Goal: Task Accomplishment & Management: Use online tool/utility

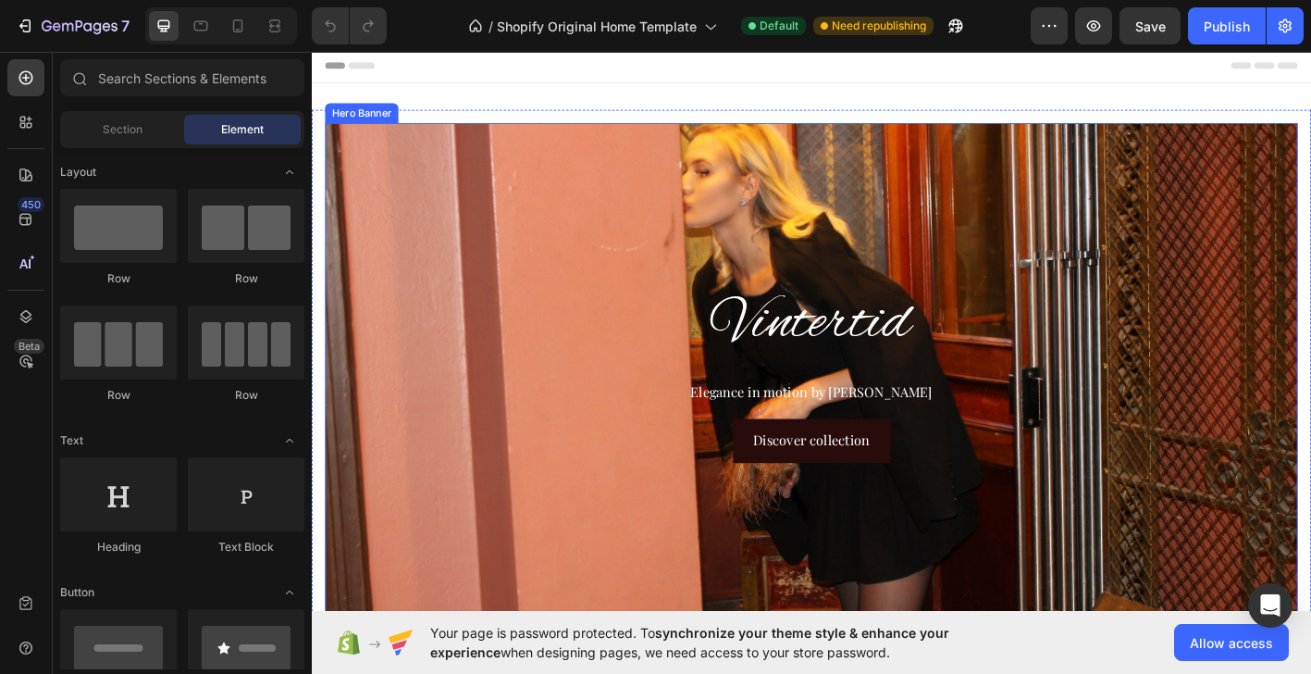
click at [817, 234] on div "Background Image" at bounding box center [867, 407] width 1081 height 555
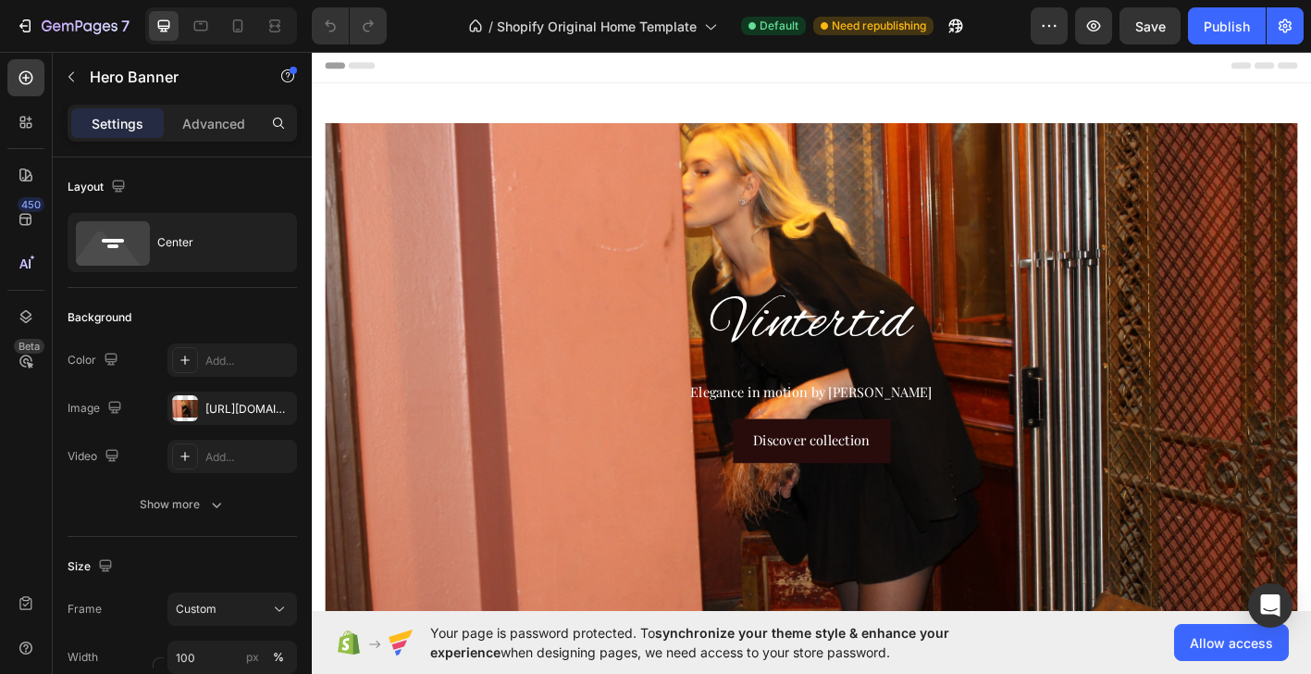
click at [792, 217] on div "Background Image" at bounding box center [867, 407] width 1081 height 555
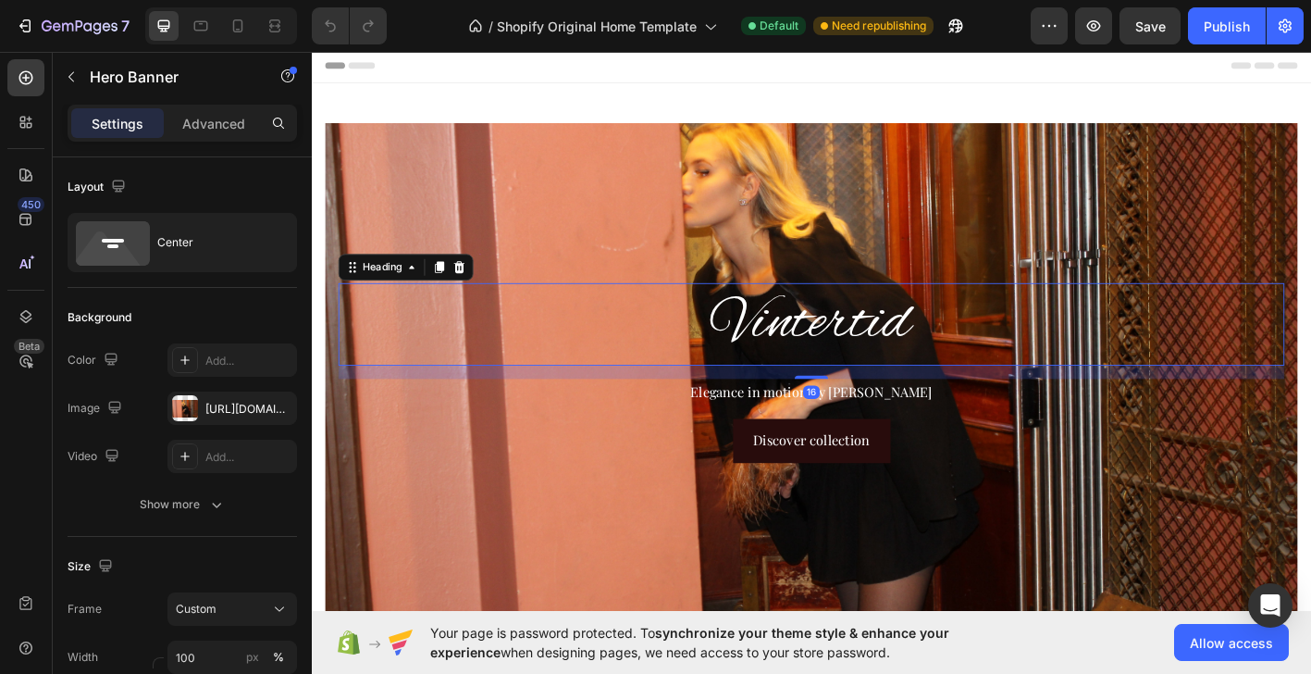
click at [650, 308] on h2 "Vintertid" at bounding box center [866, 354] width 1051 height 92
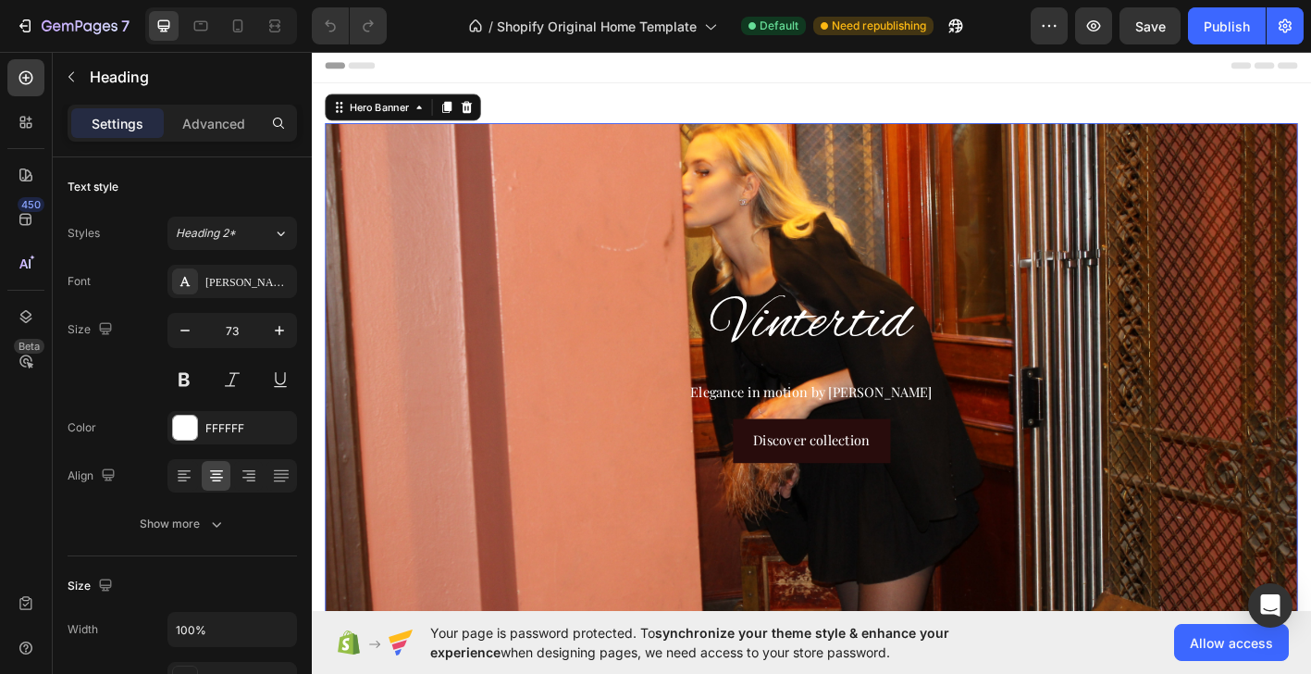
click at [622, 231] on div "Background Image" at bounding box center [867, 407] width 1081 height 555
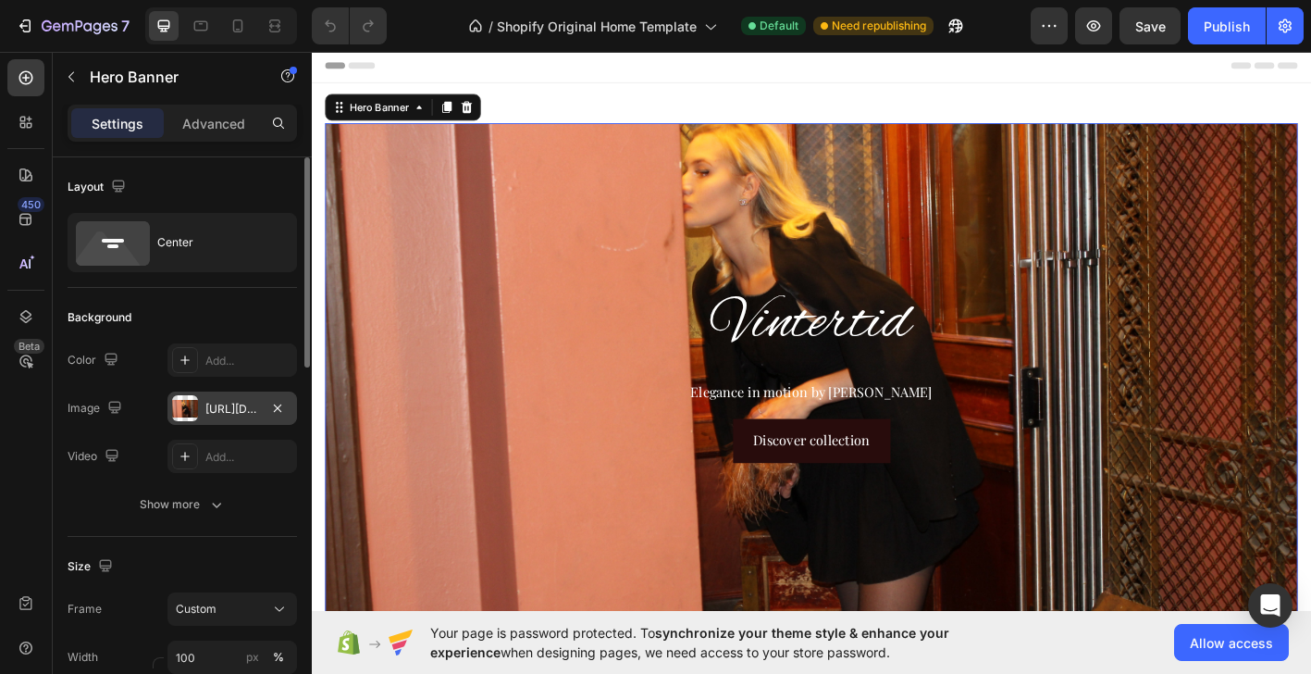
click at [199, 409] on div "[URL][DOMAIN_NAME]" at bounding box center [232, 407] width 130 height 33
click at [191, 361] on icon at bounding box center [185, 359] width 15 height 15
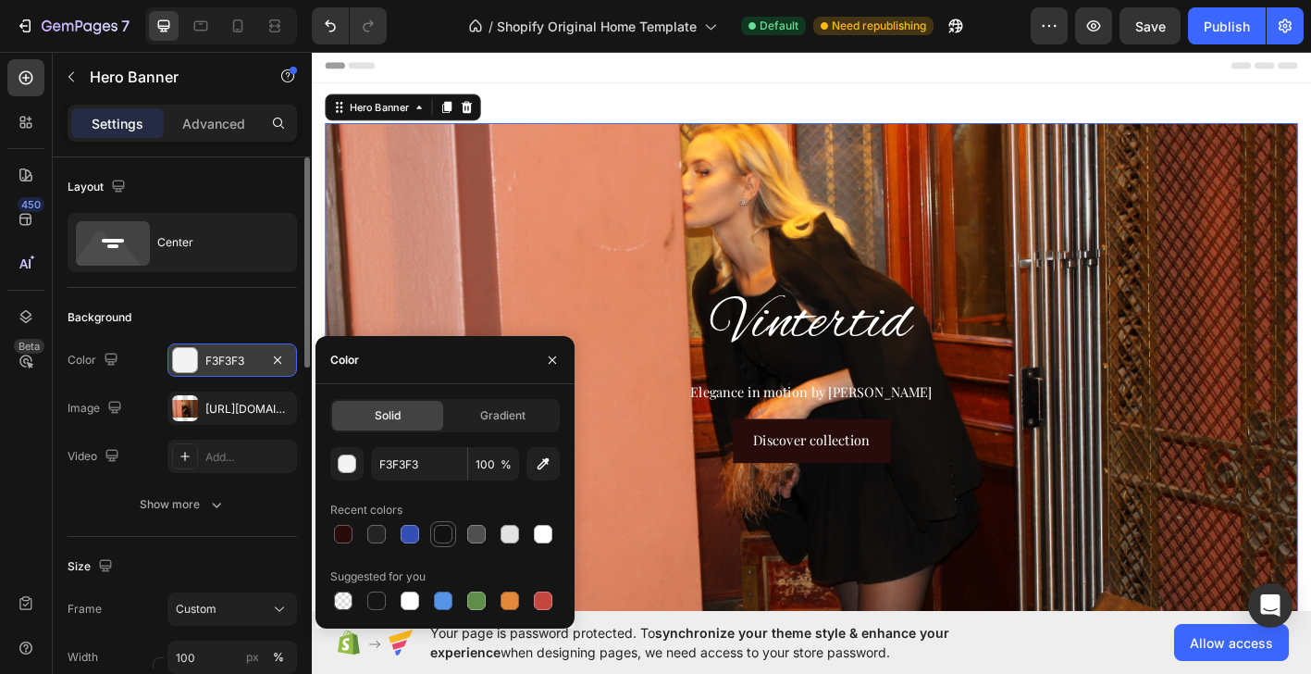
click at [453, 531] on div at bounding box center [443, 534] width 22 height 22
click at [442, 532] on div at bounding box center [443, 534] width 19 height 19
click at [348, 530] on div at bounding box center [343, 534] width 19 height 19
type input "280C0C"
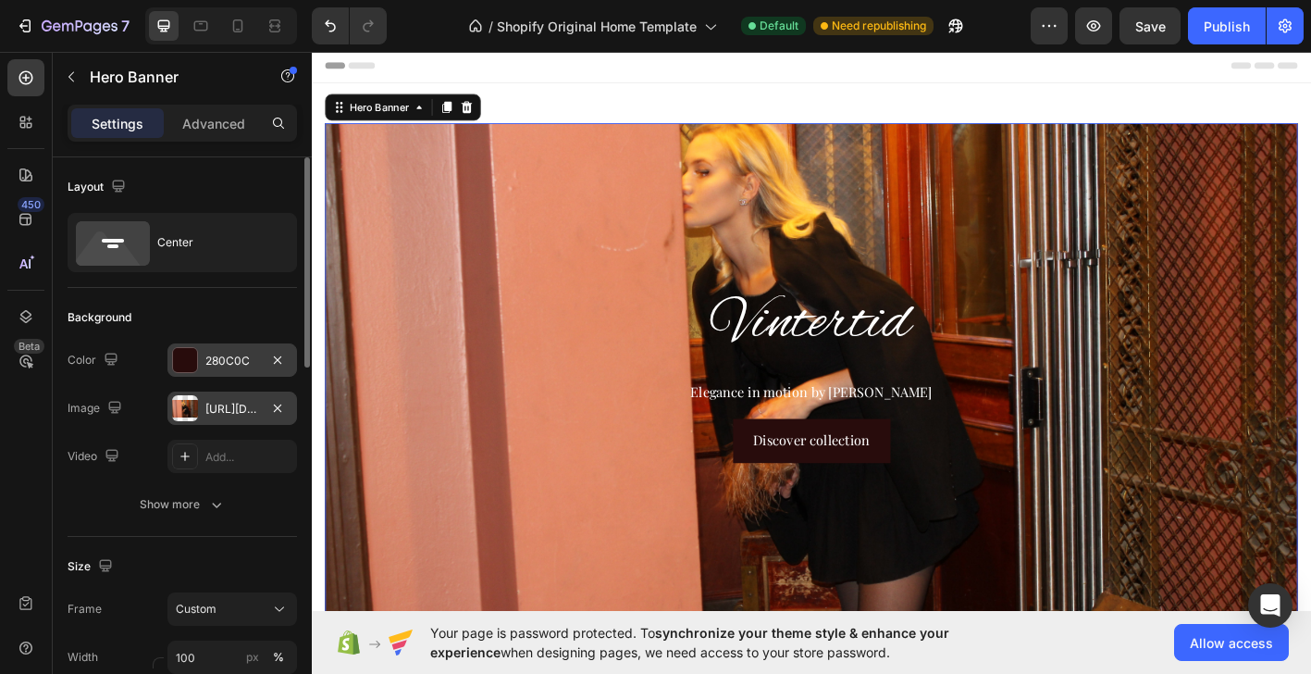
click at [201, 414] on div "[URL][DOMAIN_NAME]" at bounding box center [232, 407] width 130 height 33
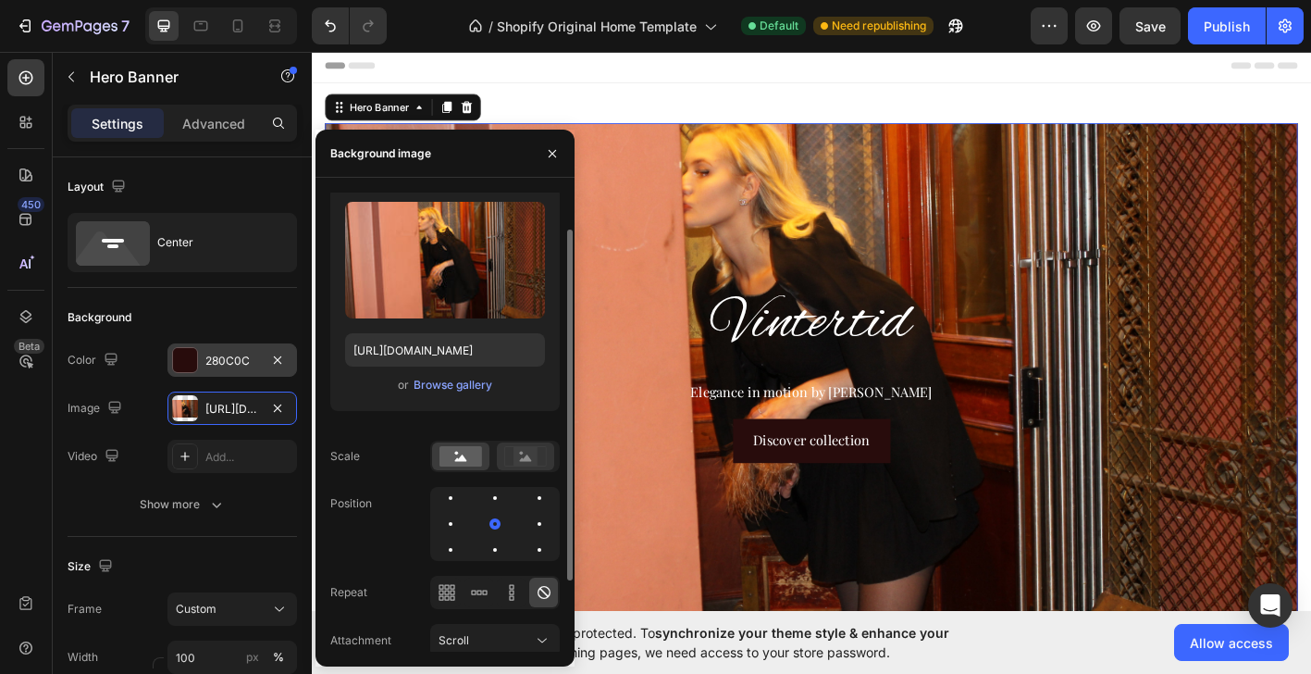
scroll to position [142, 0]
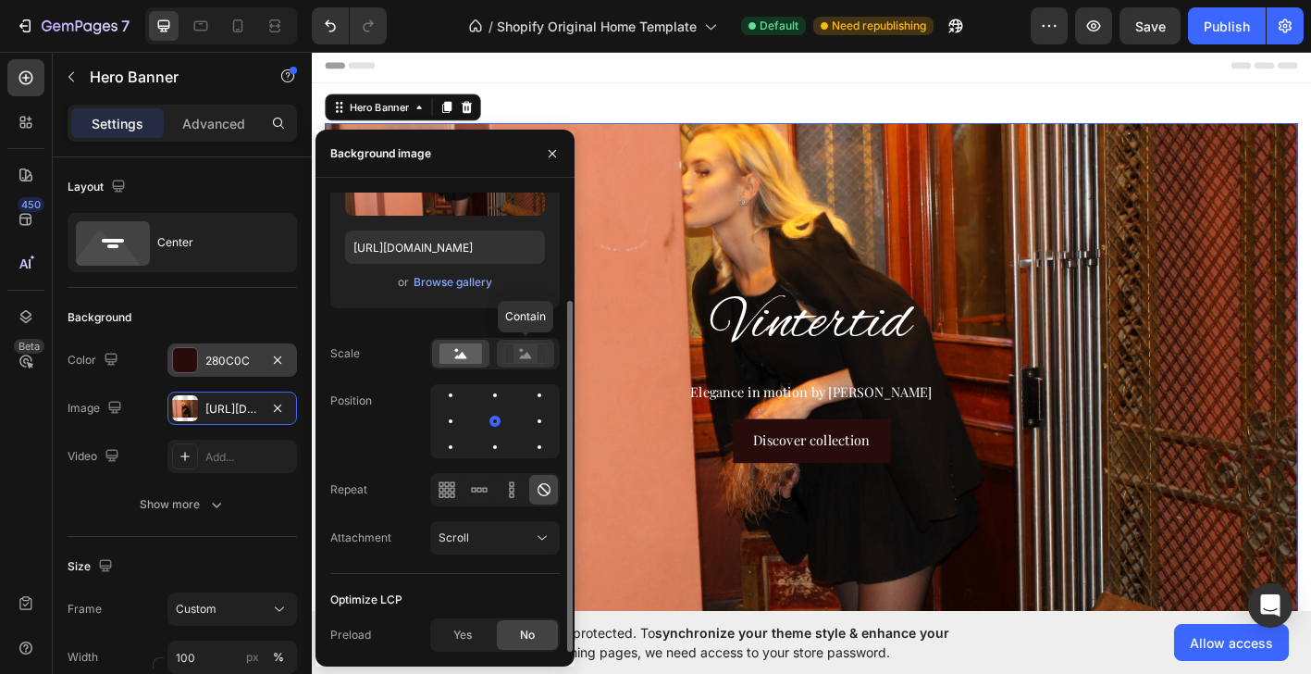
click at [526, 359] on rect at bounding box center [525, 353] width 24 height 19
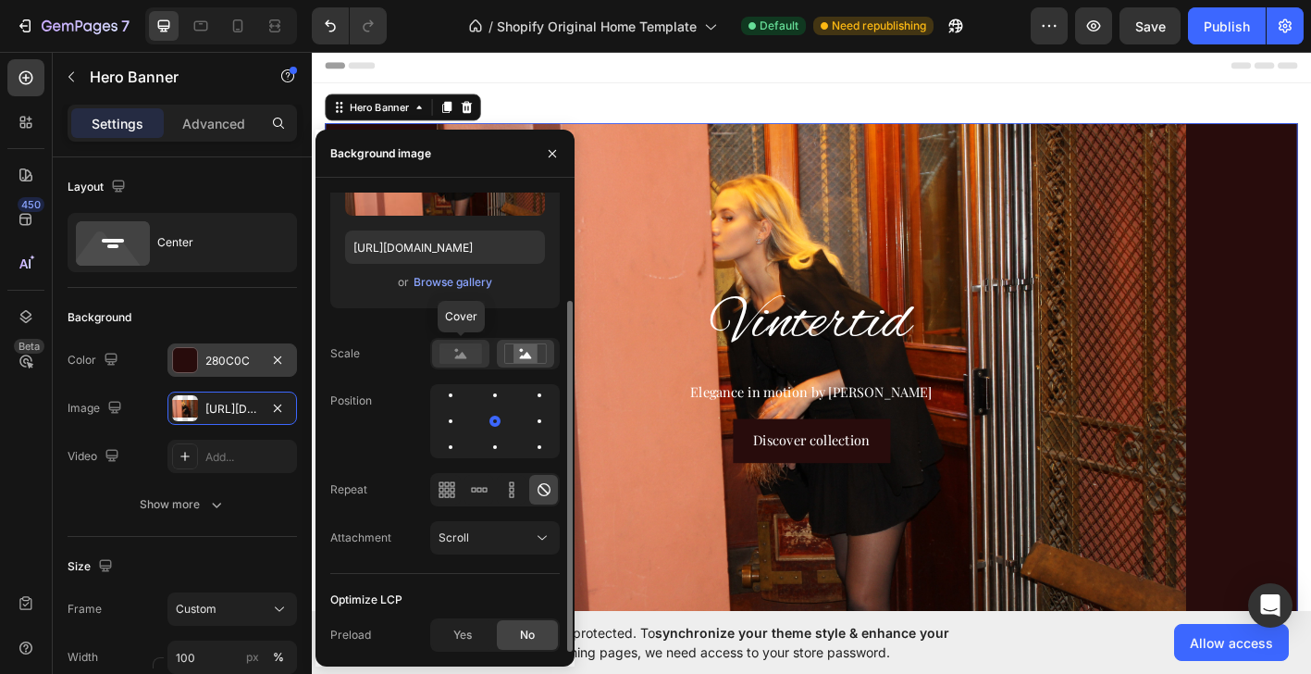
click at [480, 356] on rect at bounding box center [460, 353] width 43 height 20
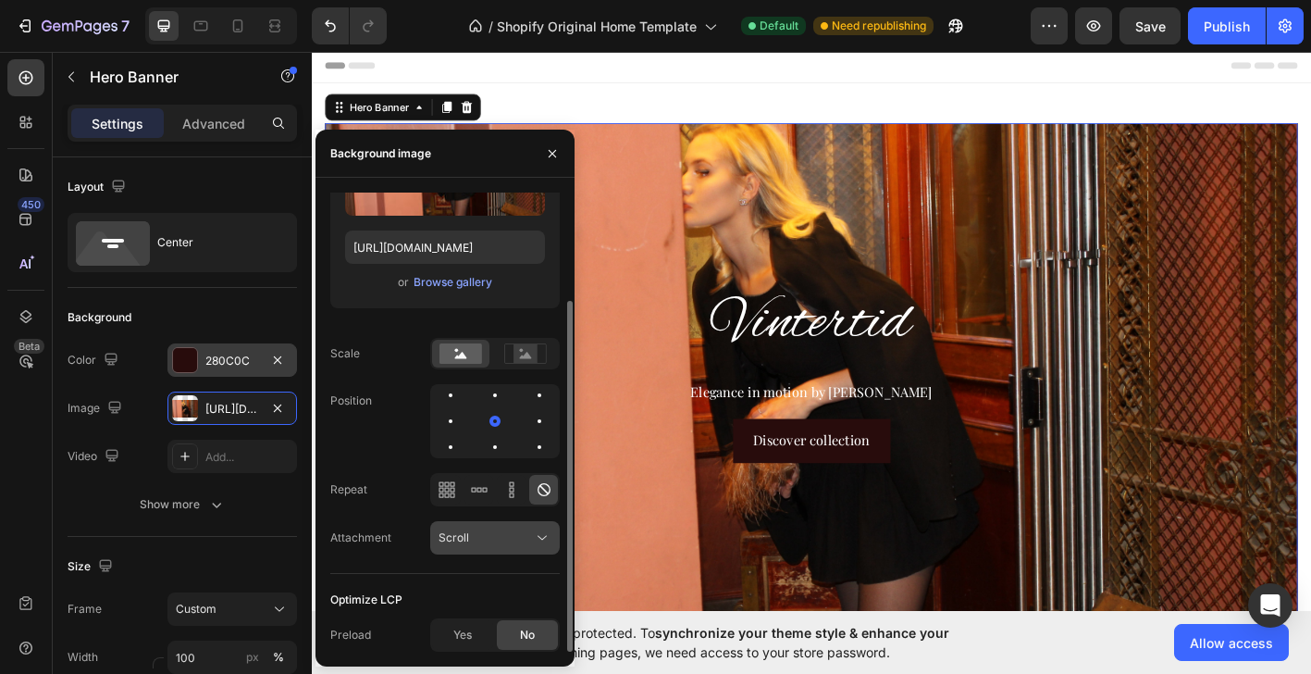
click at [549, 543] on icon at bounding box center [542, 537] width 19 height 19
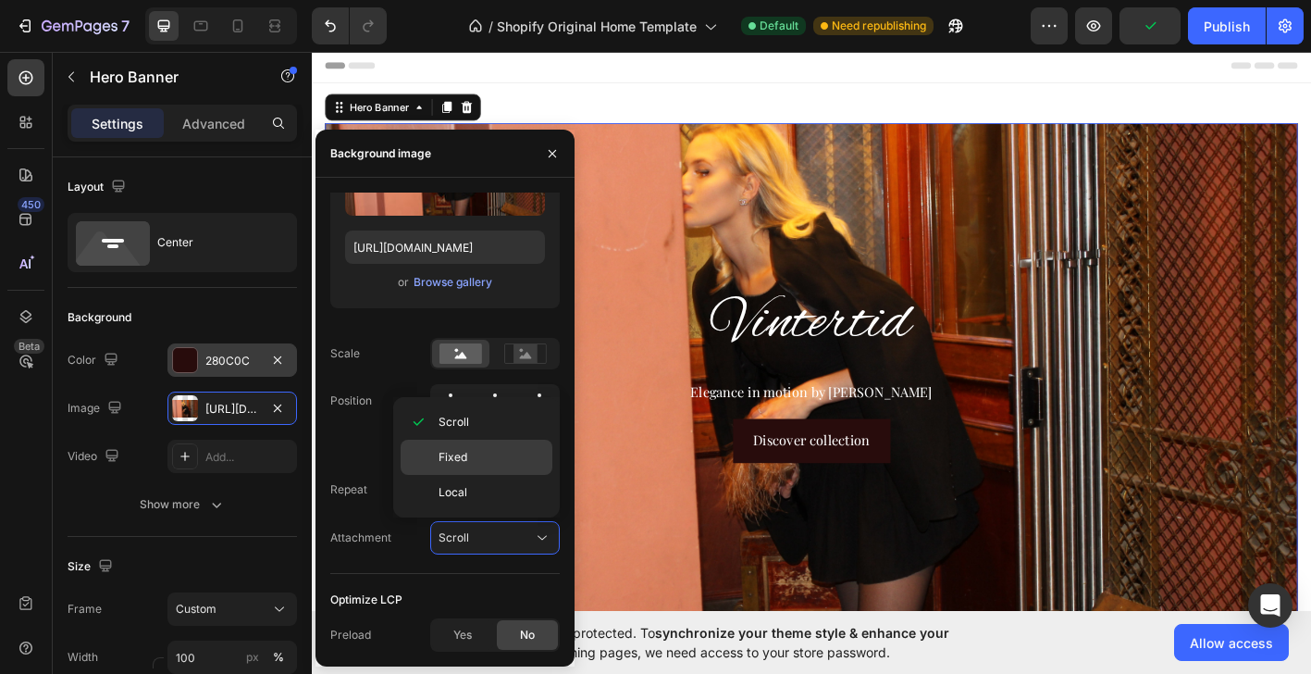
click at [489, 450] on p "Fixed" at bounding box center [491, 457] width 105 height 17
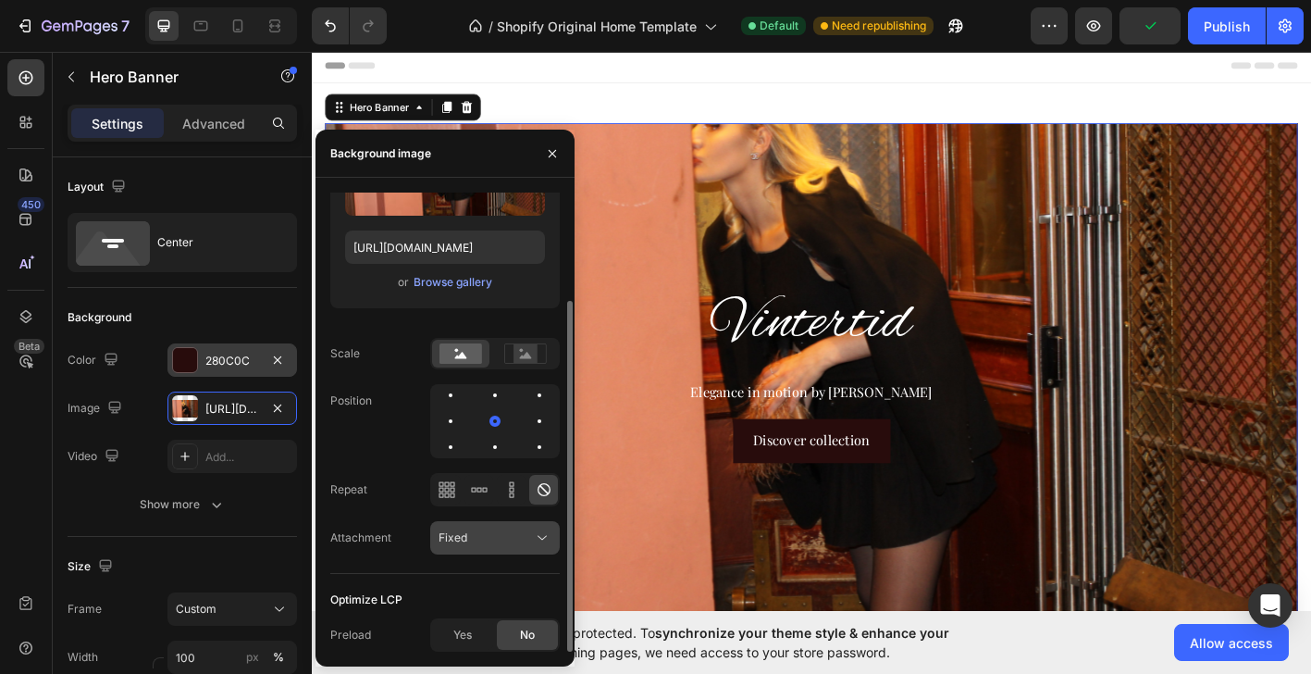
click at [536, 540] on icon at bounding box center [542, 537] width 19 height 19
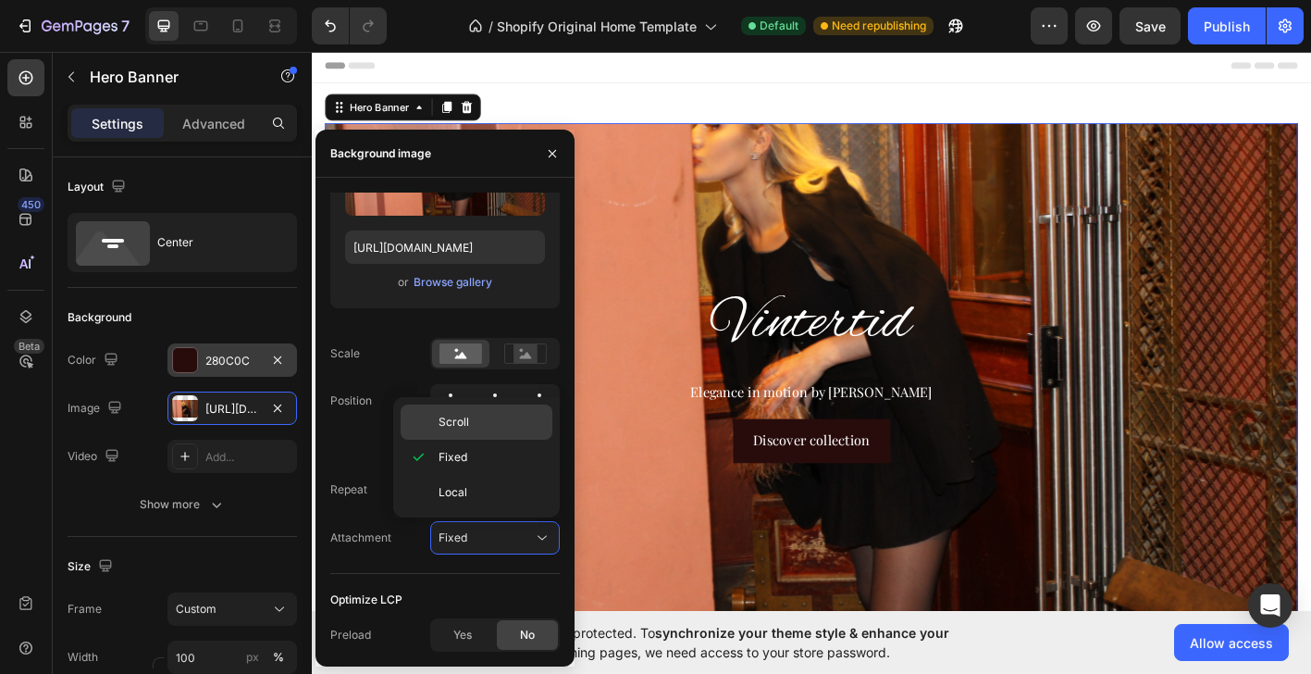
click at [479, 421] on p "Scroll" at bounding box center [491, 422] width 105 height 17
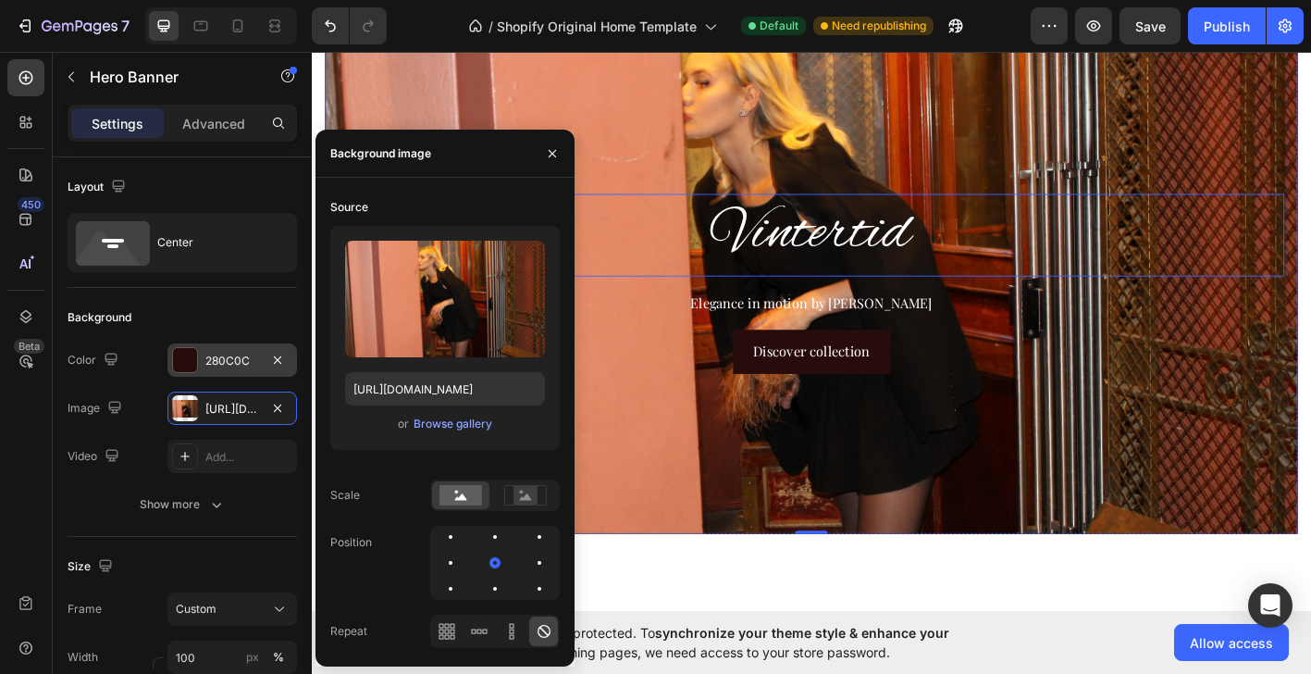
scroll to position [0, 0]
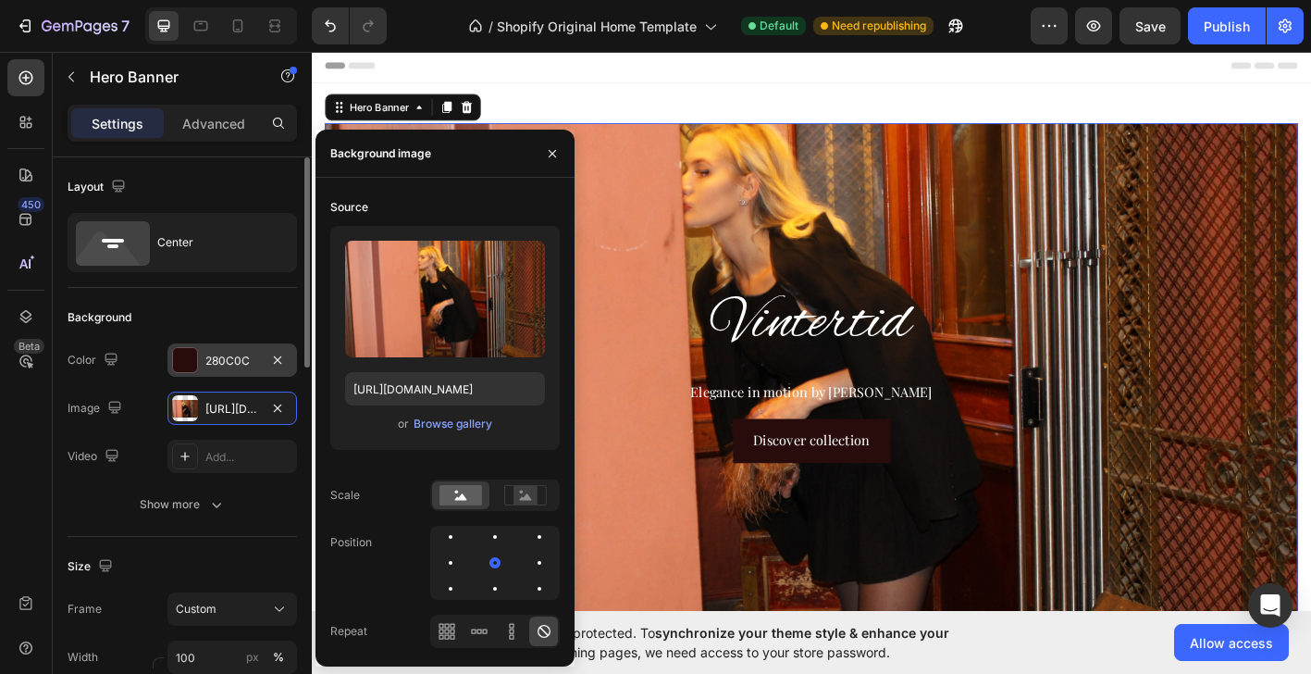
click at [218, 583] on div "Size Frame Custom Width 100 px % Height 600 px" at bounding box center [182, 637] width 229 height 201
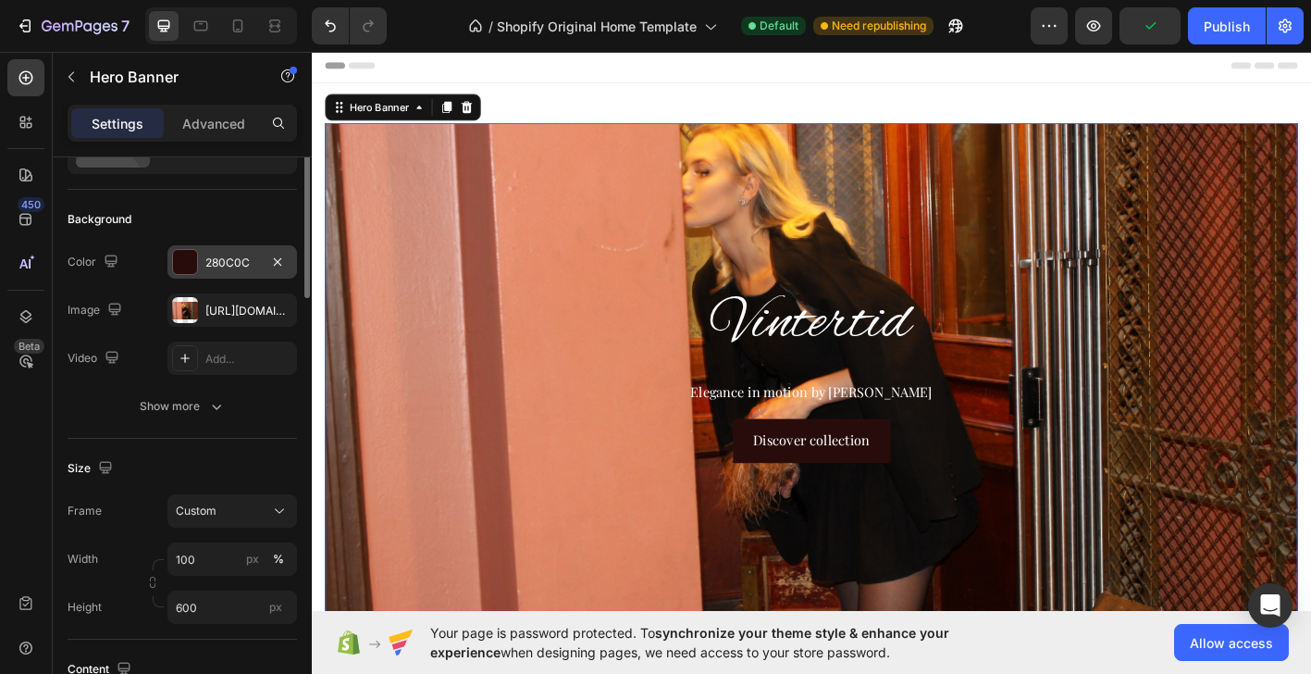
scroll to position [152, 0]
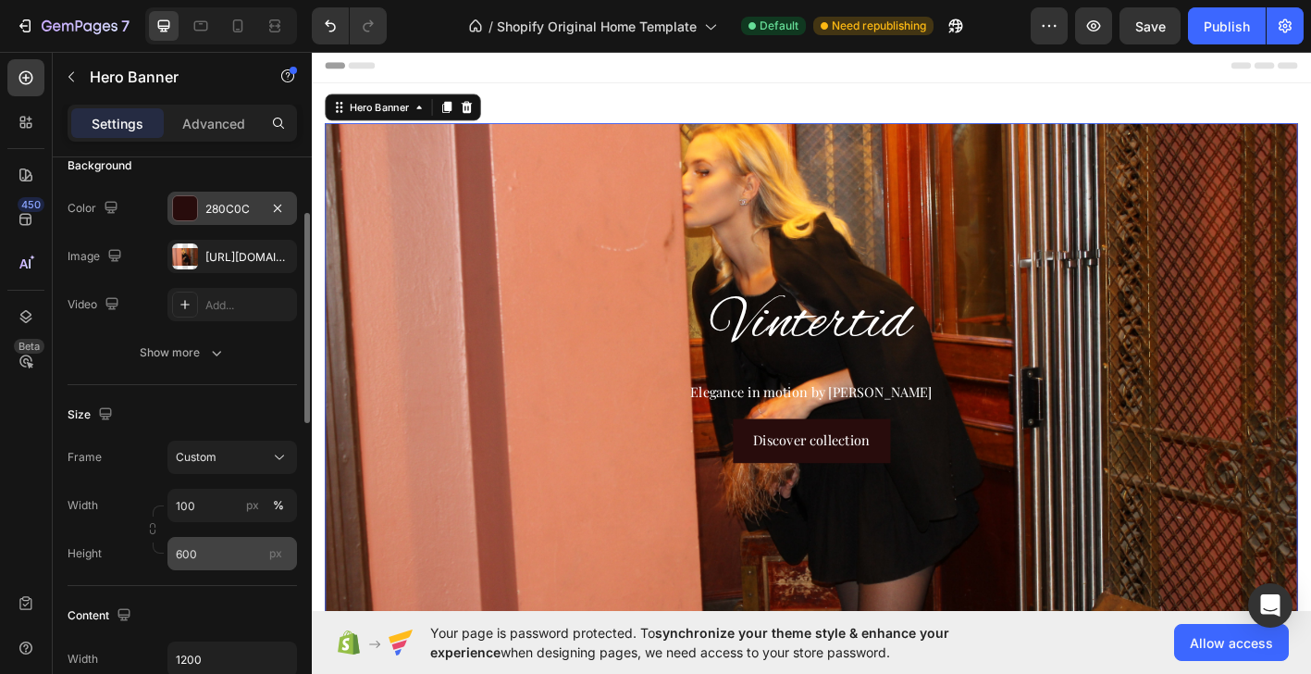
click at [278, 560] on div "px" at bounding box center [276, 553] width 28 height 24
click at [278, 560] on input "600" at bounding box center [232, 553] width 130 height 33
click at [262, 555] on div "px" at bounding box center [276, 553] width 28 height 24
click at [261, 555] on input "600" at bounding box center [232, 553] width 130 height 33
click at [270, 462] on icon at bounding box center [279, 457] width 19 height 19
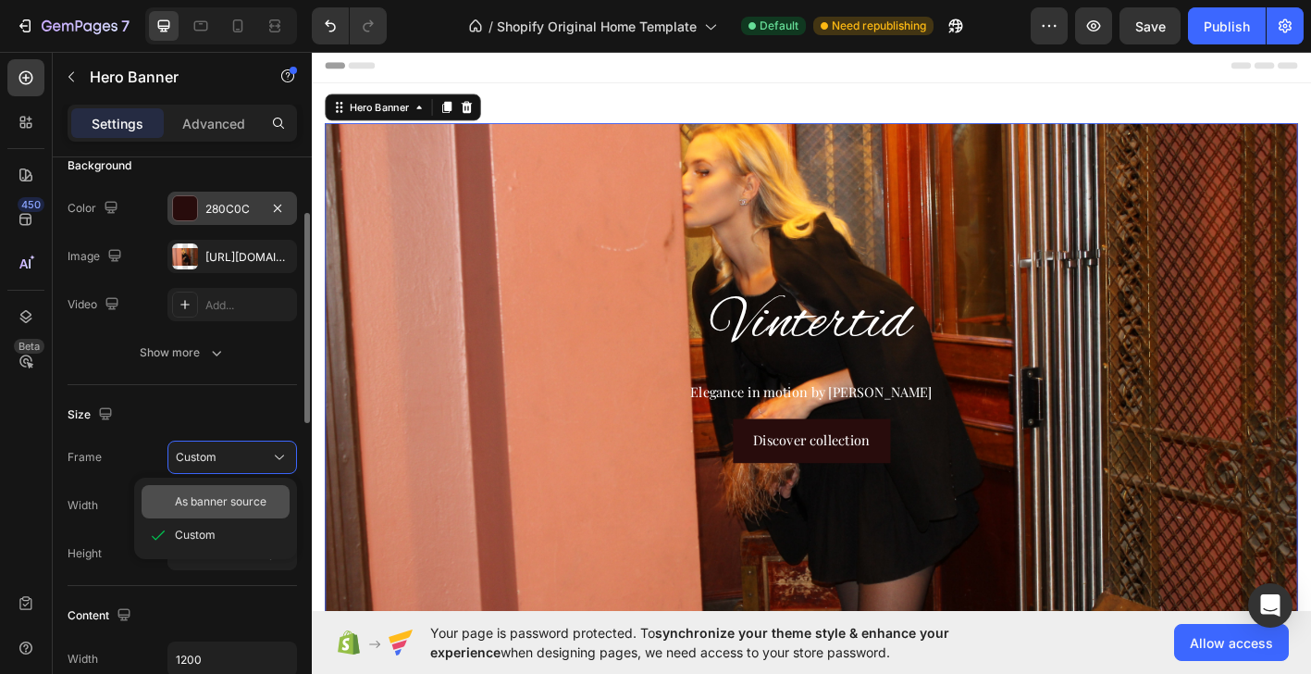
click at [254, 500] on span "As banner source" at bounding box center [221, 501] width 92 height 17
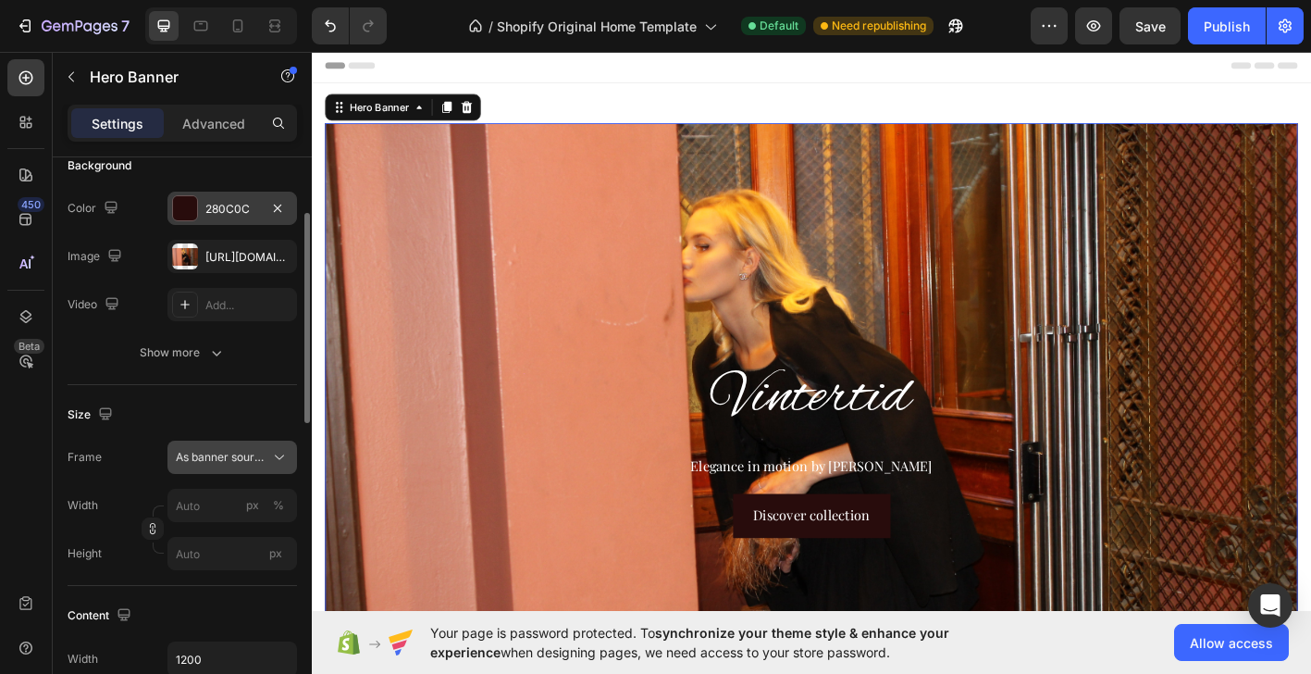
click at [270, 449] on icon at bounding box center [279, 457] width 19 height 19
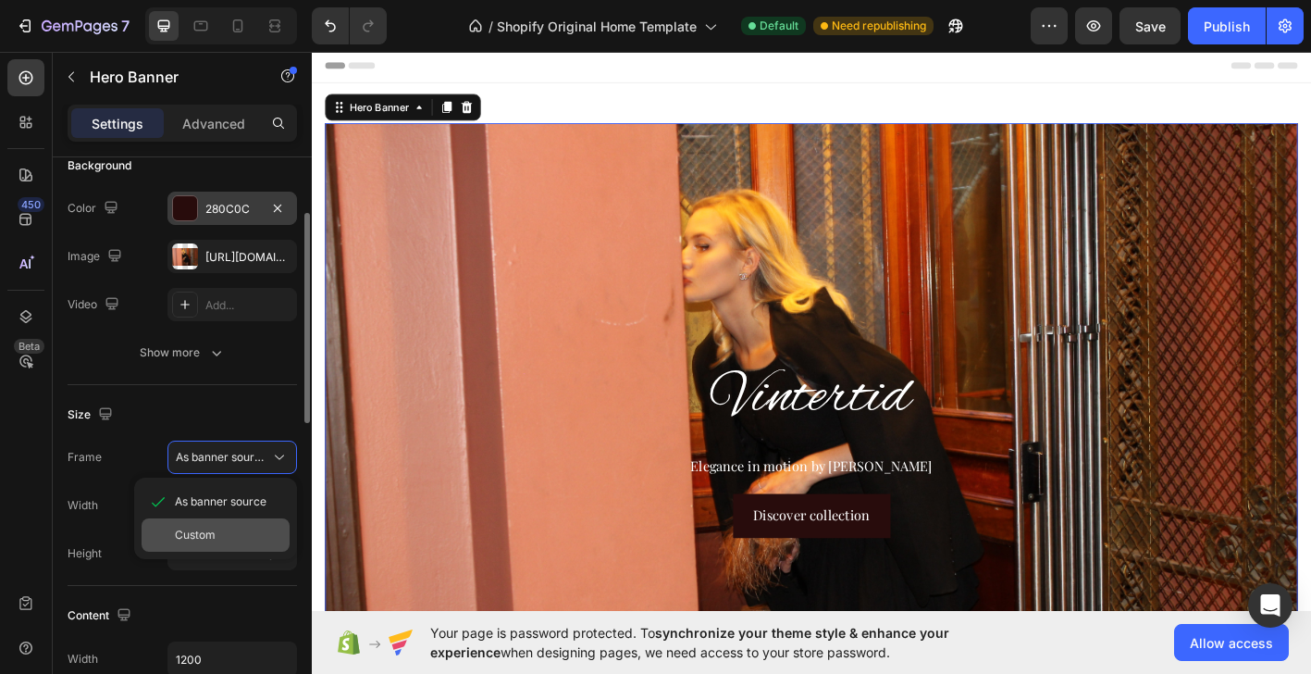
click at [239, 533] on div "Custom" at bounding box center [228, 534] width 107 height 17
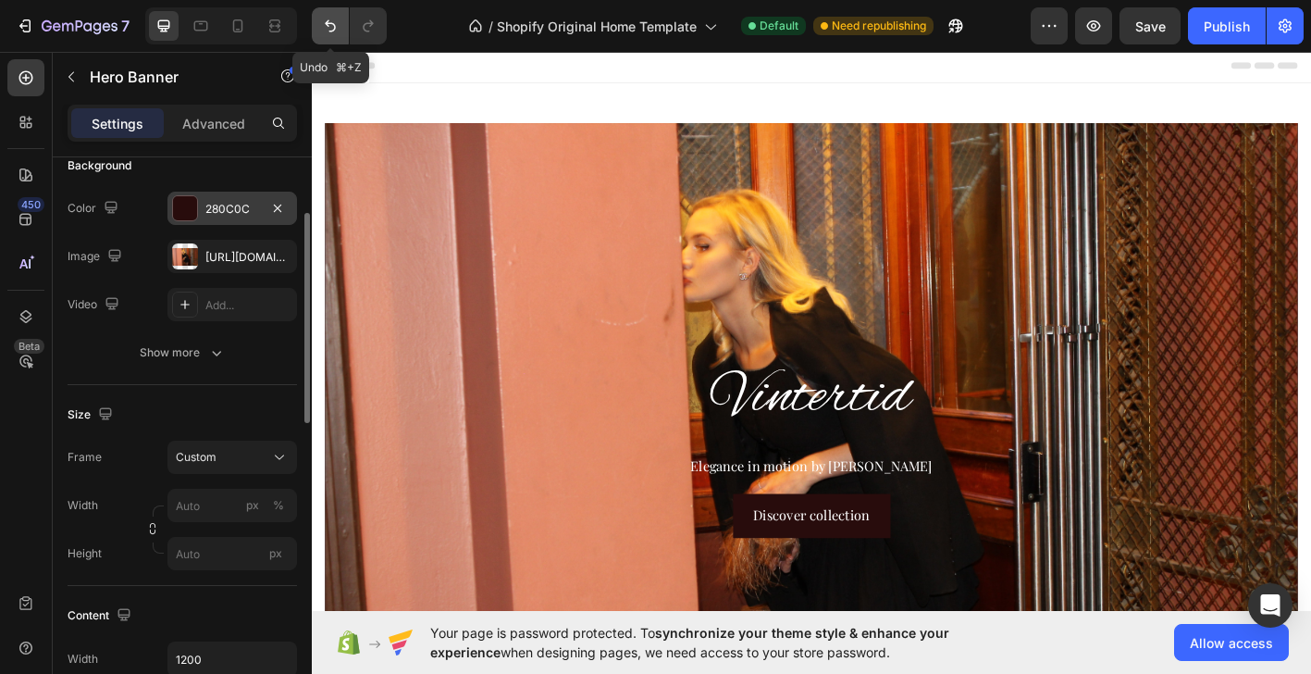
click at [325, 30] on icon "Undo/Redo" at bounding box center [330, 26] width 19 height 19
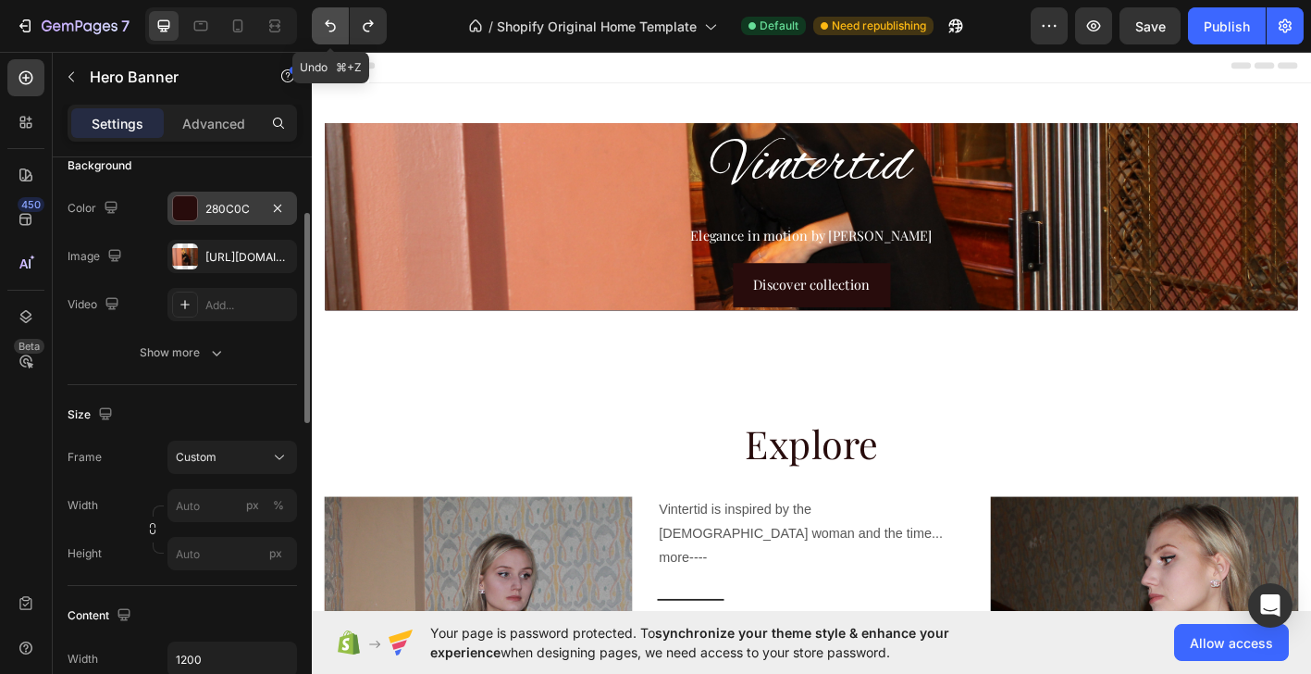
click at [325, 30] on icon "Undo/Redo" at bounding box center [330, 26] width 19 height 19
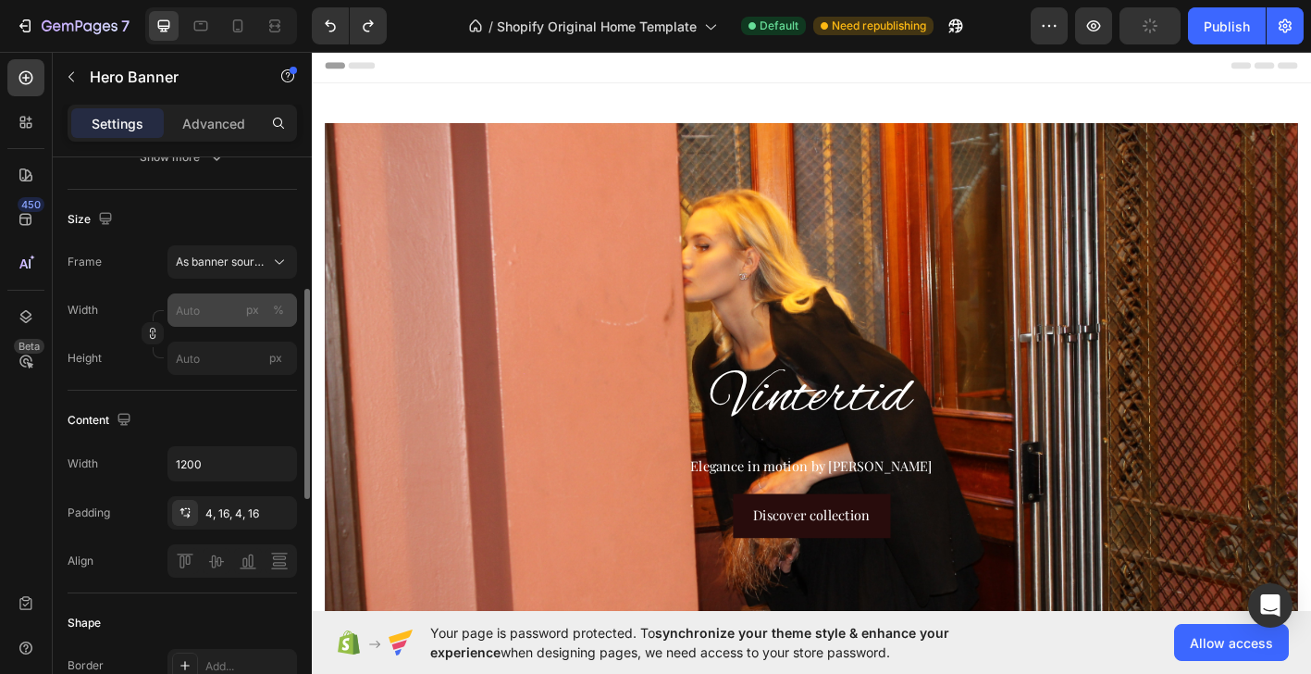
scroll to position [350, 0]
click at [231, 462] on input "1200" at bounding box center [232, 460] width 128 height 33
click at [278, 464] on icon "button" at bounding box center [279, 460] width 19 height 19
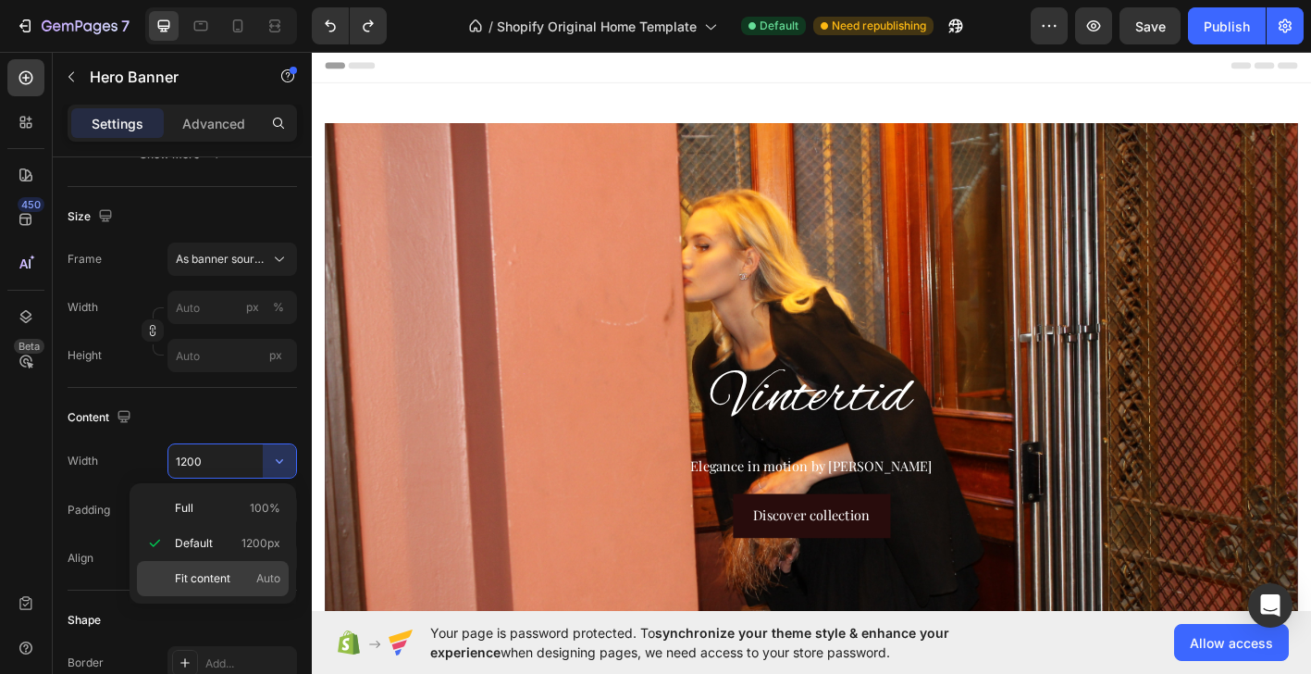
click at [220, 579] on span "Fit content" at bounding box center [203, 578] width 56 height 17
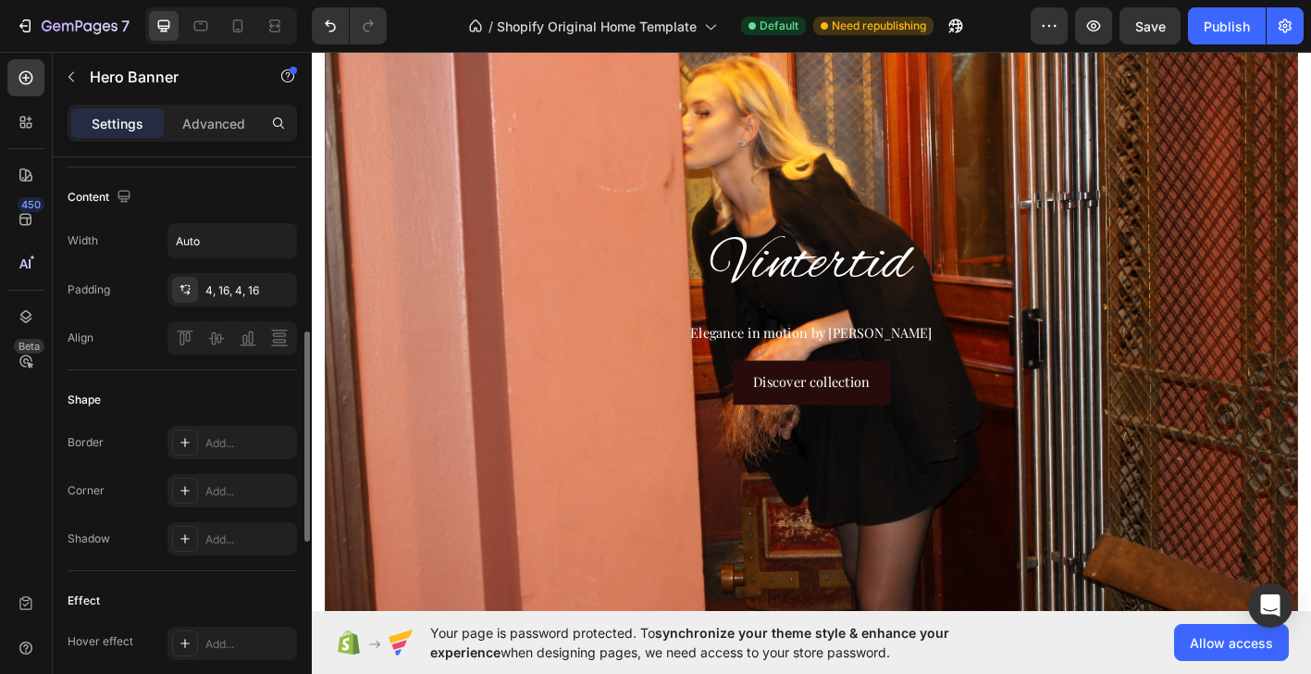
scroll to position [581, 0]
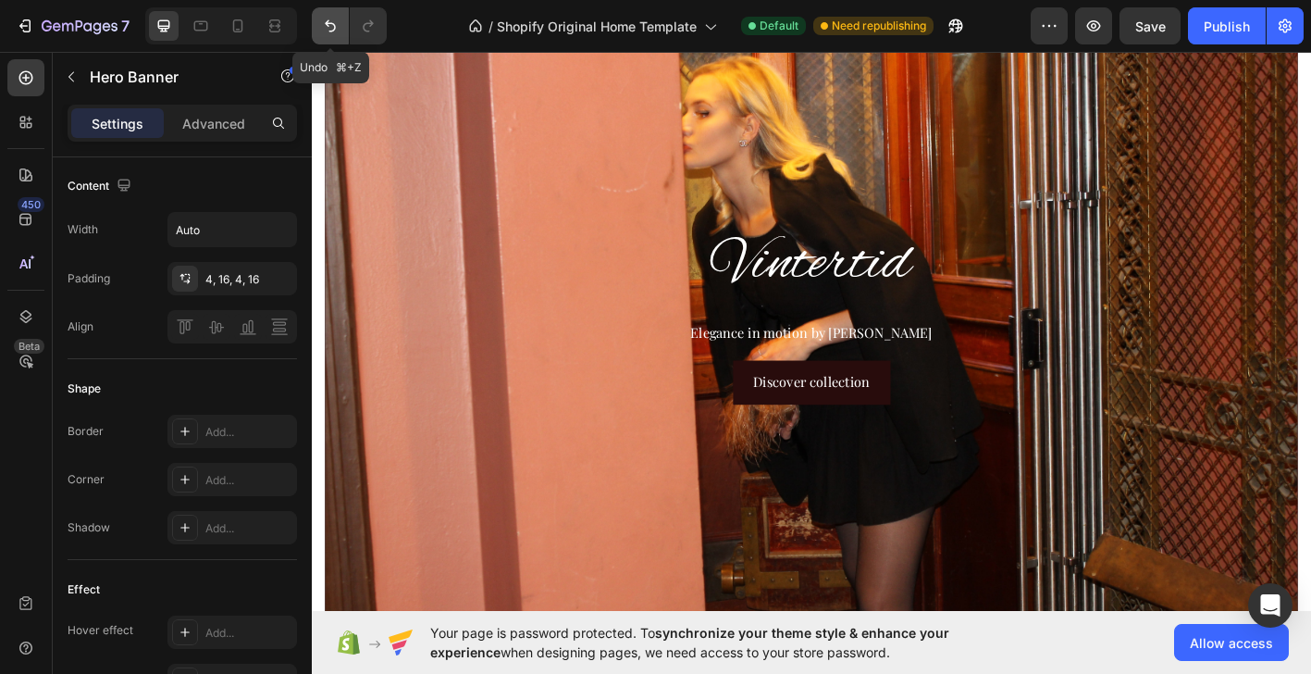
click at [323, 27] on icon "Undo/Redo" at bounding box center [330, 26] width 19 height 19
type input "1200"
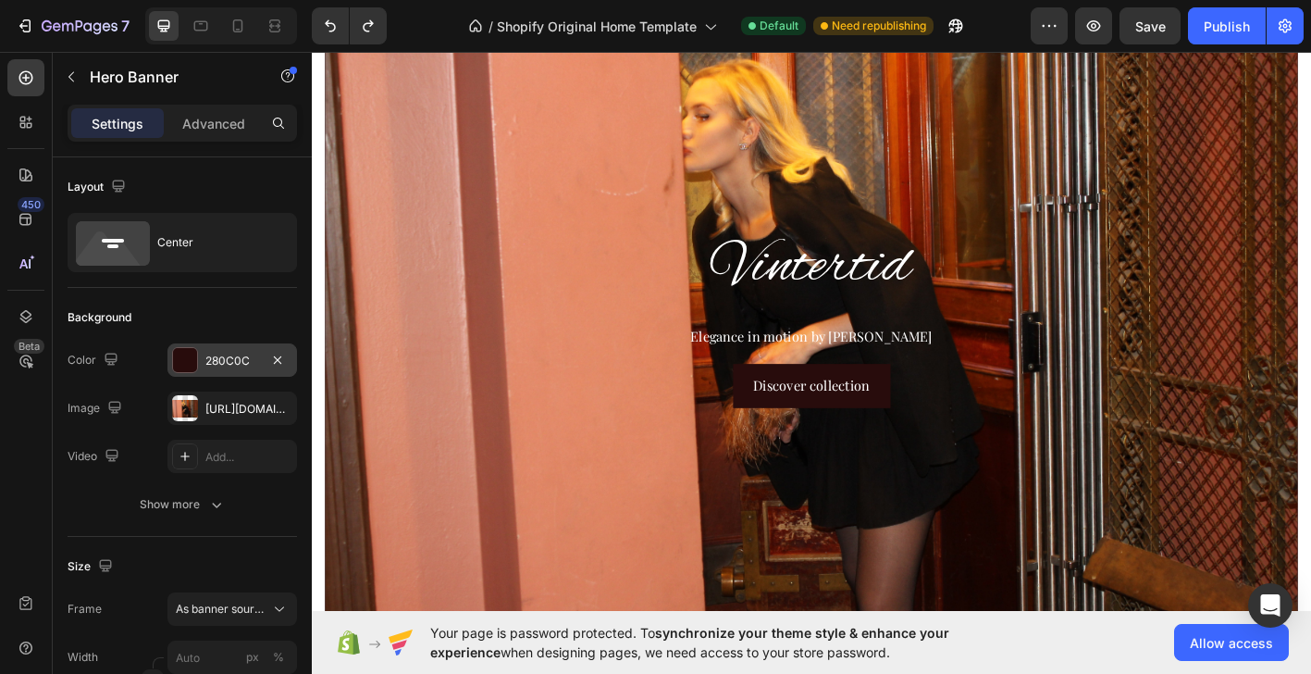
scroll to position [204, 0]
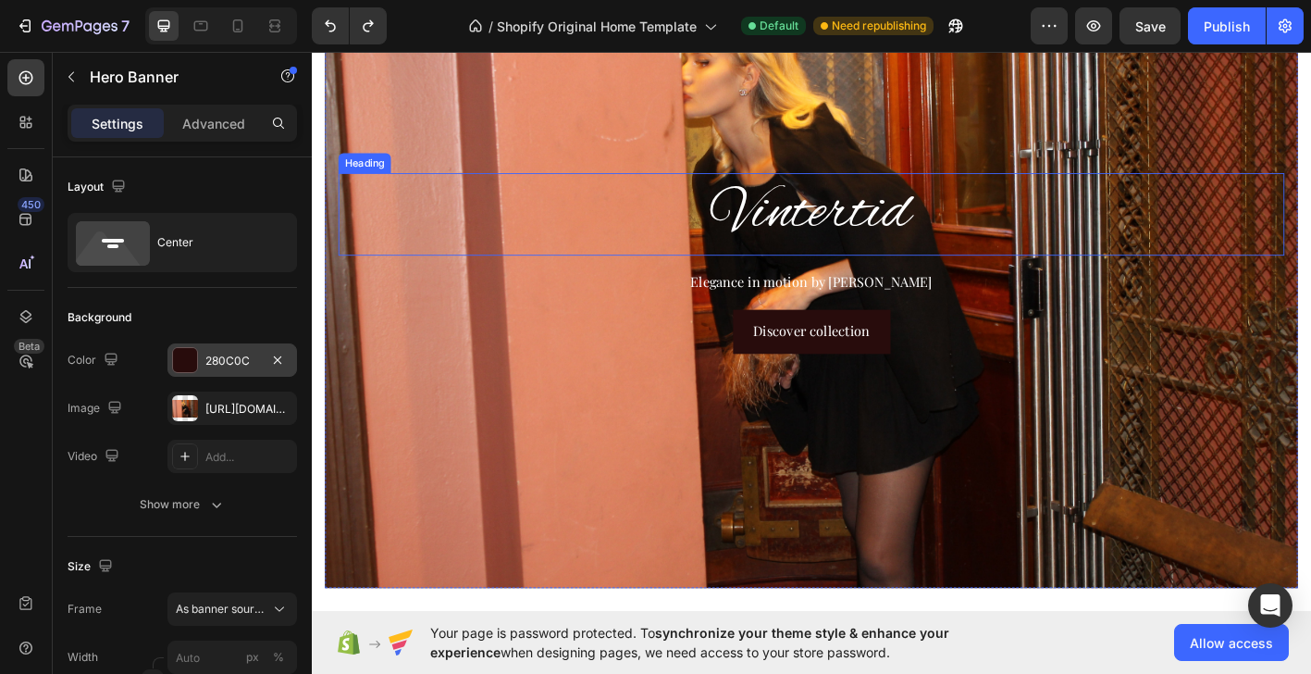
click at [865, 216] on h2 "Vintertid" at bounding box center [866, 232] width 1051 height 92
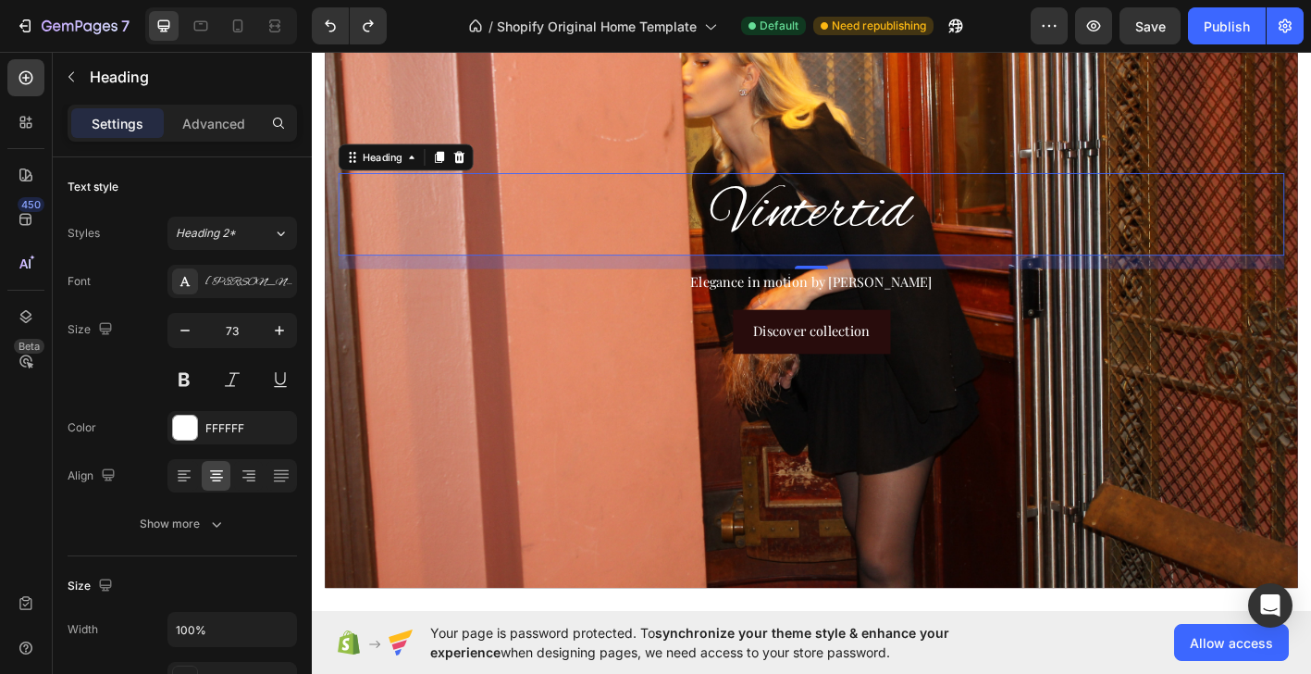
click at [894, 228] on h2 "Vintertid" at bounding box center [866, 232] width 1051 height 92
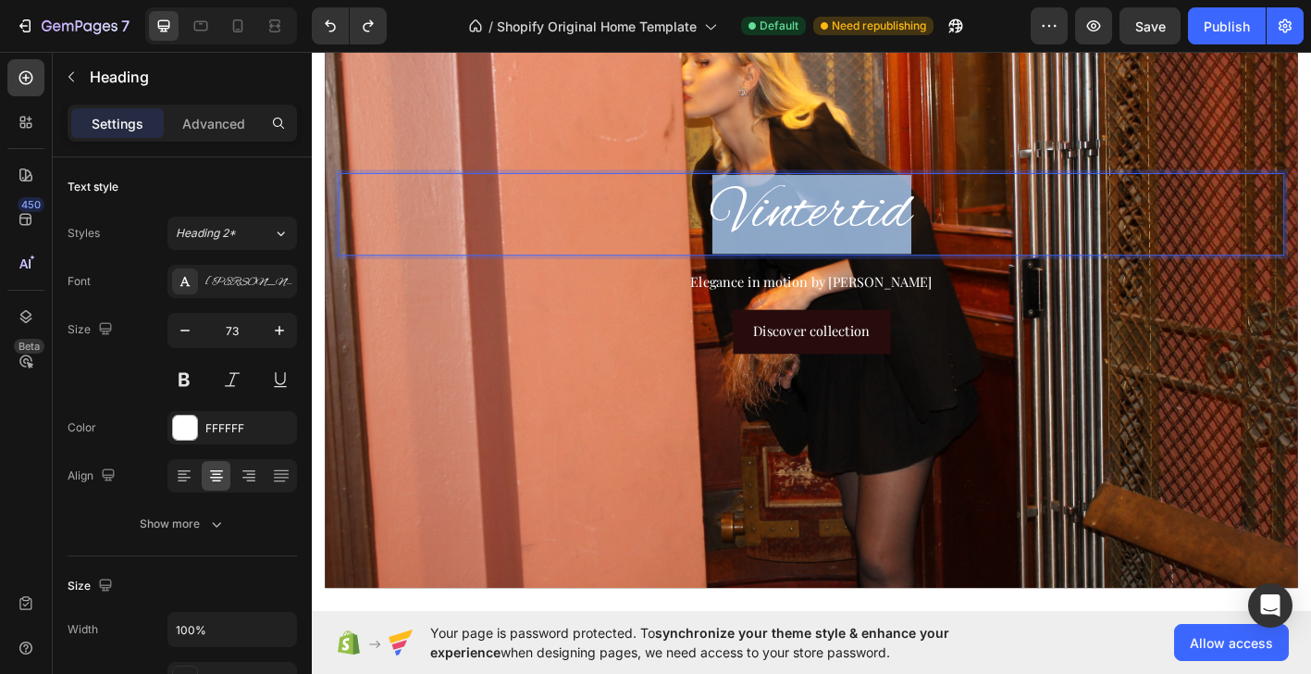
click at [894, 228] on p "Vintertid" at bounding box center [866, 232] width 1047 height 88
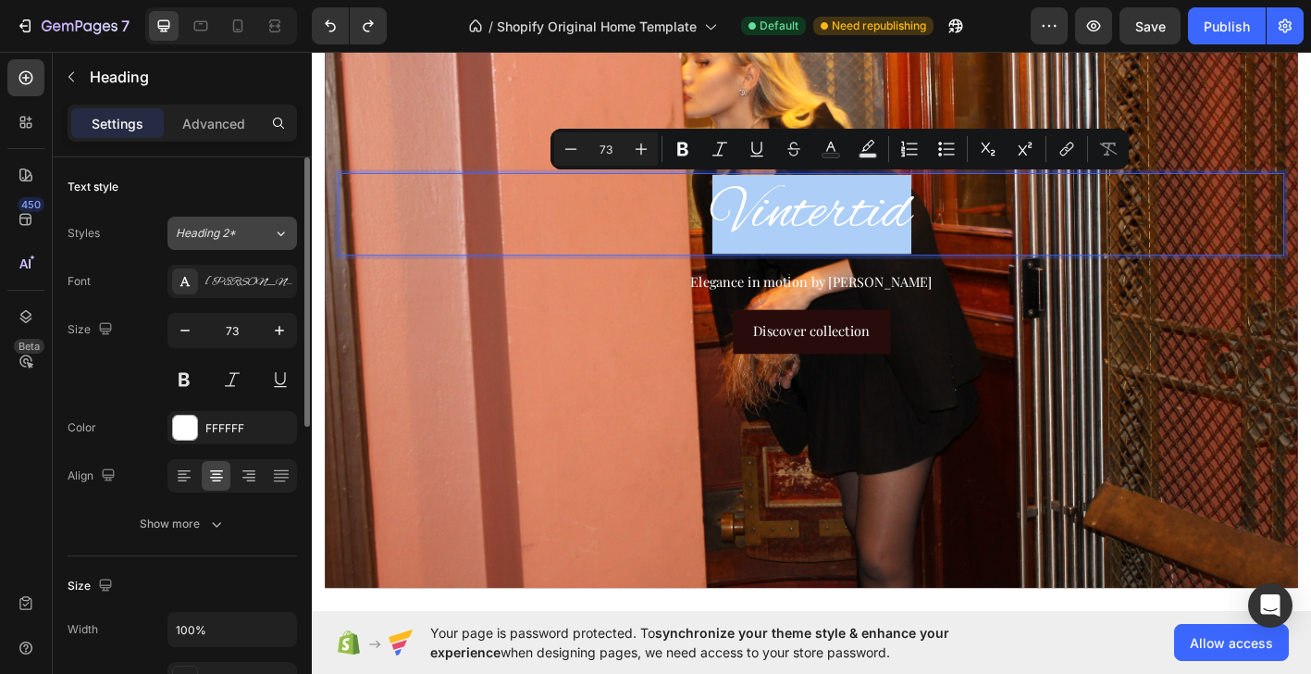
click at [283, 239] on icon at bounding box center [281, 233] width 16 height 19
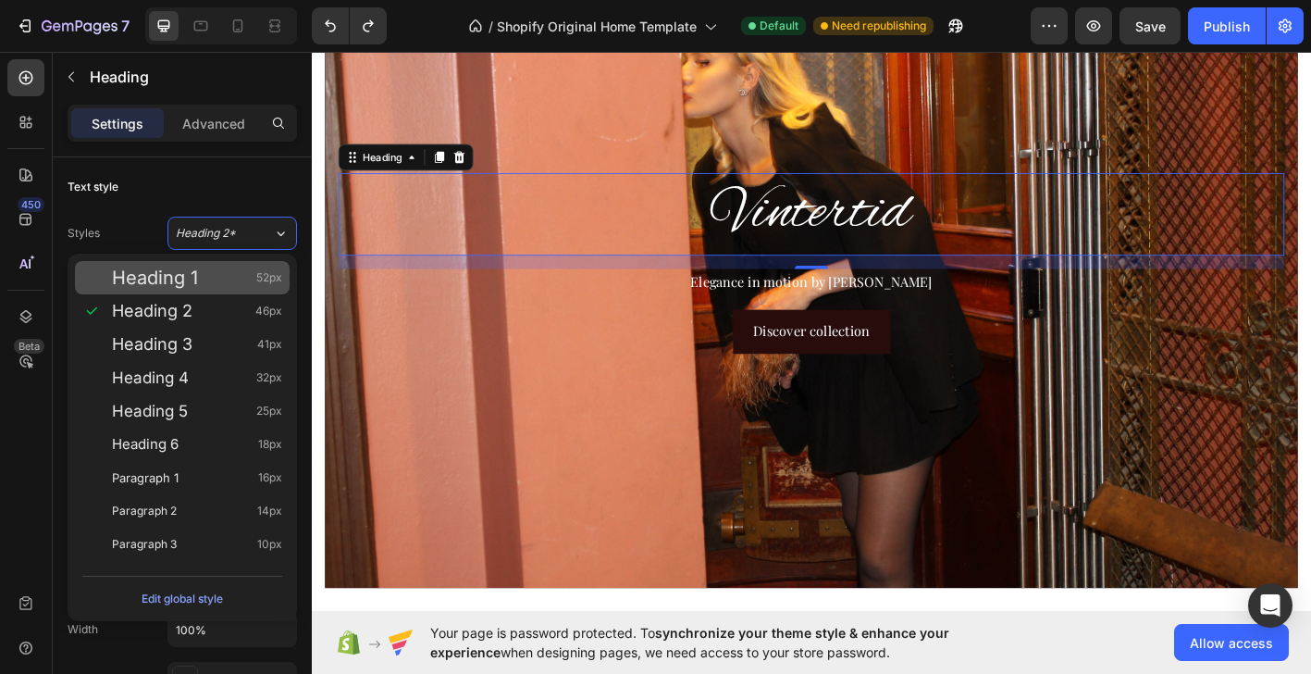
click at [196, 276] on span "Heading 1" at bounding box center [155, 277] width 86 height 19
type input "52"
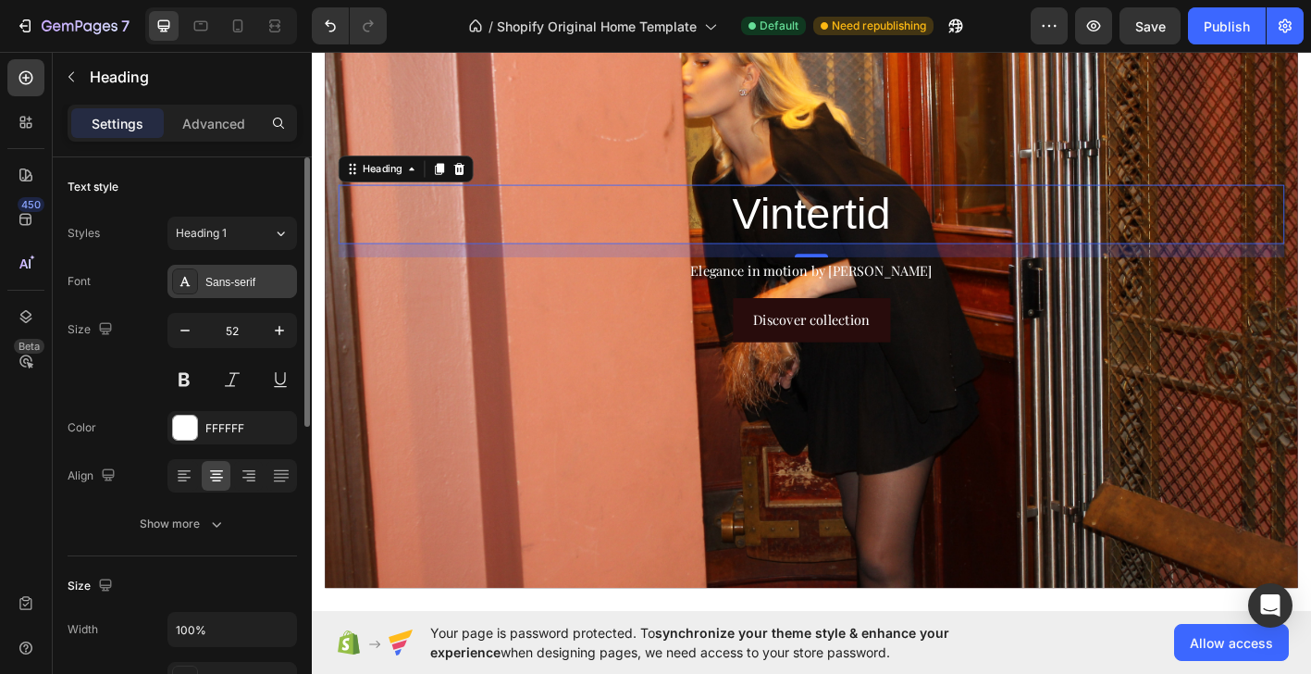
click at [241, 283] on div "Sans-serif" at bounding box center [248, 282] width 87 height 17
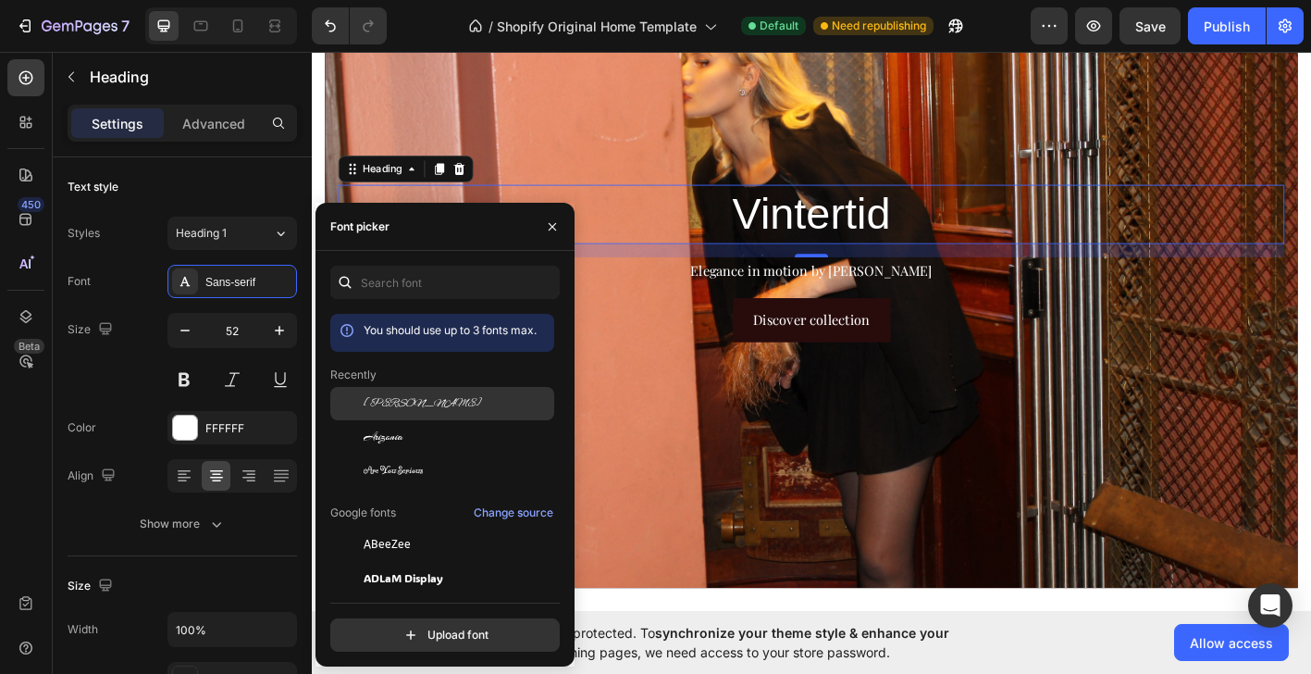
click at [393, 402] on span "[PERSON_NAME]" at bounding box center [423, 403] width 118 height 17
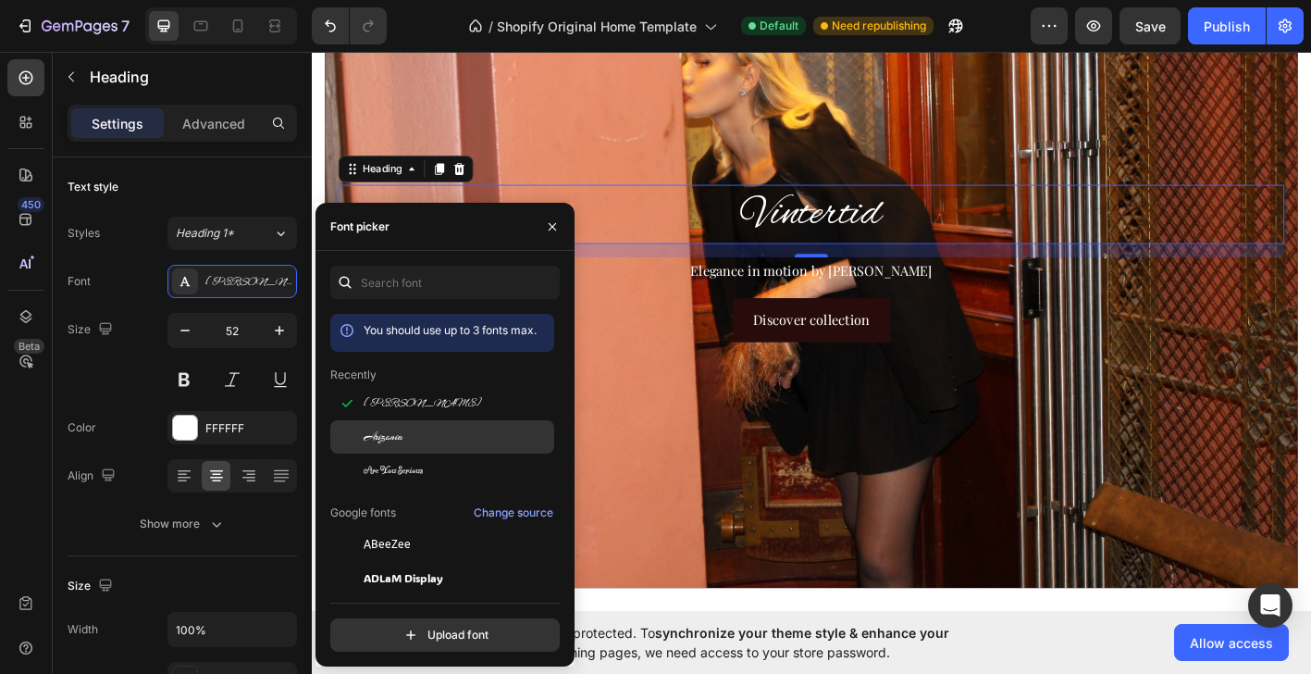
click at [391, 440] on span "Arizonia" at bounding box center [384, 436] width 40 height 17
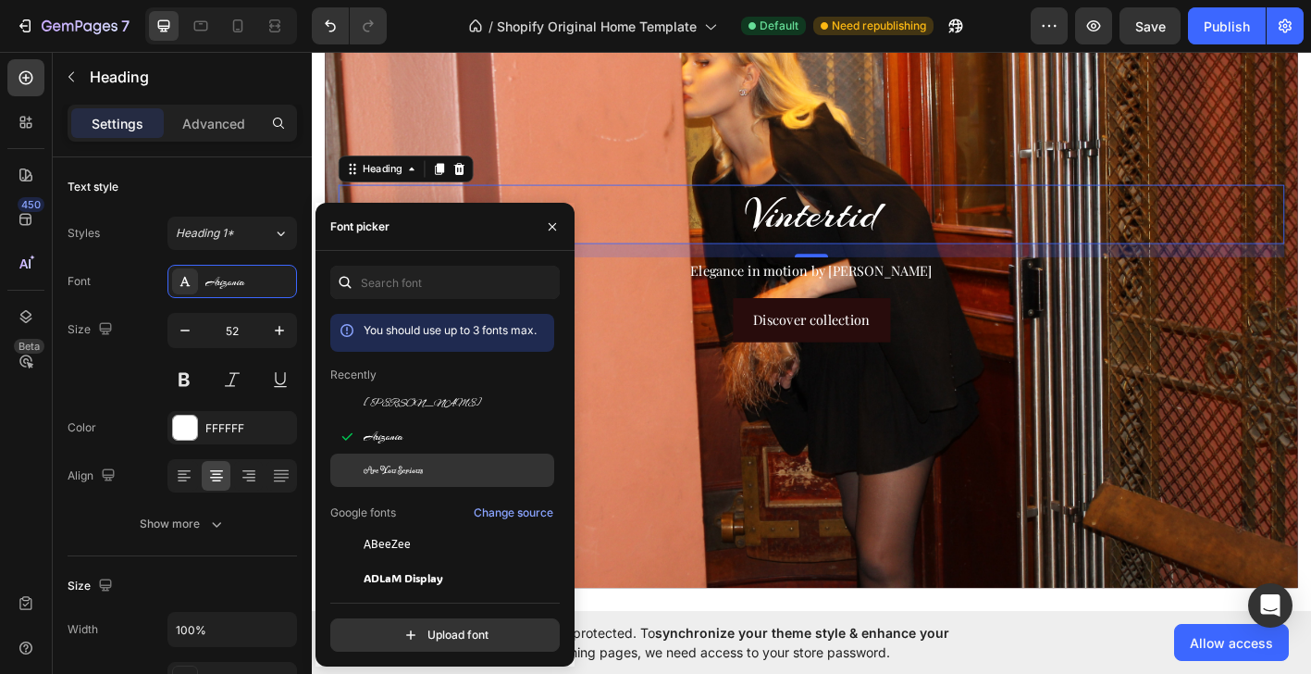
click at [393, 465] on span "Are You Serious" at bounding box center [393, 470] width 59 height 17
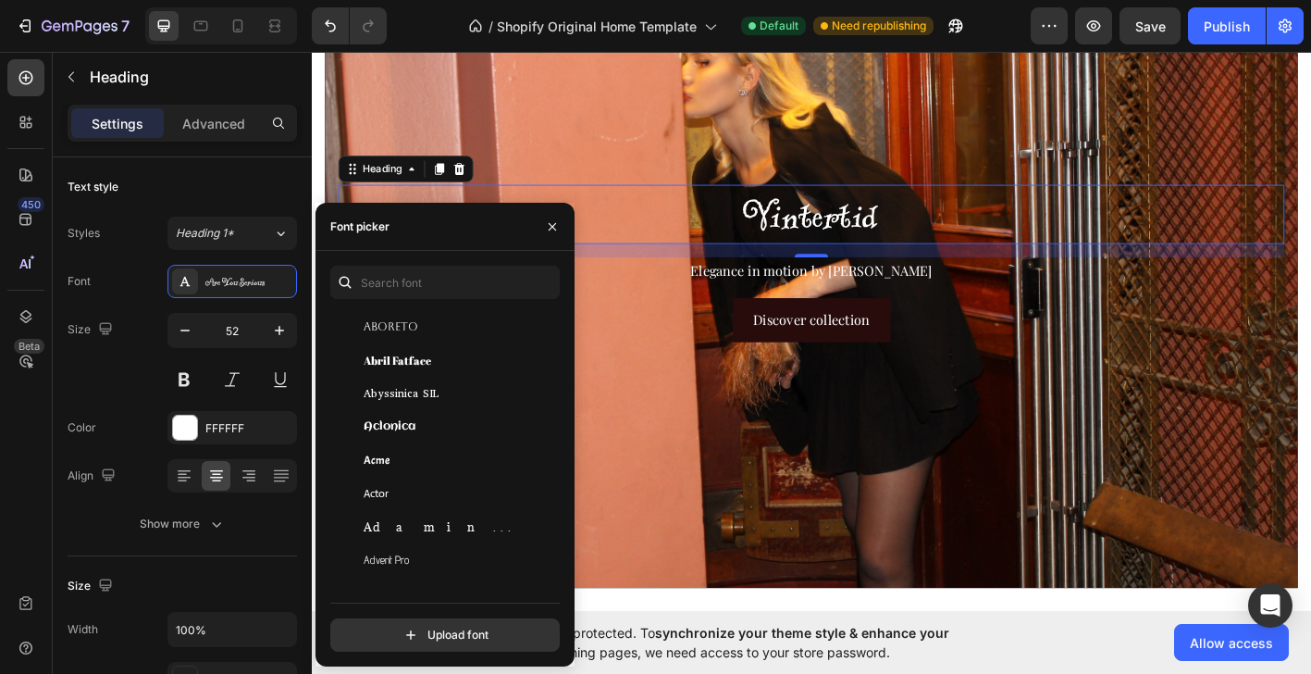
scroll to position [381, 0]
click at [404, 389] on span "Abyssinica SIL" at bounding box center [401, 394] width 75 height 17
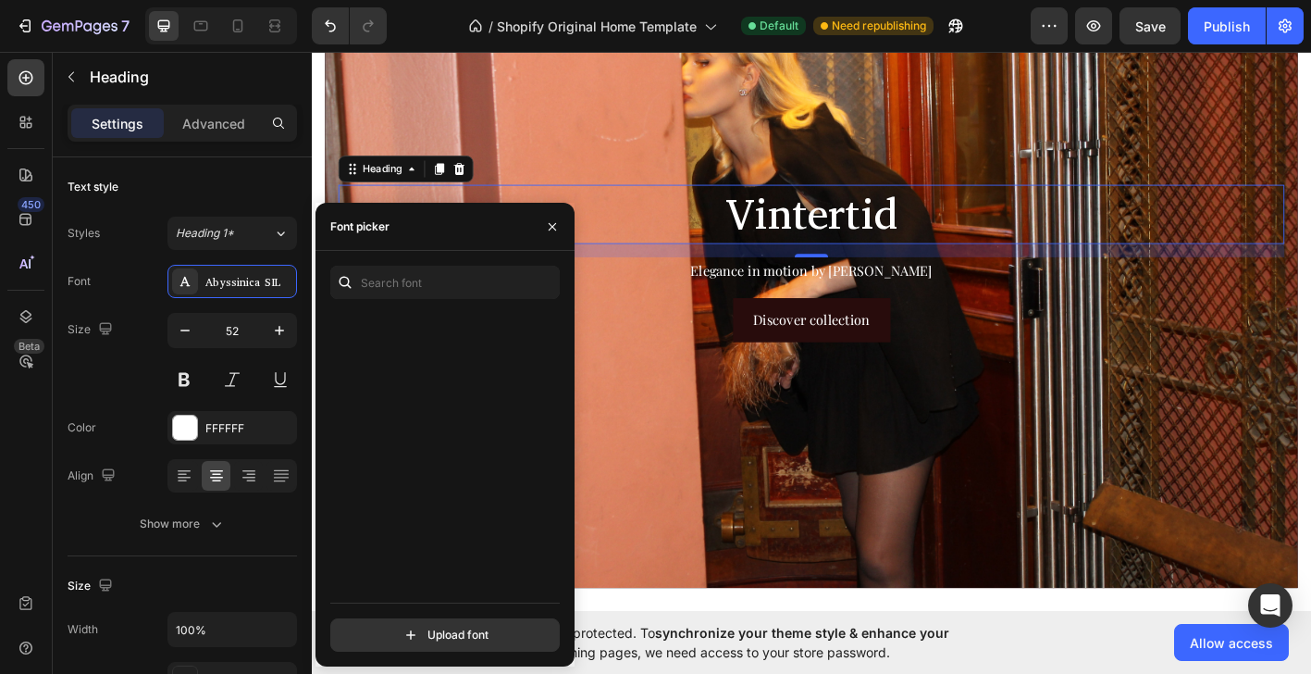
scroll to position [1411, 0]
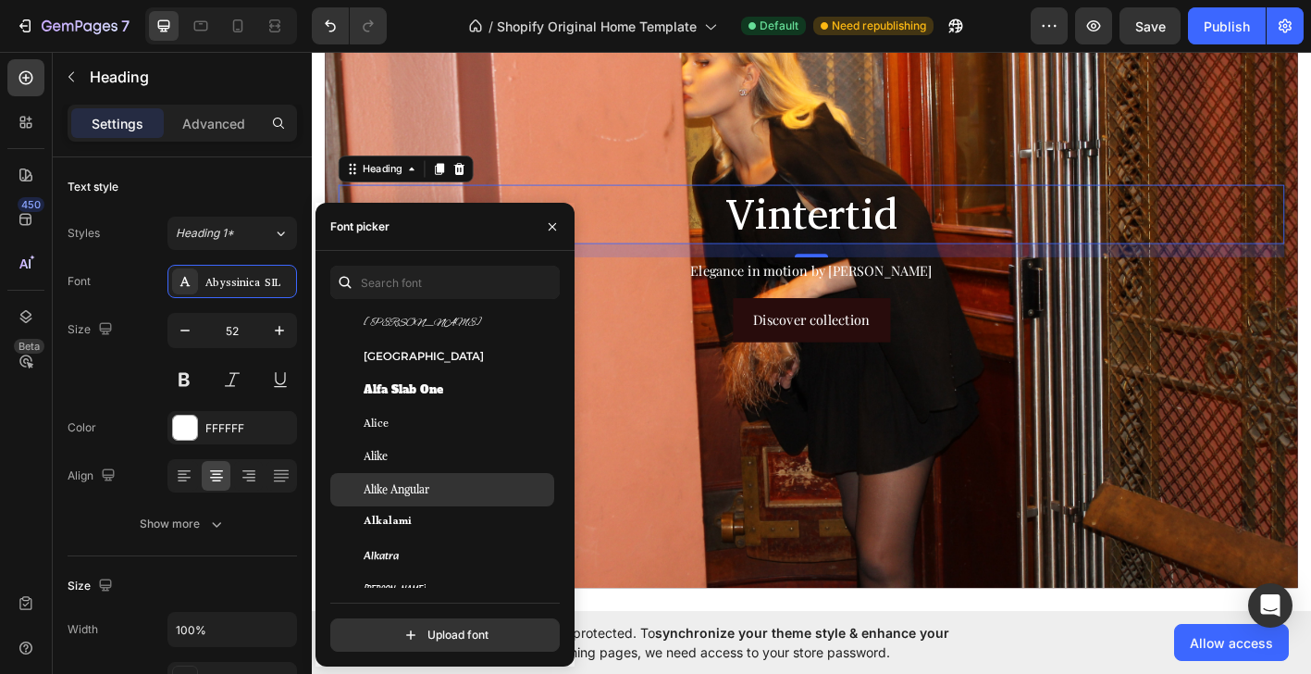
click at [402, 502] on div "Alike Angular" at bounding box center [442, 489] width 224 height 33
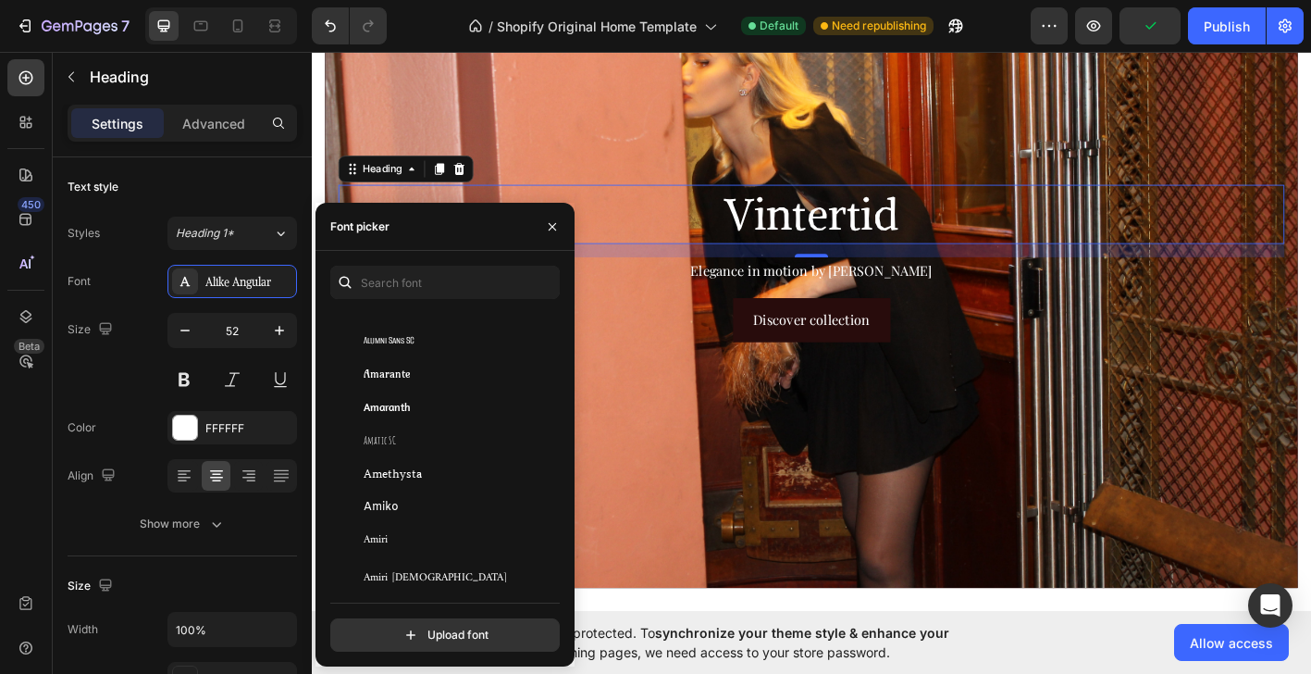
scroll to position [2322, 0]
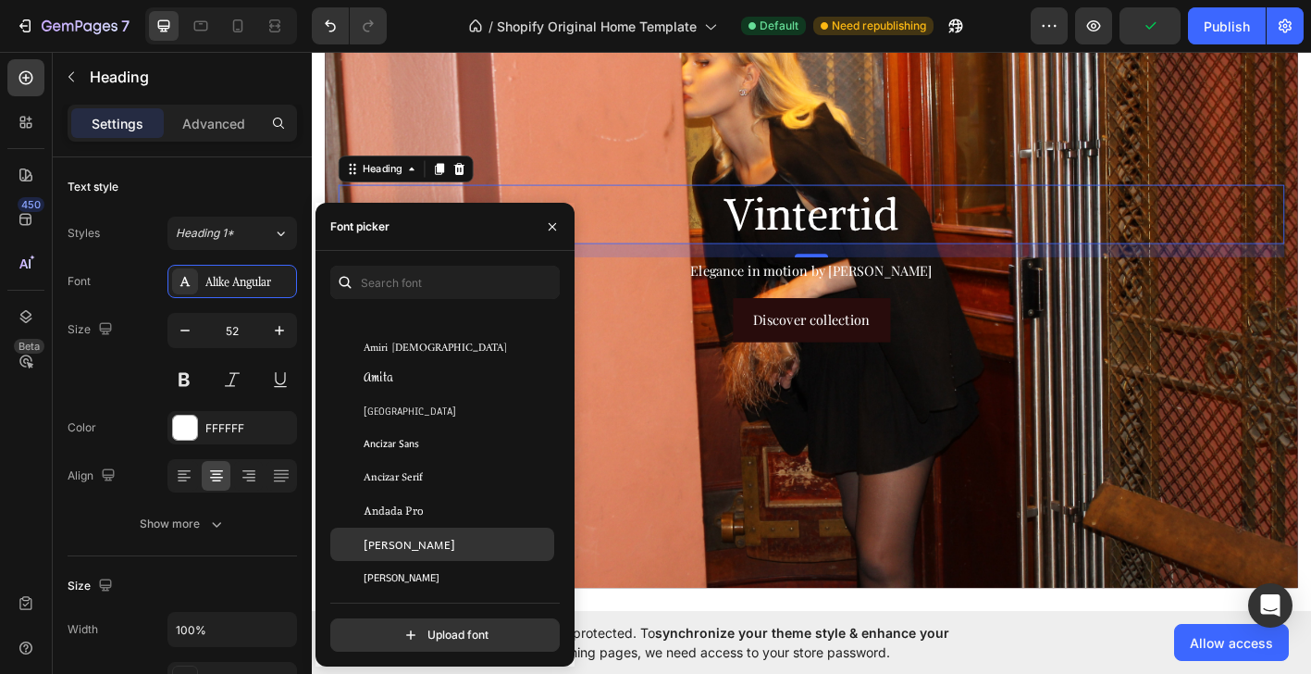
click at [395, 543] on span "[PERSON_NAME]" at bounding box center [410, 544] width 92 height 17
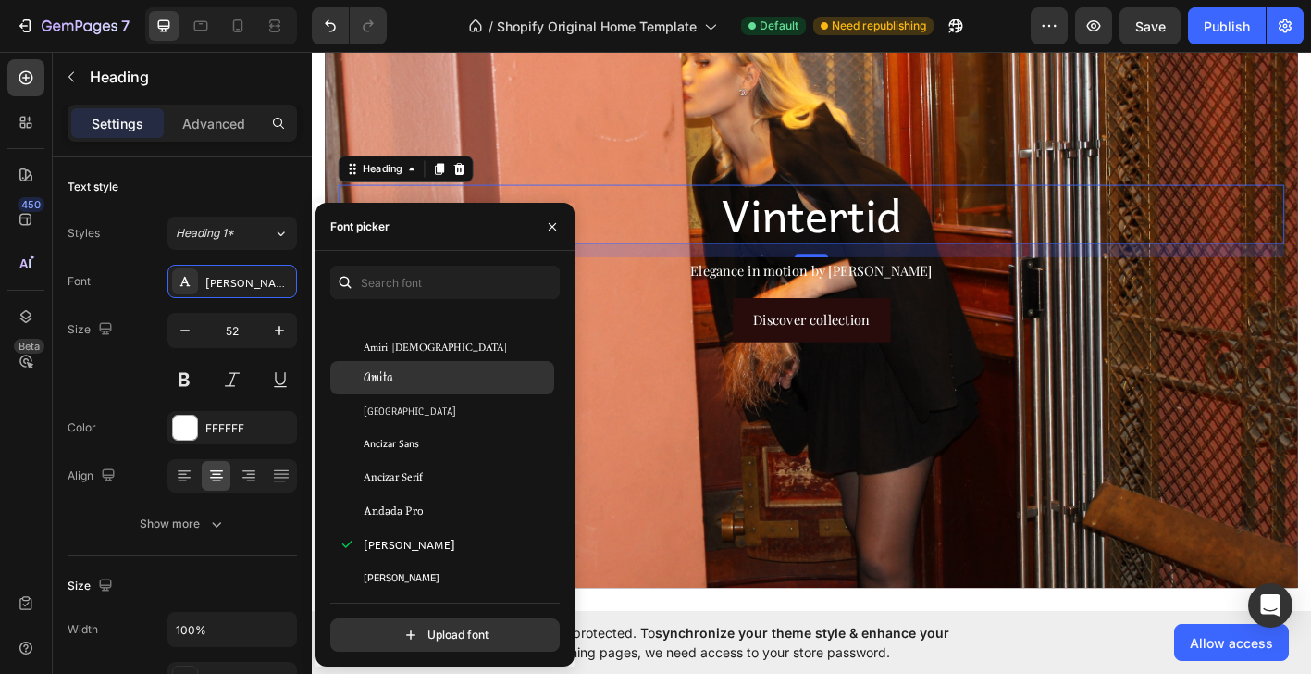
click at [405, 383] on div "Amita" at bounding box center [457, 377] width 187 height 17
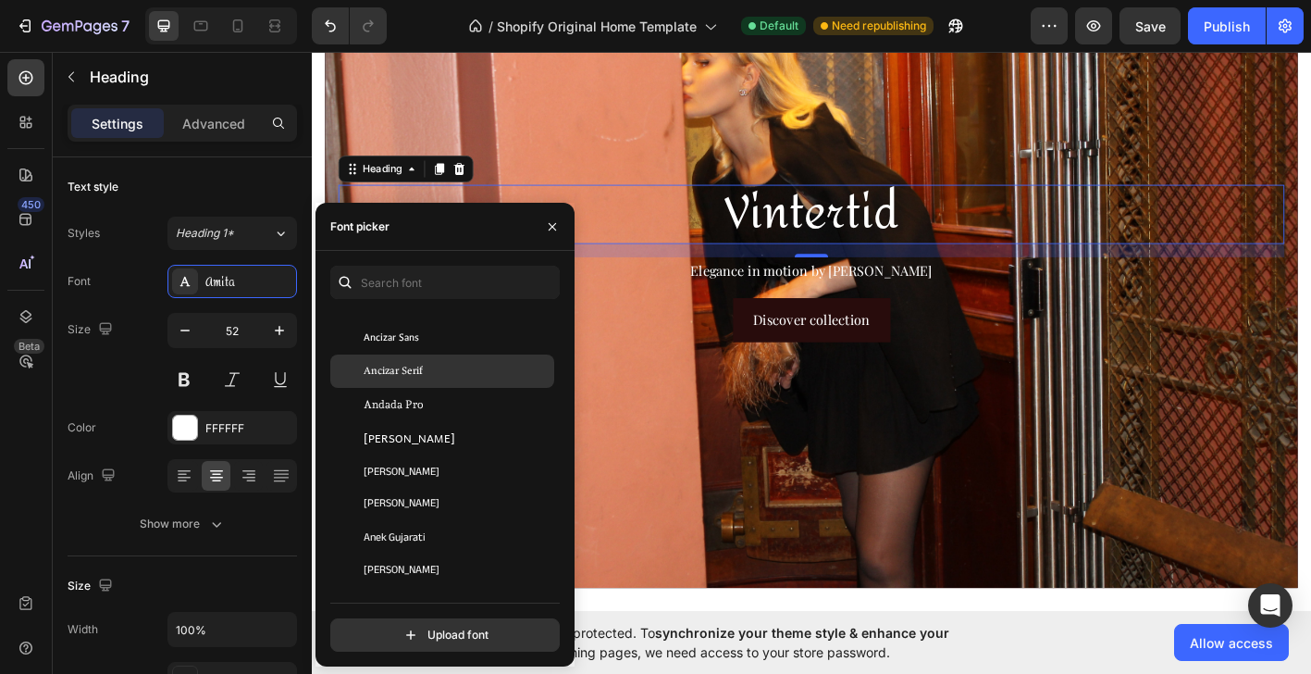
click at [410, 378] on span "Ancizar Serif" at bounding box center [393, 371] width 59 height 17
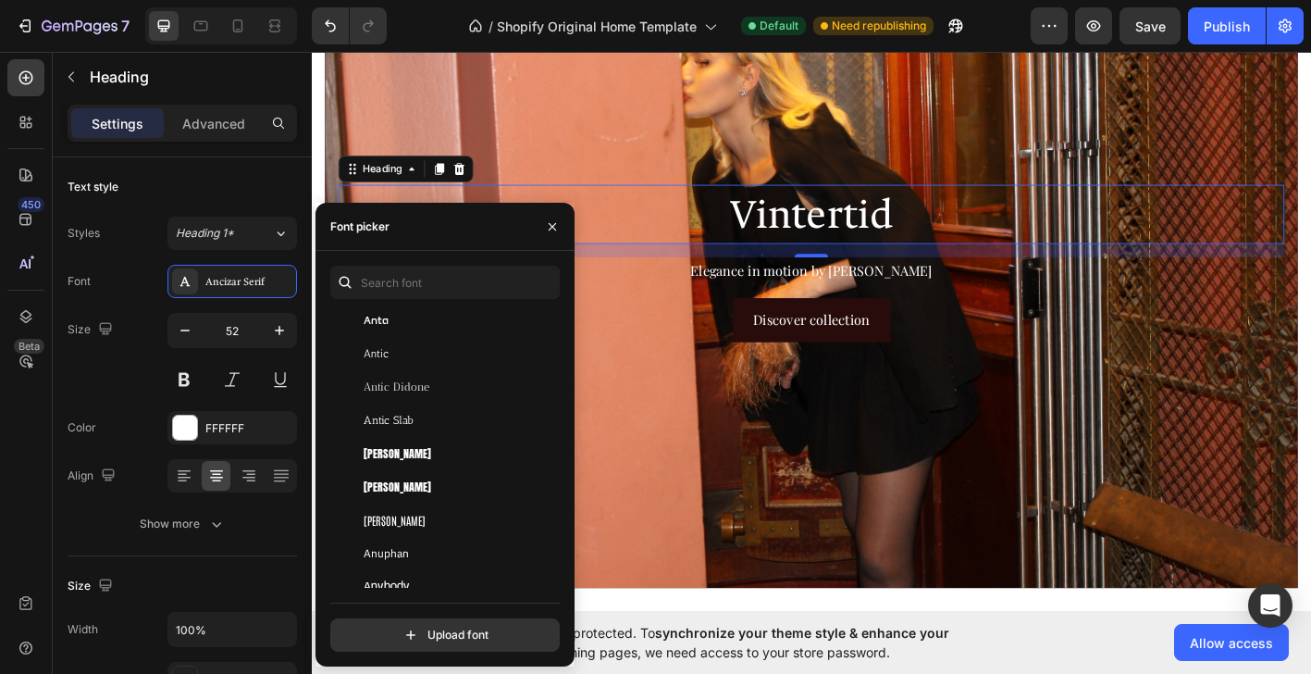
scroll to position [3227, 0]
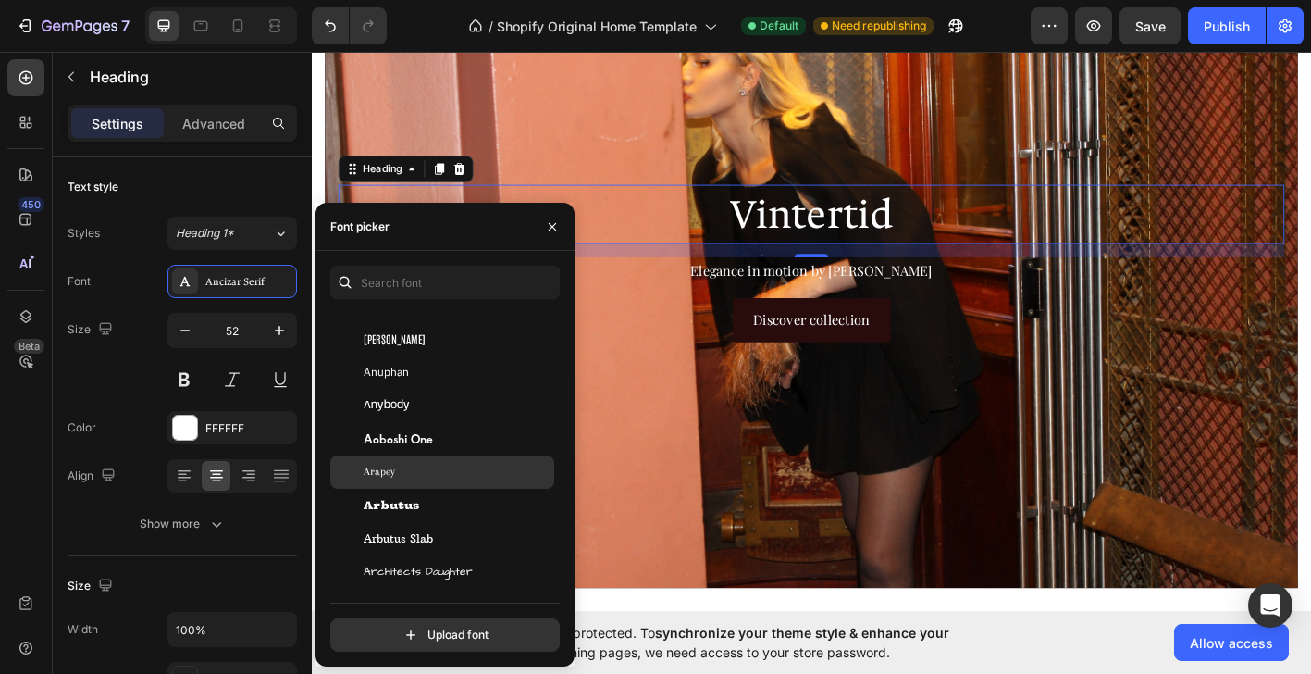
click at [402, 470] on div "Arapey" at bounding box center [457, 471] width 187 height 17
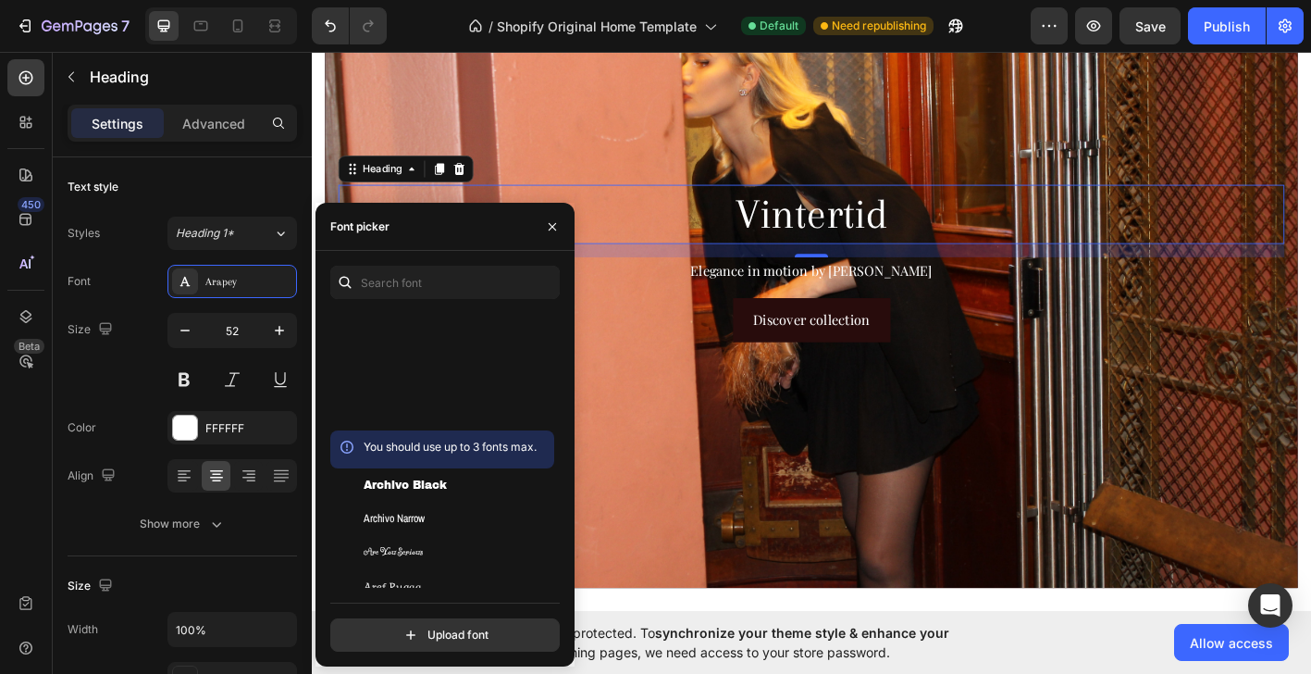
scroll to position [3899, 0]
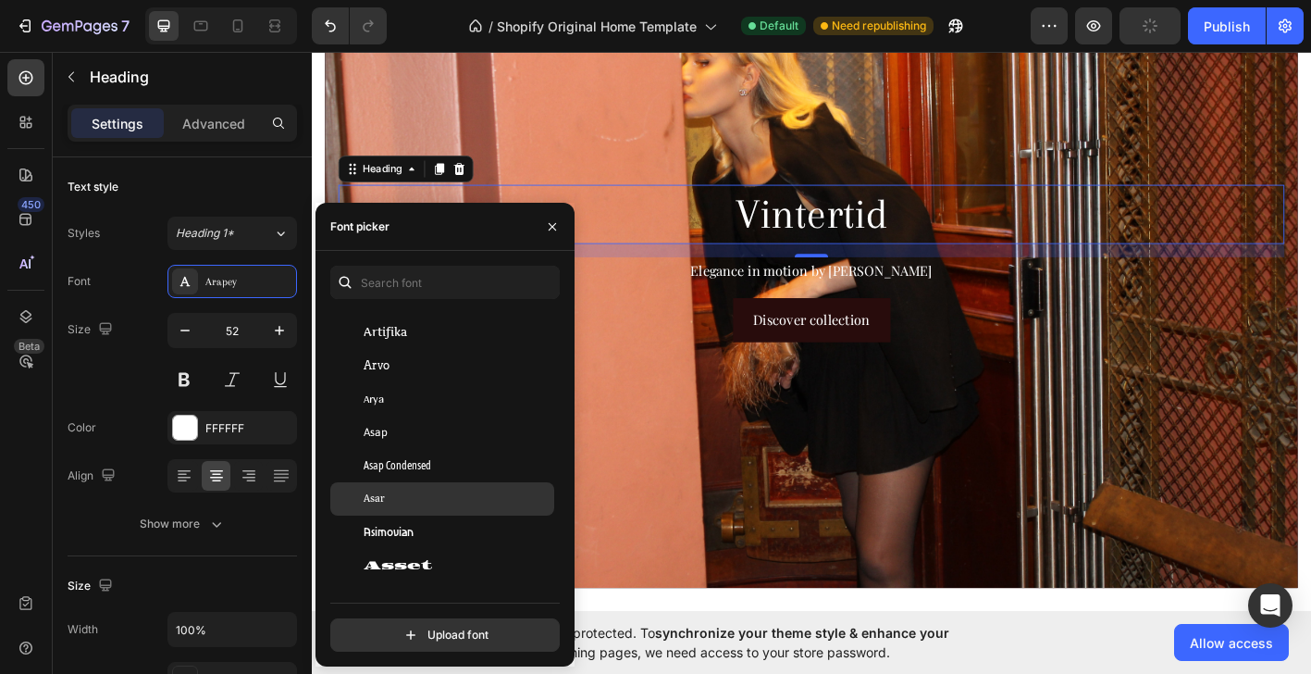
click at [402, 501] on div "Asar" at bounding box center [457, 498] width 187 height 17
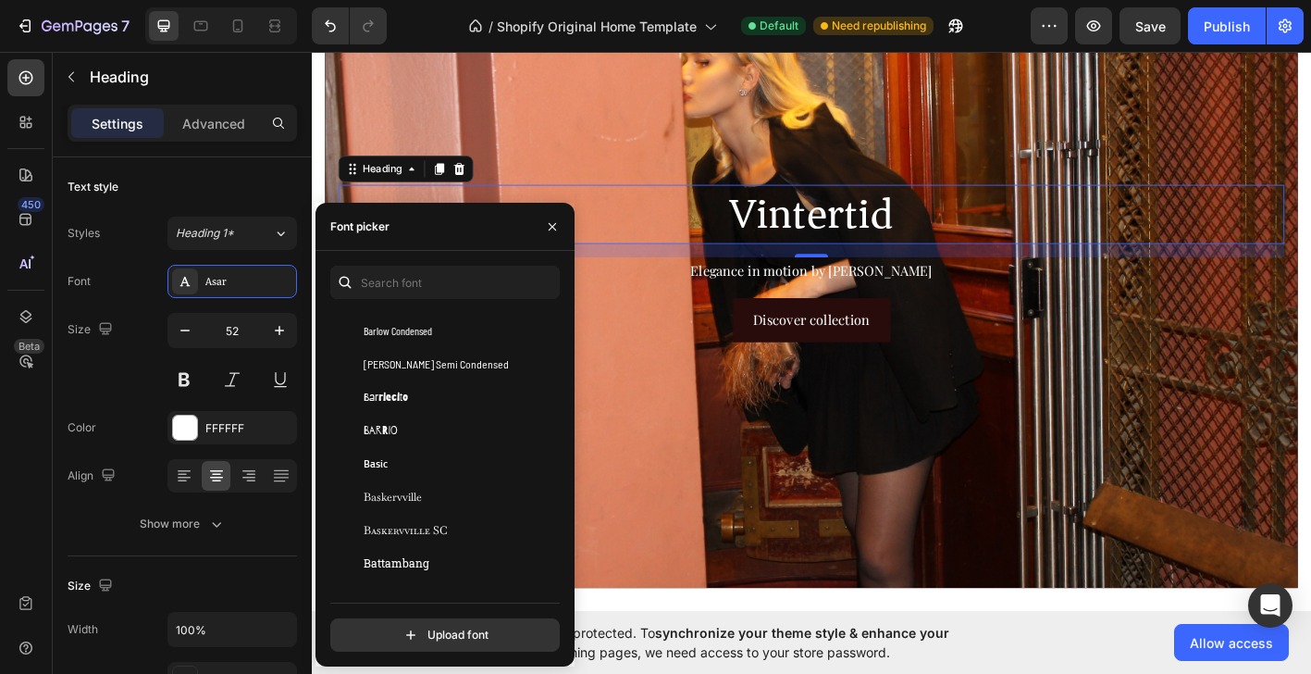
scroll to position [5862, 0]
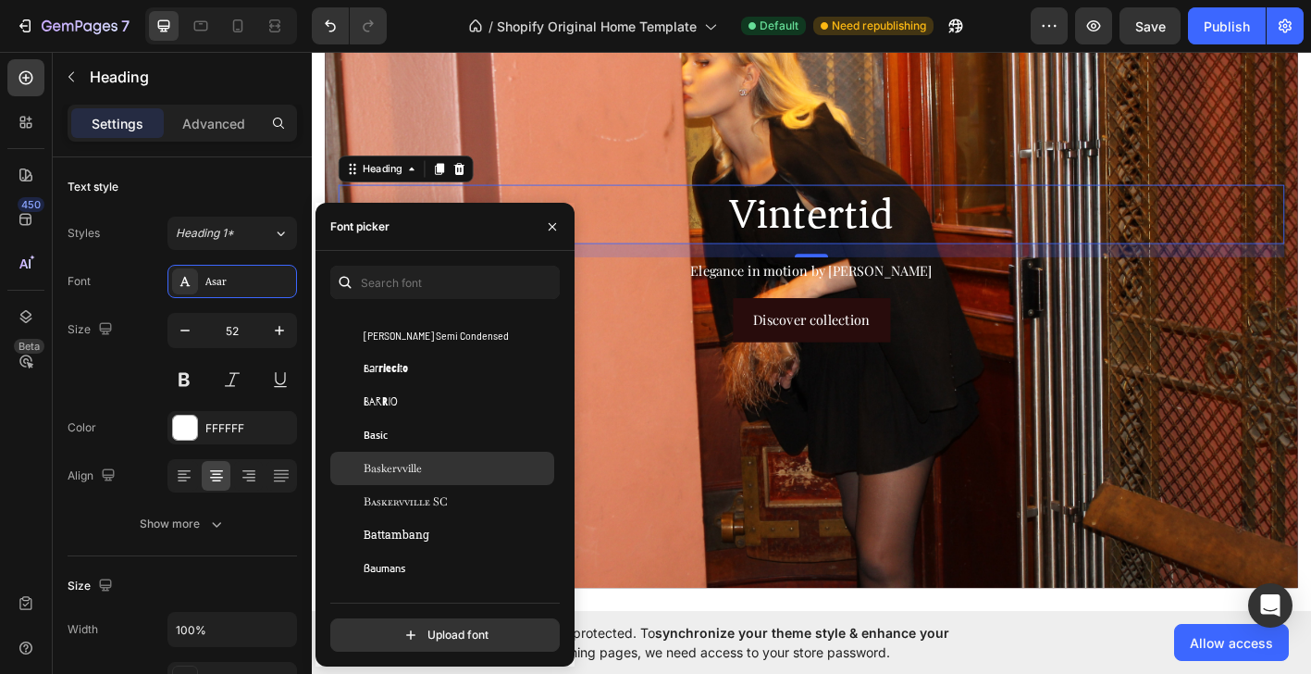
click at [409, 467] on span "Baskervville" at bounding box center [393, 468] width 58 height 17
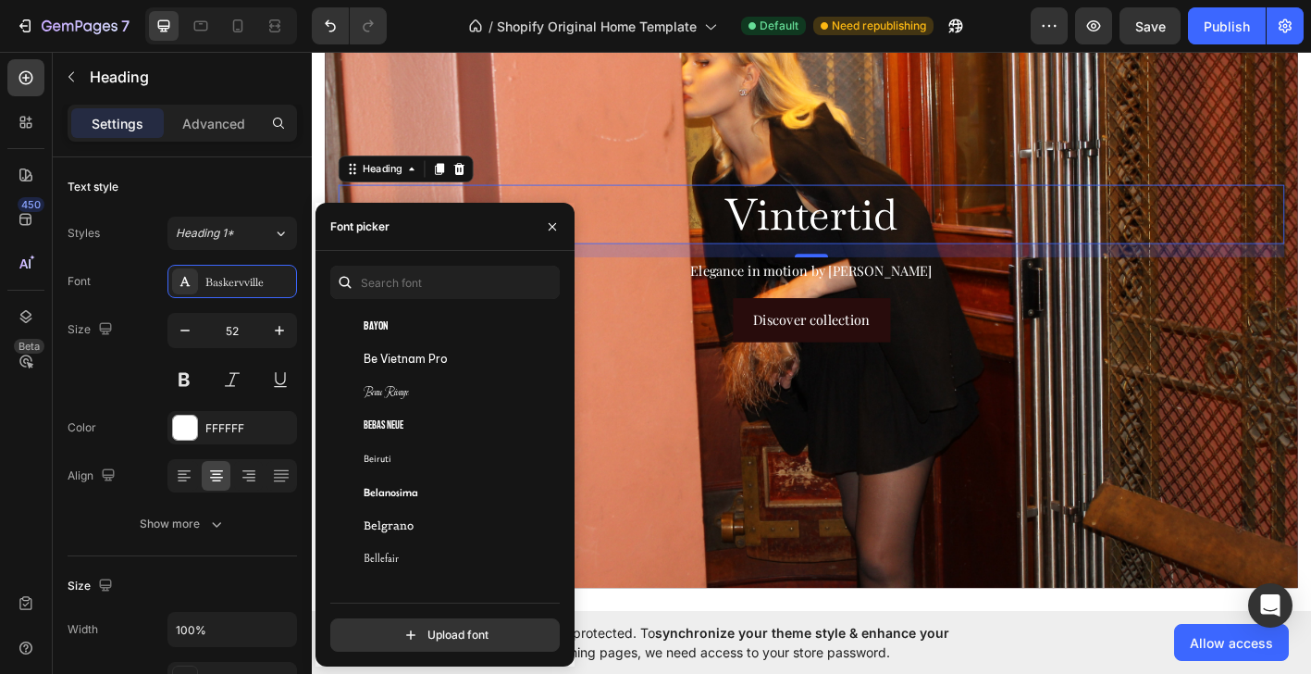
scroll to position [6304, 0]
click at [291, 177] on div "Text style" at bounding box center [182, 187] width 229 height 30
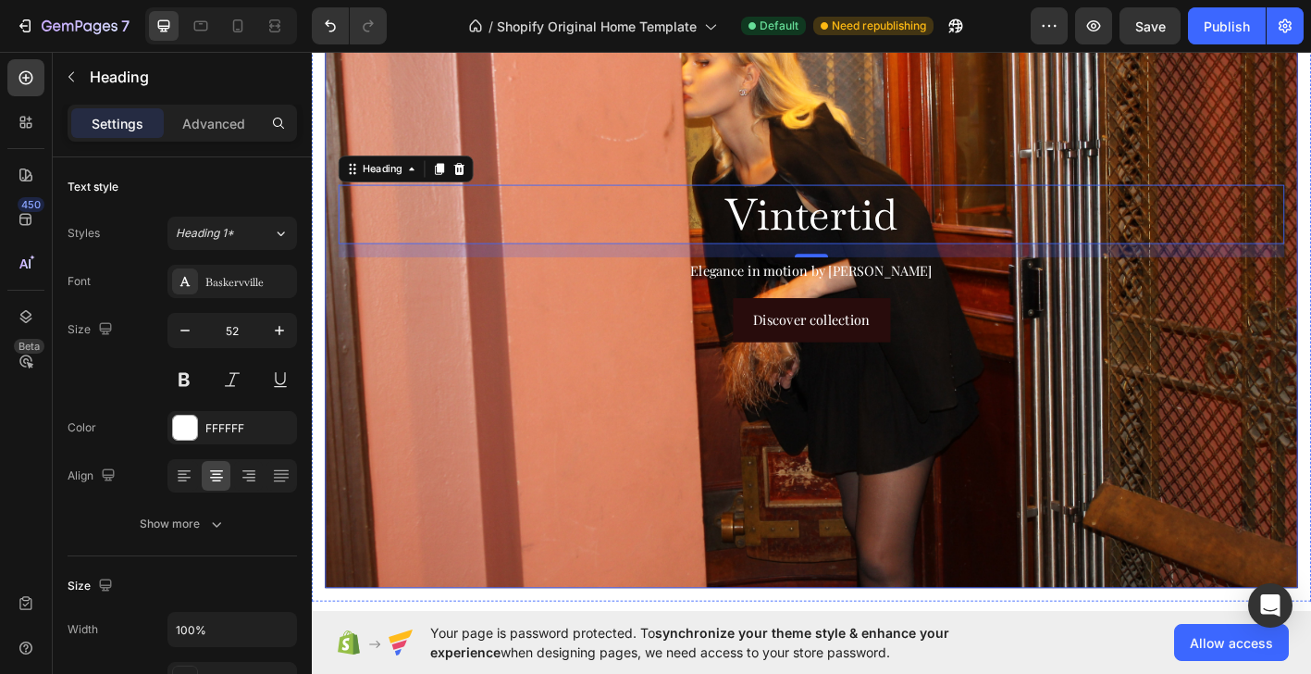
click at [673, 440] on div "Background Image" at bounding box center [867, 286] width 1081 height 721
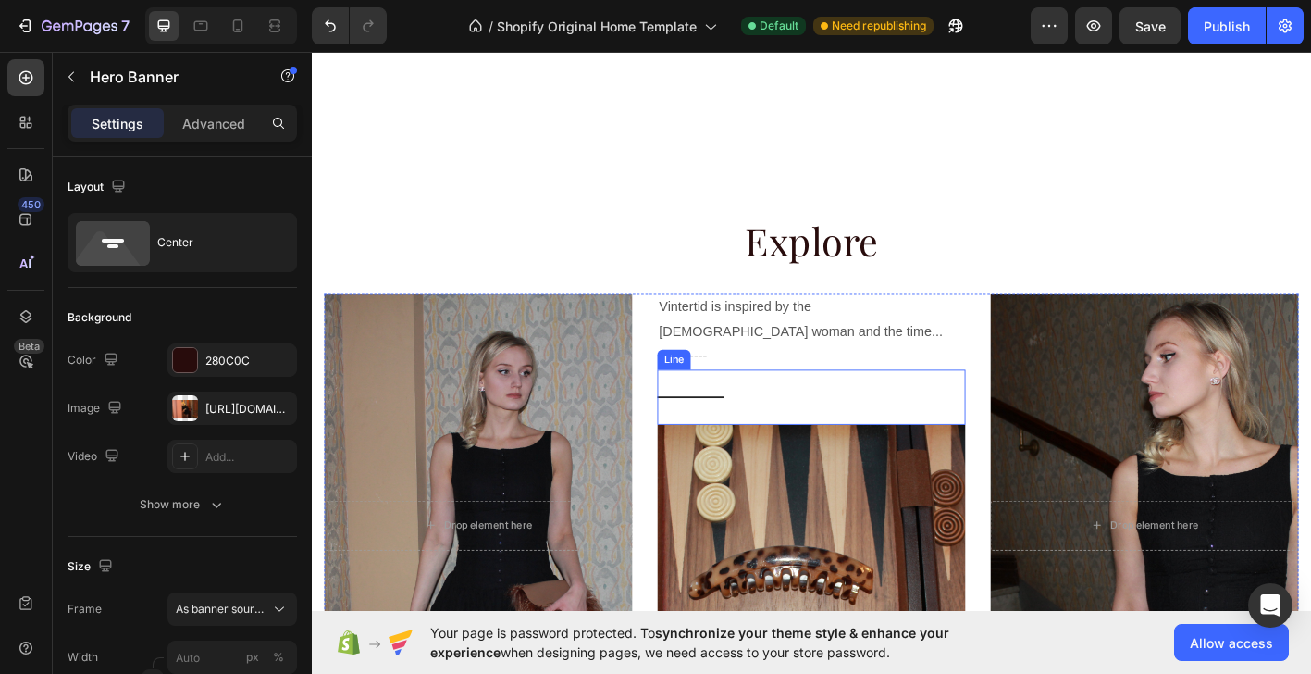
scroll to position [1037, 0]
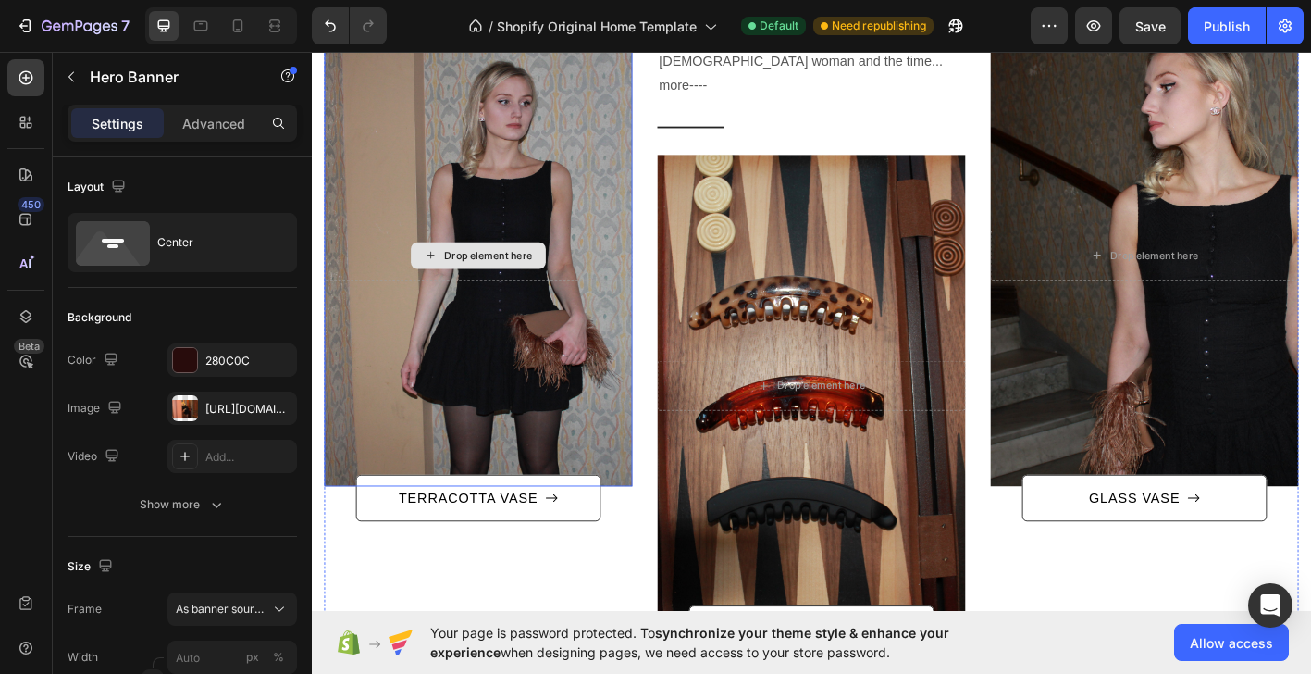
click at [528, 278] on div "Drop element here" at bounding box center [508, 277] width 98 height 15
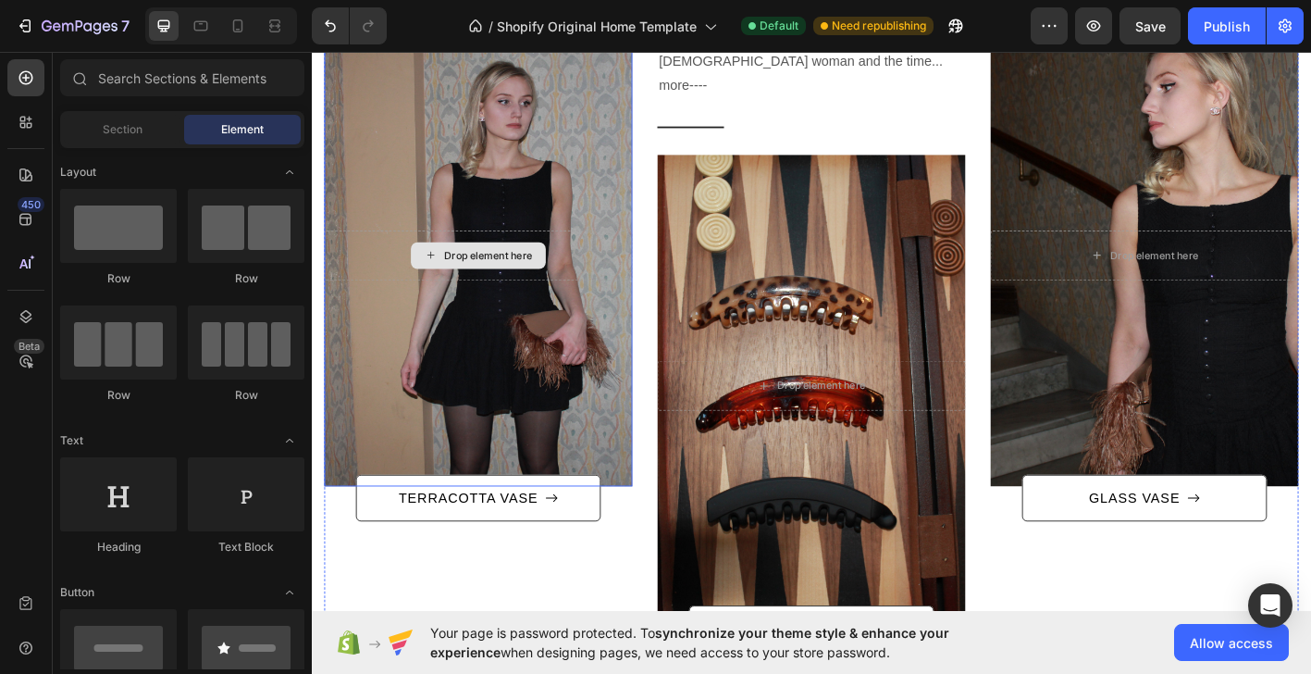
click at [526, 277] on div "Drop element here" at bounding box center [508, 277] width 98 height 15
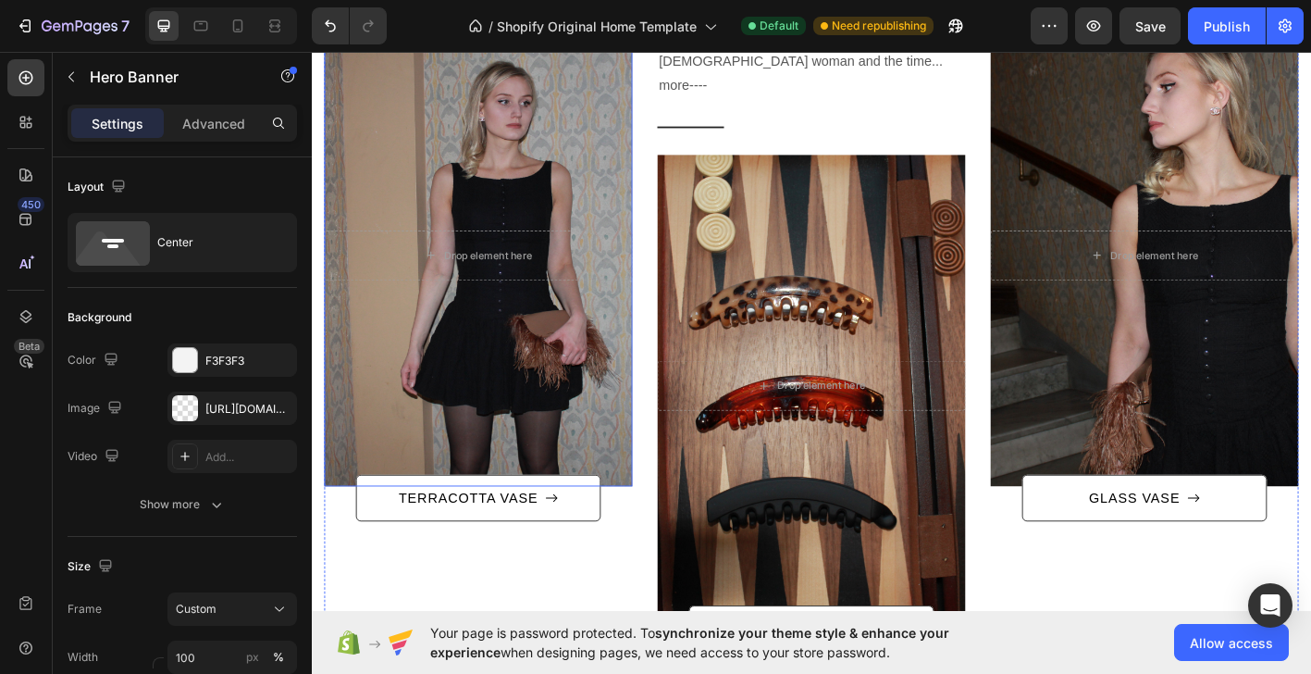
click at [525, 385] on div "Overlay" at bounding box center [497, 276] width 342 height 513
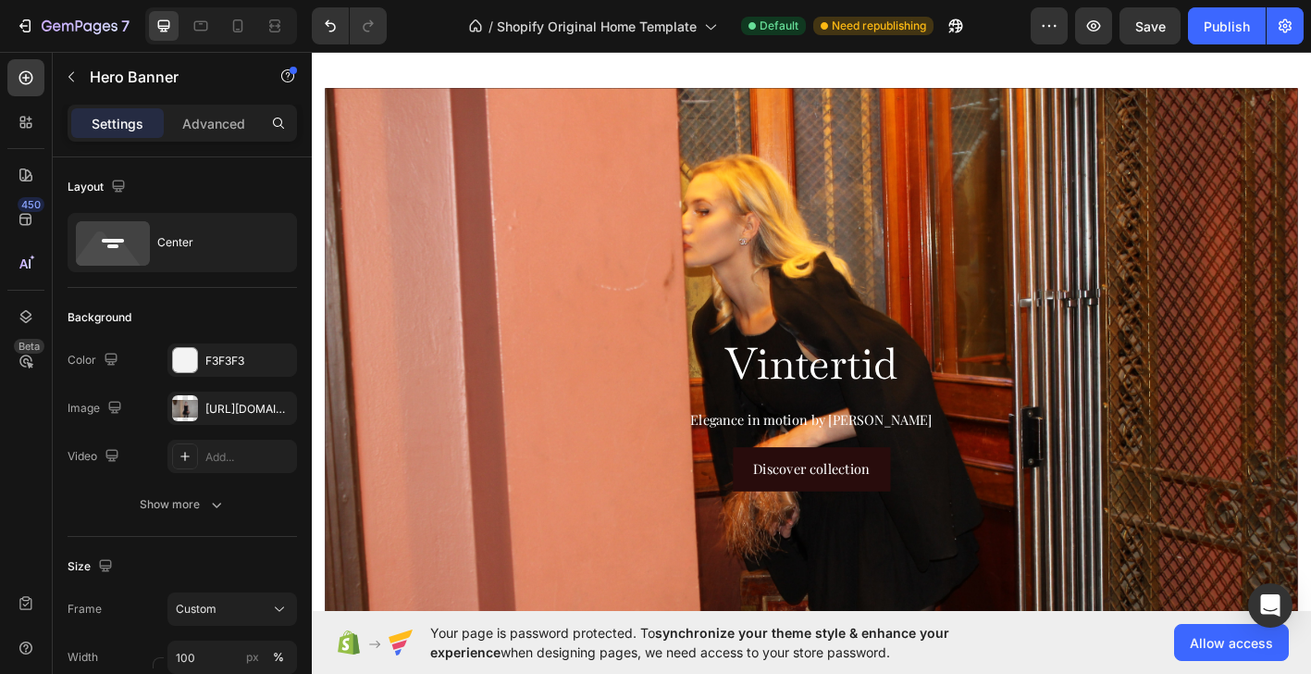
scroll to position [0, 0]
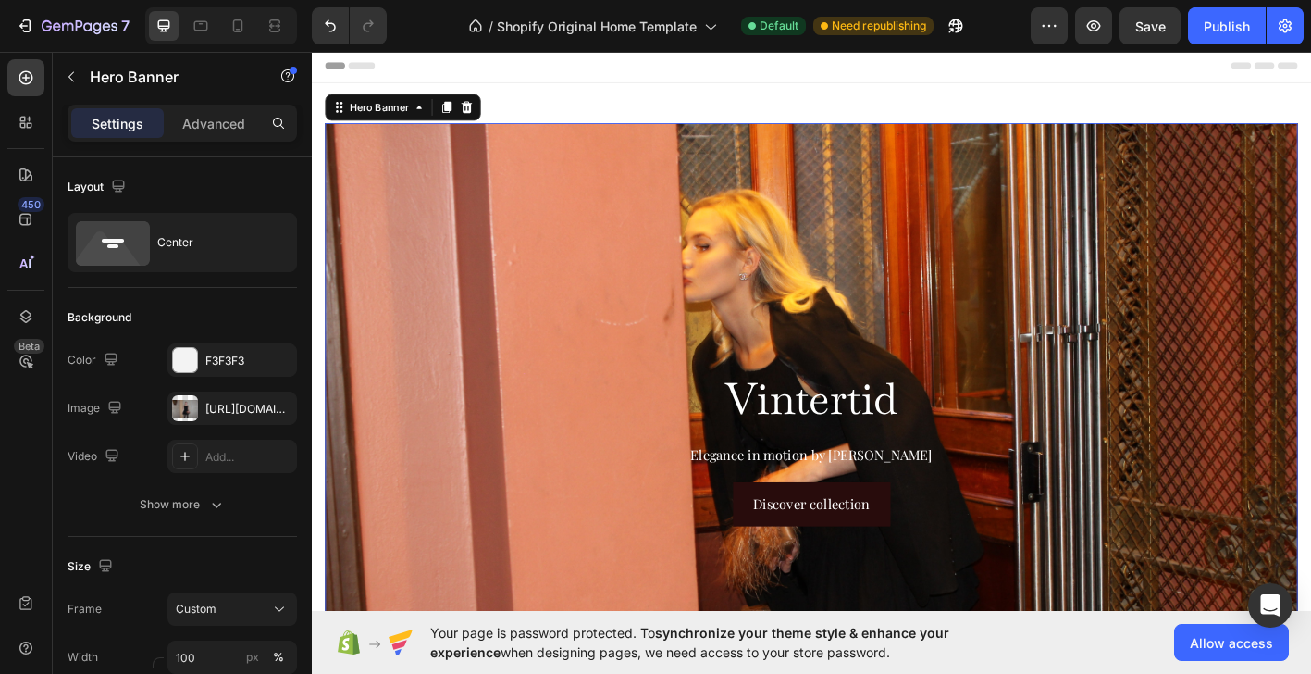
click at [510, 319] on div "Background Image" at bounding box center [867, 490] width 1081 height 721
click at [234, 405] on div "[URL][DOMAIN_NAME]" at bounding box center [232, 409] width 54 height 17
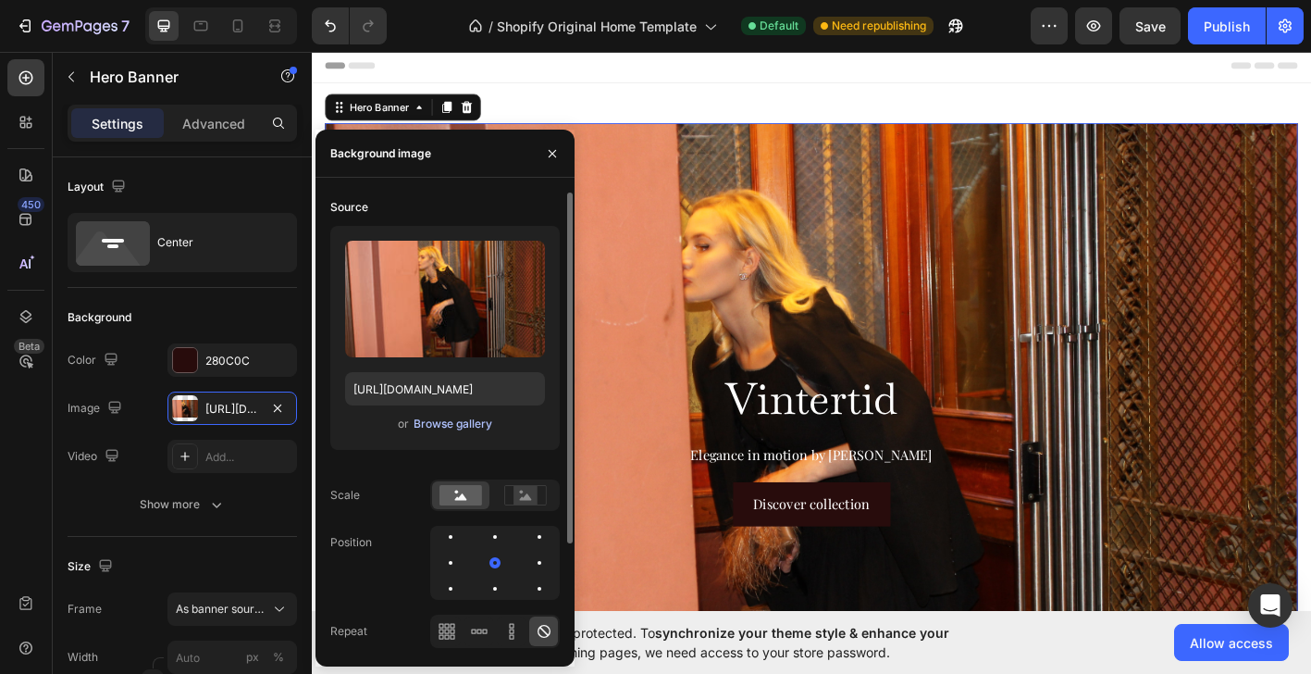
click at [435, 419] on div "Browse gallery" at bounding box center [453, 423] width 79 height 17
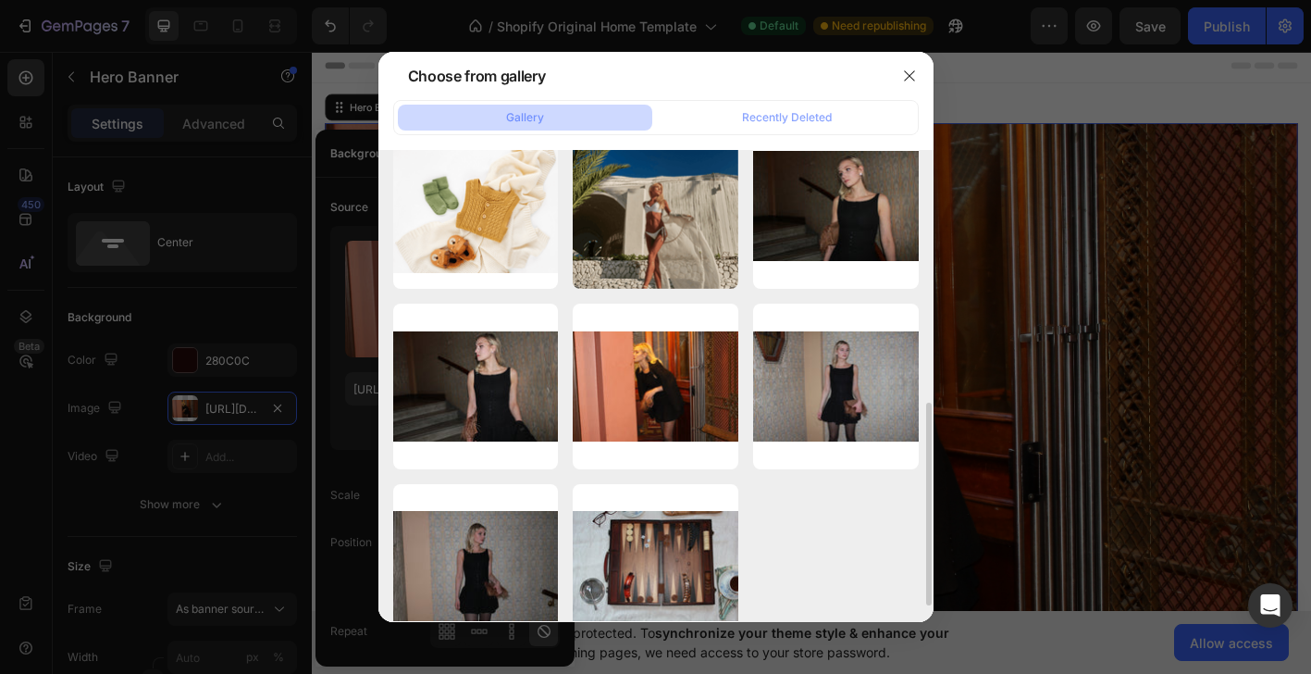
scroll to position [586, 0]
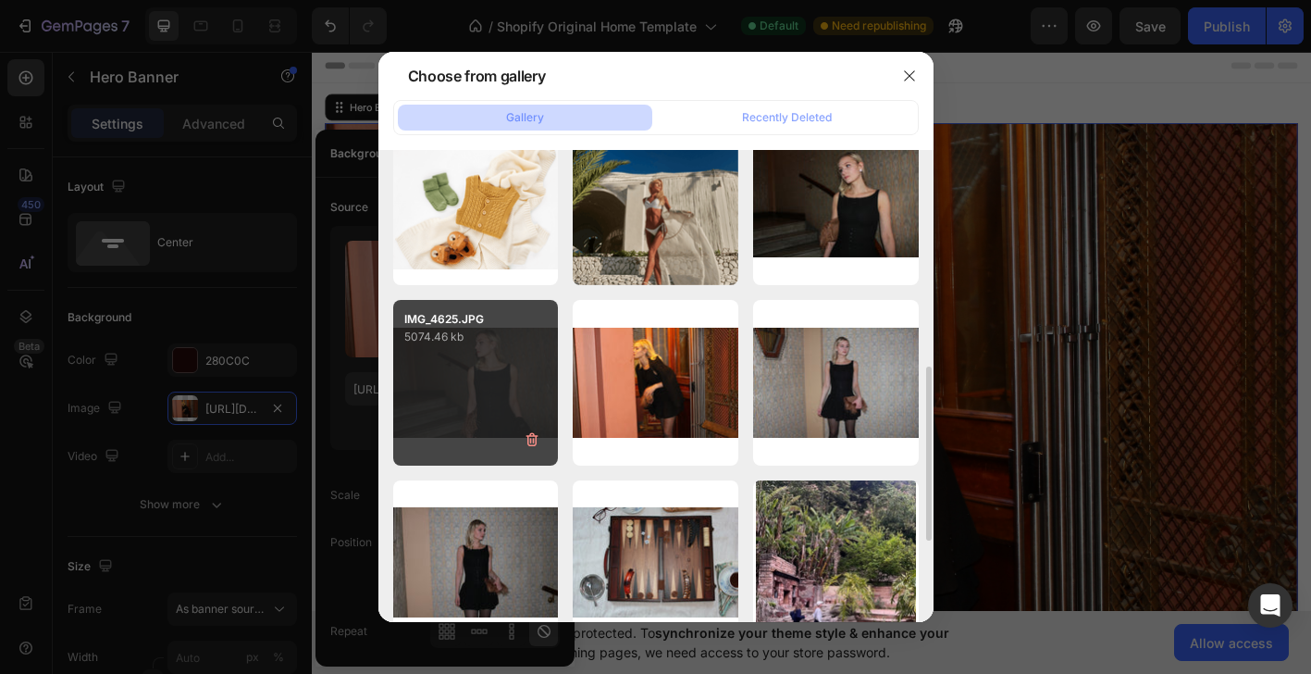
click at [453, 358] on div "IMG_4625.JPG 5074.46 kb" at bounding box center [476, 383] width 166 height 166
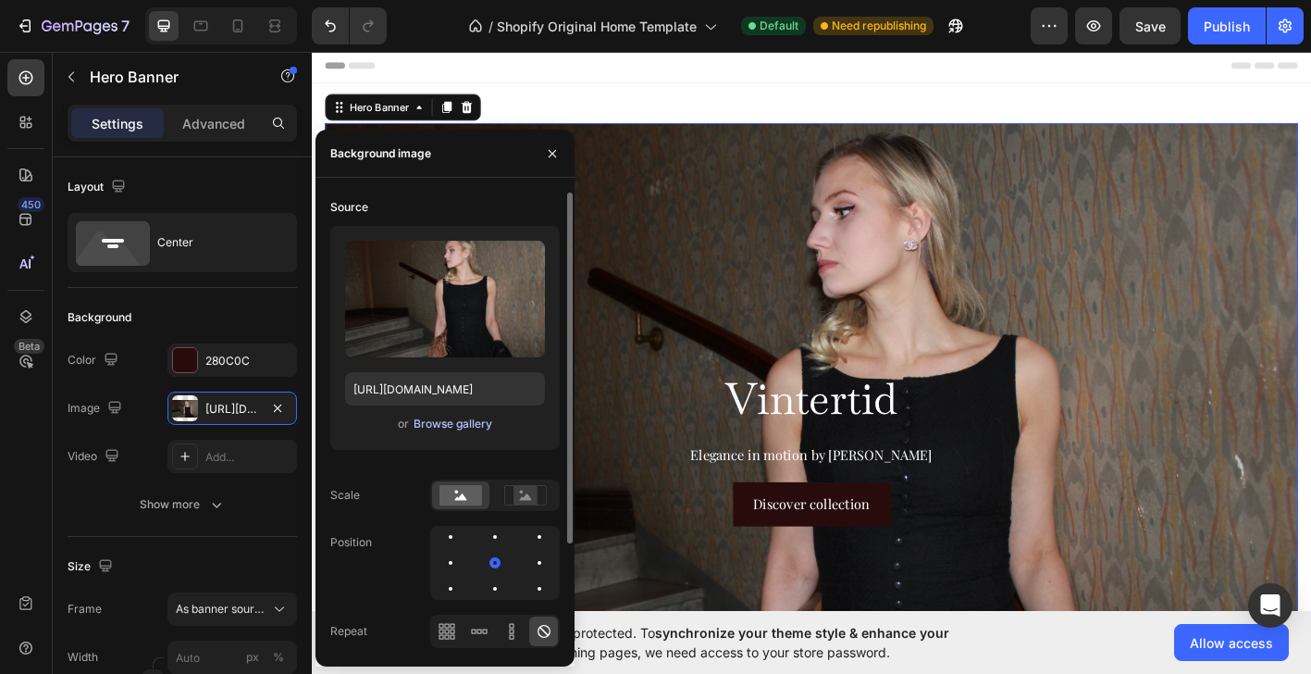
click at [476, 426] on div "Browse gallery" at bounding box center [453, 423] width 79 height 17
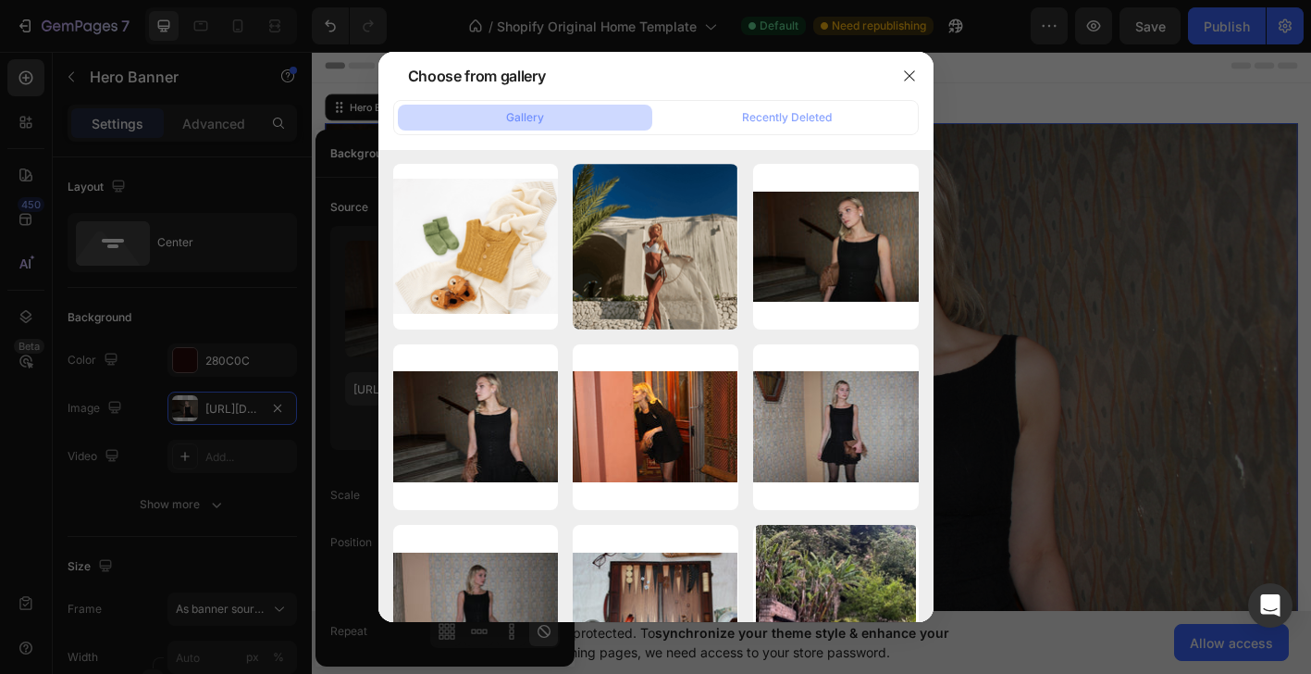
scroll to position [804, 0]
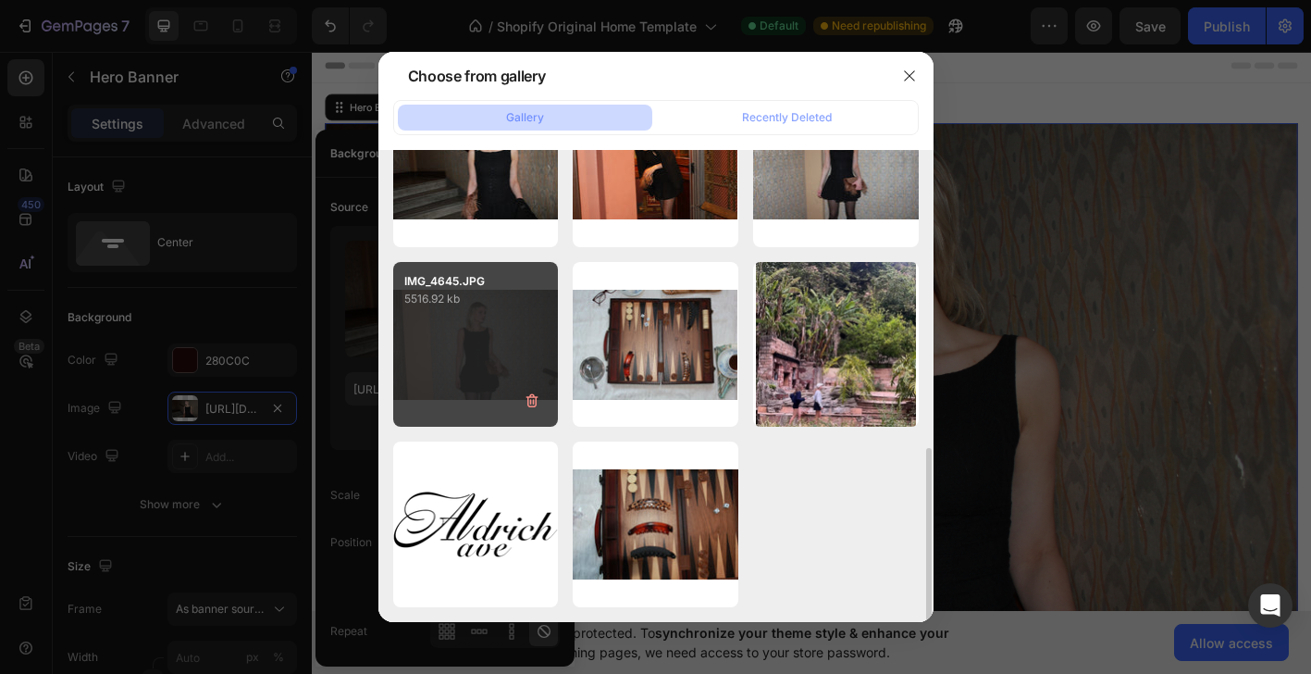
click at [469, 337] on div "IMG_4645.JPG 5516.92 kb" at bounding box center [476, 345] width 166 height 166
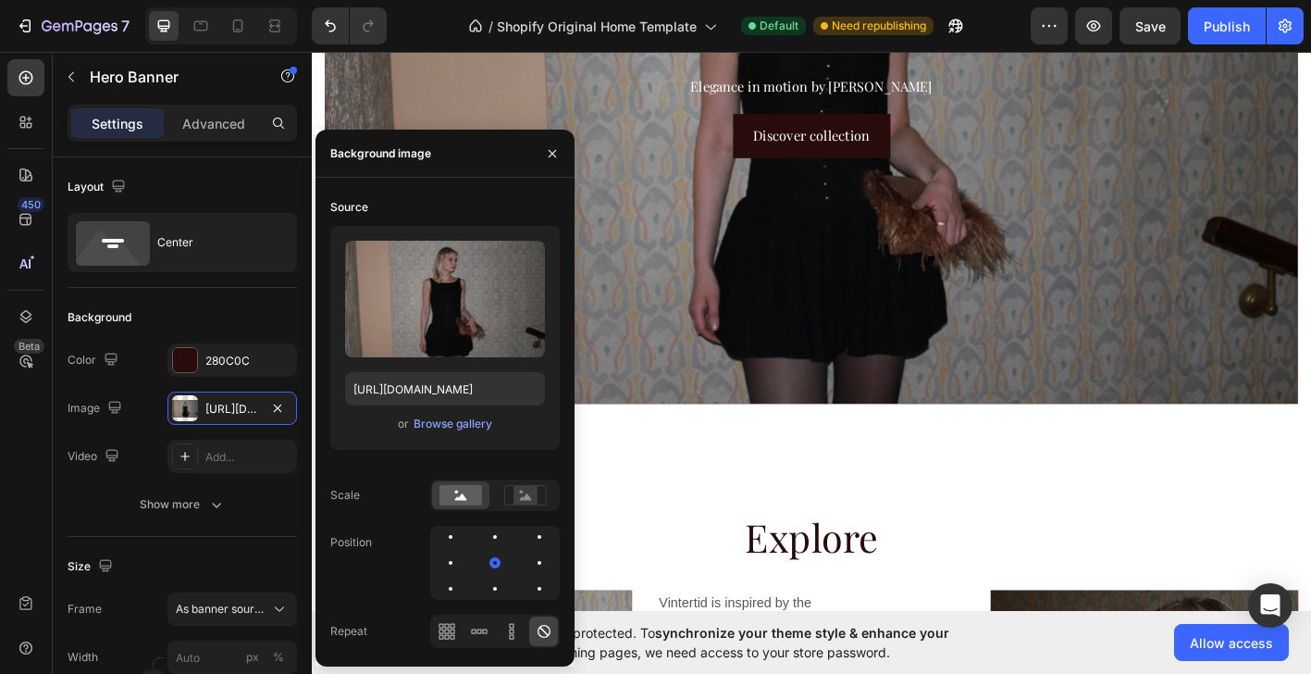
scroll to position [61, 0]
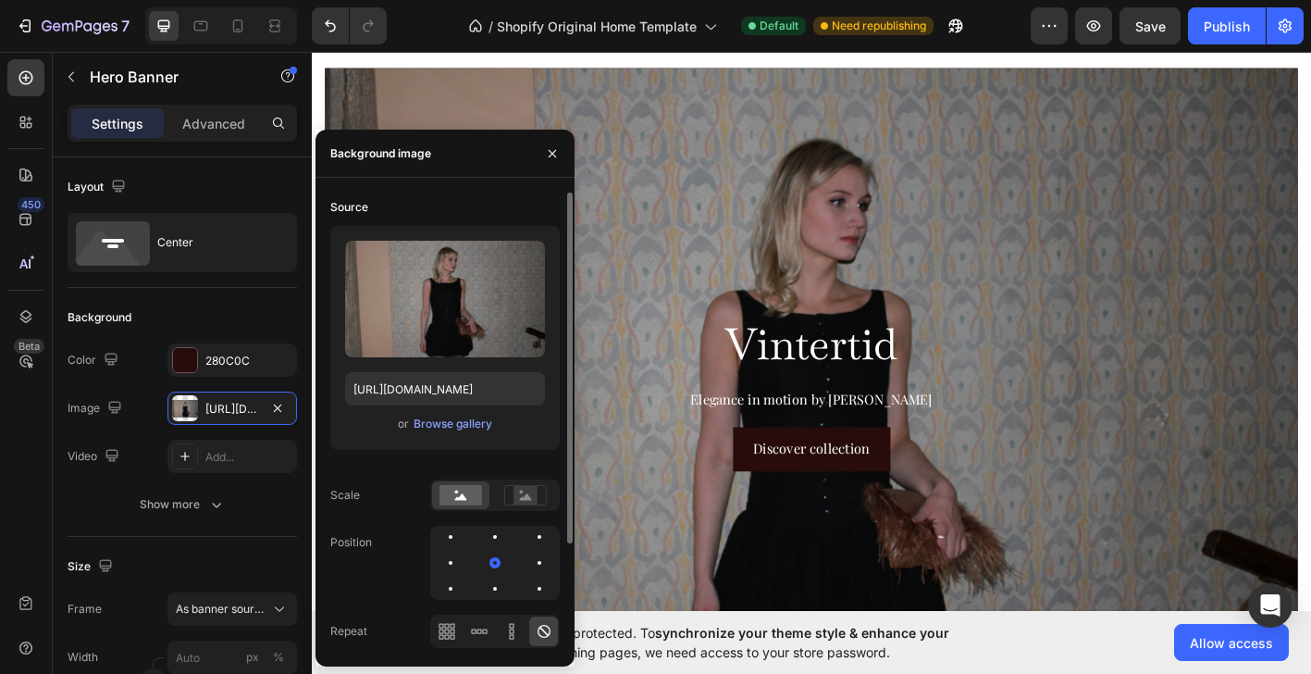
click at [387, 426] on div "or Browse gallery" at bounding box center [445, 424] width 200 height 22
click at [431, 423] on div "Browse gallery" at bounding box center [453, 423] width 79 height 17
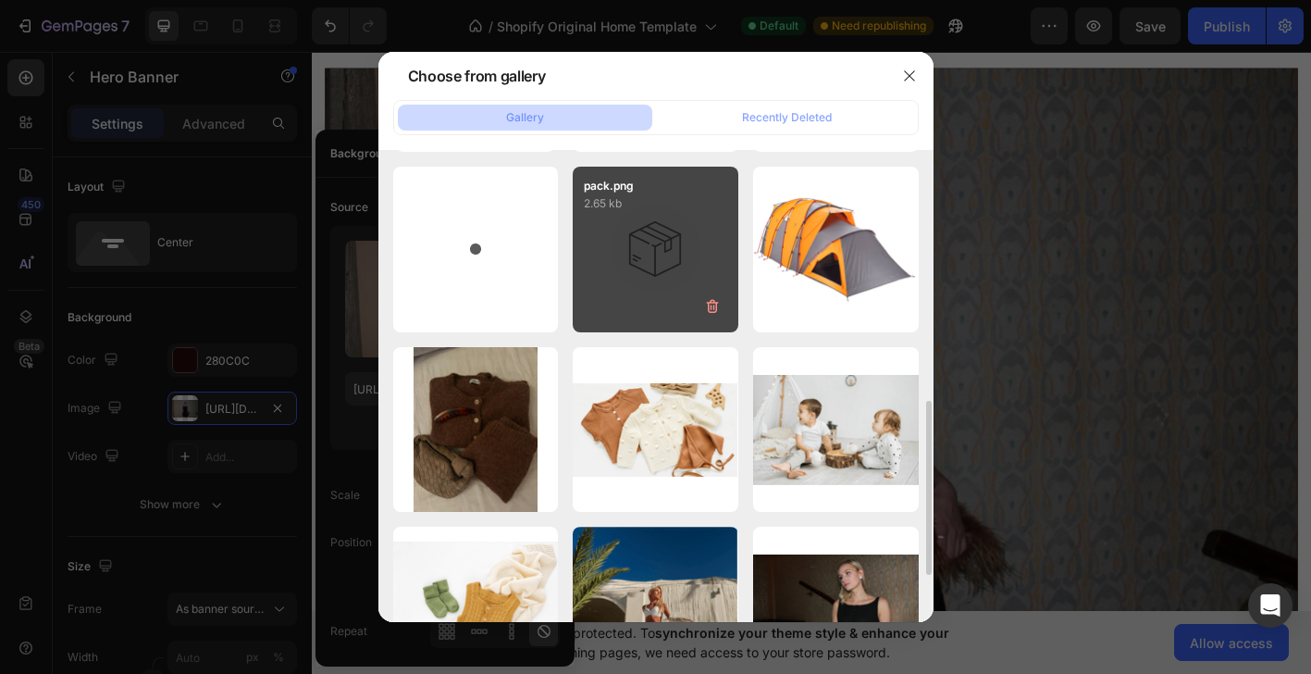
scroll to position [0, 0]
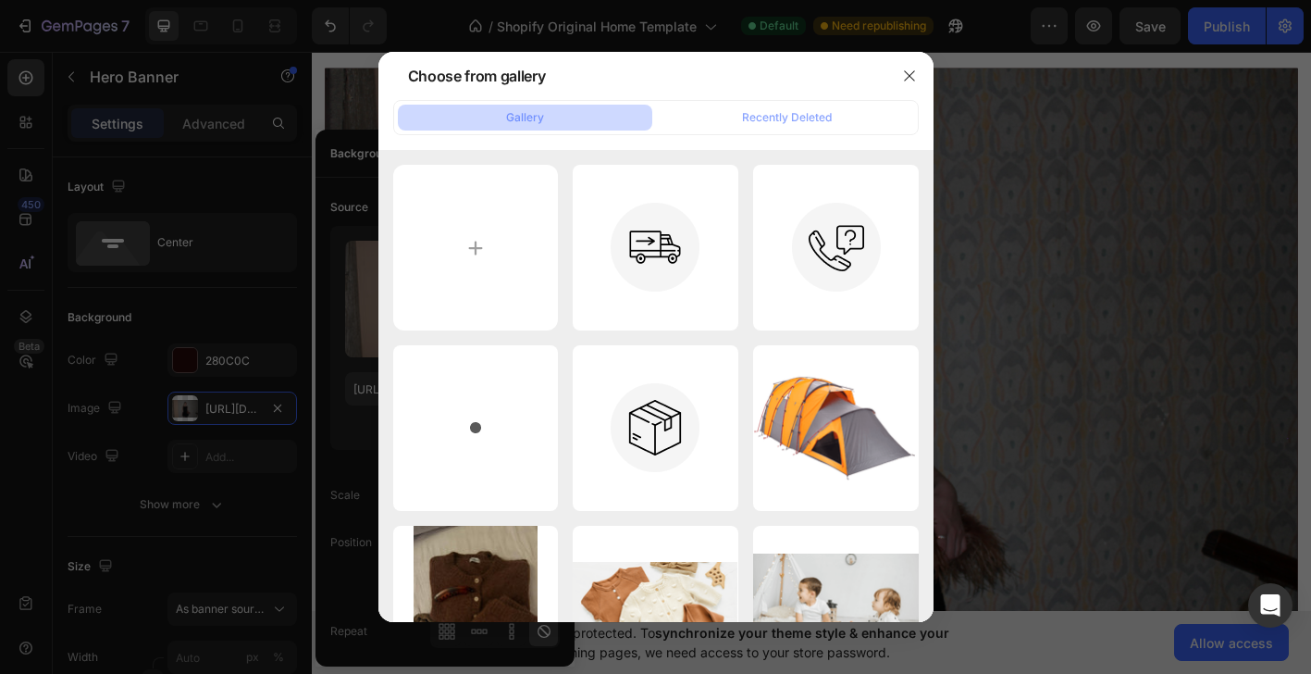
click at [794, 131] on div "Gallery Recently Deleted" at bounding box center [655, 117] width 525 height 35
click at [906, 75] on icon "button" at bounding box center [909, 75] width 15 height 15
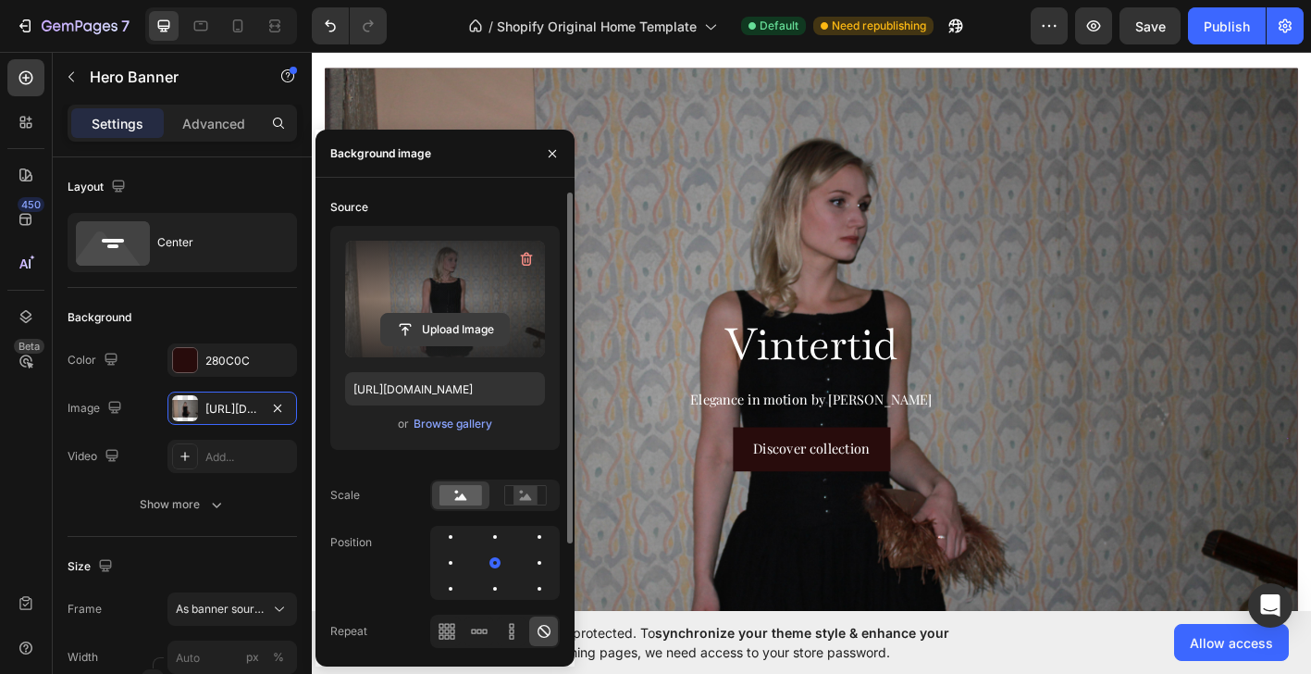
click at [420, 328] on input "file" at bounding box center [445, 329] width 128 height 31
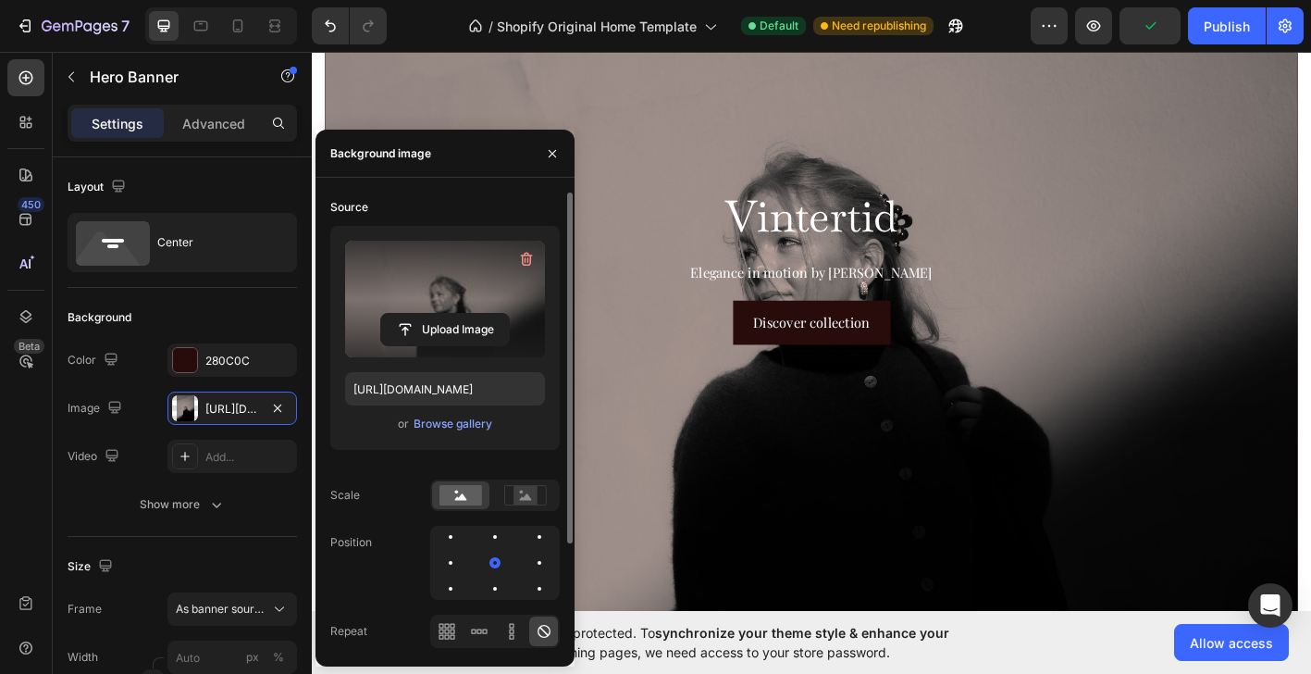
scroll to position [654, 0]
click at [456, 334] on input "file" at bounding box center [445, 329] width 128 height 31
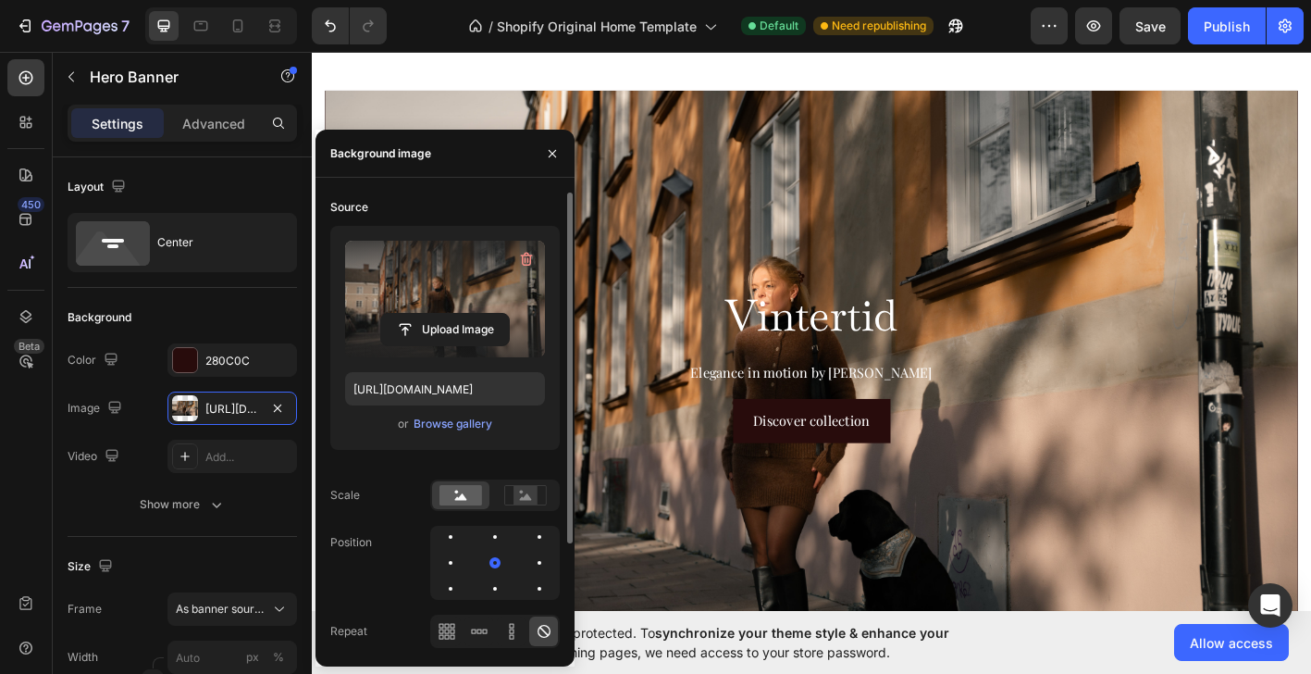
scroll to position [0, 0]
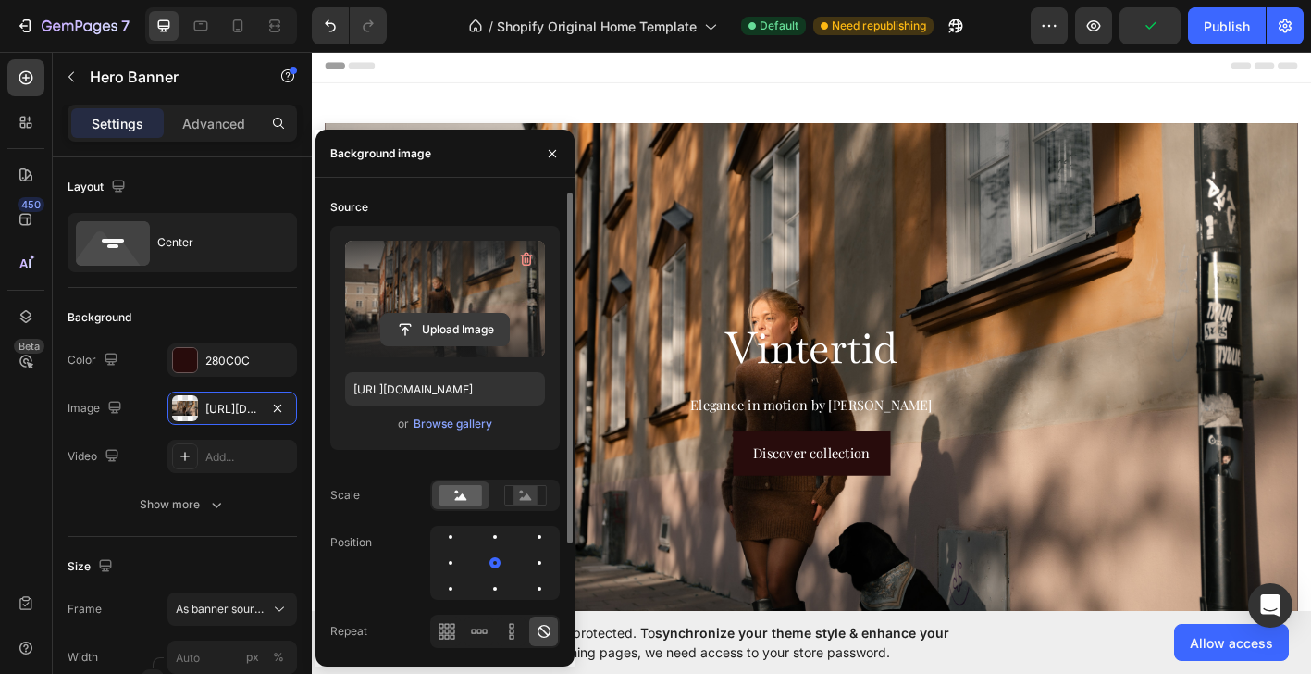
click at [460, 329] on input "file" at bounding box center [445, 329] width 128 height 31
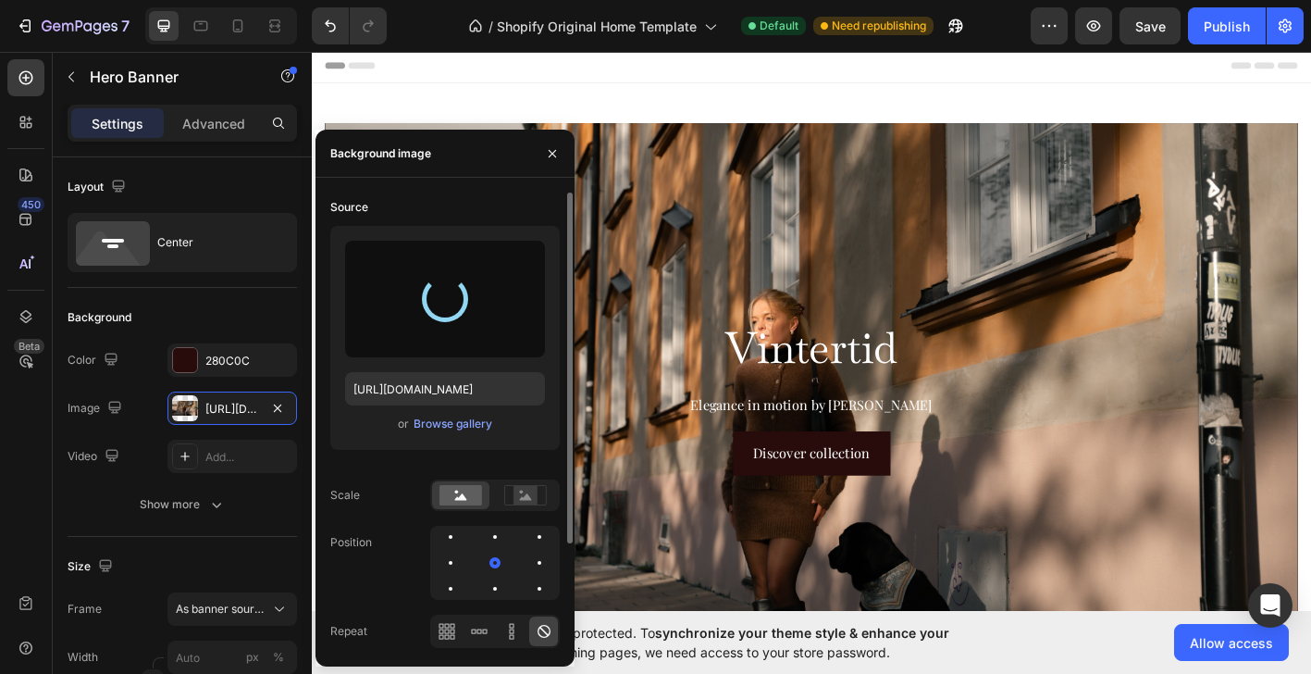
type input "[URL][DOMAIN_NAME]"
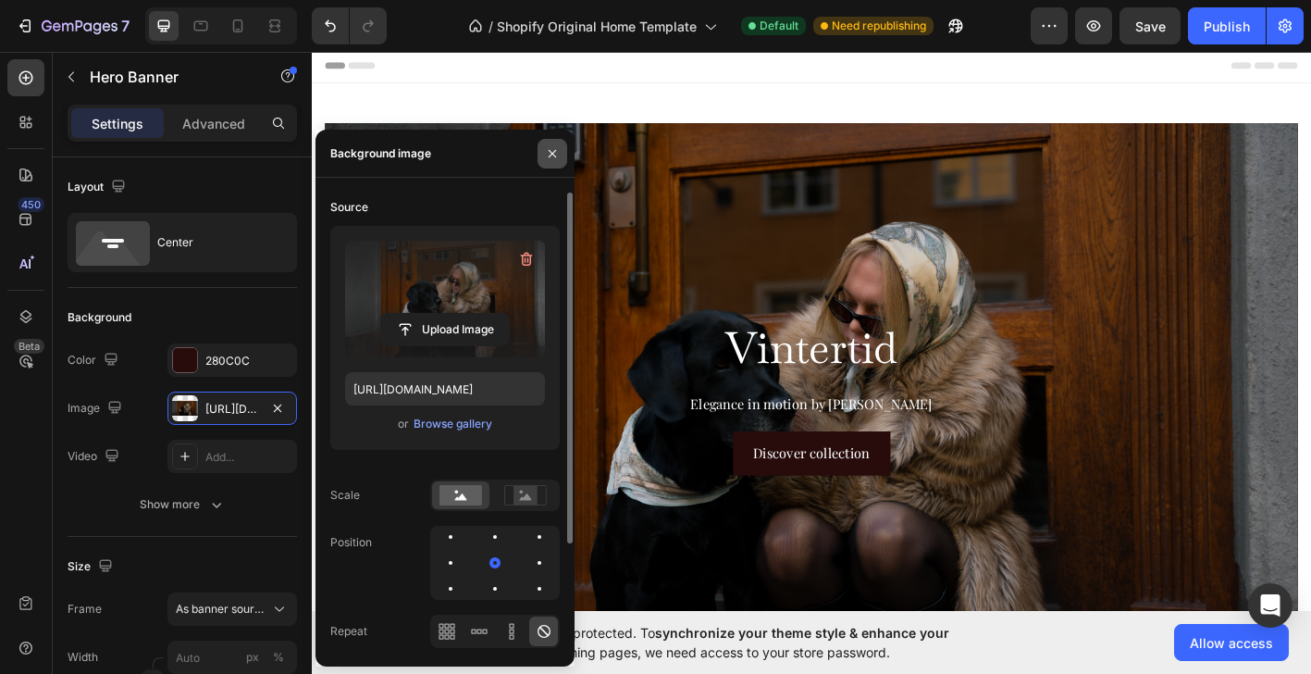
click at [551, 154] on icon "button" at bounding box center [552, 152] width 7 height 7
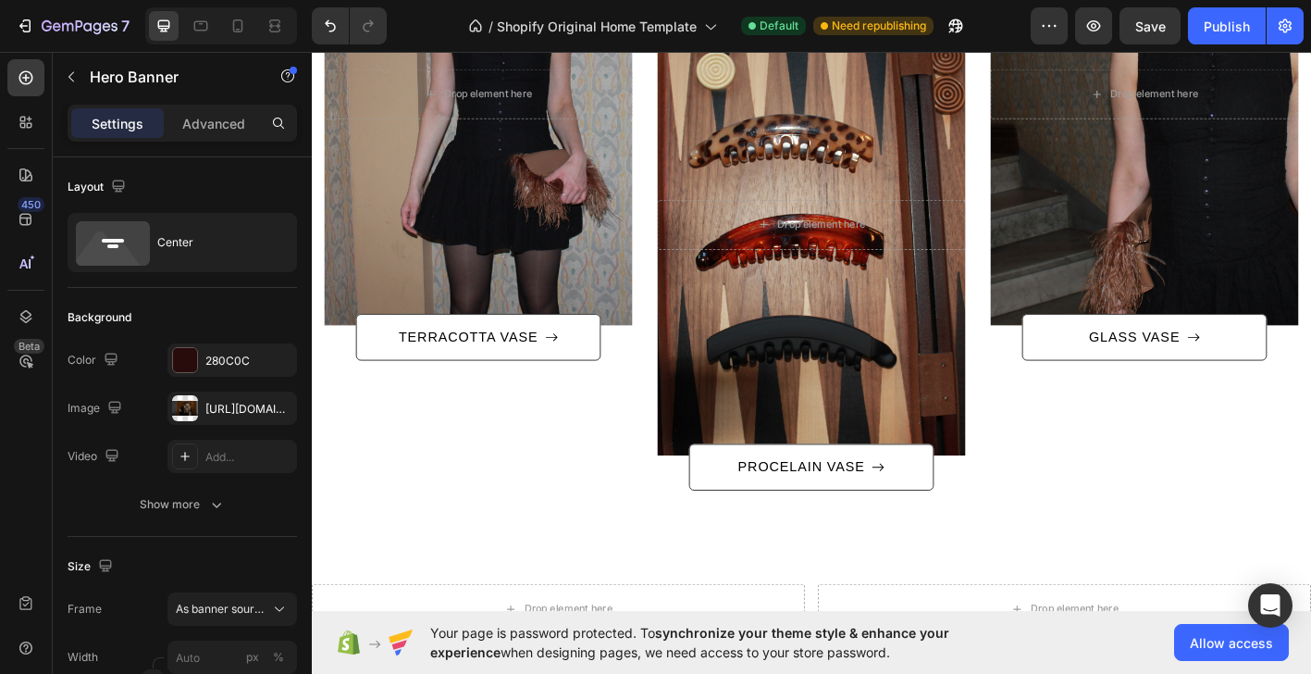
scroll to position [1101, 0]
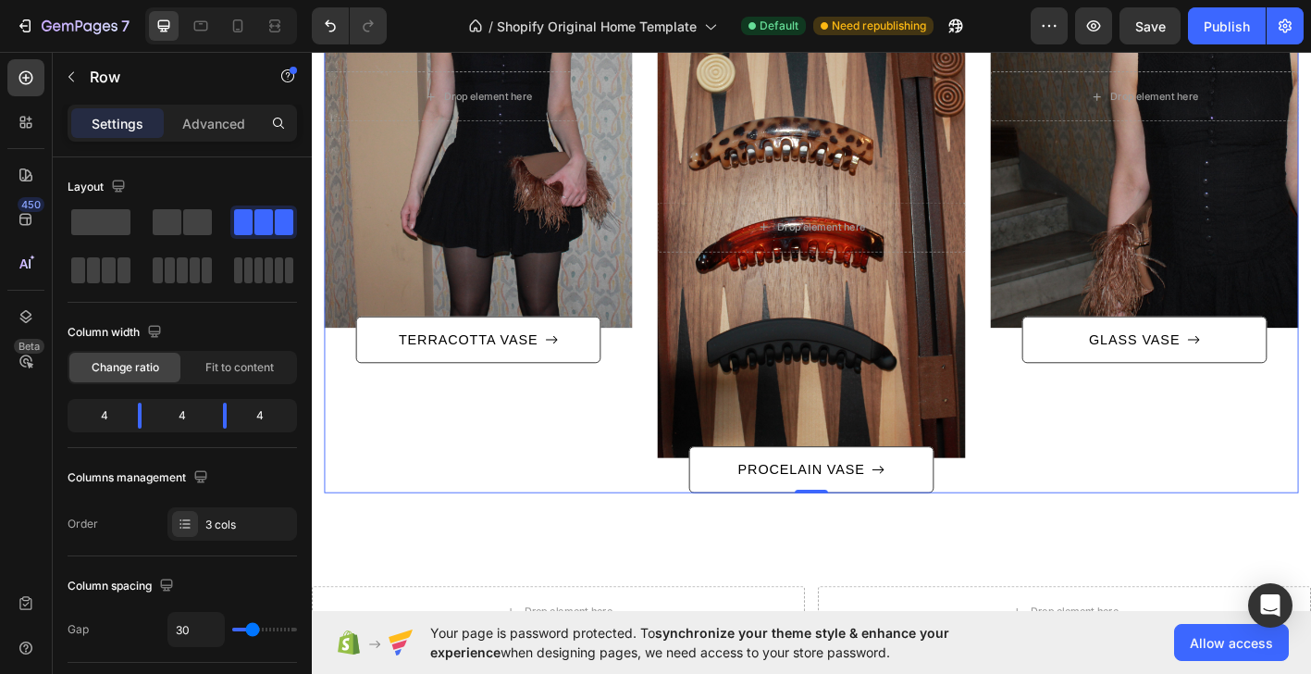
click at [628, 496] on div "After a long time of molding and crafting, our high-class ceramics, I always ha…" at bounding box center [497, 193] width 342 height 697
click at [173, 267] on span at bounding box center [170, 270] width 10 height 26
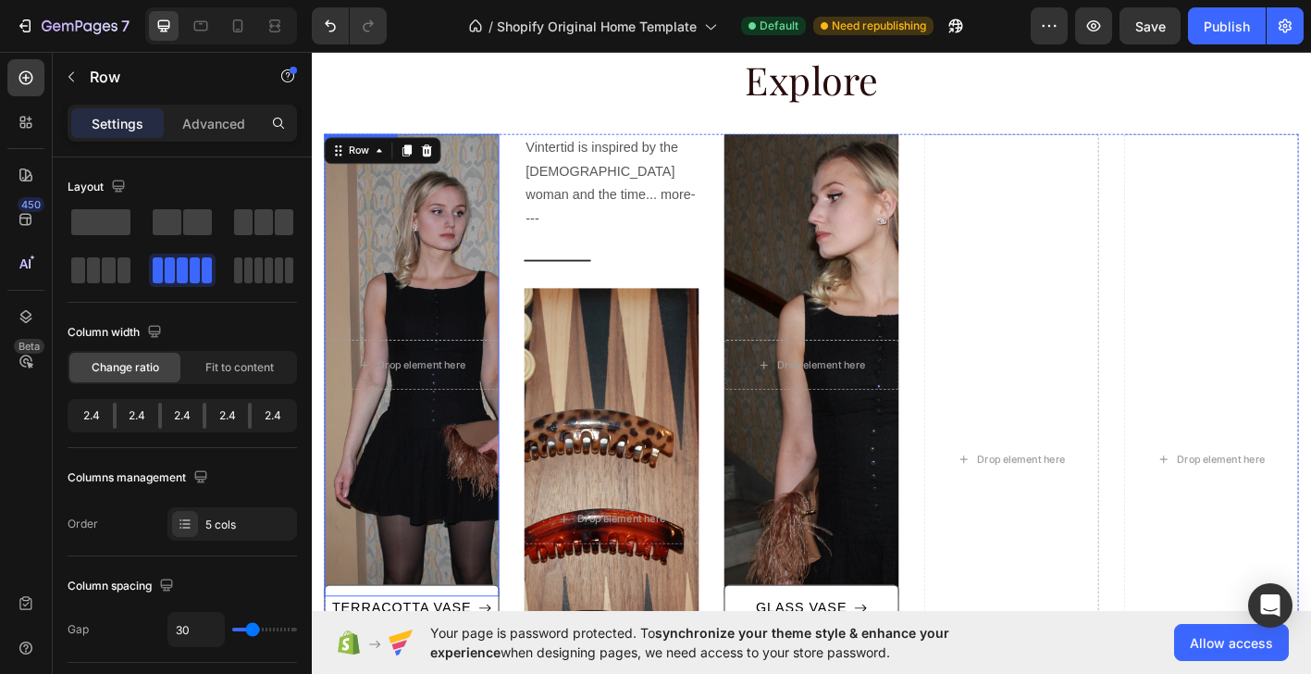
scroll to position [805, 0]
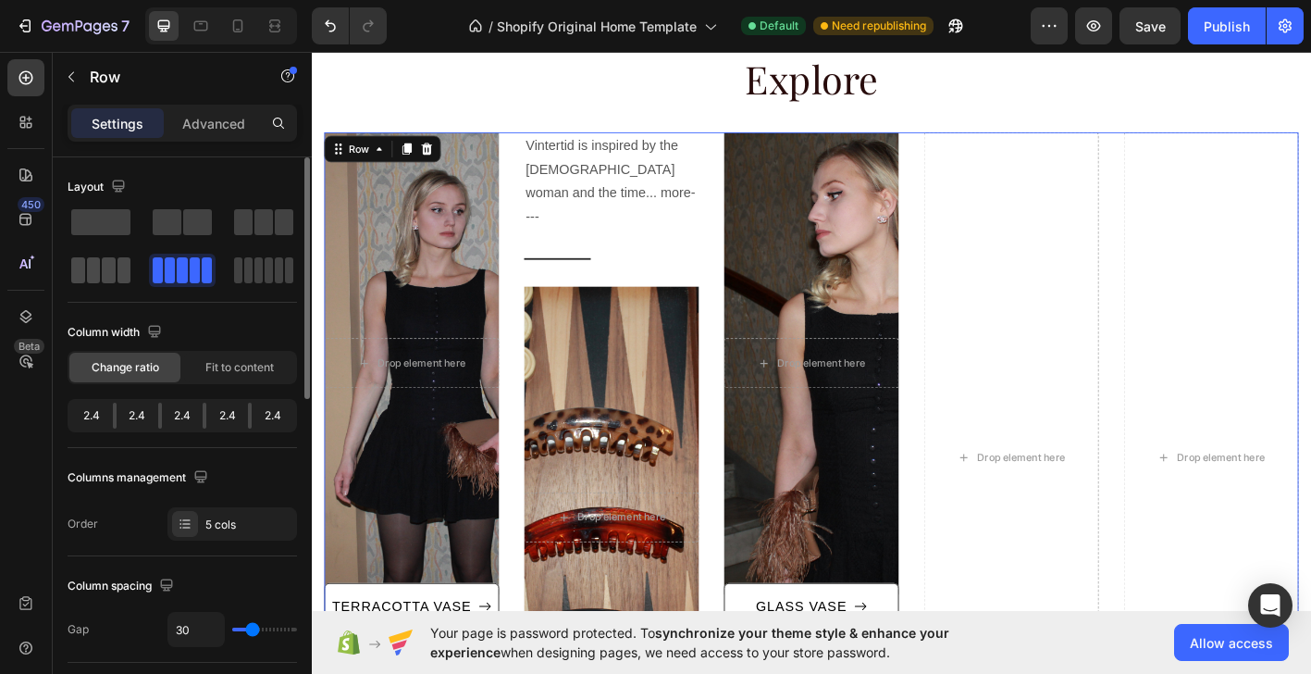
click at [130, 264] on span at bounding box center [124, 270] width 14 height 26
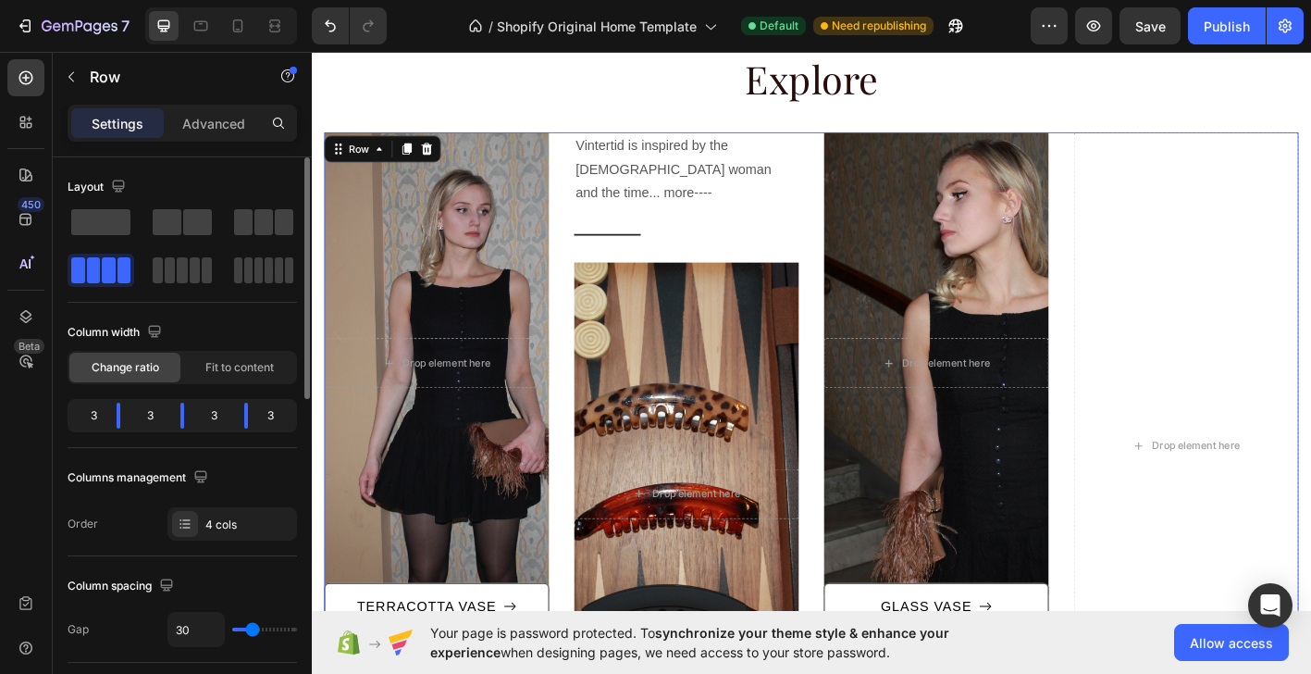
click at [115, 271] on span at bounding box center [109, 270] width 14 height 26
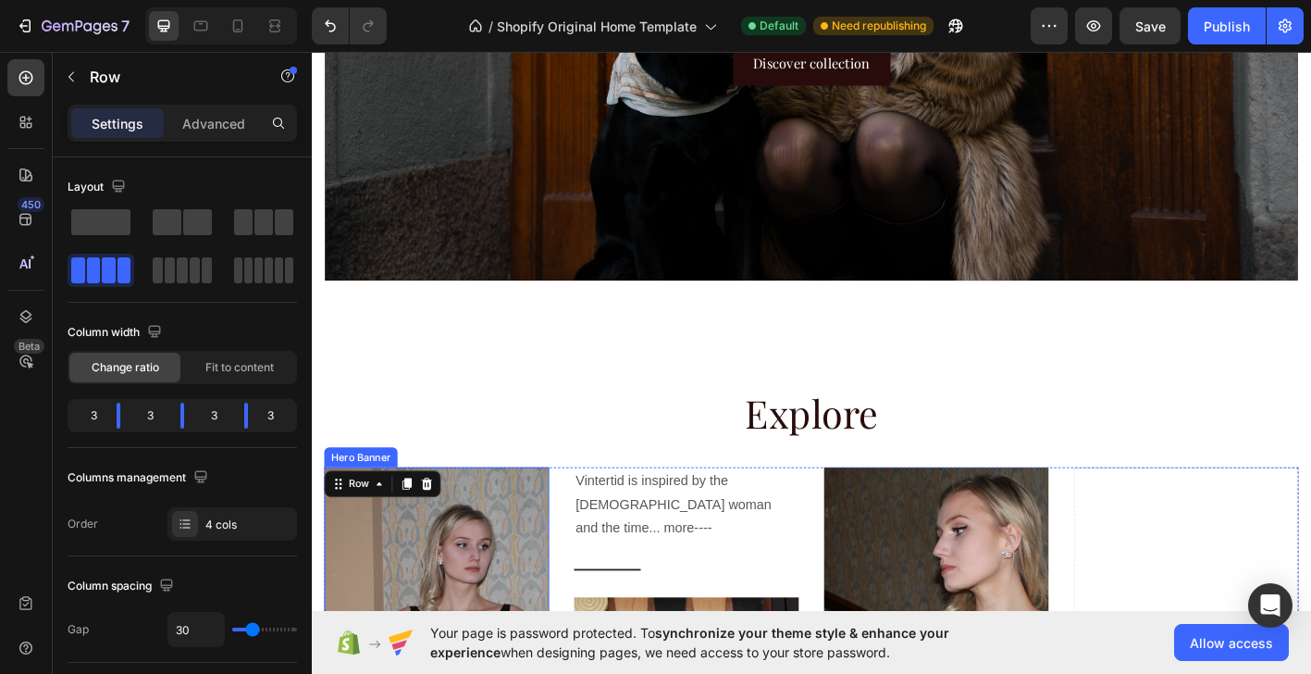
scroll to position [689, 0]
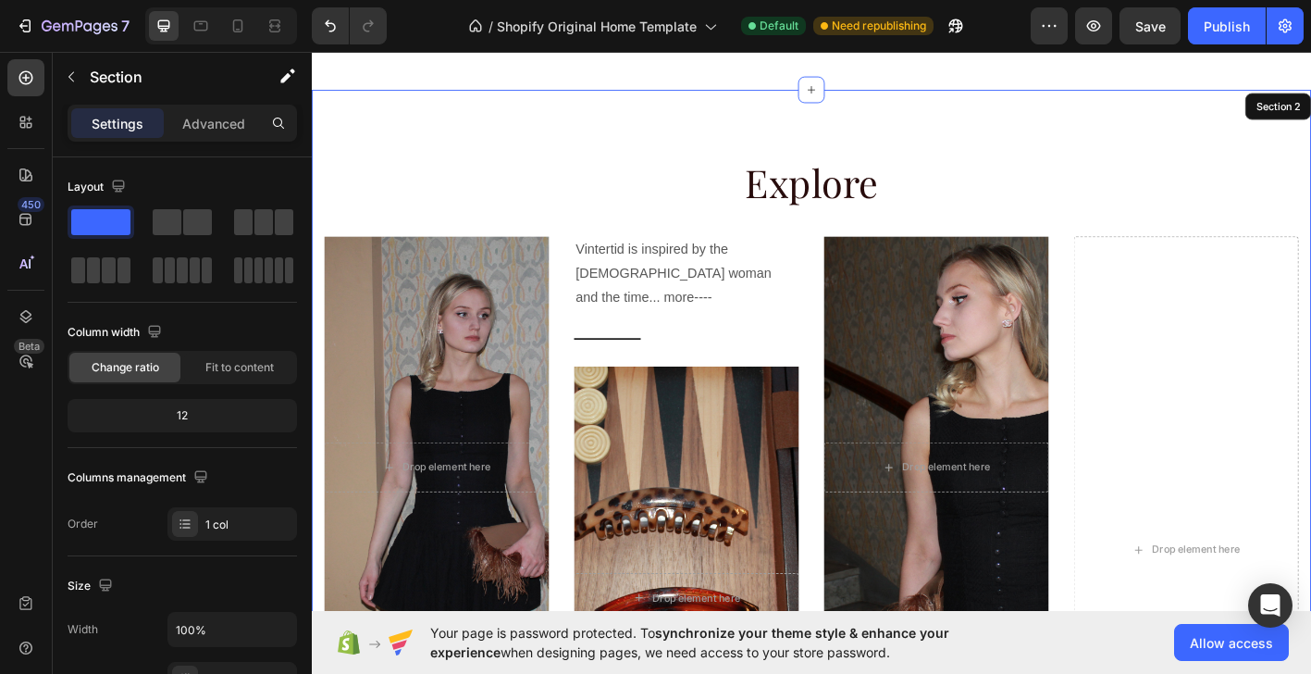
click at [611, 154] on div "Explore Heading Row After a long time of molding and crafting, our high-class c…" at bounding box center [867, 559] width 1110 height 933
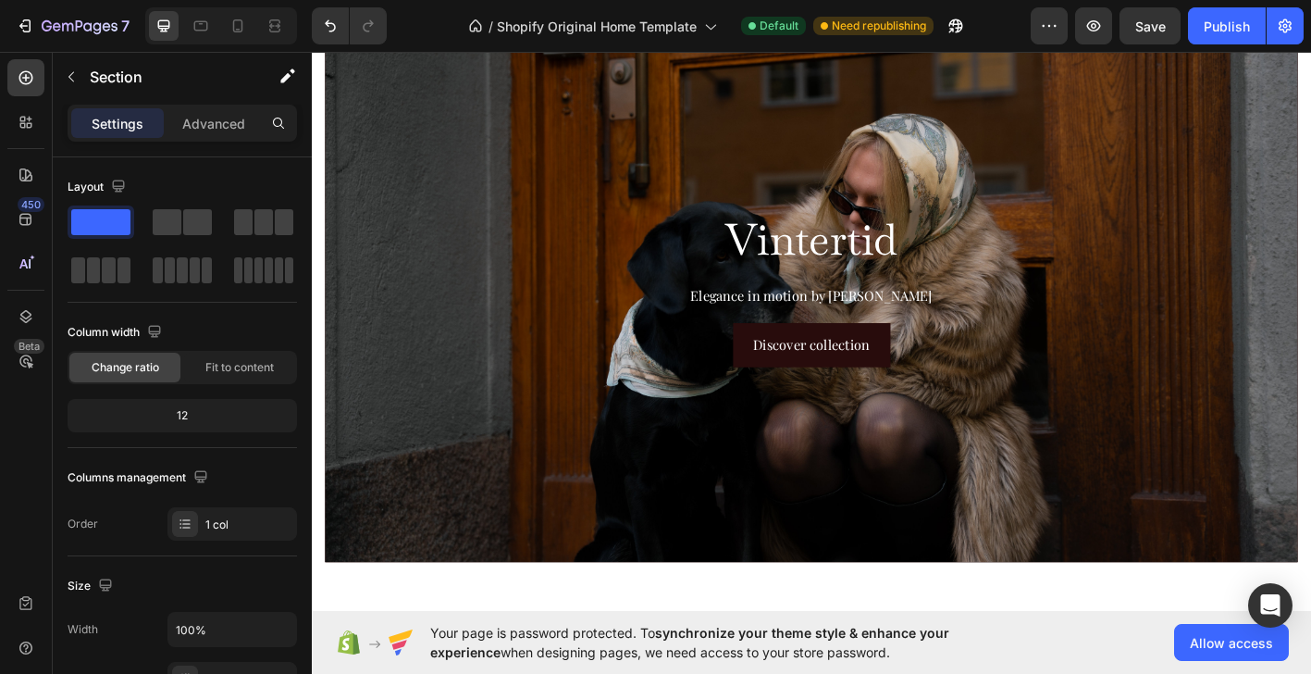
scroll to position [119, 0]
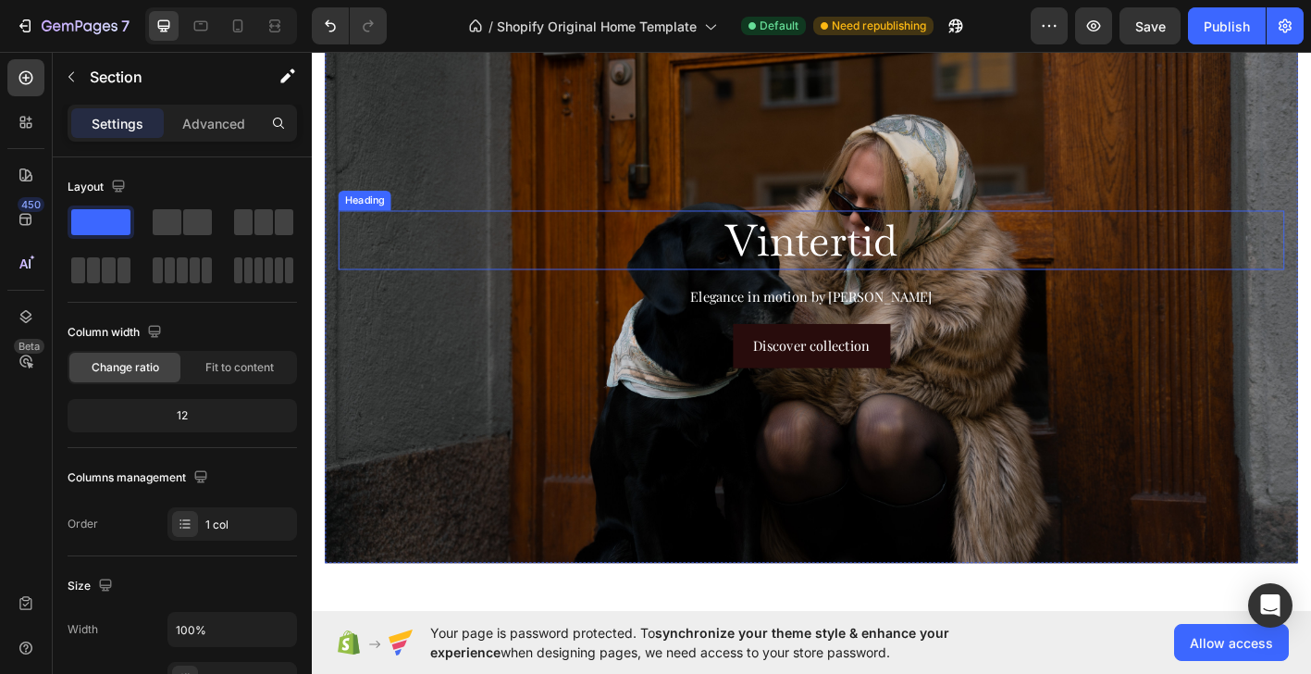
click at [1252, 232] on h2 "Vintertid" at bounding box center [866, 261] width 1051 height 67
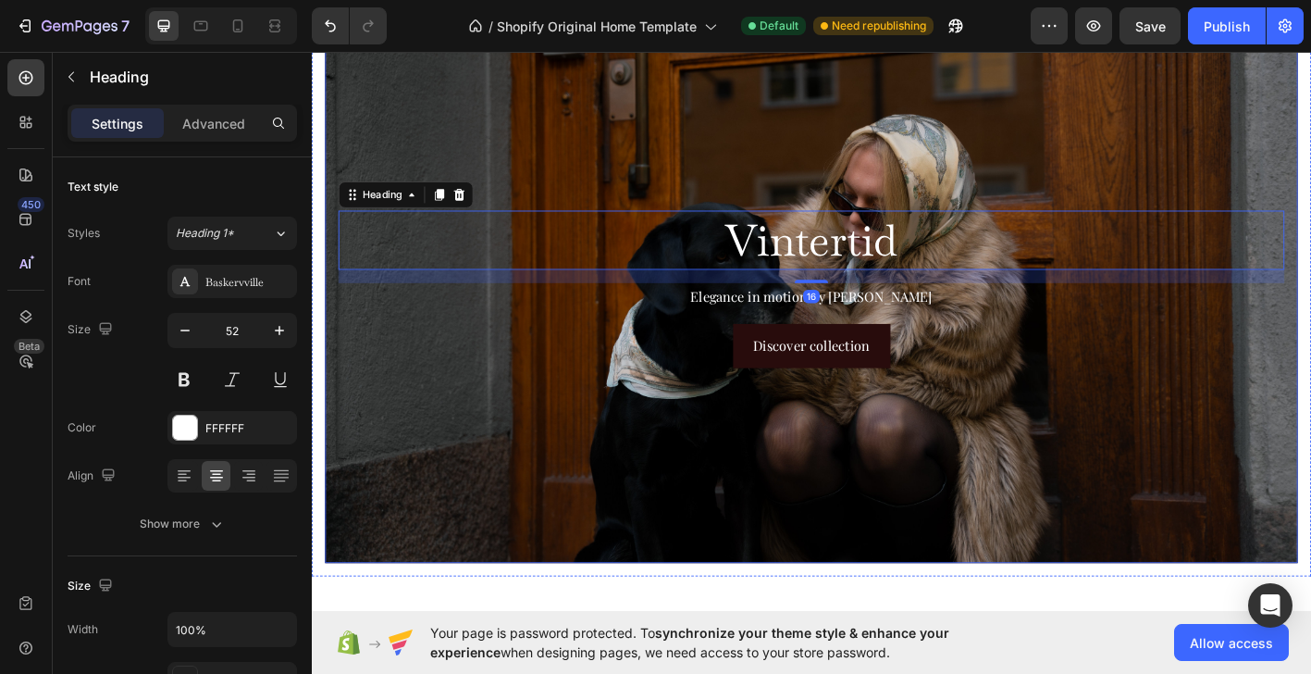
click at [690, 118] on div "Background Image" at bounding box center [867, 315] width 1081 height 608
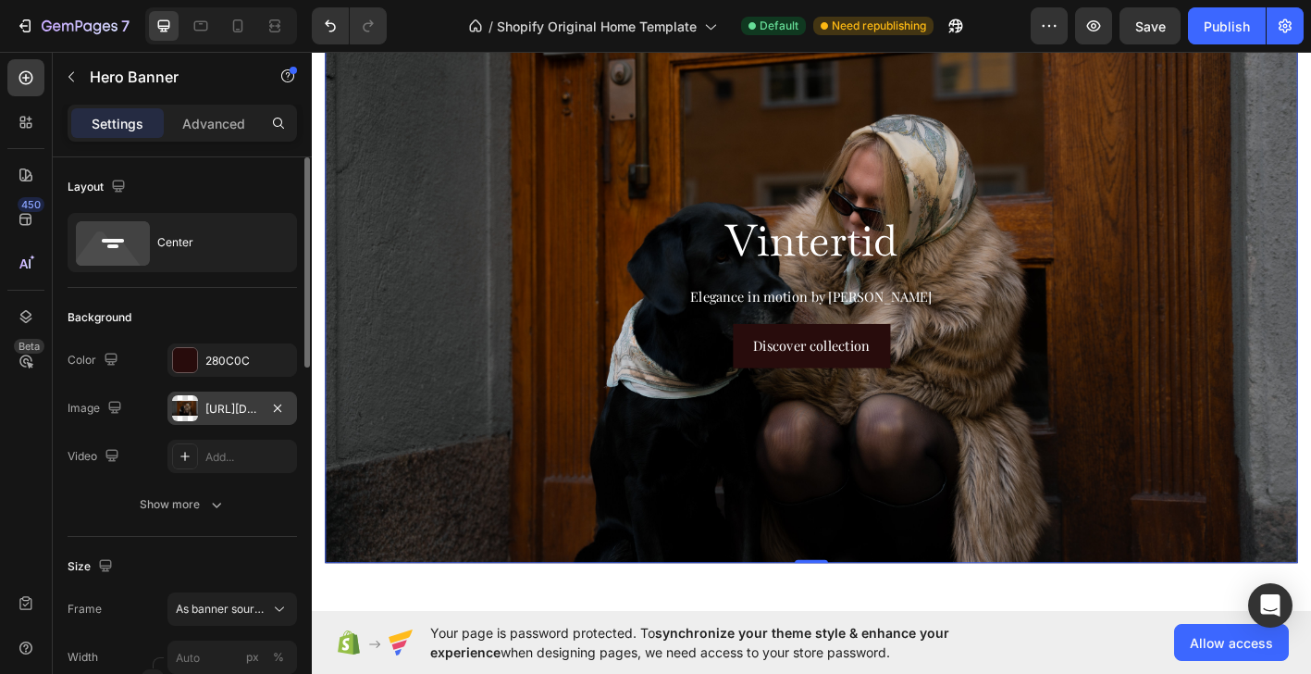
click at [229, 411] on div "[URL][DOMAIN_NAME]" at bounding box center [232, 409] width 54 height 17
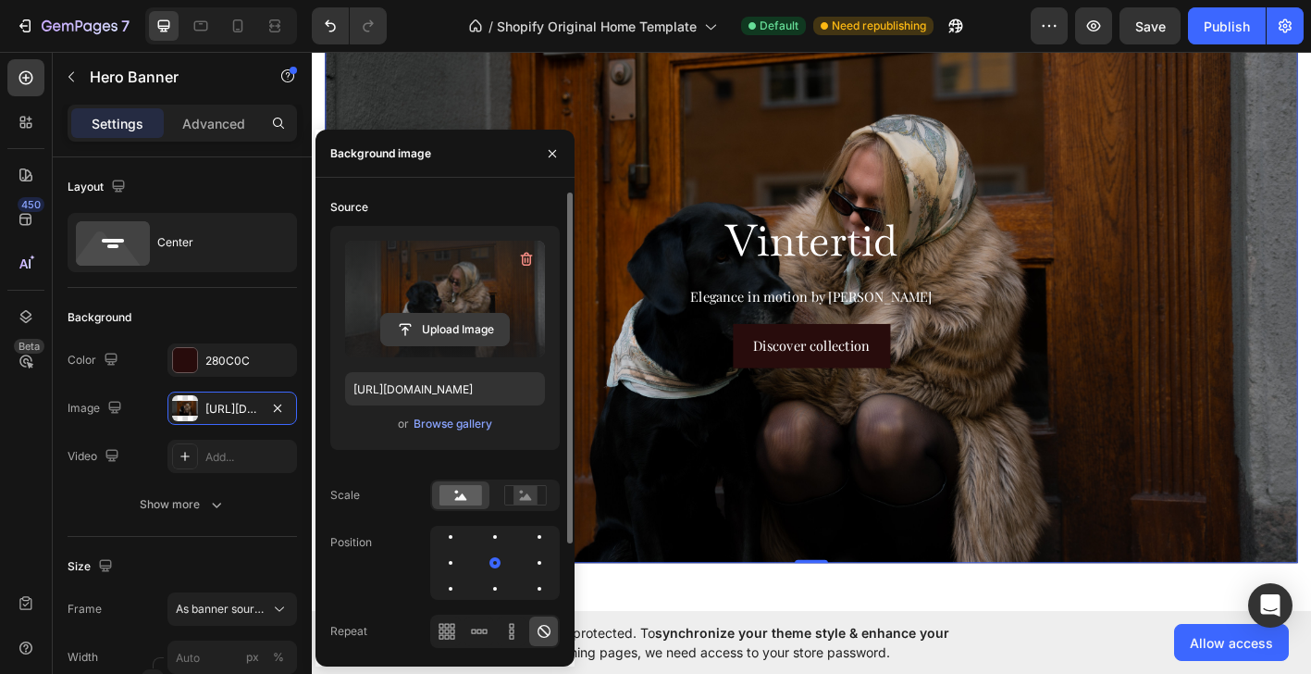
click at [450, 334] on input "file" at bounding box center [445, 329] width 128 height 31
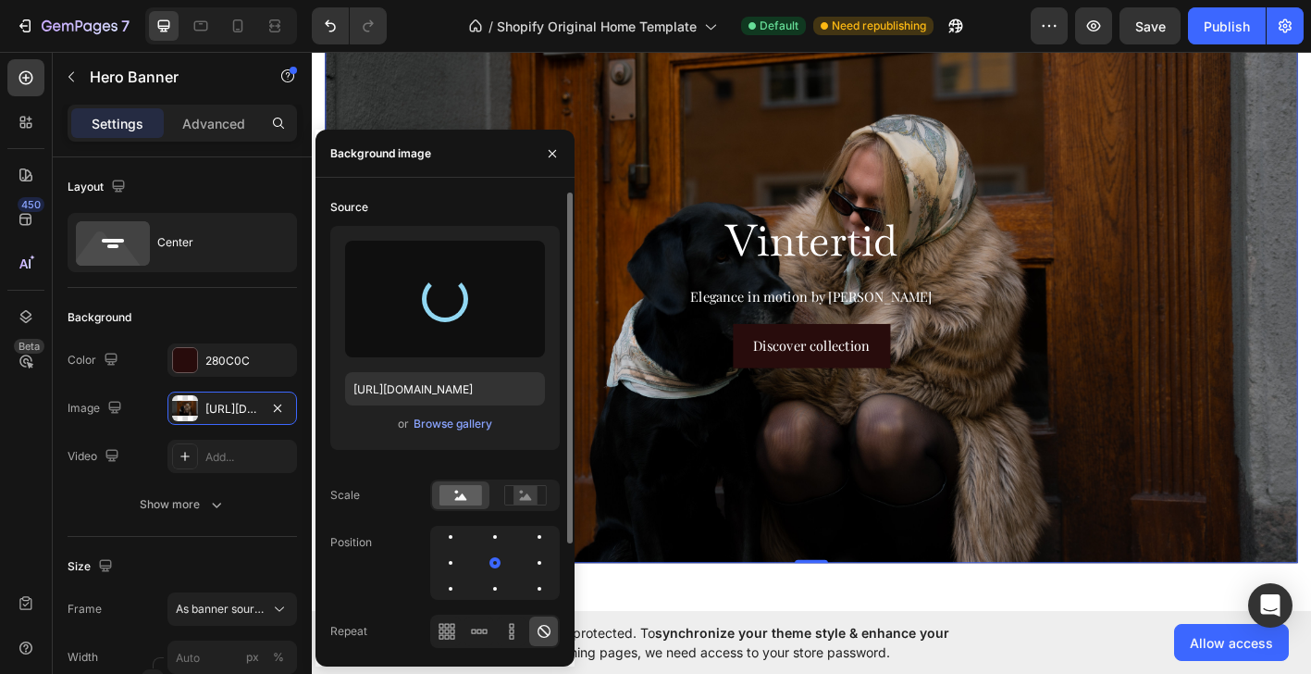
type input "[URL][DOMAIN_NAME]"
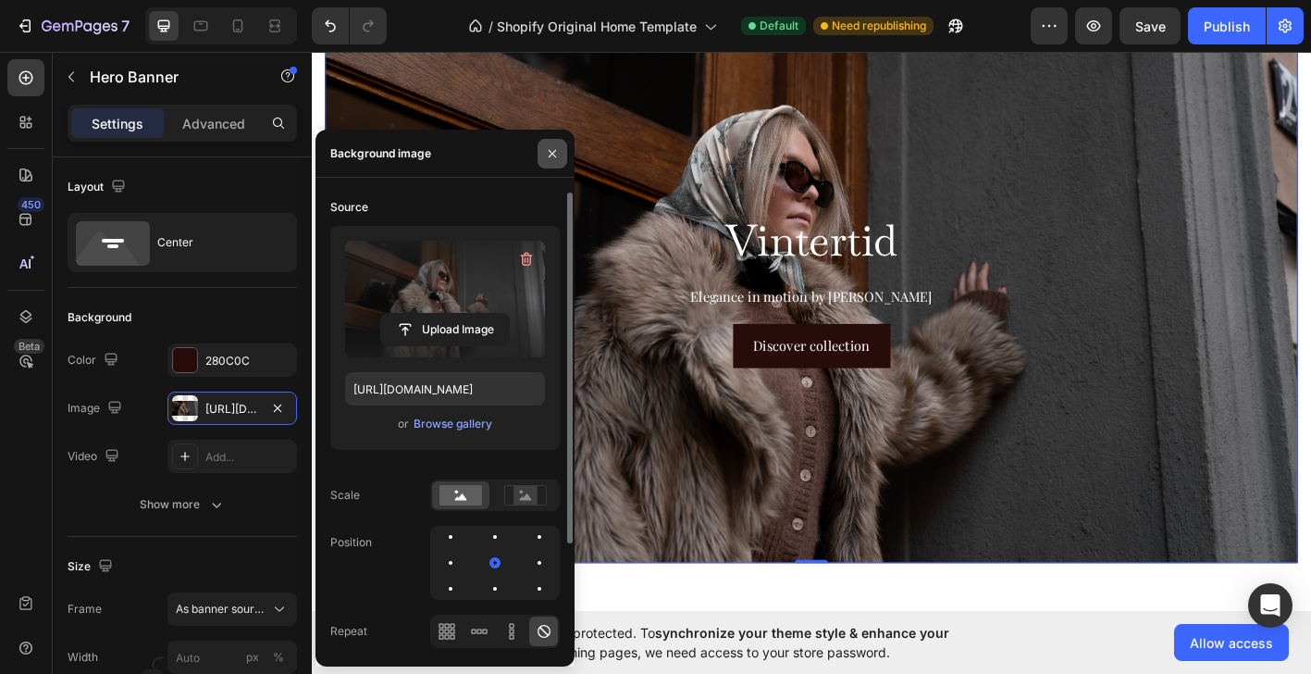
click at [552, 159] on icon "button" at bounding box center [552, 153] width 15 height 15
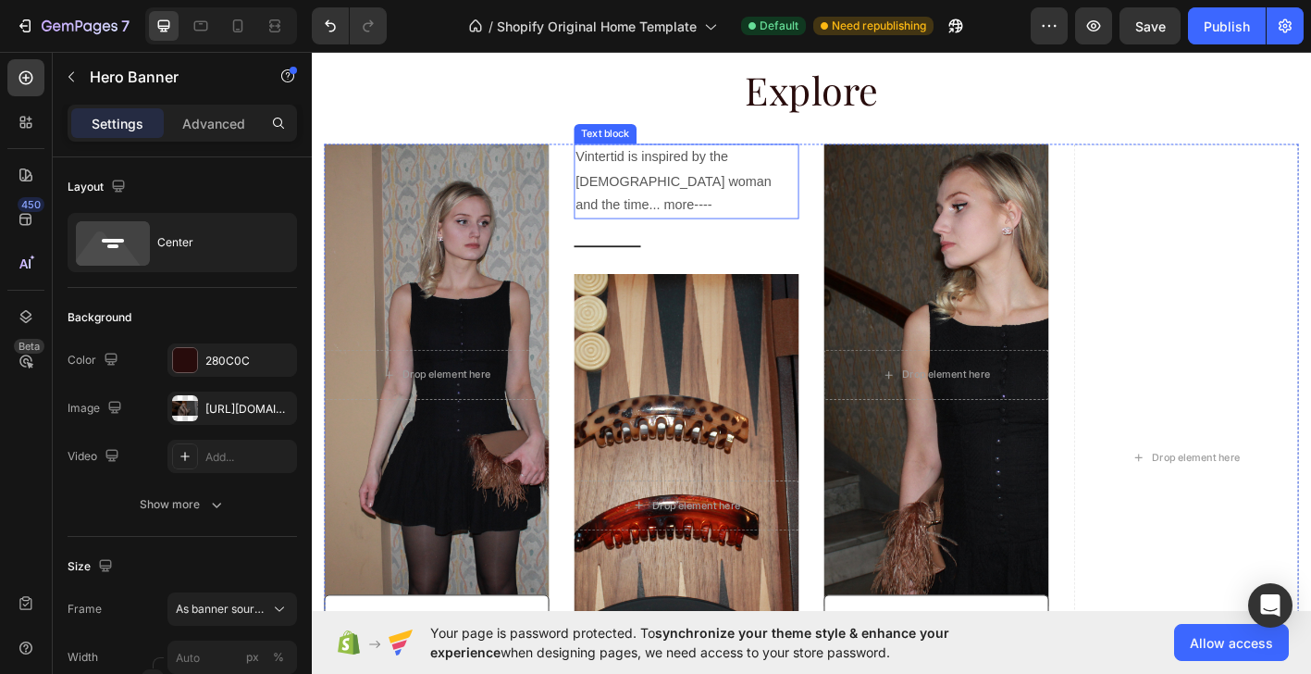
scroll to position [687, 0]
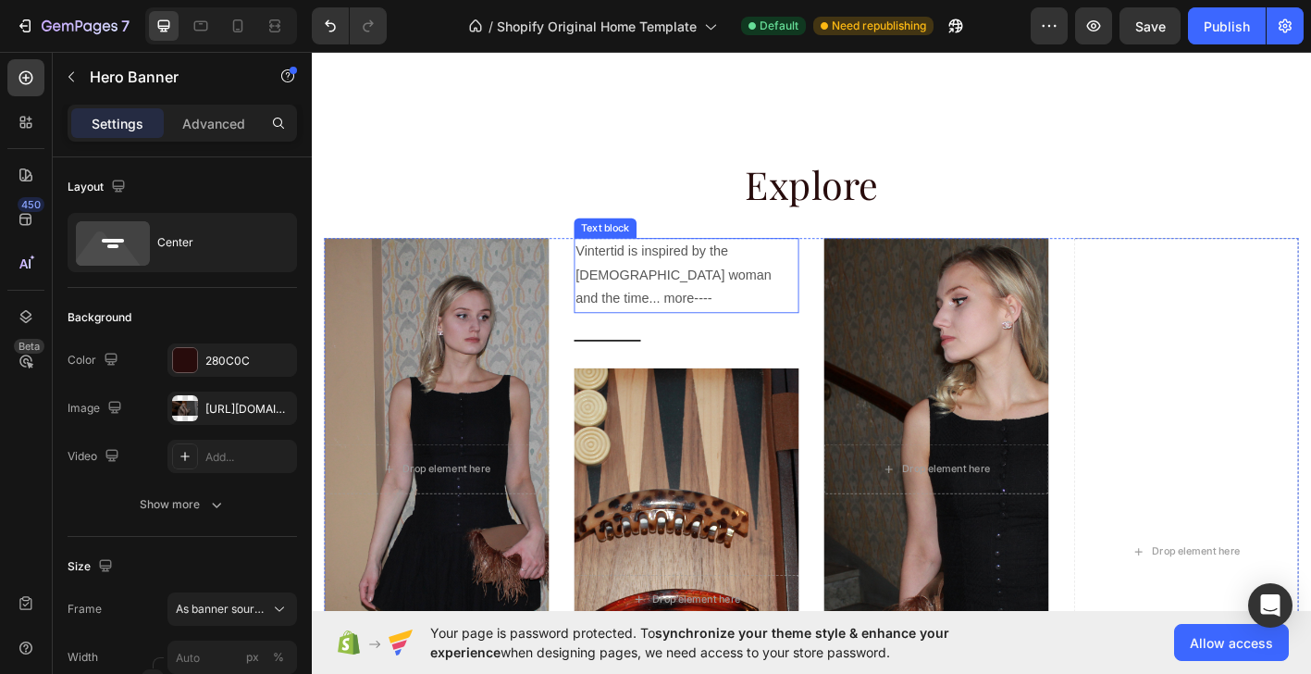
click at [650, 286] on p "Vintertid is inspired by the [DEMOGRAPHIC_DATA] woman and the time... more----" at bounding box center [728, 300] width 246 height 80
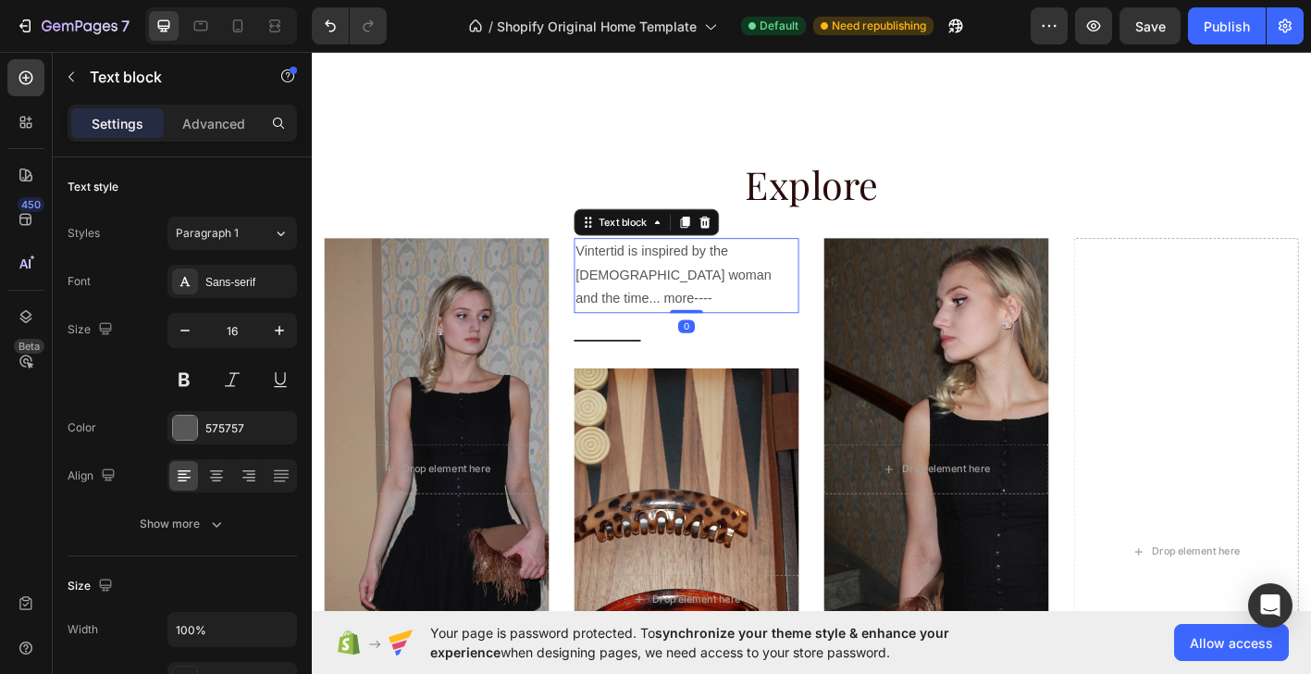
click at [742, 281] on p "Vintertid is inspired by the [DEMOGRAPHIC_DATA] woman and the time... more----" at bounding box center [728, 300] width 246 height 80
click at [743, 282] on p "Vintertid is inspired by the [DEMOGRAPHIC_DATA] woman and the time... more----" at bounding box center [728, 300] width 246 height 80
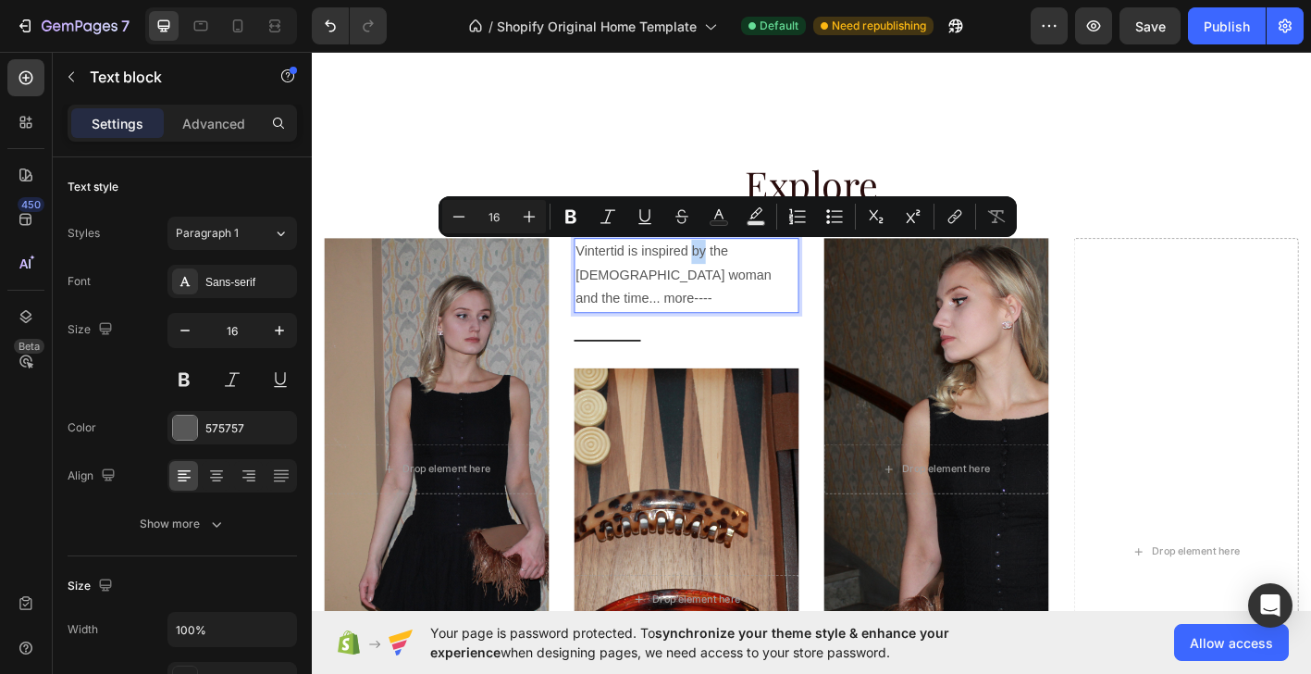
click at [799, 294] on p "Vintertid is inspired by the [DEMOGRAPHIC_DATA] woman and the time... more----" at bounding box center [728, 300] width 246 height 80
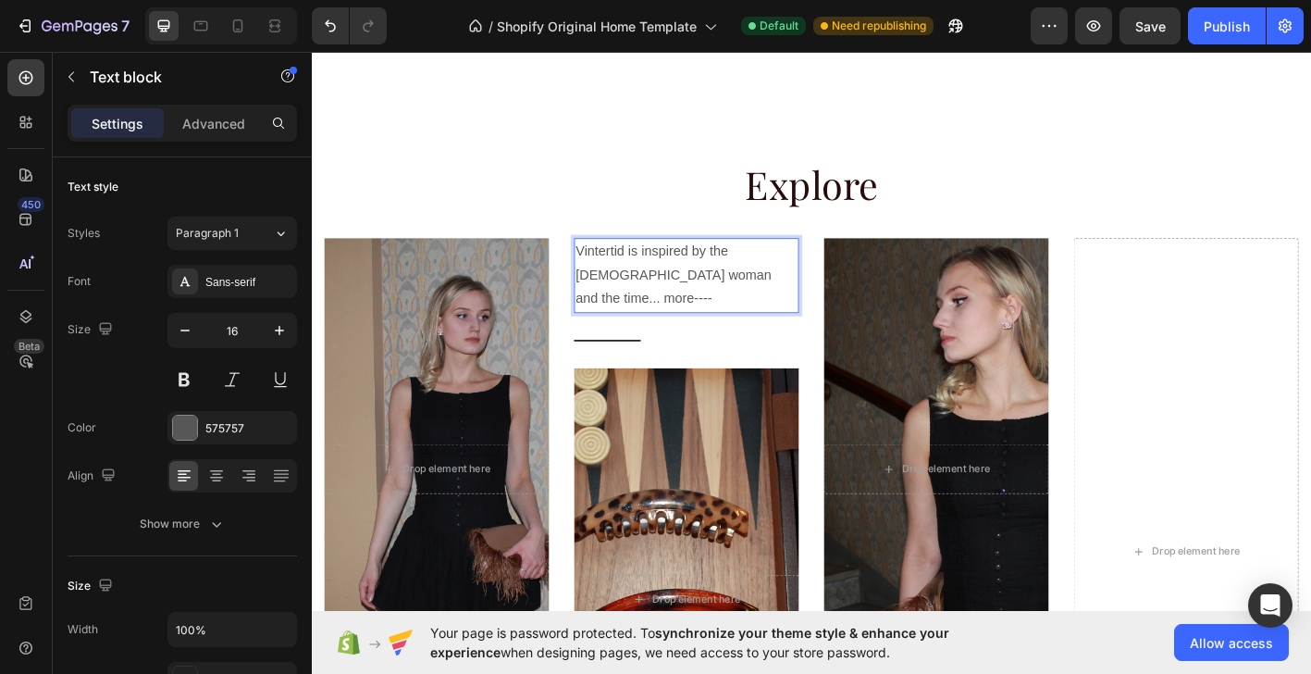
click at [817, 298] on p "Vintertid is inspired by the [DEMOGRAPHIC_DATA] woman and the time... more----" at bounding box center [728, 300] width 246 height 80
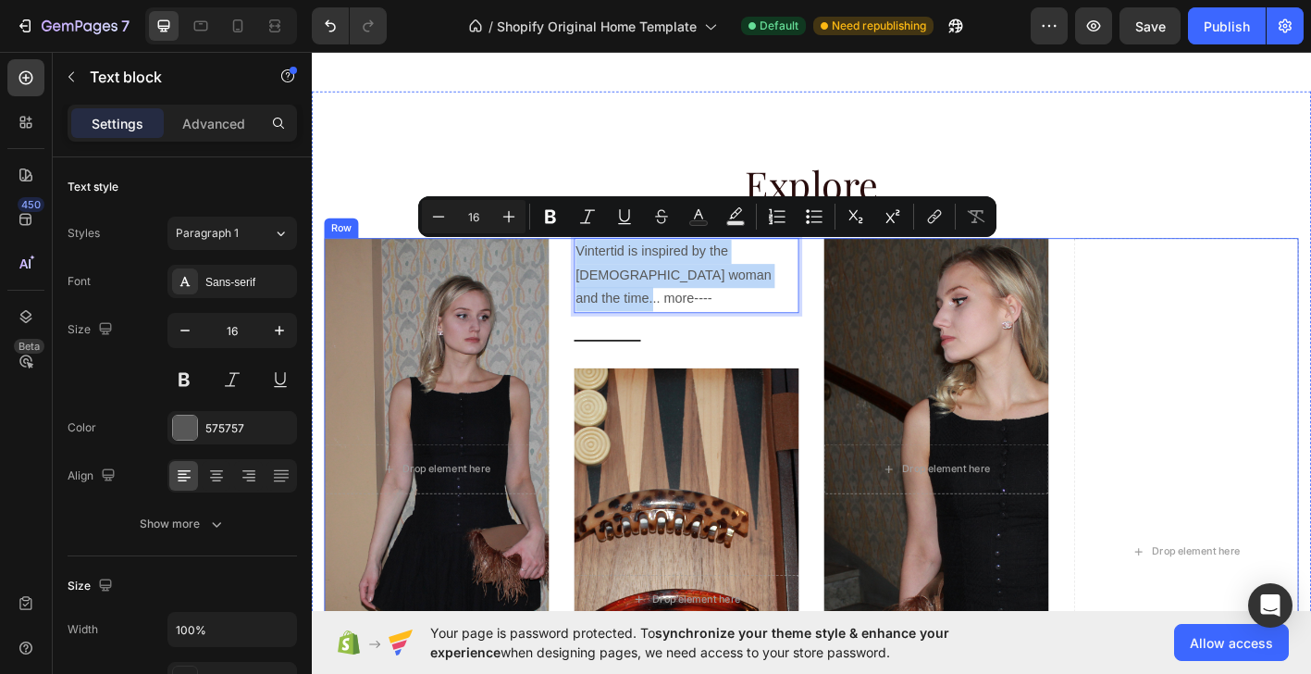
drag, startPoint x: 817, startPoint y: 298, endPoint x: 599, endPoint y: 264, distance: 221.0
click at [599, 264] on div "After a long time of molding and crafting, our high-class ceramics, I always ha…" at bounding box center [867, 606] width 1082 height 697
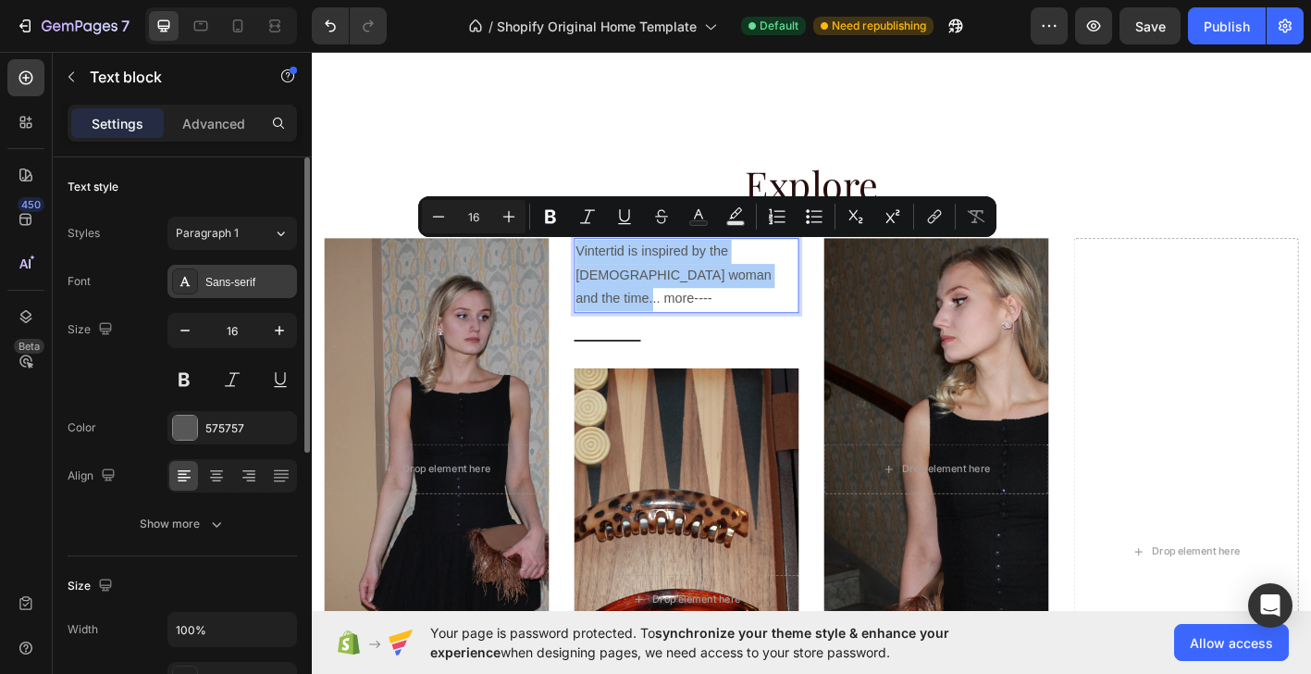
click at [283, 285] on div "Sans-serif" at bounding box center [248, 282] width 87 height 17
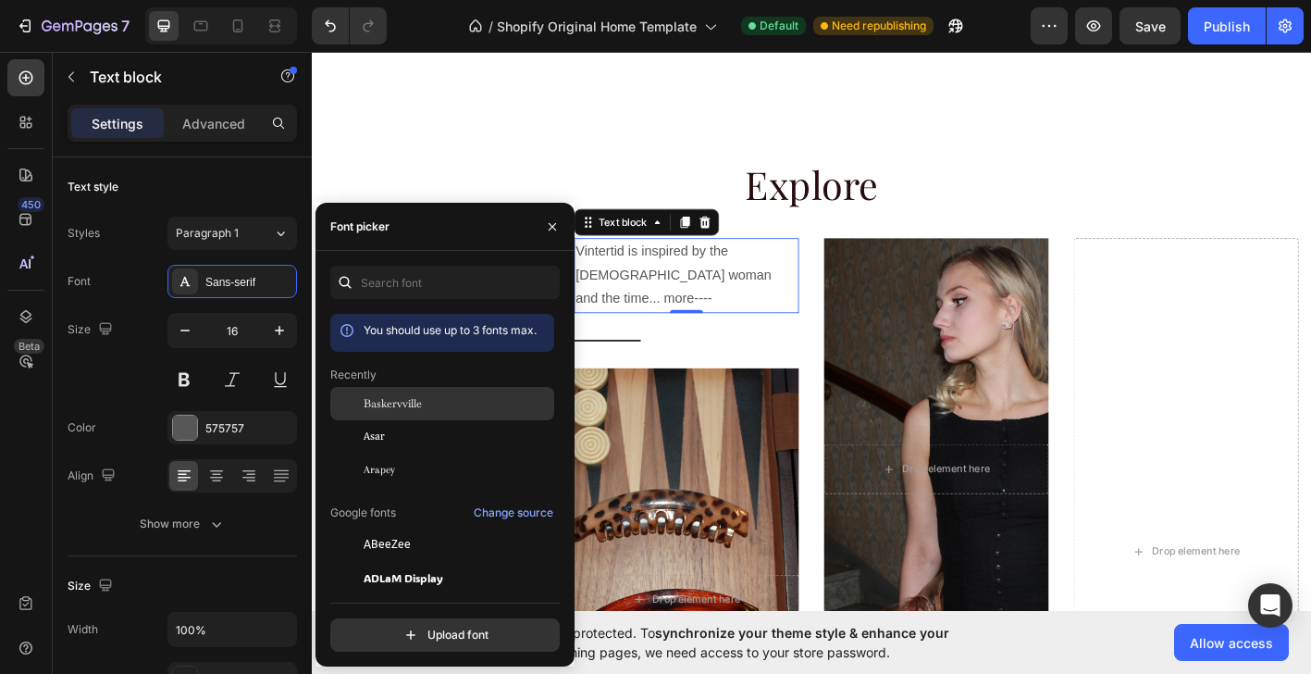
click at [468, 419] on div "Baskervville" at bounding box center [442, 403] width 224 height 33
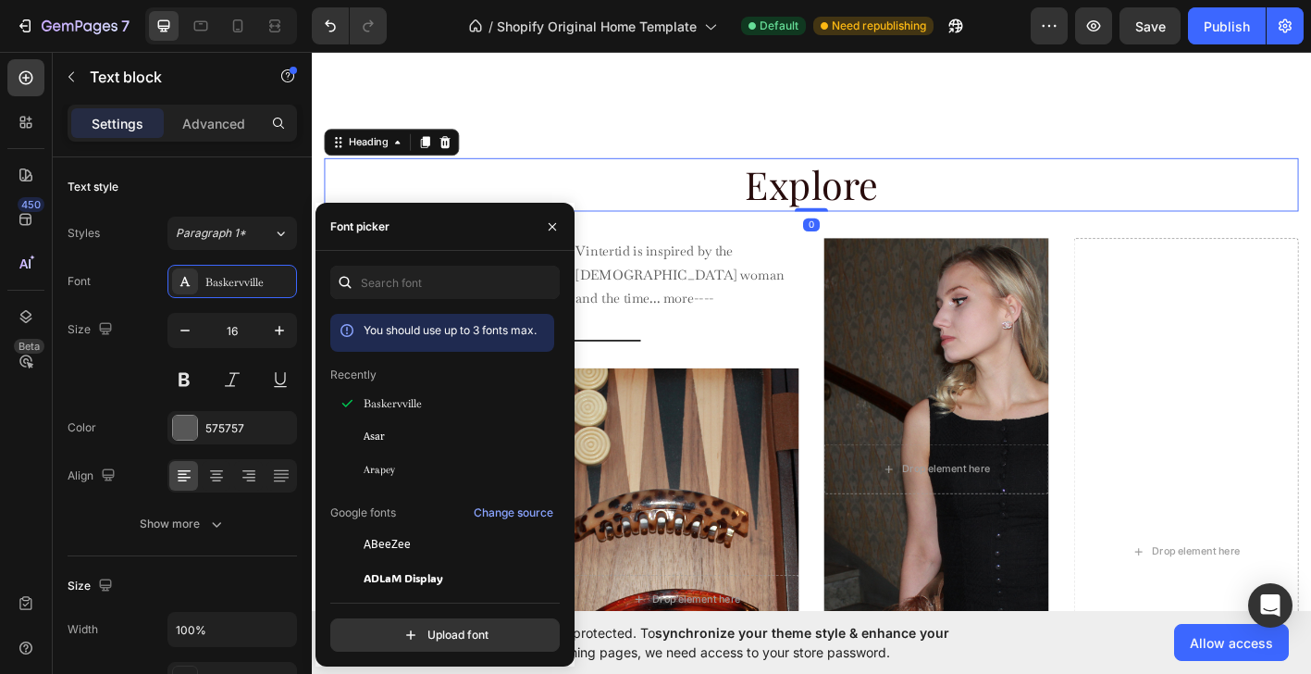
click at [548, 189] on h2 "Explore" at bounding box center [867, 198] width 1082 height 59
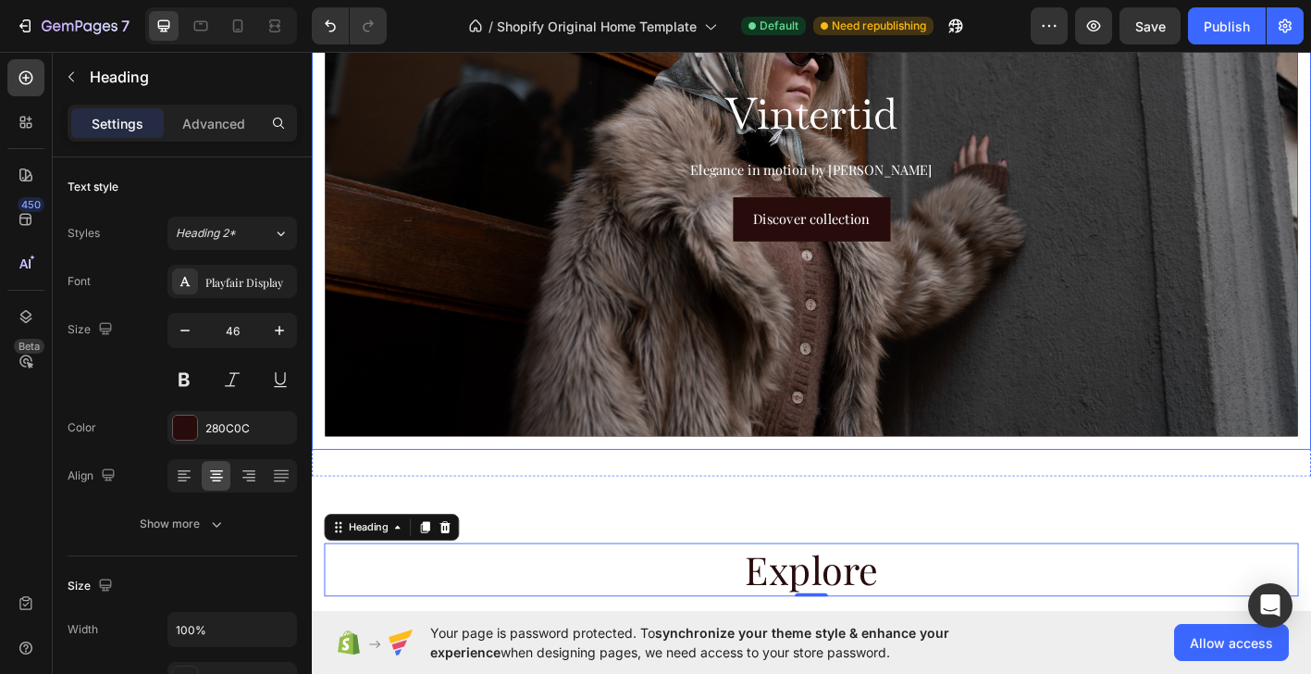
scroll to position [0, 0]
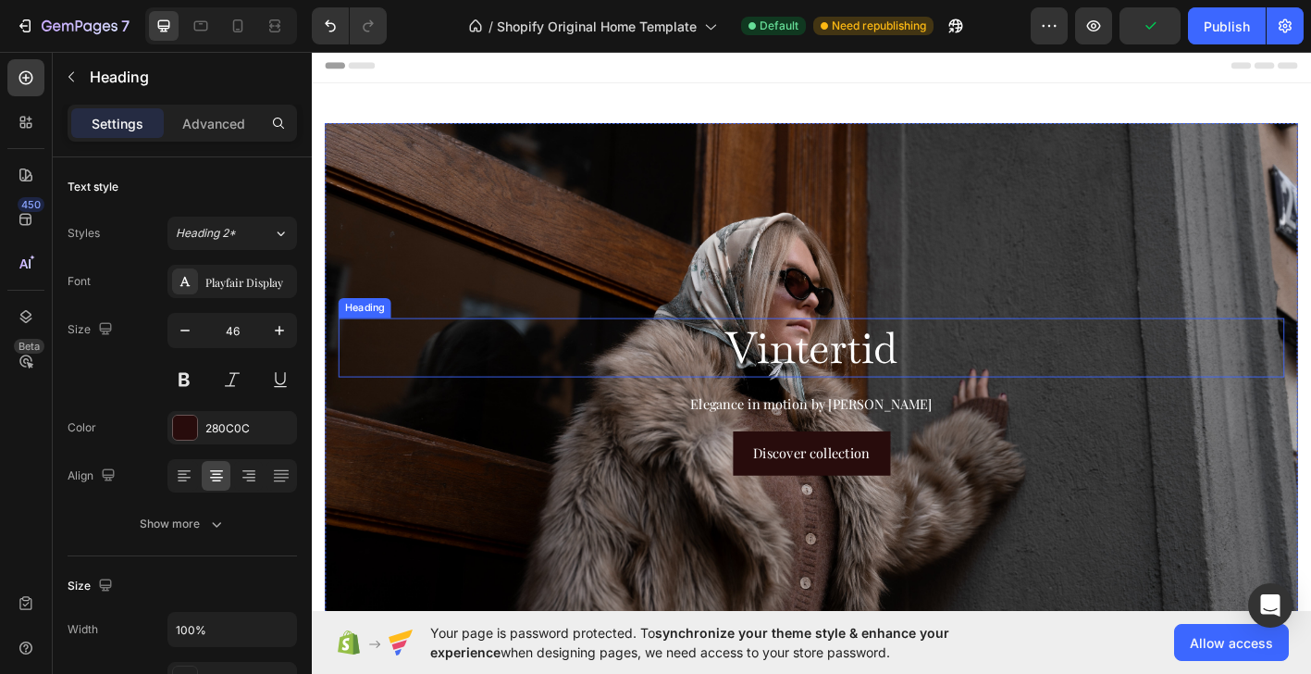
click at [932, 377] on h2 "Vintertid" at bounding box center [866, 380] width 1051 height 67
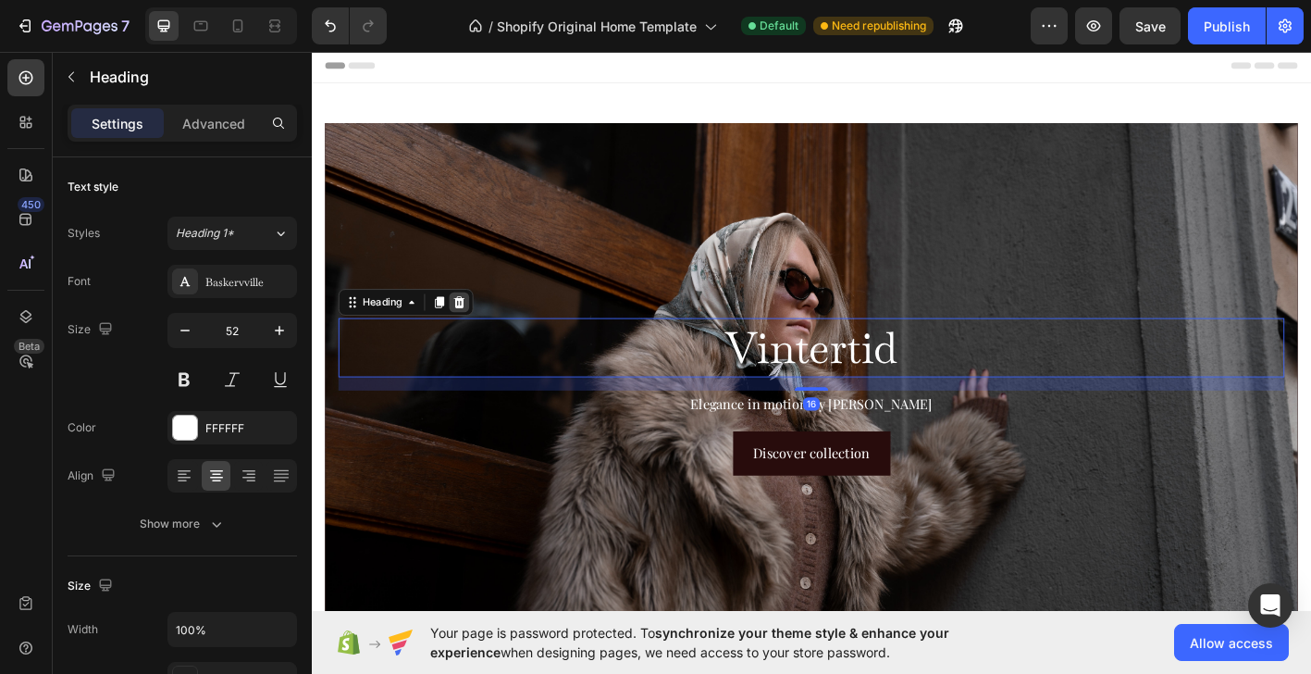
click at [476, 327] on icon at bounding box center [476, 329] width 12 height 13
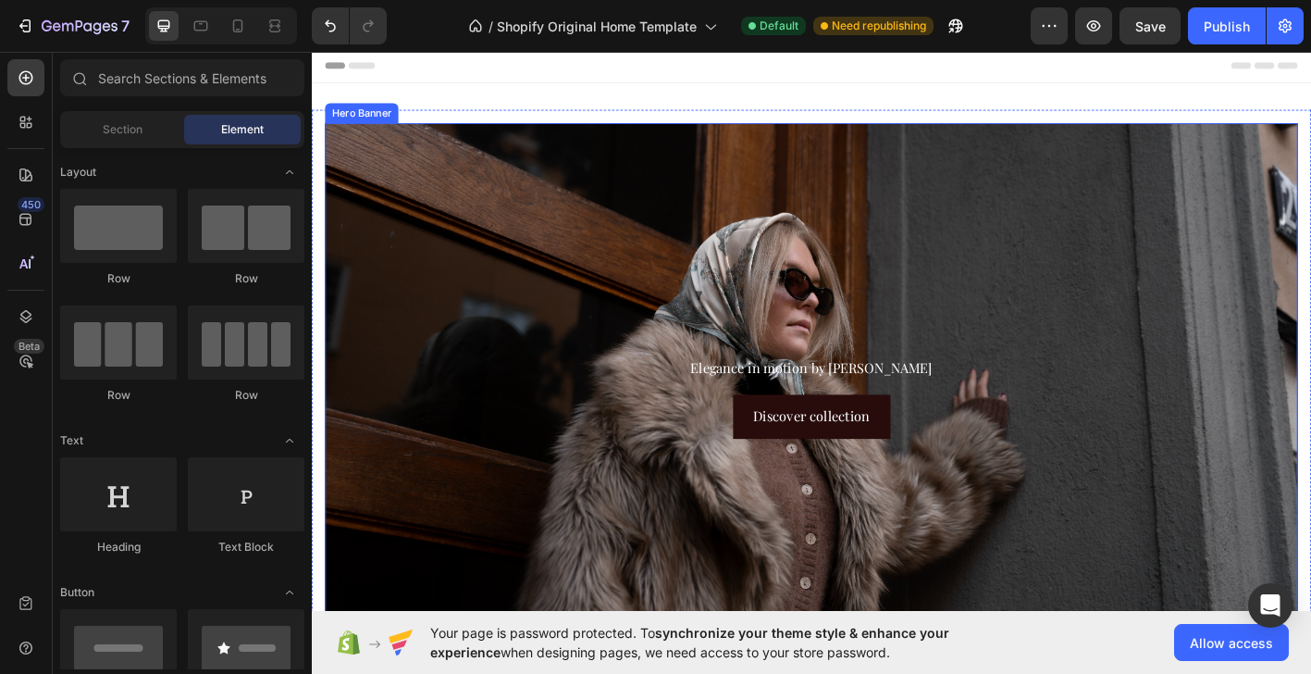
click at [590, 272] on div "Background Image" at bounding box center [867, 434] width 1081 height 608
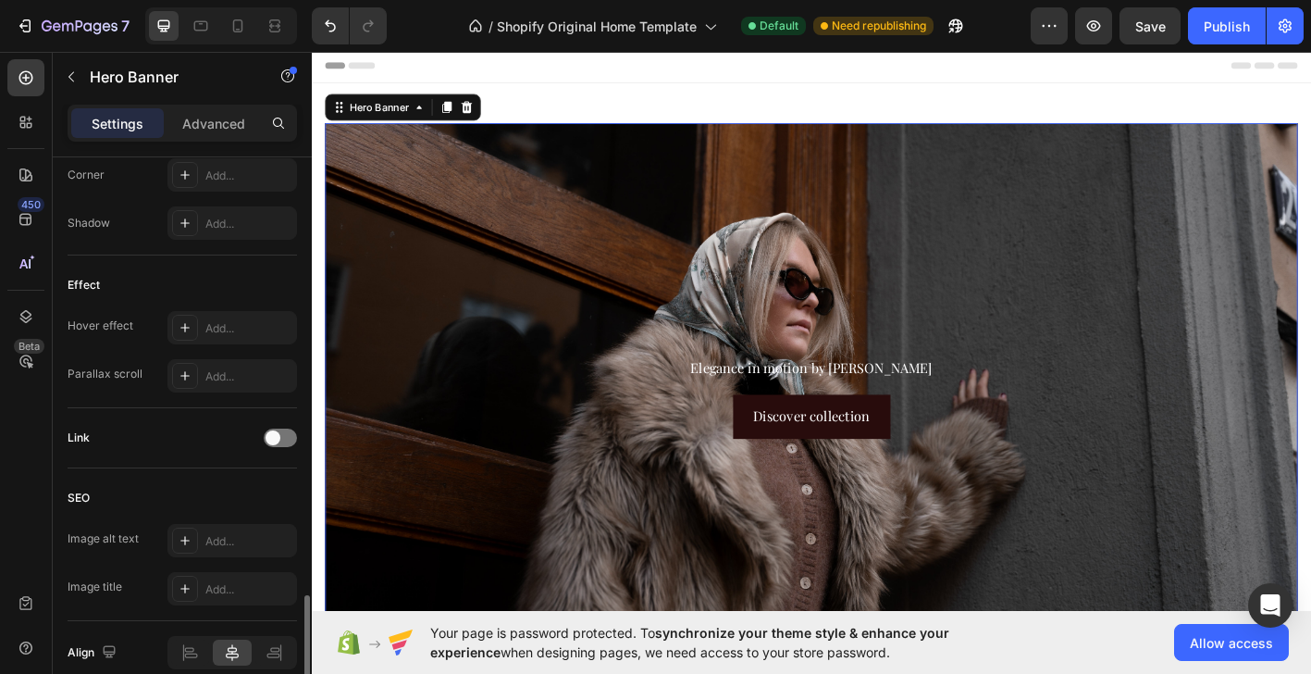
scroll to position [970, 0]
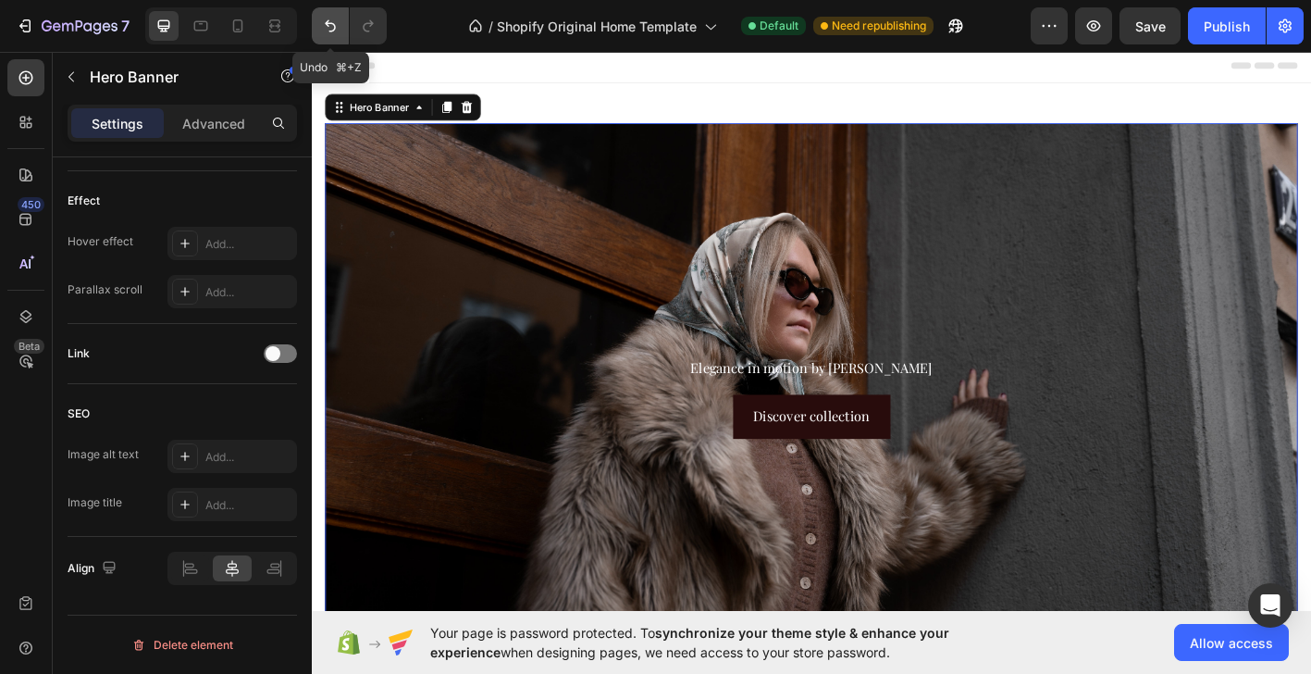
click at [322, 21] on icon "Undo/Redo" at bounding box center [330, 26] width 19 height 19
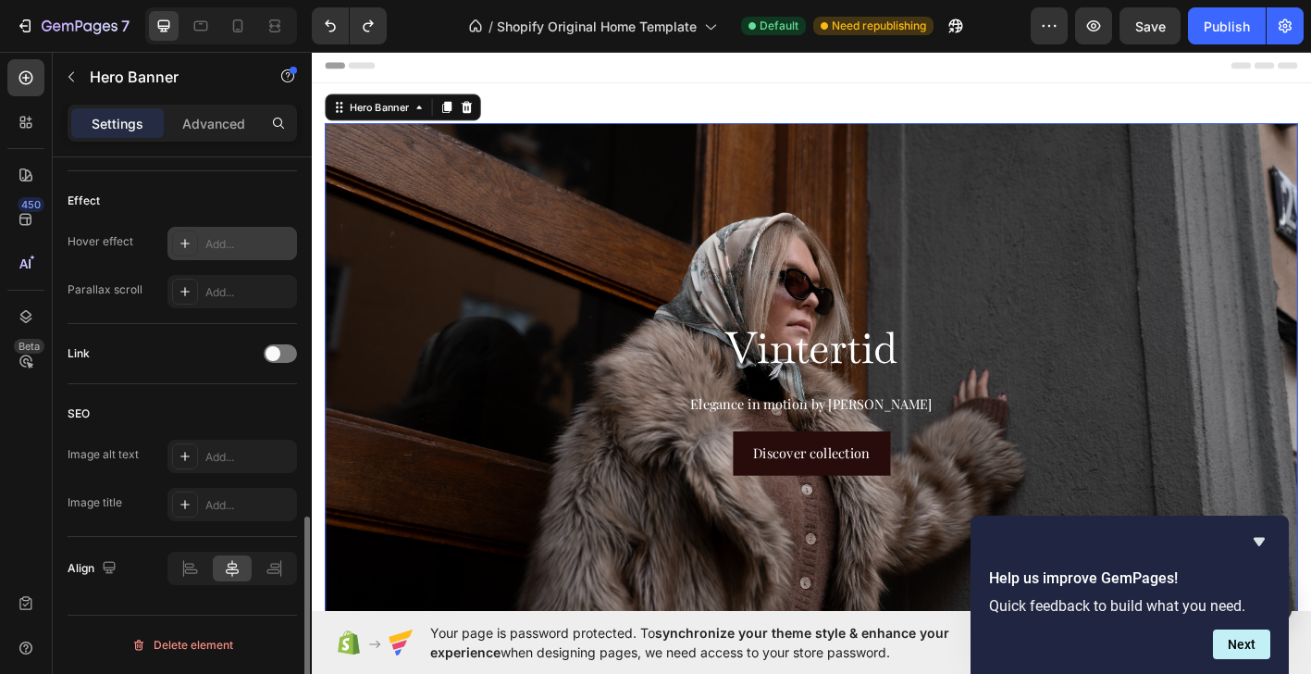
click at [188, 250] on icon at bounding box center [185, 243] width 15 height 15
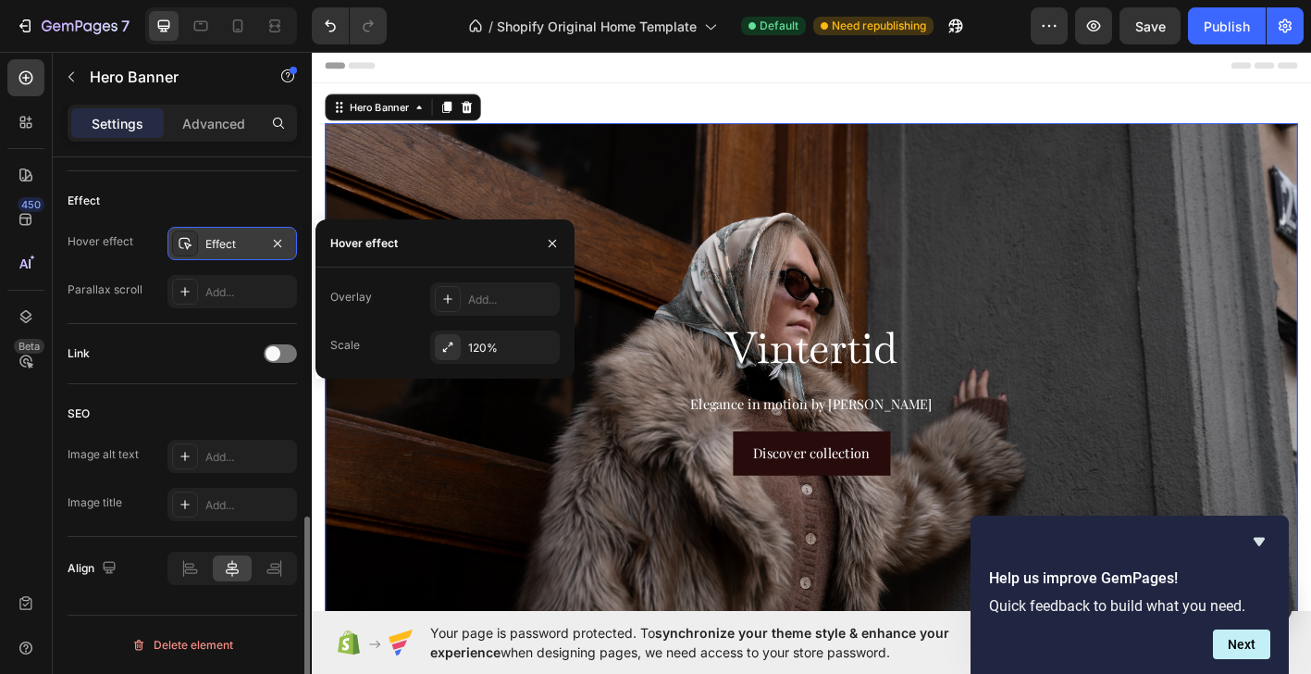
click at [217, 370] on div "Link" at bounding box center [182, 354] width 229 height 60
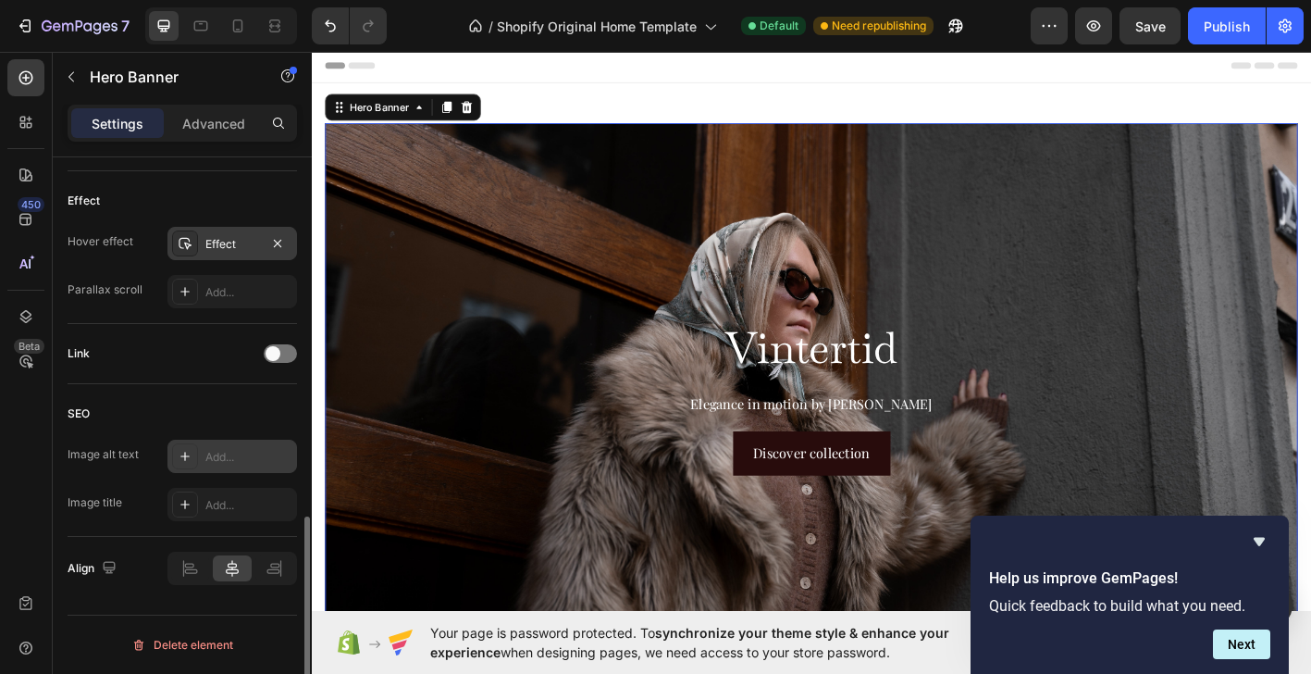
click at [179, 451] on icon at bounding box center [185, 456] width 15 height 15
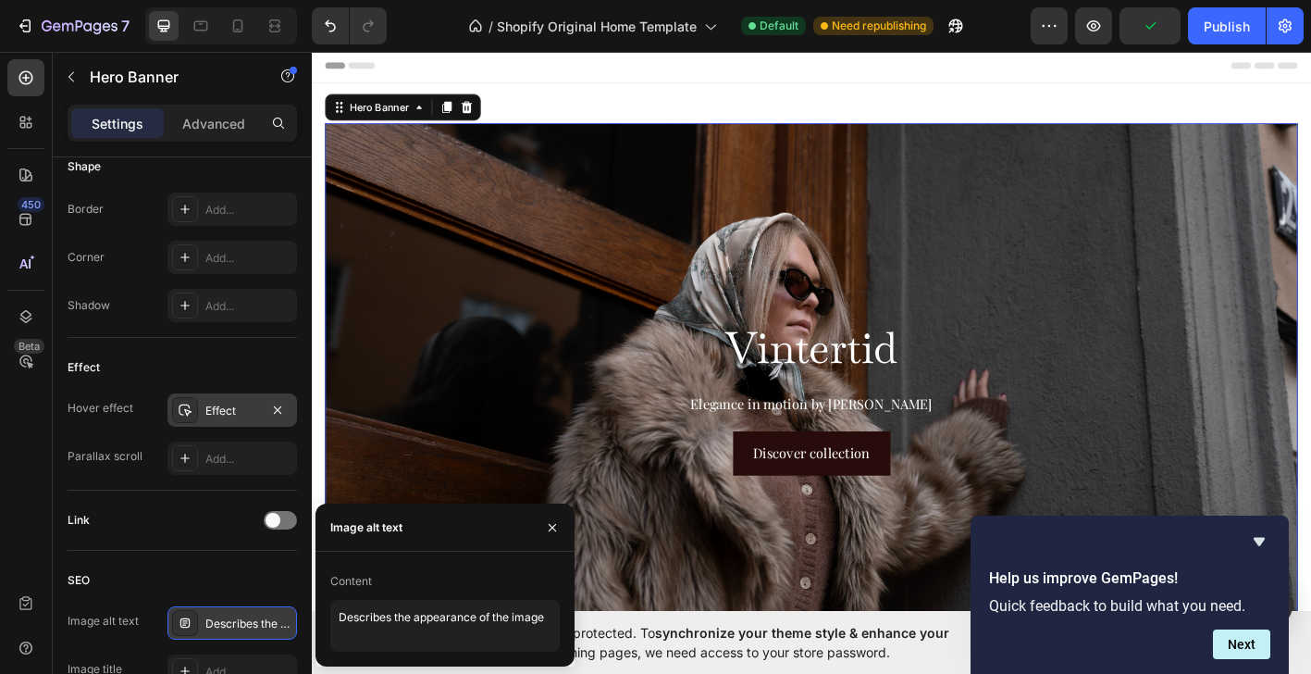
scroll to position [0, 0]
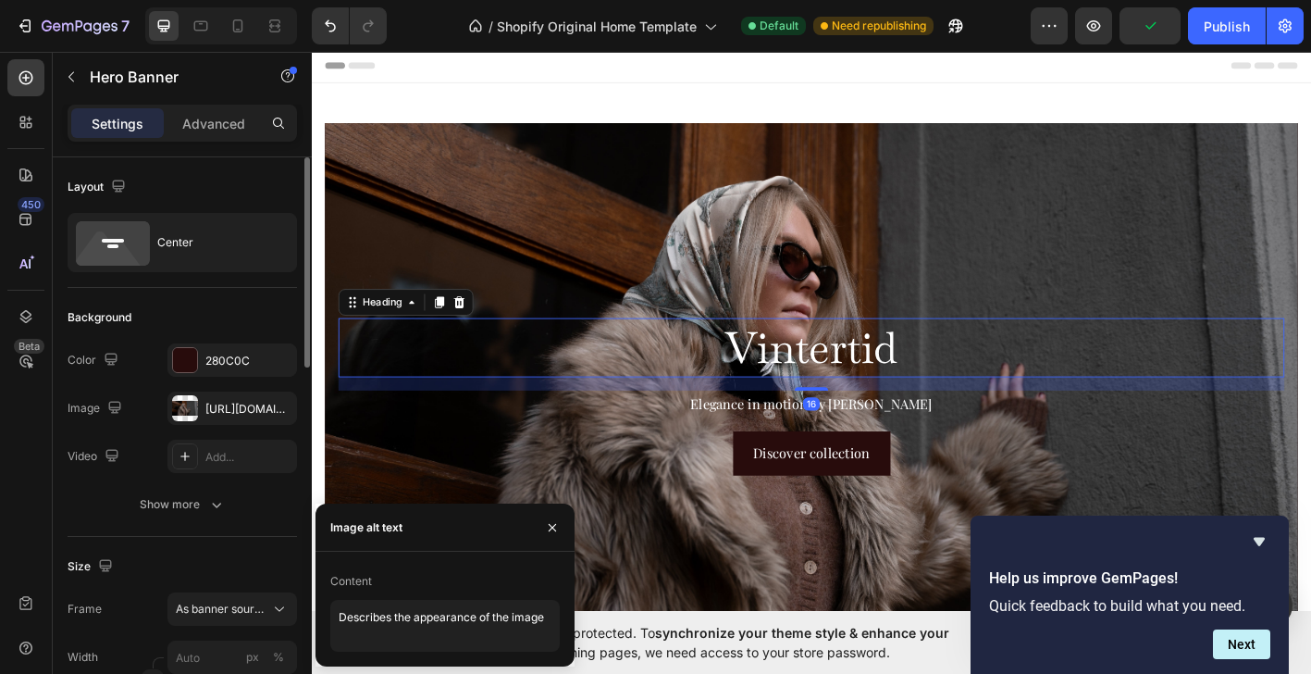
click at [458, 388] on h2 "Vintertid" at bounding box center [866, 380] width 1051 height 67
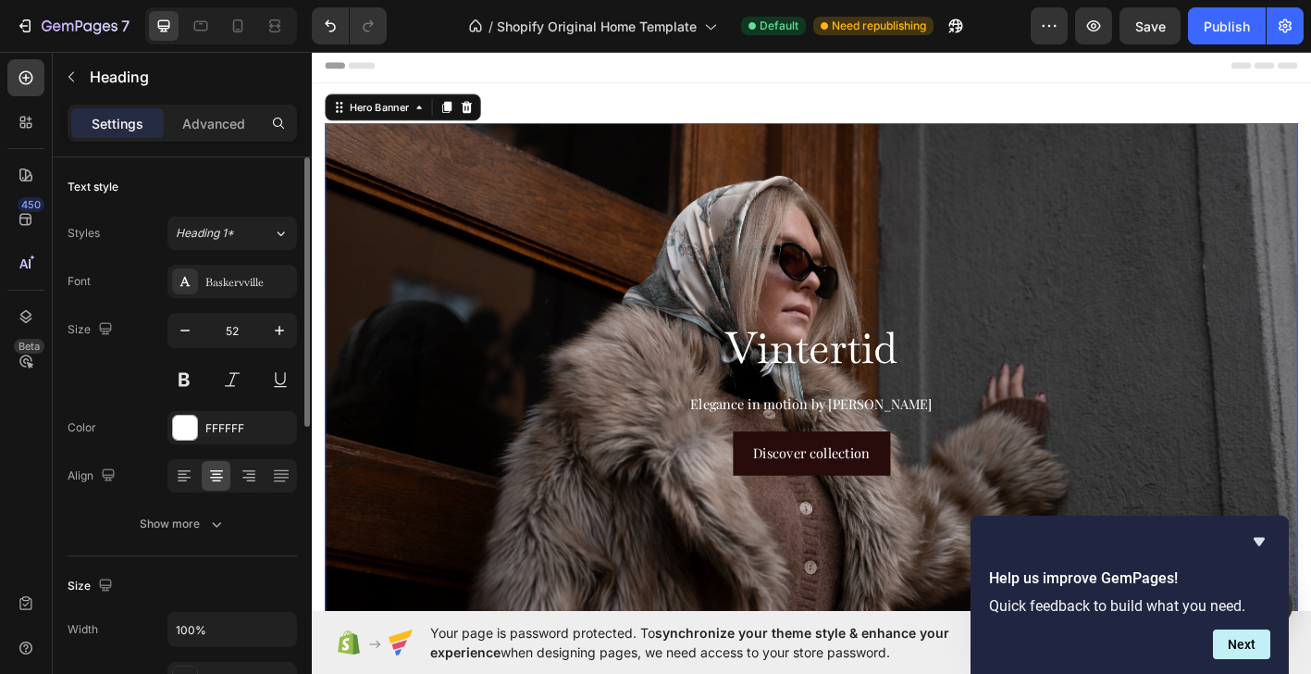
click at [503, 259] on div "Background Image" at bounding box center [866, 433] width 1297 height 729
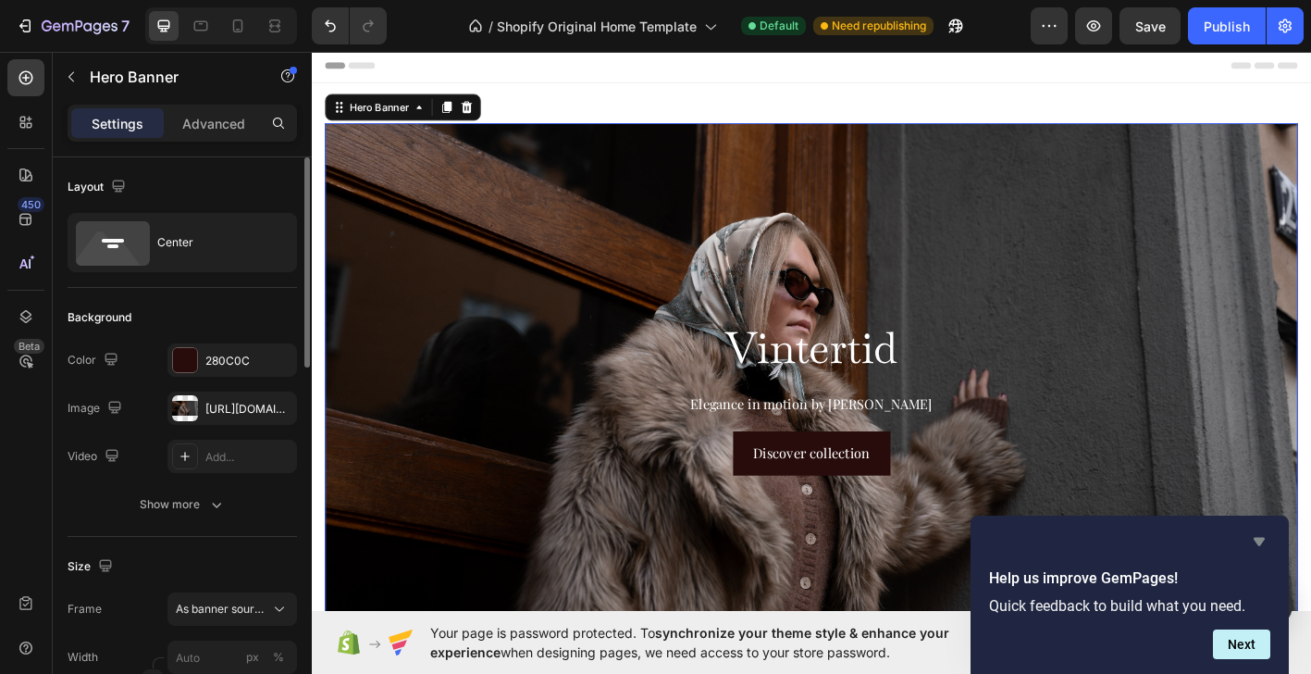
click at [1257, 541] on icon "Hide survey" at bounding box center [1259, 542] width 11 height 8
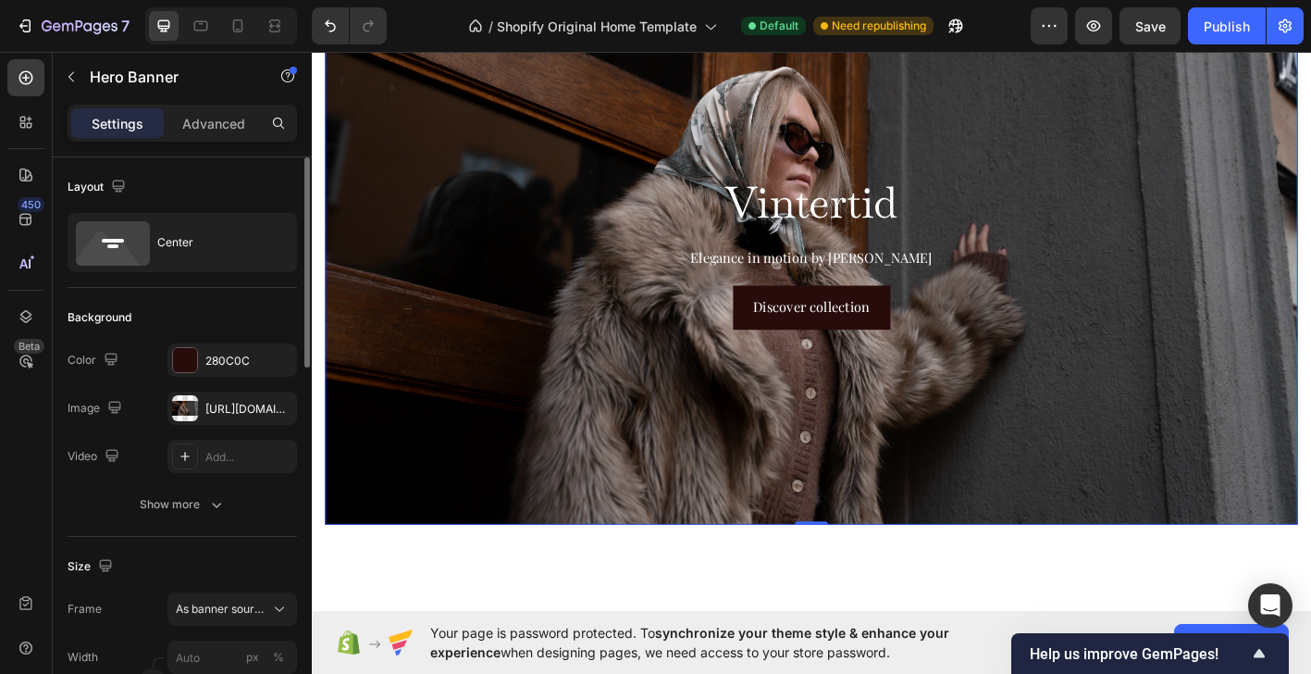
scroll to position [166, 0]
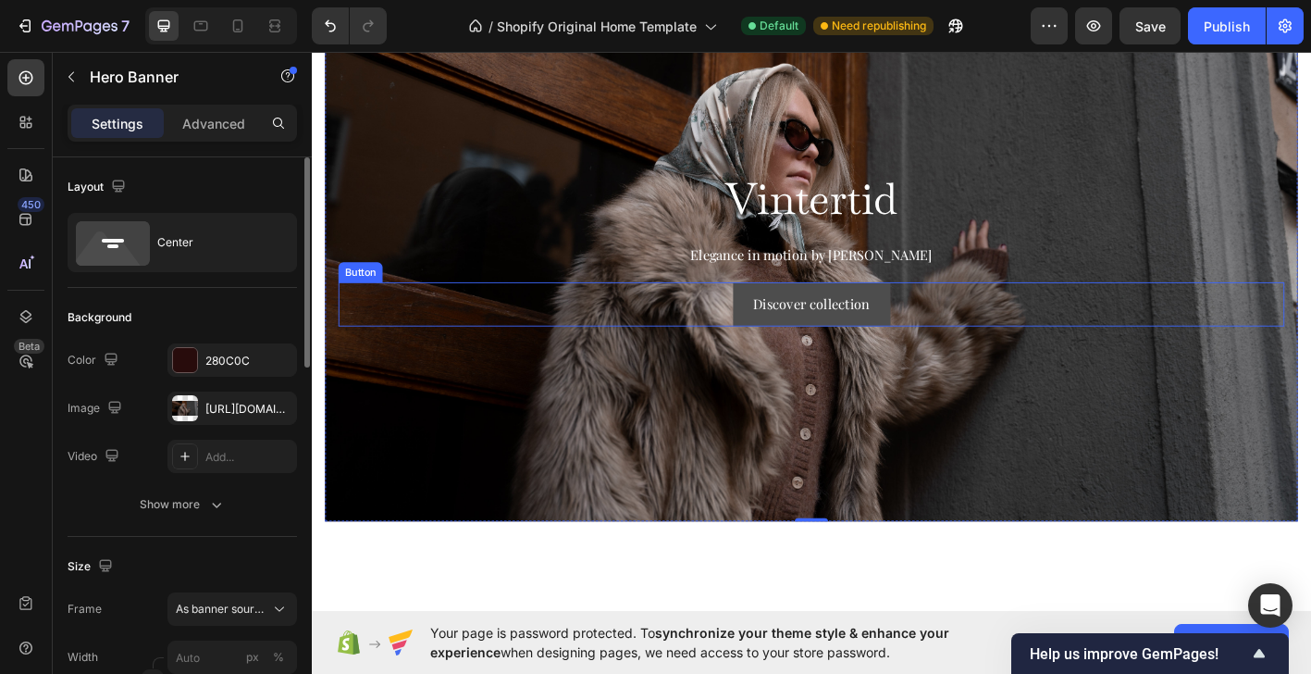
click at [934, 324] on button "Discover collection" at bounding box center [867, 331] width 175 height 49
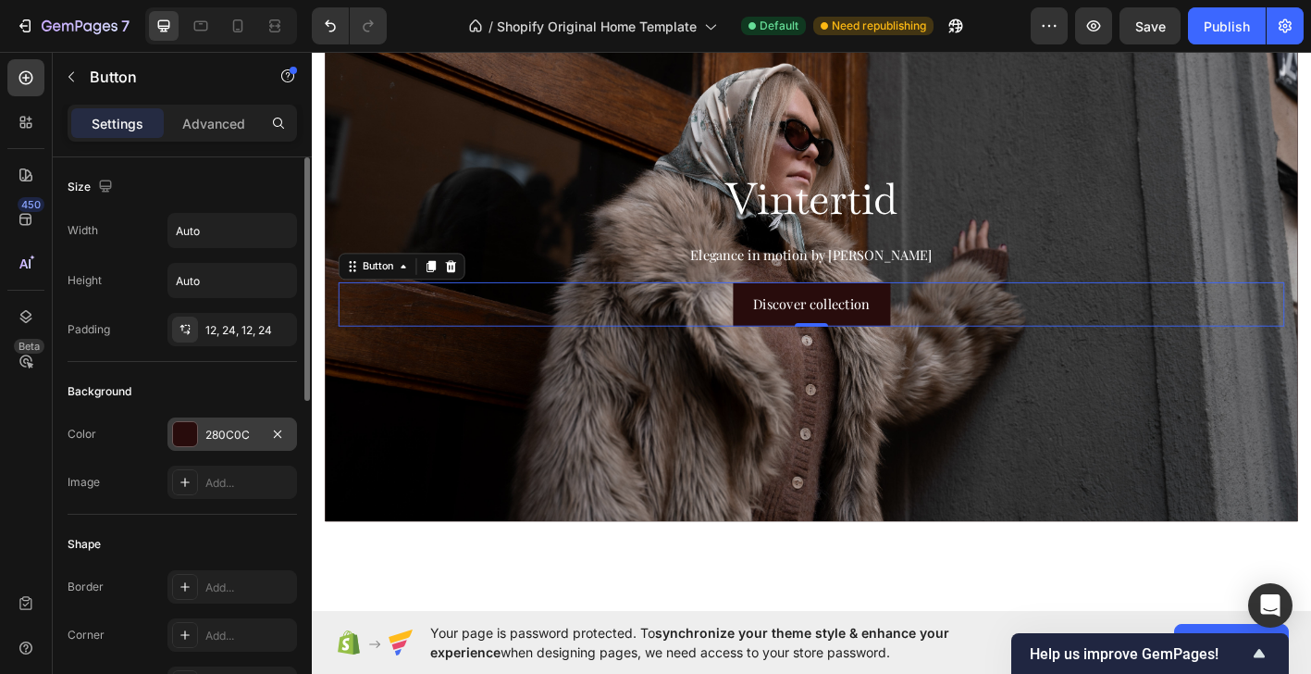
click at [214, 436] on div "280C0C" at bounding box center [232, 434] width 54 height 17
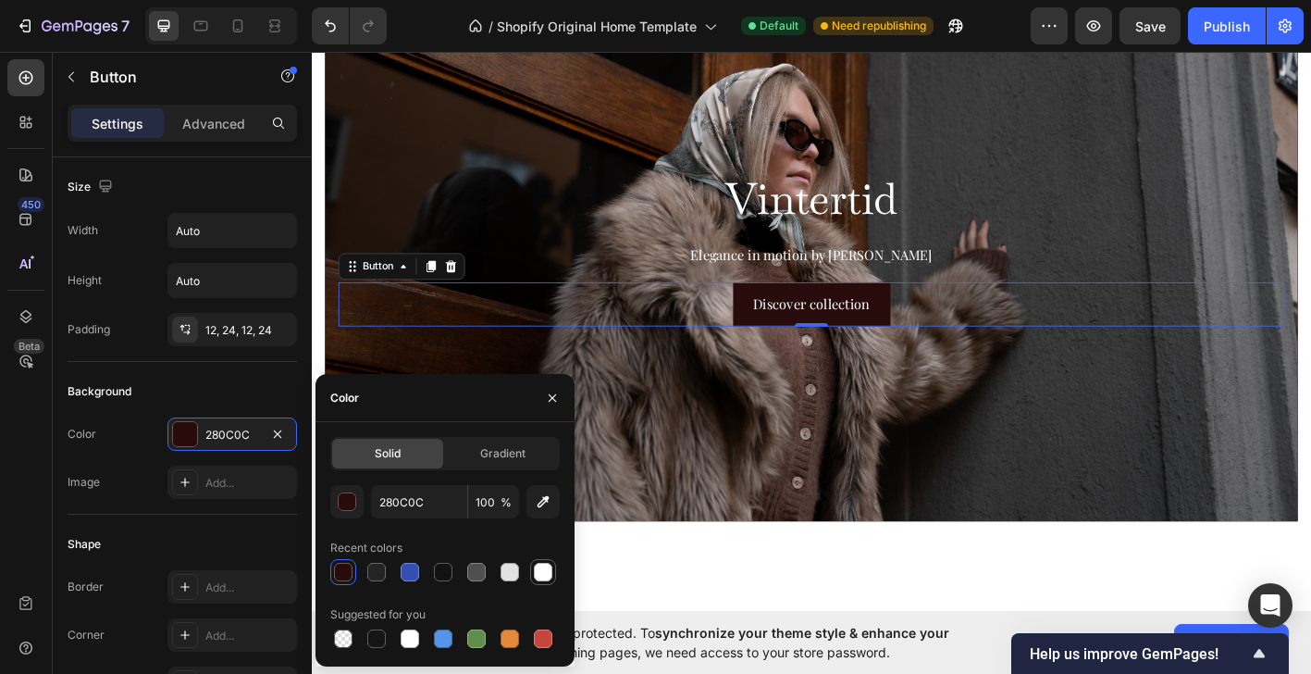
click at [540, 566] on div at bounding box center [543, 571] width 19 height 19
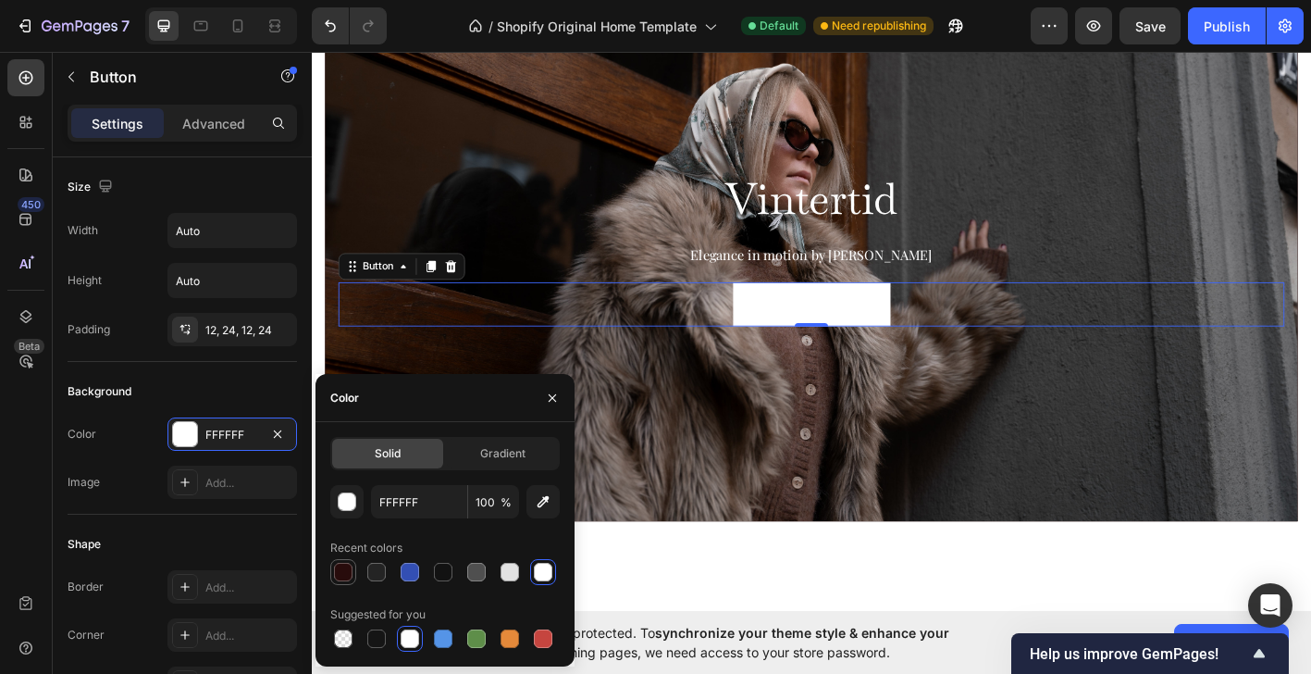
click at [352, 571] on div at bounding box center [343, 571] width 19 height 19
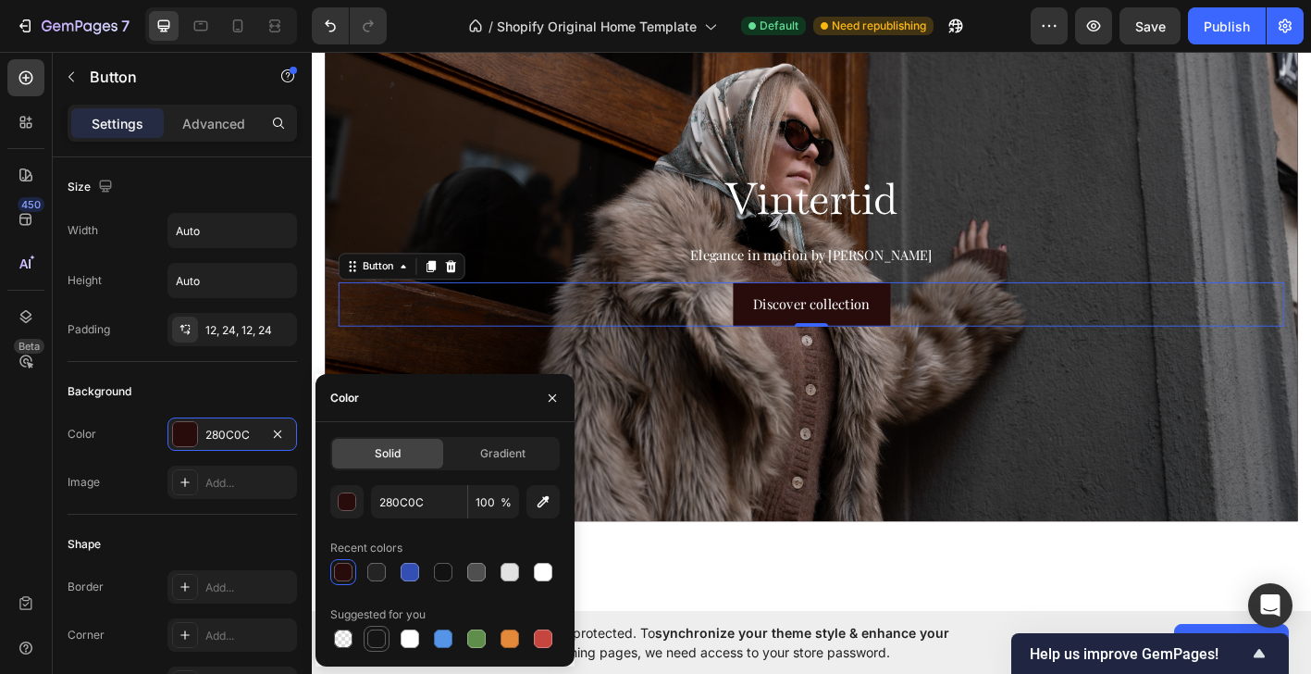
click at [379, 634] on div at bounding box center [376, 638] width 19 height 19
click at [544, 570] on div at bounding box center [543, 571] width 19 height 19
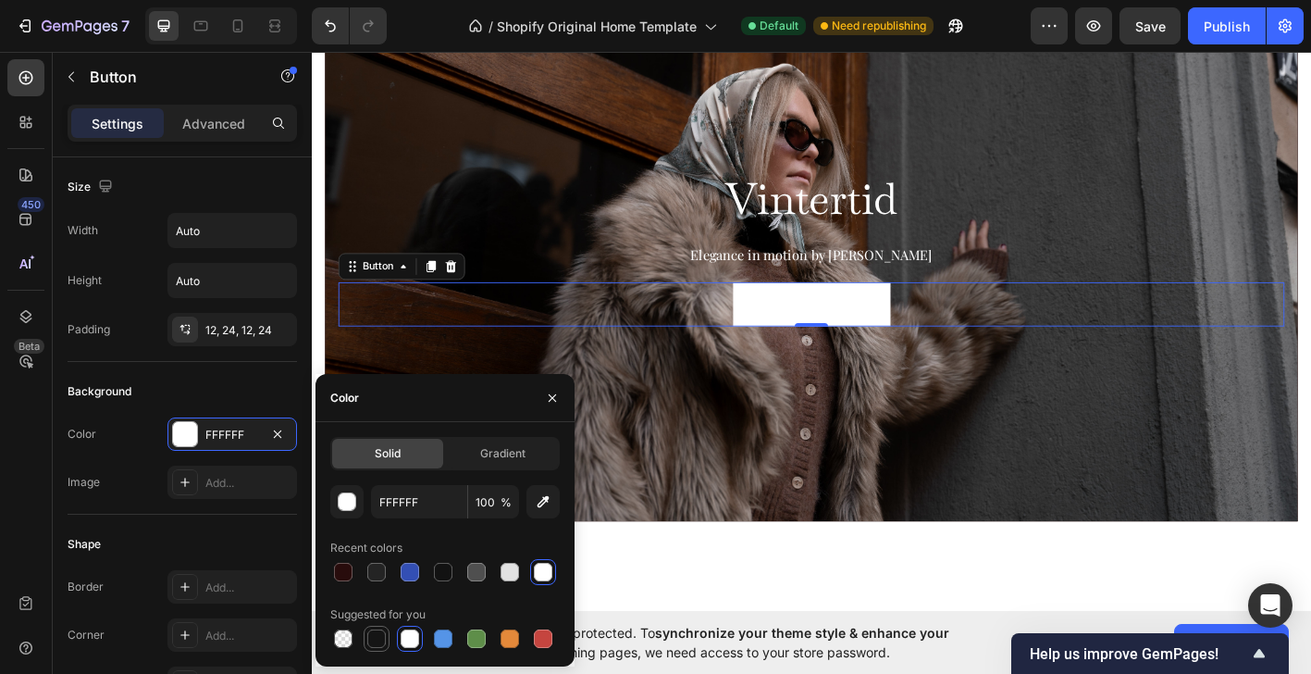
click at [377, 637] on div at bounding box center [376, 638] width 19 height 19
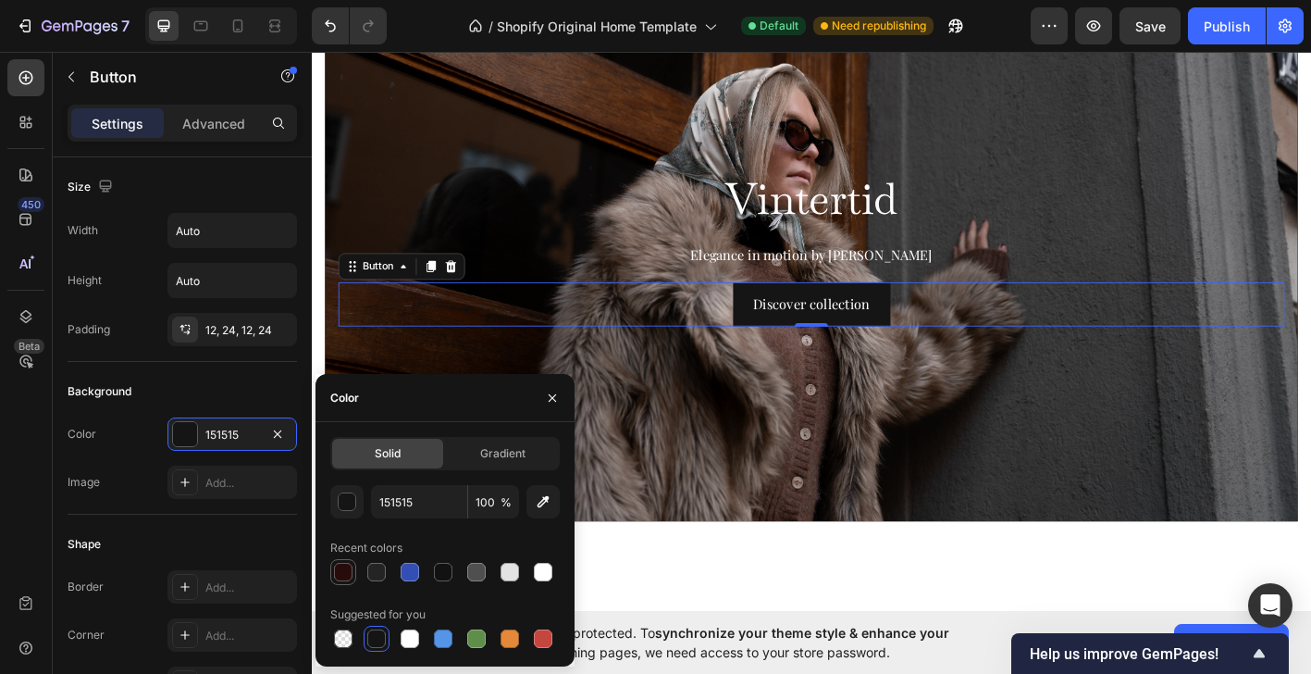
click at [351, 567] on div at bounding box center [343, 571] width 19 height 19
type input "280C0C"
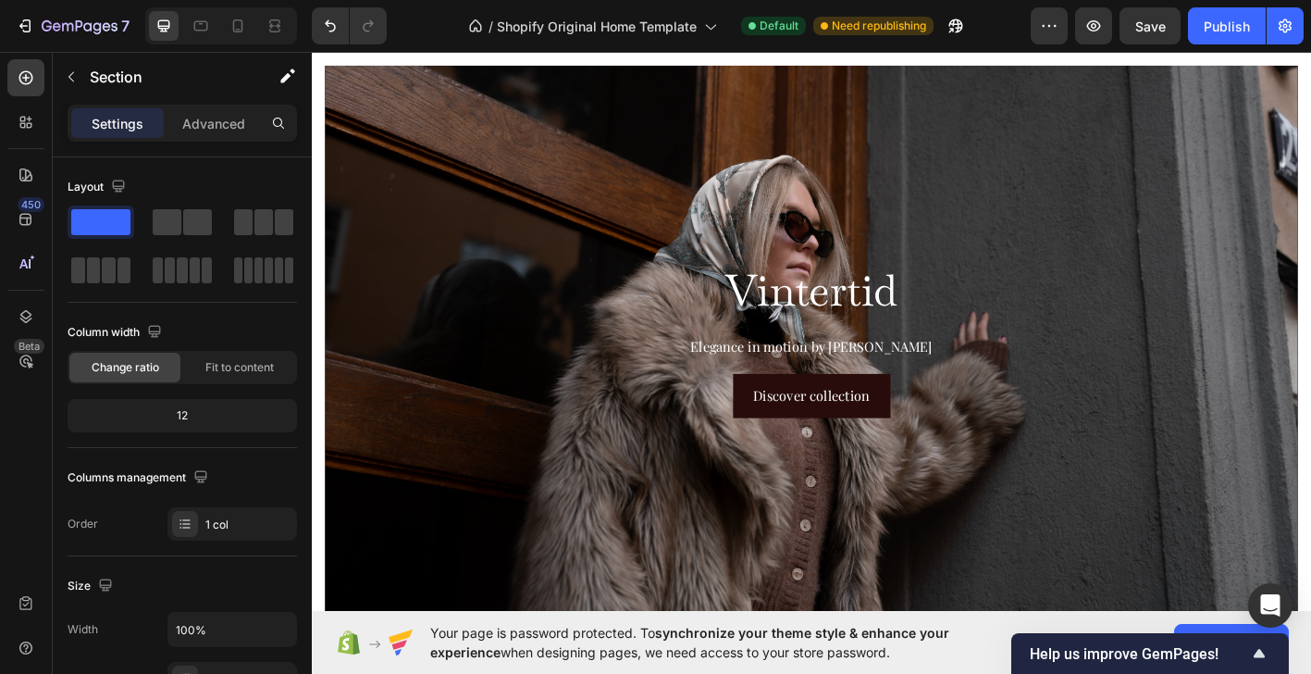
scroll to position [74, 0]
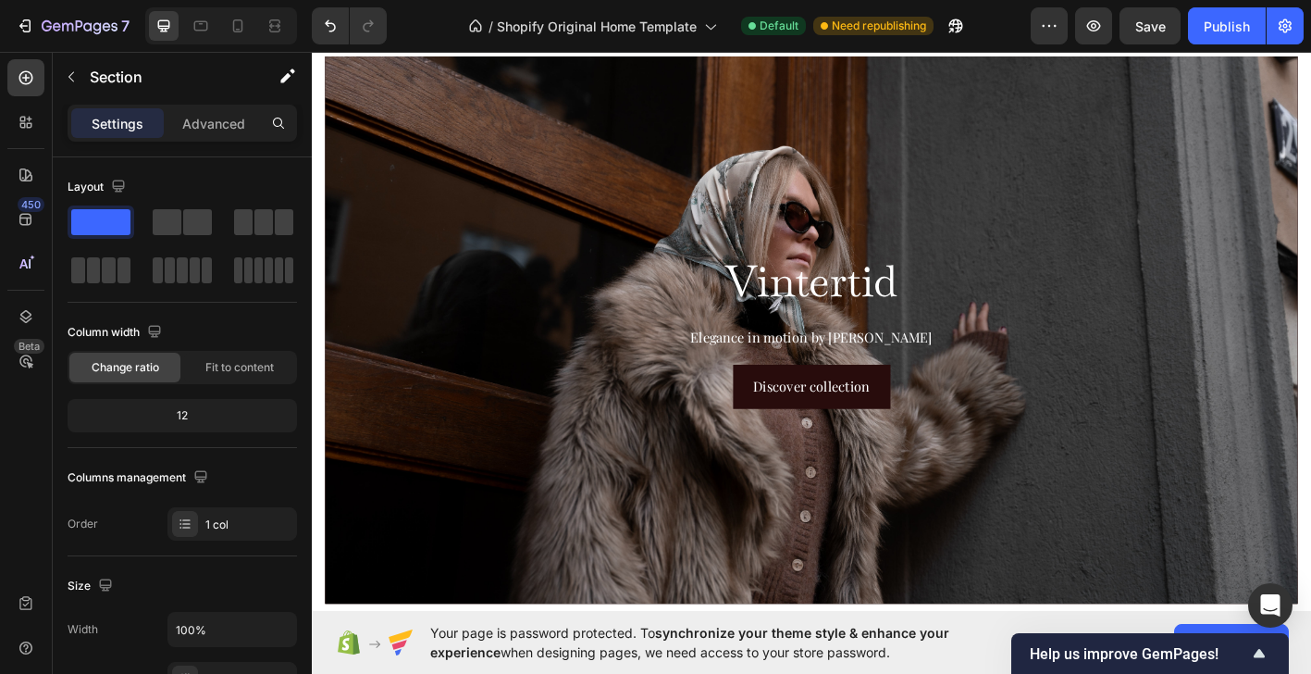
click at [511, 257] on div "Background Image" at bounding box center [867, 360] width 1081 height 608
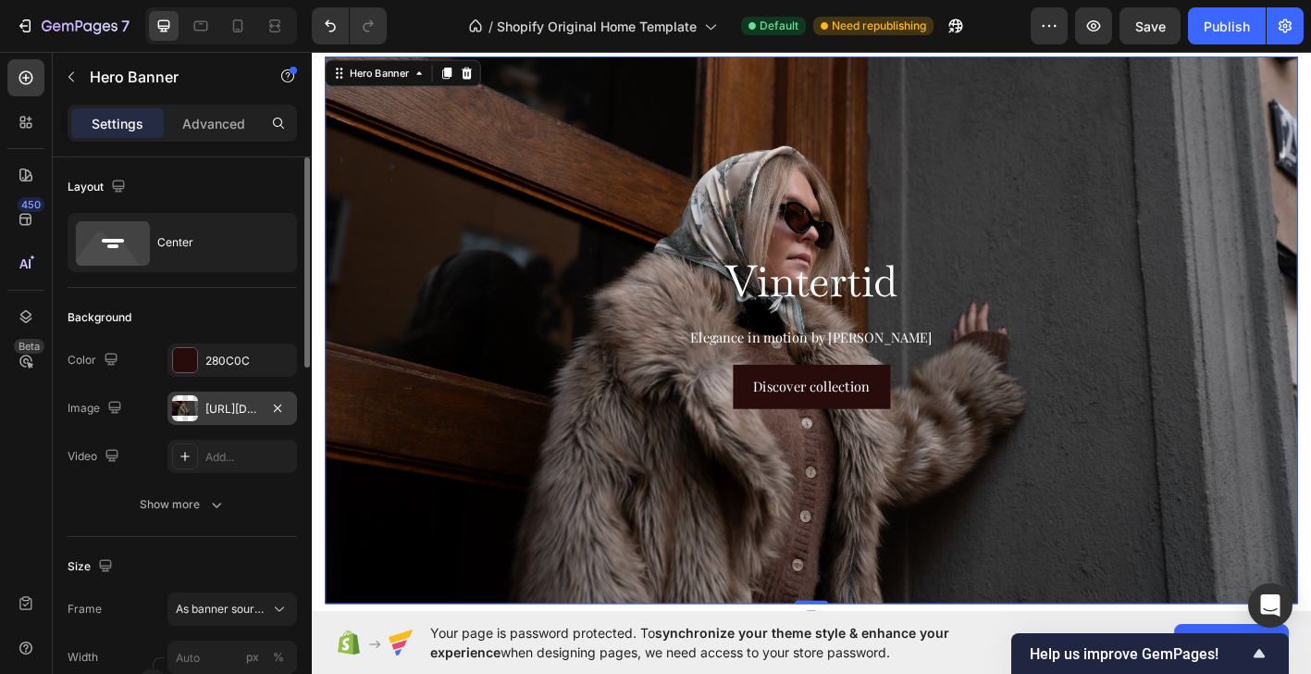
click at [251, 414] on div "[URL][DOMAIN_NAME]" at bounding box center [232, 409] width 54 height 17
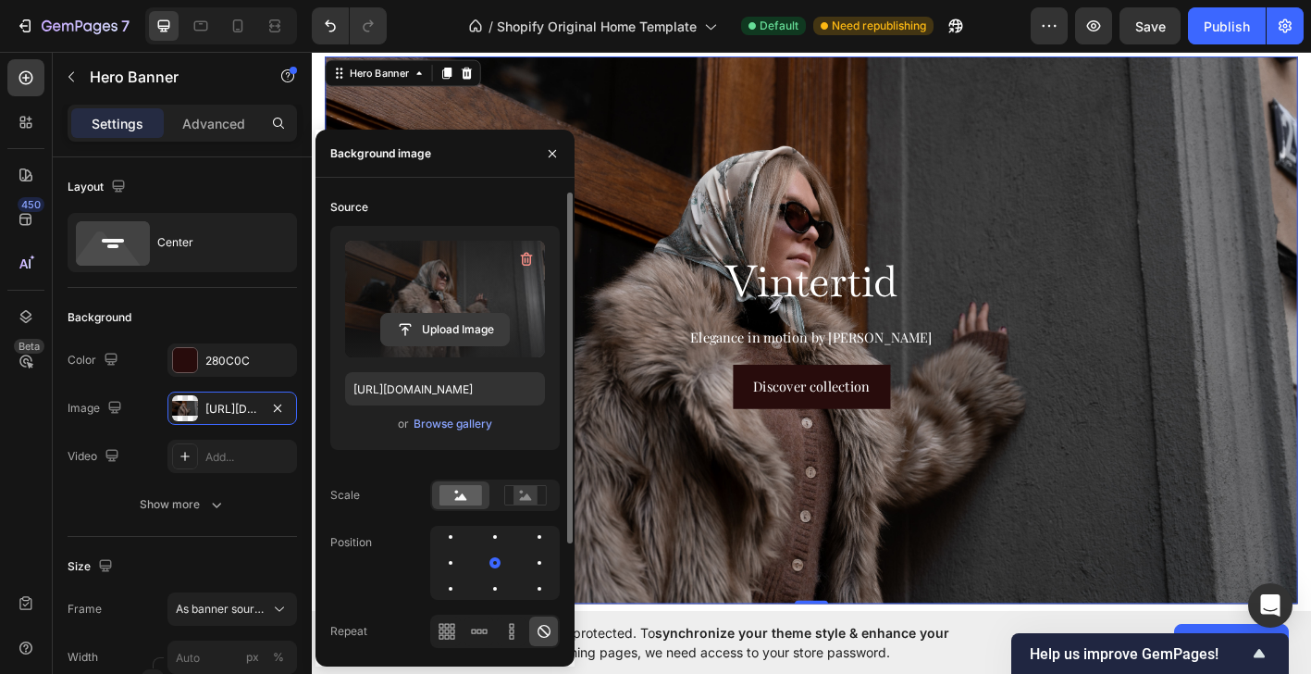
click at [446, 327] on input "file" at bounding box center [445, 329] width 128 height 31
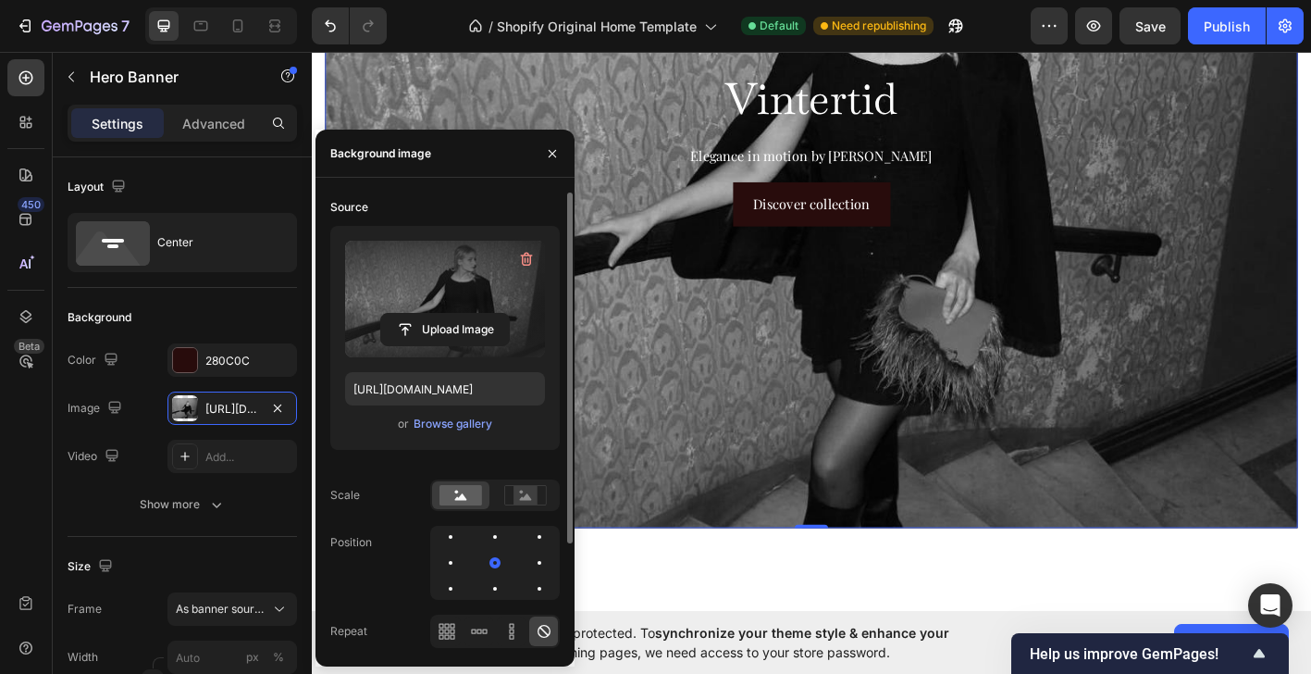
scroll to position [406, 0]
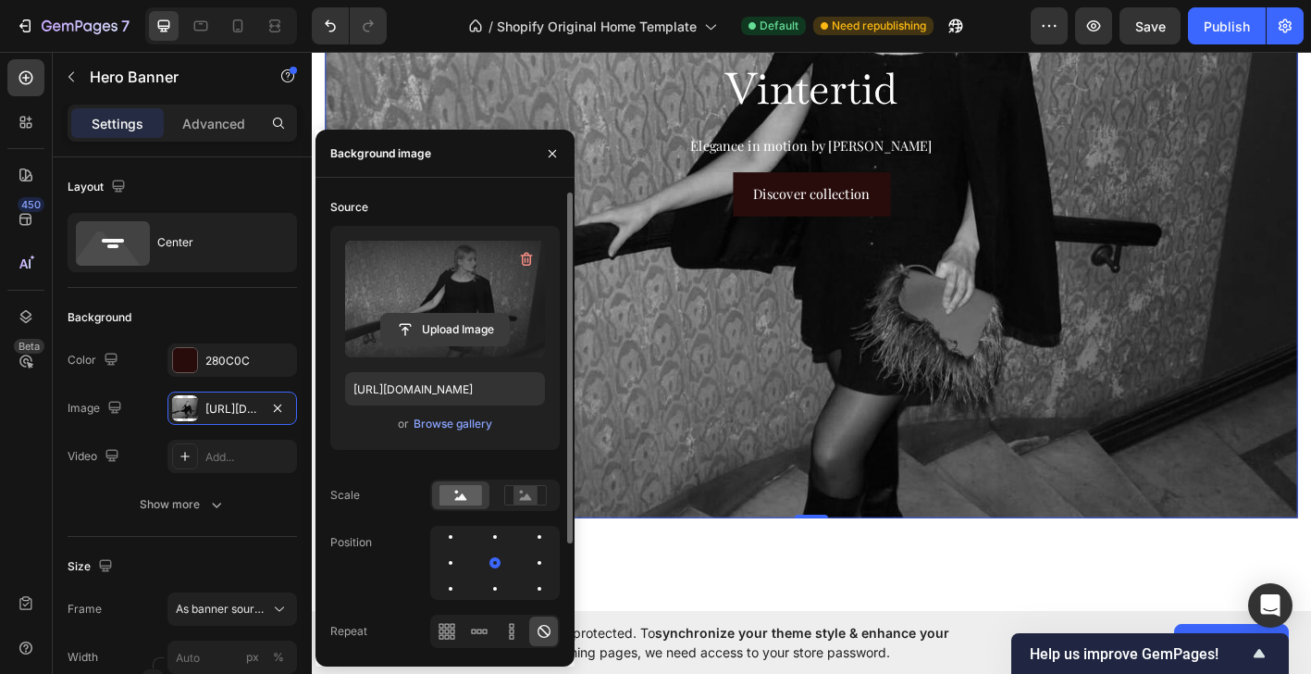
click at [434, 328] on input "file" at bounding box center [445, 329] width 128 height 31
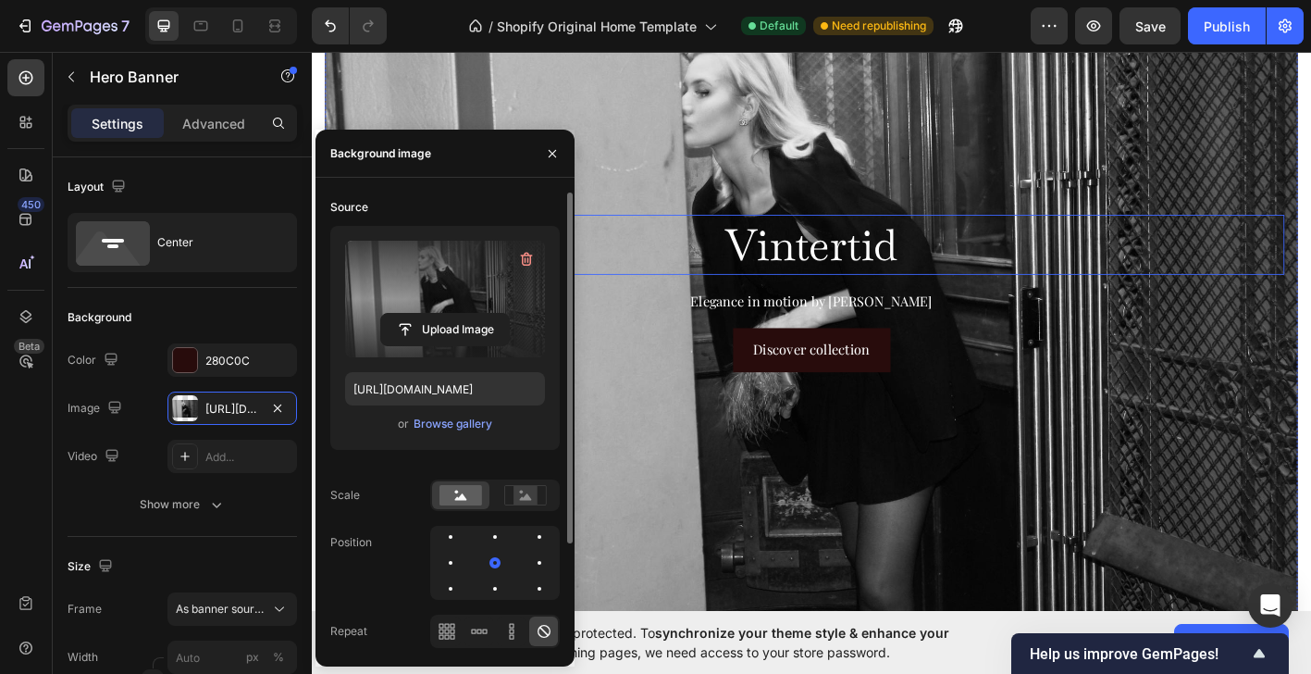
scroll to position [0, 0]
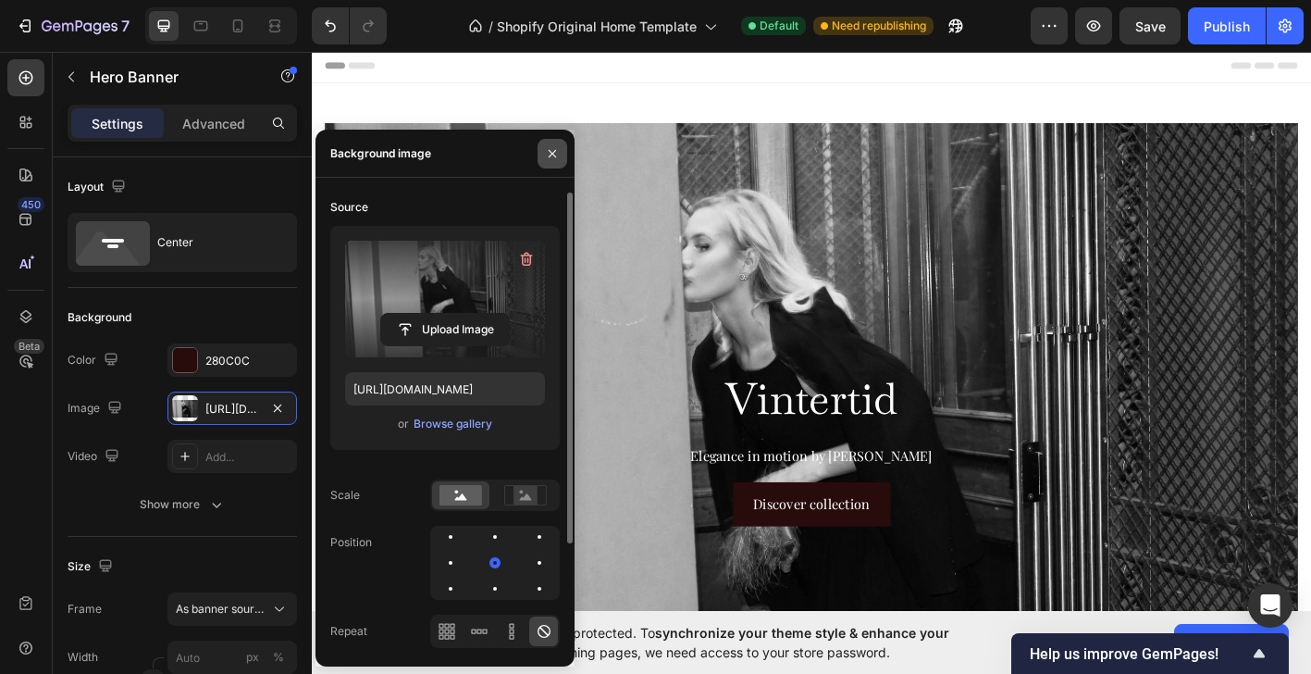
click at [556, 154] on icon "button" at bounding box center [552, 153] width 15 height 15
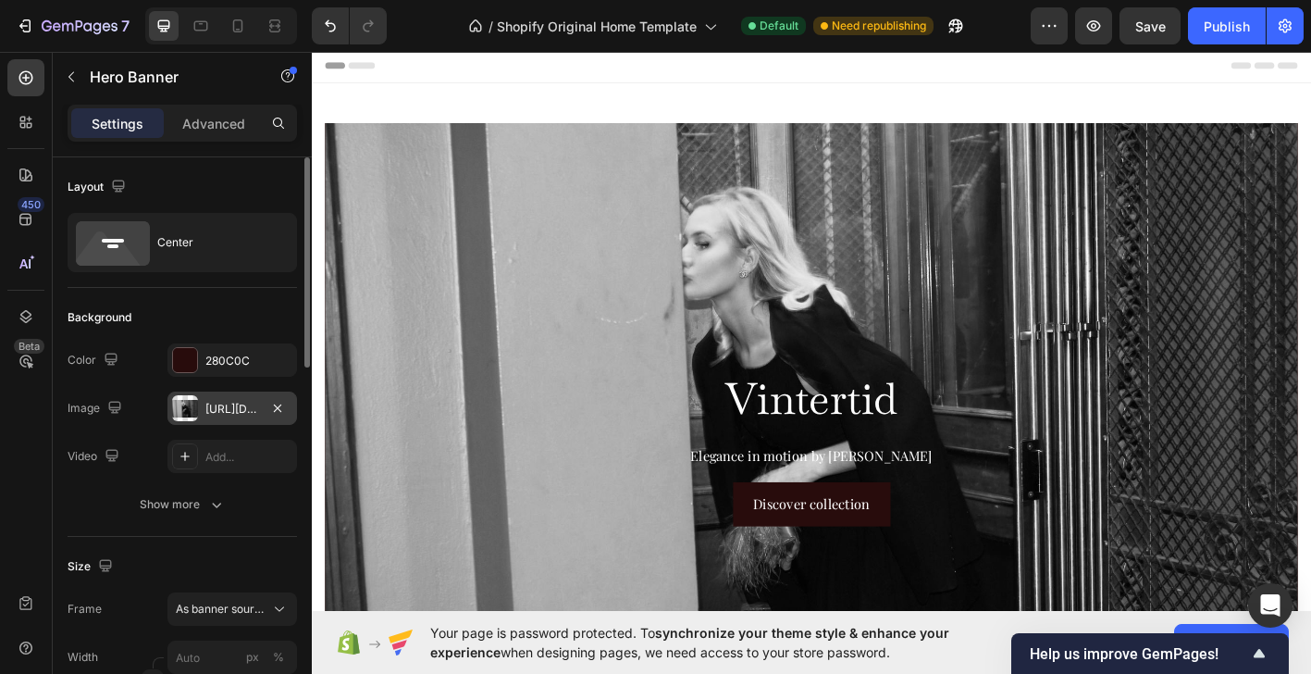
click at [228, 407] on div "[URL][DOMAIN_NAME]" at bounding box center [232, 409] width 54 height 17
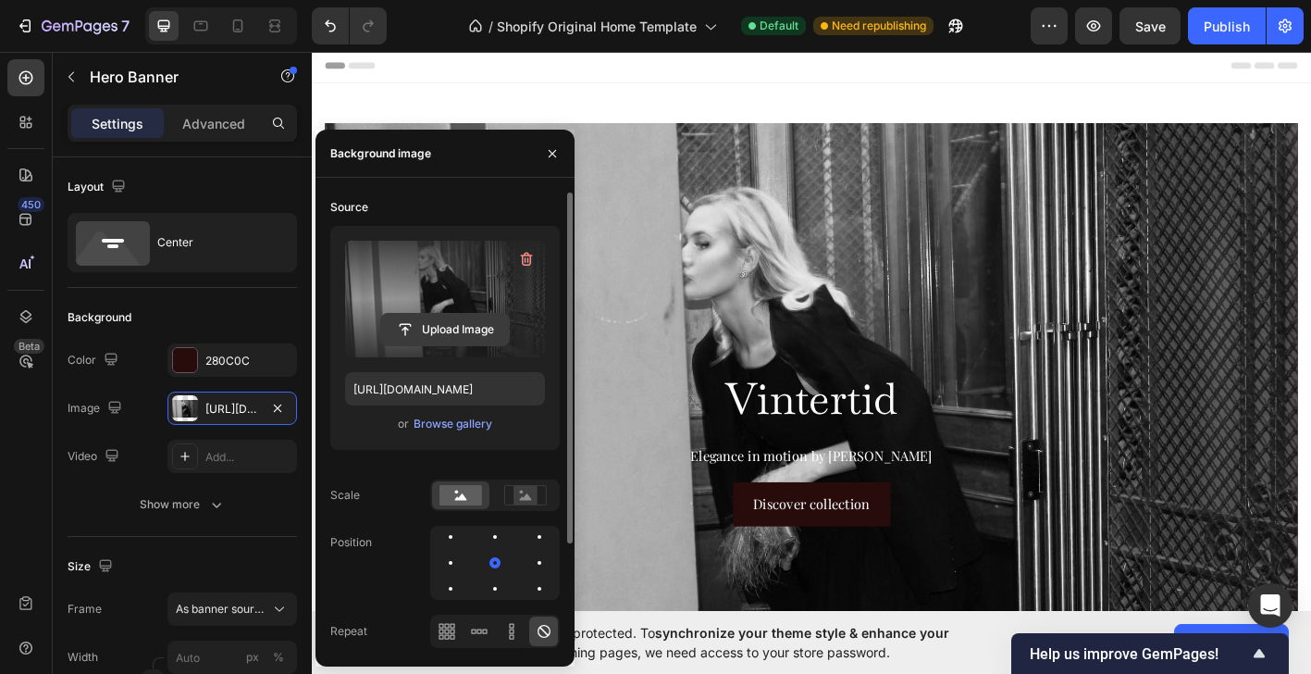
click at [441, 325] on input "file" at bounding box center [445, 329] width 128 height 31
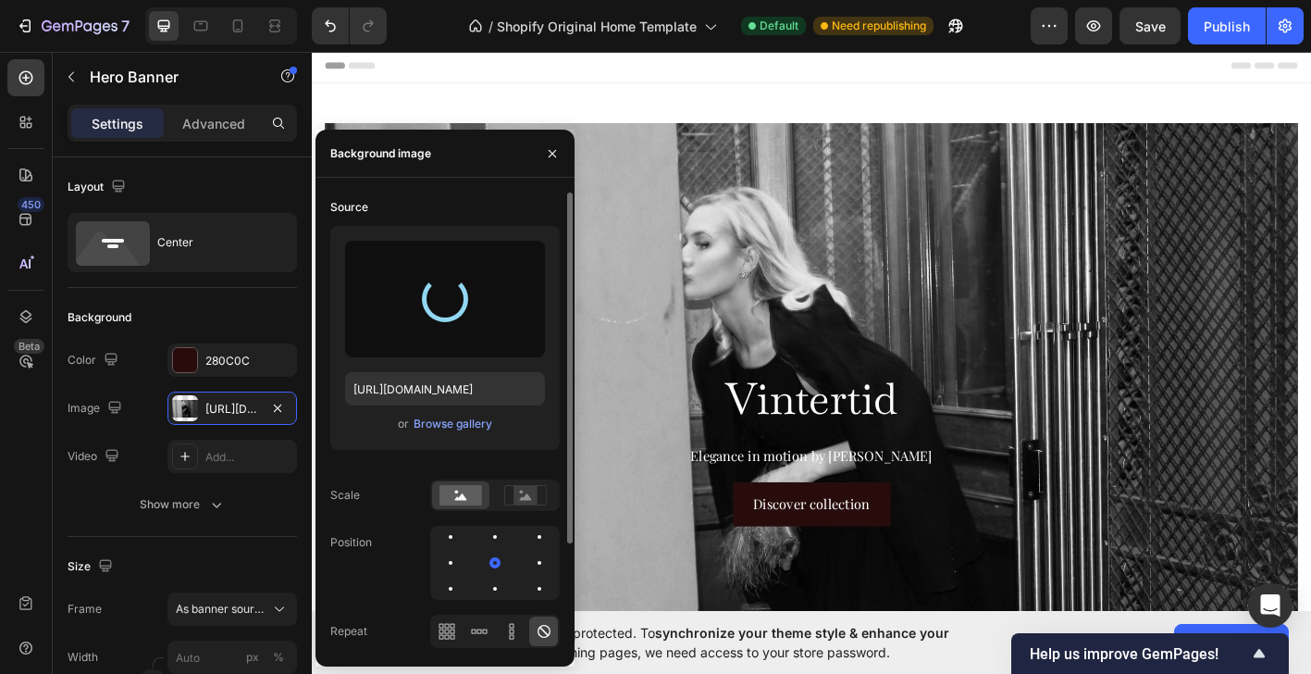
type input "[URL][DOMAIN_NAME]"
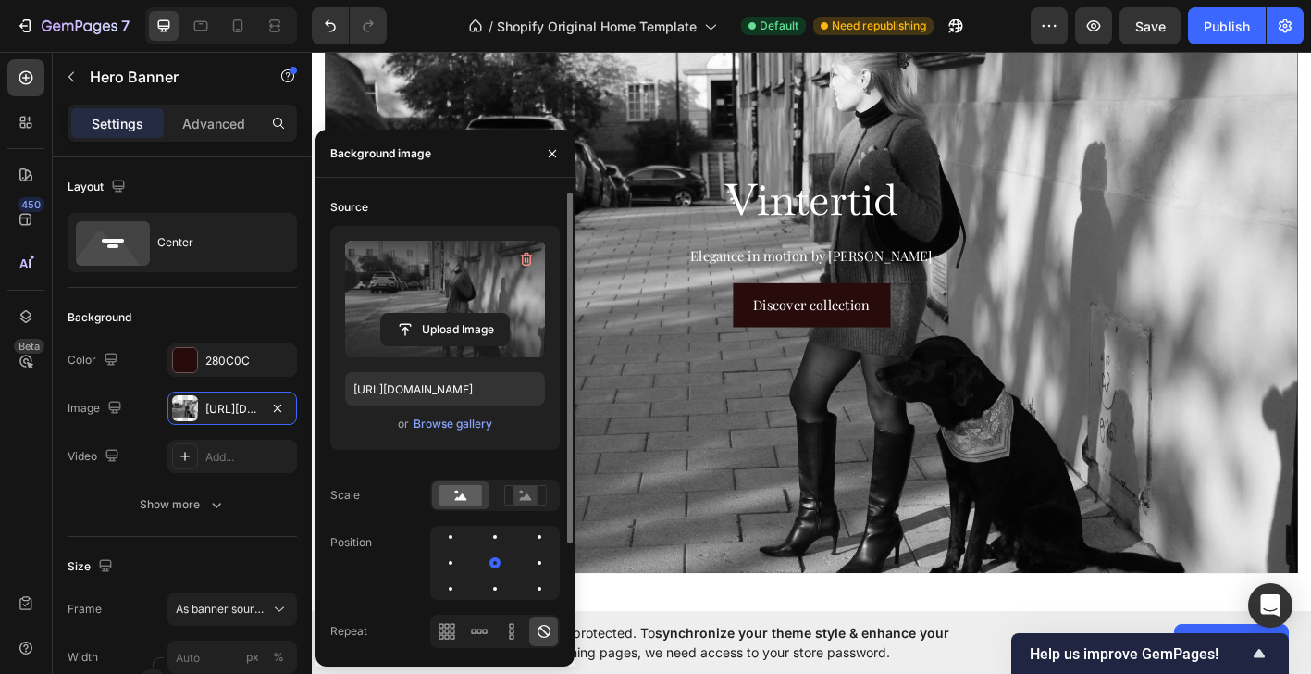
scroll to position [237, 0]
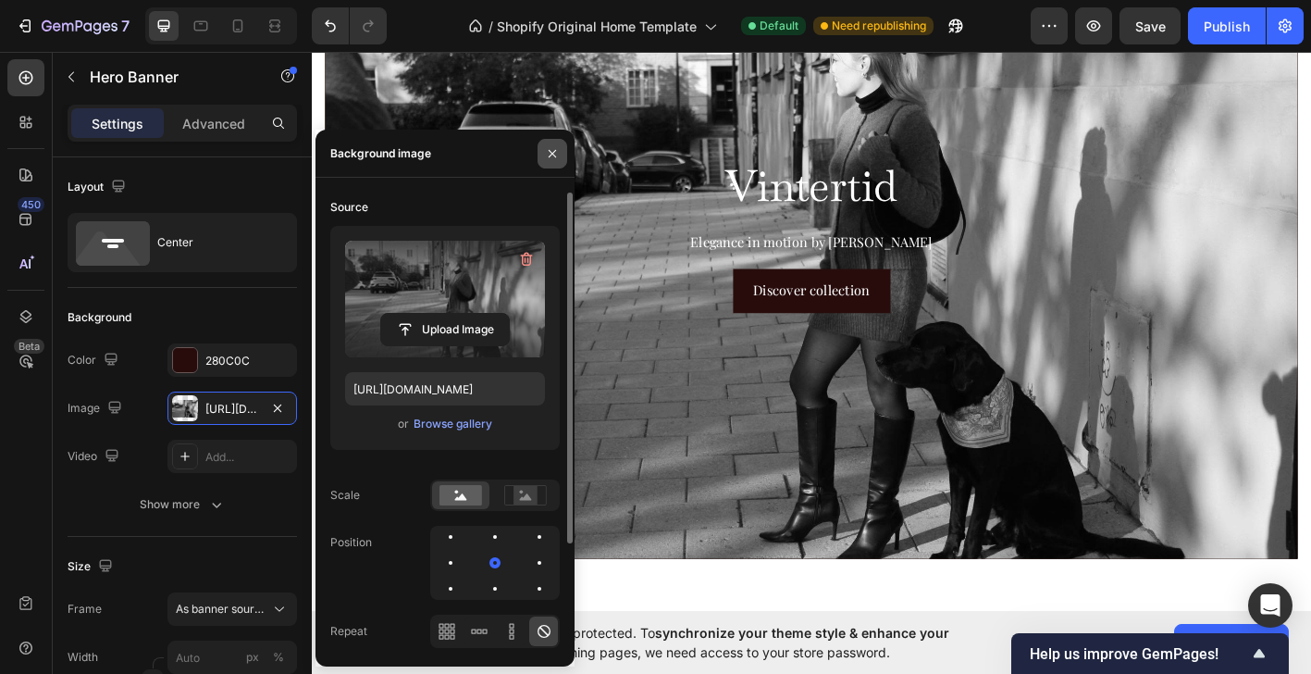
click at [546, 142] on button "button" at bounding box center [553, 154] width 30 height 30
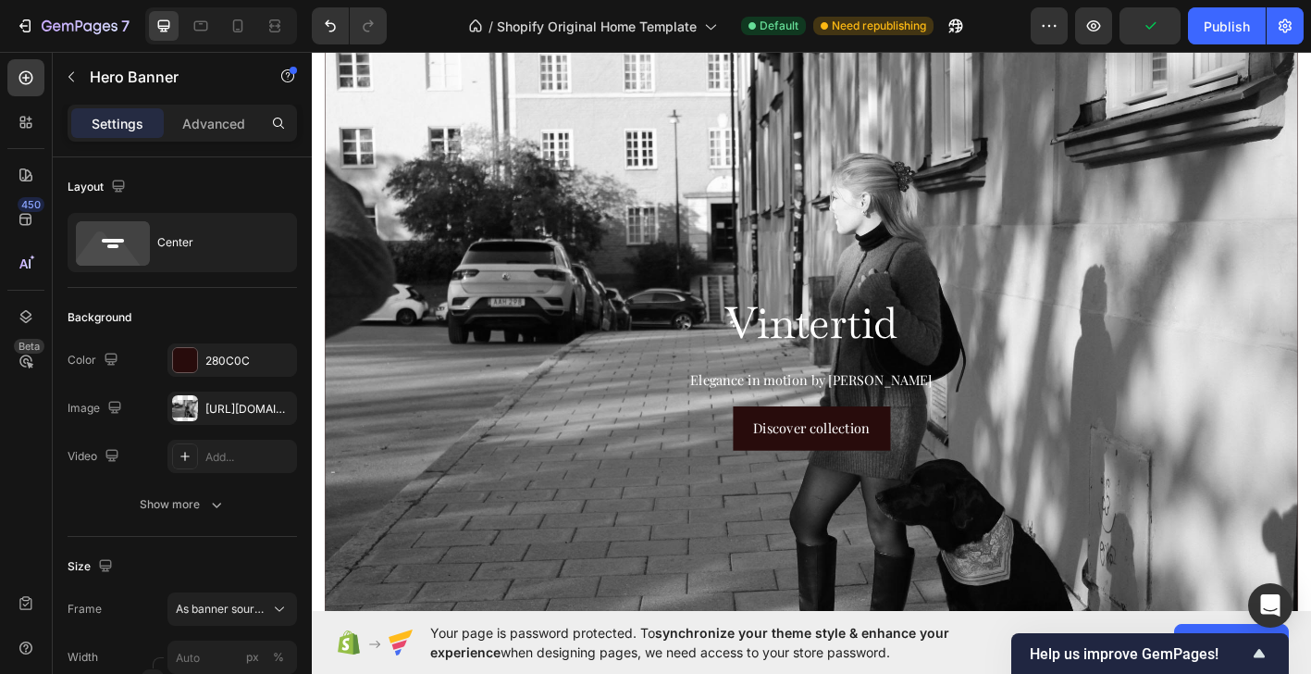
scroll to position [0, 0]
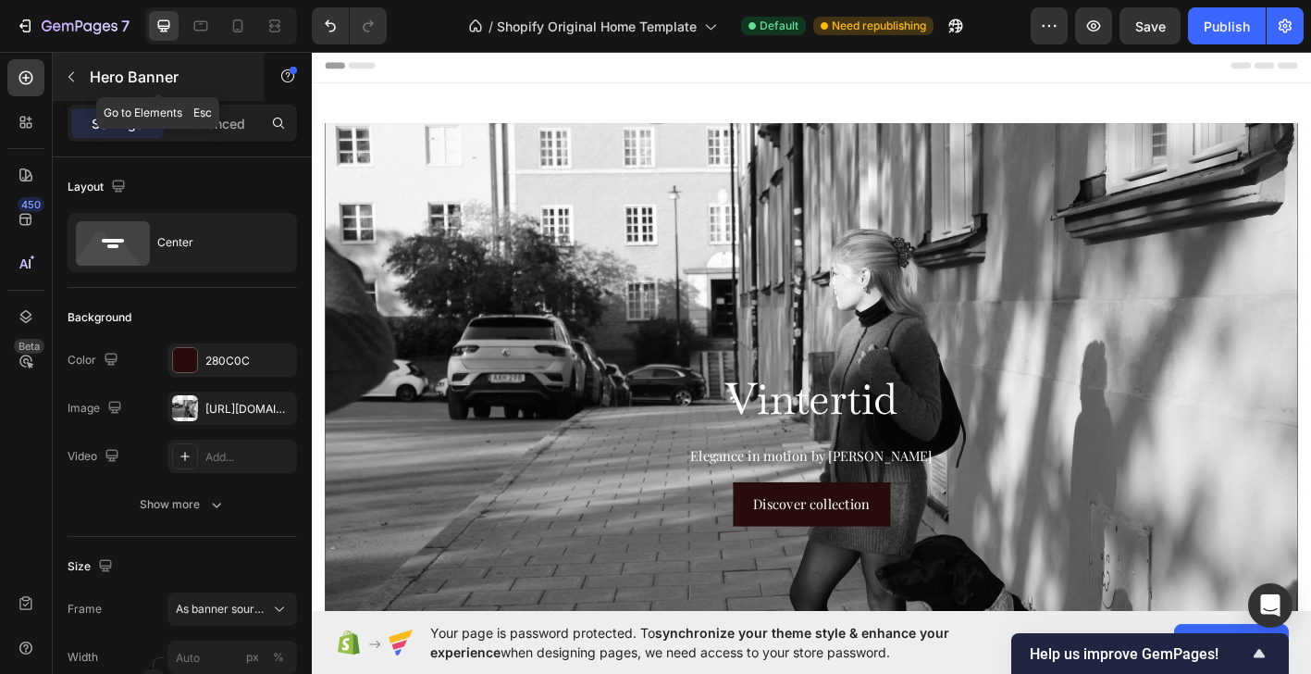
click at [64, 80] on icon "button" at bounding box center [71, 76] width 15 height 15
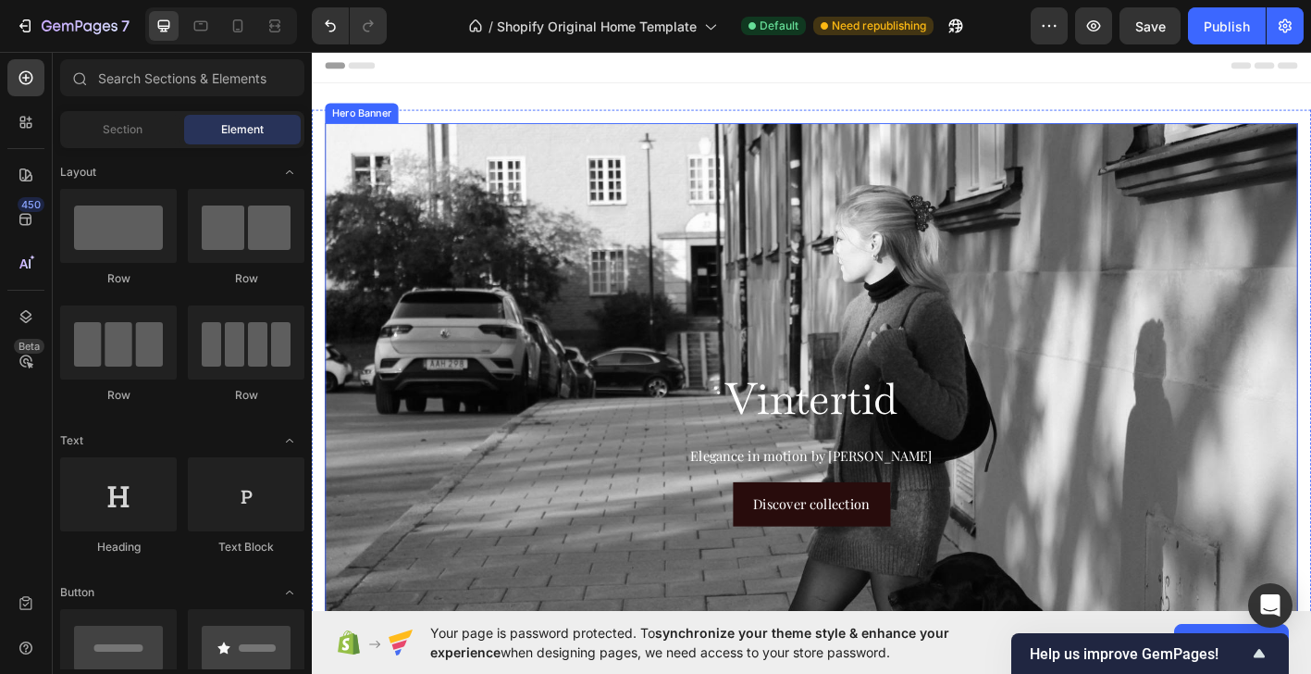
click at [504, 220] on div "Background Image" at bounding box center [866, 490] width 1297 height 865
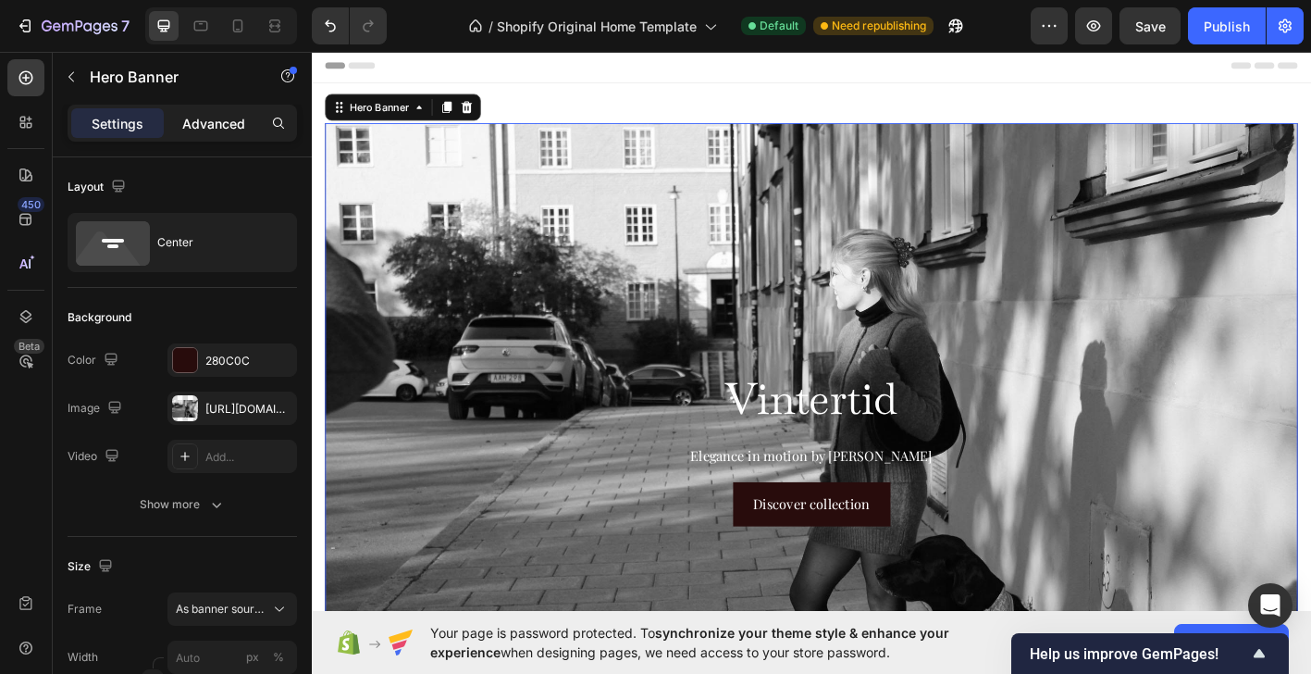
click at [227, 125] on p "Advanced" at bounding box center [213, 123] width 63 height 19
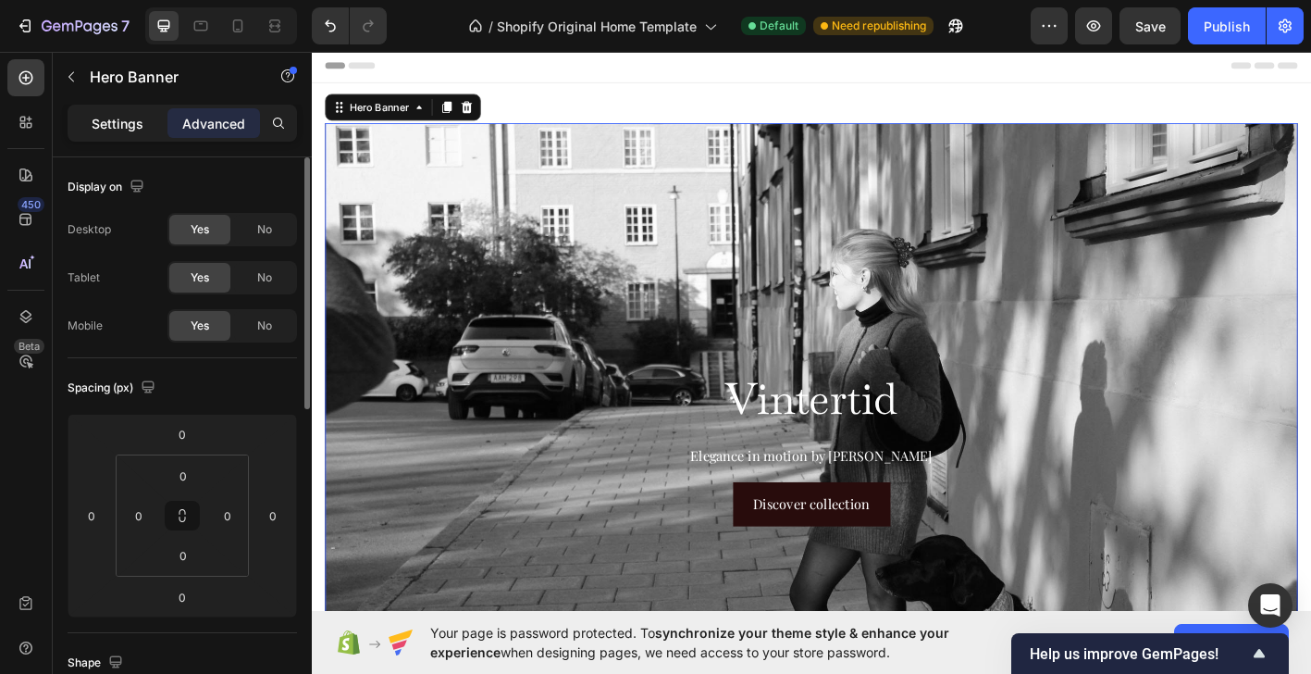
click at [123, 136] on div "Settings" at bounding box center [117, 123] width 93 height 30
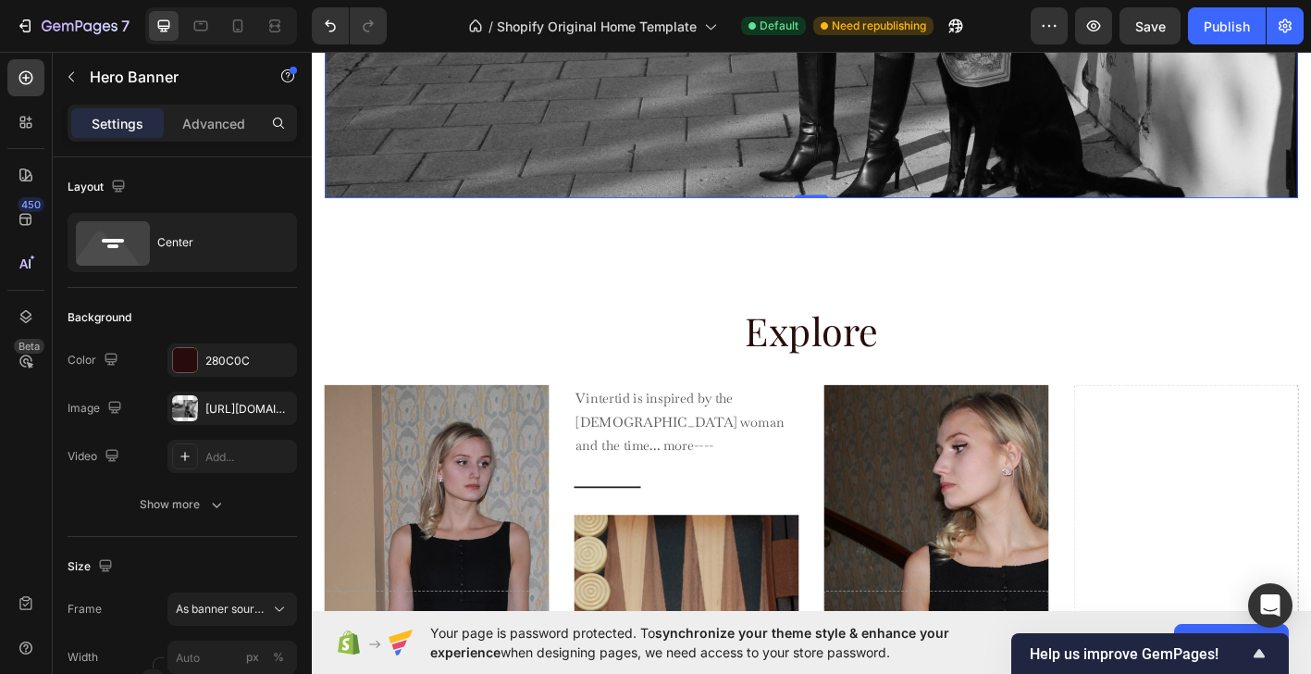
scroll to position [944, 0]
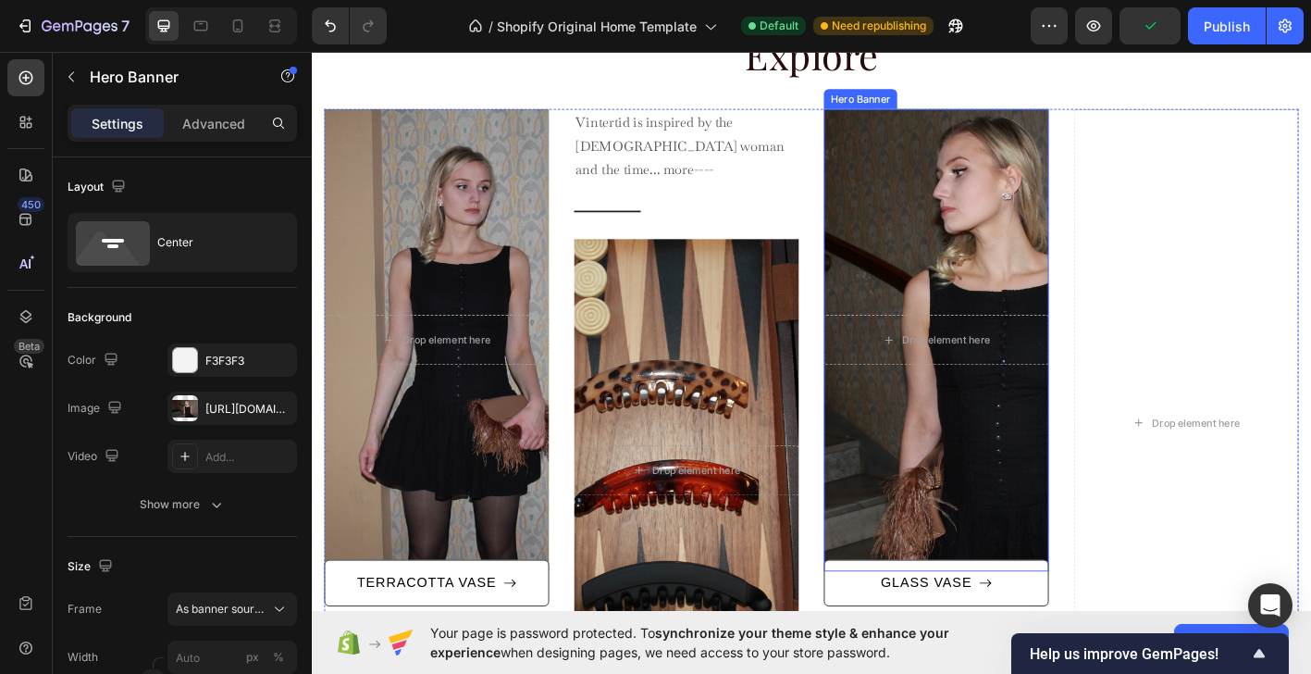
click at [1056, 202] on div "Overlay" at bounding box center [1006, 371] width 250 height 513
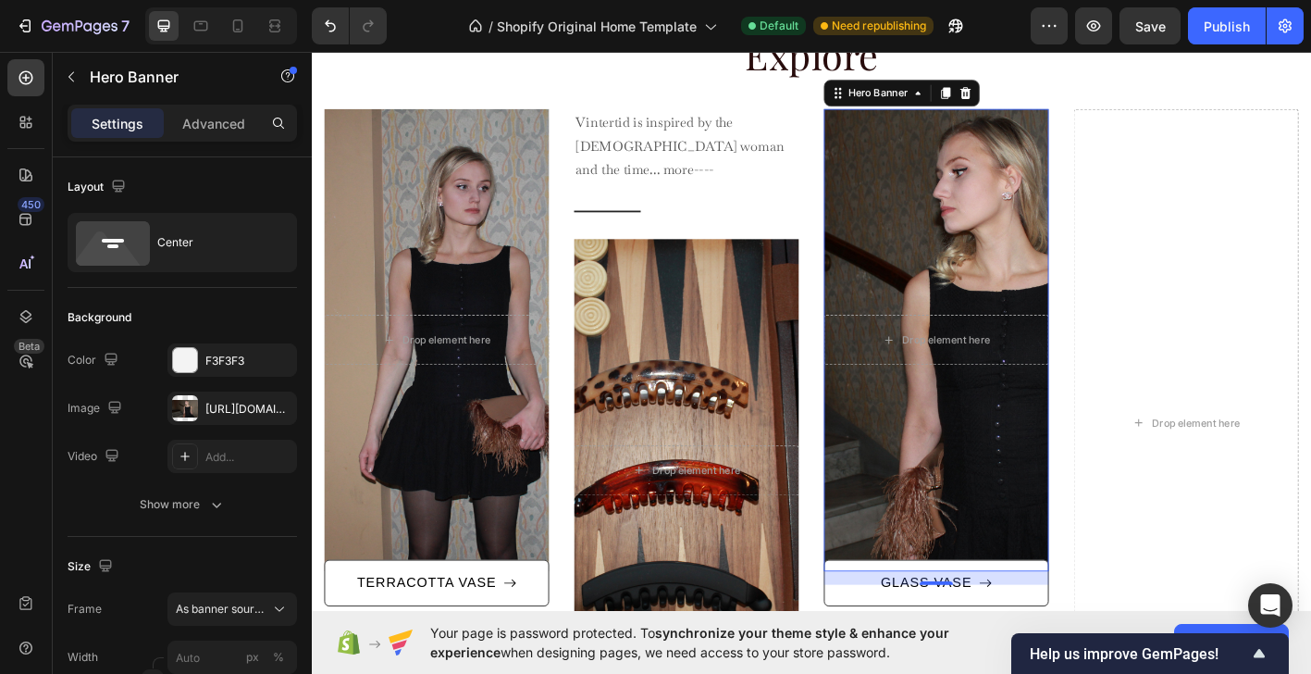
click at [968, 239] on div "Overlay" at bounding box center [1006, 371] width 250 height 513
click at [214, 411] on div "[URL][DOMAIN_NAME]" at bounding box center [232, 409] width 54 height 17
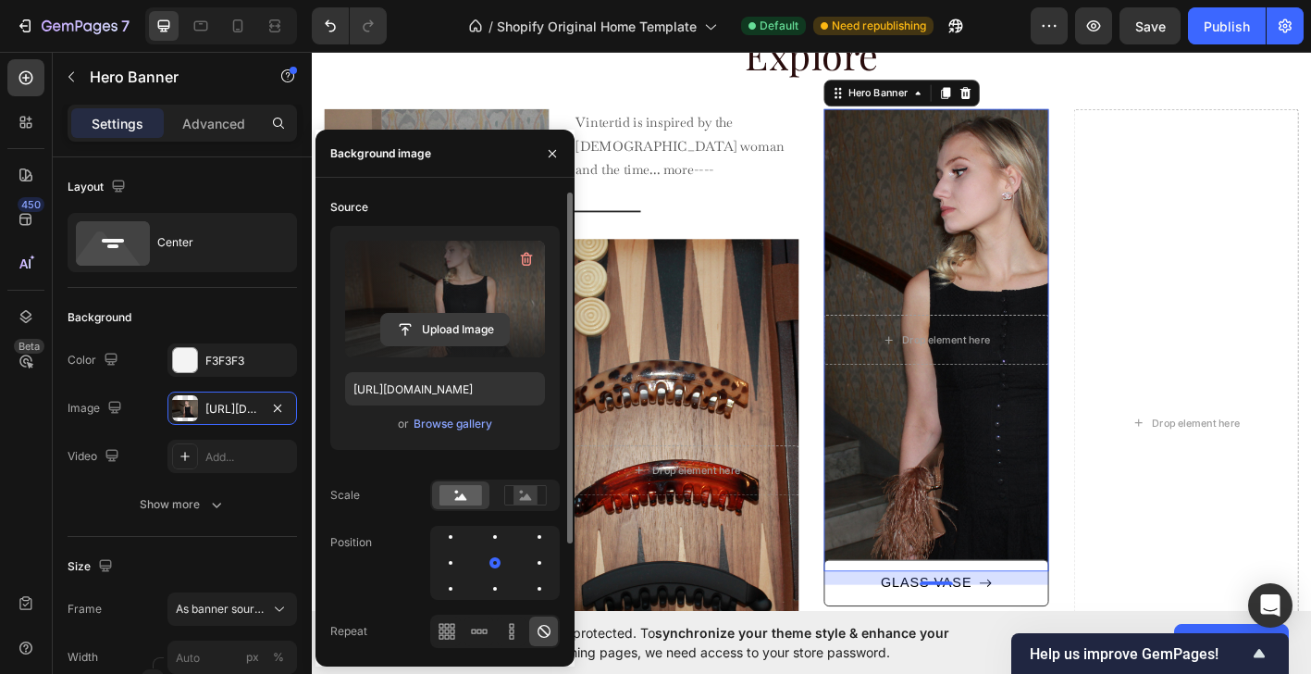
click at [463, 336] on input "file" at bounding box center [445, 329] width 128 height 31
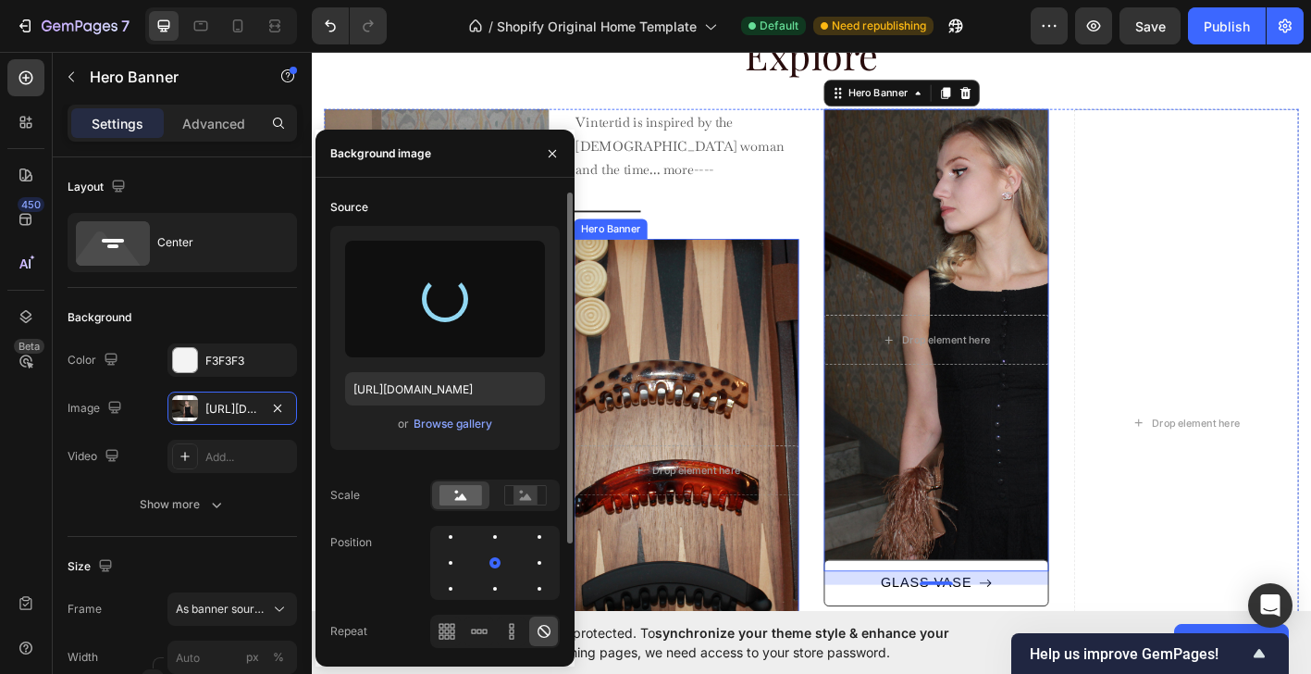
type input "[URL][DOMAIN_NAME]"
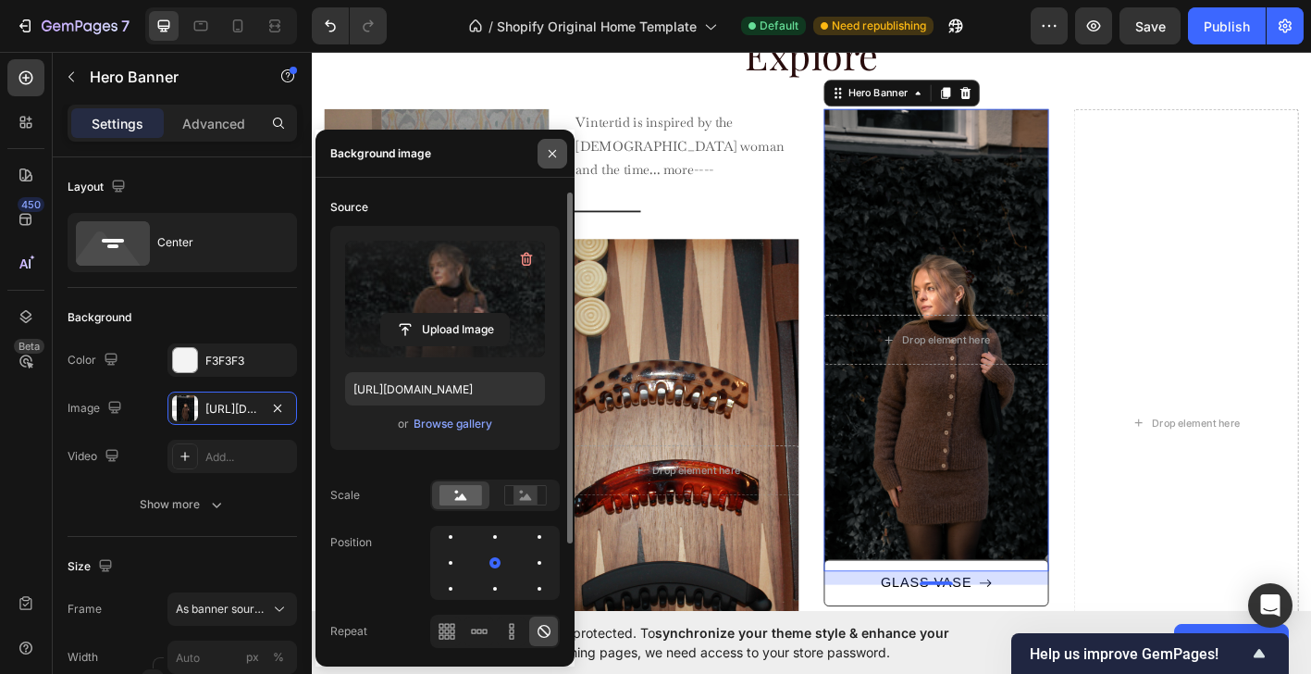
click at [554, 152] on icon "button" at bounding box center [552, 153] width 15 height 15
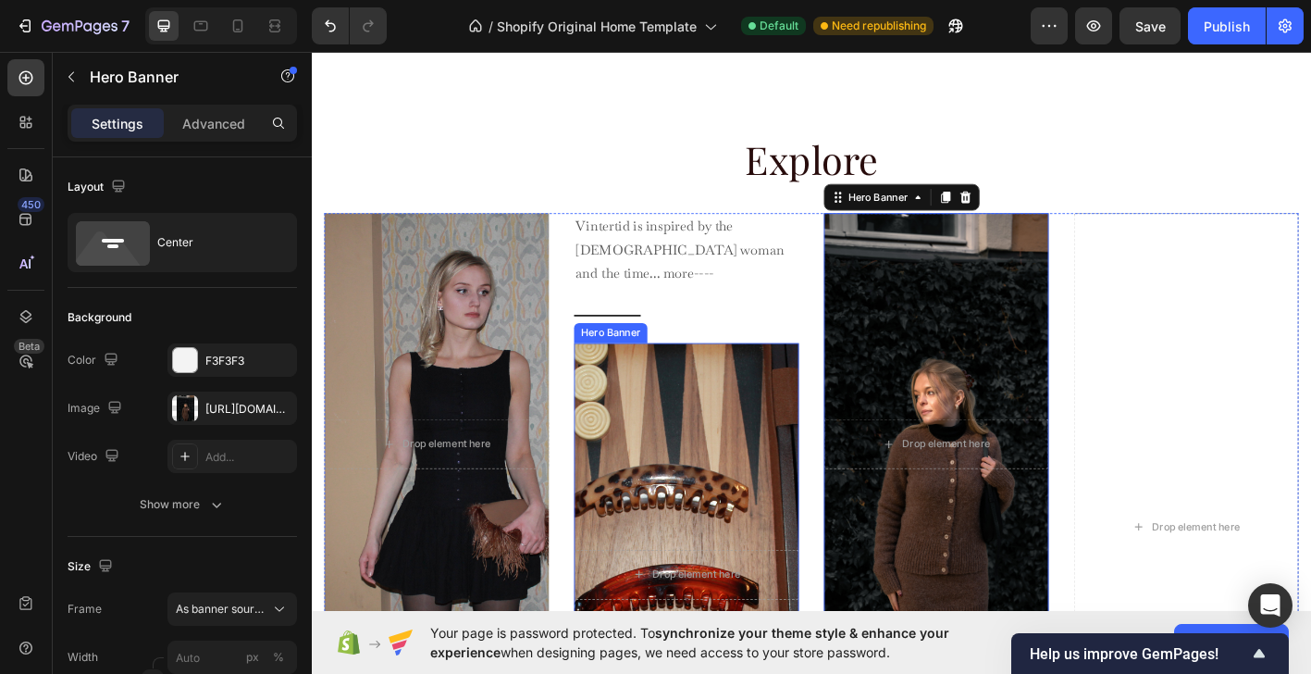
scroll to position [721, 0]
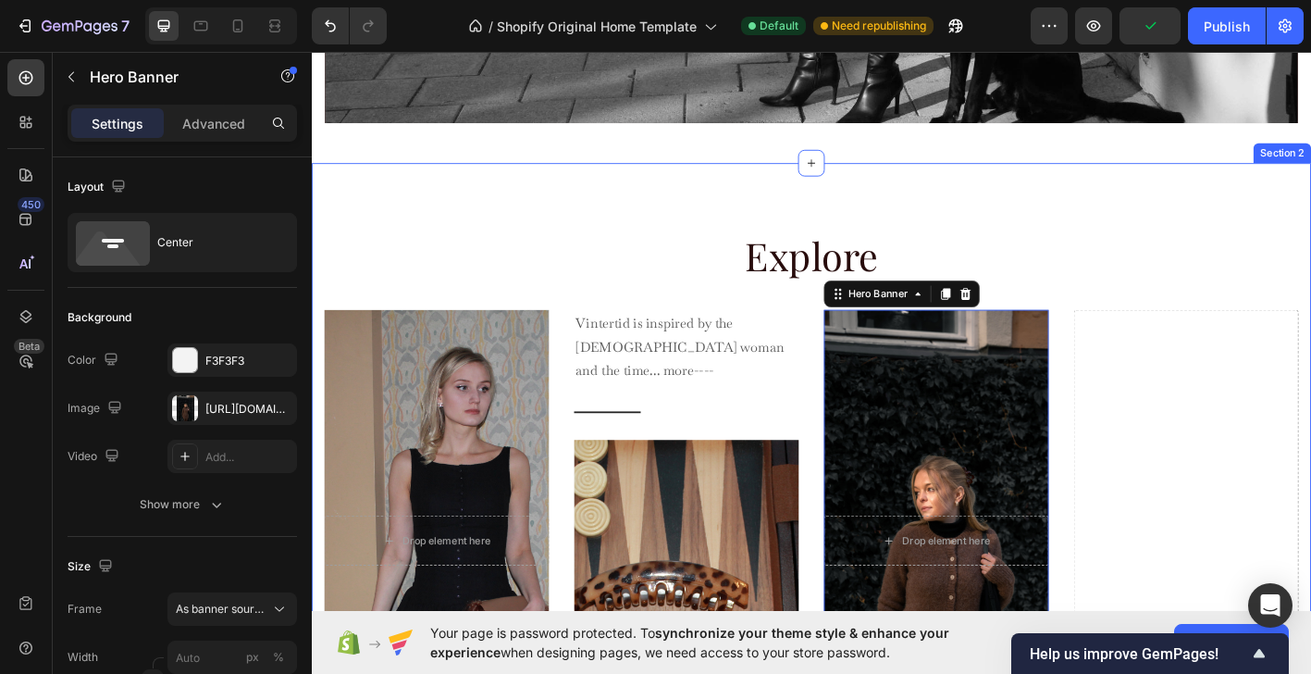
click at [1278, 200] on div "Explore Heading Row After a long time of molding and crafting, our high-class c…" at bounding box center [867, 641] width 1110 height 933
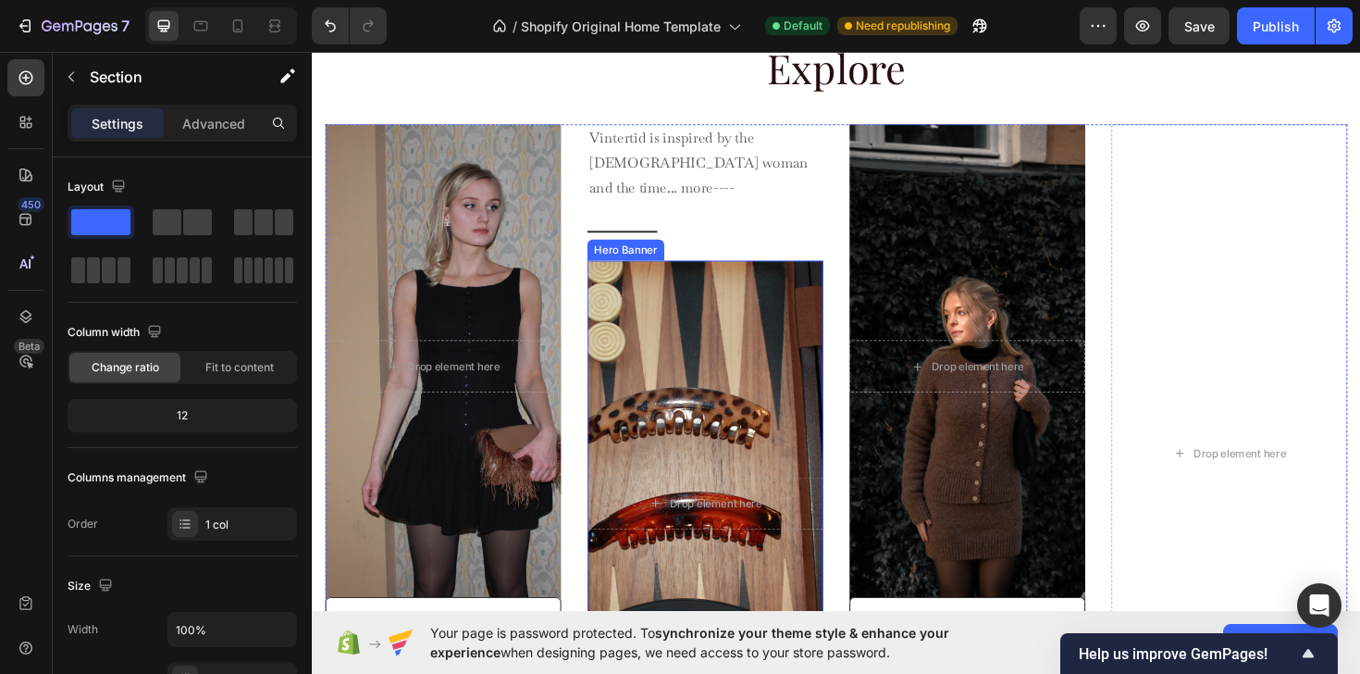
scroll to position [962, 0]
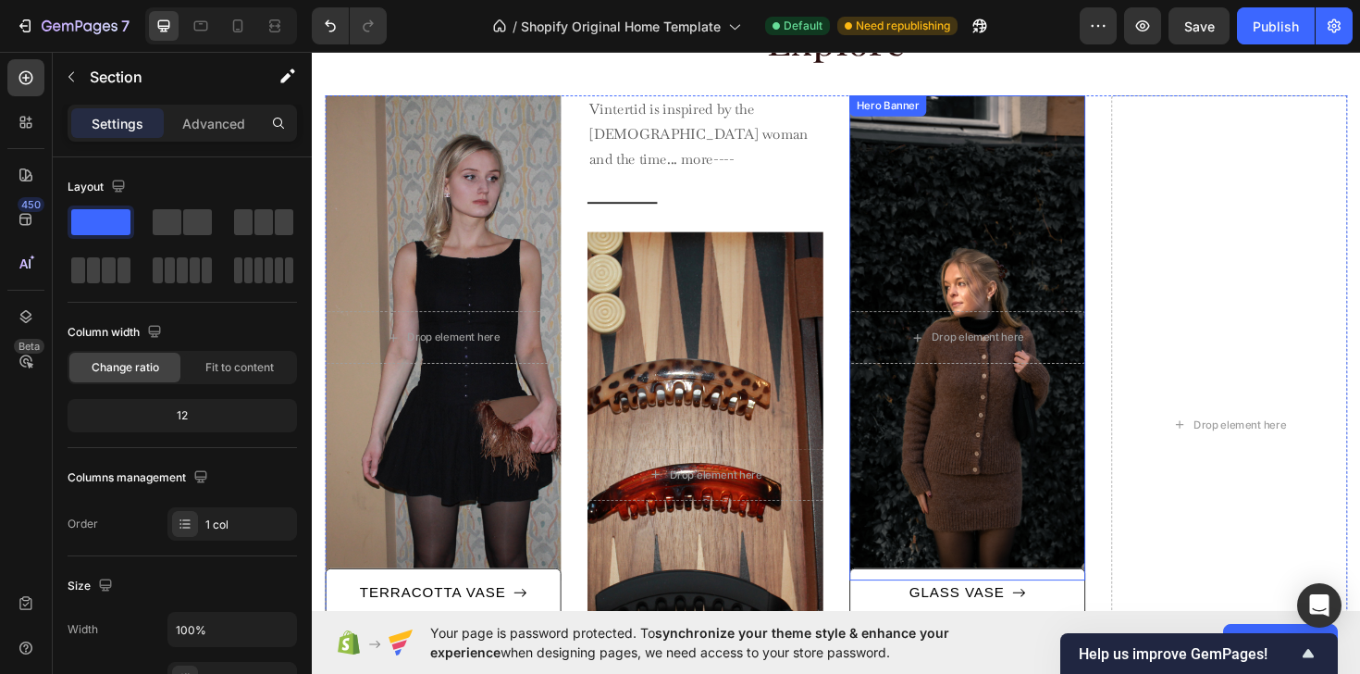
click at [1035, 201] on div "Overlay" at bounding box center [1006, 354] width 250 height 513
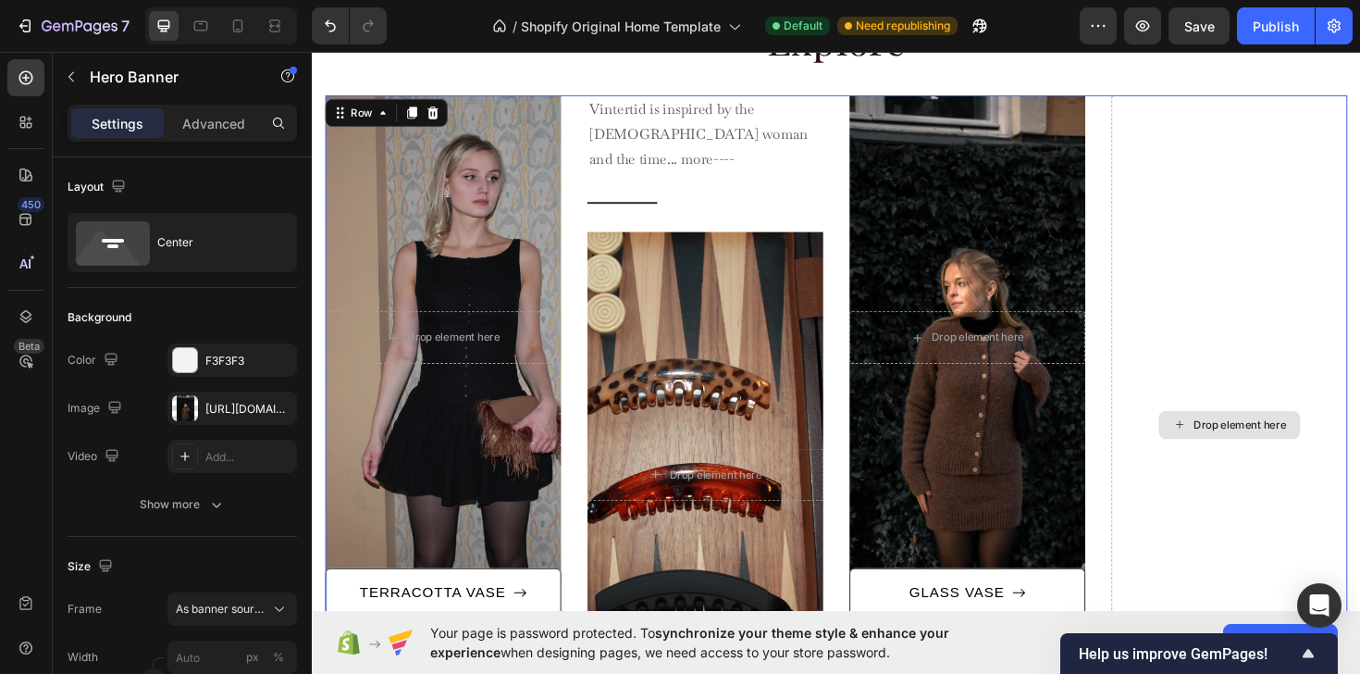
click at [1210, 210] on div "Drop element here" at bounding box center [1283, 446] width 250 height 697
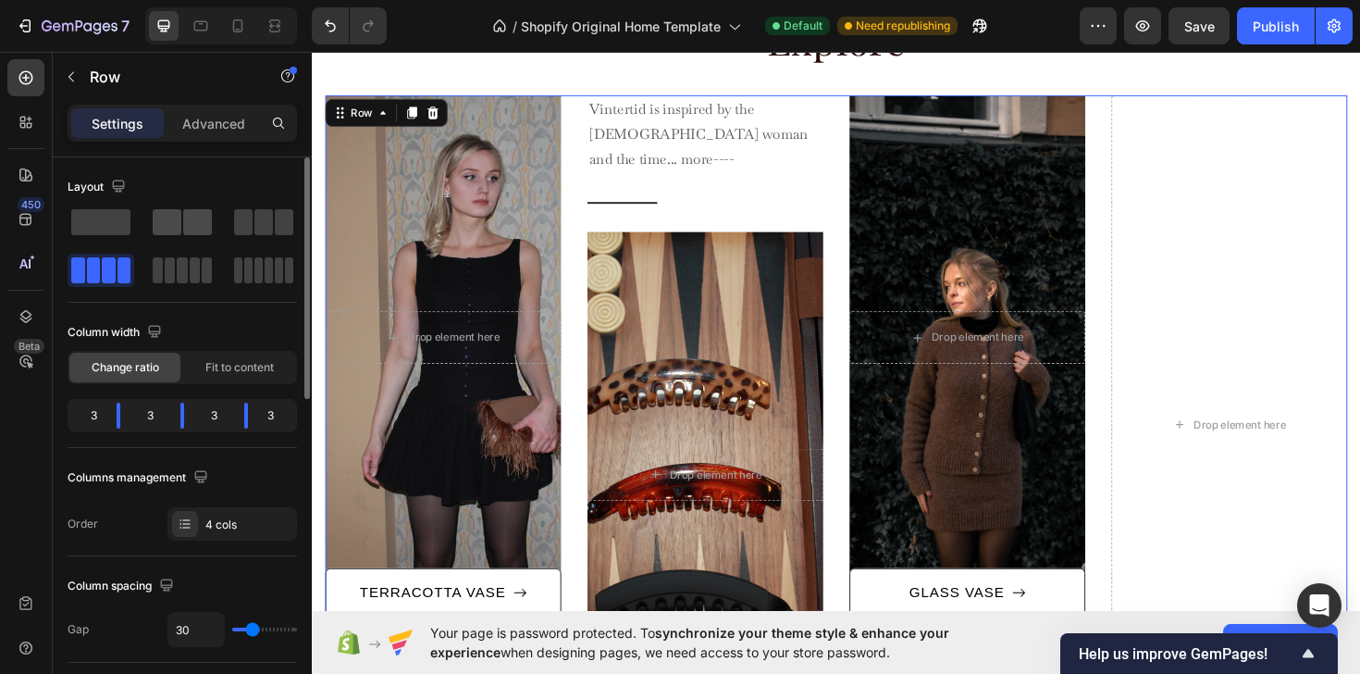
click at [178, 230] on span at bounding box center [167, 222] width 29 height 26
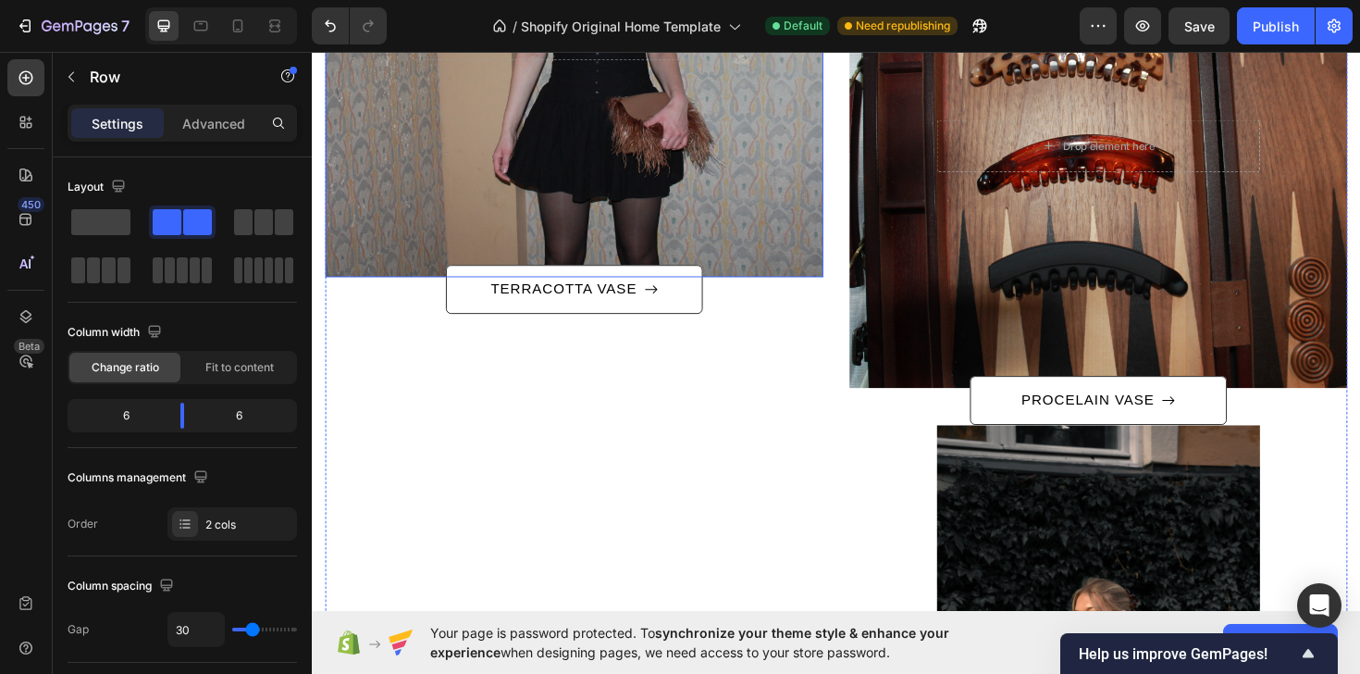
scroll to position [1209, 0]
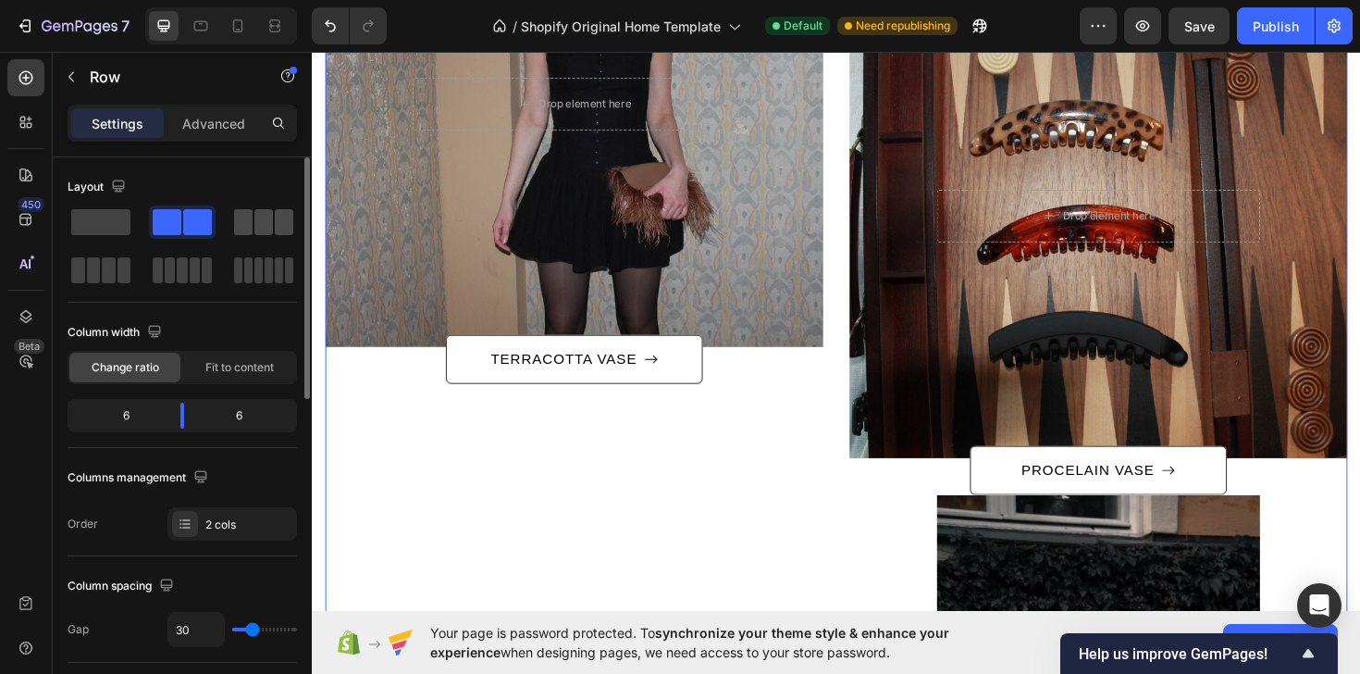
click at [244, 237] on div at bounding box center [263, 221] width 67 height 33
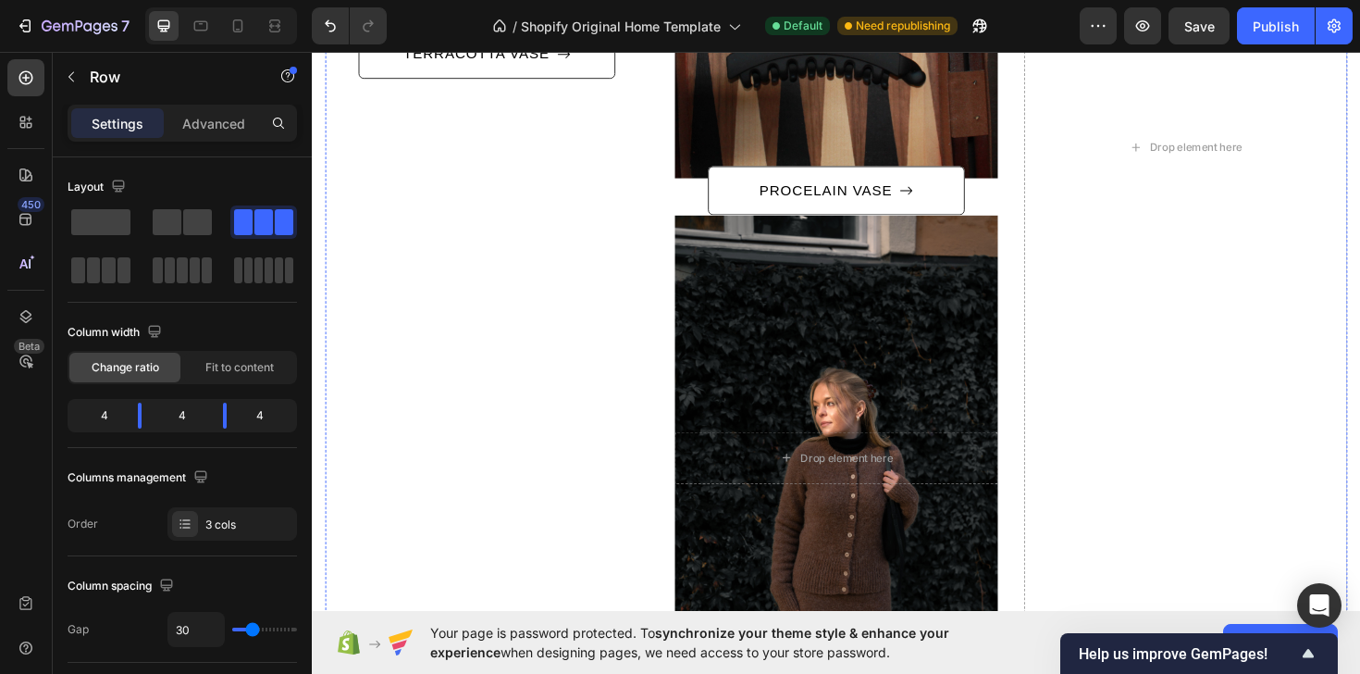
scroll to position [1439, 0]
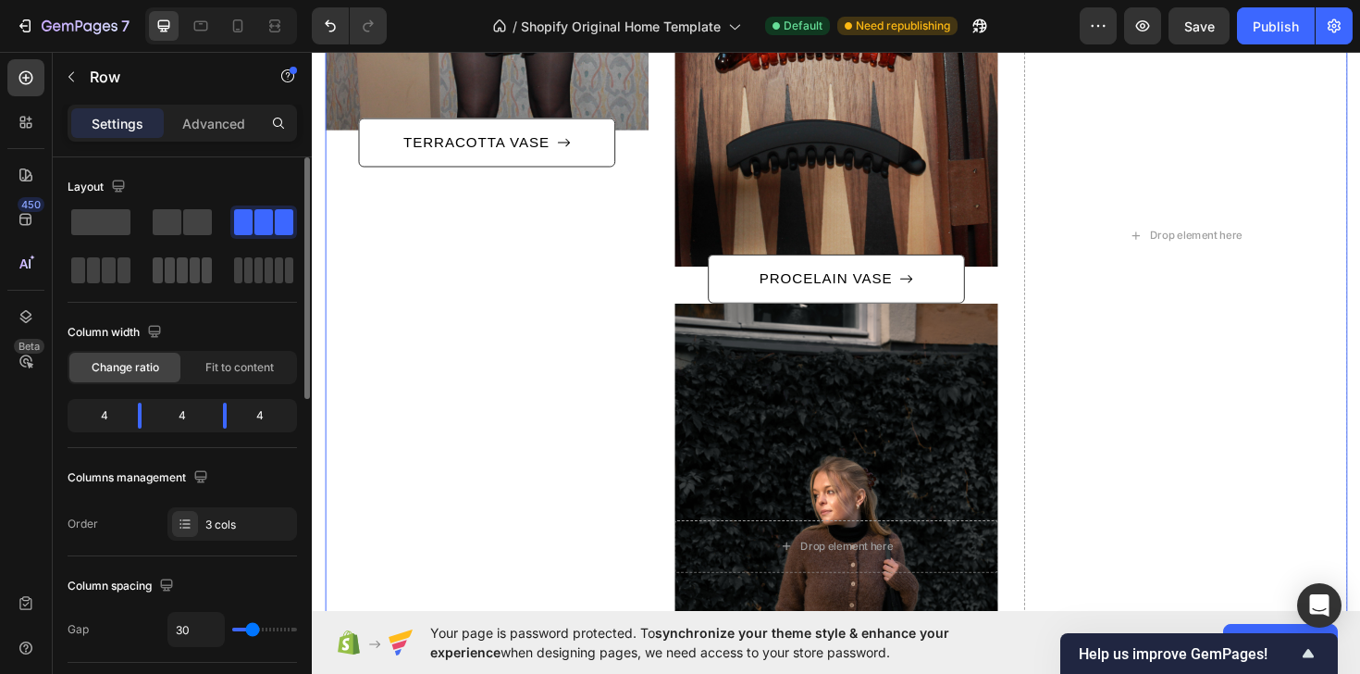
click at [179, 276] on span at bounding box center [182, 270] width 10 height 26
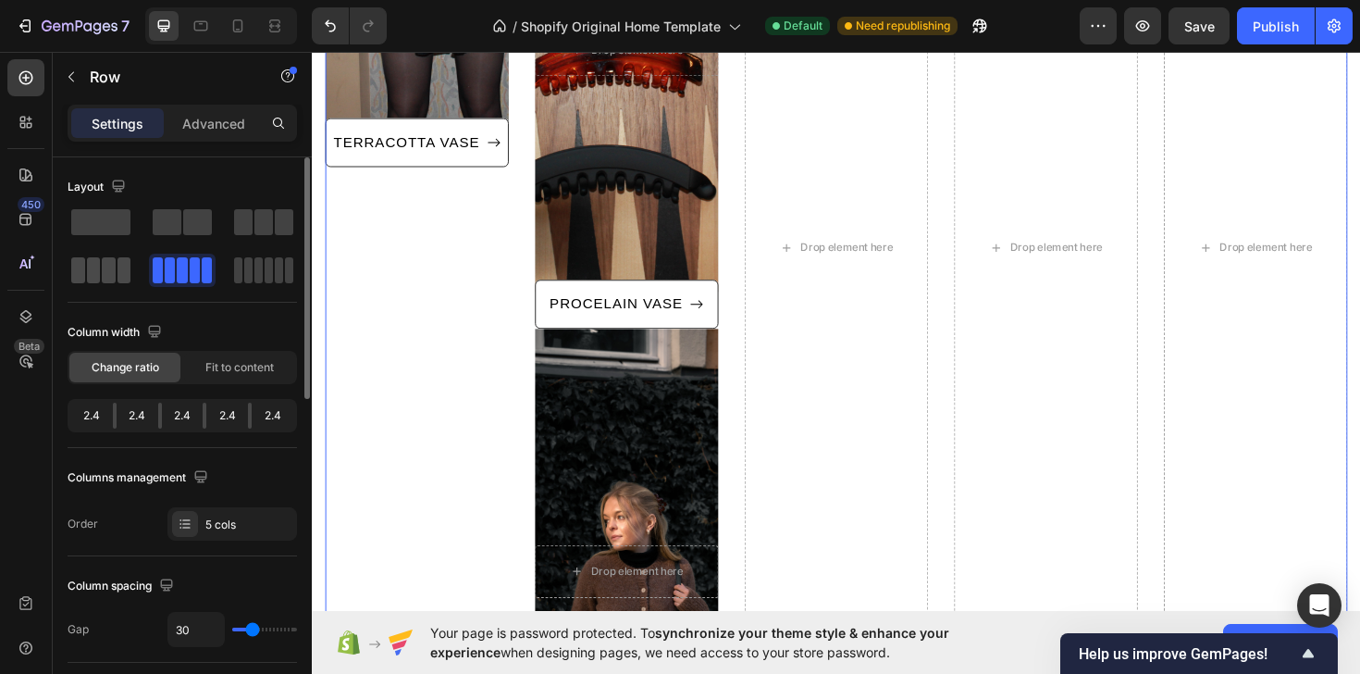
click at [93, 271] on span at bounding box center [94, 270] width 14 height 26
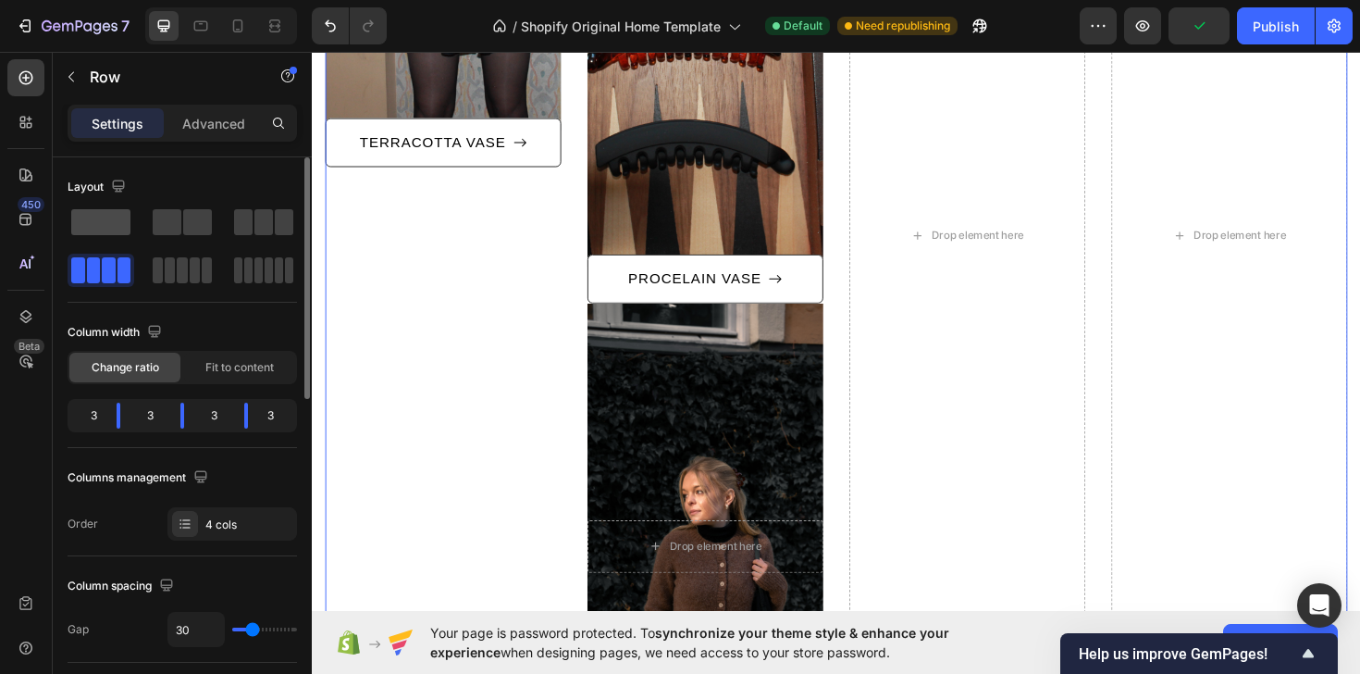
click at [104, 227] on span at bounding box center [100, 222] width 59 height 26
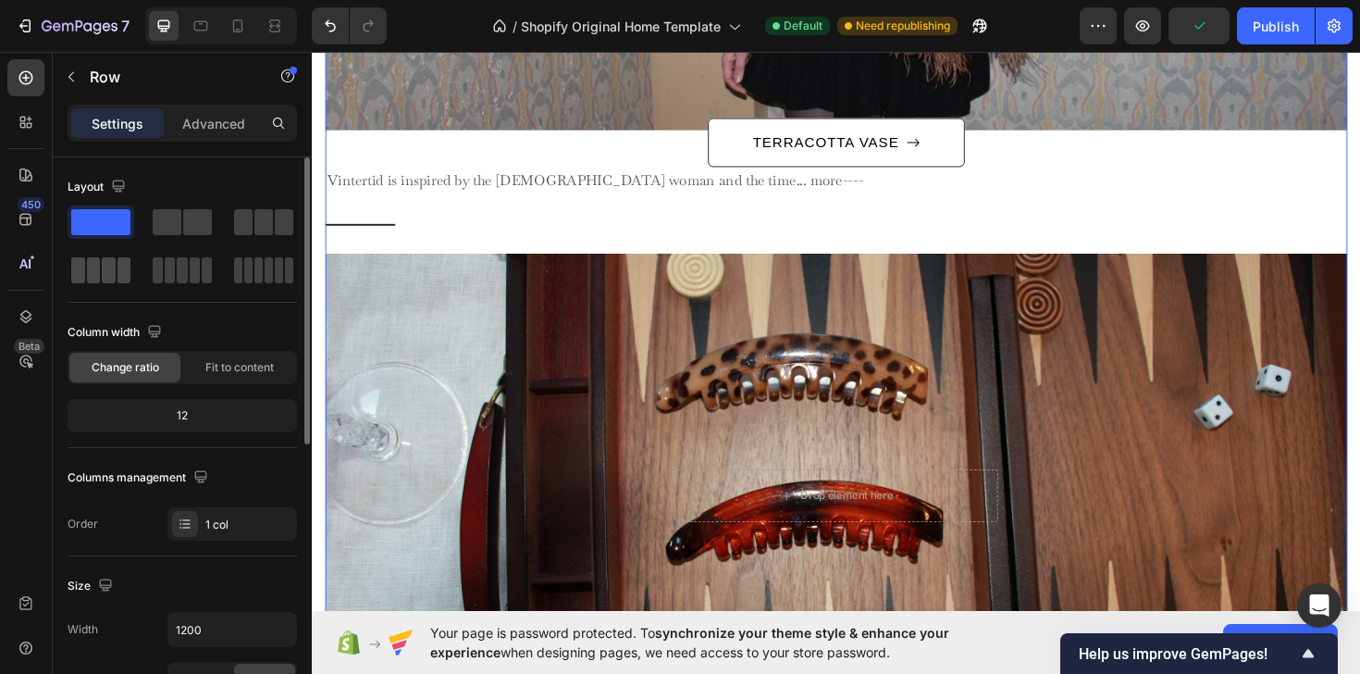
click at [105, 271] on span at bounding box center [109, 270] width 14 height 26
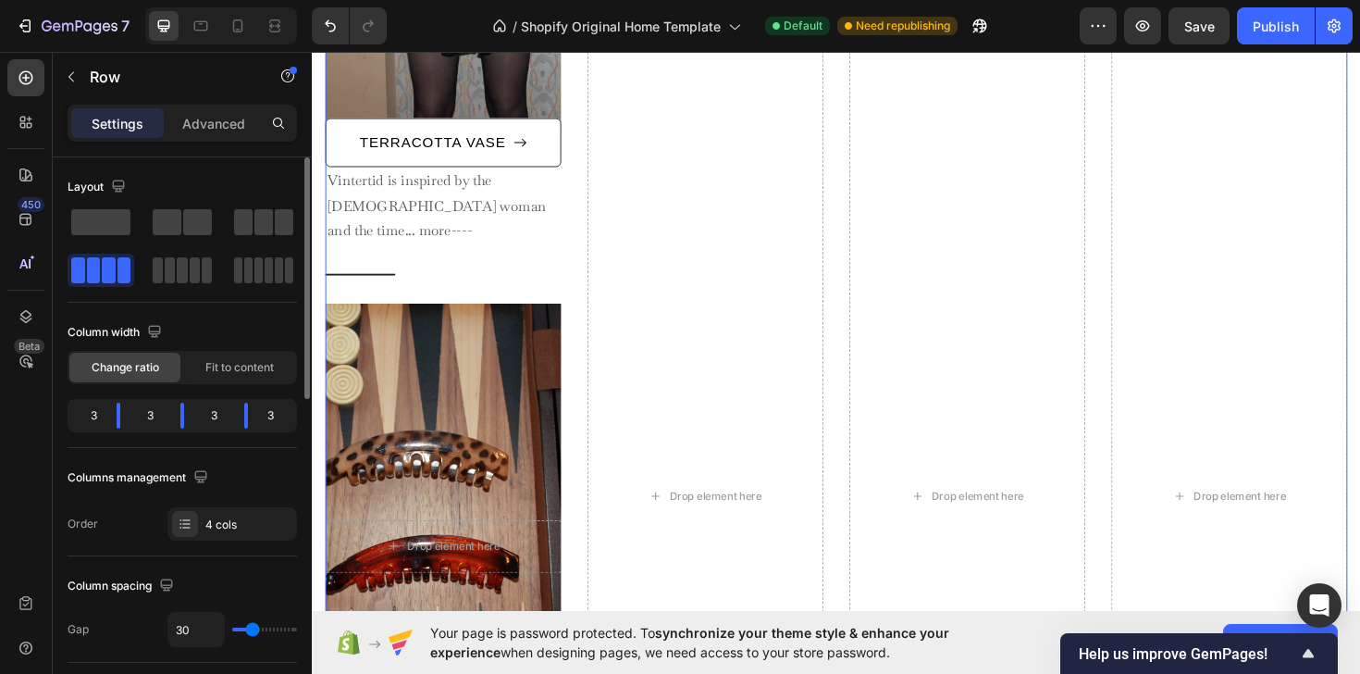
click at [102, 184] on div "Layout" at bounding box center [99, 187] width 62 height 25
click at [205, 425] on div "3" at bounding box center [214, 415] width 31 height 26
click at [209, 421] on div "3" at bounding box center [214, 415] width 31 height 26
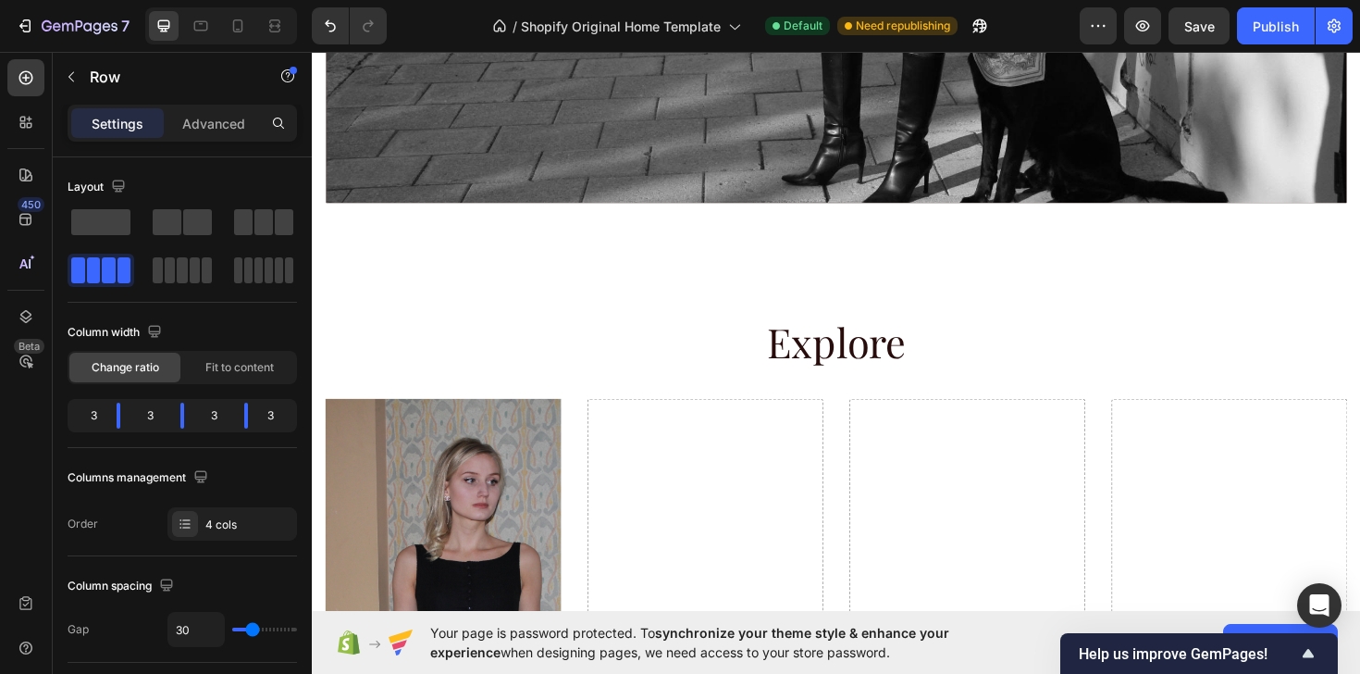
scroll to position [908, 0]
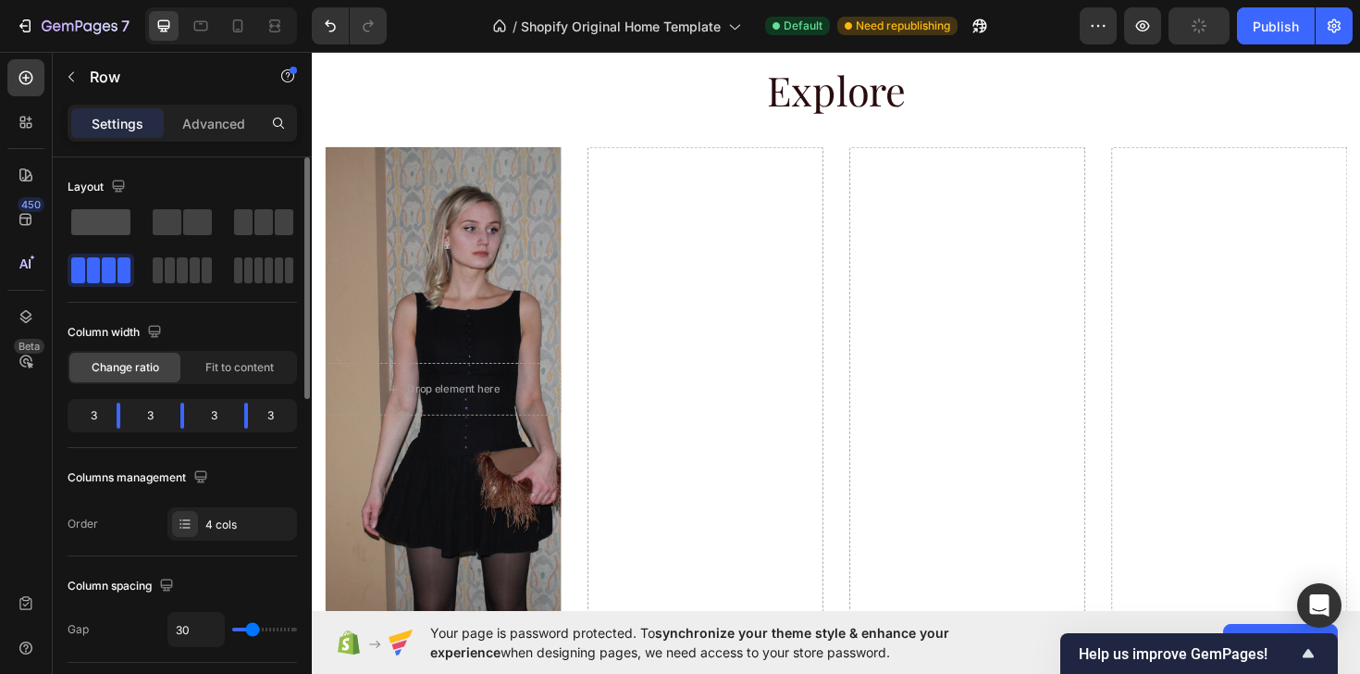
click at [105, 221] on span at bounding box center [100, 222] width 59 height 26
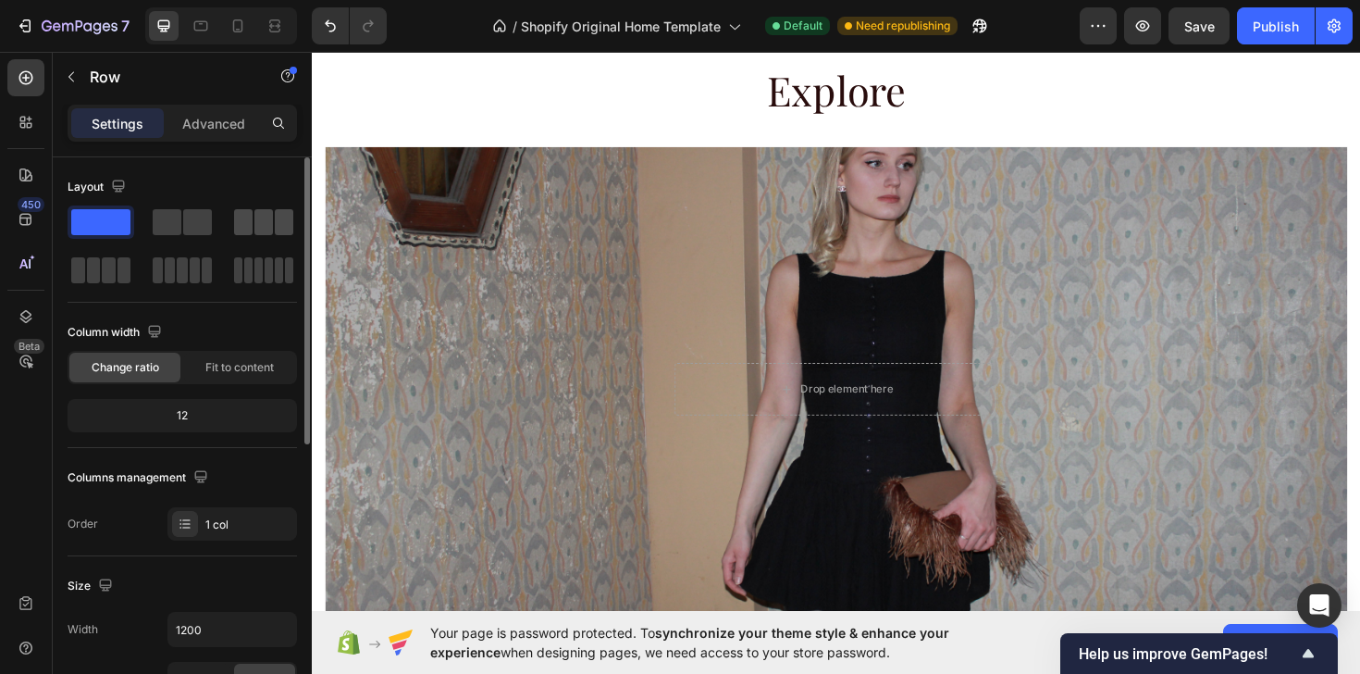
click at [231, 220] on div at bounding box center [263, 221] width 67 height 33
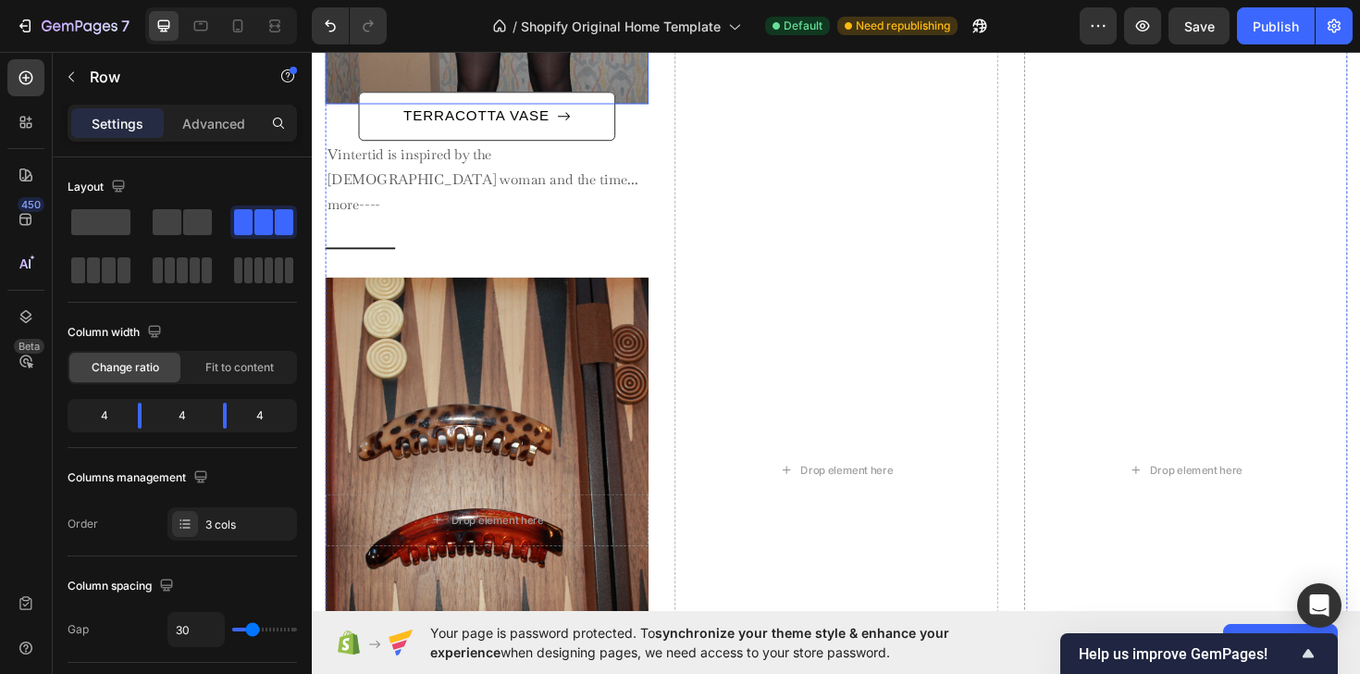
scroll to position [1463, 0]
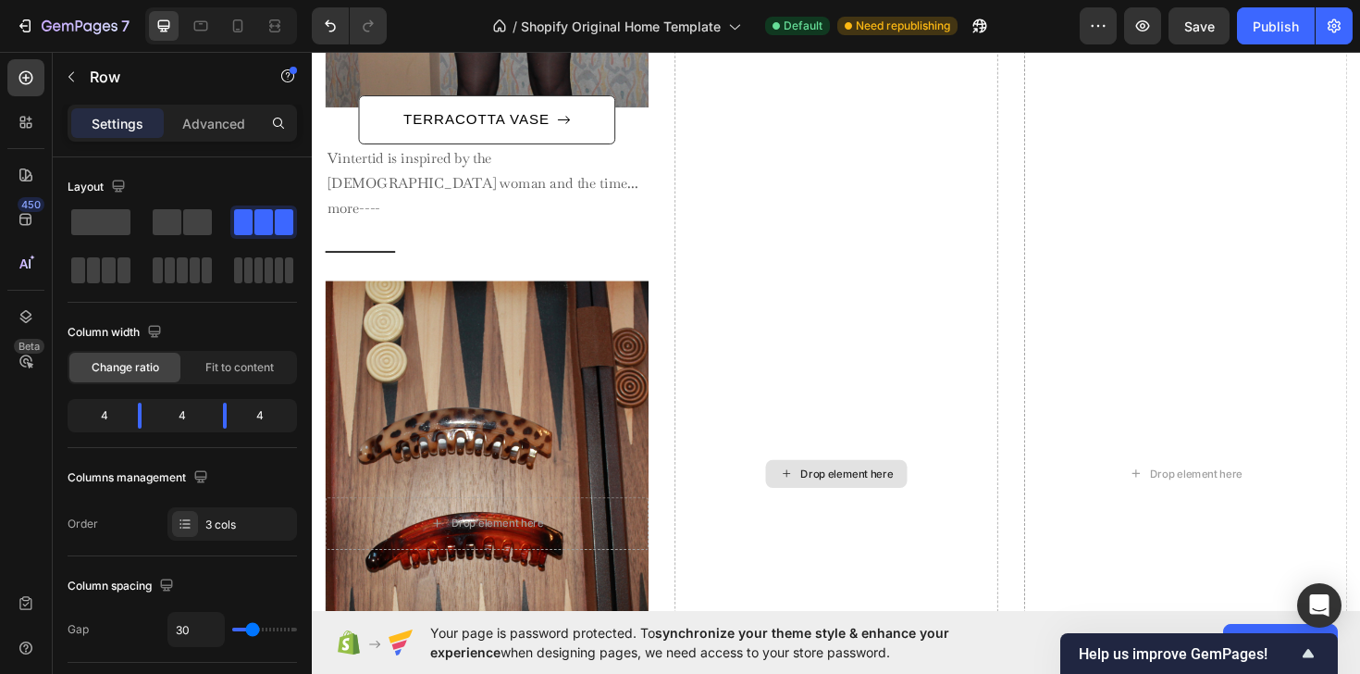
click at [760, 180] on div "Drop element here" at bounding box center [867, 498] width 342 height 1801
click at [896, 157] on div "Drop element here" at bounding box center [867, 498] width 342 height 1801
click at [328, 30] on icon "Undo/Redo" at bounding box center [330, 26] width 19 height 19
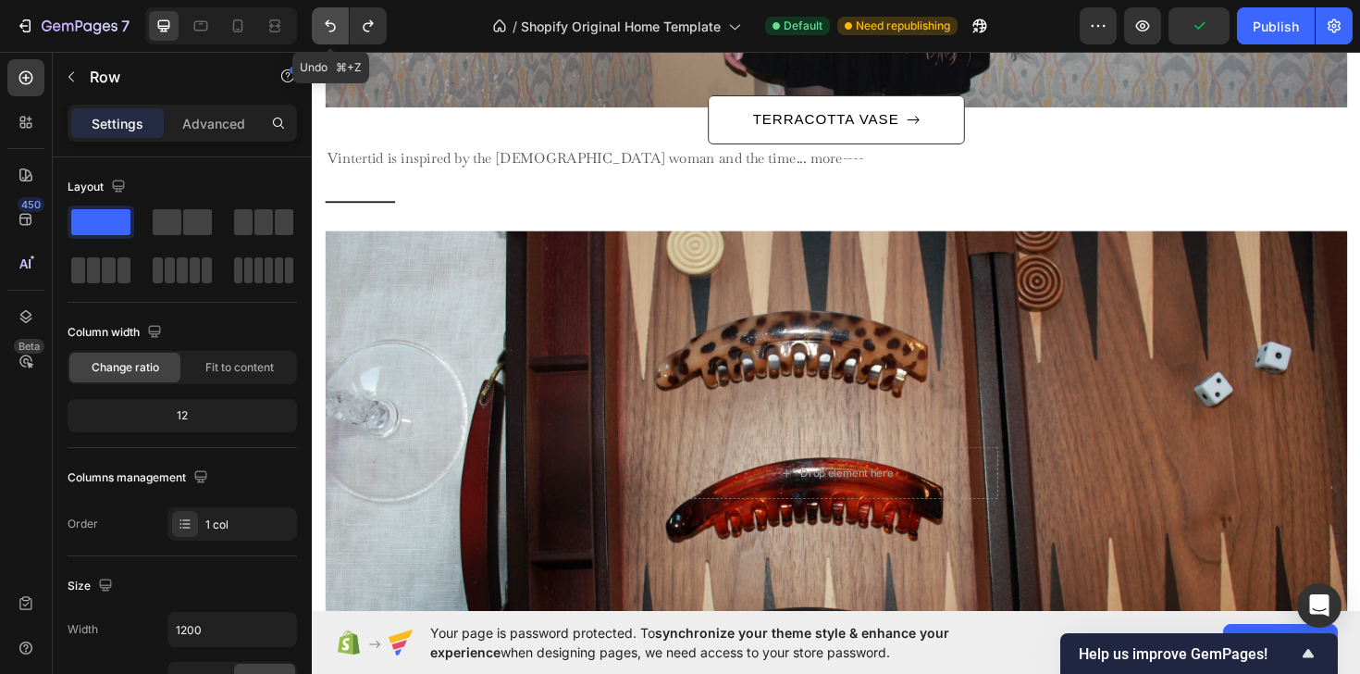
click at [328, 30] on icon "Undo/Redo" at bounding box center [330, 26] width 19 height 19
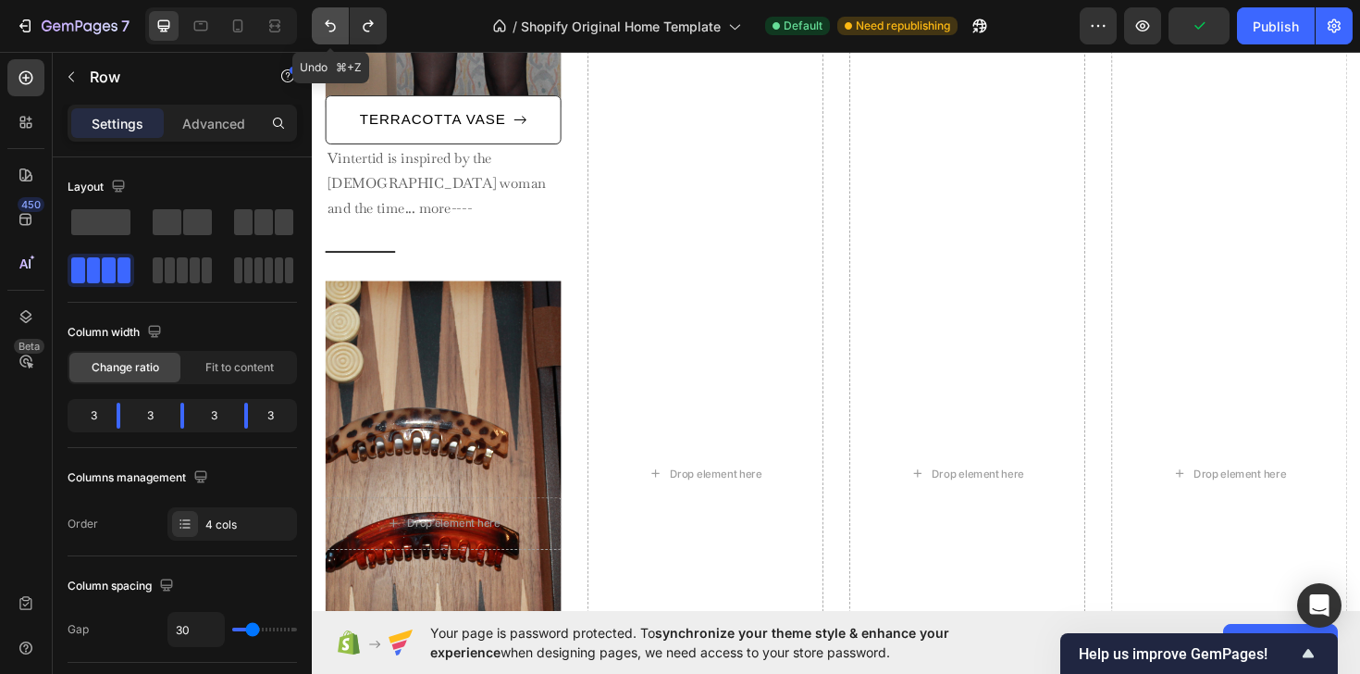
click at [328, 30] on icon "Undo/Redo" at bounding box center [330, 26] width 19 height 19
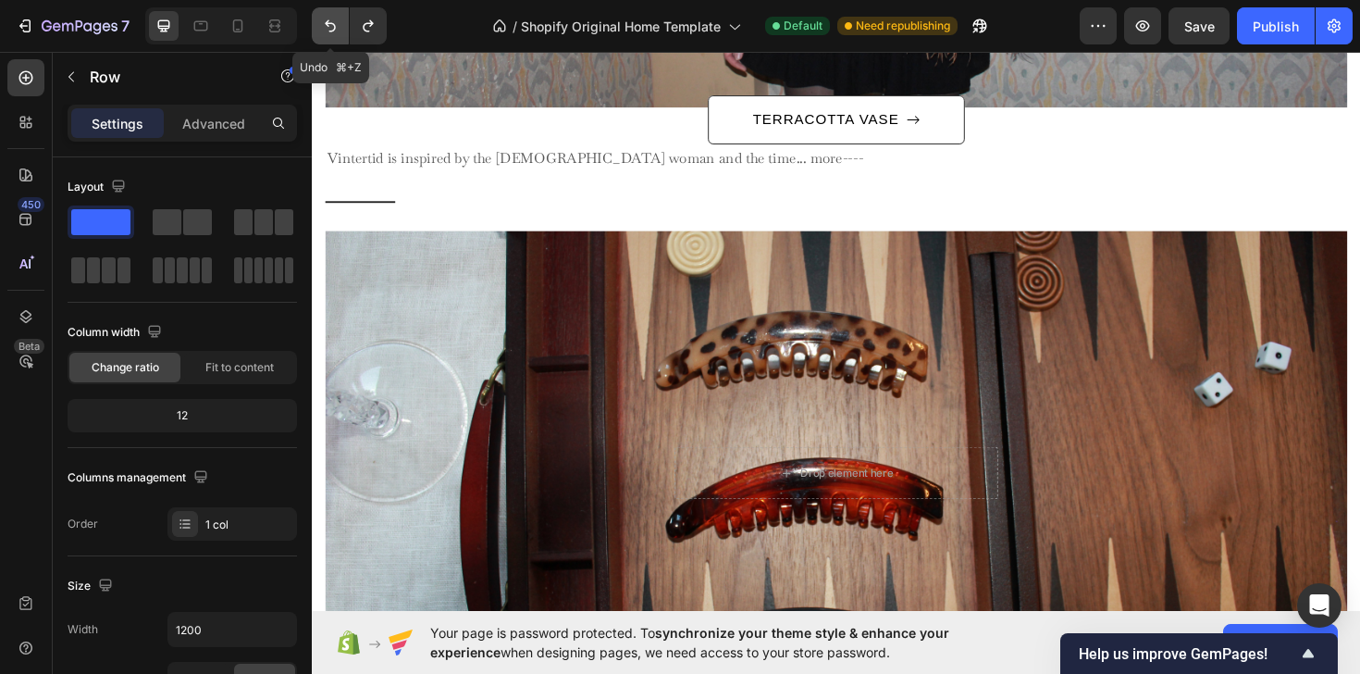
click at [328, 30] on icon "Undo/Redo" at bounding box center [330, 26] width 19 height 19
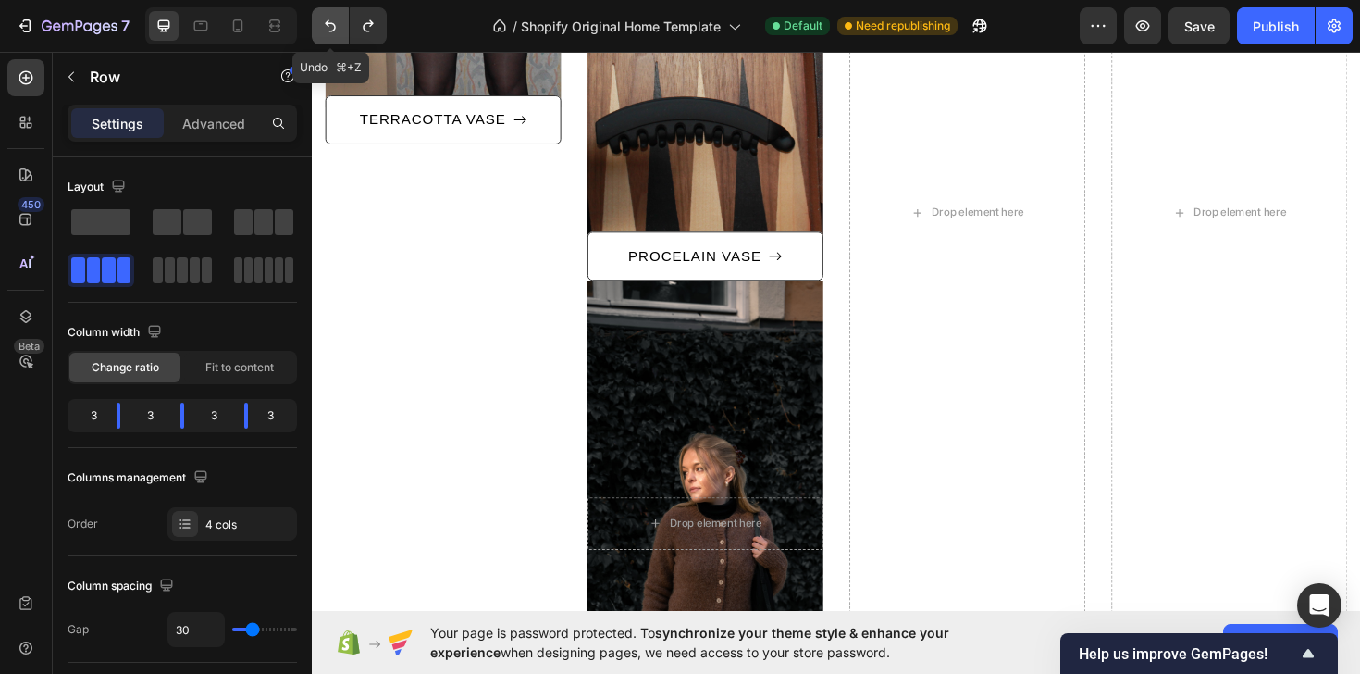
click at [328, 30] on icon "Undo/Redo" at bounding box center [330, 26] width 19 height 19
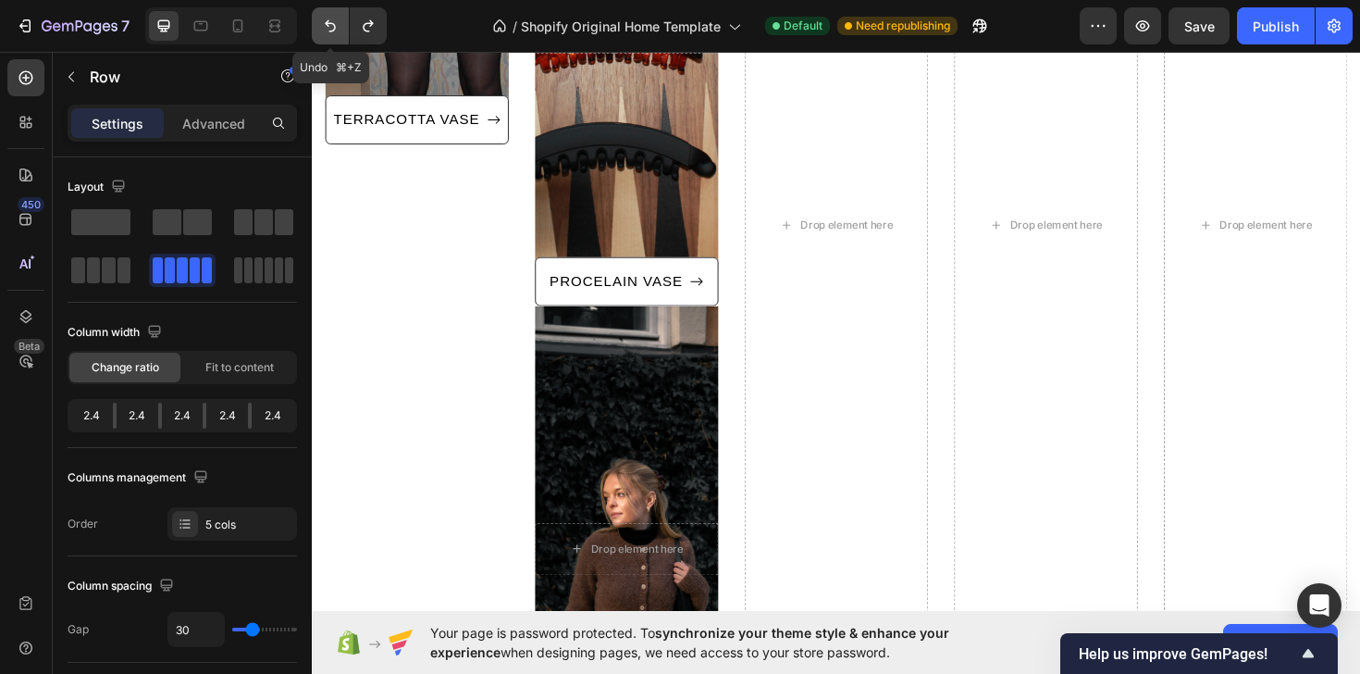
click at [328, 30] on icon "Undo/Redo" at bounding box center [330, 26] width 19 height 19
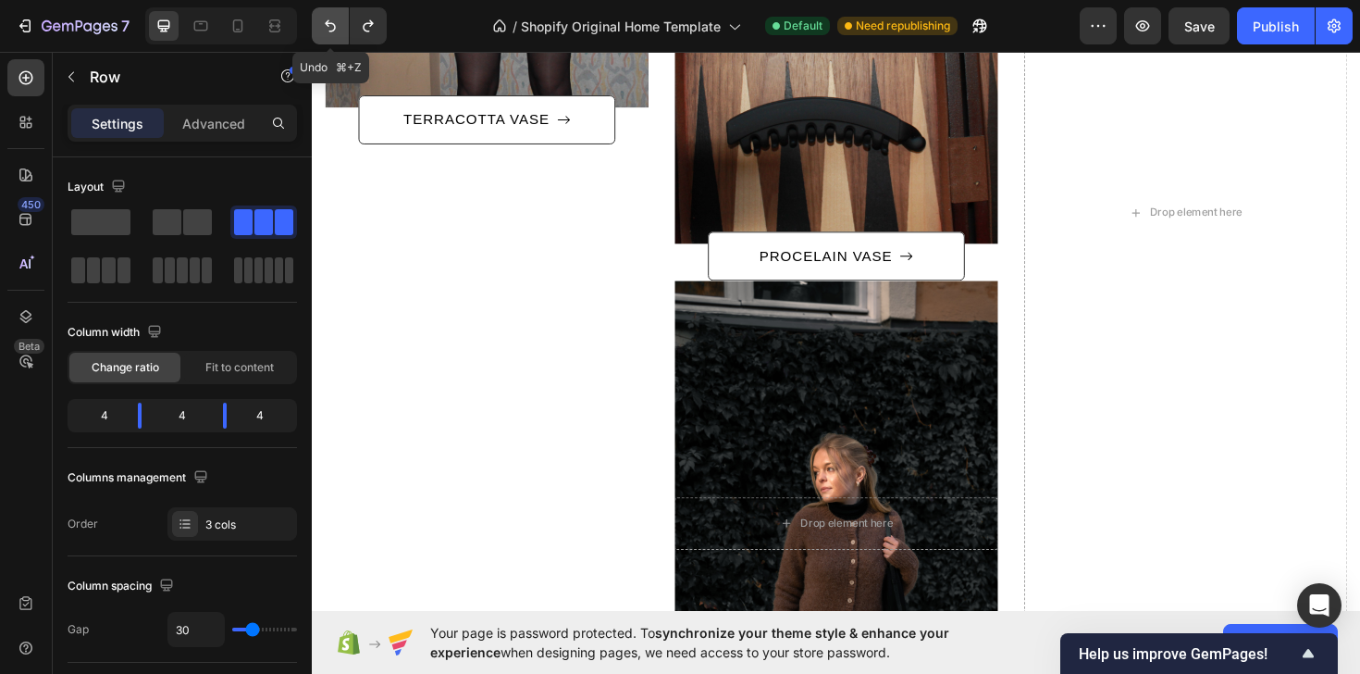
click at [328, 30] on icon "Undo/Redo" at bounding box center [330, 26] width 19 height 19
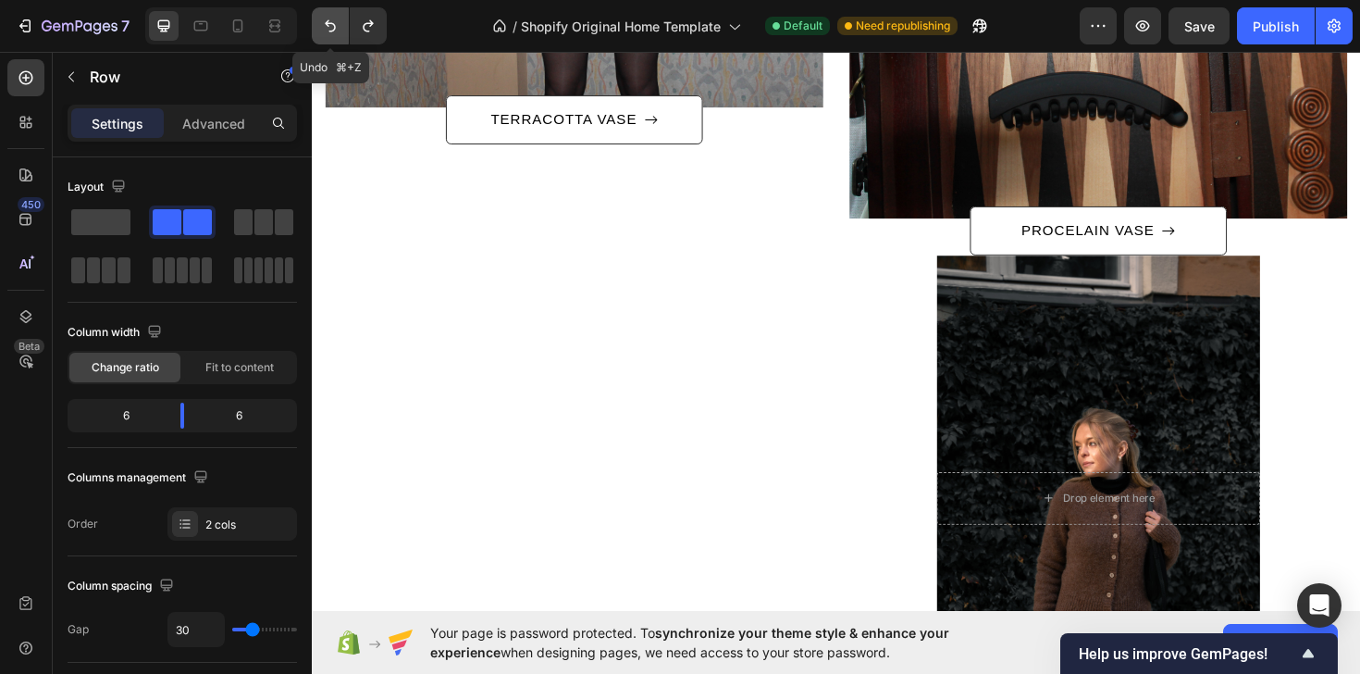
click at [328, 30] on icon "Undo/Redo" at bounding box center [330, 26] width 19 height 19
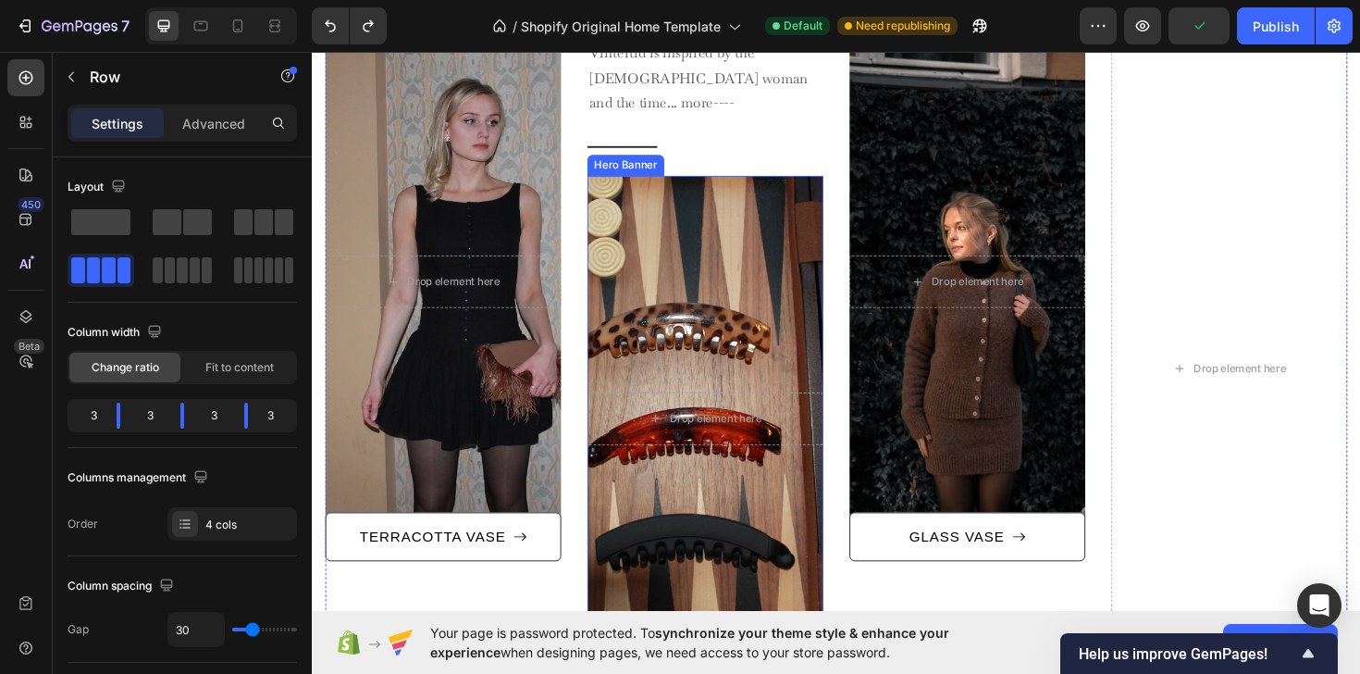
scroll to position [1072, 0]
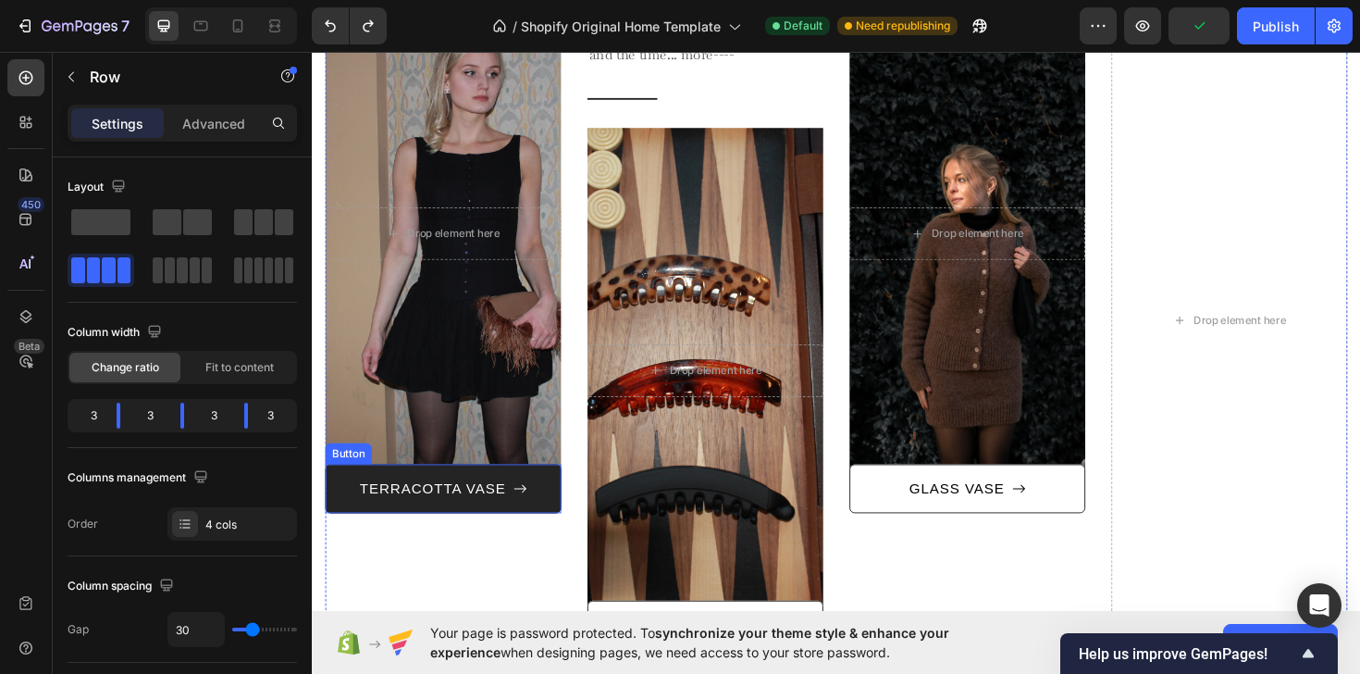
click at [545, 513] on button "TERRACOTTA VASE" at bounding box center [451, 514] width 250 height 52
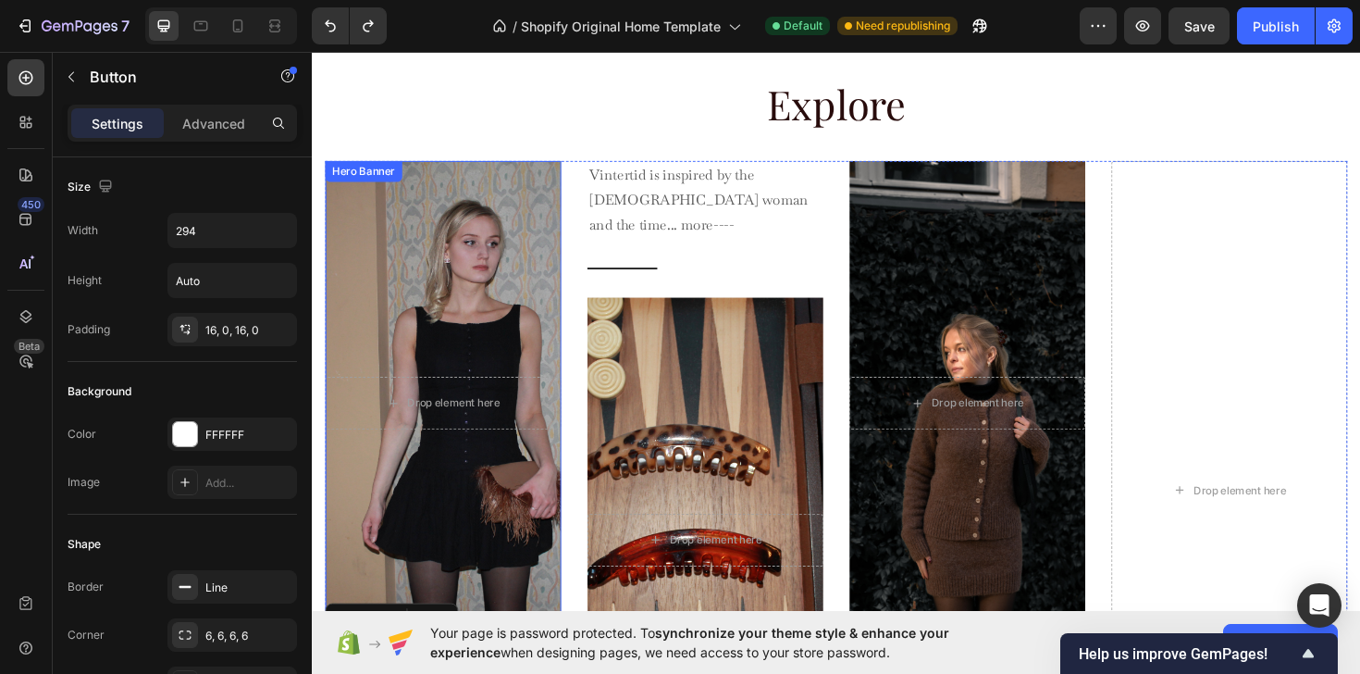
scroll to position [892, 0]
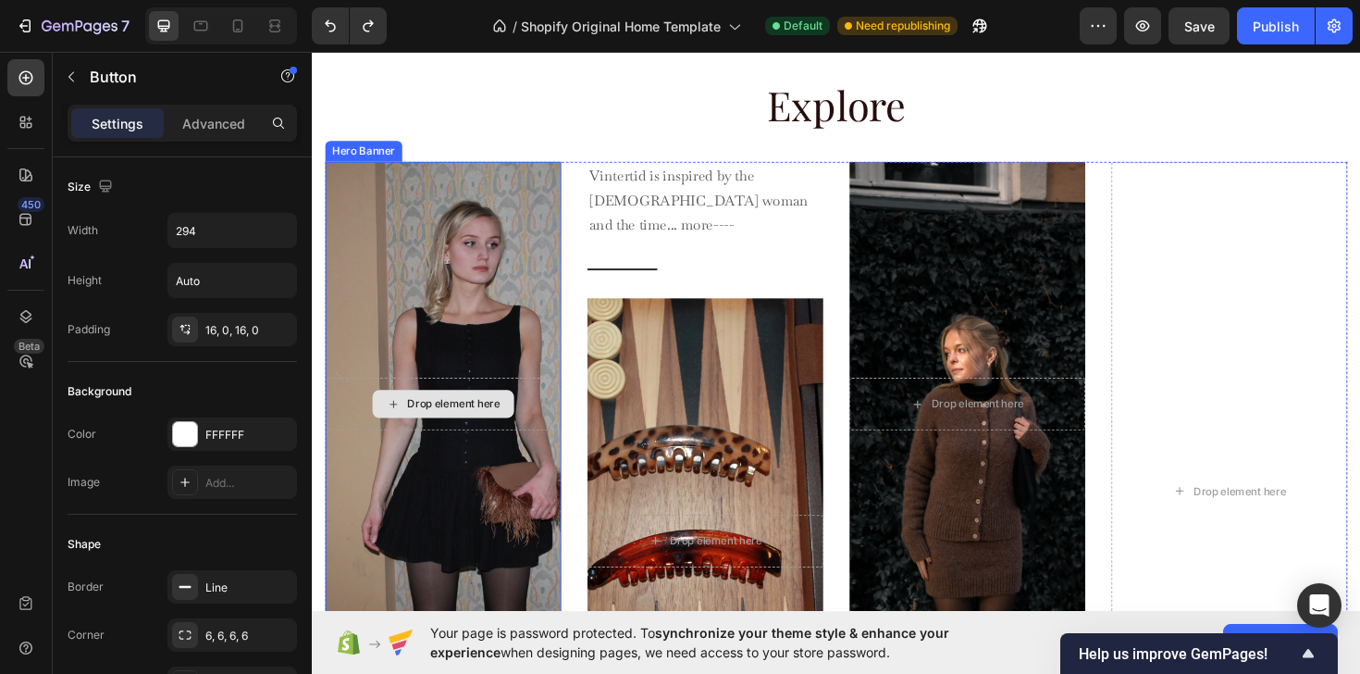
click at [473, 426] on div "Drop element here" at bounding box center [462, 424] width 98 height 15
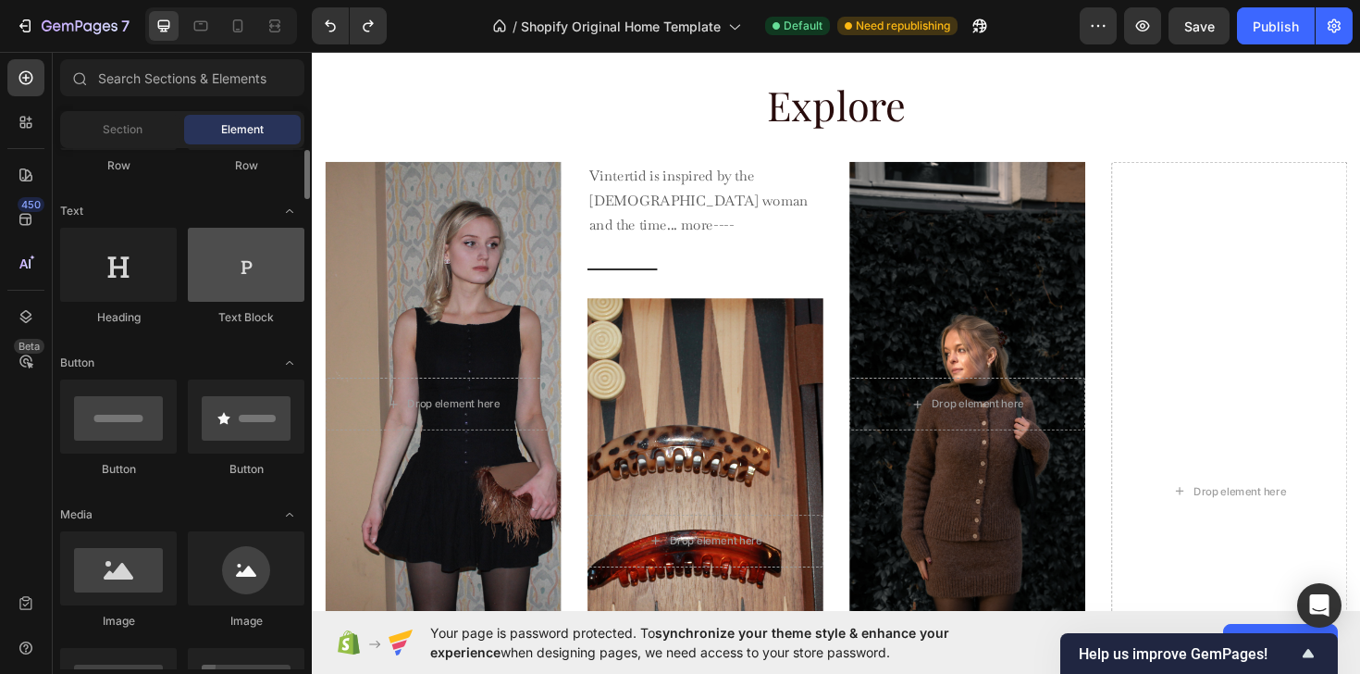
scroll to position [232, 0]
click at [251, 286] on div at bounding box center [246, 262] width 117 height 74
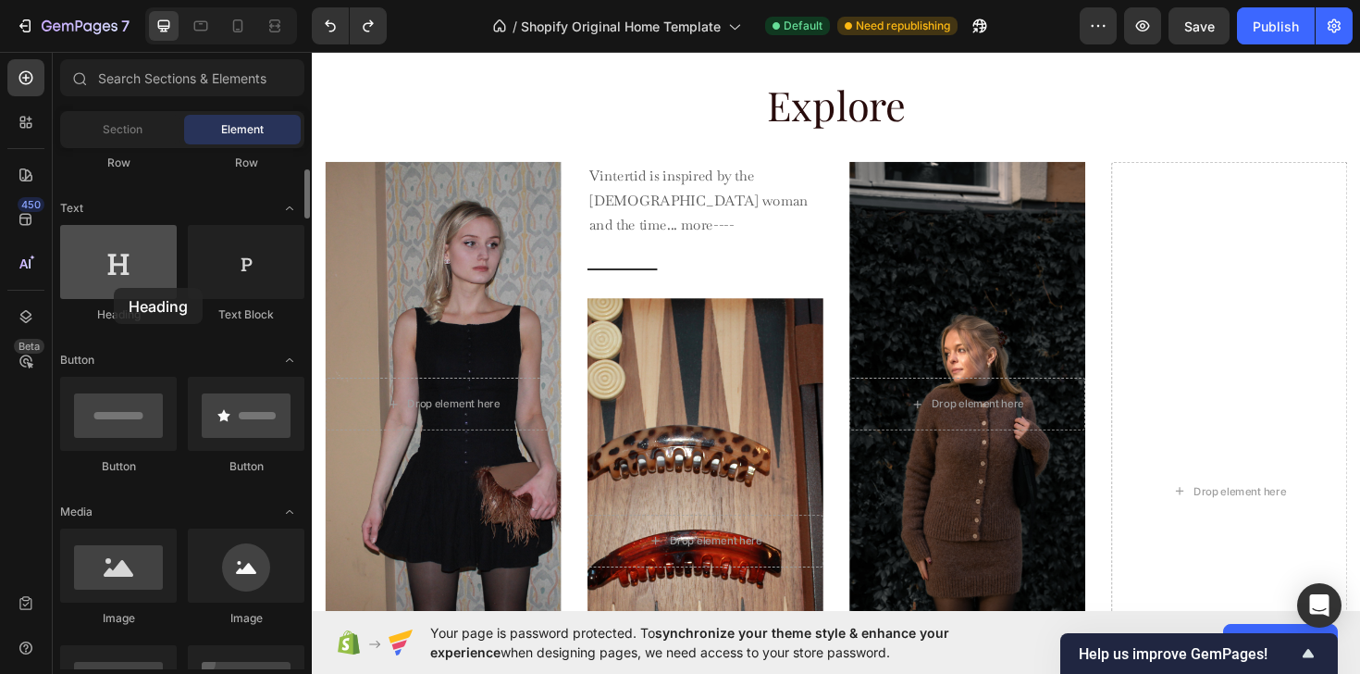
click at [114, 288] on div at bounding box center [118, 262] width 117 height 74
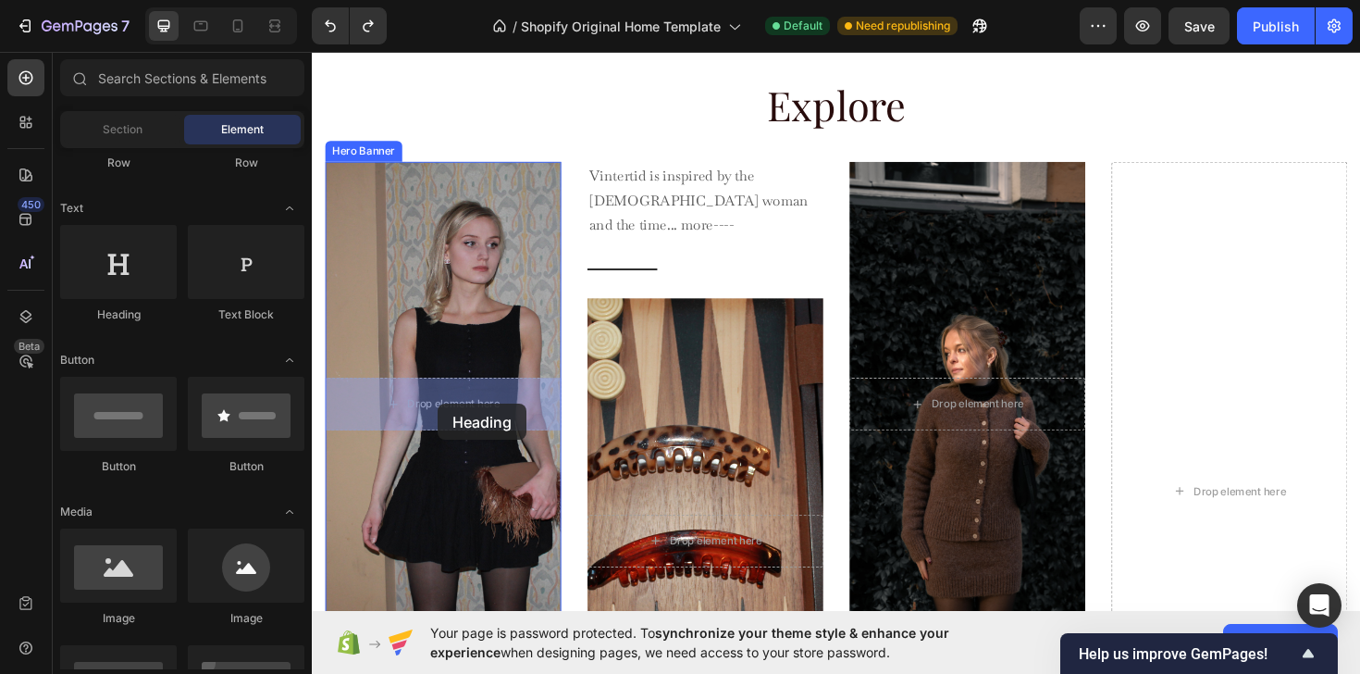
drag, startPoint x: 426, startPoint y: 338, endPoint x: 445, endPoint y: 425, distance: 89.1
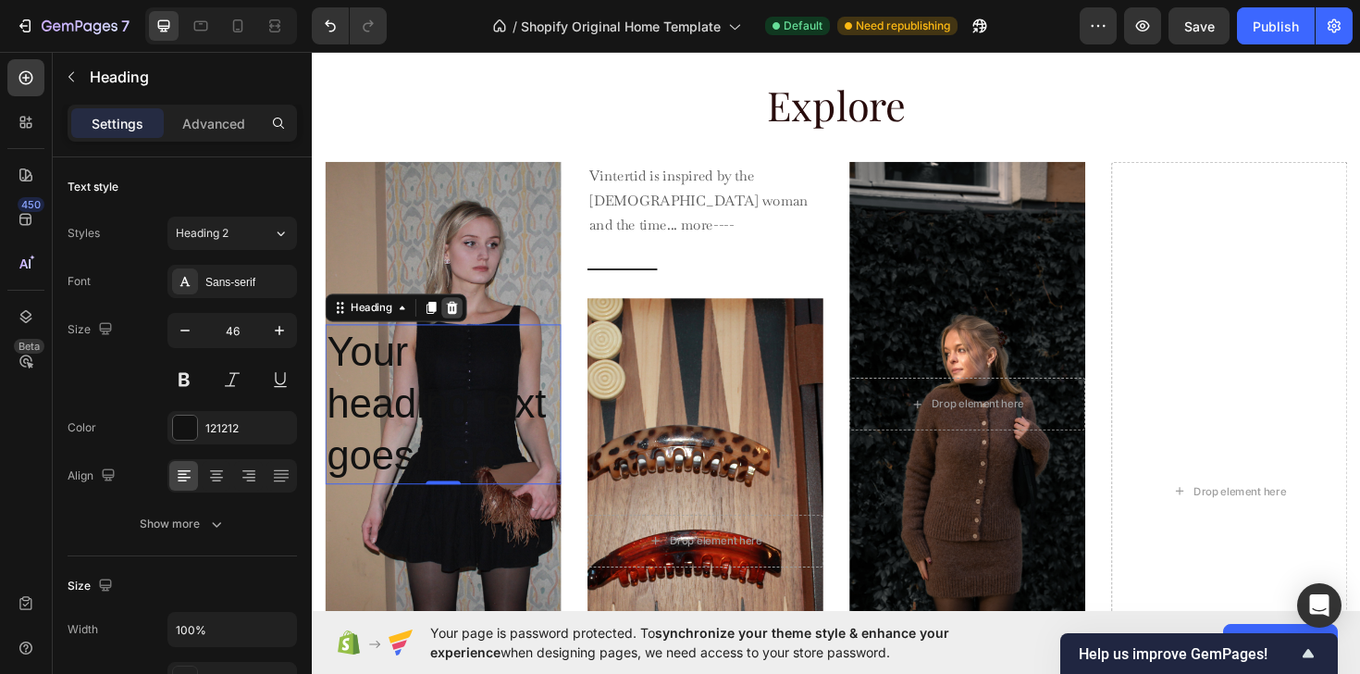
click at [459, 328] on icon at bounding box center [460, 322] width 12 height 13
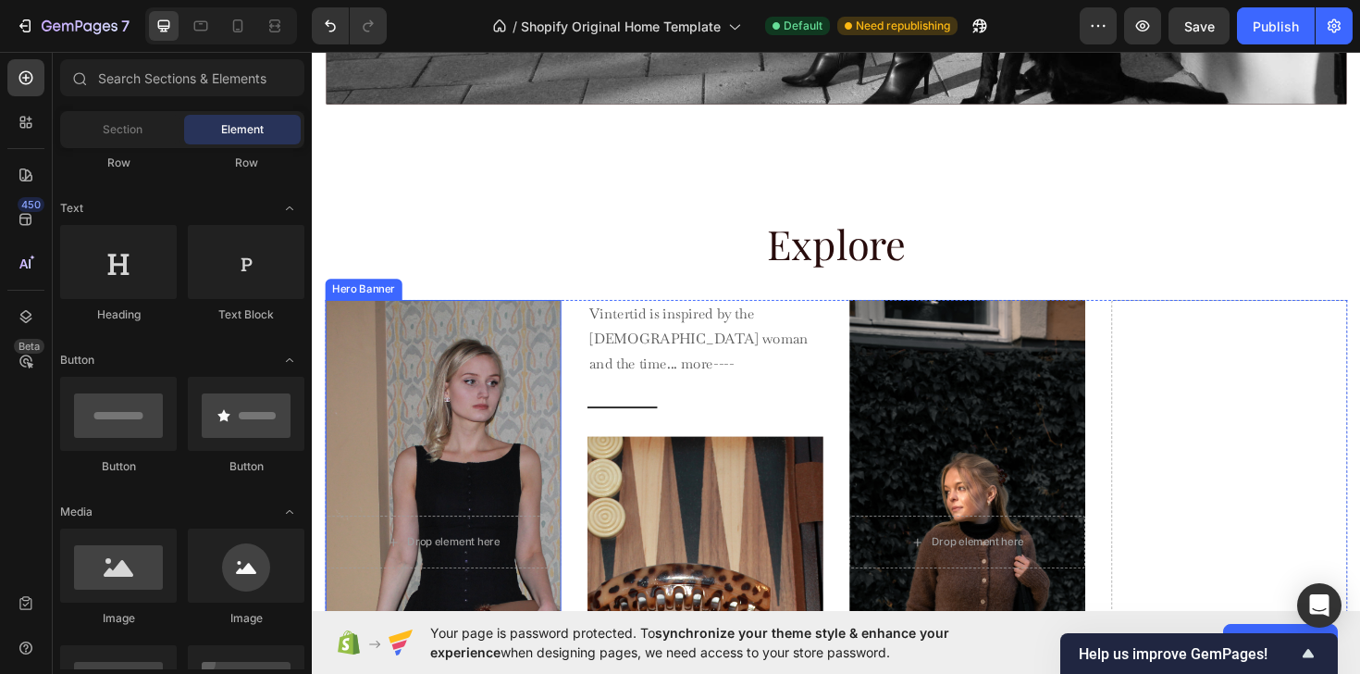
scroll to position [722, 0]
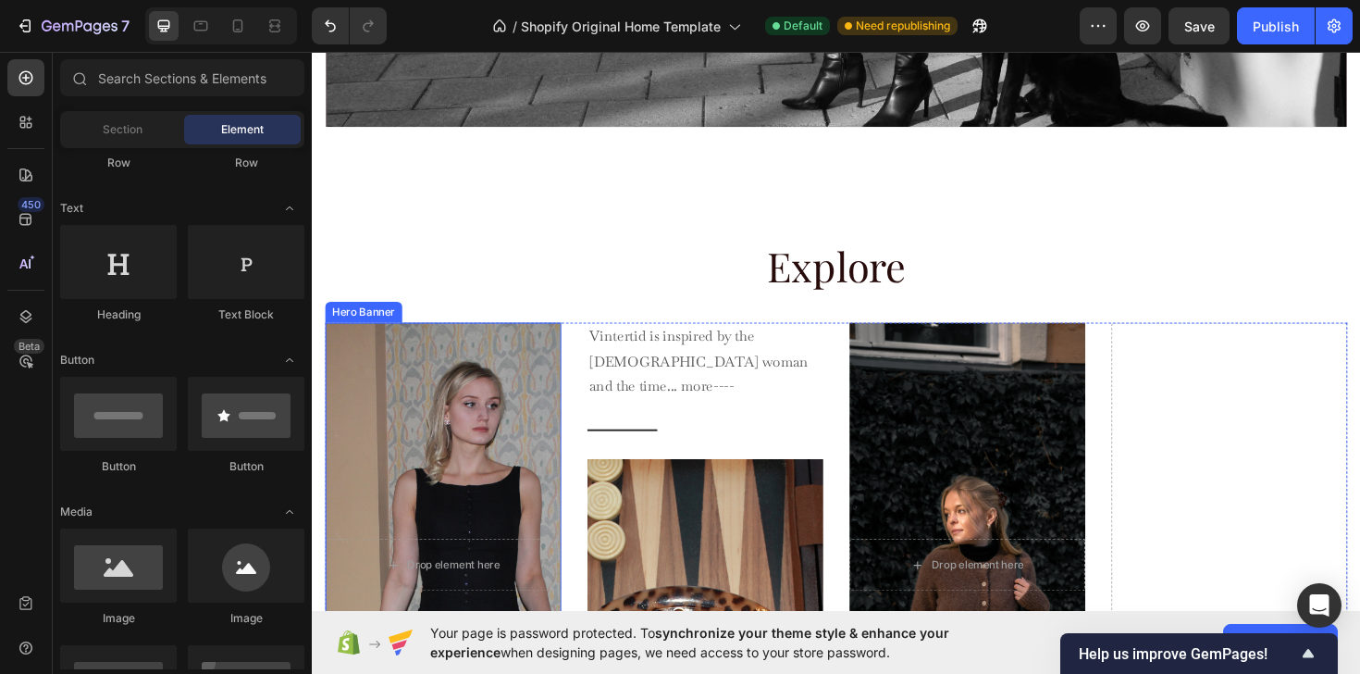
click at [374, 322] on div "Hero Banner" at bounding box center [366, 327] width 74 height 17
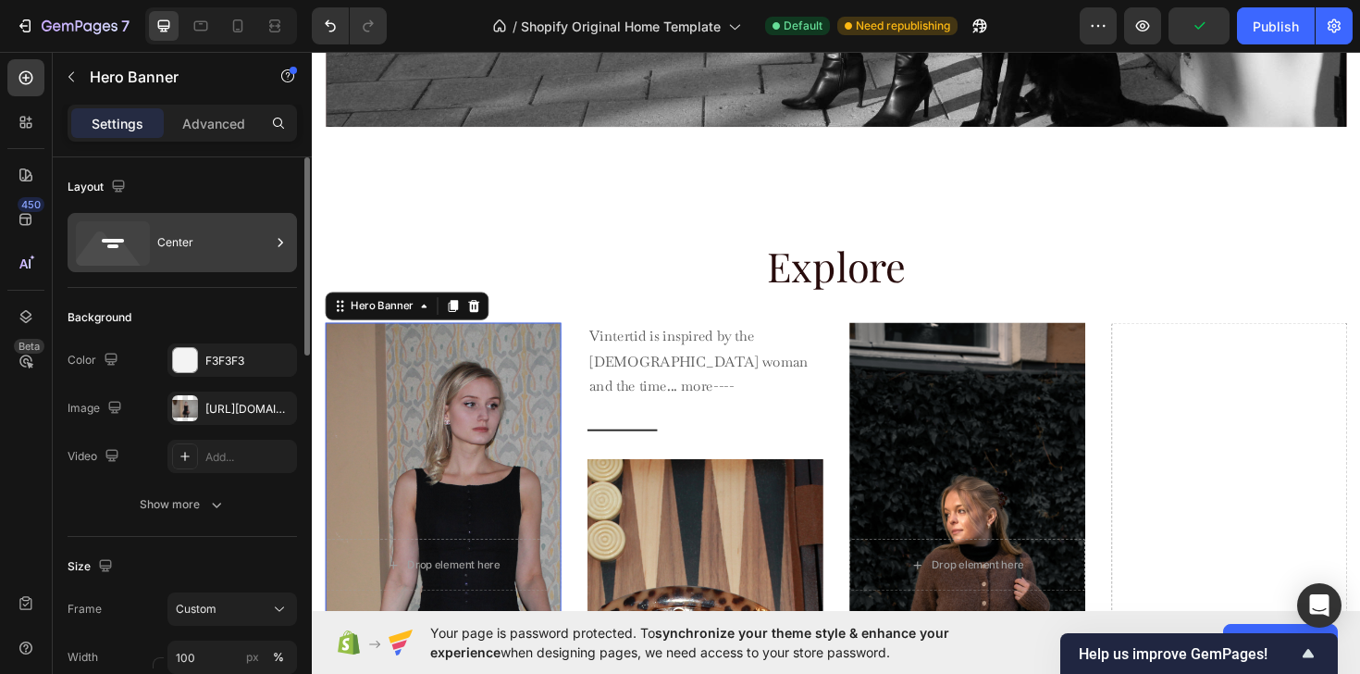
click at [157, 254] on div "Center" at bounding box center [213, 242] width 113 height 43
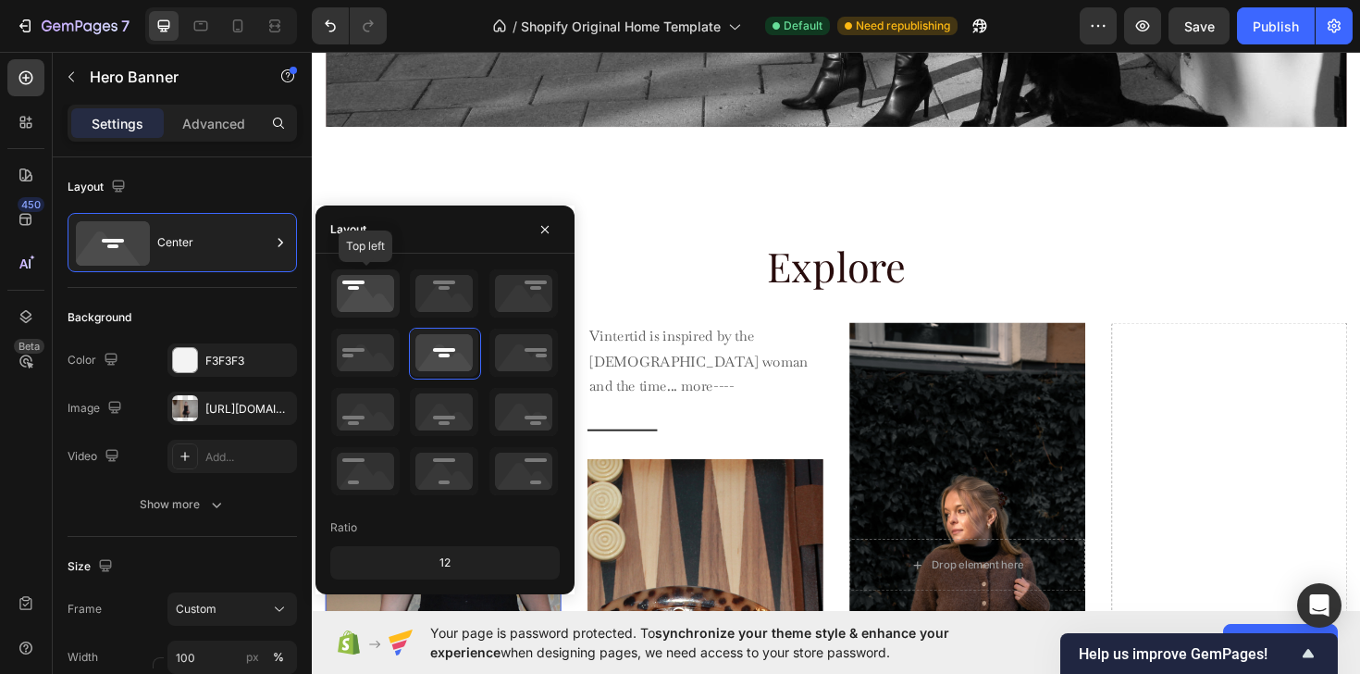
click at [367, 305] on icon at bounding box center [365, 293] width 68 height 48
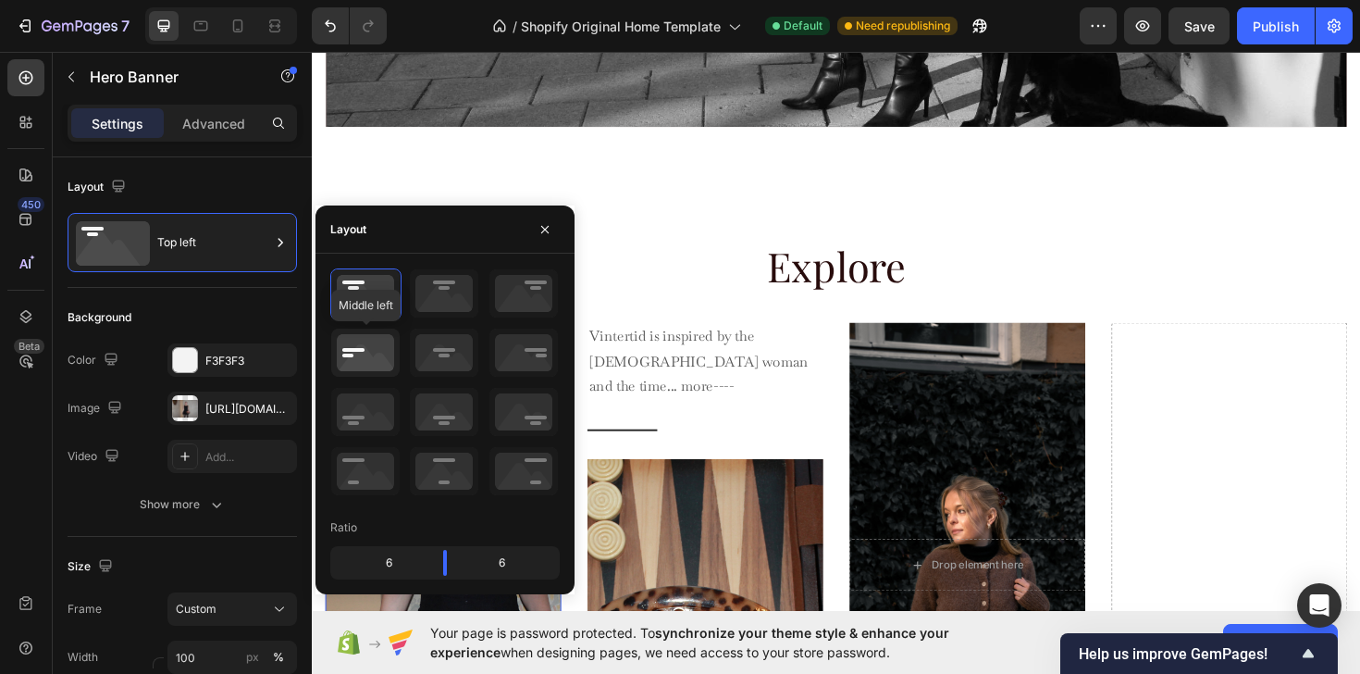
click at [395, 376] on div at bounding box center [365, 352] width 69 height 48
click at [439, 365] on icon at bounding box center [444, 352] width 68 height 48
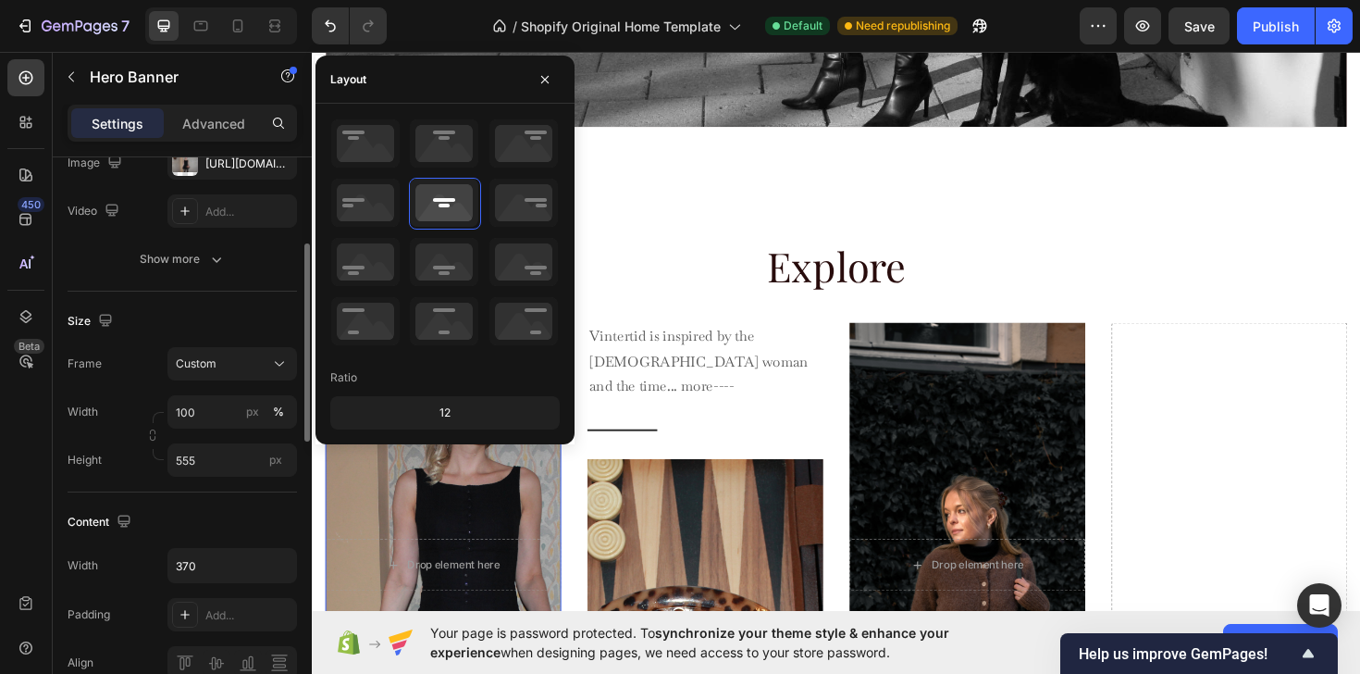
scroll to position [246, 0]
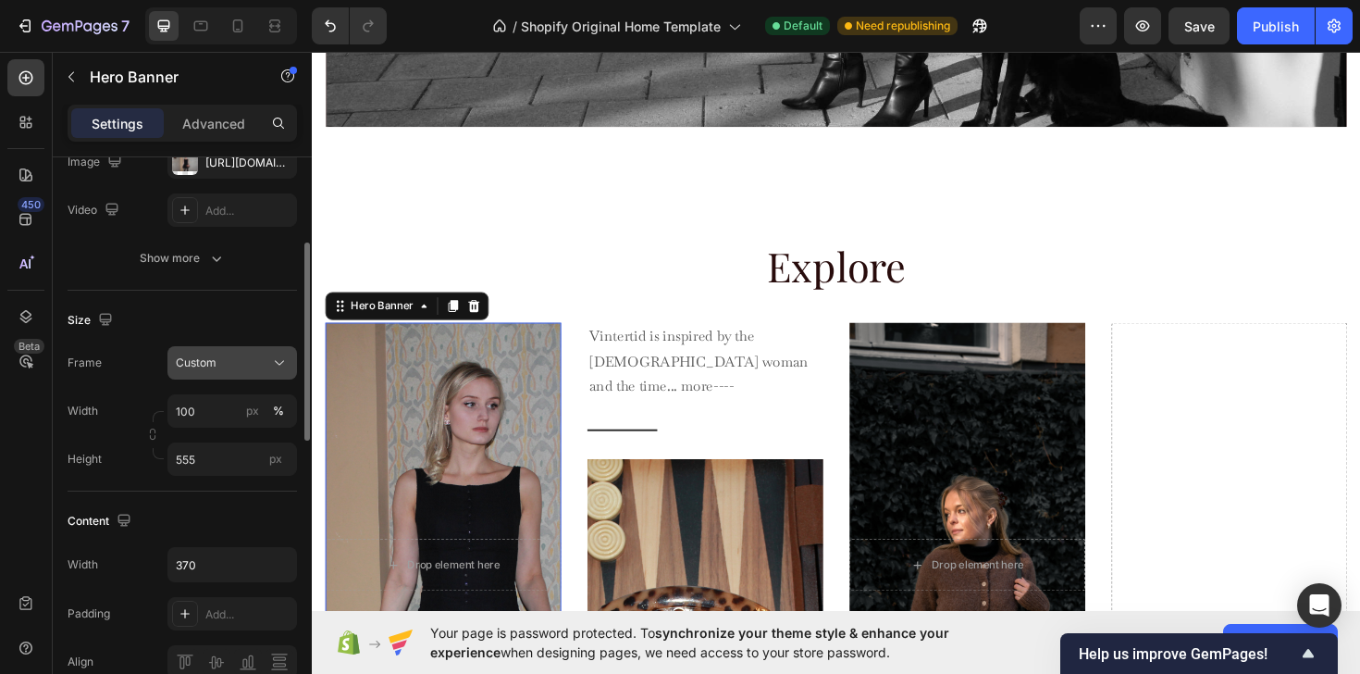
click at [275, 370] on icon at bounding box center [279, 362] width 19 height 19
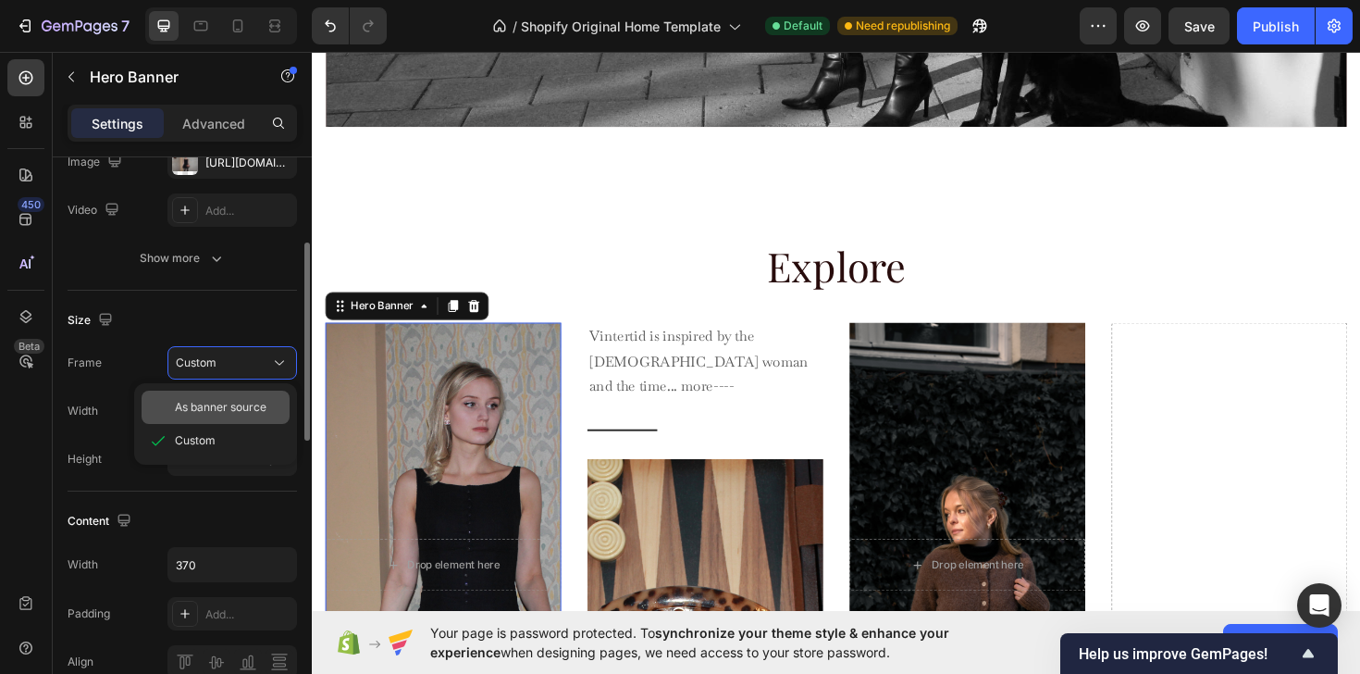
click at [259, 413] on span "As banner source" at bounding box center [221, 407] width 92 height 17
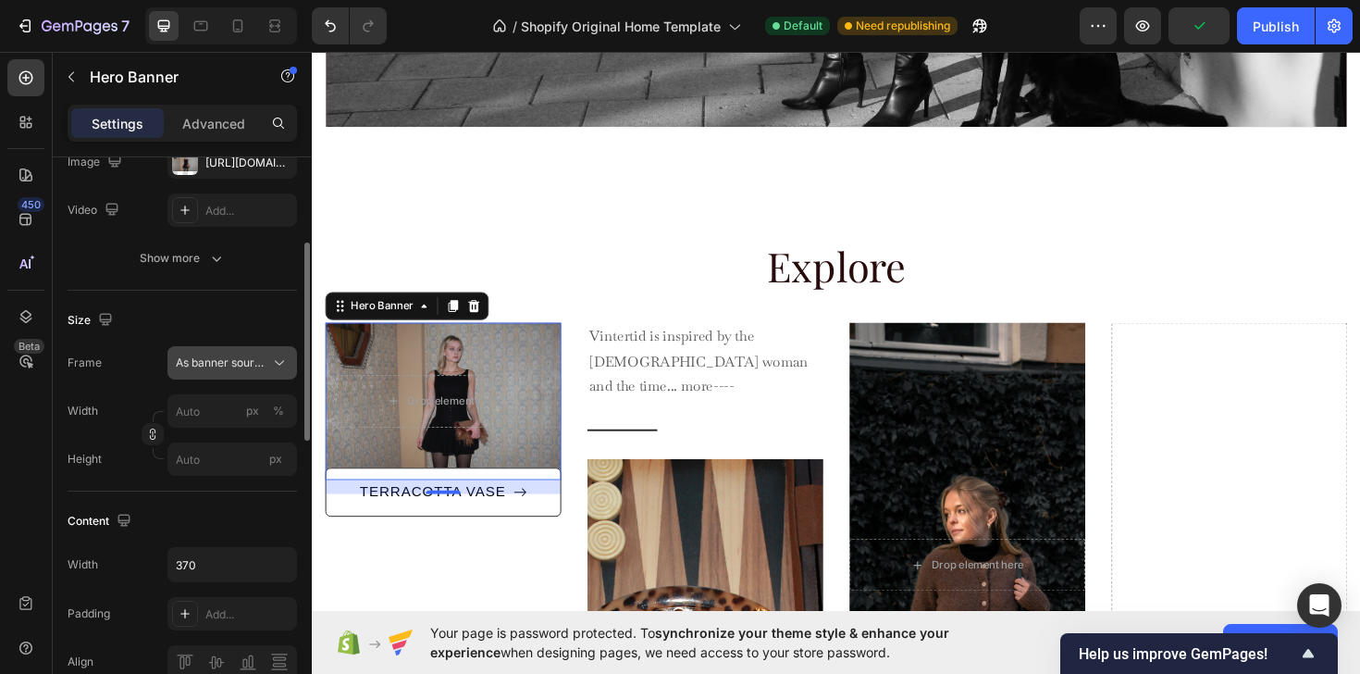
click at [269, 378] on button "As banner source" at bounding box center [232, 362] width 130 height 33
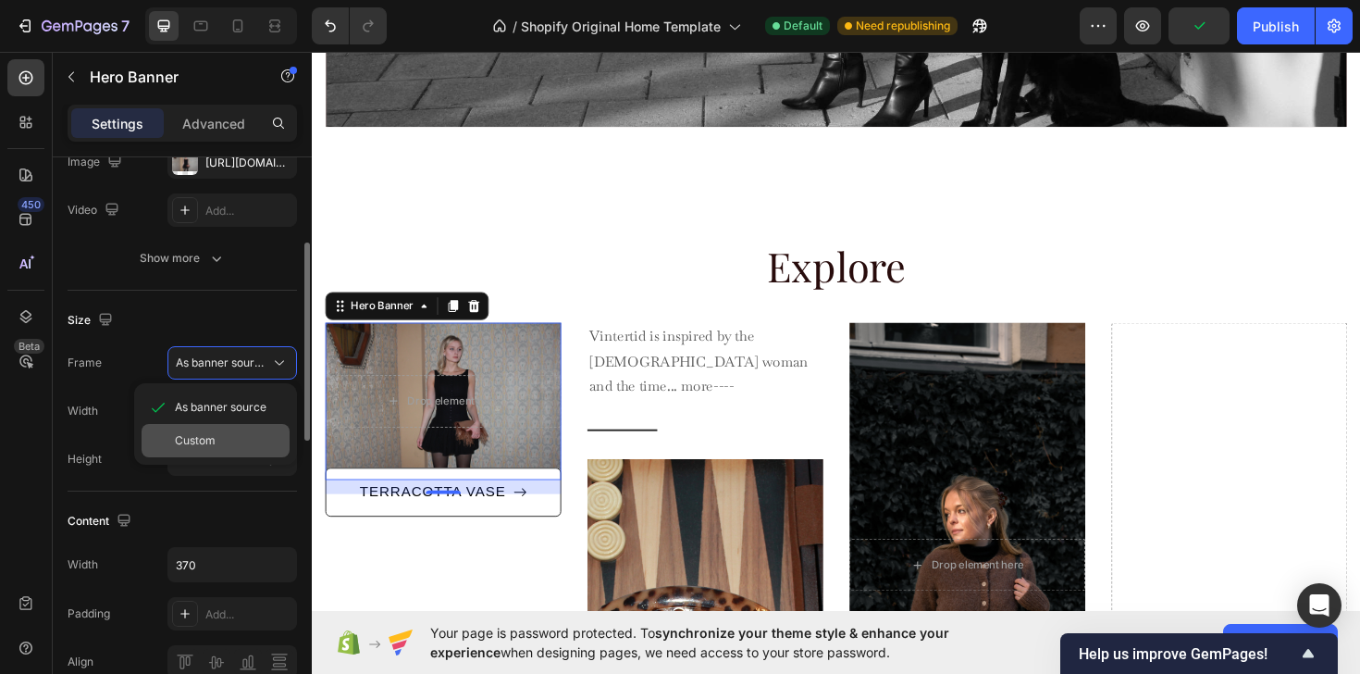
click at [243, 432] on div "Custom" at bounding box center [228, 440] width 107 height 17
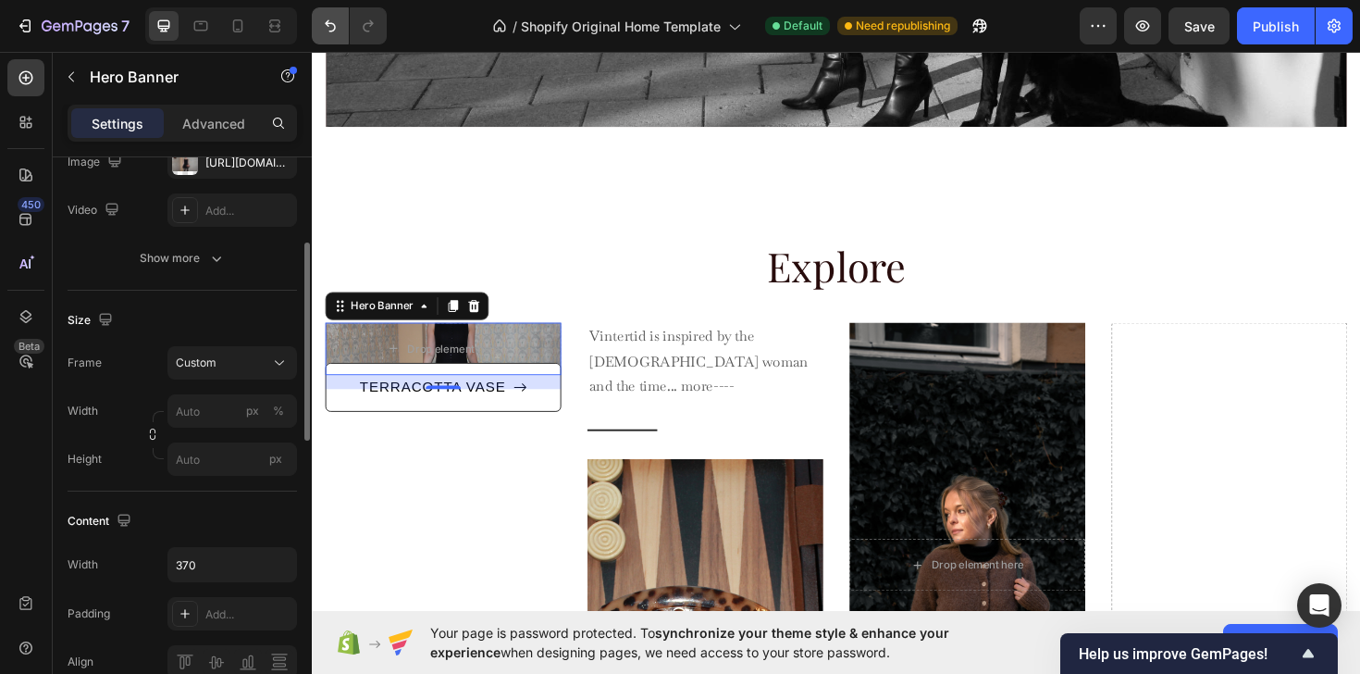
click at [333, 19] on icon "Undo/Redo" at bounding box center [330, 26] width 19 height 19
click at [332, 19] on icon "Undo/Redo" at bounding box center [330, 26] width 19 height 19
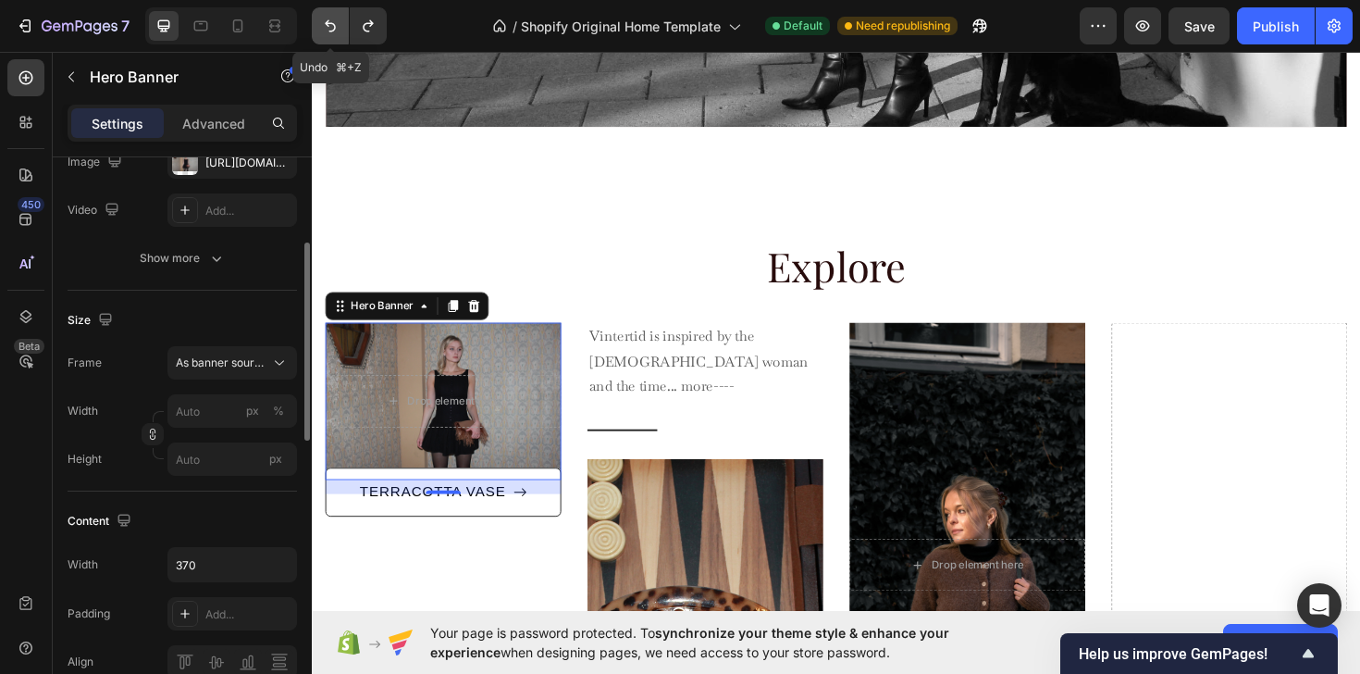
click at [332, 19] on icon "Undo/Redo" at bounding box center [330, 26] width 19 height 19
type input "100"
type input "555"
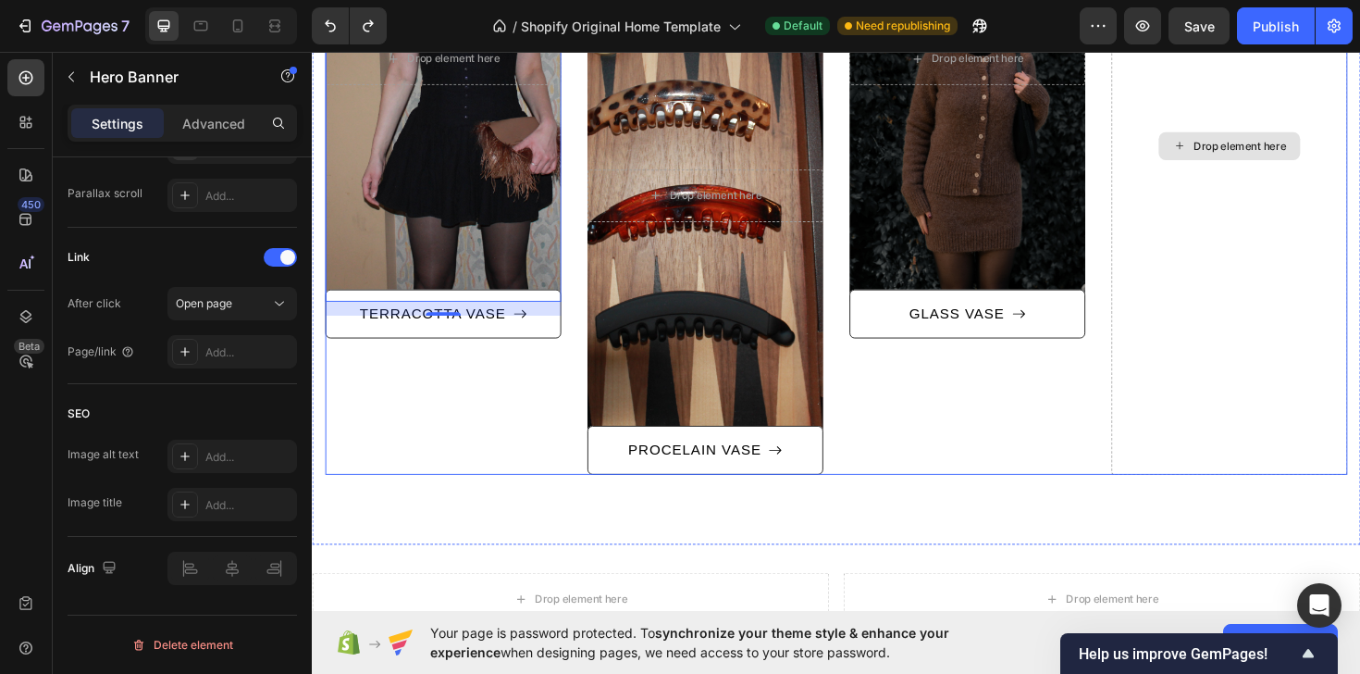
scroll to position [1254, 0]
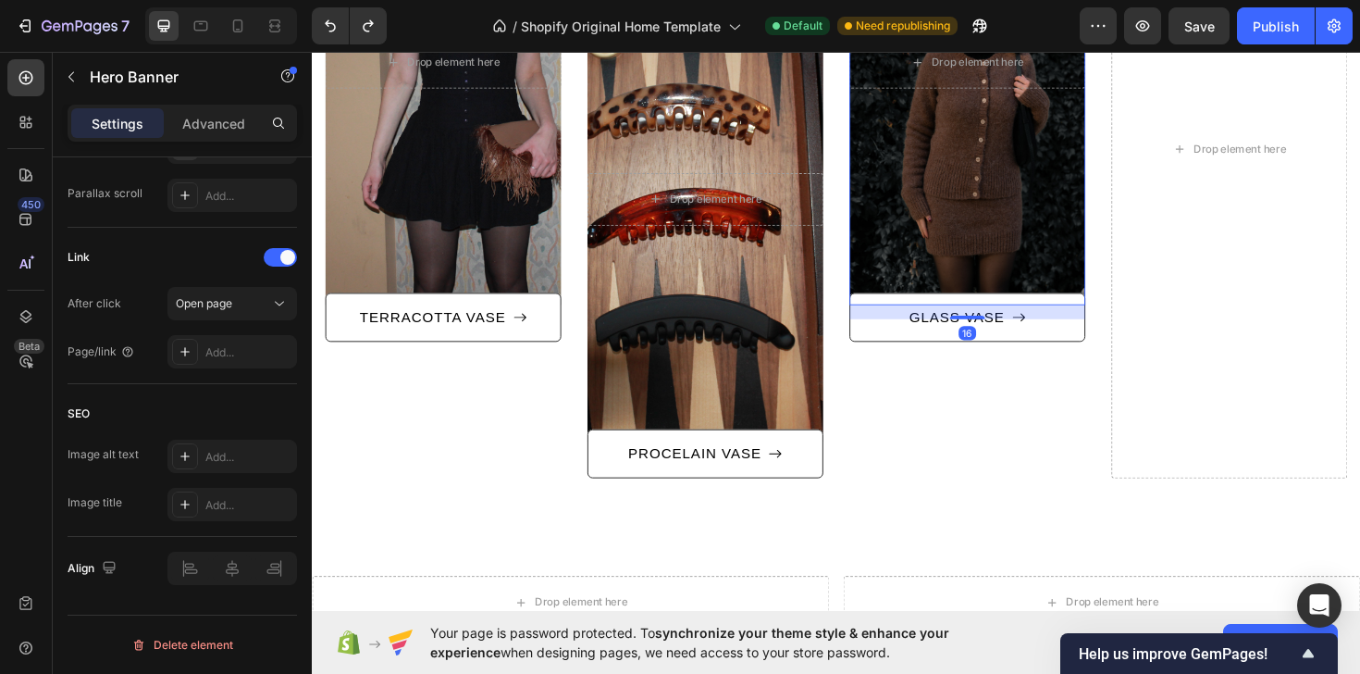
click at [1123, 243] on div "Overlay" at bounding box center [1006, 63] width 250 height 513
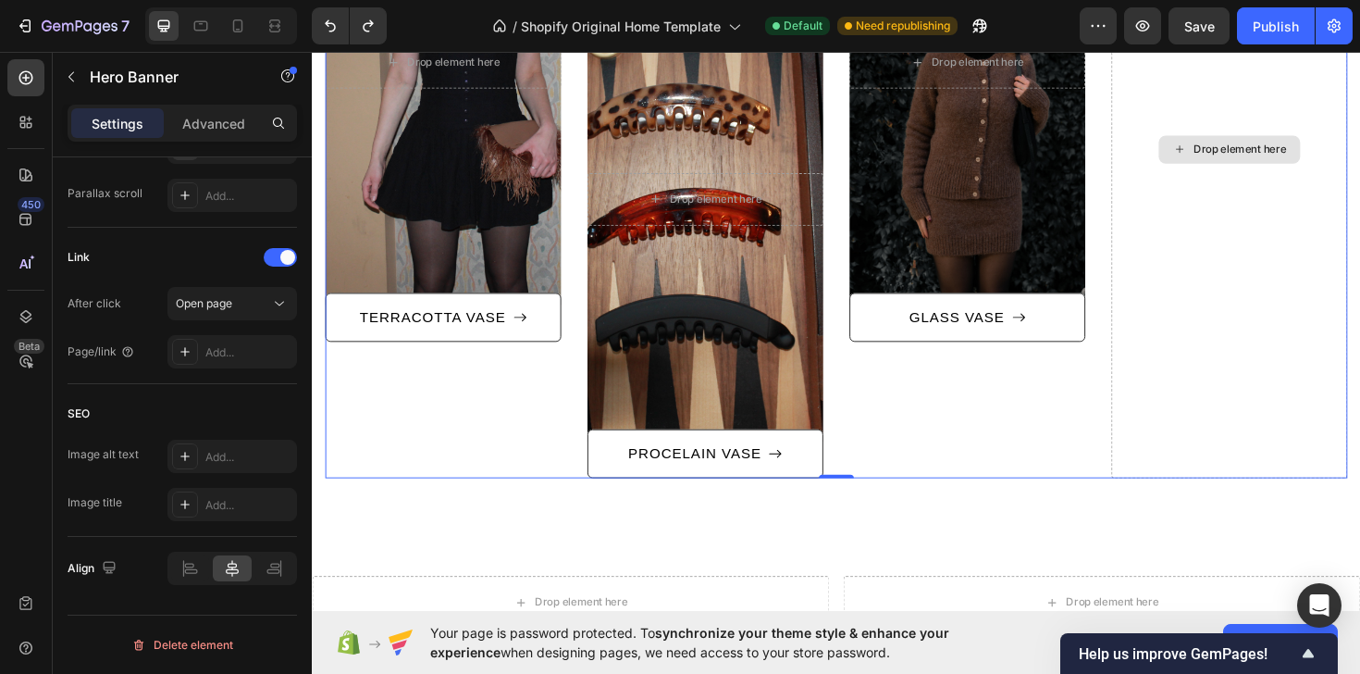
click at [1212, 222] on div "Drop element here" at bounding box center [1283, 155] width 250 height 697
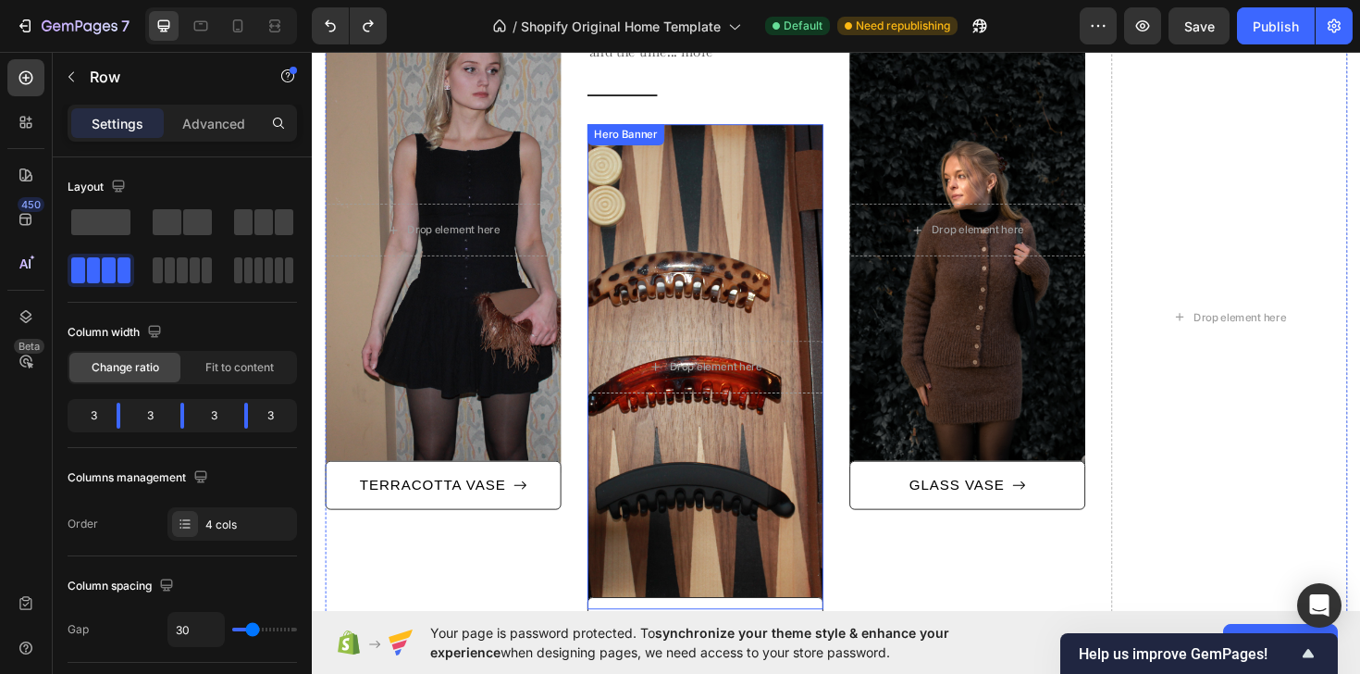
scroll to position [1030, 0]
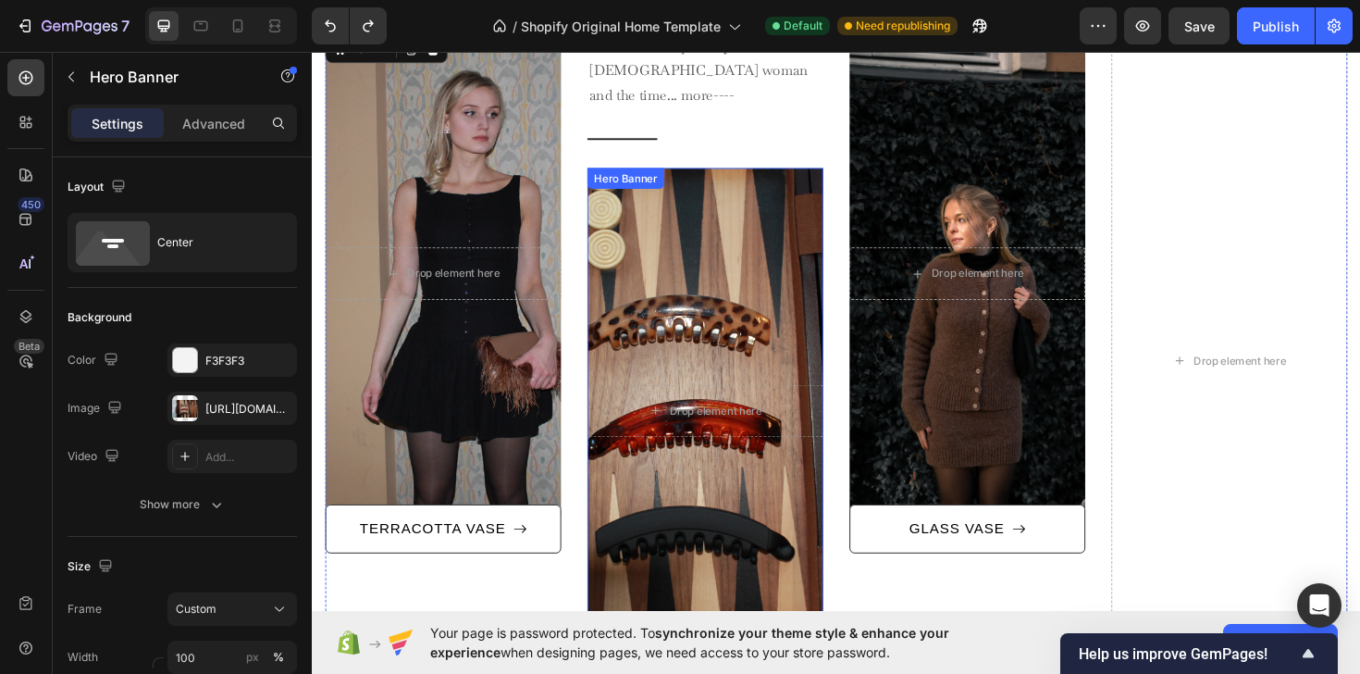
click at [704, 303] on div "Overlay" at bounding box center [728, 431] width 250 height 513
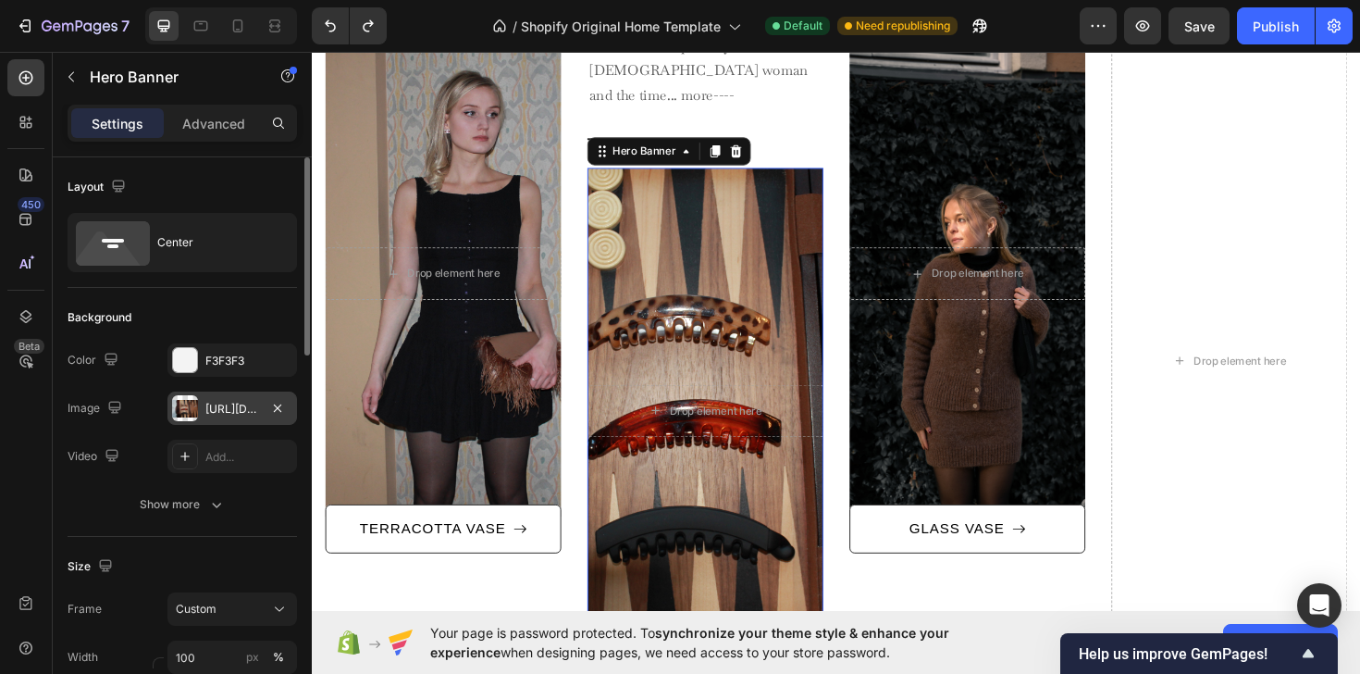
click at [228, 406] on div "[URL][DOMAIN_NAME]" at bounding box center [232, 409] width 54 height 17
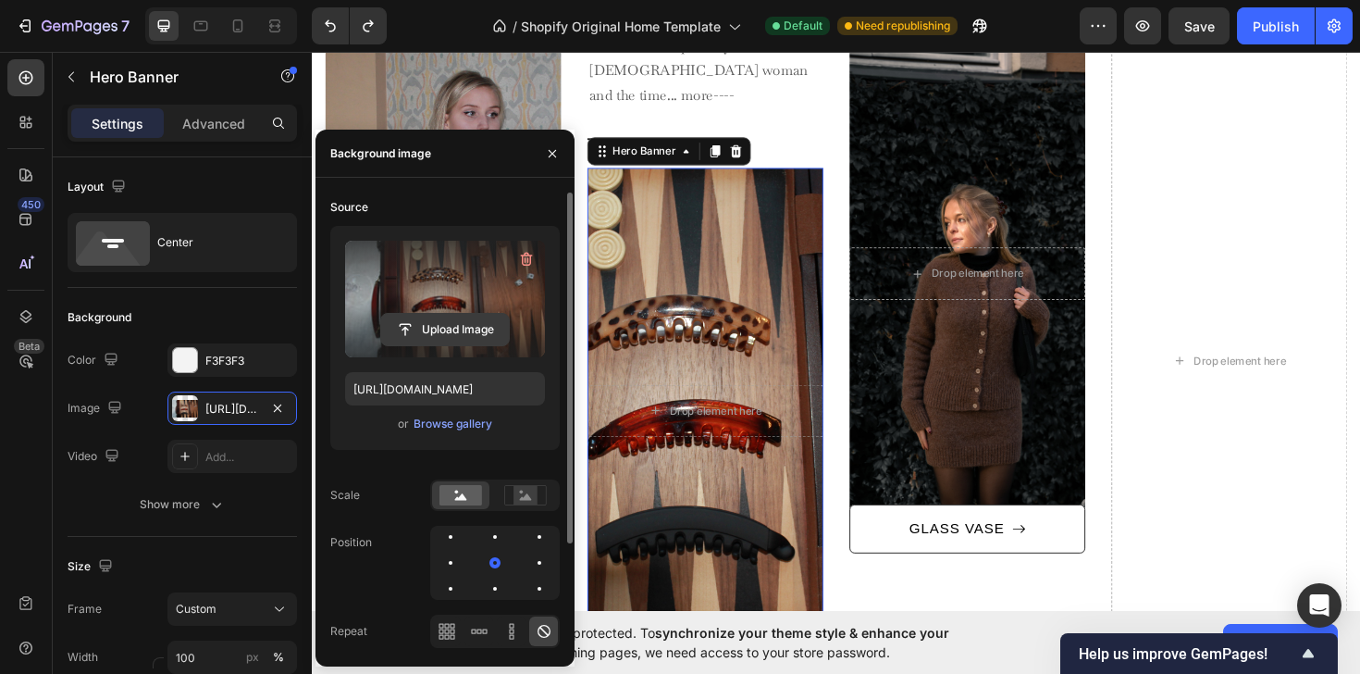
click at [462, 323] on input "file" at bounding box center [445, 329] width 128 height 31
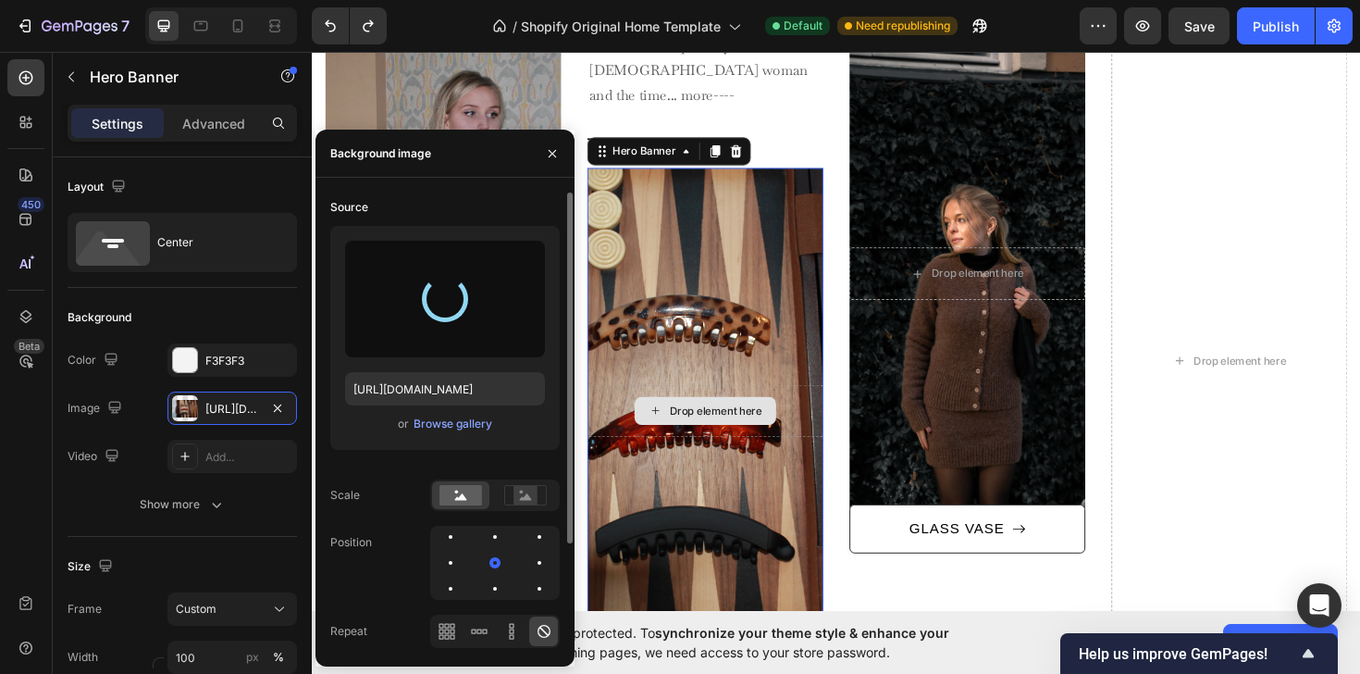
type input "[URL][DOMAIN_NAME]"
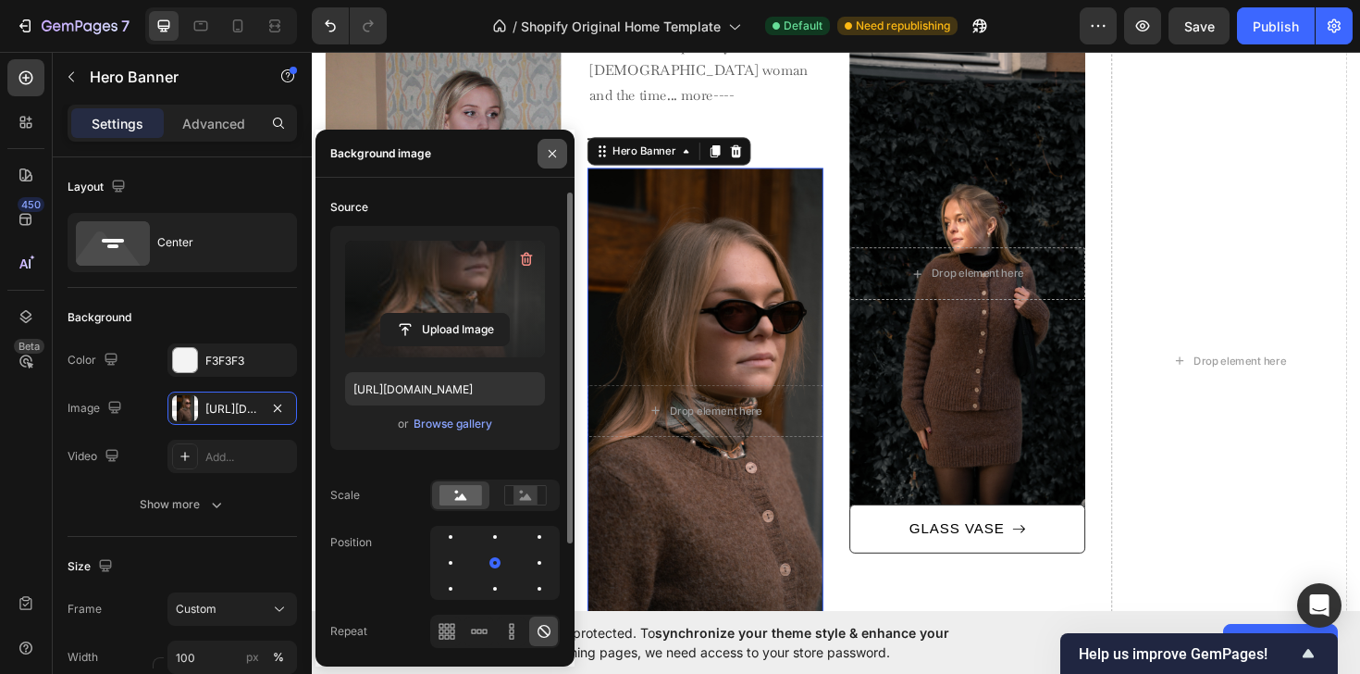
click at [559, 156] on icon "button" at bounding box center [552, 153] width 15 height 15
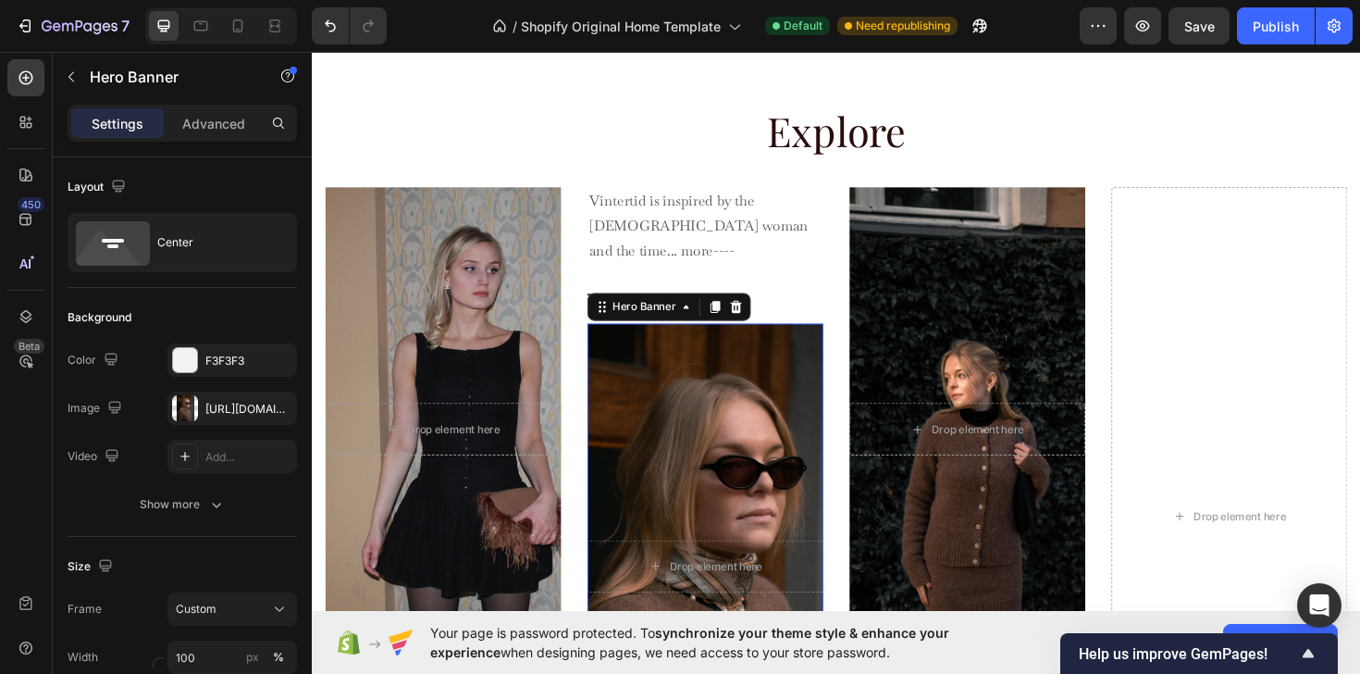
scroll to position [856, 0]
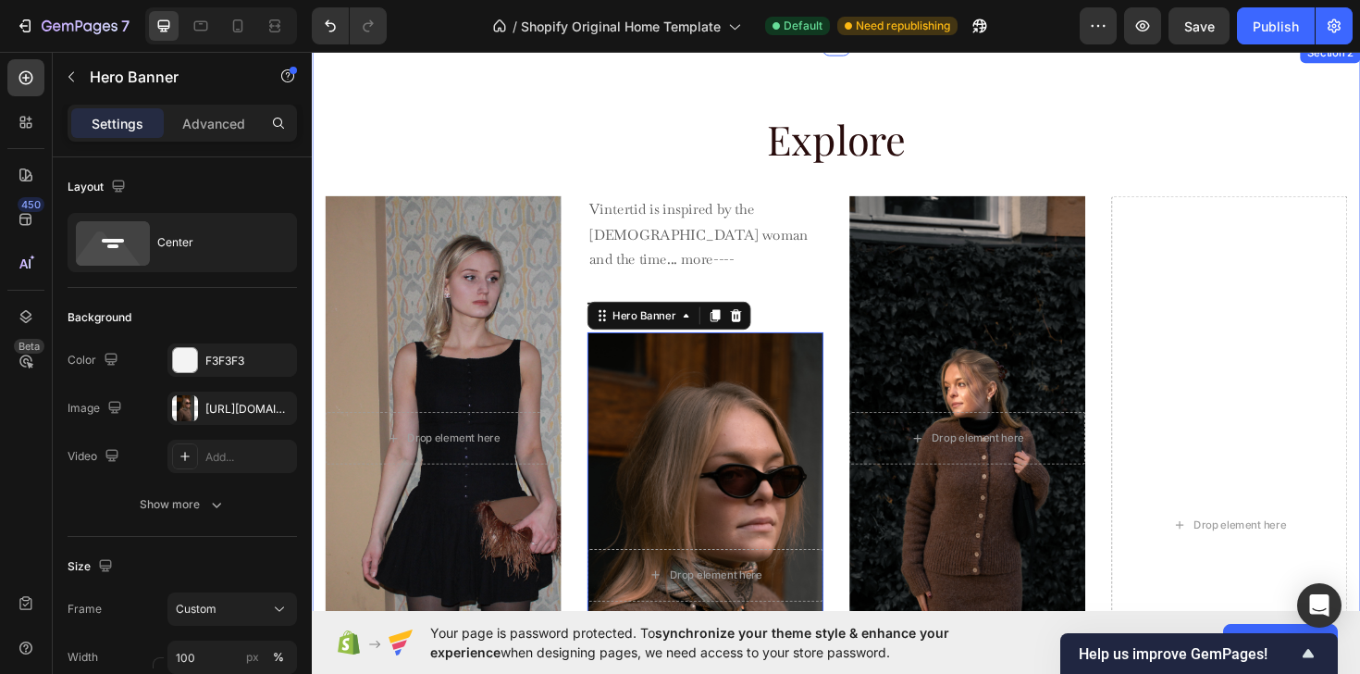
click at [608, 84] on div "Explore Heading Row After a long time of molding and crafting, our high-class c…" at bounding box center [867, 508] width 1110 height 933
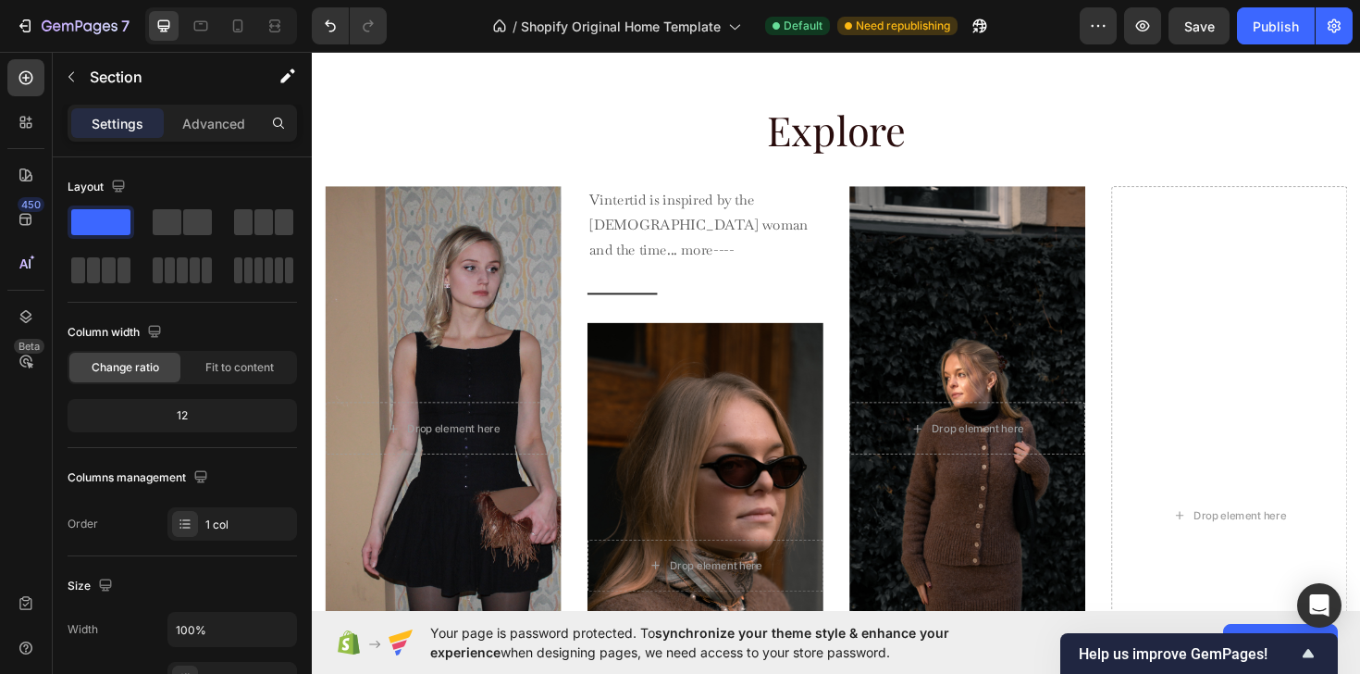
scroll to position [983, 0]
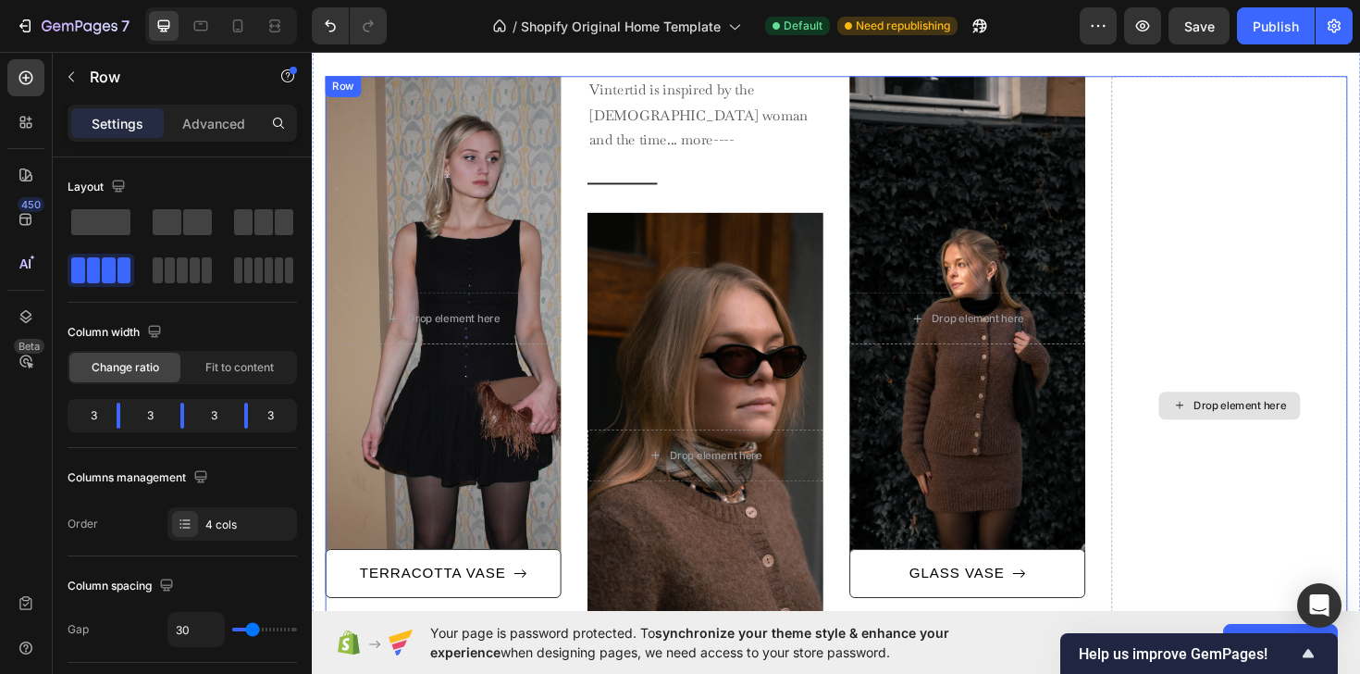
click at [1310, 217] on div "Drop element here" at bounding box center [1283, 426] width 250 height 697
click at [1310, 395] on div "Drop element here" at bounding box center [1283, 426] width 250 height 697
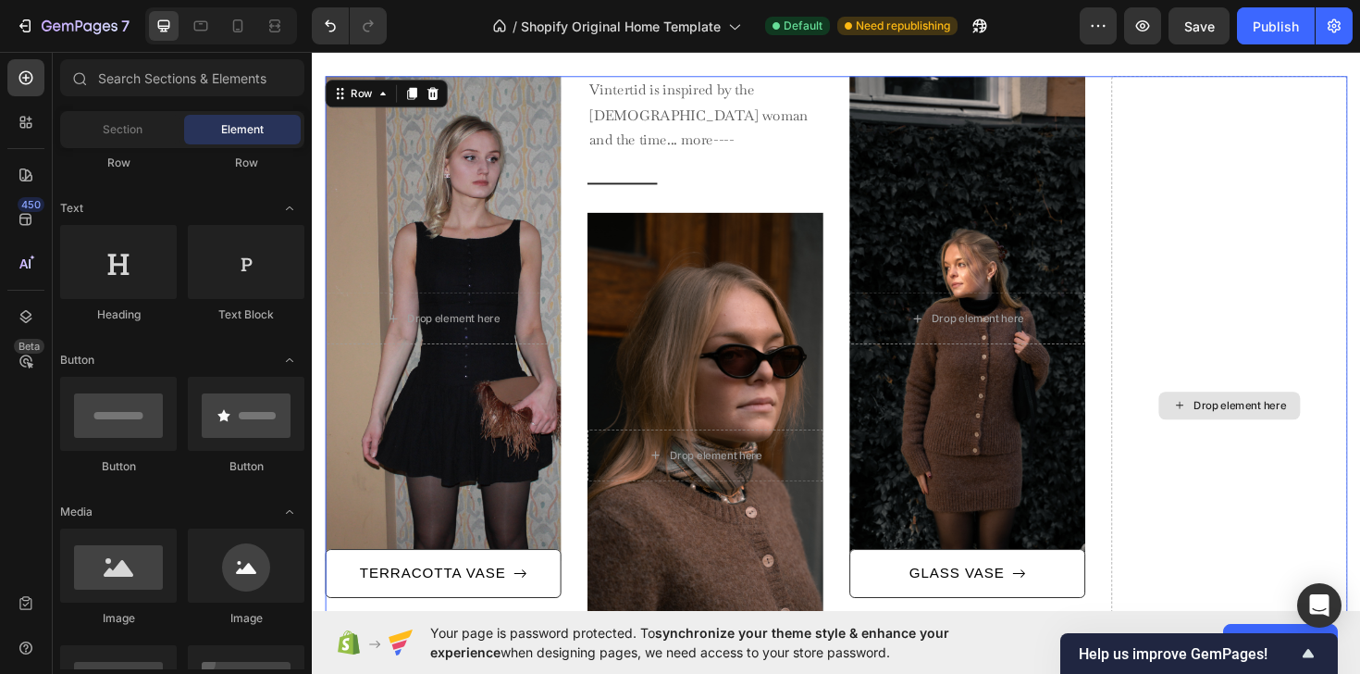
click at [1310, 419] on div "Drop element here" at bounding box center [1294, 426] width 98 height 15
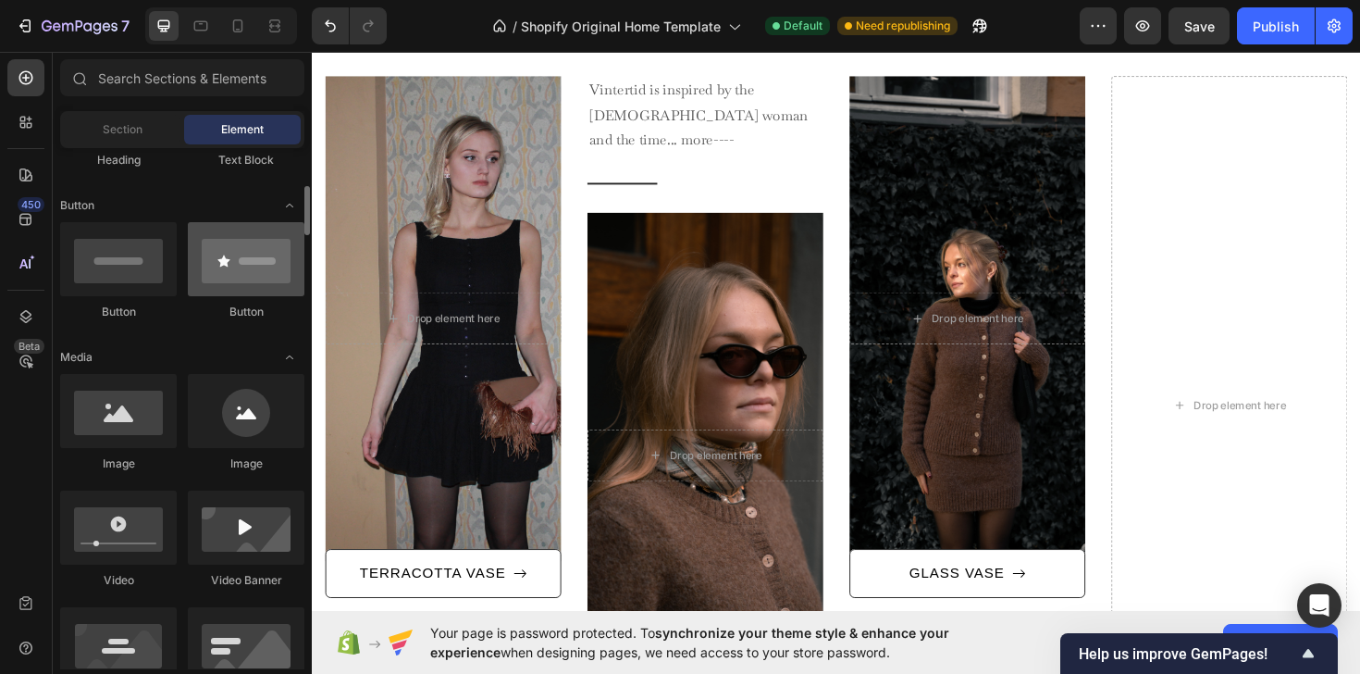
scroll to position [389, 0]
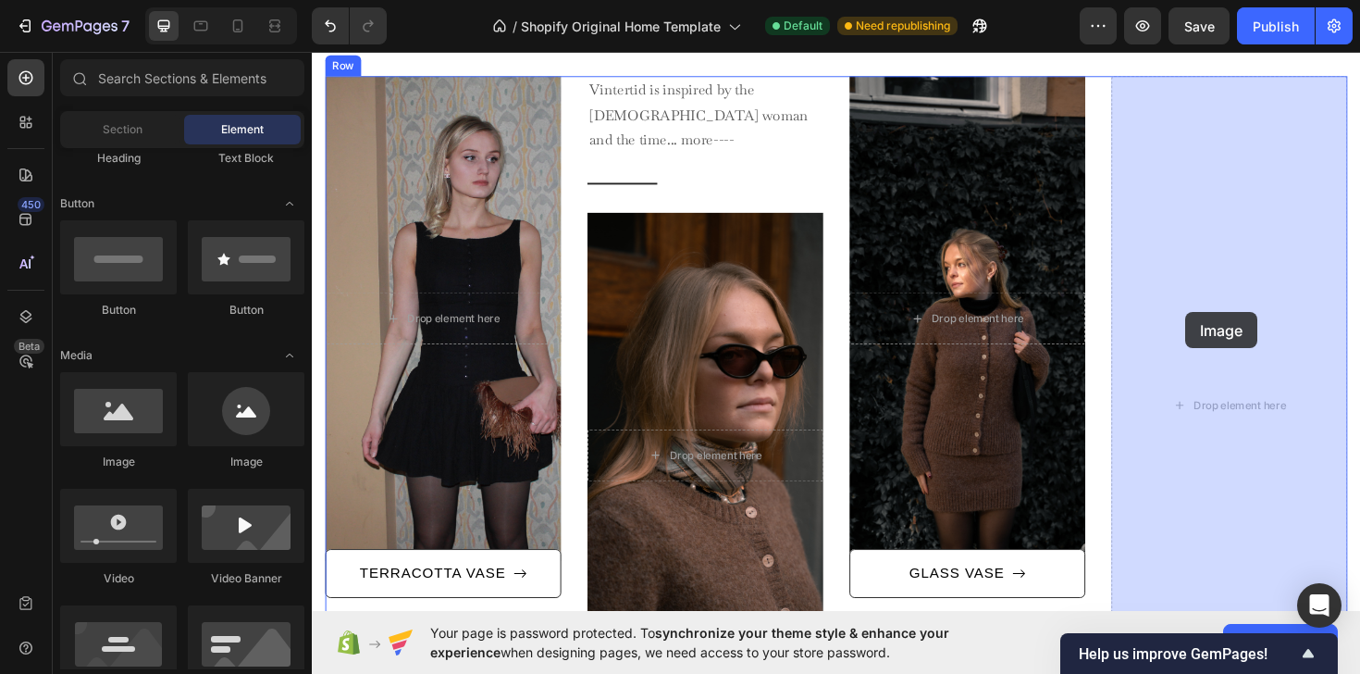
drag, startPoint x: 439, startPoint y: 468, endPoint x: 1237, endPoint y: 328, distance: 809.8
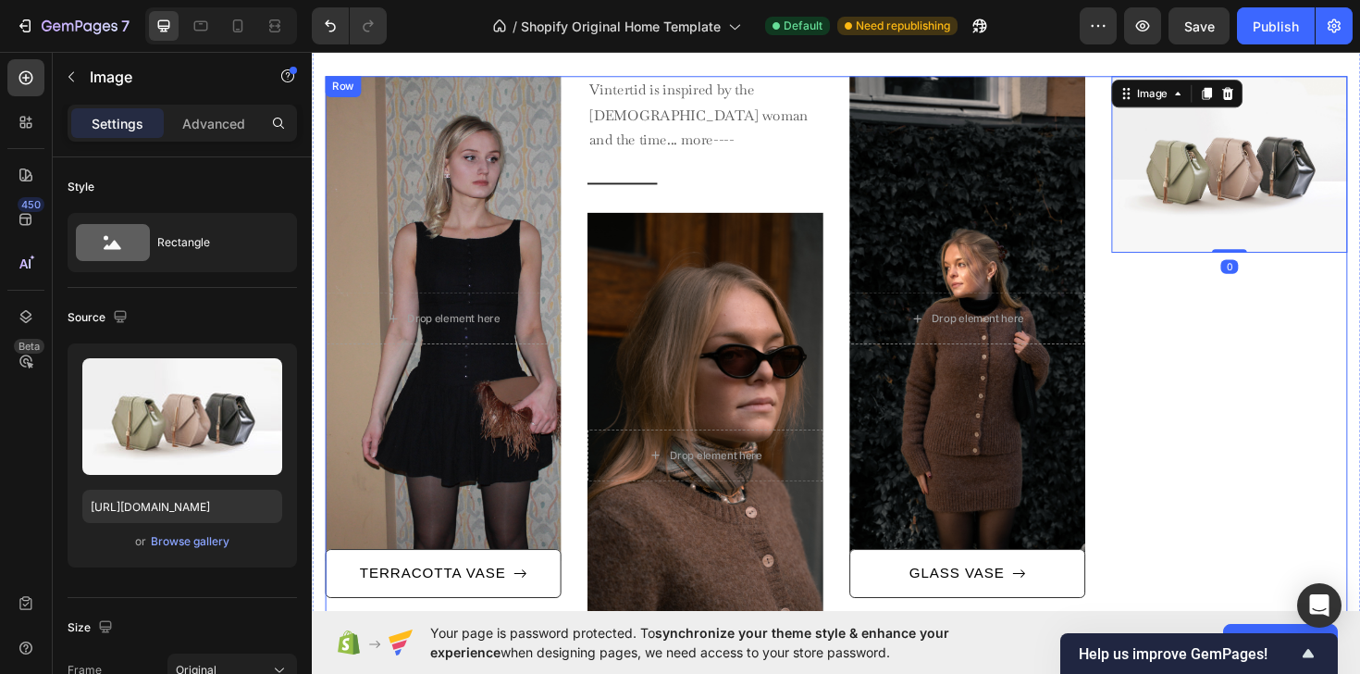
click at [1240, 336] on div "Image 0" at bounding box center [1283, 426] width 250 height 697
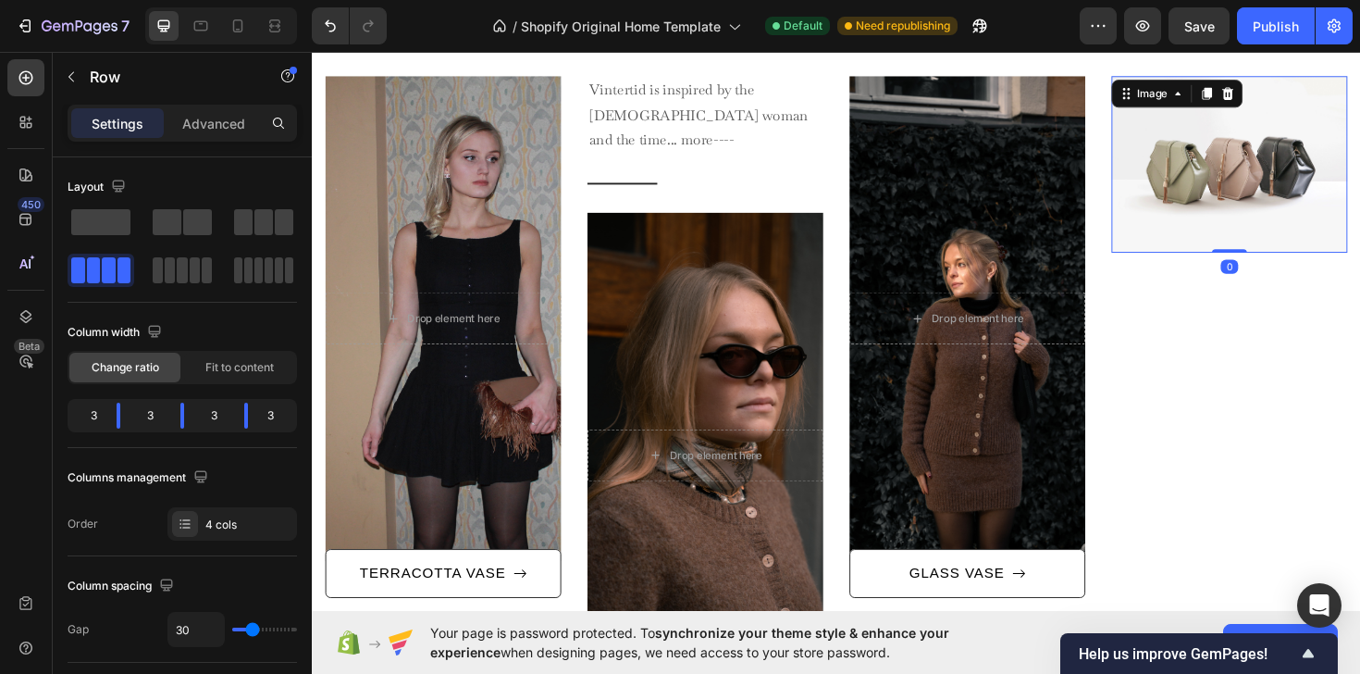
click at [1269, 181] on img at bounding box center [1283, 172] width 250 height 188
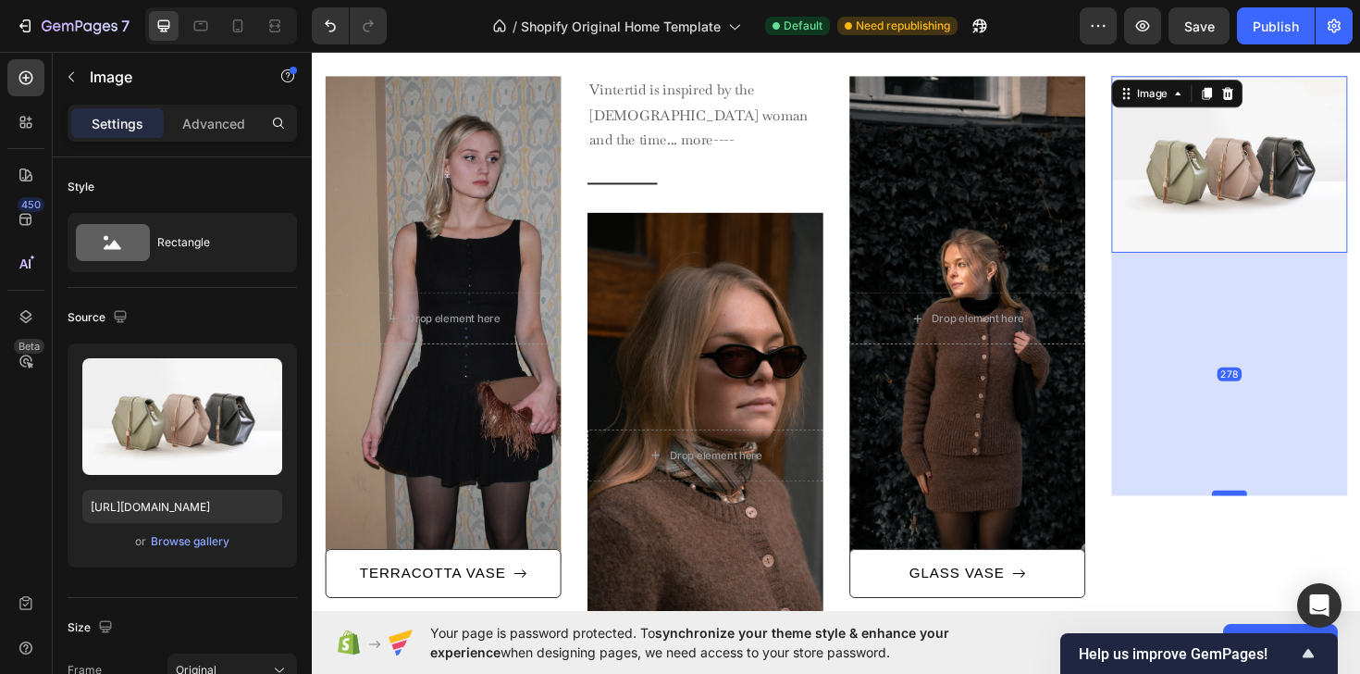
drag, startPoint x: 1285, startPoint y: 262, endPoint x: 1298, endPoint y: 590, distance: 328.7
click at [1298, 522] on div at bounding box center [1283, 519] width 37 height 6
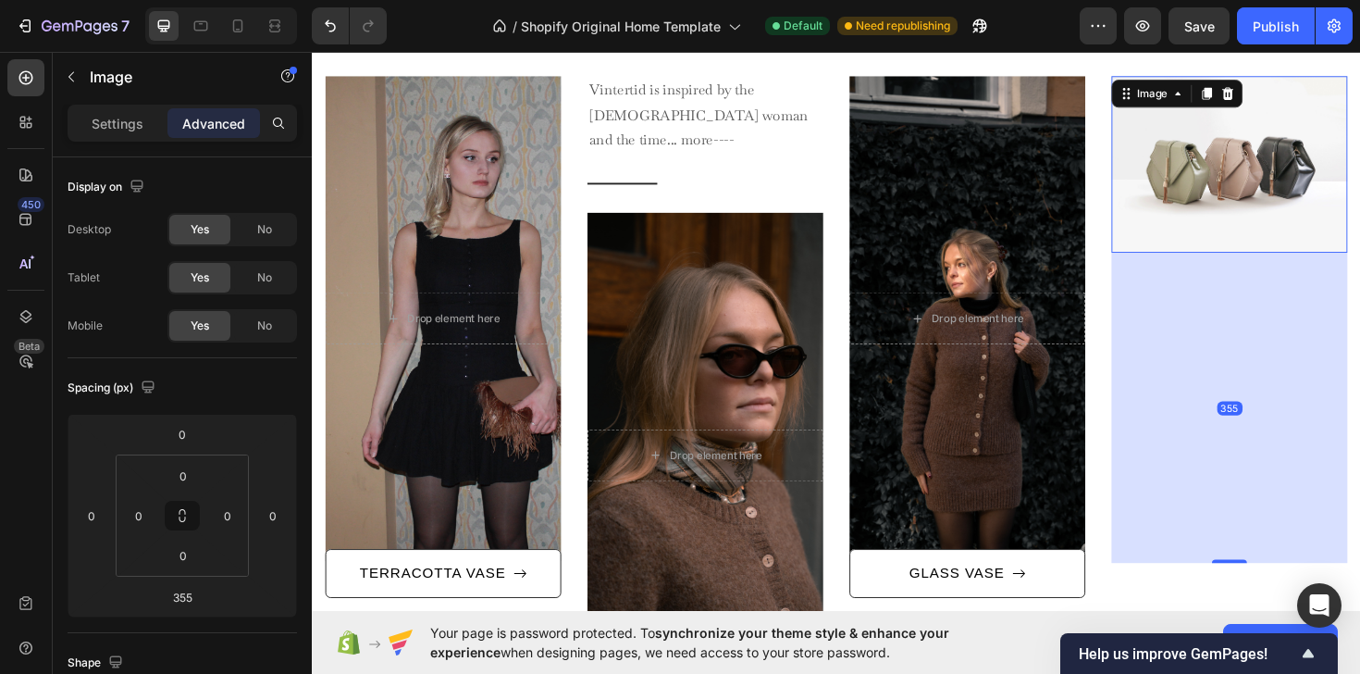
click at [1294, 546] on div "355" at bounding box center [1283, 429] width 250 height 328
click at [1285, 96] on icon at bounding box center [1282, 96] width 12 height 13
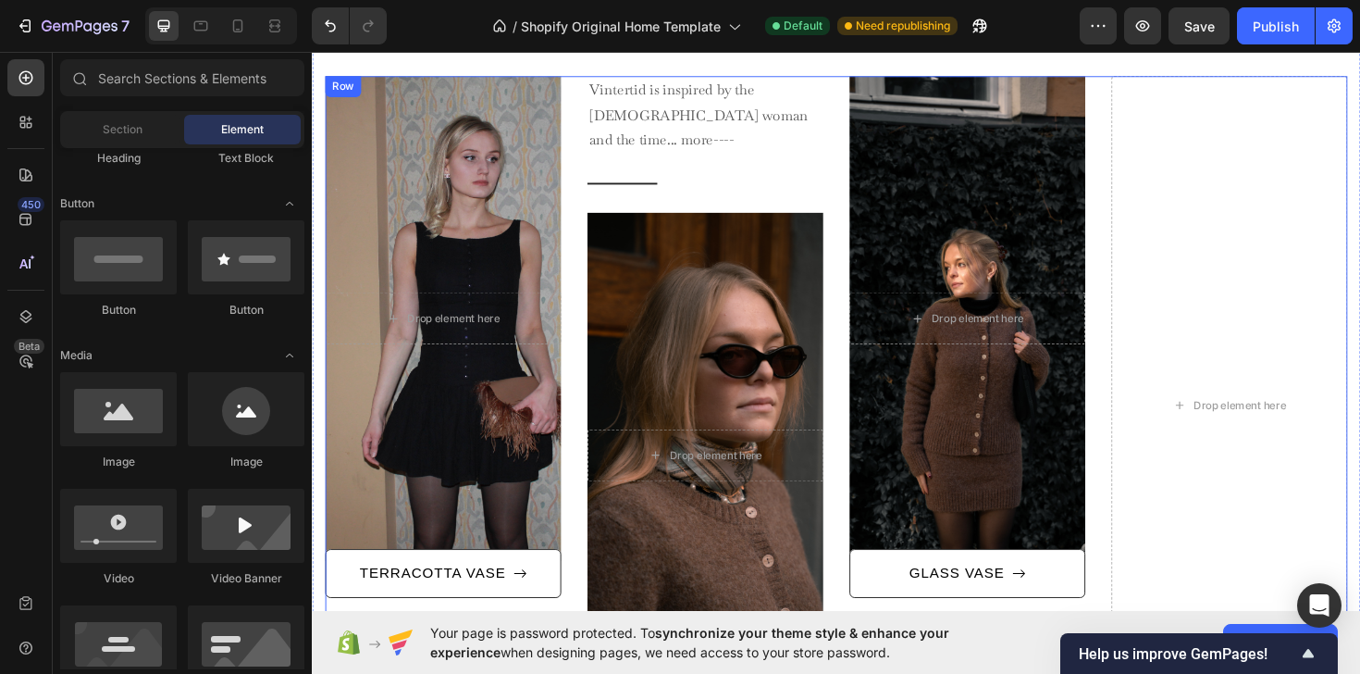
click at [1081, 167] on div "Overlay" at bounding box center [1006, 334] width 250 height 513
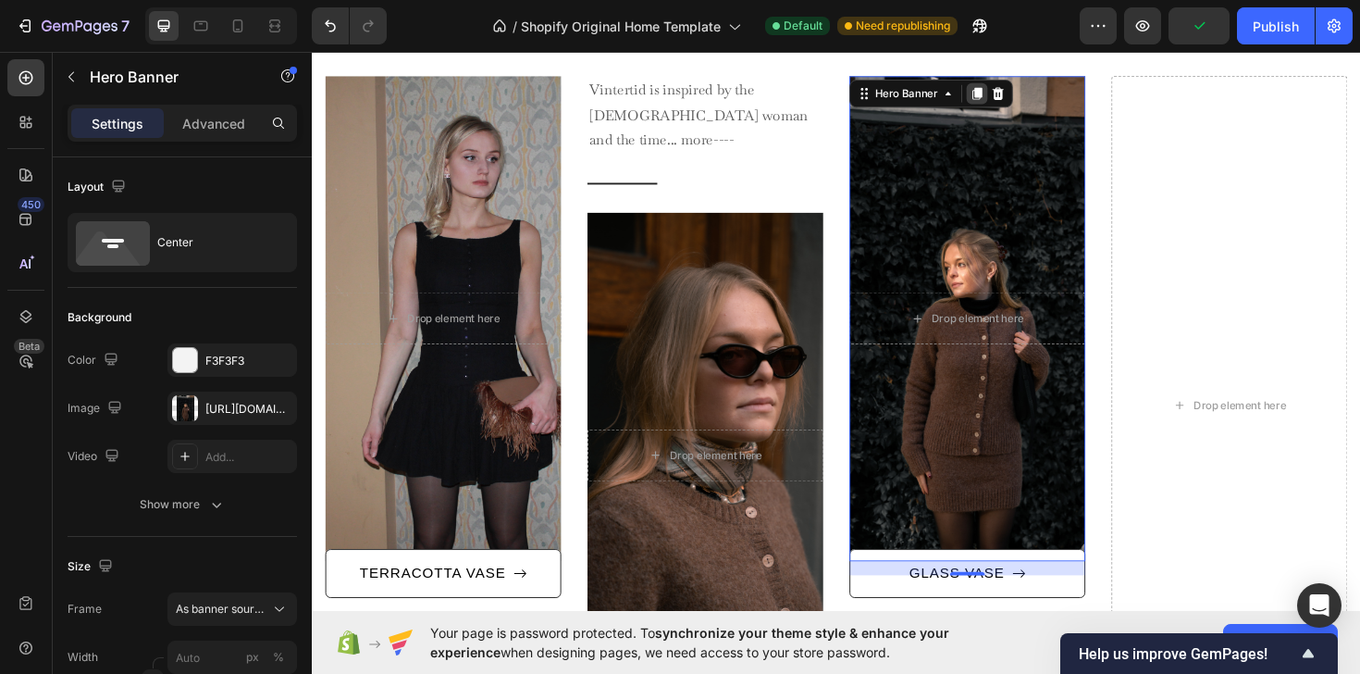
click at [1011, 102] on icon at bounding box center [1016, 96] width 10 height 13
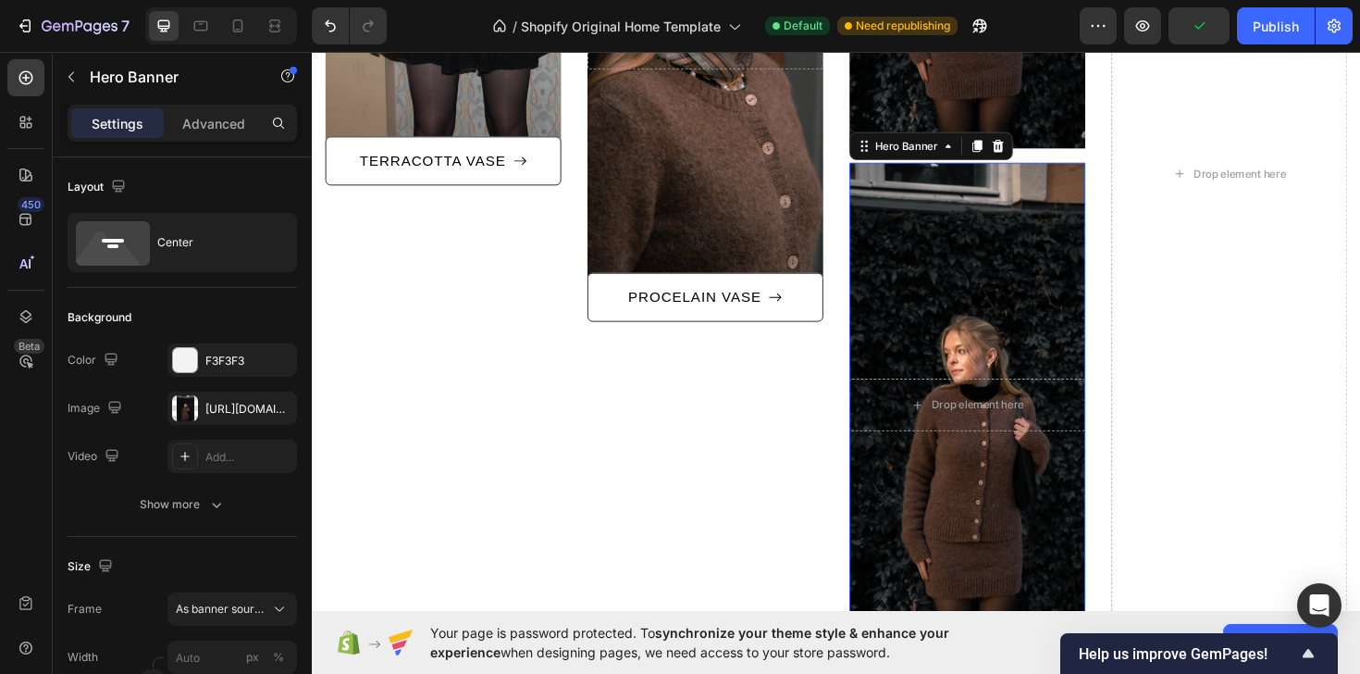
scroll to position [1474, 0]
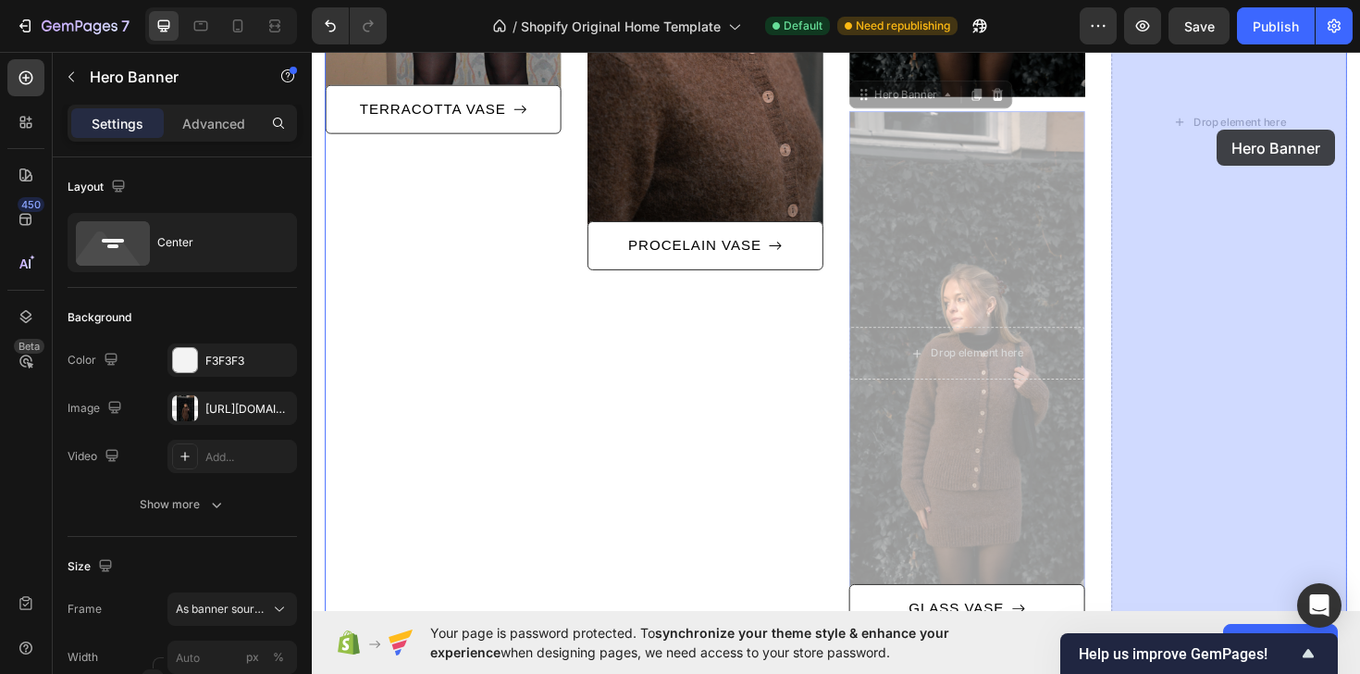
drag, startPoint x: 1001, startPoint y: 310, endPoint x: 1271, endPoint y: 133, distance: 322.8
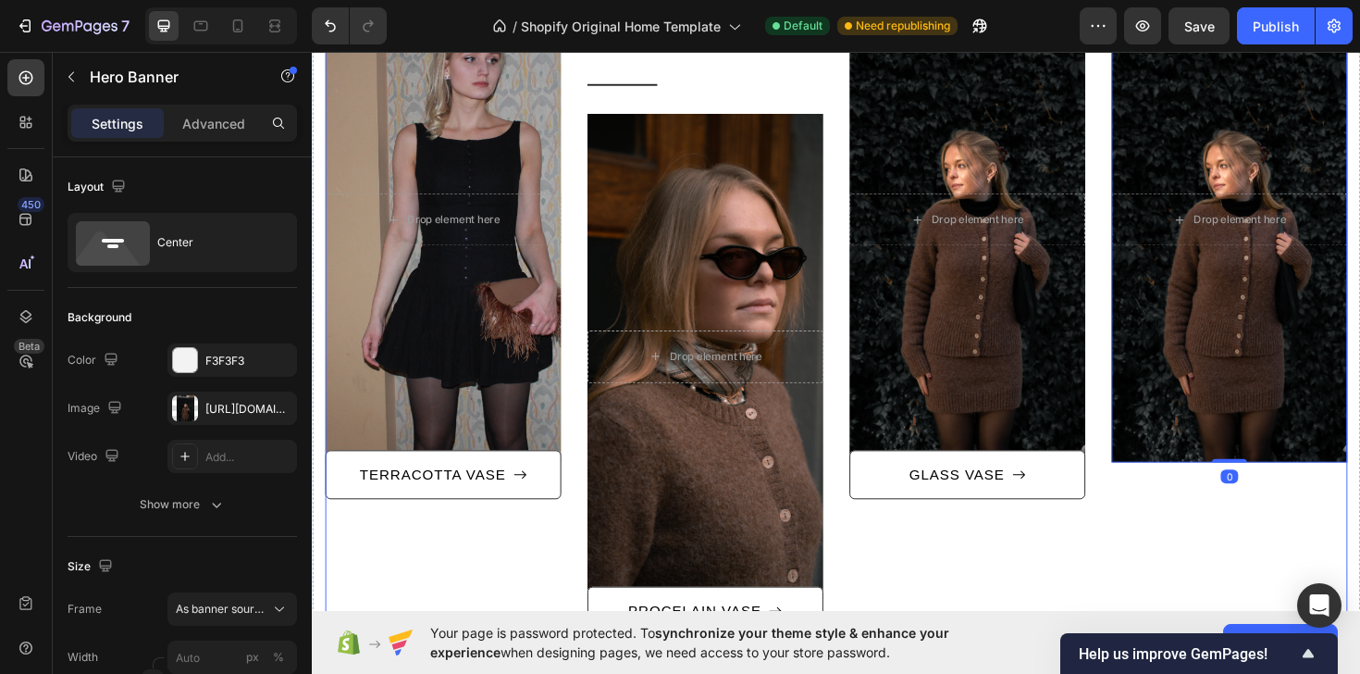
scroll to position [1035, 0]
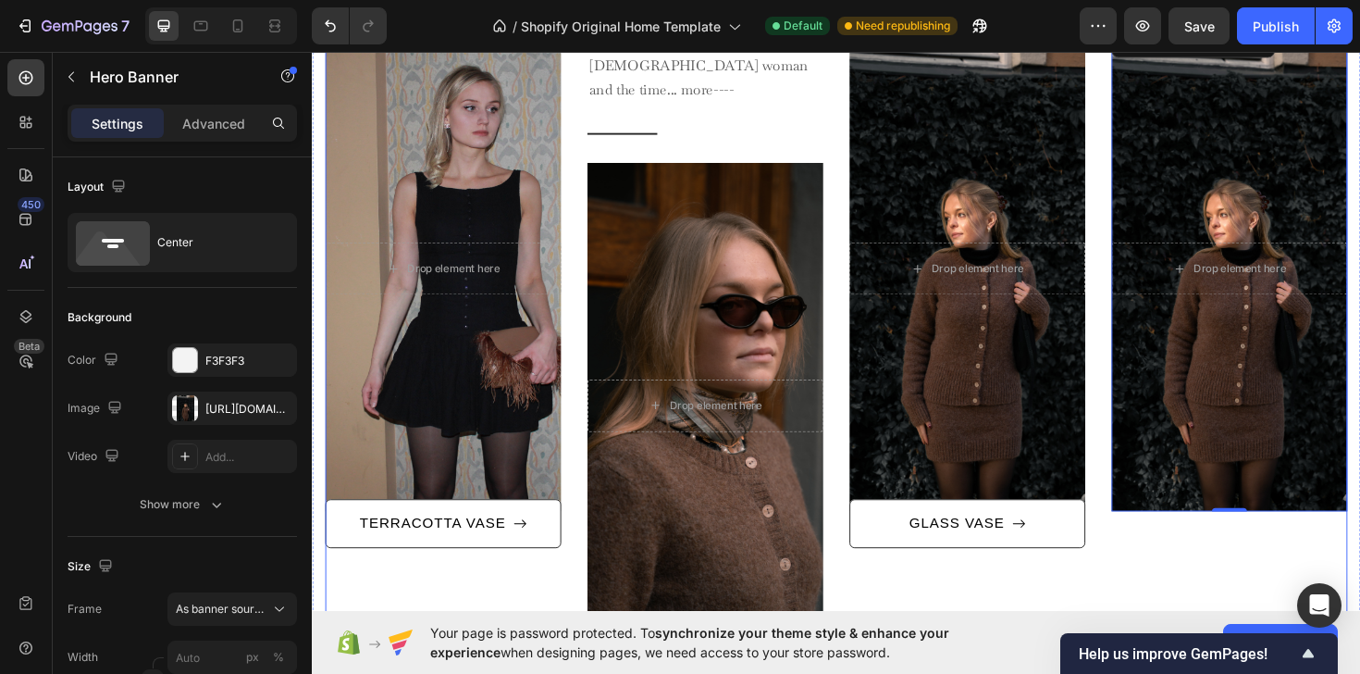
click at [1141, 600] on div "After a long time of molding and crafting, our high-class ceramics, I always ha…" at bounding box center [867, 373] width 1082 height 697
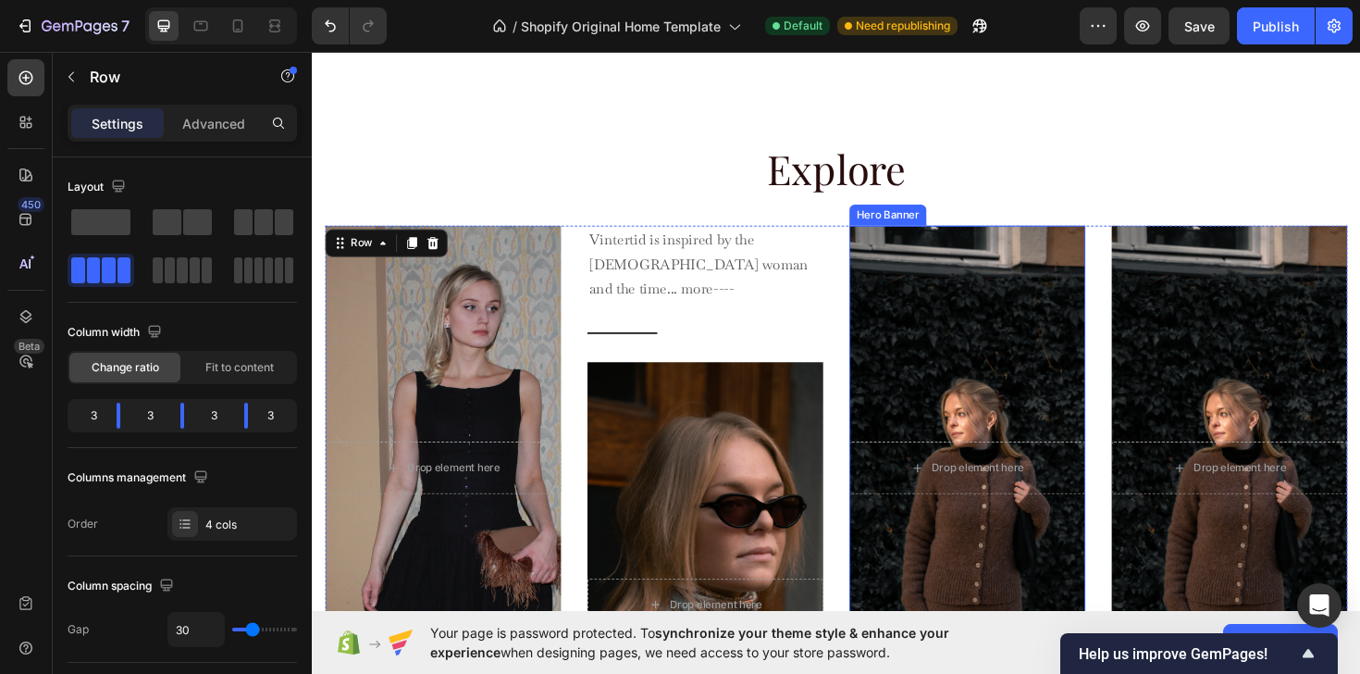
scroll to position [797, 0]
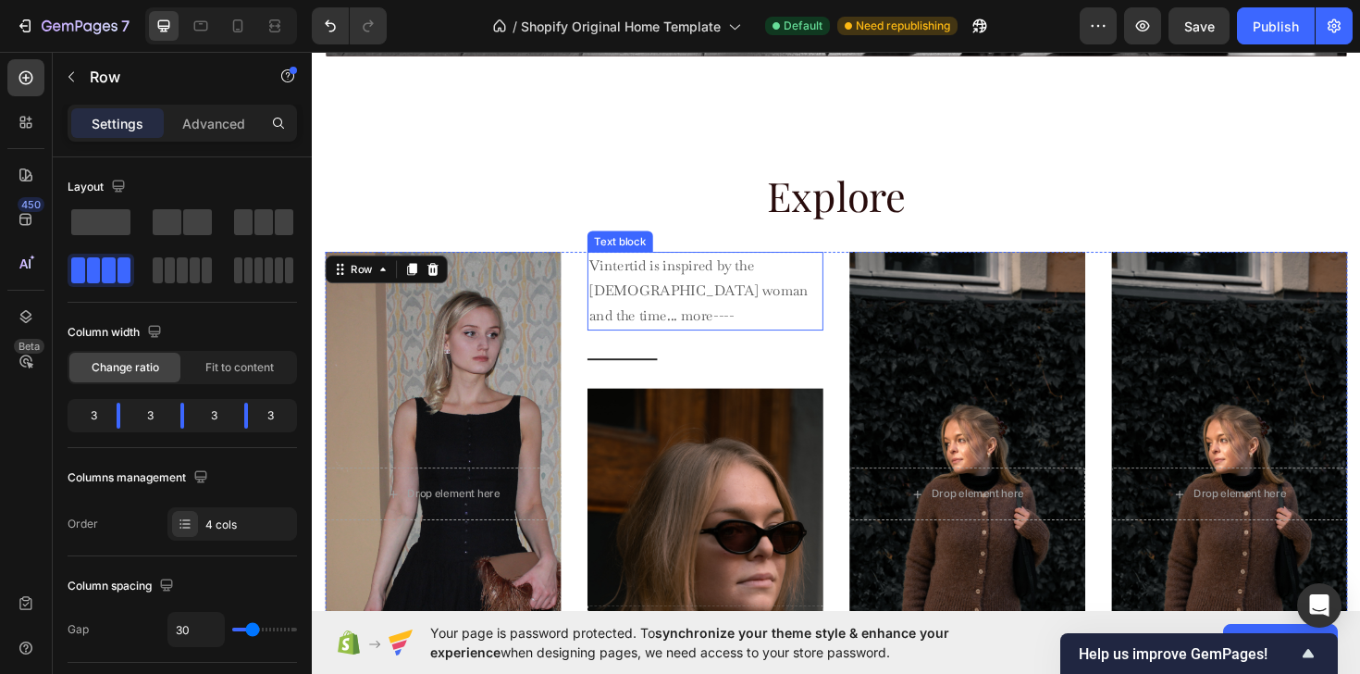
click at [776, 287] on p "Vintertid is inspired by the [DEMOGRAPHIC_DATA] woman and the time... more----" at bounding box center [728, 306] width 246 height 80
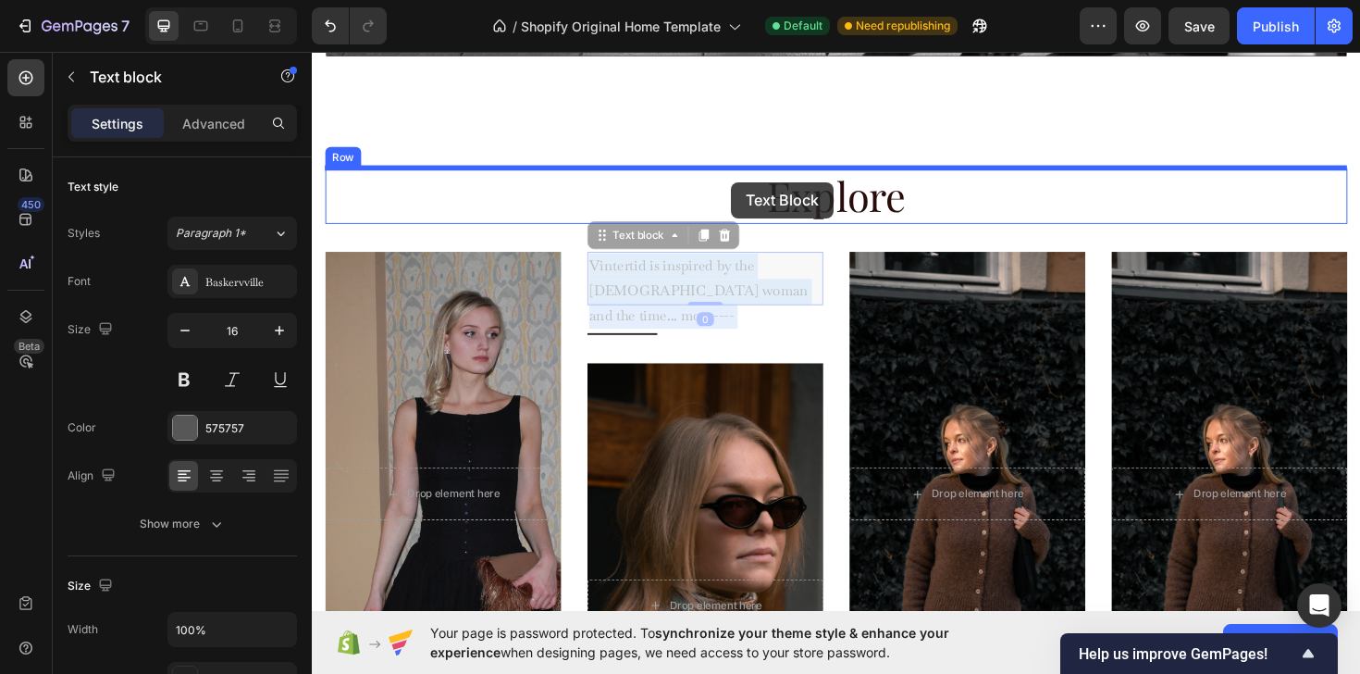
drag, startPoint x: 768, startPoint y: 283, endPoint x: 755, endPoint y: 190, distance: 94.3
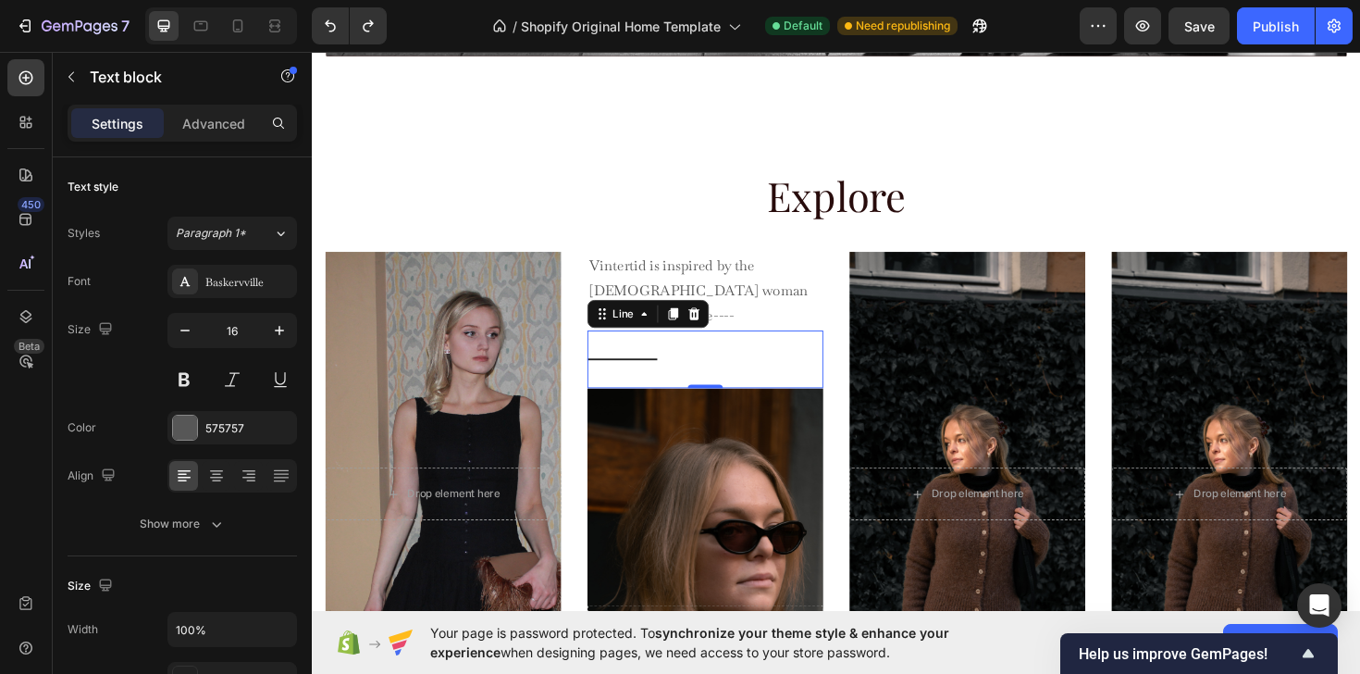
click at [615, 352] on div "Title Line 0" at bounding box center [728, 377] width 250 height 61
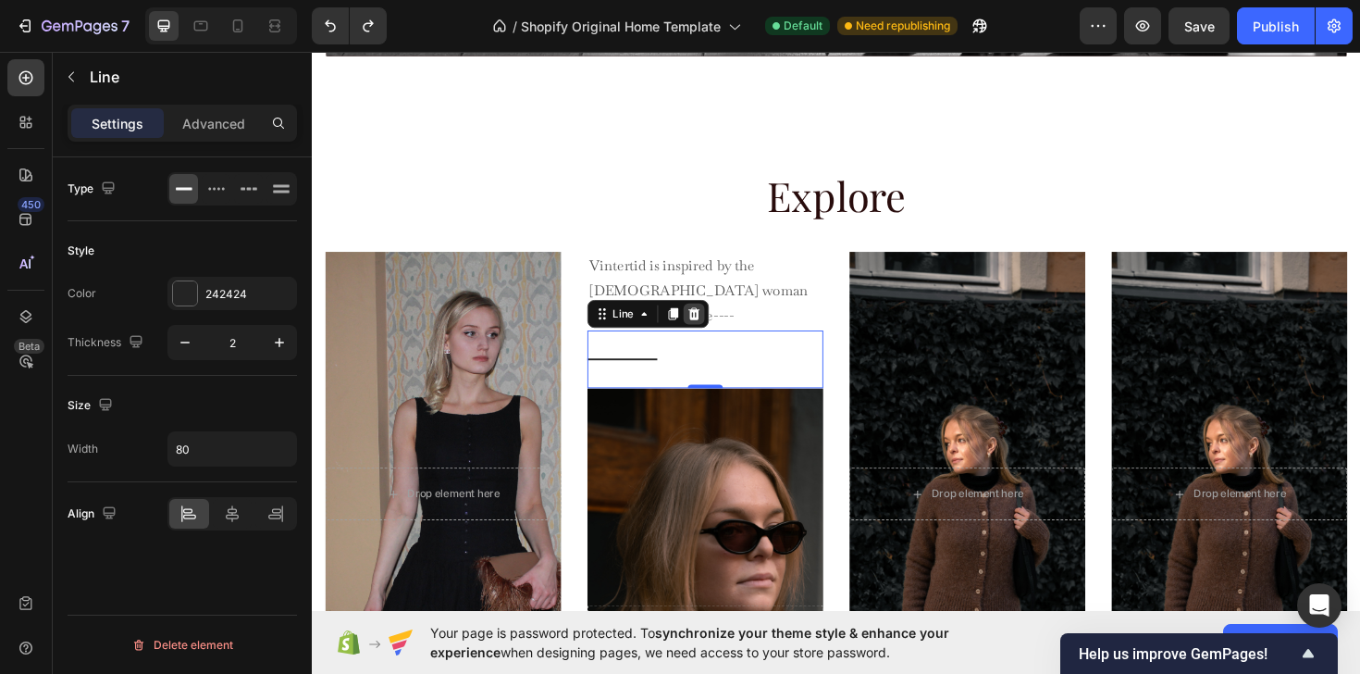
click at [712, 323] on icon at bounding box center [717, 329] width 12 height 13
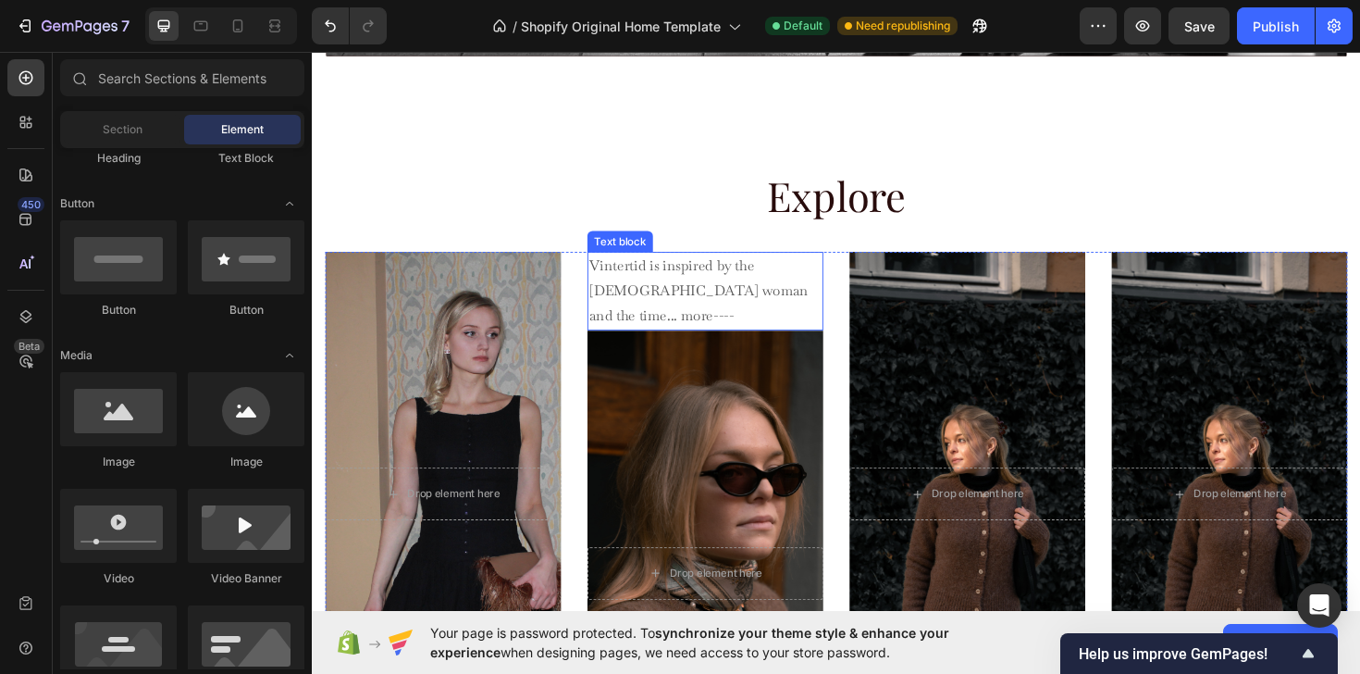
click at [714, 294] on p "Vintertid is inspired by the [DEMOGRAPHIC_DATA] woman and the time... more----" at bounding box center [728, 306] width 246 height 80
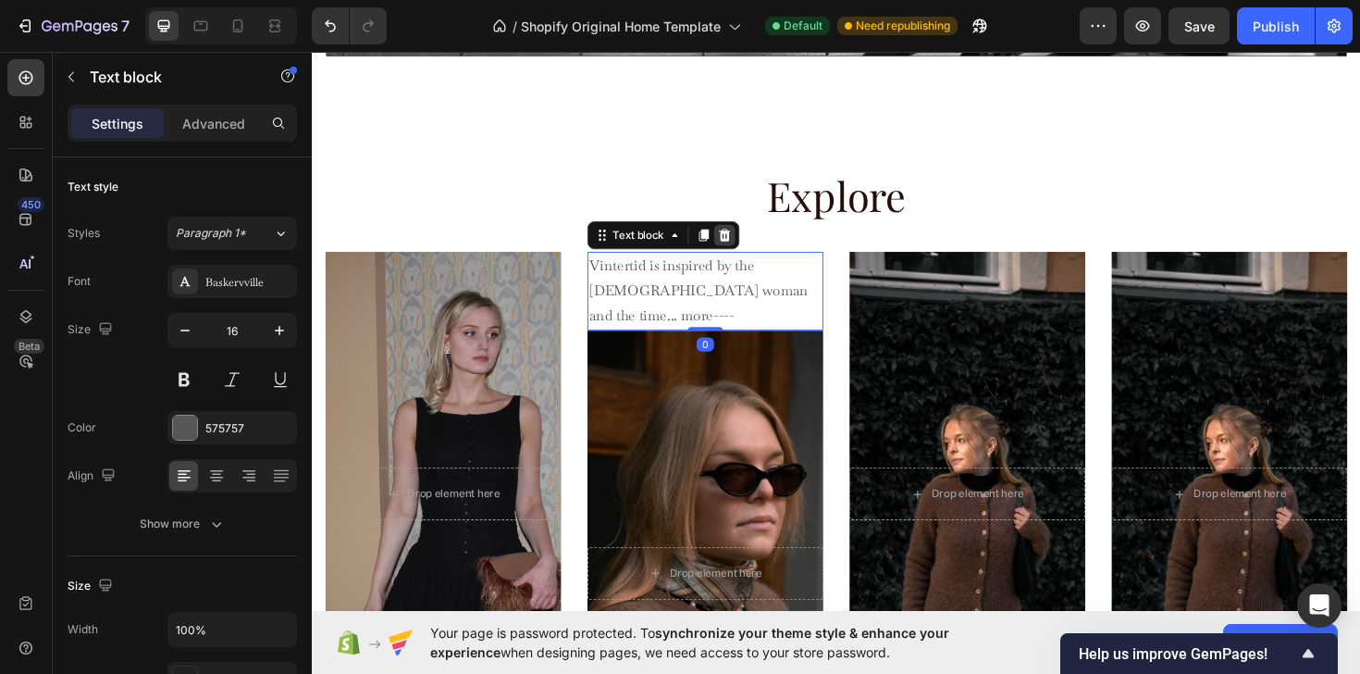
click at [748, 249] on icon at bounding box center [749, 246] width 12 height 13
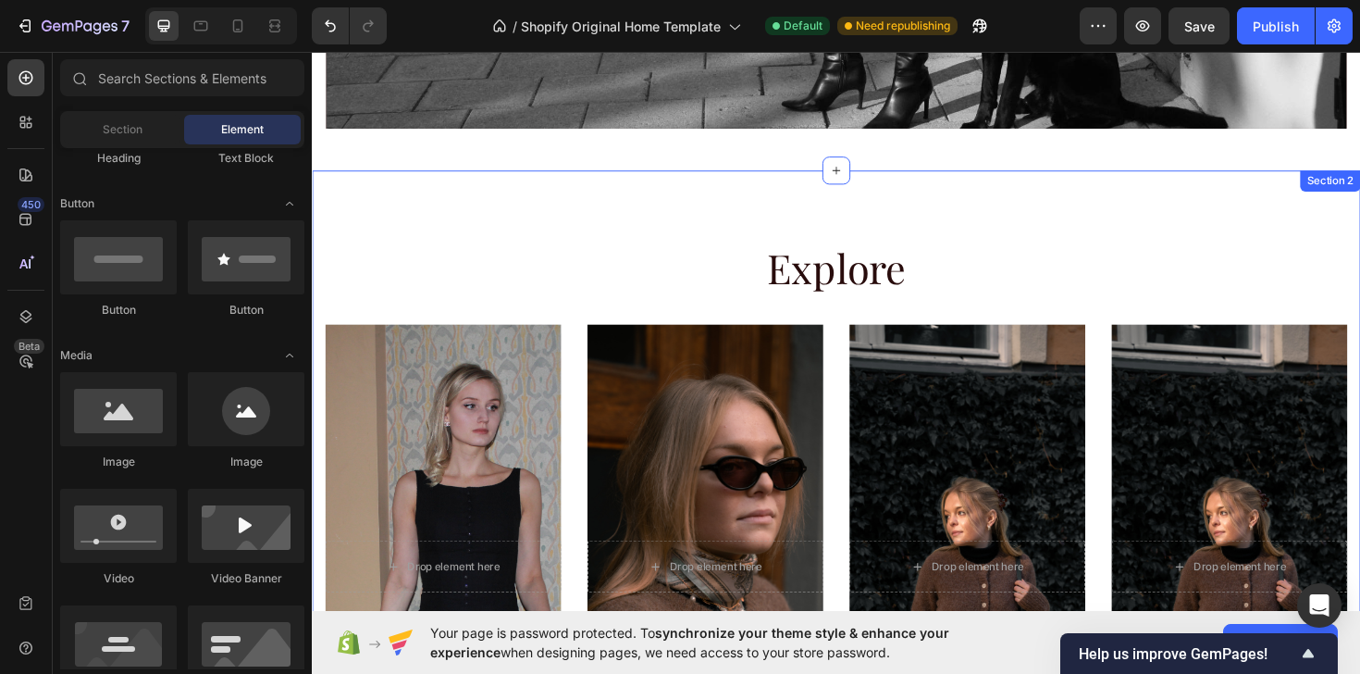
scroll to position [715, 0]
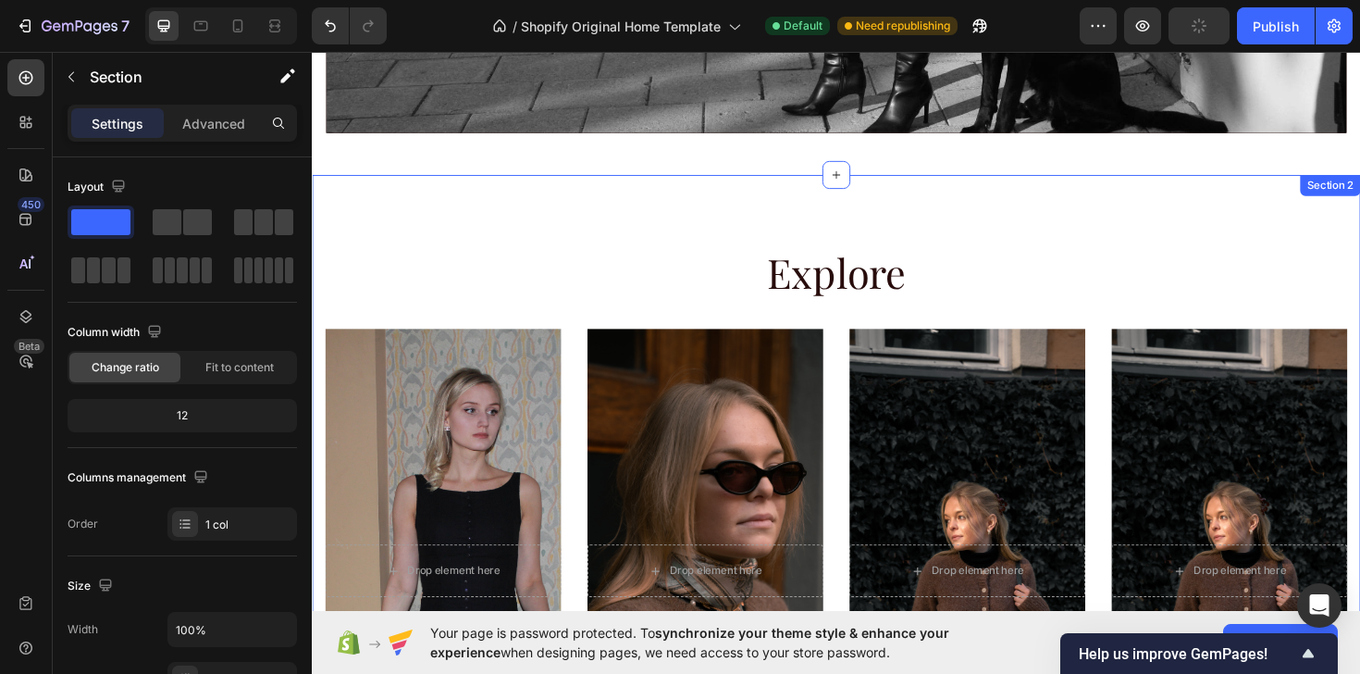
click at [790, 234] on div "Explore Heading Row After a long time of molding and crafting, our high-class c…" at bounding box center [867, 576] width 1110 height 789
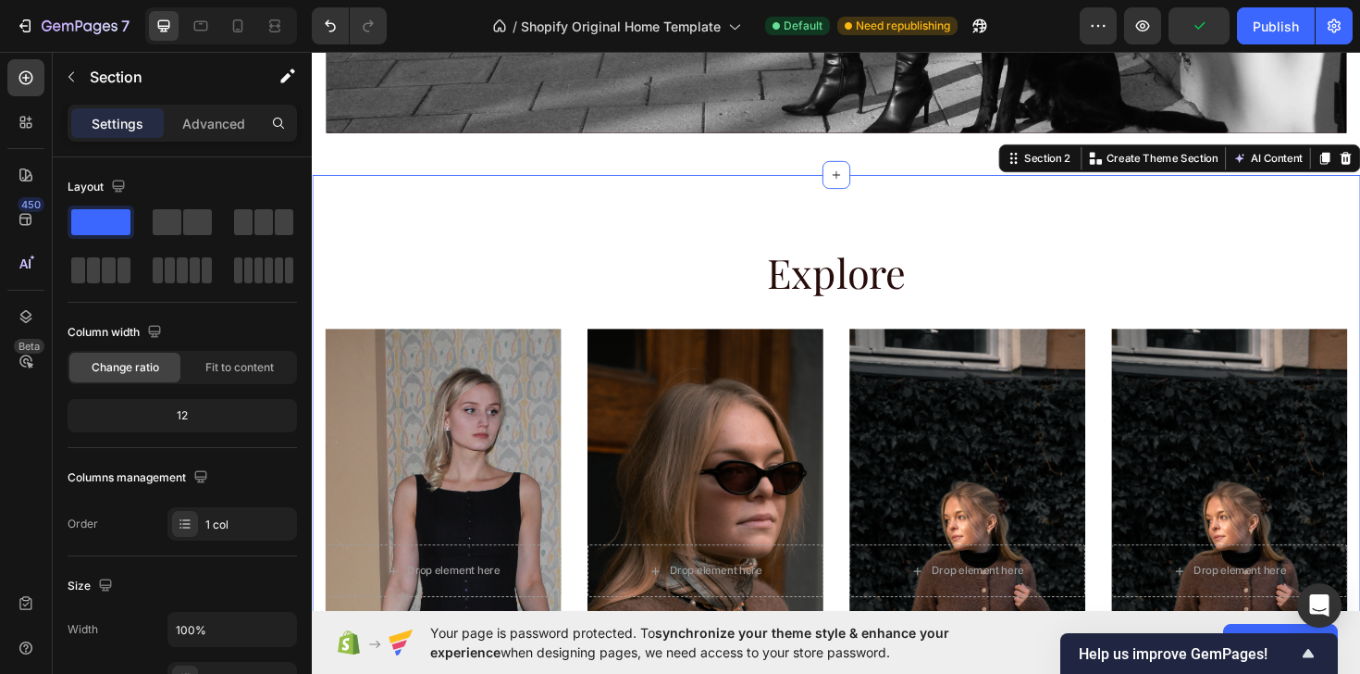
click at [802, 241] on div "Explore Heading Row After a long time of molding and crafting, our high-class c…" at bounding box center [867, 576] width 1110 height 789
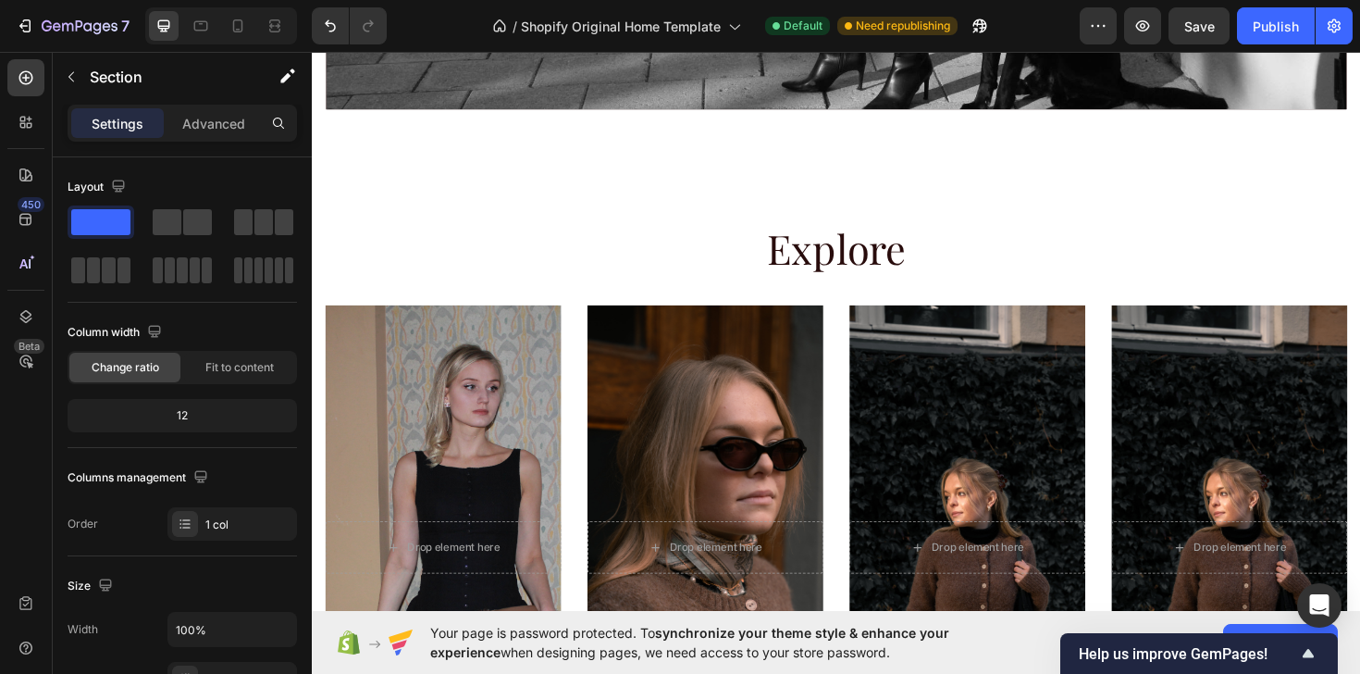
scroll to position [703, 0]
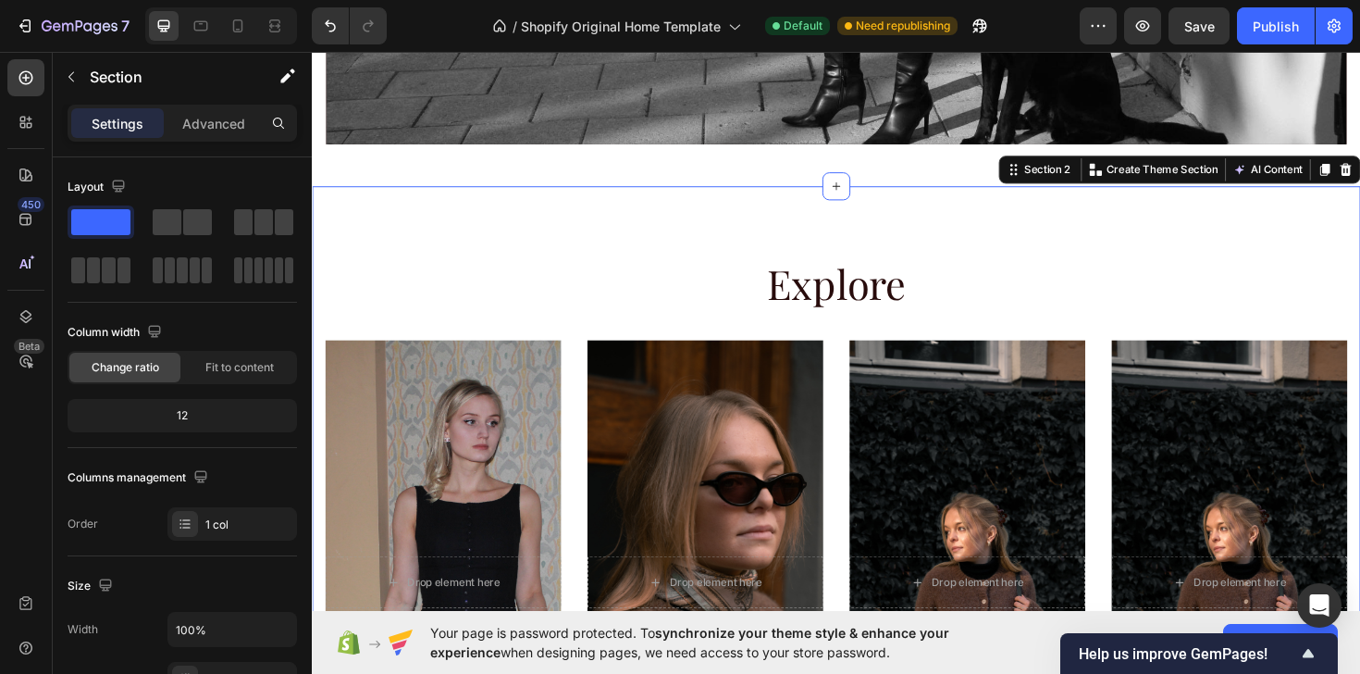
click at [775, 218] on div "Explore Heading Row After a long time of molding and crafting, our high-class c…" at bounding box center [867, 588] width 1110 height 789
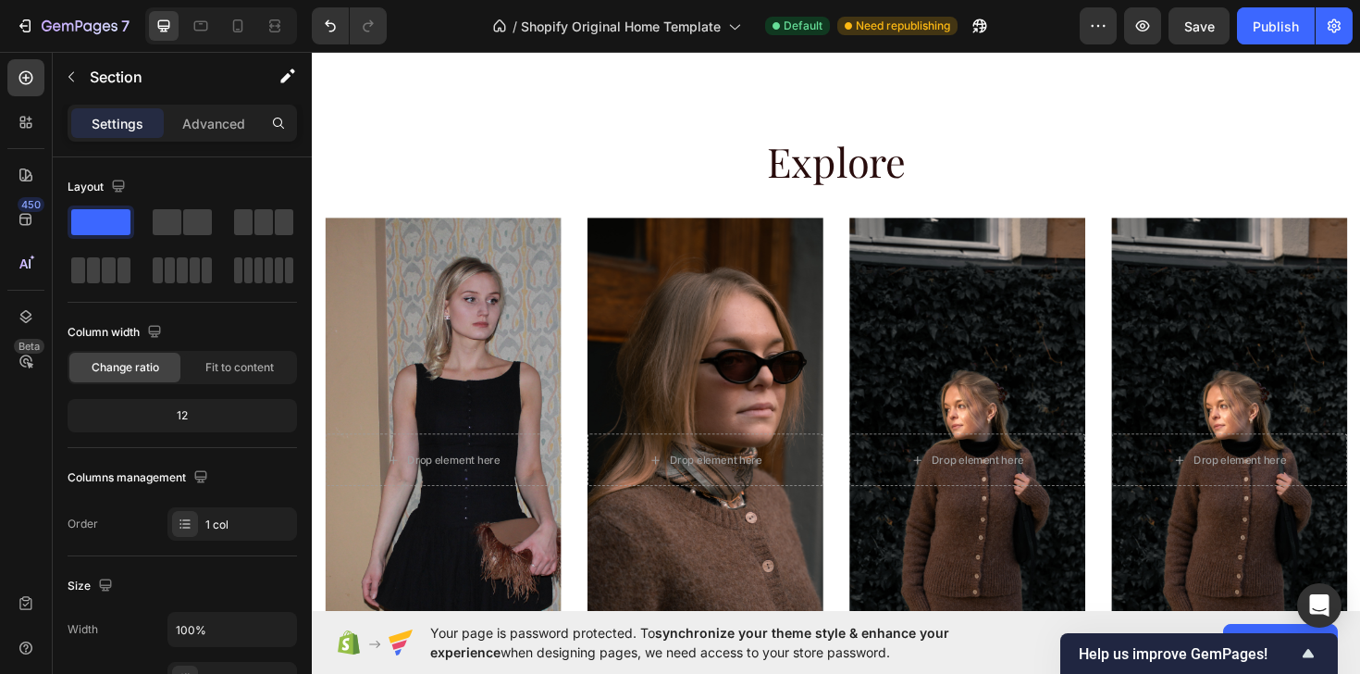
scroll to position [1067, 0]
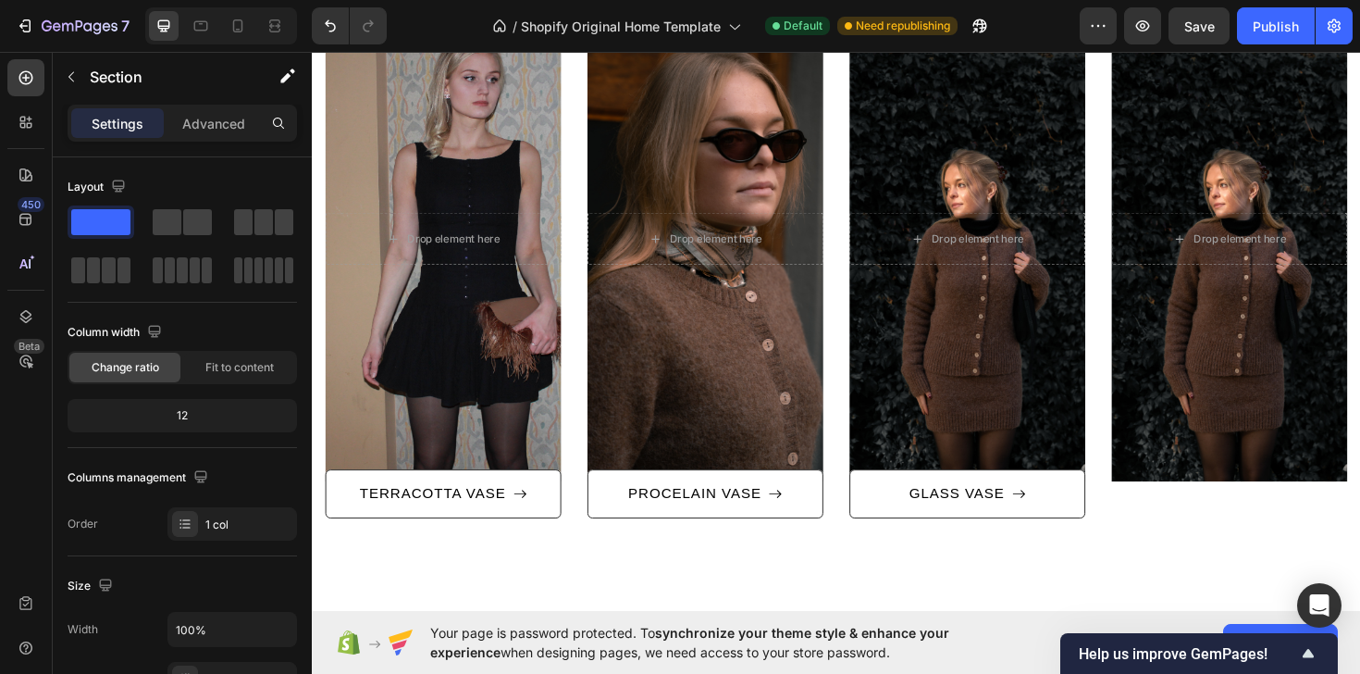
click at [1240, 315] on div "Overlay" at bounding box center [1283, 250] width 250 height 513
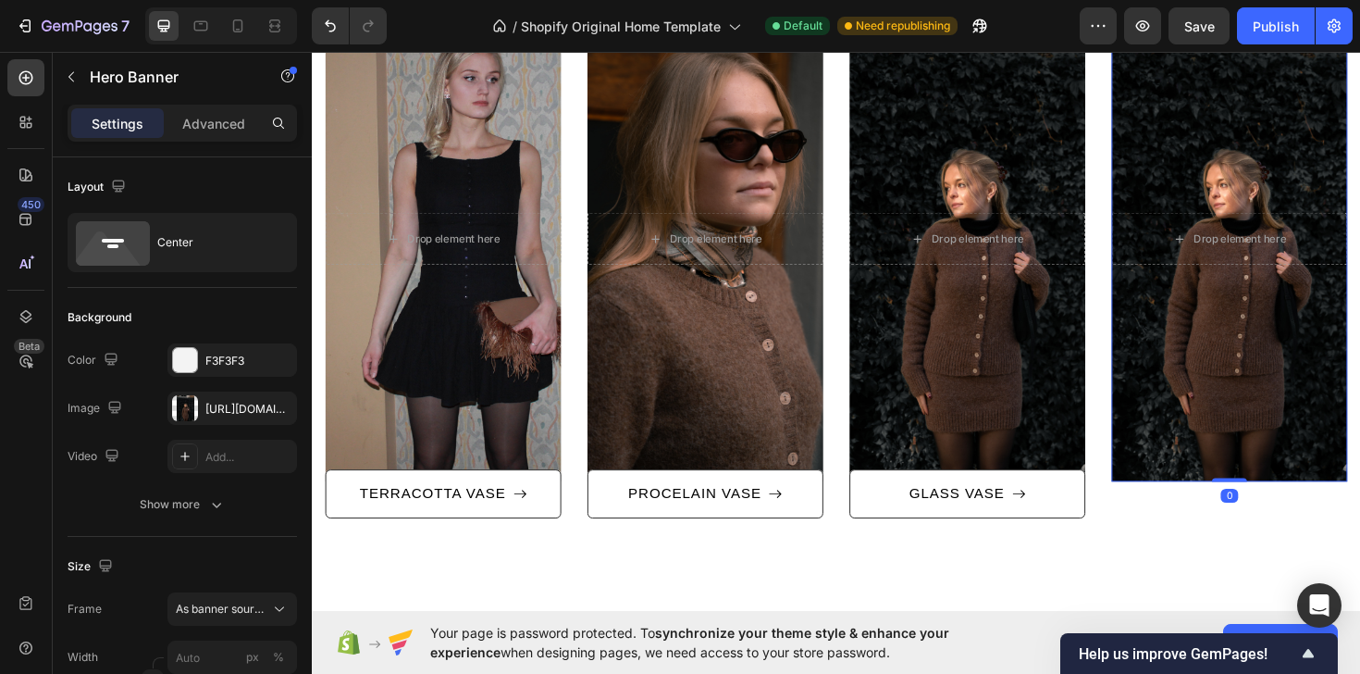
click at [1278, 116] on div "Overlay" at bounding box center [1283, 250] width 250 height 513
click at [232, 407] on div "[URL][DOMAIN_NAME]" at bounding box center [232, 409] width 54 height 17
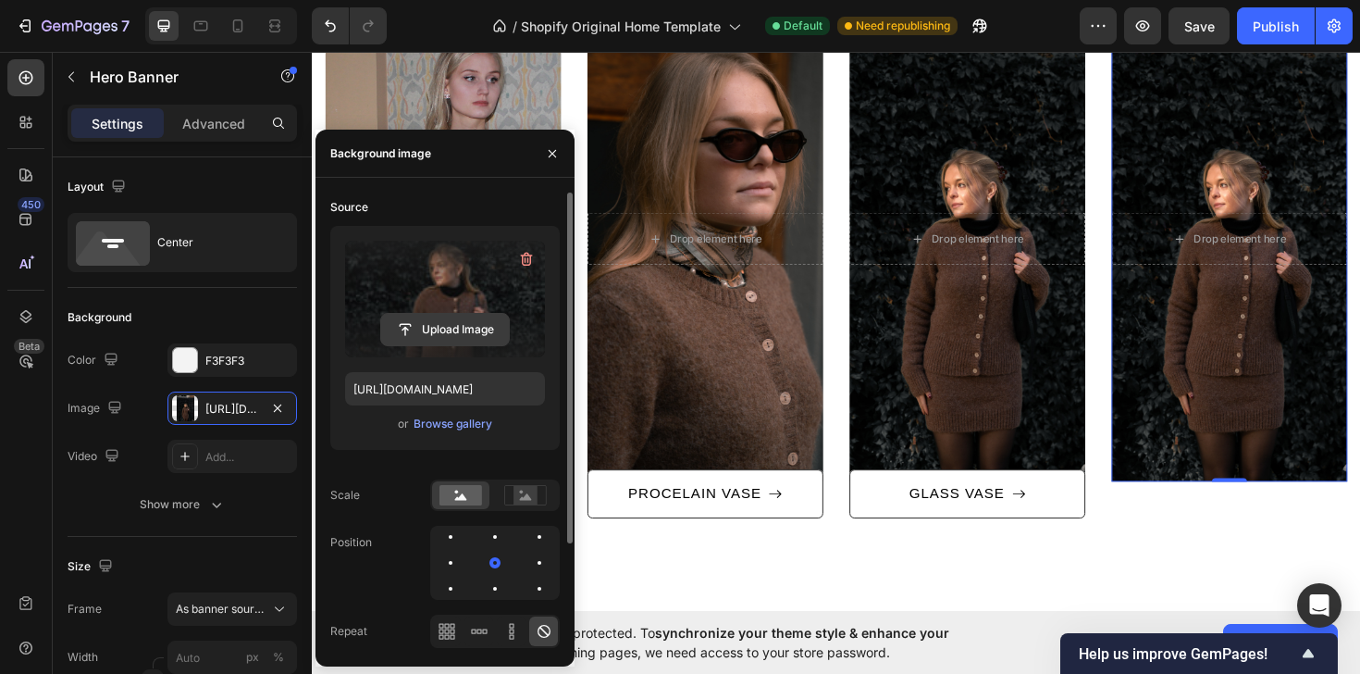
click at [428, 339] on input "file" at bounding box center [445, 329] width 128 height 31
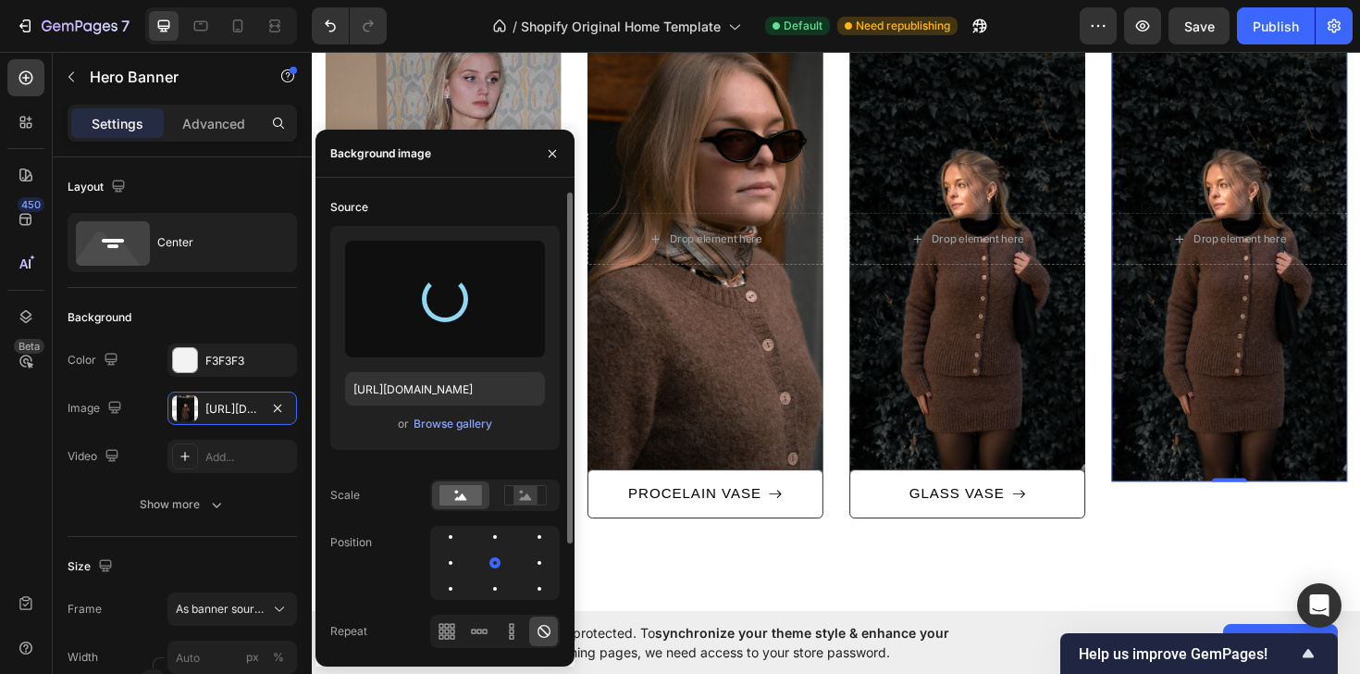
type input "[URL][DOMAIN_NAME]"
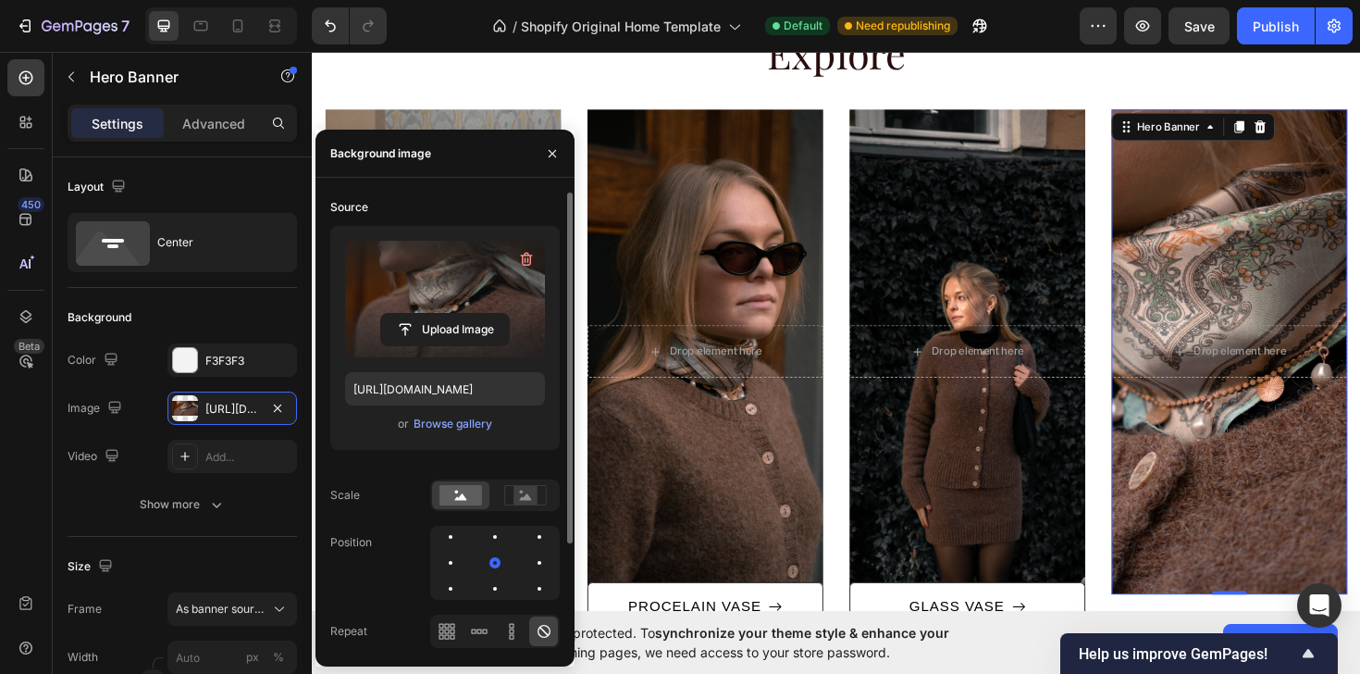
scroll to position [931, 0]
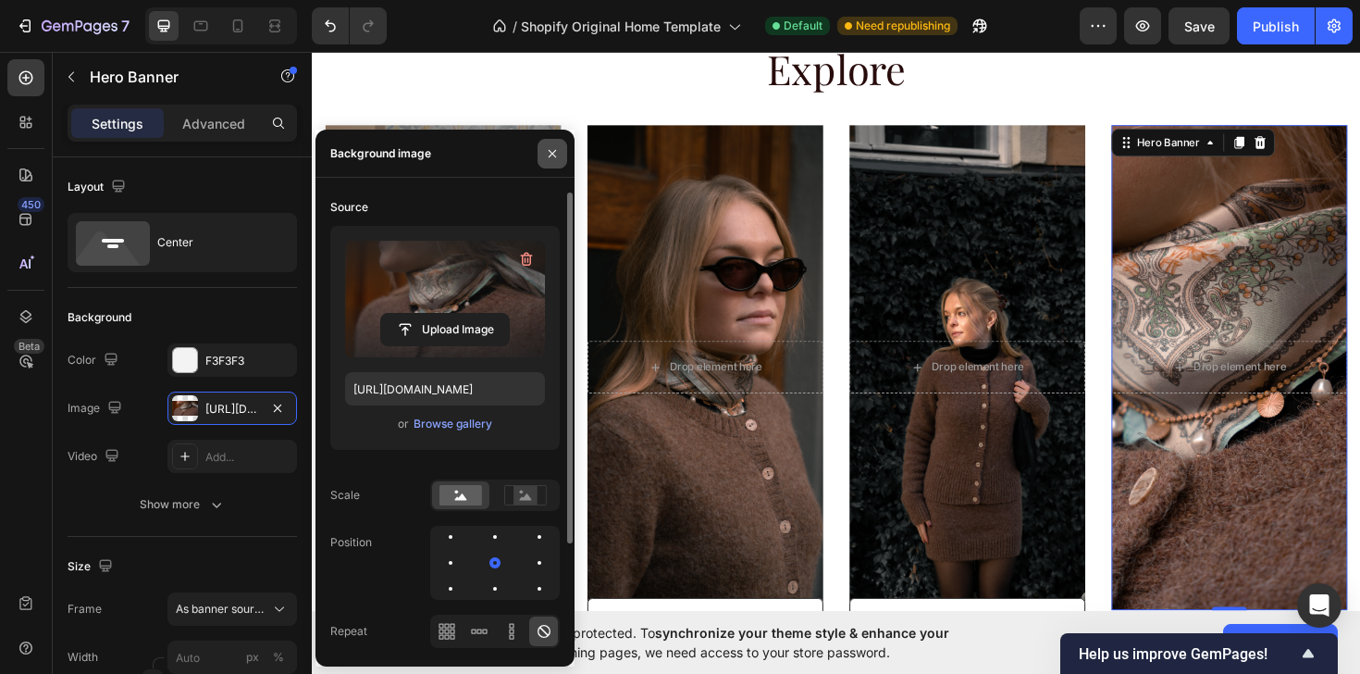
click at [551, 160] on button "button" at bounding box center [553, 154] width 30 height 30
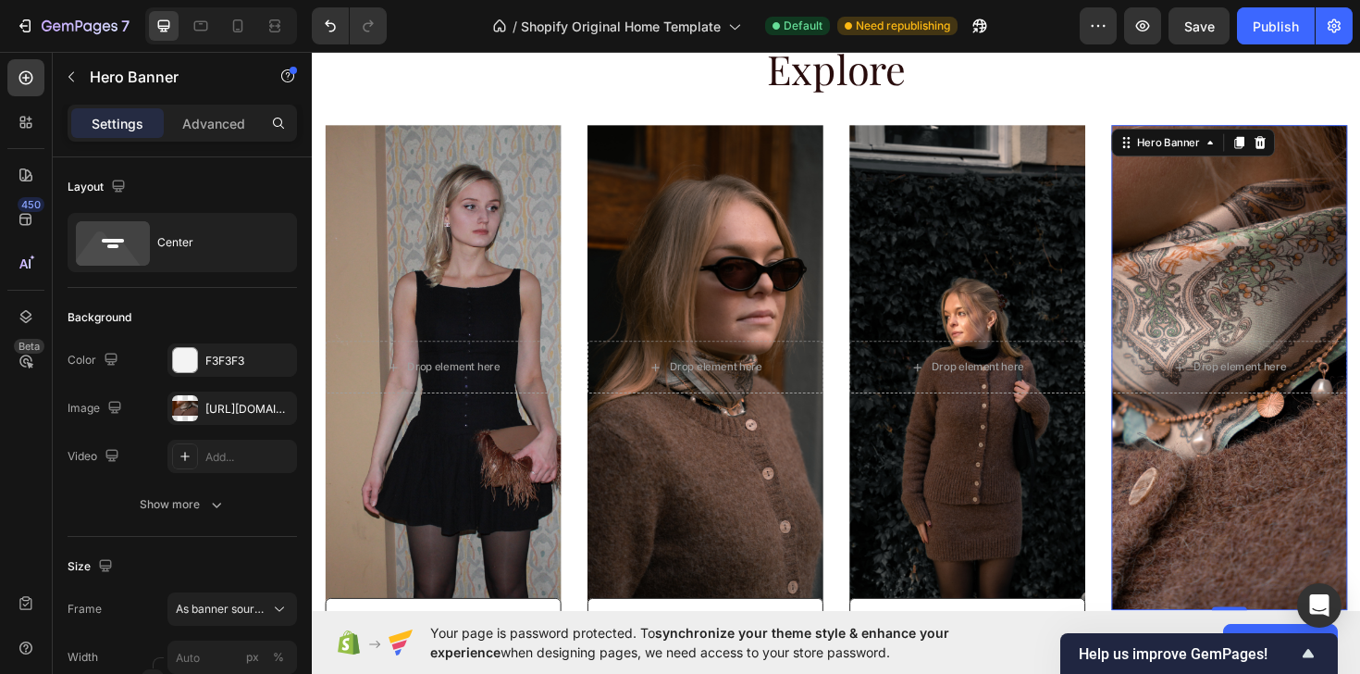
scroll to position [921, 0]
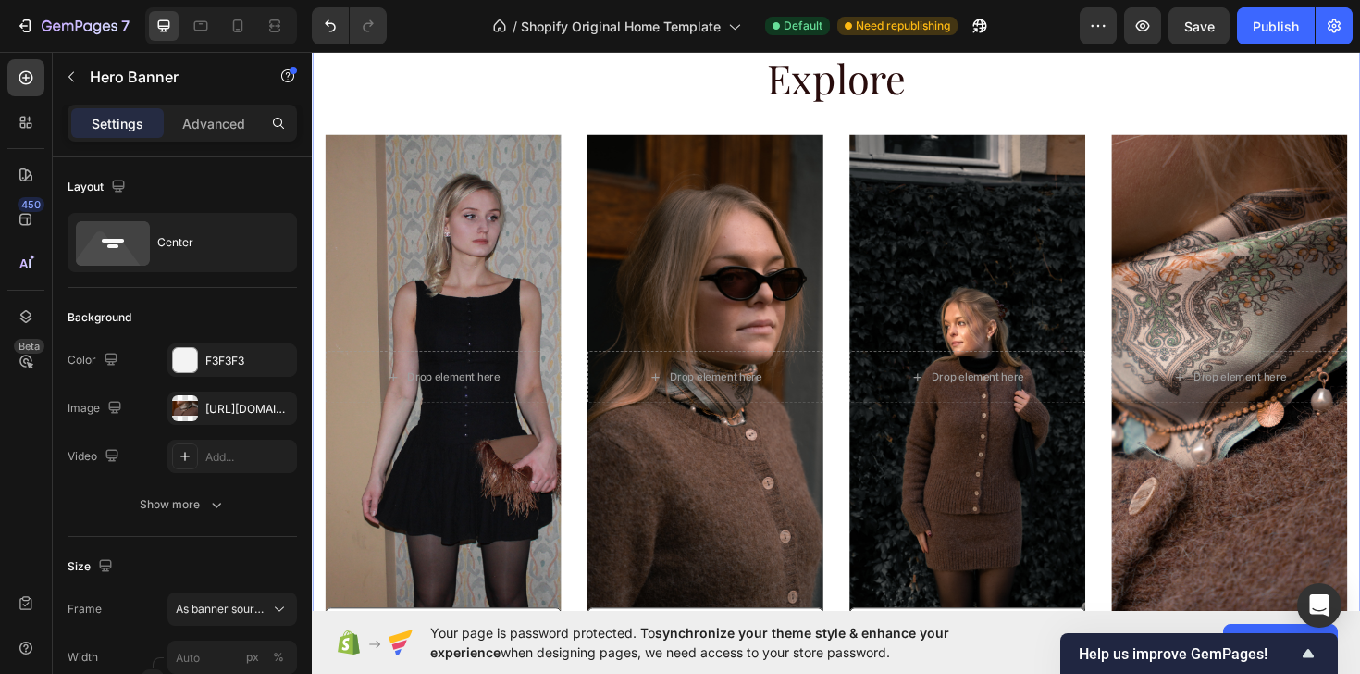
click at [477, 129] on div "Explore Heading Row After a long time of molding and crafting, our high-class c…" at bounding box center [867, 371] width 1082 height 641
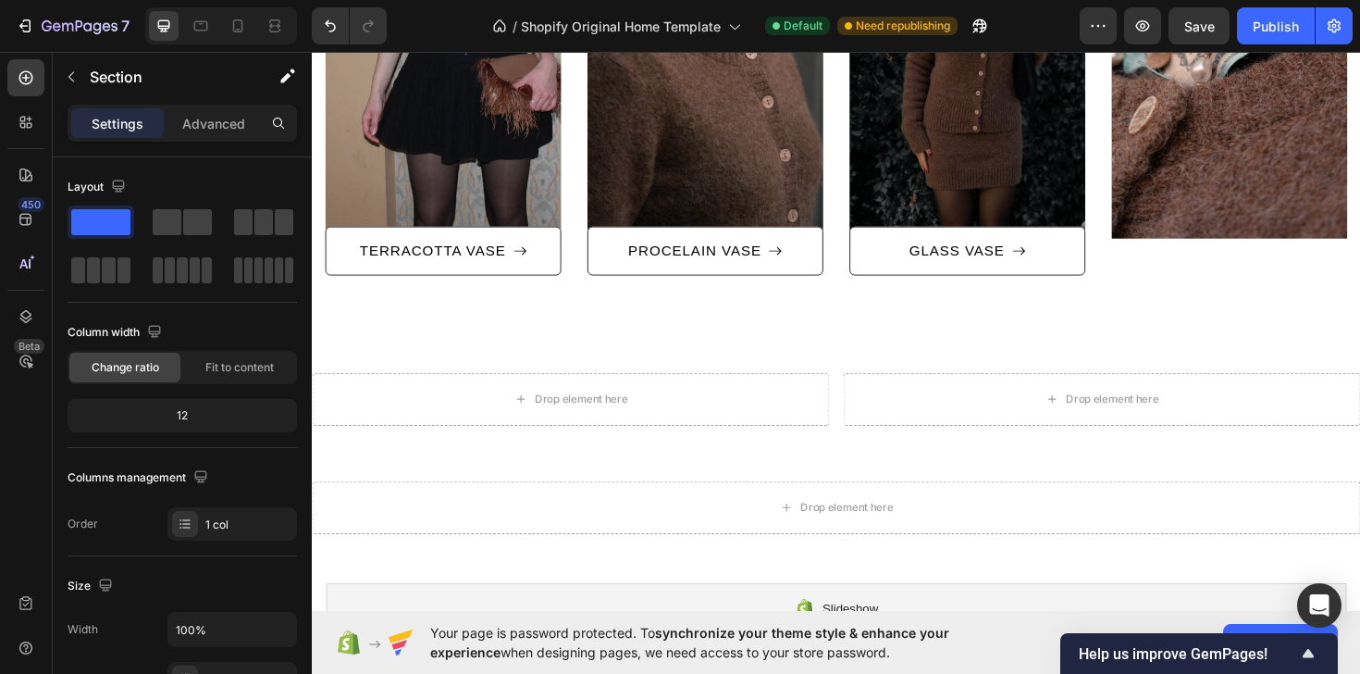
scroll to position [1327, 0]
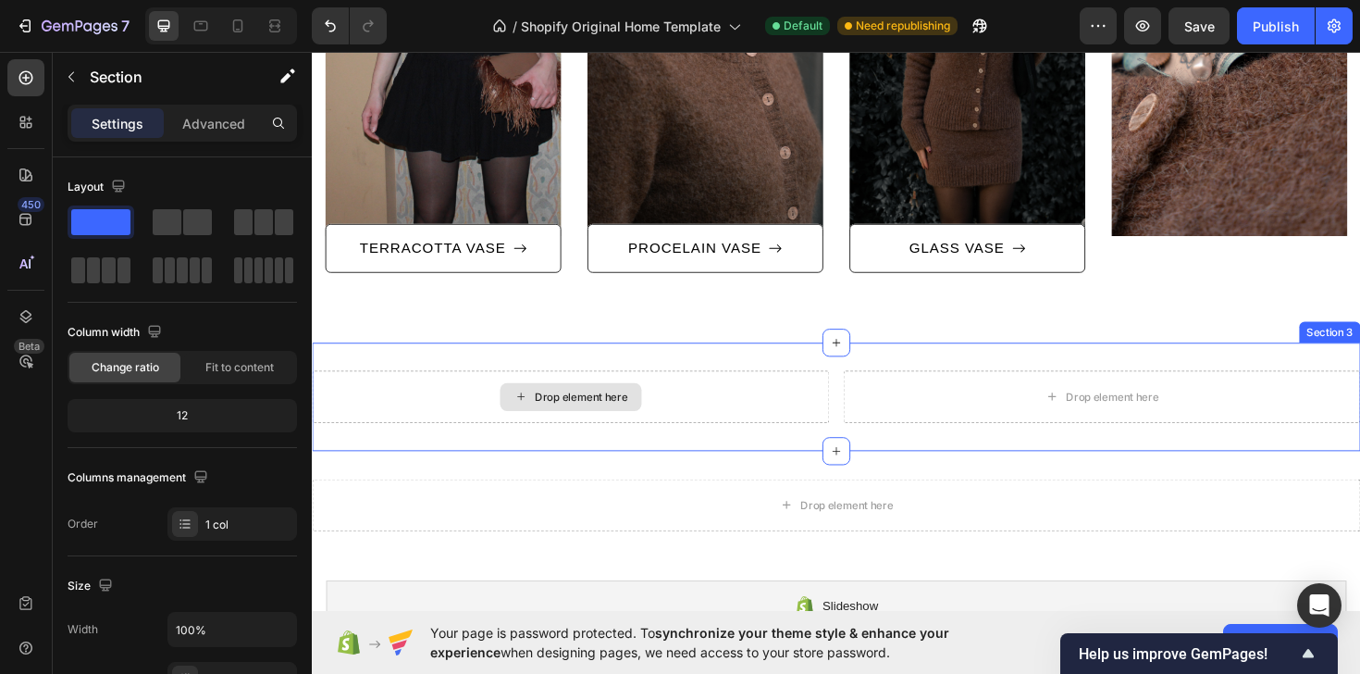
click at [609, 418] on div "Drop element here" at bounding box center [597, 417] width 98 height 15
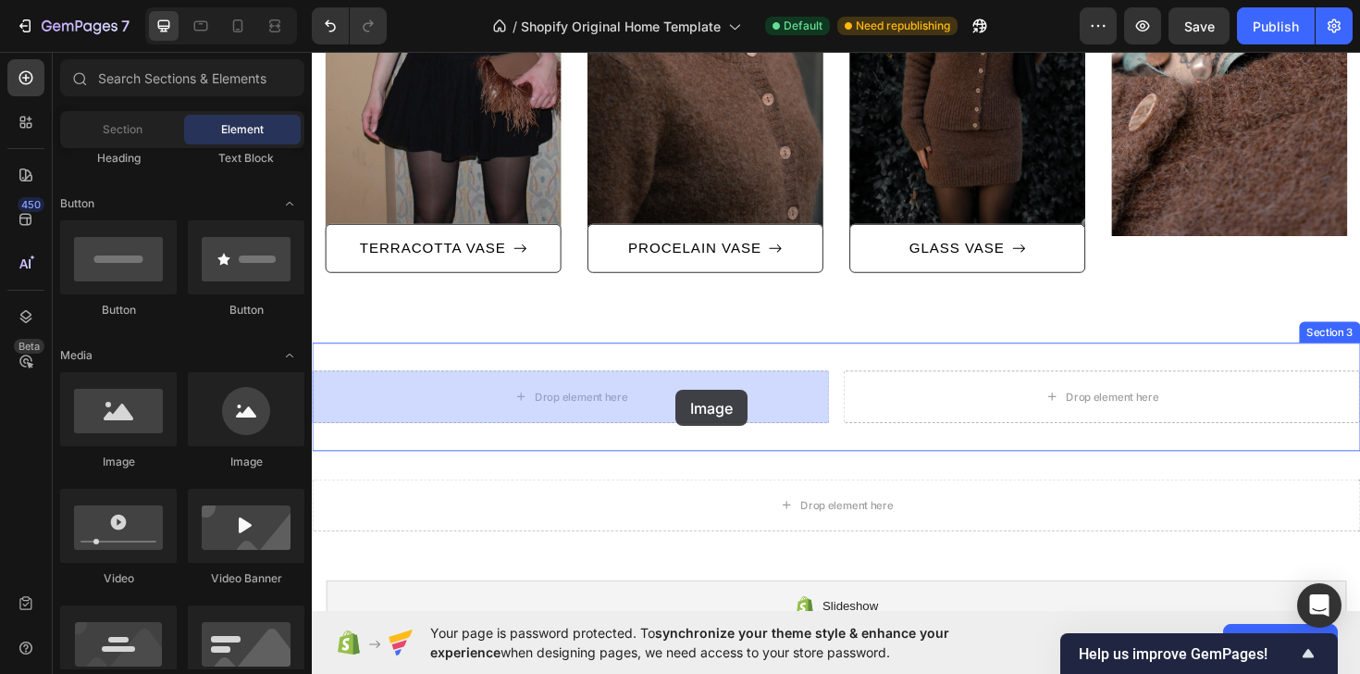
drag, startPoint x: 415, startPoint y: 474, endPoint x: 697, endPoint y: 410, distance: 288.4
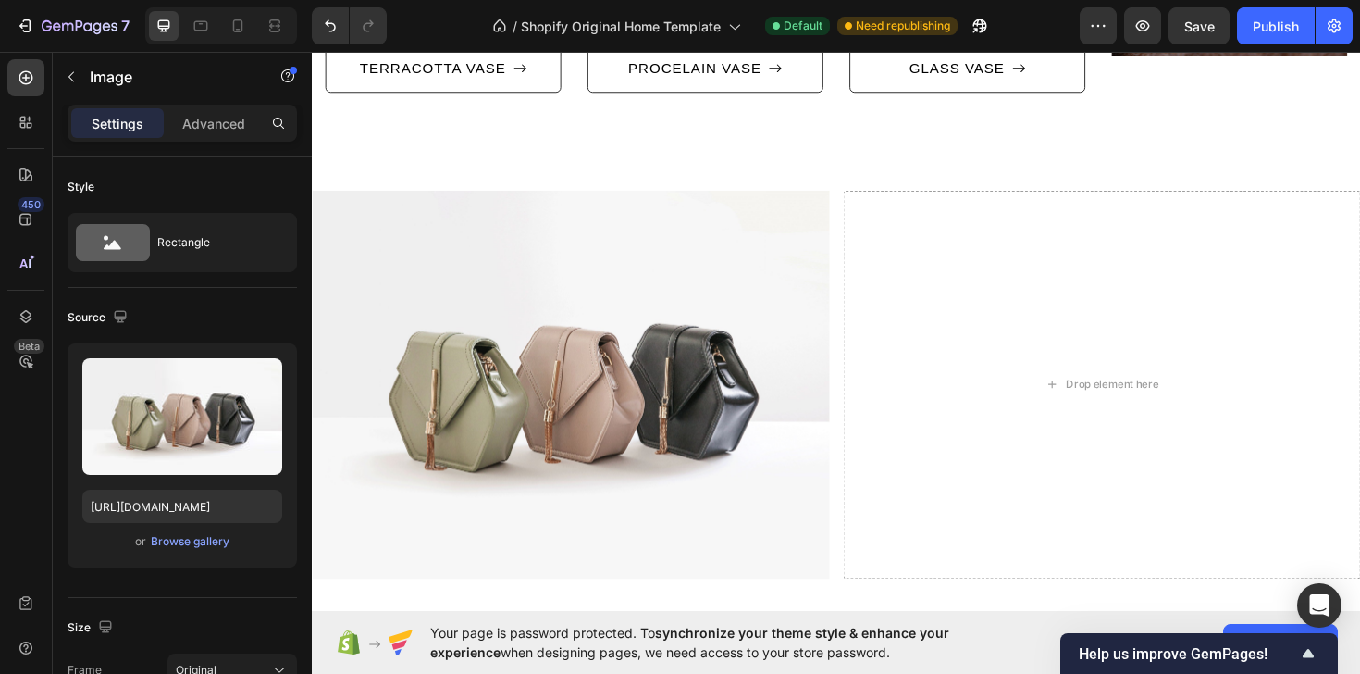
scroll to position [1520, 0]
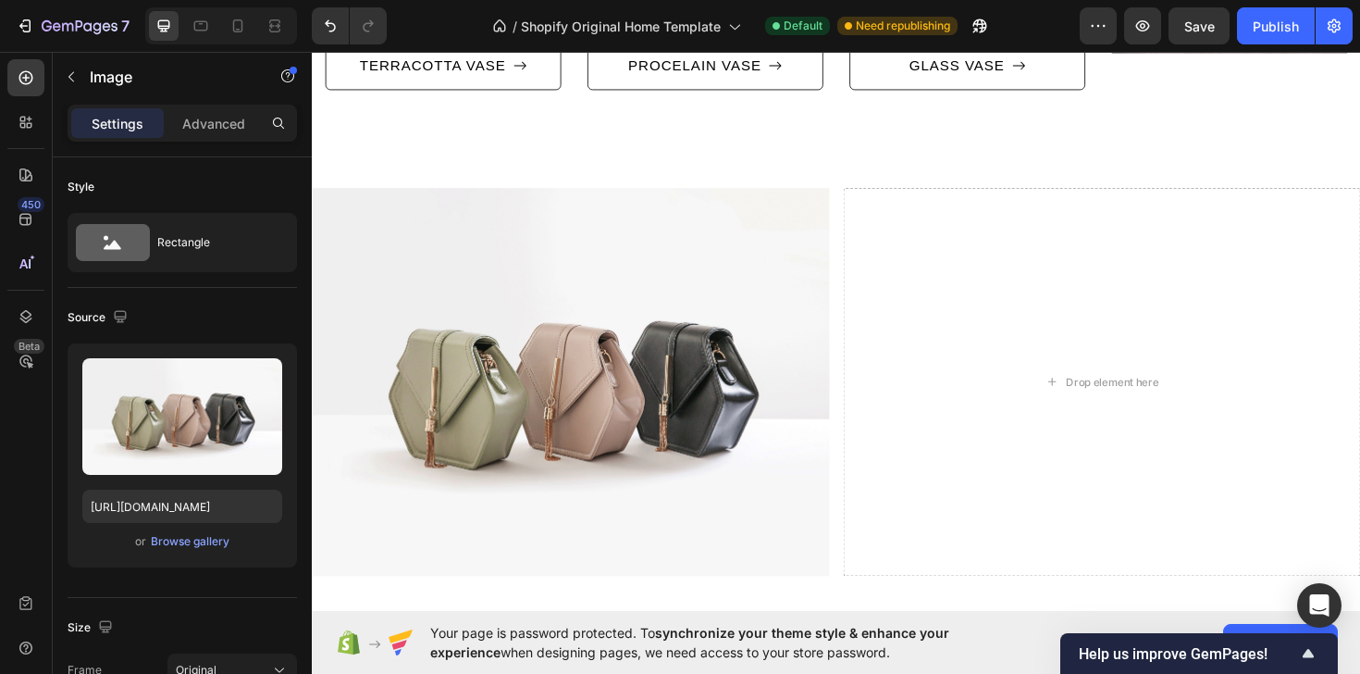
click at [721, 402] on img at bounding box center [586, 401] width 548 height 411
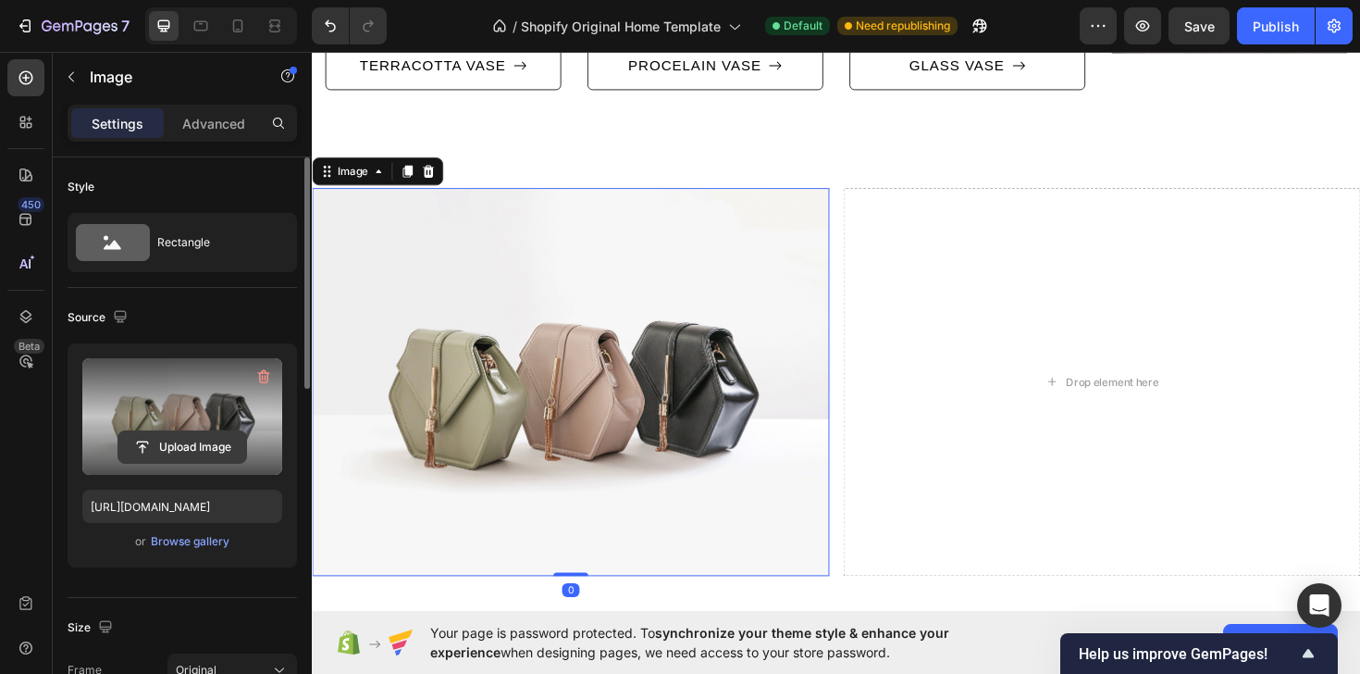
click at [207, 446] on input "file" at bounding box center [182, 446] width 128 height 31
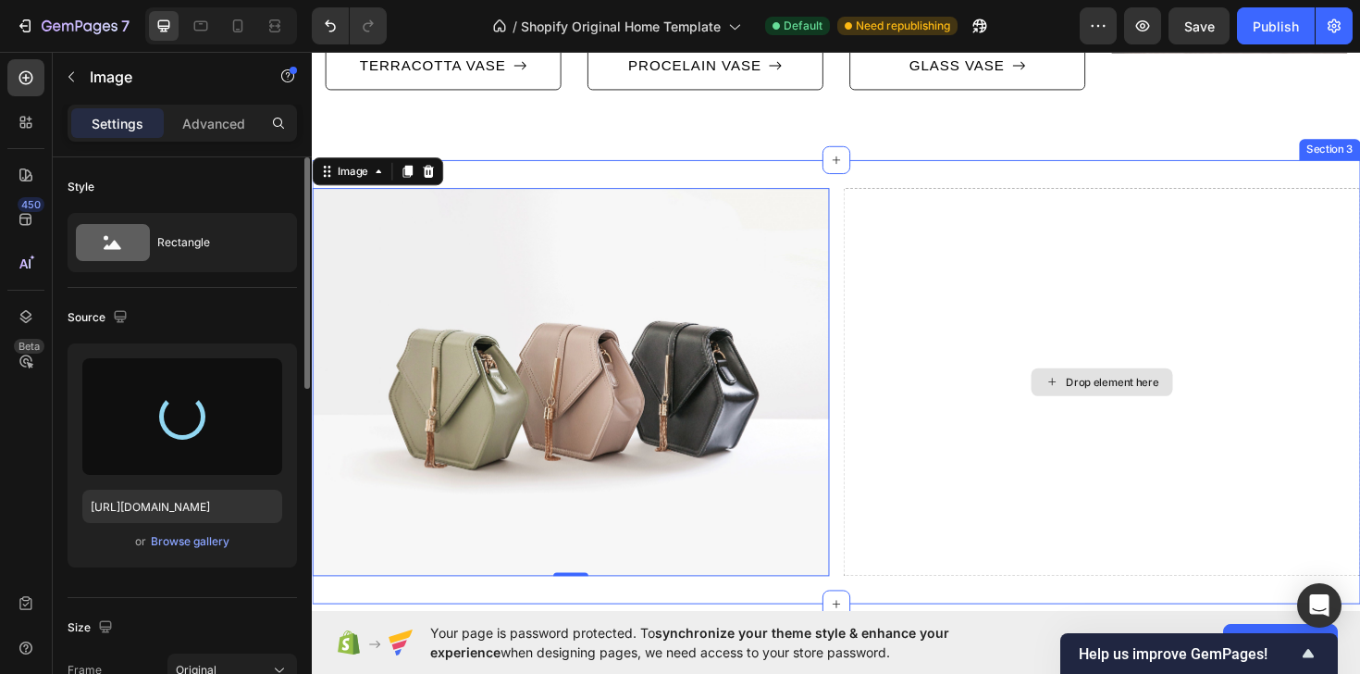
type input "[URL][DOMAIN_NAME]"
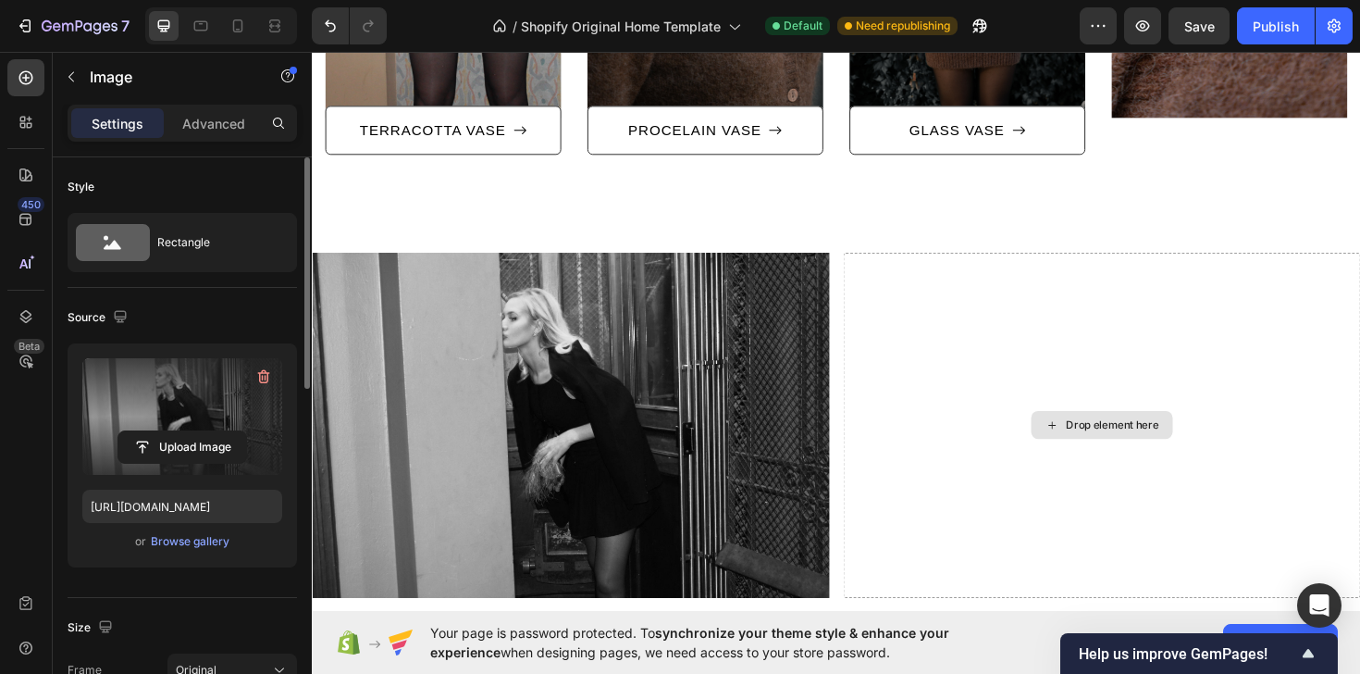
scroll to position [1451, 0]
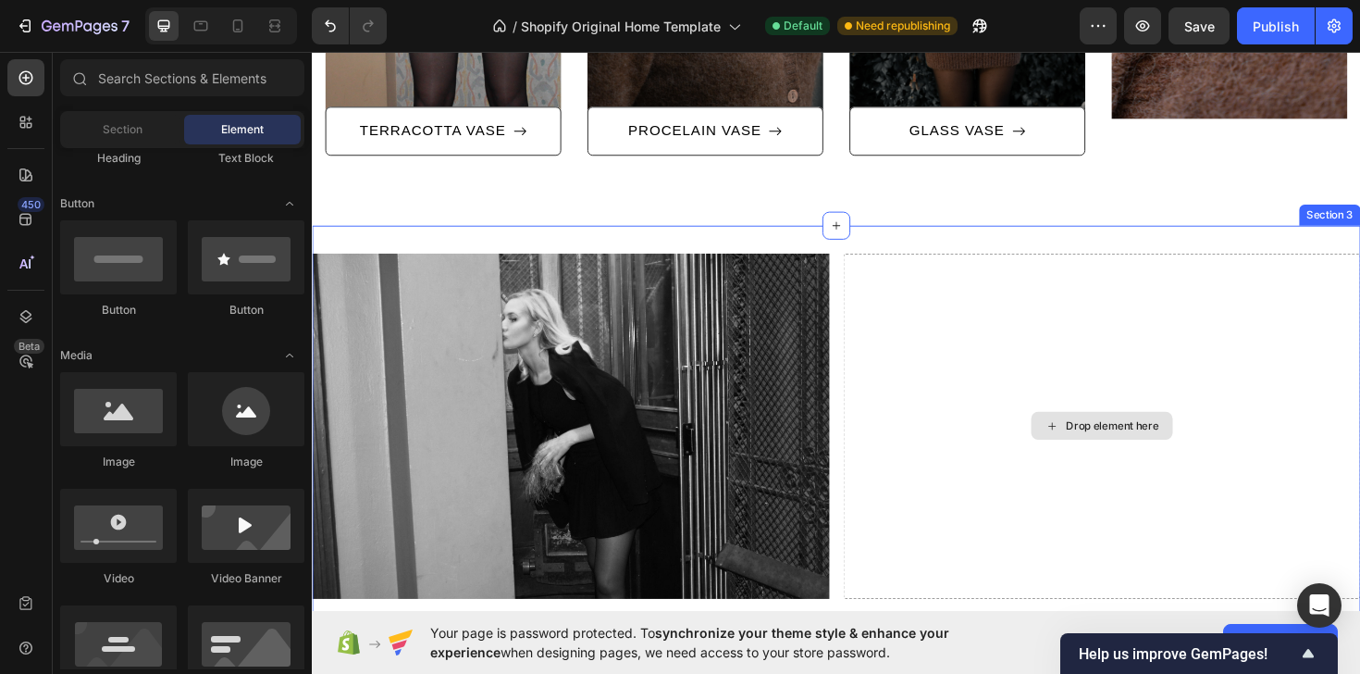
click at [1142, 444] on div "Drop element here" at bounding box center [1159, 447] width 98 height 15
click at [1124, 451] on div "Drop element here" at bounding box center [1159, 447] width 98 height 15
click at [1092, 448] on icon at bounding box center [1095, 447] width 7 height 7
click at [978, 320] on div "Drop element here" at bounding box center [1148, 448] width 548 height 365
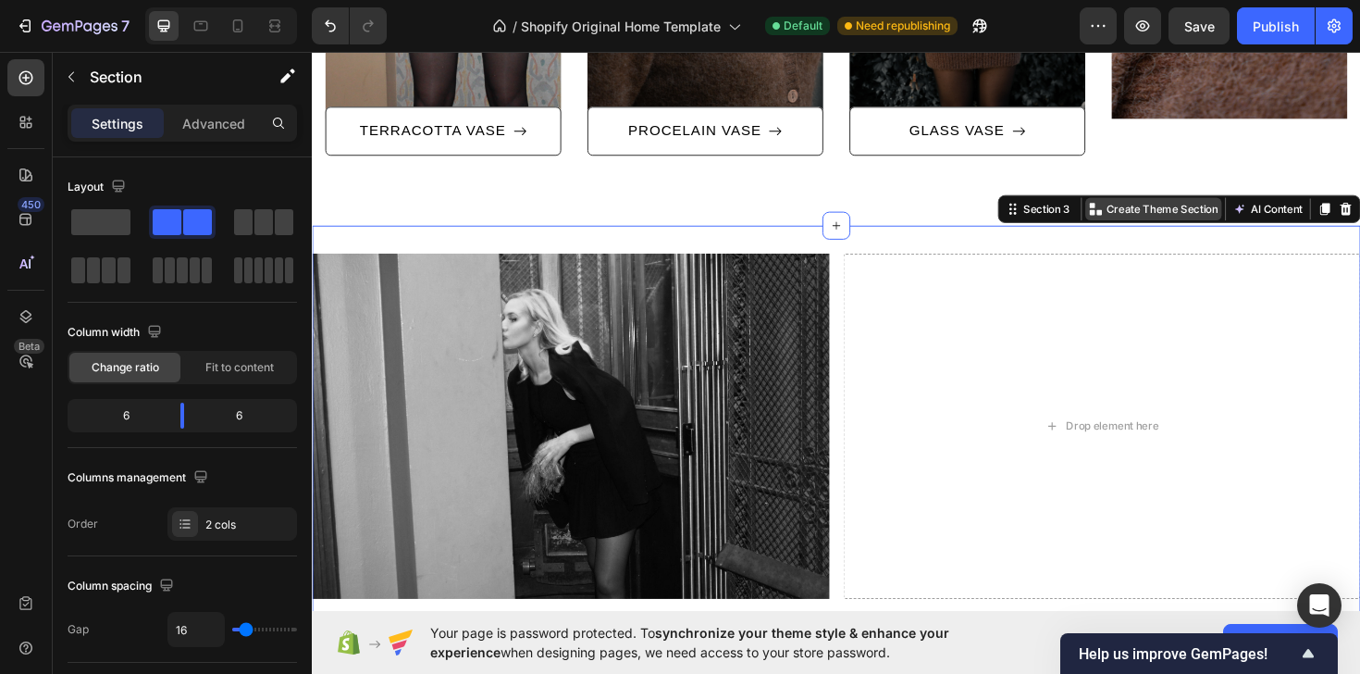
click at [1153, 219] on p "Create Theme Section" at bounding box center [1212, 218] width 118 height 17
click at [1064, 322] on div "Drop element here" at bounding box center [1148, 448] width 548 height 365
click at [921, 298] on div "Drop element here" at bounding box center [1148, 448] width 548 height 365
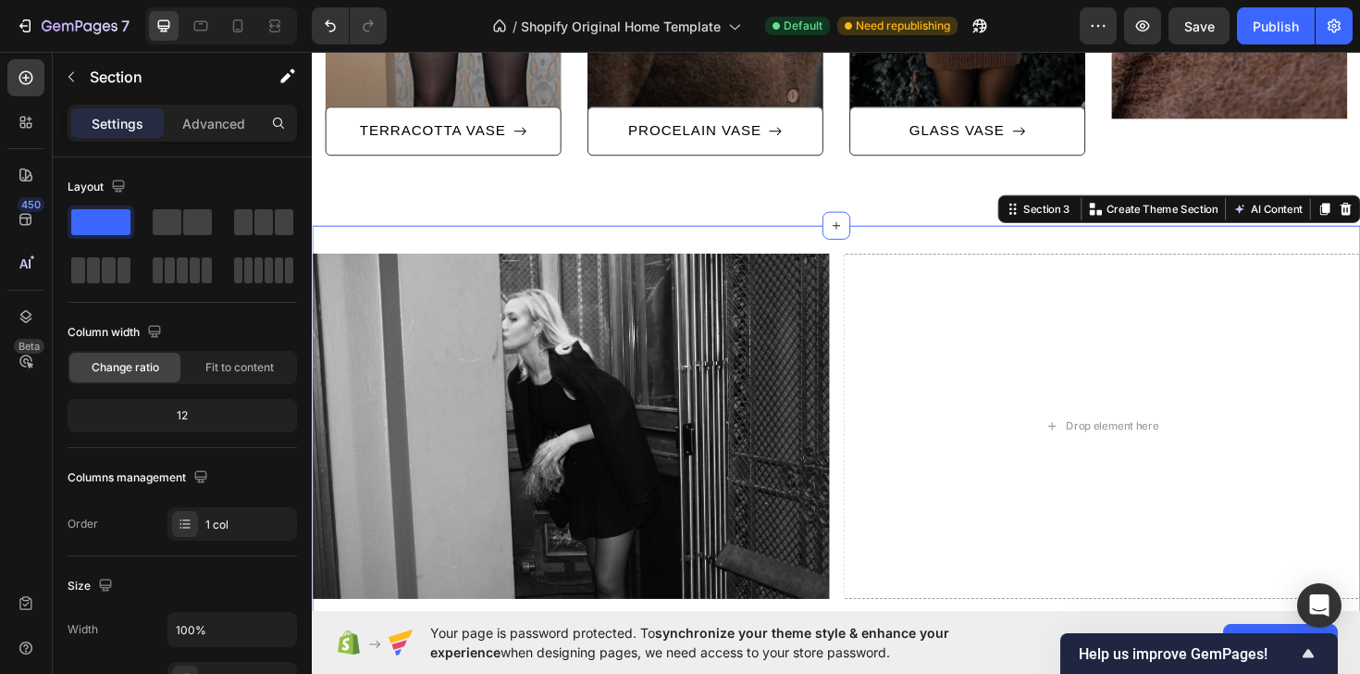
click at [830, 251] on div "Image Drop element here Section 3 You can create reusable sections Create Theme…" at bounding box center [867, 448] width 1110 height 425
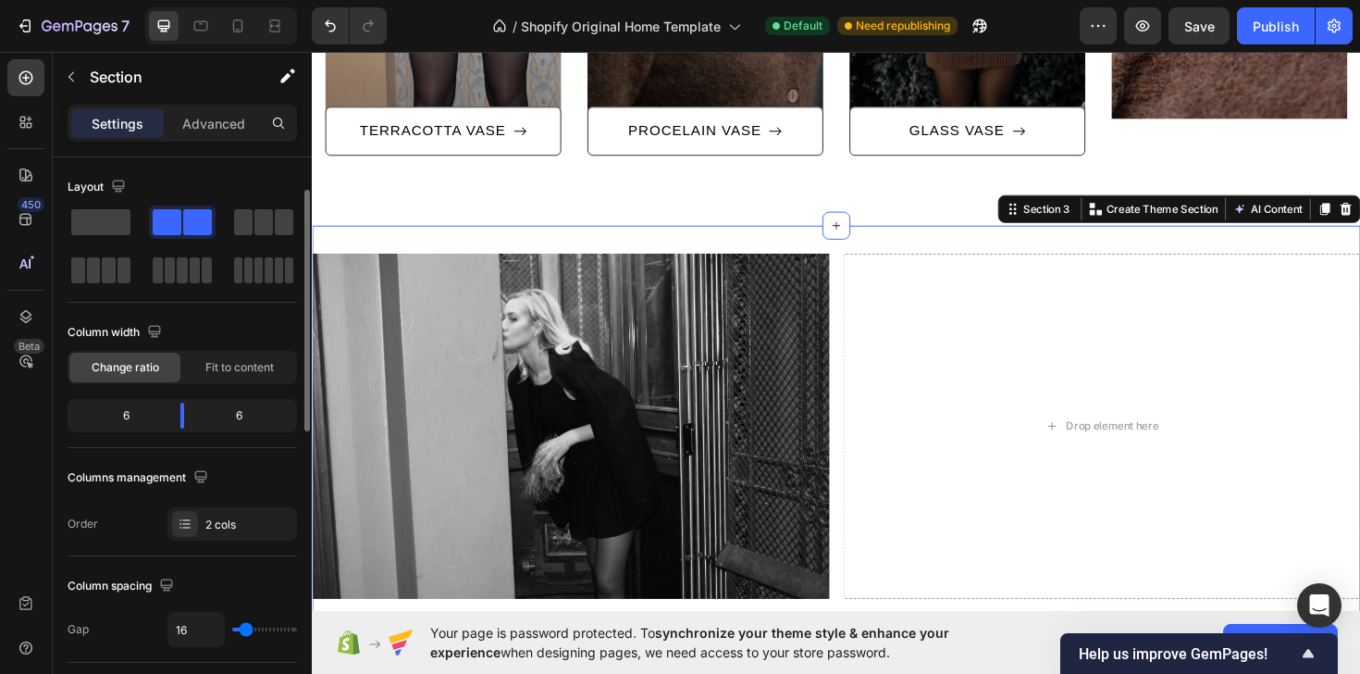
scroll to position [694, 0]
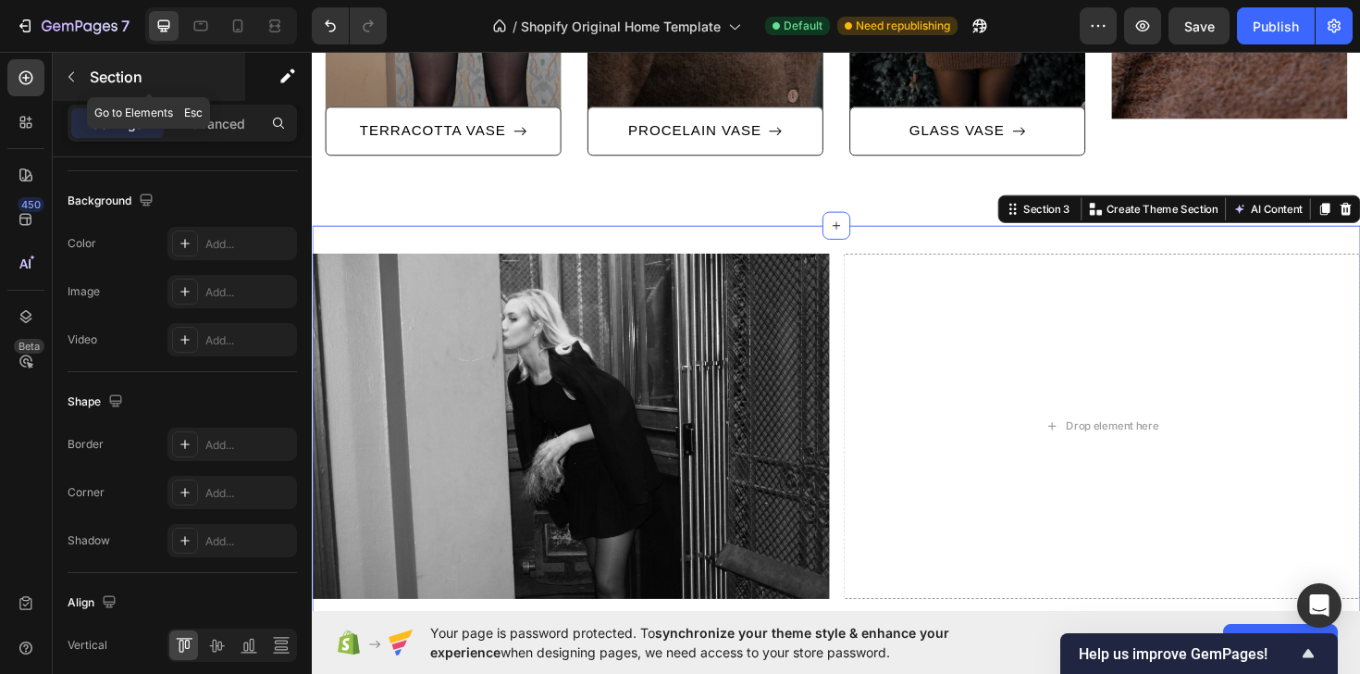
click at [76, 77] on icon "button" at bounding box center [71, 76] width 15 height 15
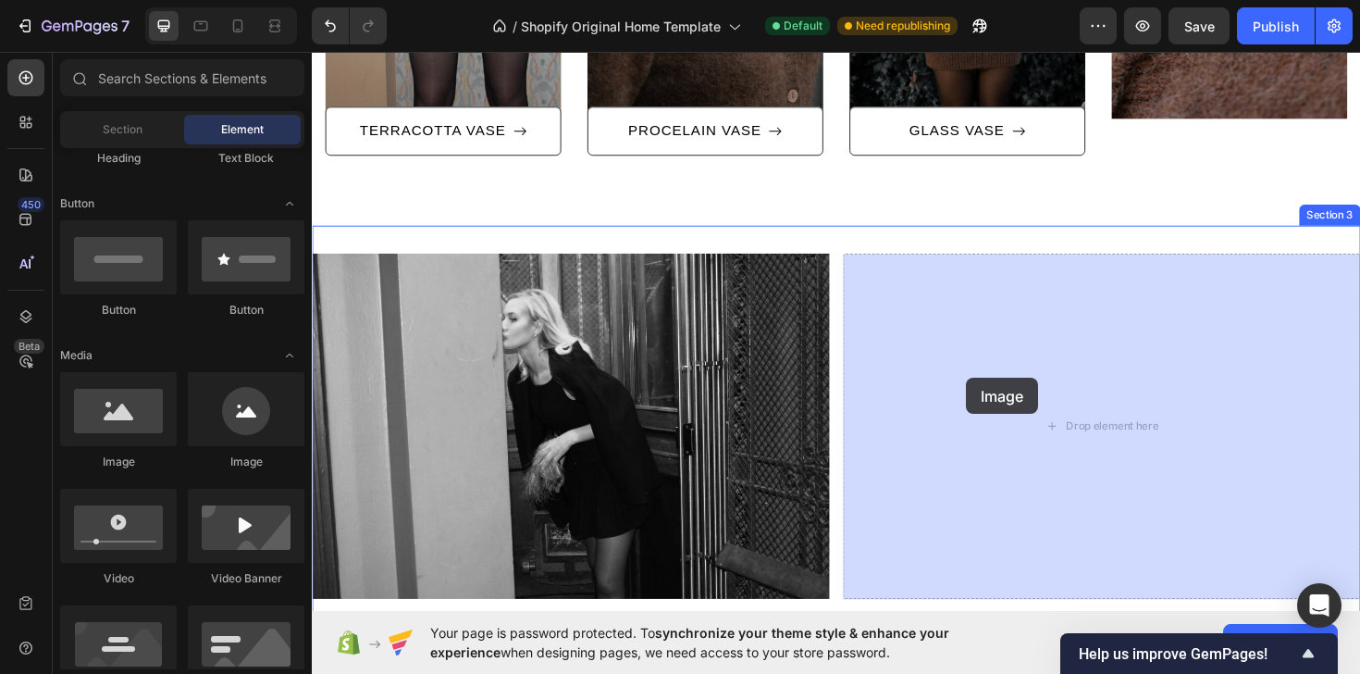
drag, startPoint x: 428, startPoint y: 482, endPoint x: 1005, endPoint y: 397, distance: 582.6
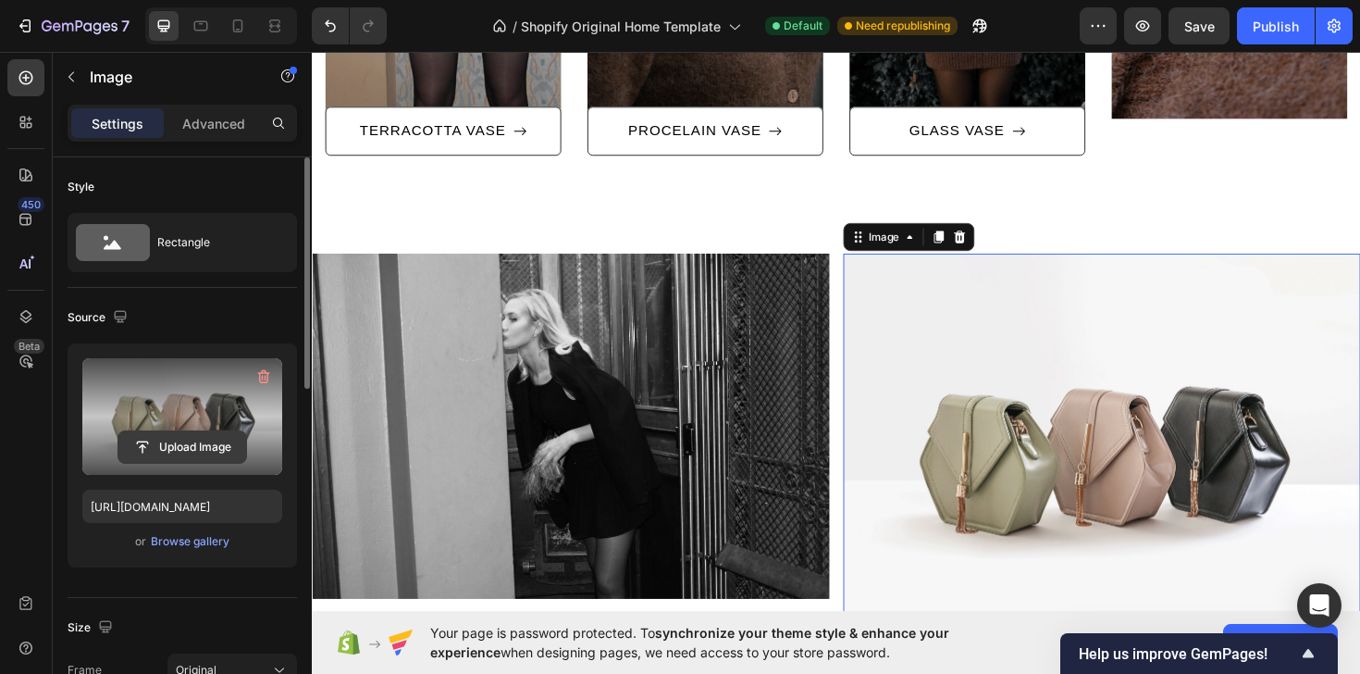
click at [195, 445] on input "file" at bounding box center [182, 446] width 128 height 31
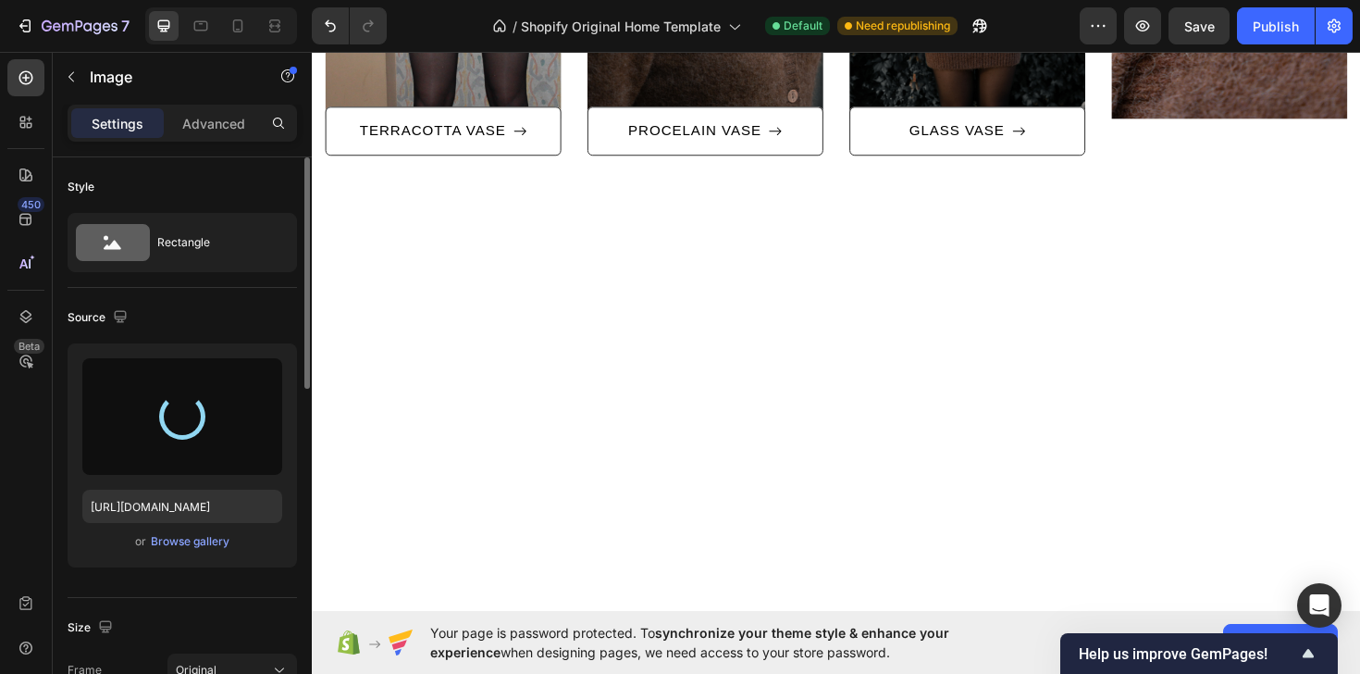
type input "[URL][DOMAIN_NAME]"
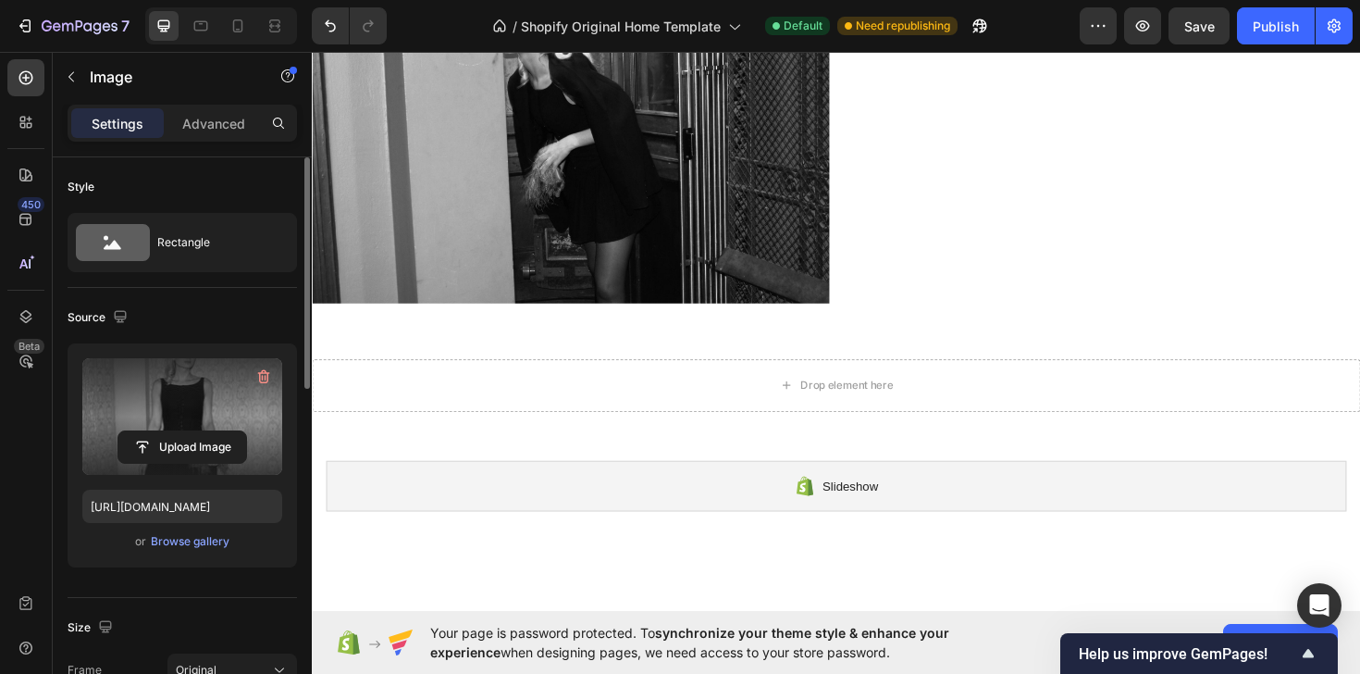
scroll to position [1762, 0]
click at [815, 241] on img at bounding box center [586, 136] width 548 height 365
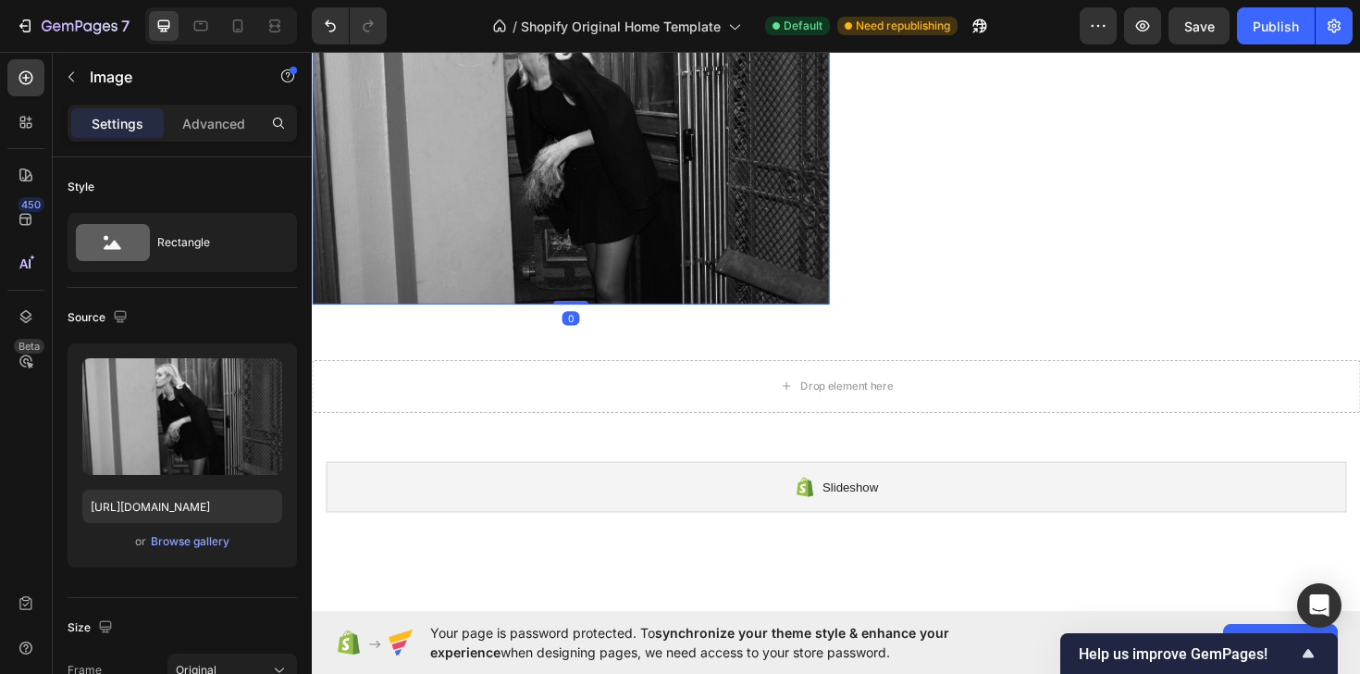
scroll to position [694, 0]
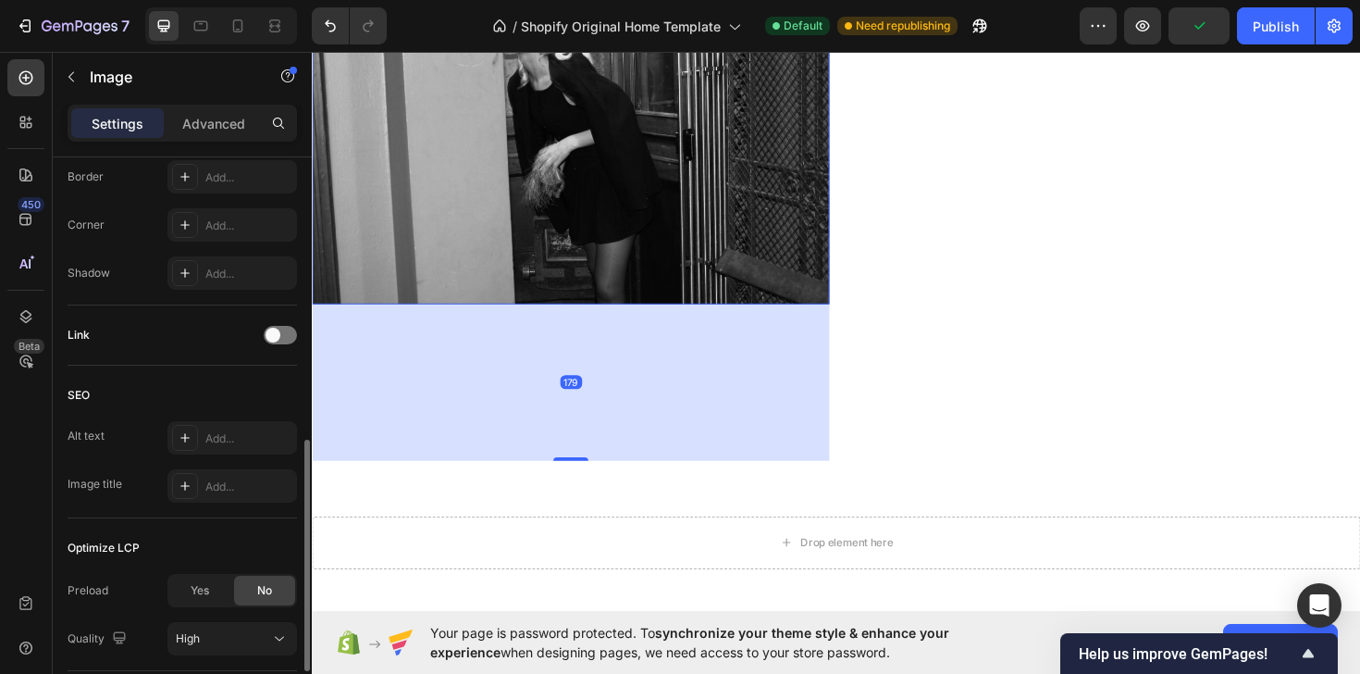
drag, startPoint x: 598, startPoint y: 315, endPoint x: 605, endPoint y: 480, distance: 164.8
click at [605, 319] on div "179" at bounding box center [586, 319] width 548 height 0
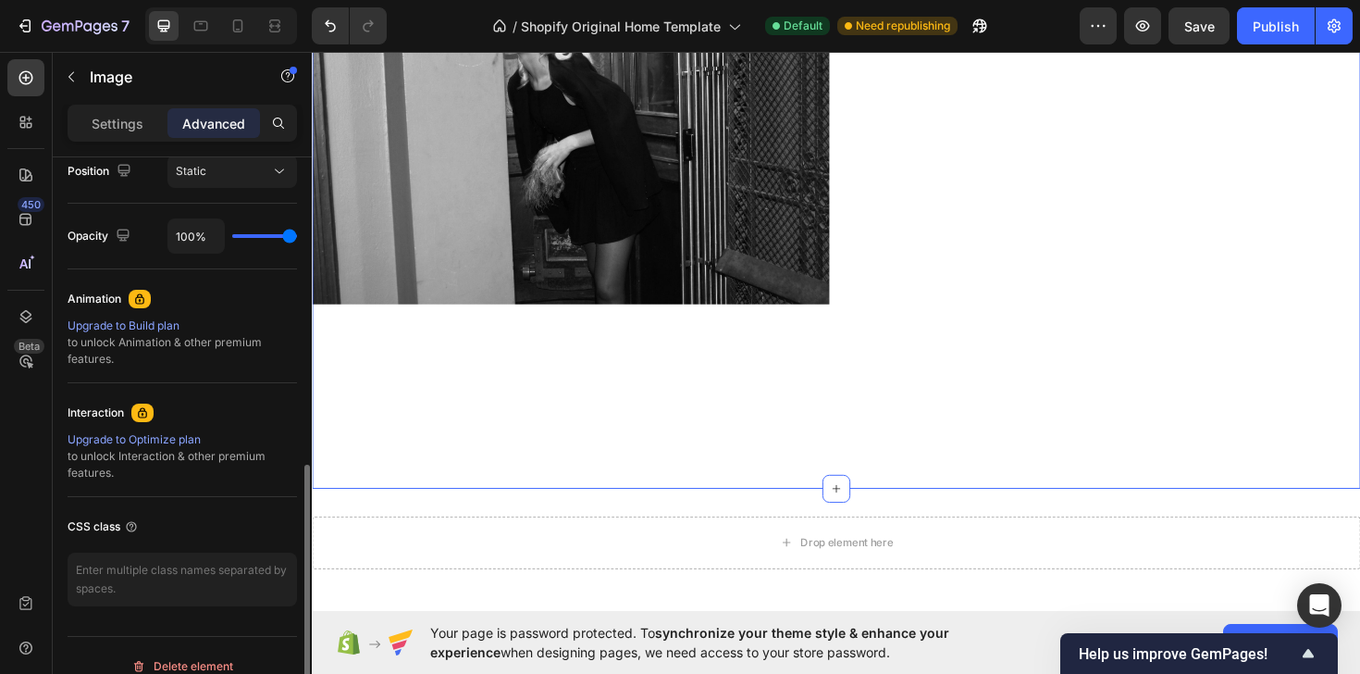
click at [629, 512] on div "Image Image Section 3 You can create reusable sections Create Theme Section AI …" at bounding box center [867, 219] width 1110 height 590
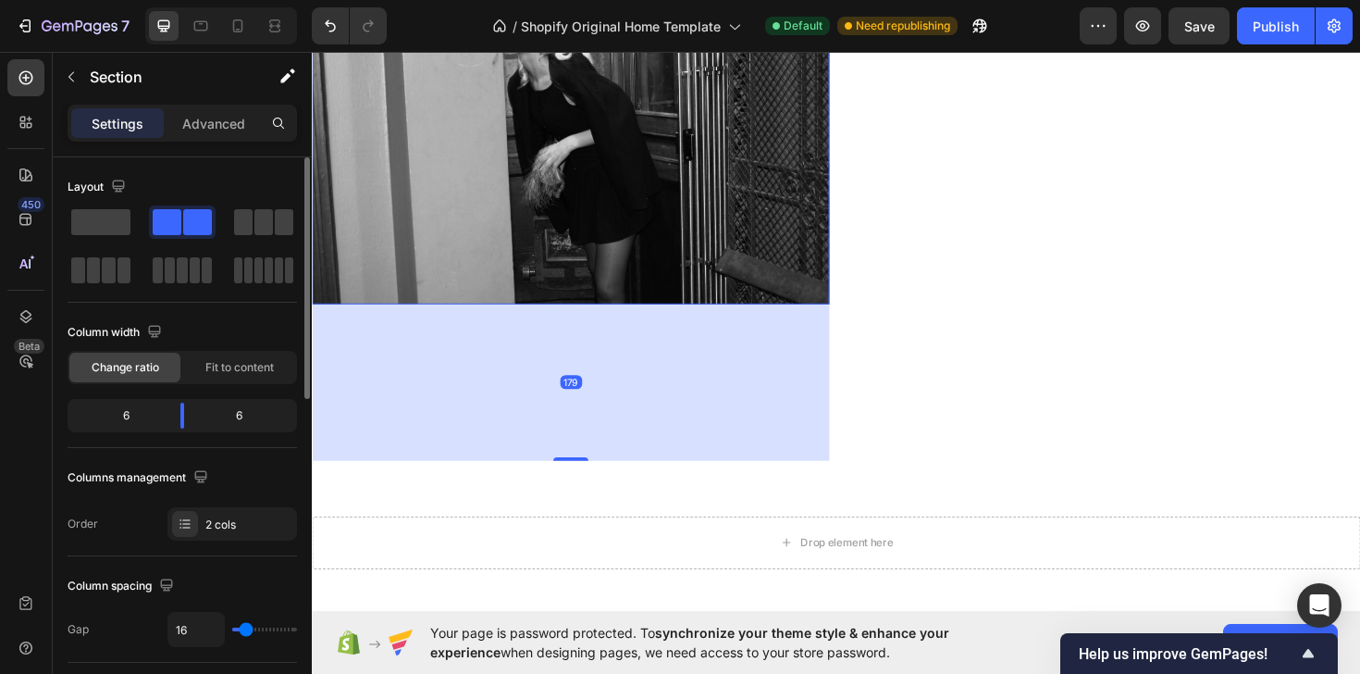
click at [620, 249] on img at bounding box center [586, 136] width 548 height 365
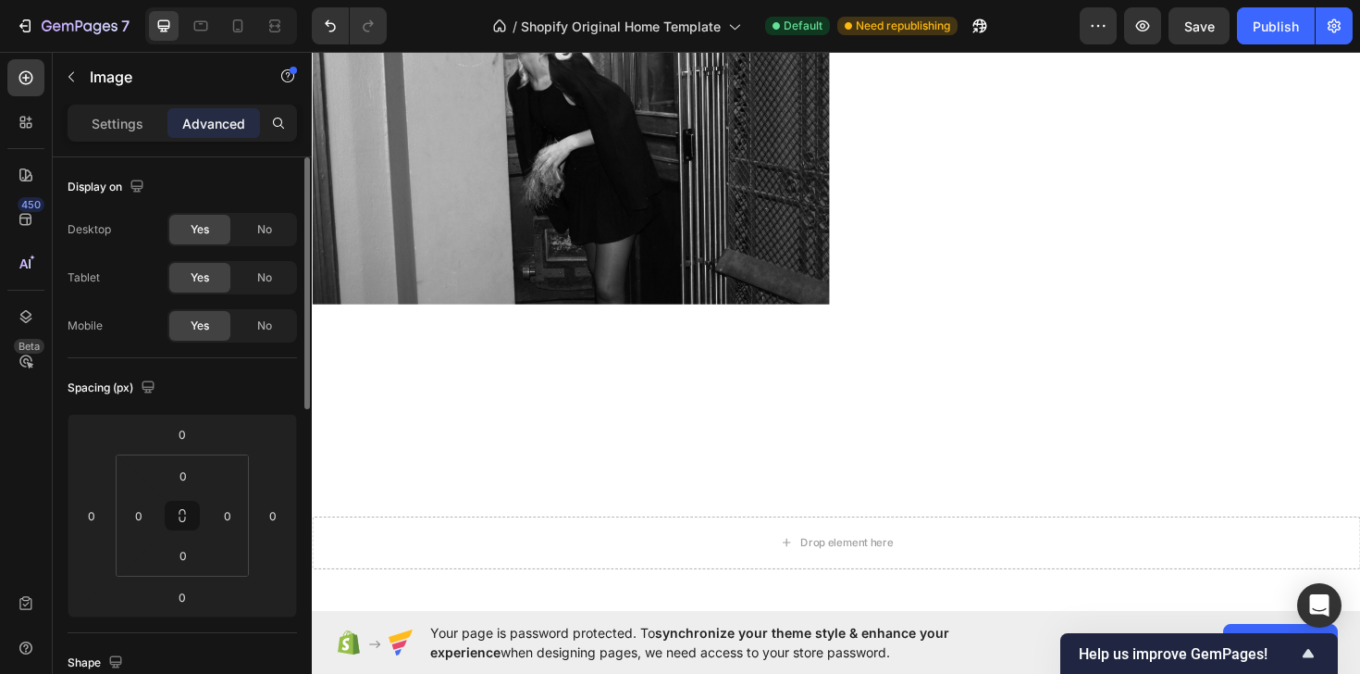
click at [330, 37] on button "Undo/Redo" at bounding box center [330, 25] width 37 height 37
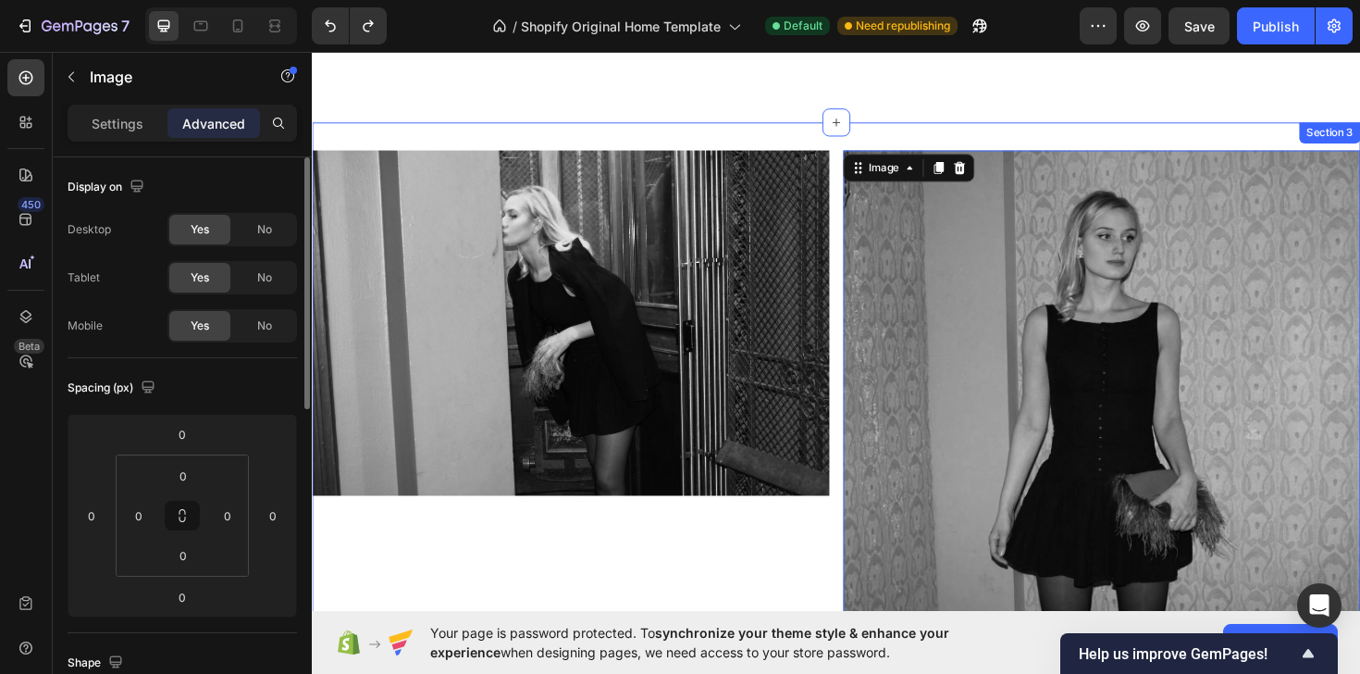
scroll to position [1551, 0]
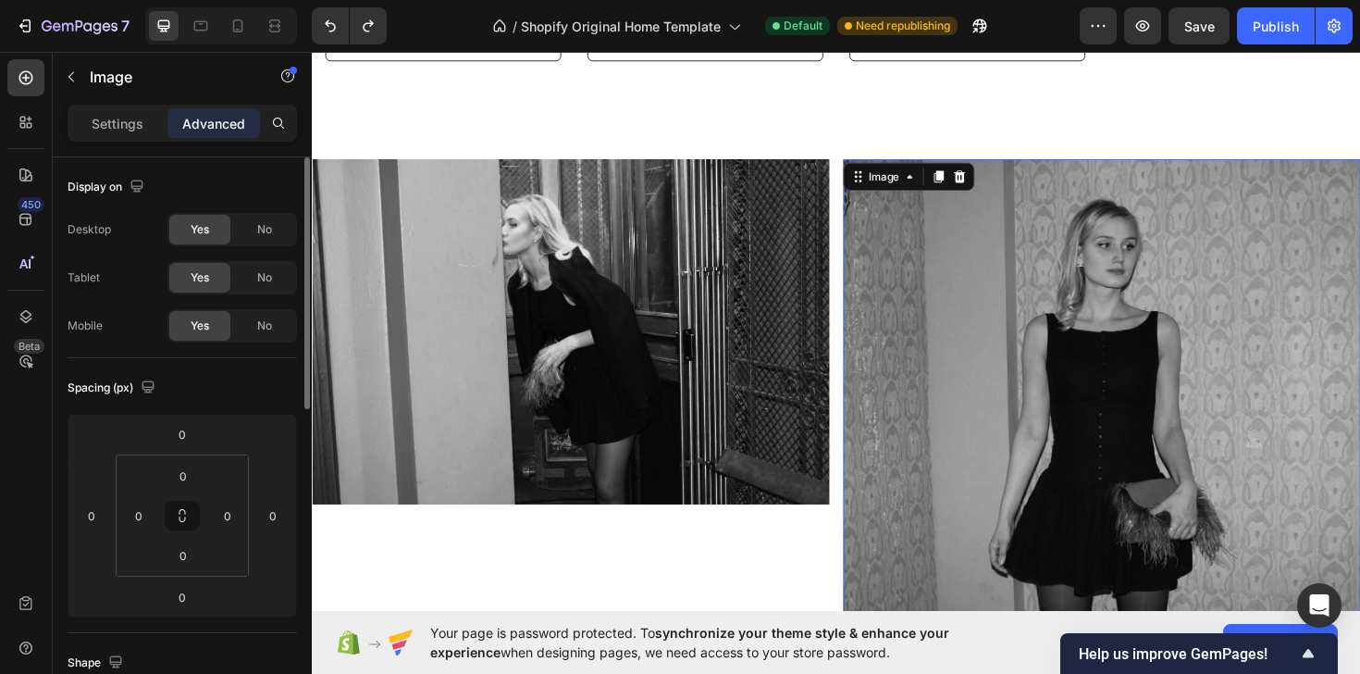
click at [1032, 328] on img at bounding box center [1148, 434] width 548 height 536
click at [1005, 181] on icon at bounding box center [997, 184] width 15 height 15
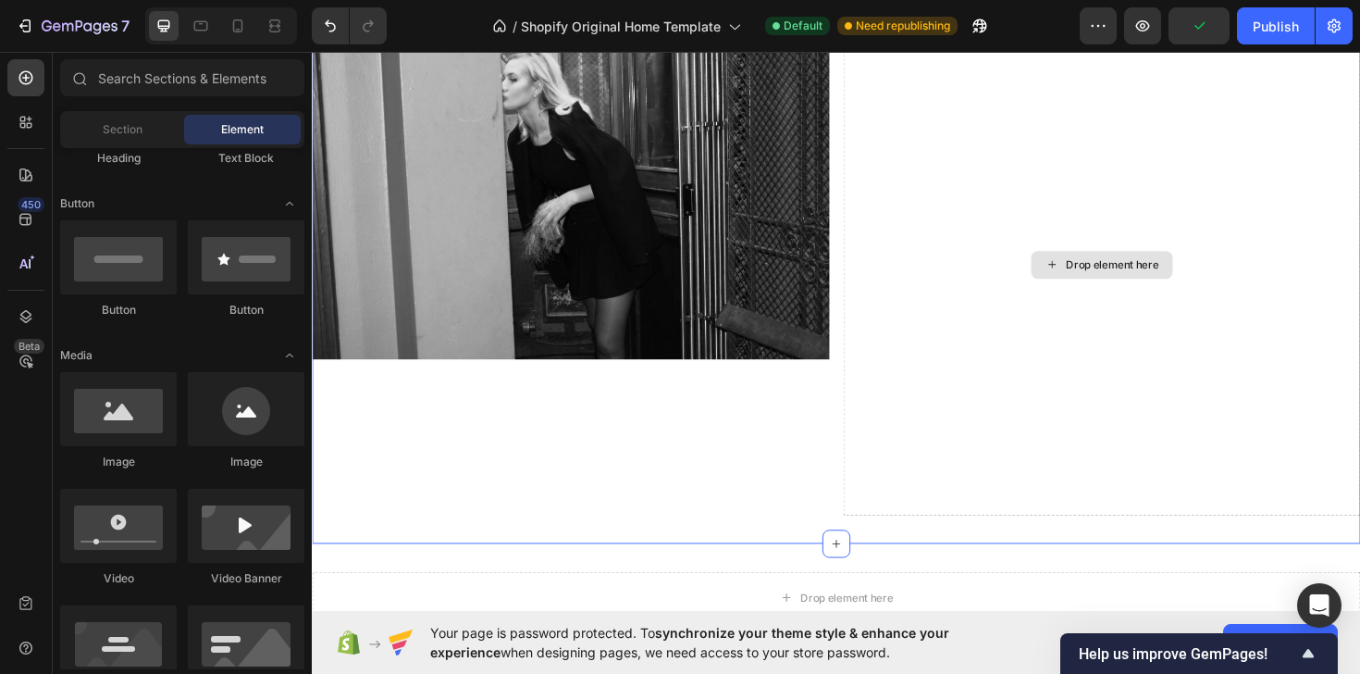
scroll to position [1783, 0]
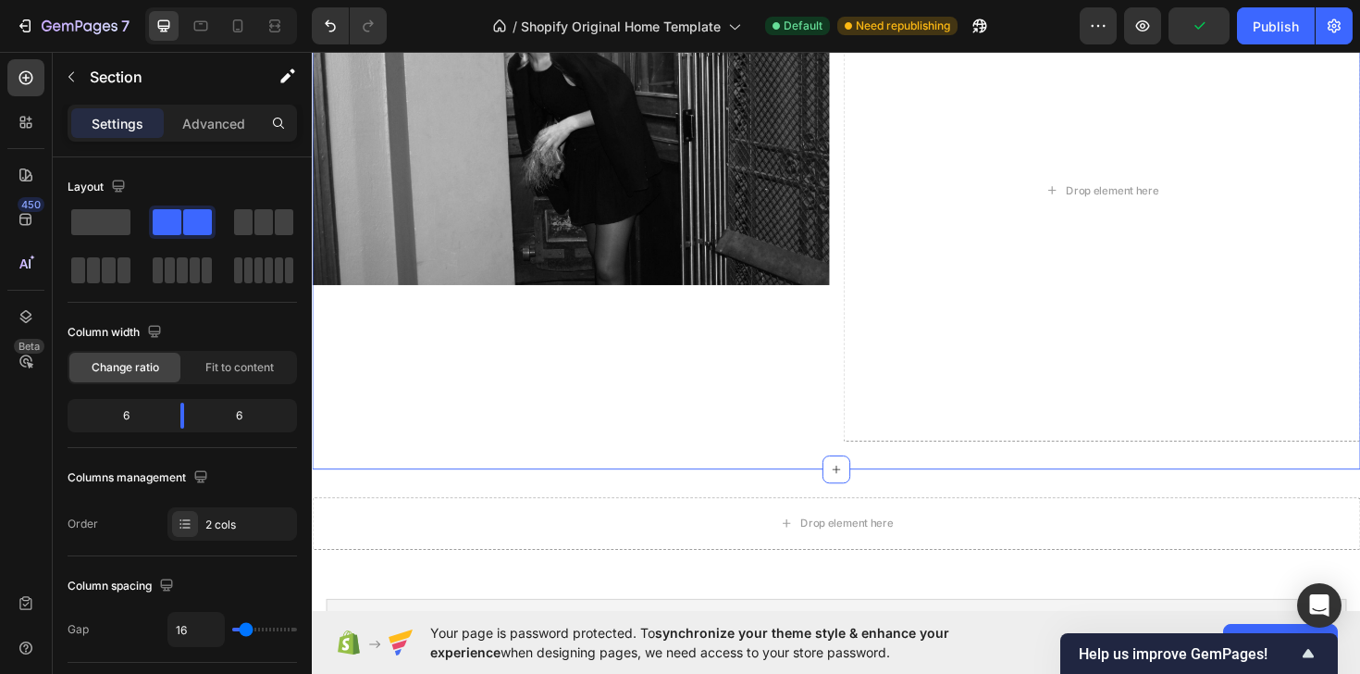
click at [798, 427] on div "Image" at bounding box center [586, 198] width 548 height 531
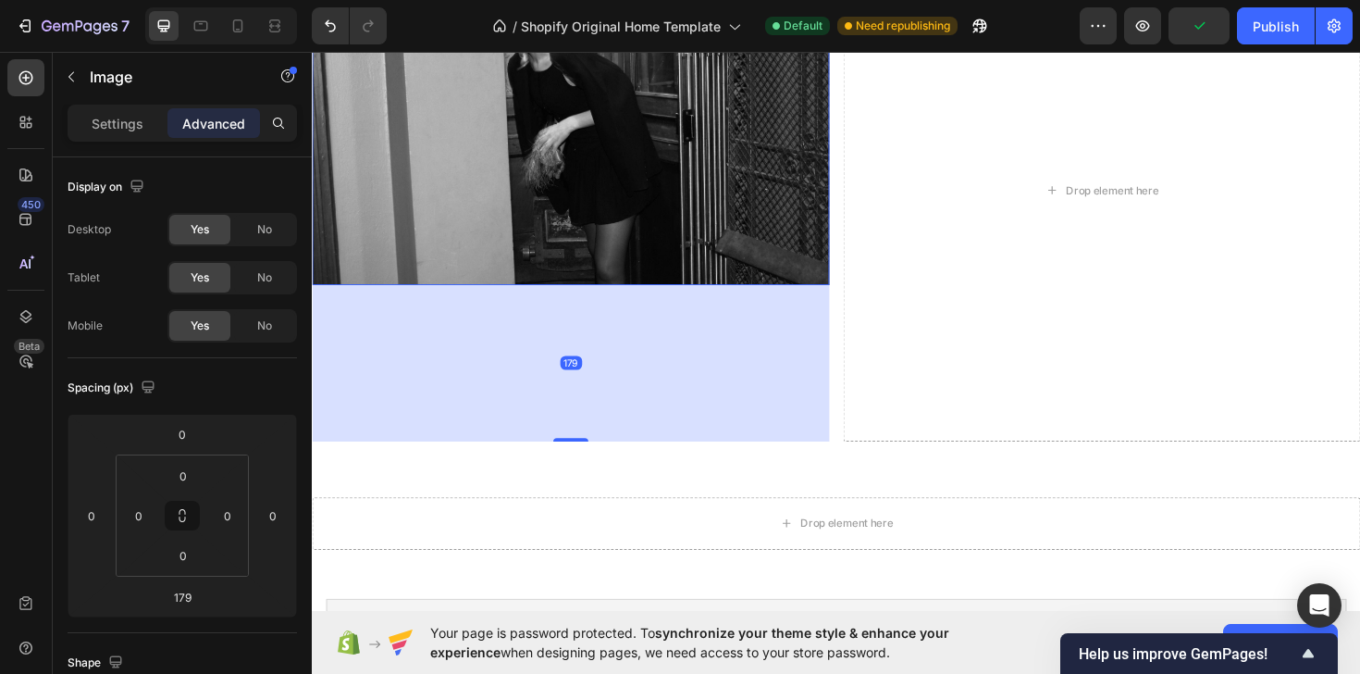
click at [799, 246] on img at bounding box center [586, 115] width 548 height 365
click at [789, 216] on img at bounding box center [586, 115] width 548 height 365
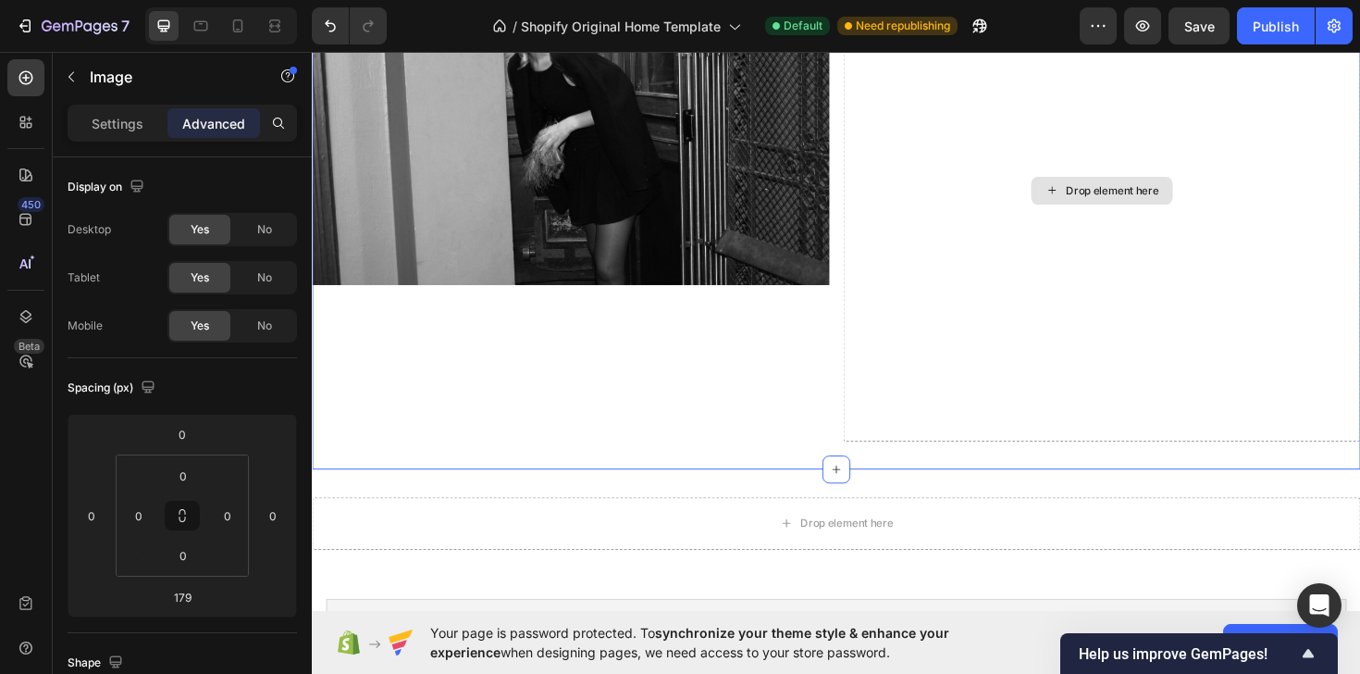
click at [1162, 179] on div "Drop element here" at bounding box center [1148, 198] width 548 height 531
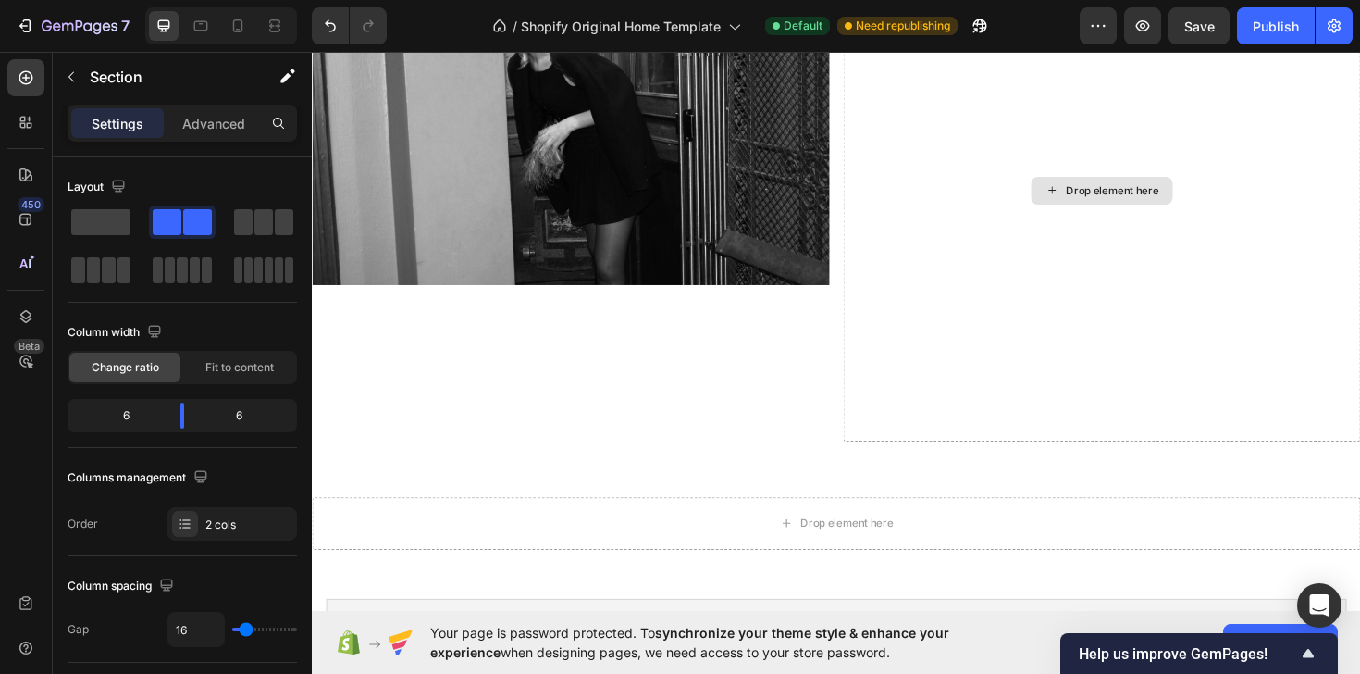
click at [1106, 193] on div "Drop element here" at bounding box center [1148, 199] width 150 height 30
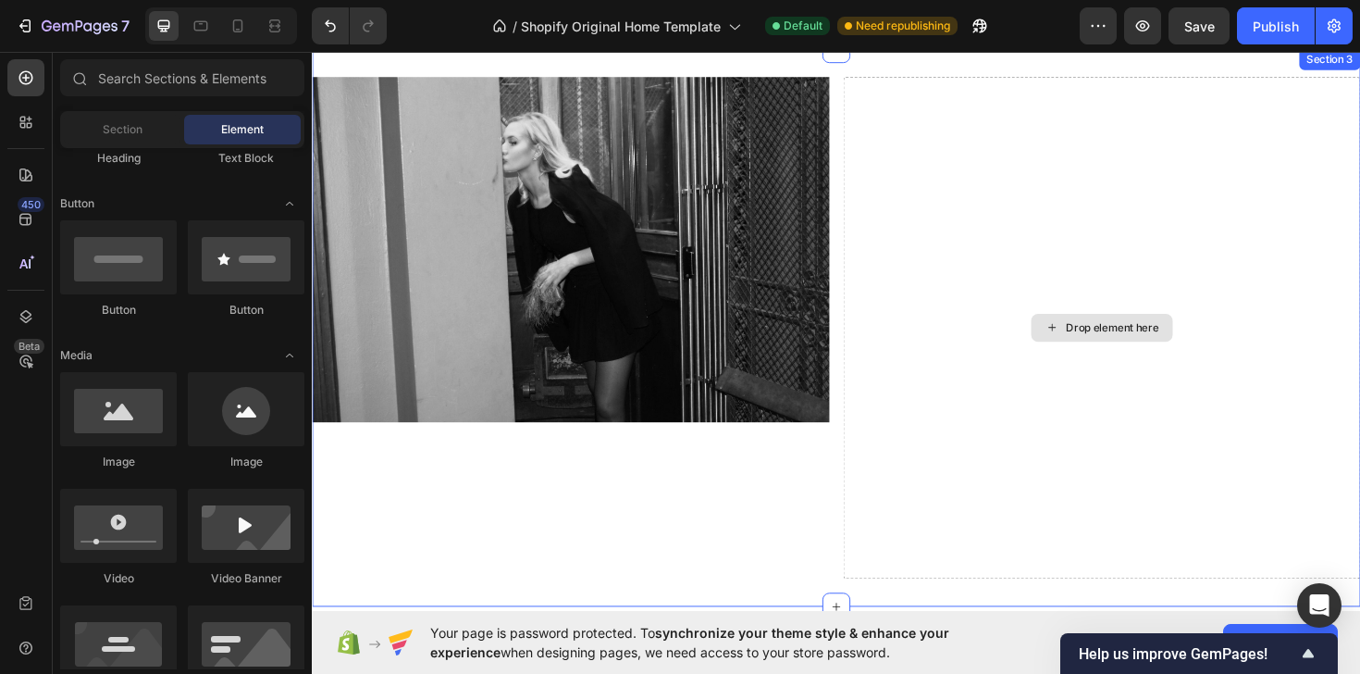
scroll to position [1558, 0]
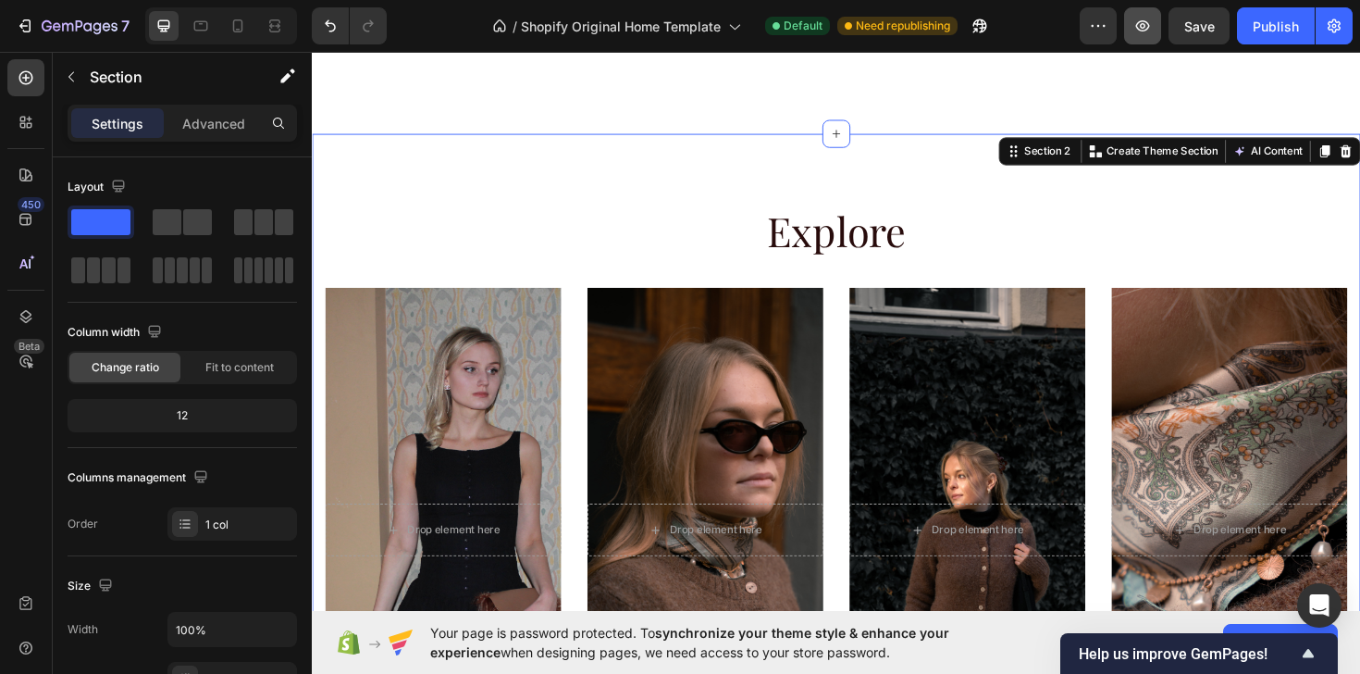
scroll to position [1043, 0]
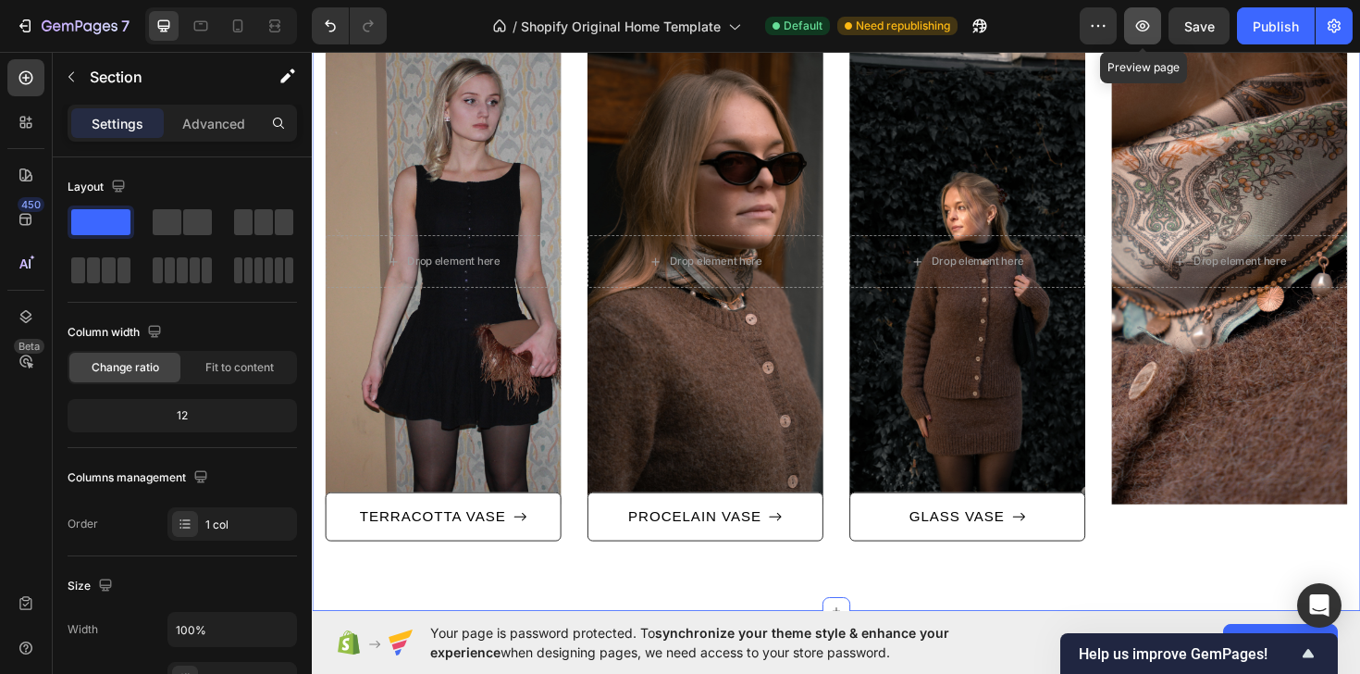
click at [1139, 27] on icon "button" at bounding box center [1142, 26] width 19 height 19
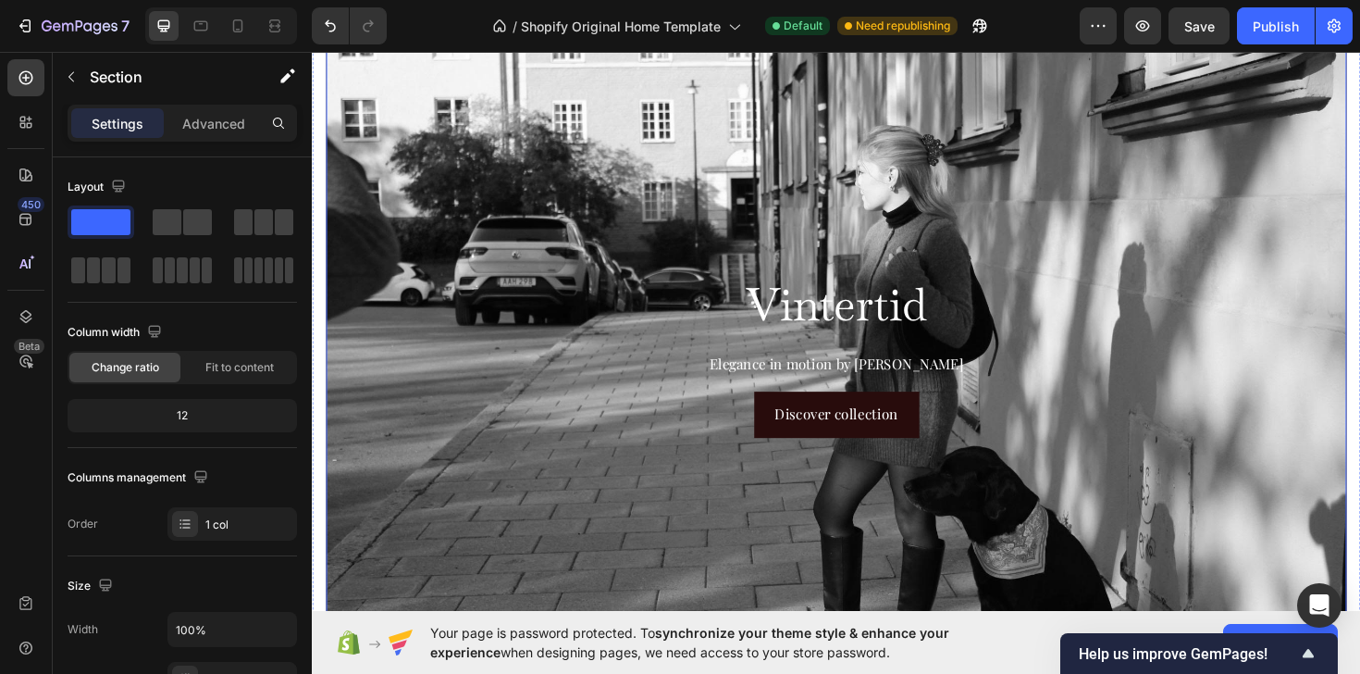
scroll to position [122, 0]
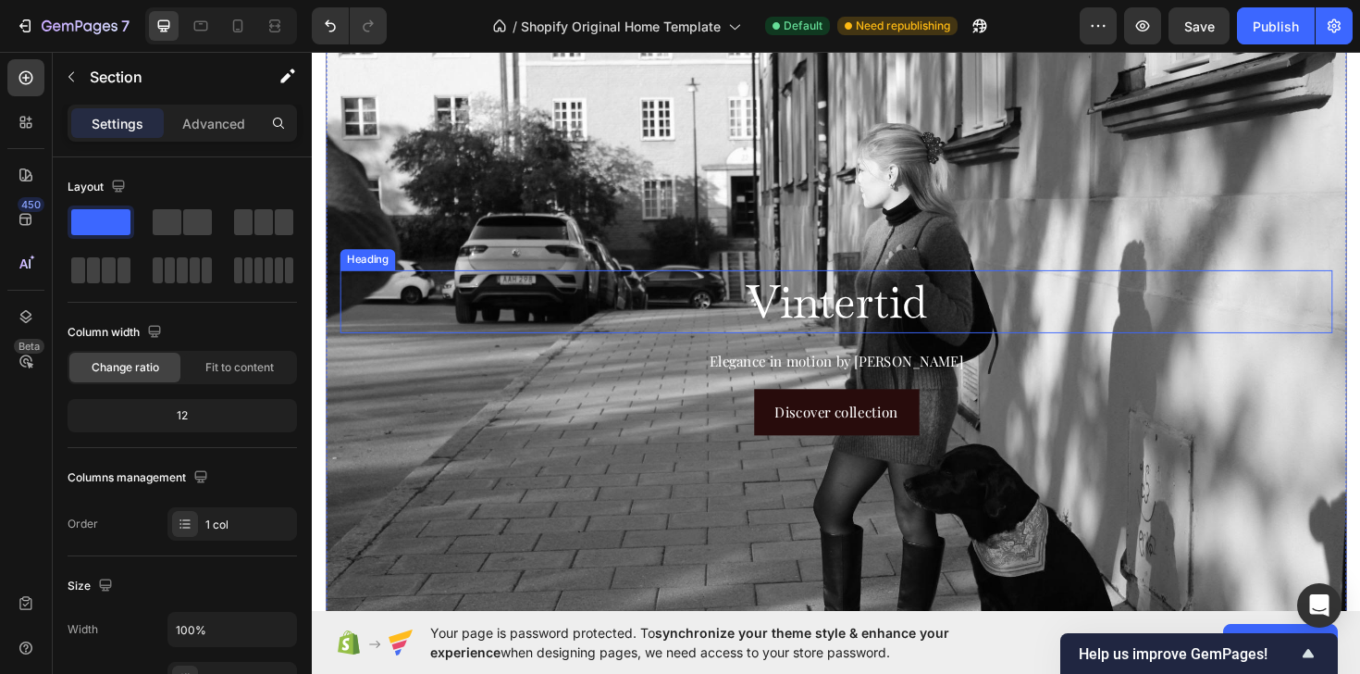
click at [754, 284] on h2 "Vintertid" at bounding box center [866, 316] width 1051 height 67
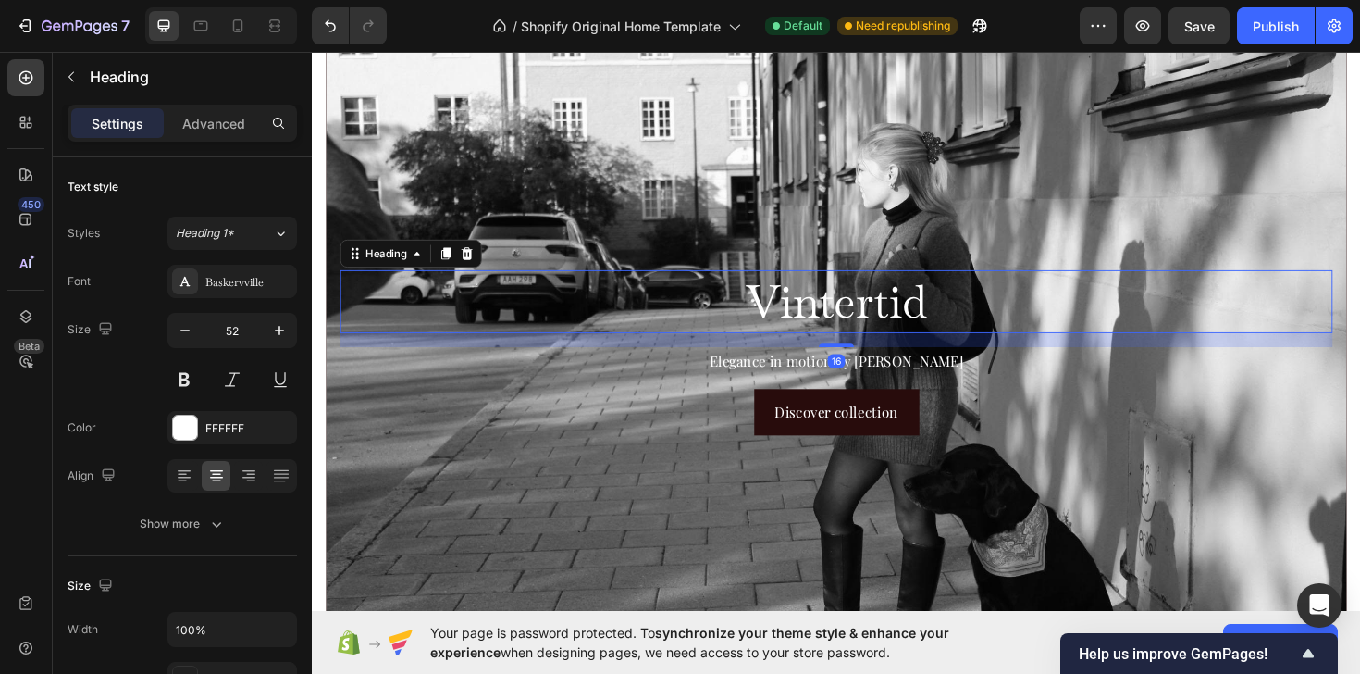
click at [737, 194] on div "Background Image" at bounding box center [867, 370] width 1081 height 721
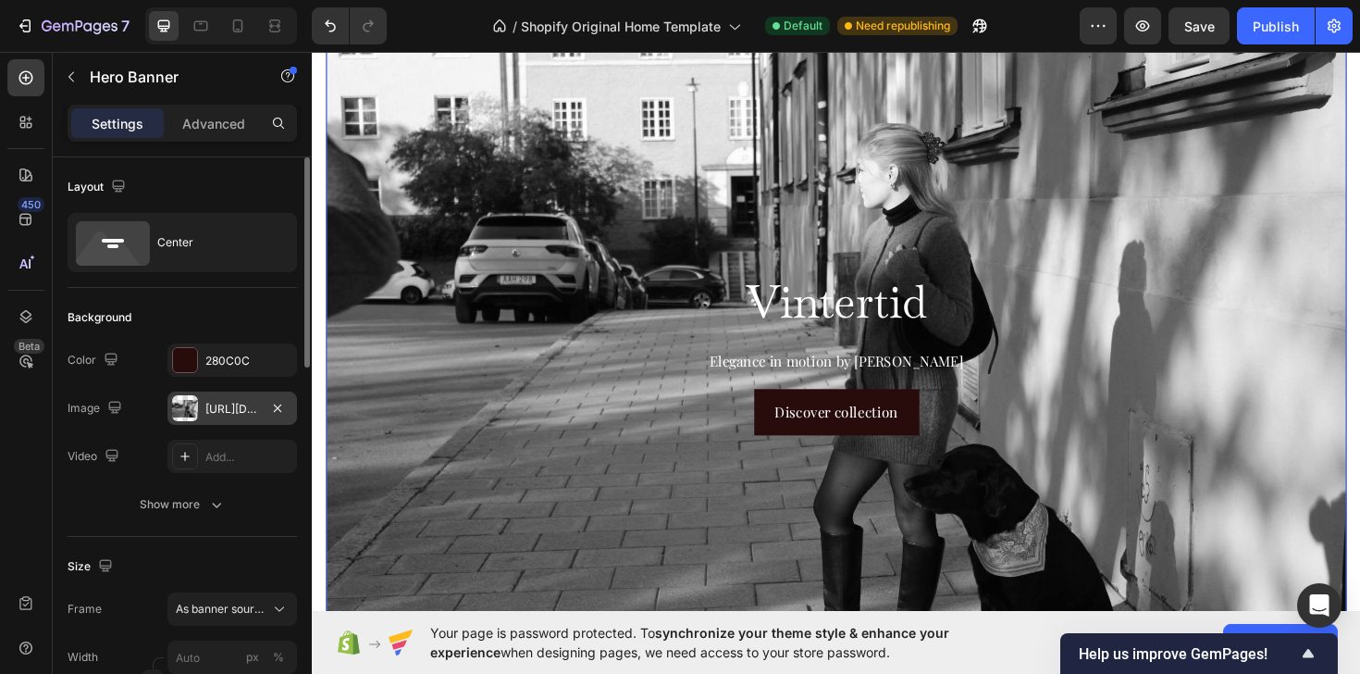
click at [233, 408] on div "[URL][DOMAIN_NAME]" at bounding box center [232, 409] width 54 height 17
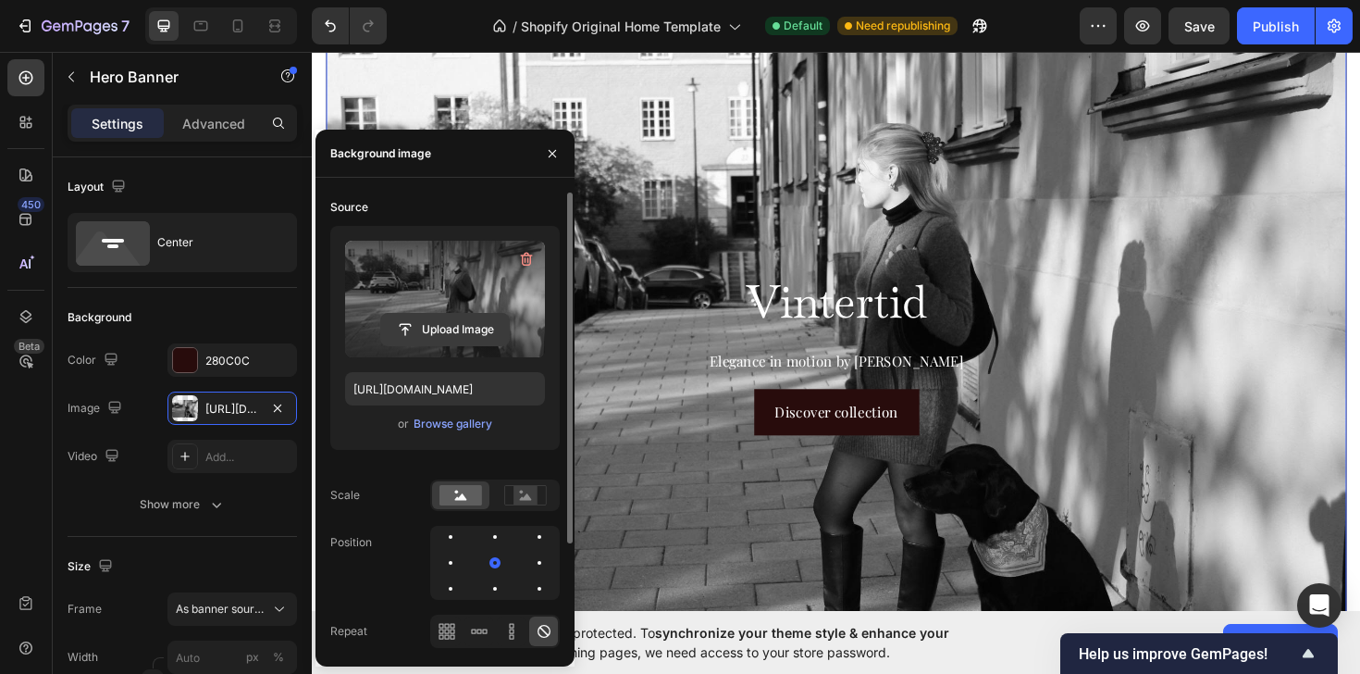
click at [441, 323] on input "file" at bounding box center [445, 329] width 128 height 31
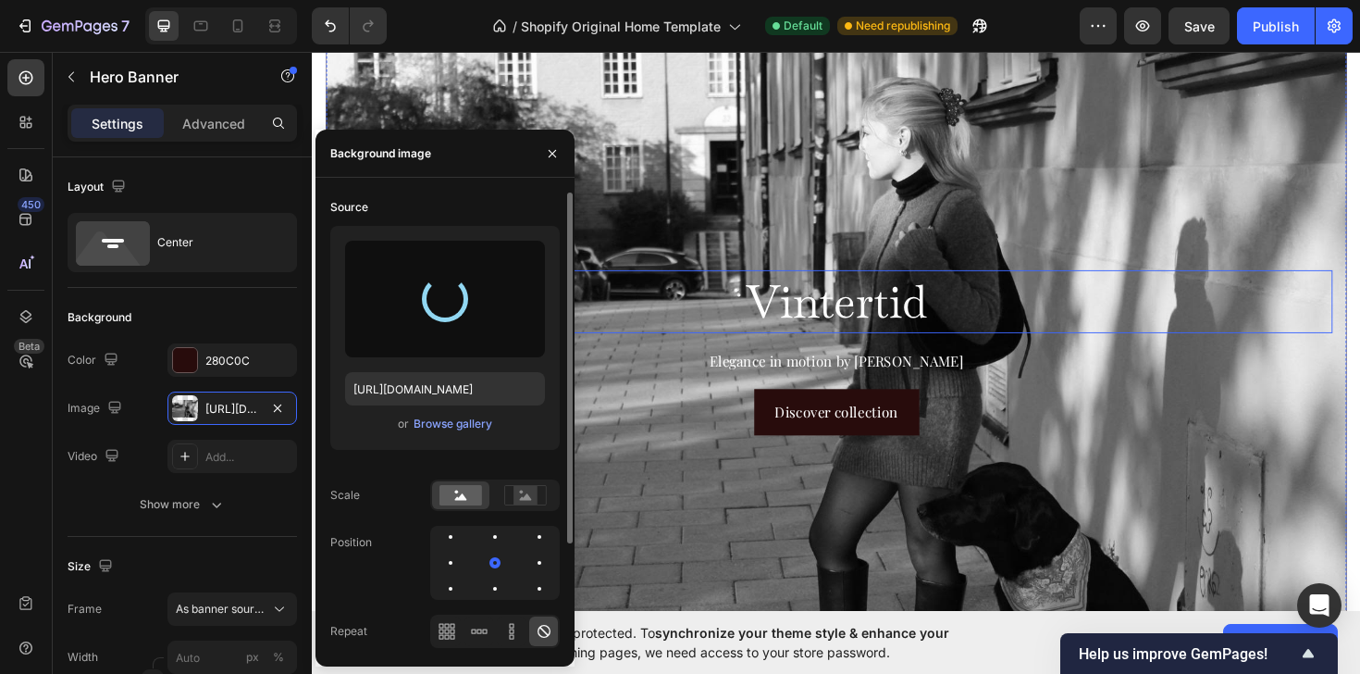
type input "[URL][DOMAIN_NAME]"
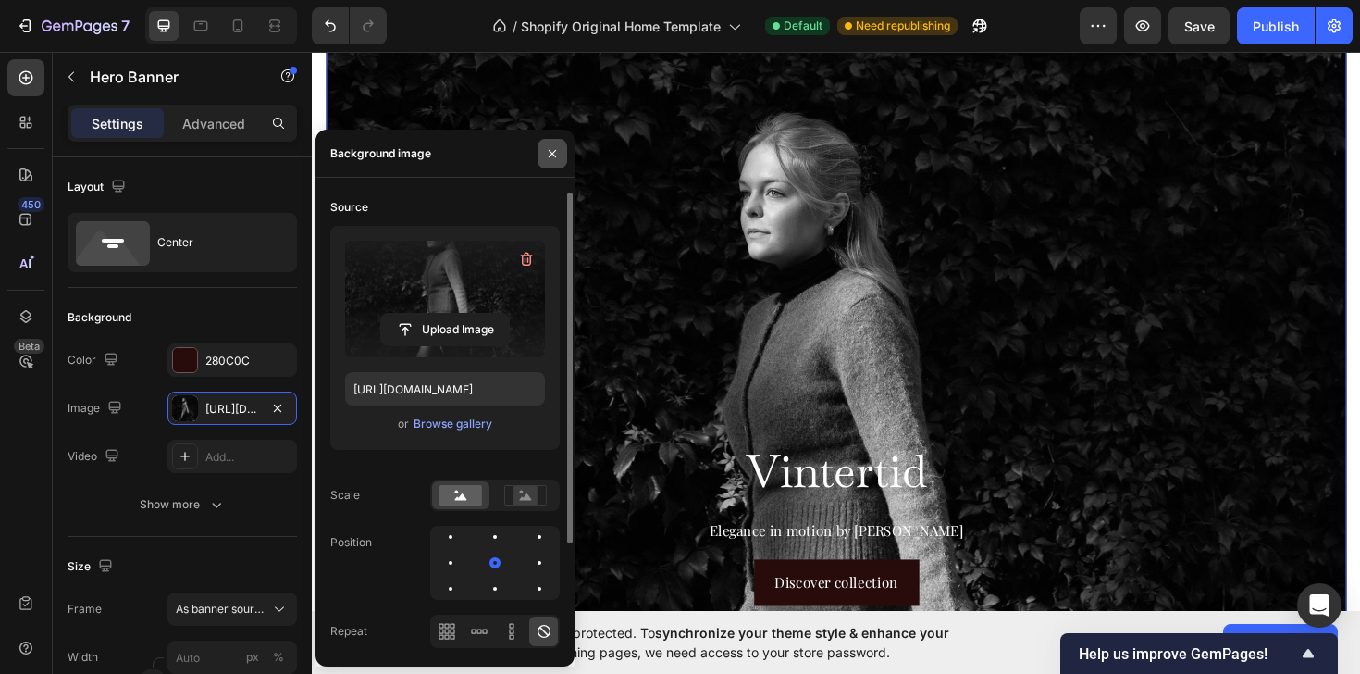
click at [556, 158] on icon "button" at bounding box center [552, 153] width 15 height 15
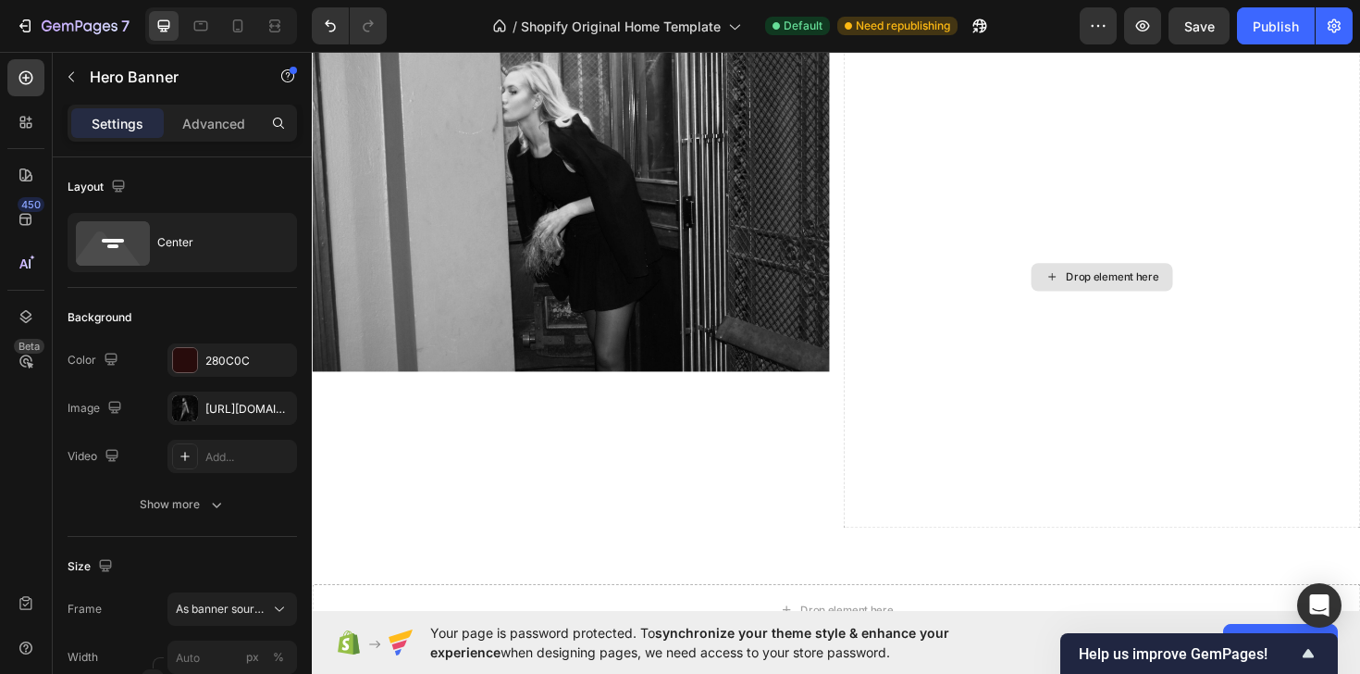
scroll to position [2032, 0]
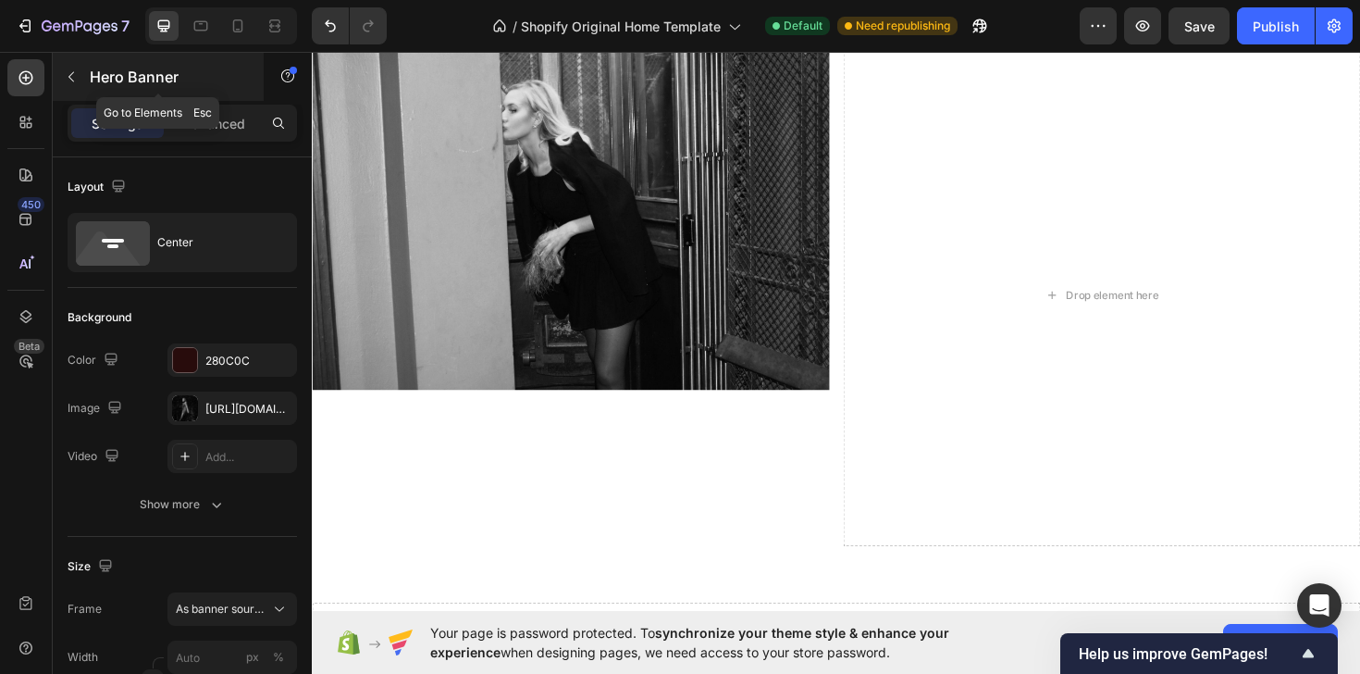
click at [78, 77] on icon "button" at bounding box center [71, 76] width 15 height 15
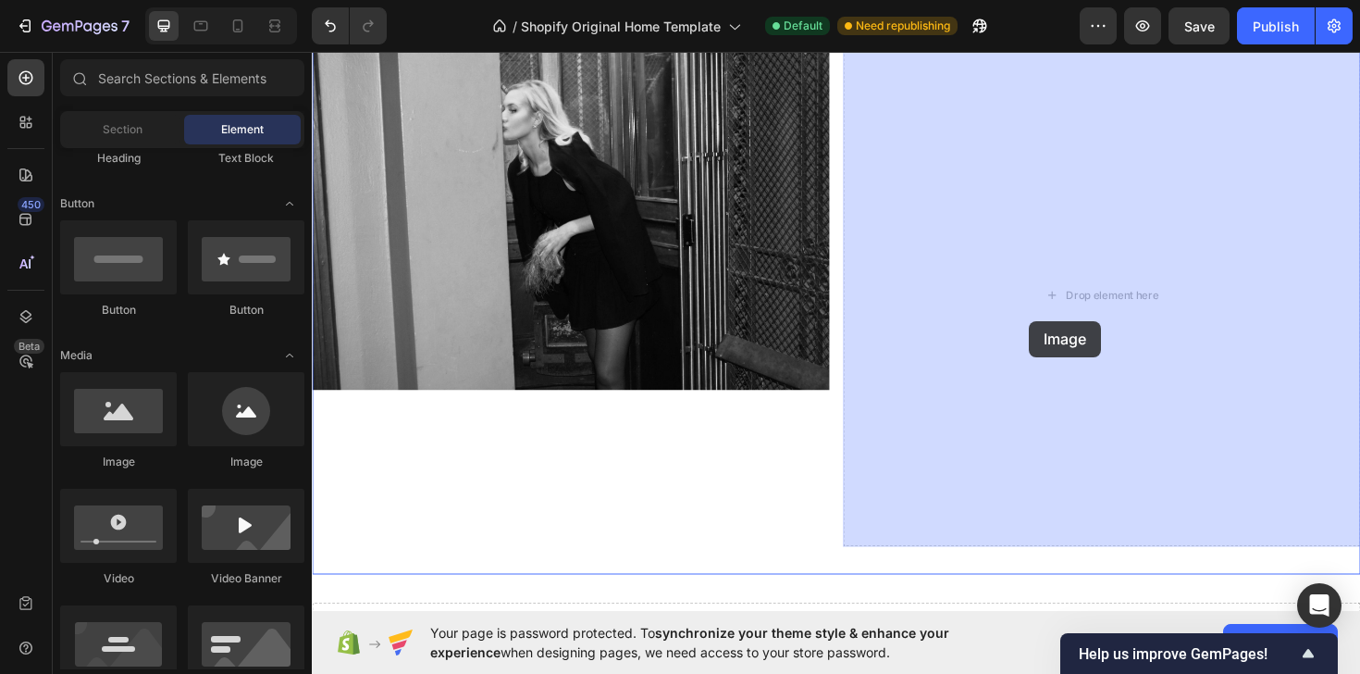
drag, startPoint x: 445, startPoint y: 476, endPoint x: 1073, endPoint y: 330, distance: 644.7
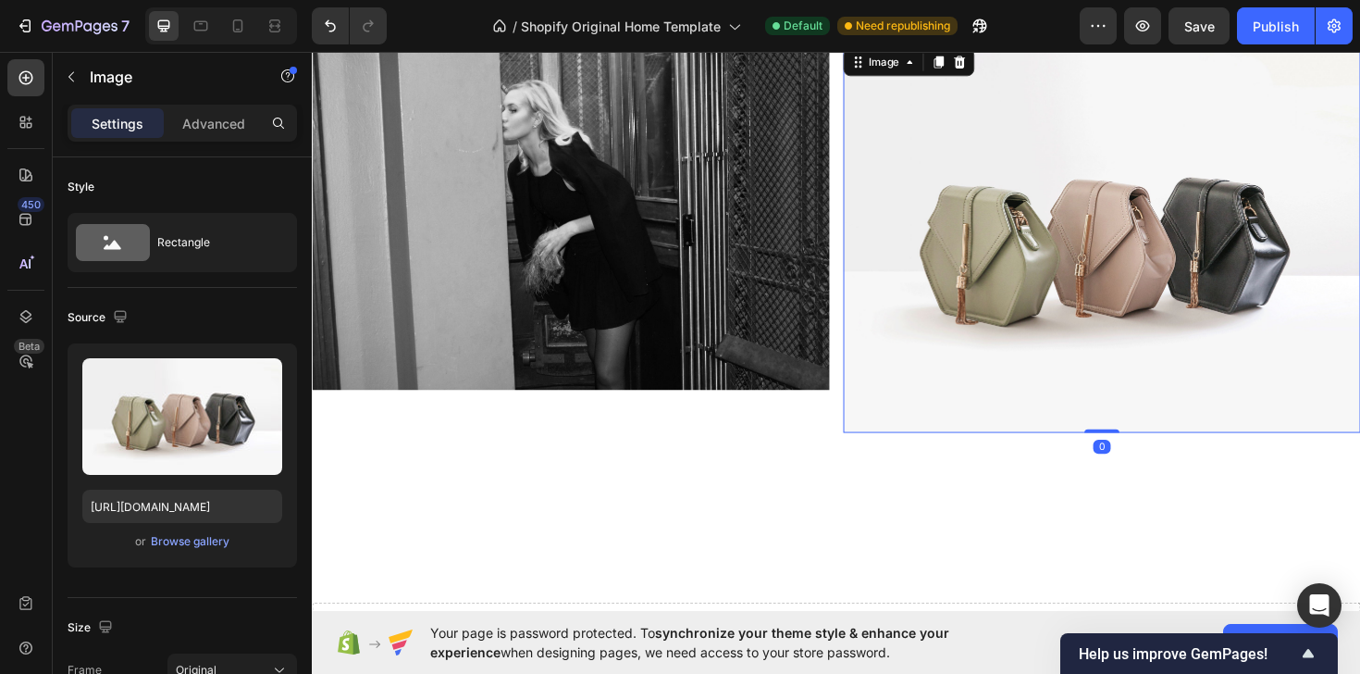
click at [1039, 263] on img at bounding box center [1148, 249] width 548 height 411
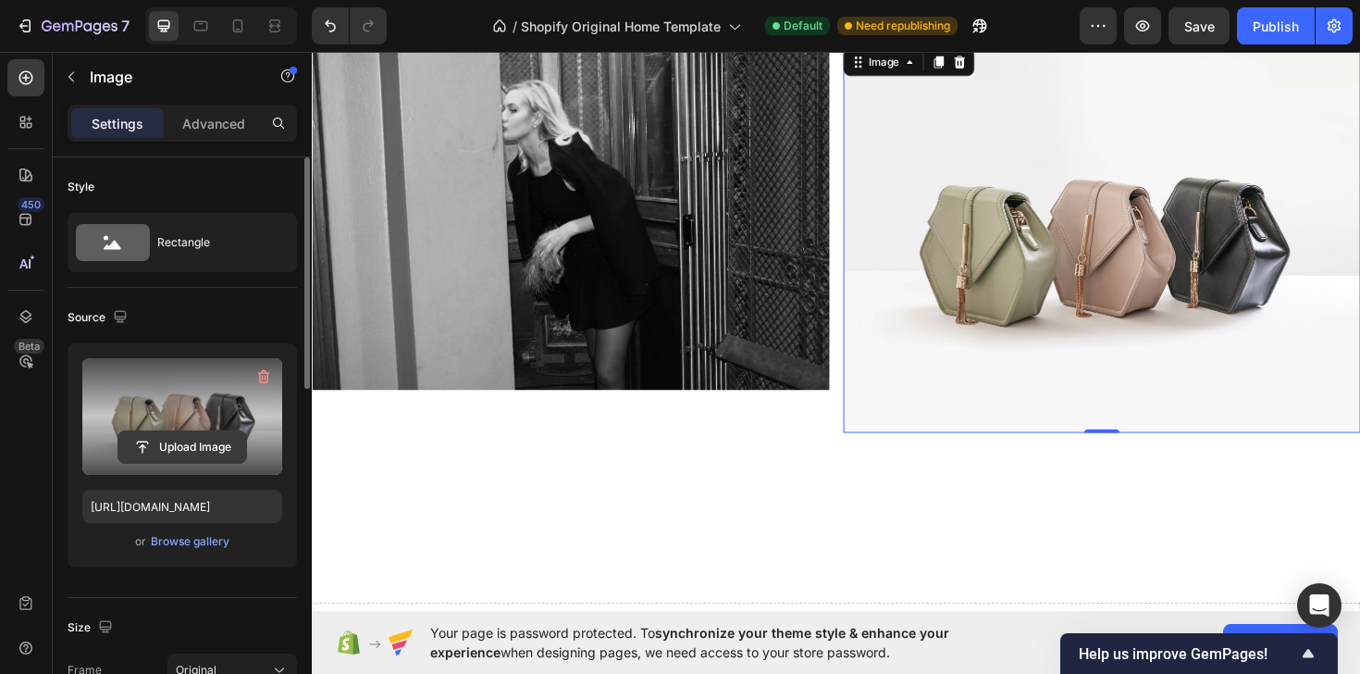
click at [184, 442] on input "file" at bounding box center [182, 446] width 128 height 31
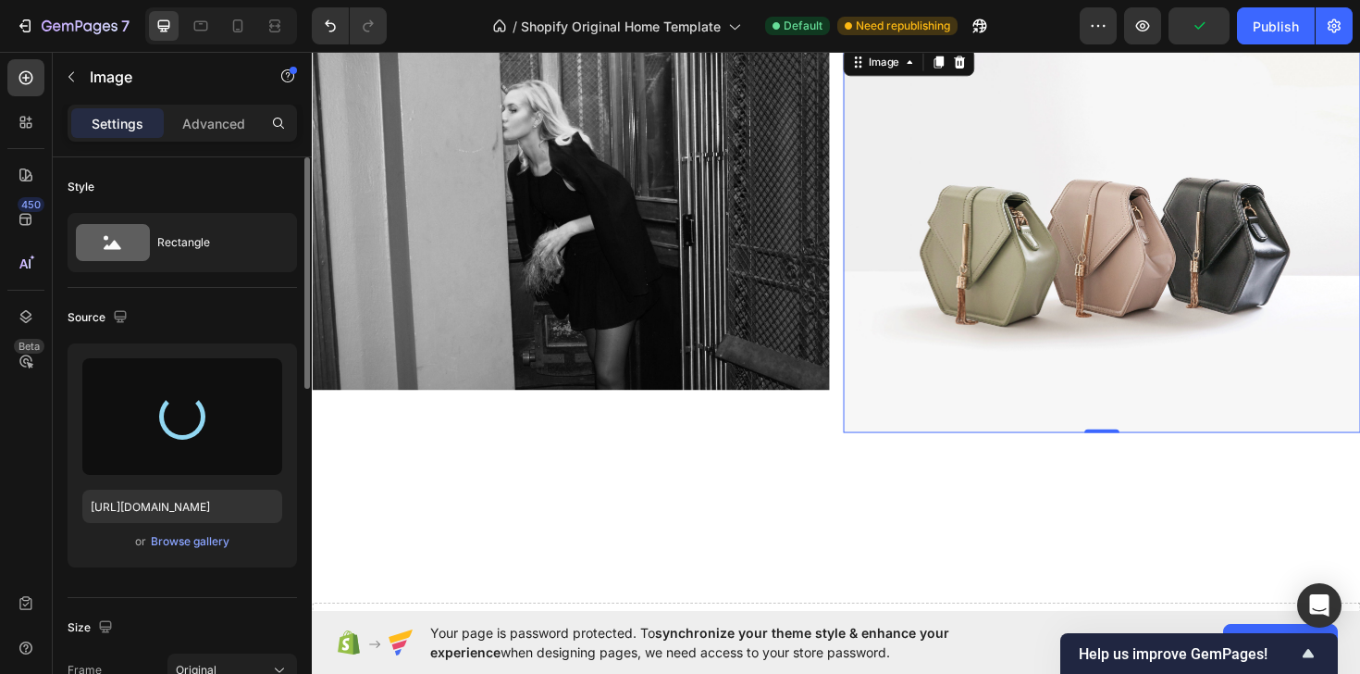
type input "[URL][DOMAIN_NAME]"
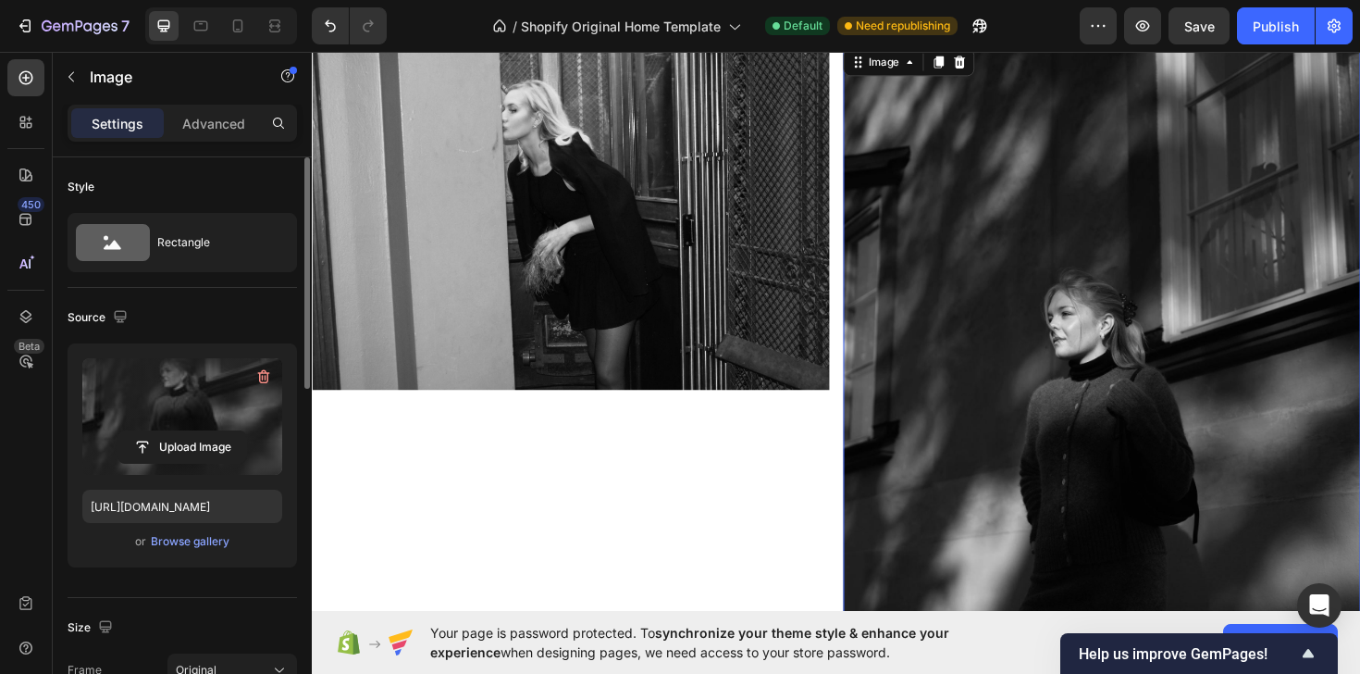
scroll to position [1629, 0]
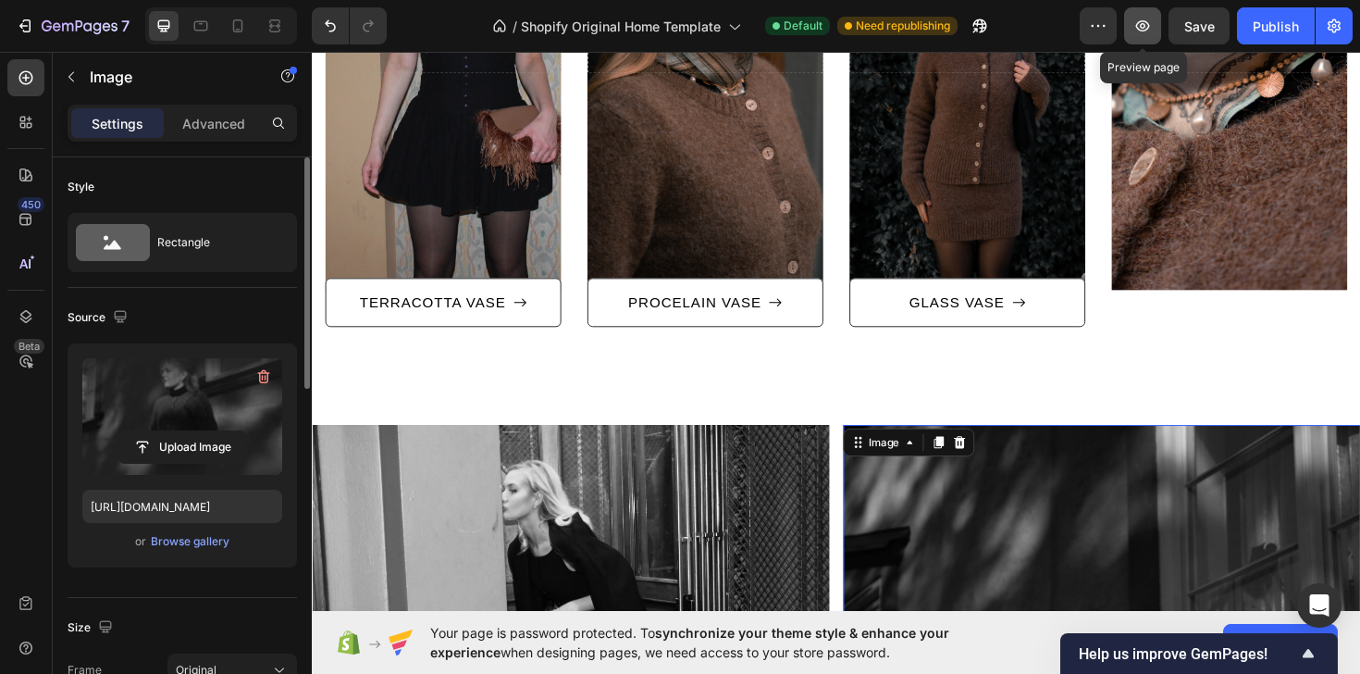
click at [1138, 24] on icon "button" at bounding box center [1143, 25] width 14 height 11
click at [1207, 29] on icon "button" at bounding box center [1199, 26] width 19 height 19
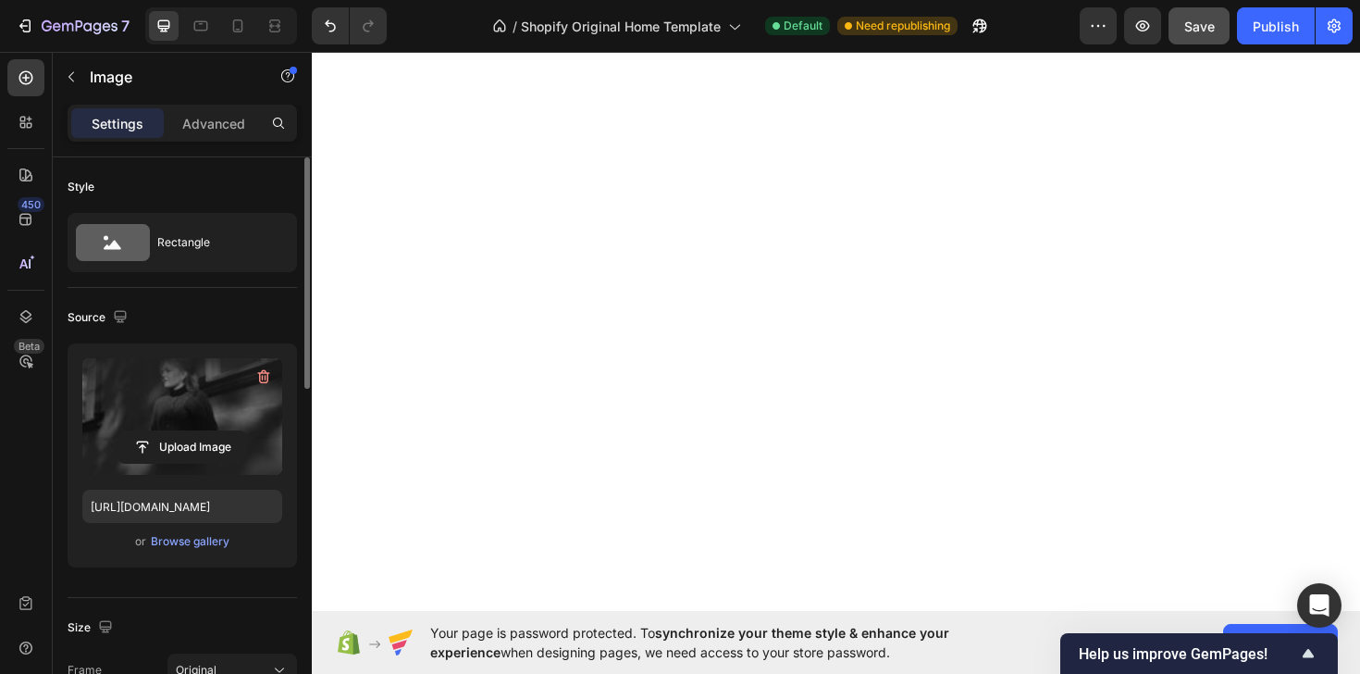
scroll to position [0, 0]
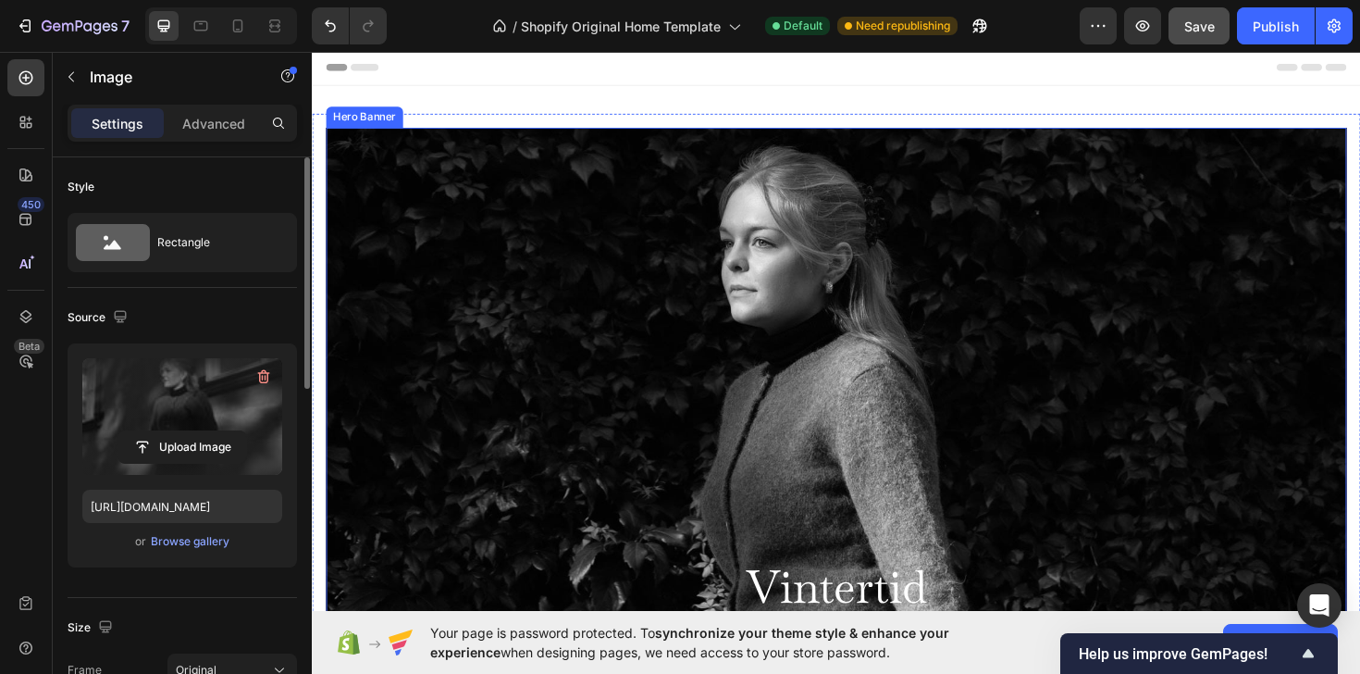
click at [844, 374] on div "Background Image" at bounding box center [866, 672] width 1297 height 1297
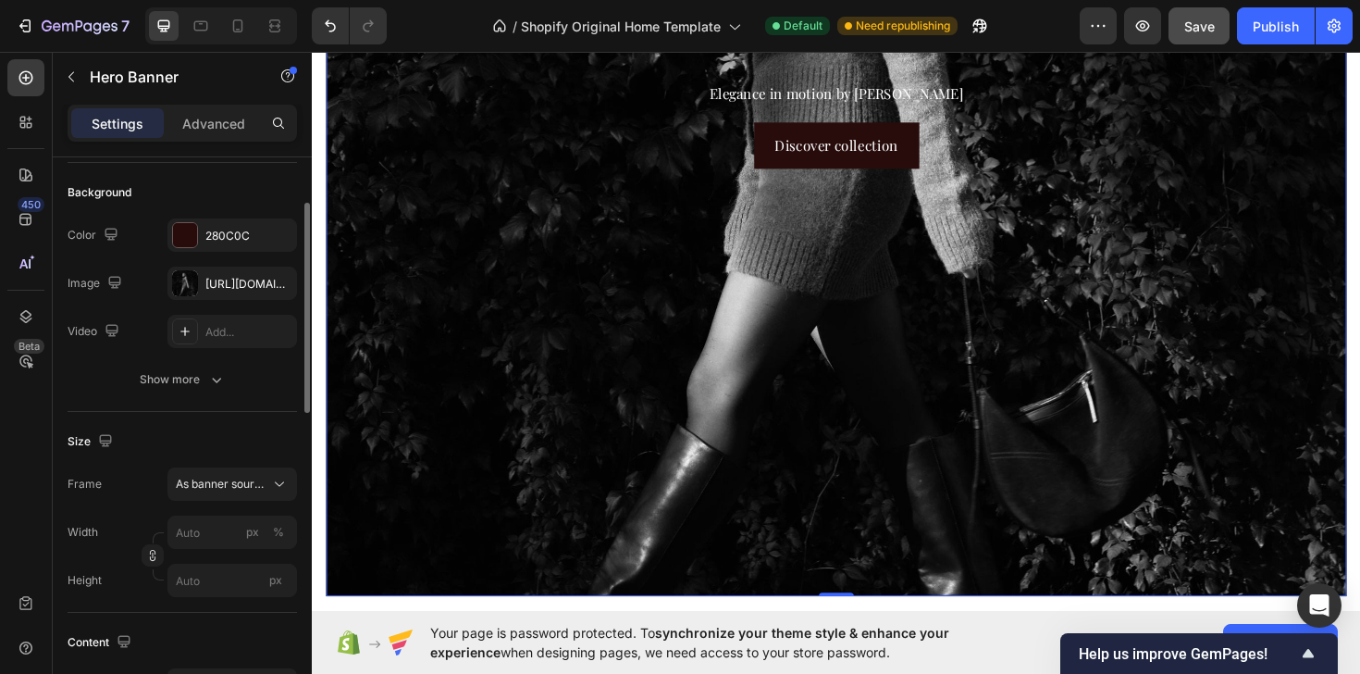
scroll to position [124, 0]
click at [283, 488] on icon at bounding box center [279, 485] width 19 height 19
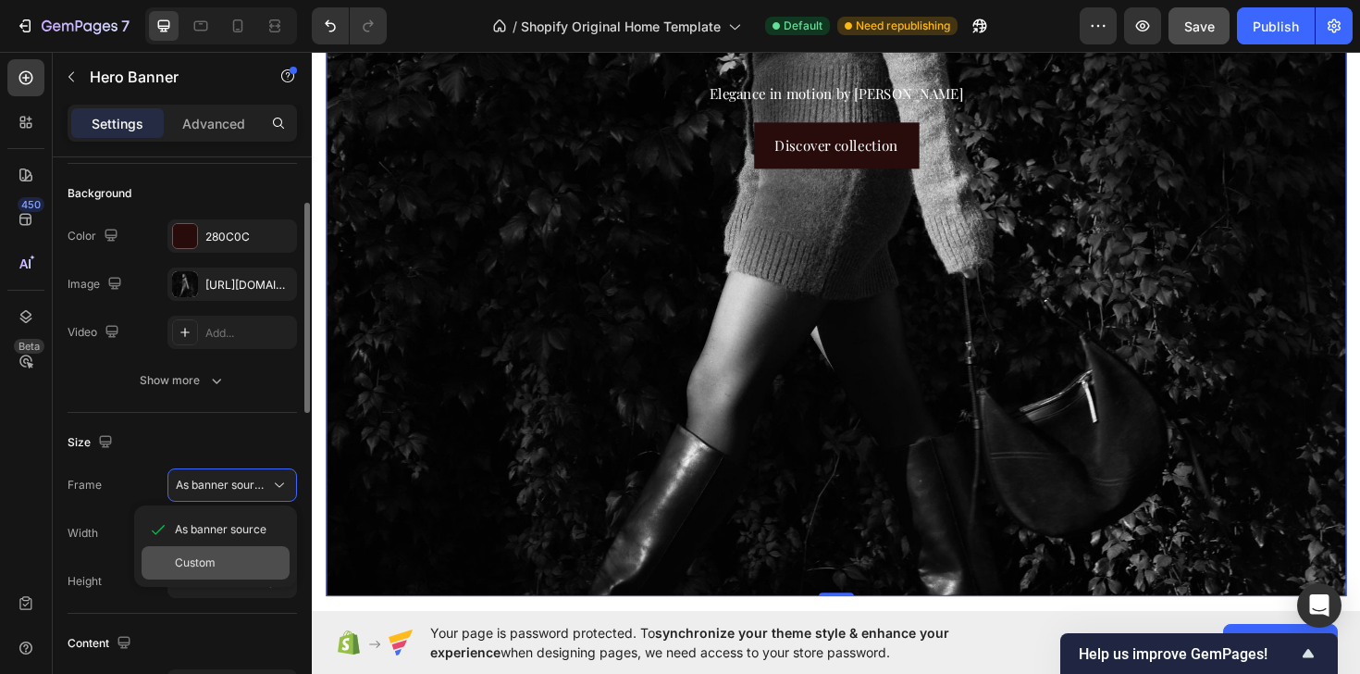
click at [249, 562] on div "Custom" at bounding box center [228, 562] width 107 height 17
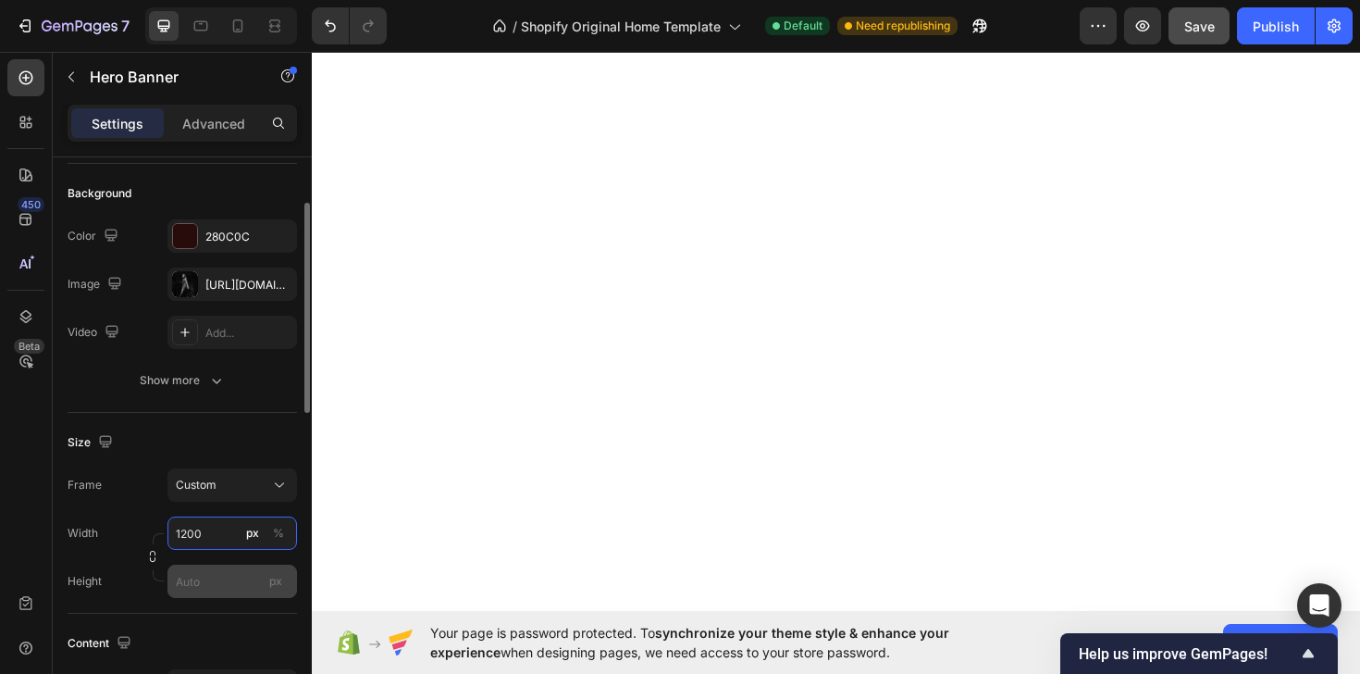
type input "1200"
click at [260, 580] on input "px" at bounding box center [232, 580] width 130 height 33
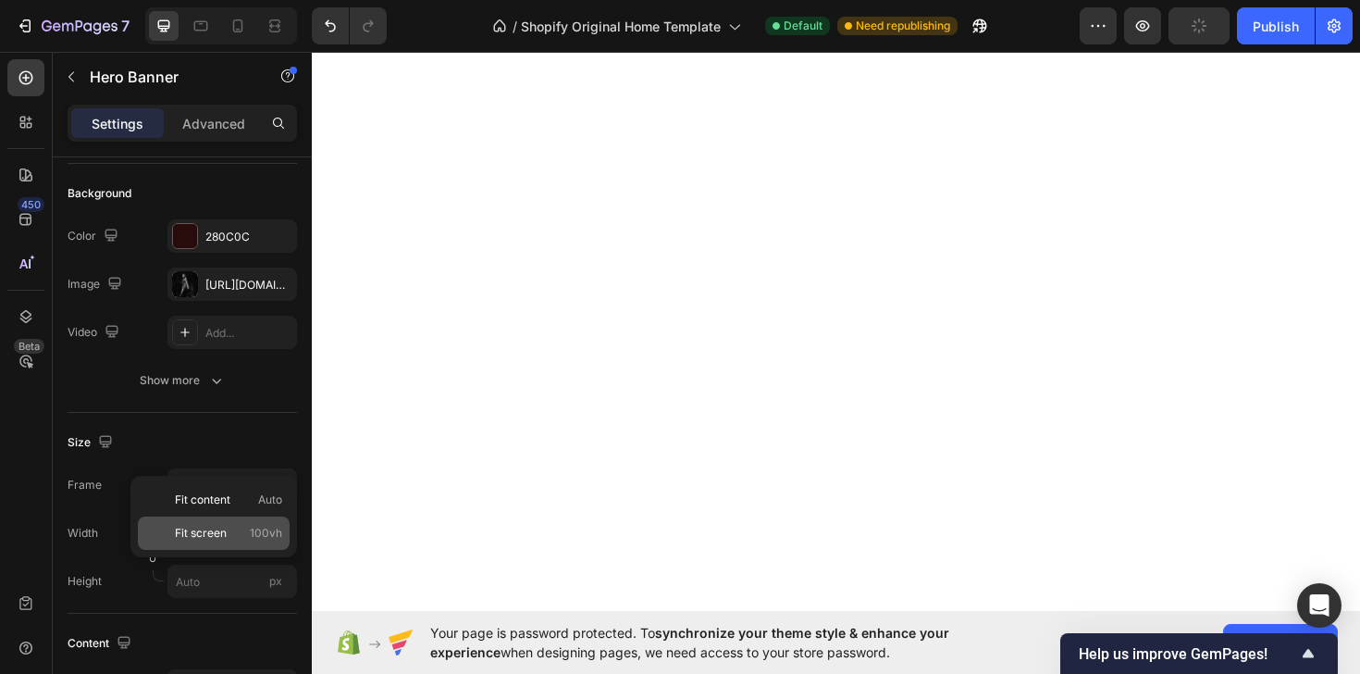
click at [227, 541] on div "Fit screen 100vh" at bounding box center [214, 532] width 152 height 33
type input "100 vh"
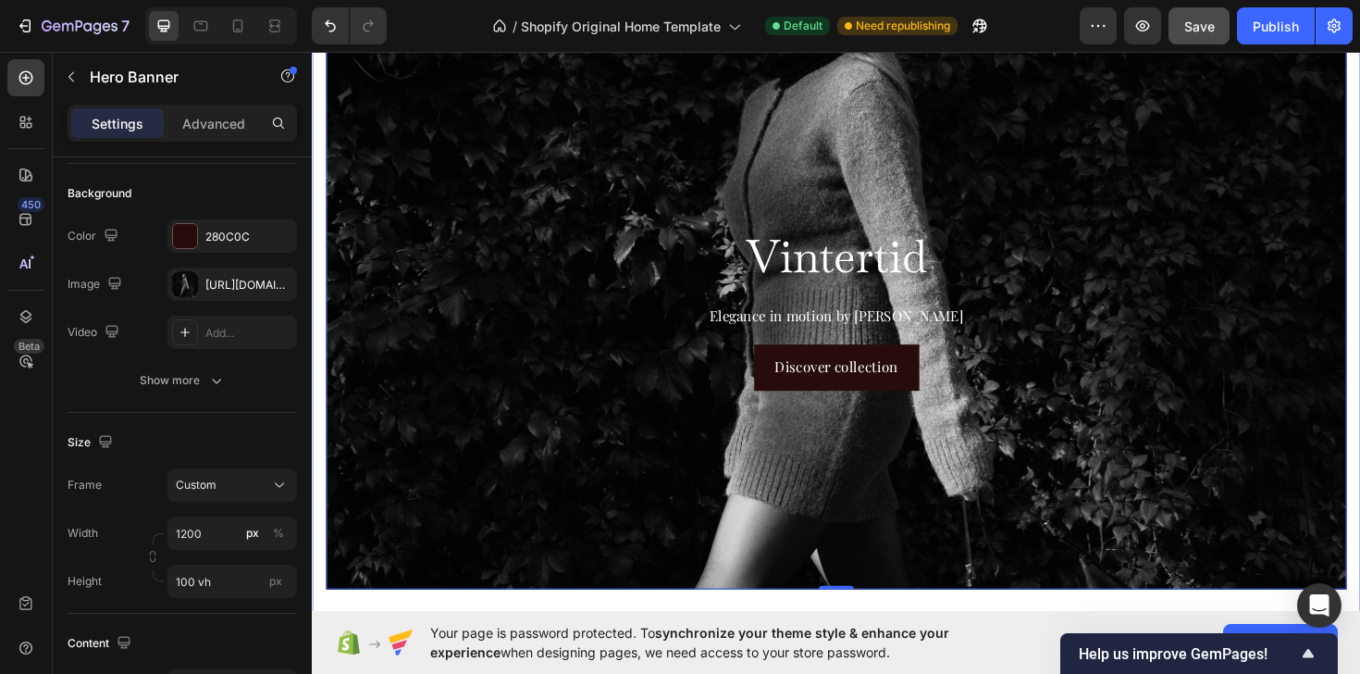
scroll to position [0, 0]
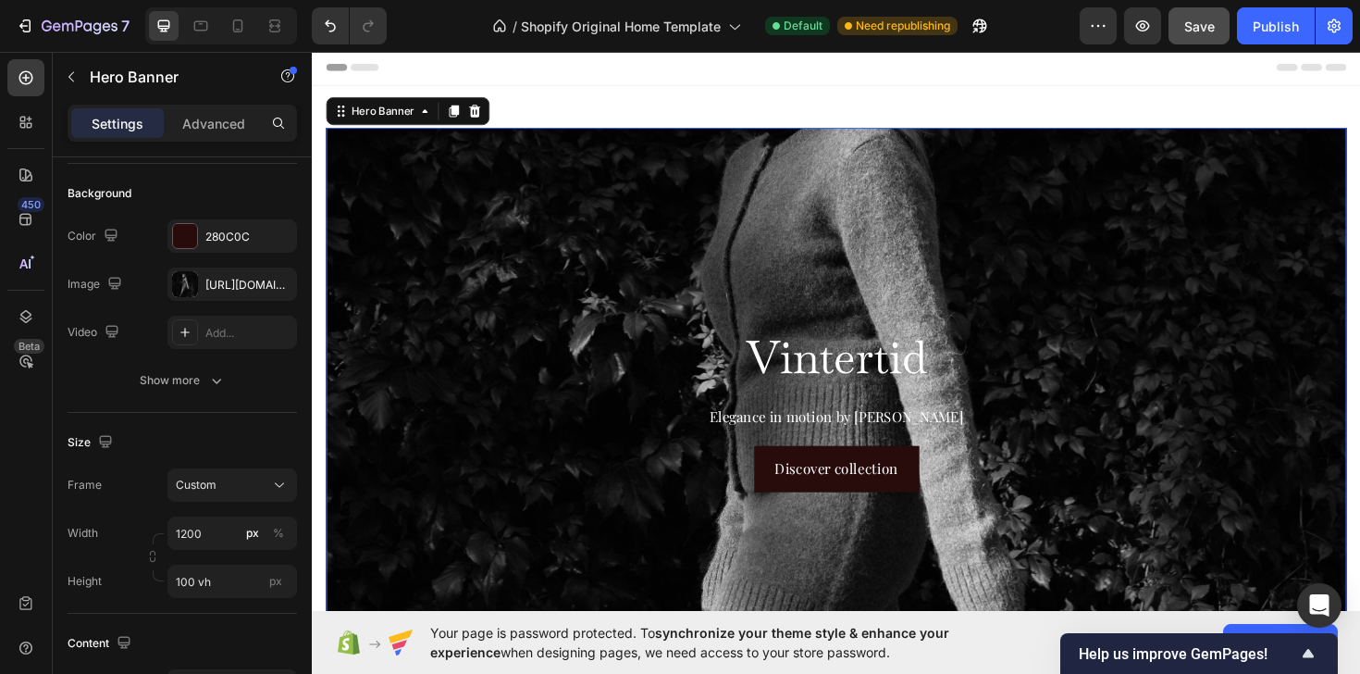
click at [836, 206] on div "Background Image" at bounding box center [866, 430] width 1297 height 715
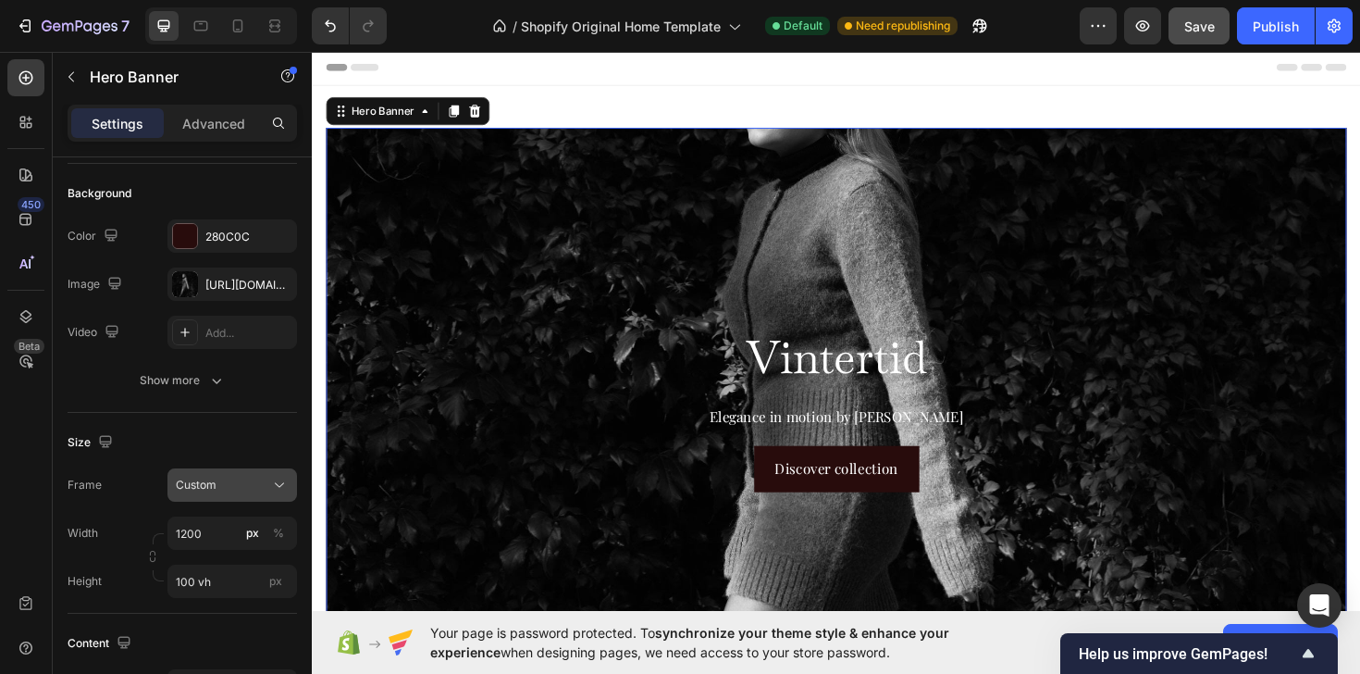
click at [270, 486] on icon at bounding box center [279, 485] width 19 height 19
click at [269, 486] on div "Custom" at bounding box center [232, 485] width 113 height 19
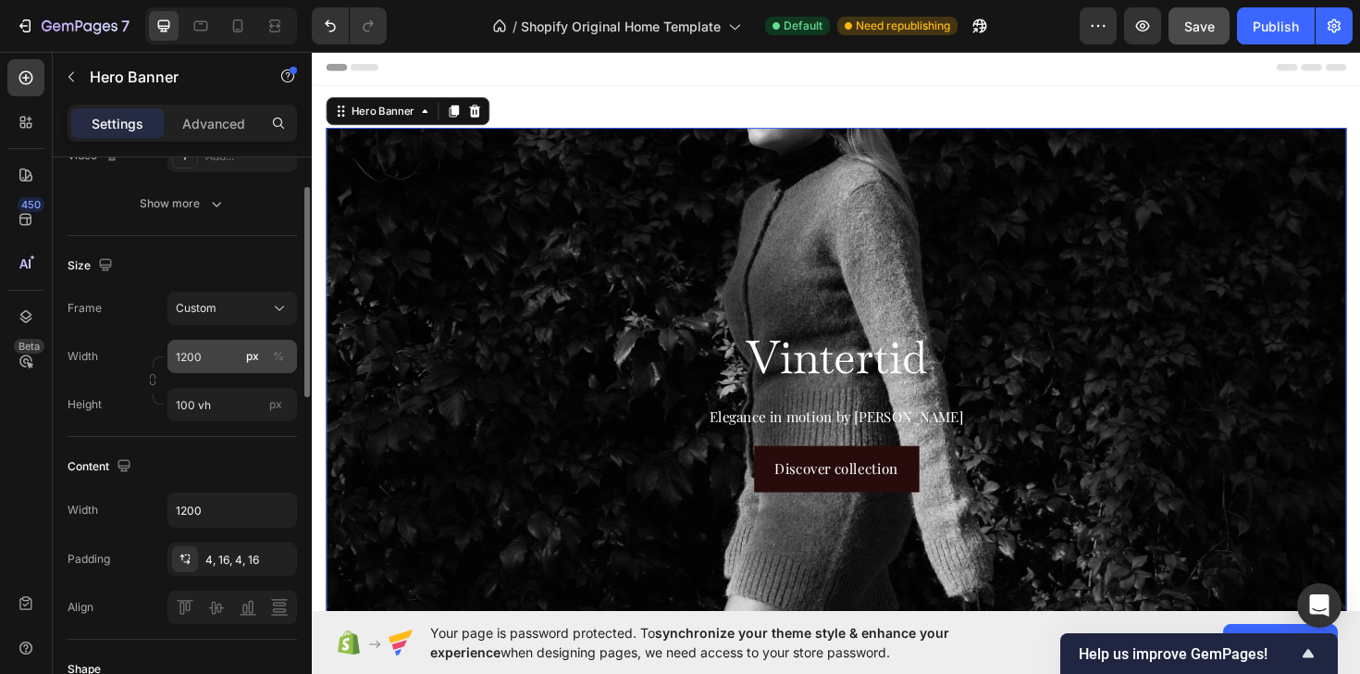
scroll to position [336, 0]
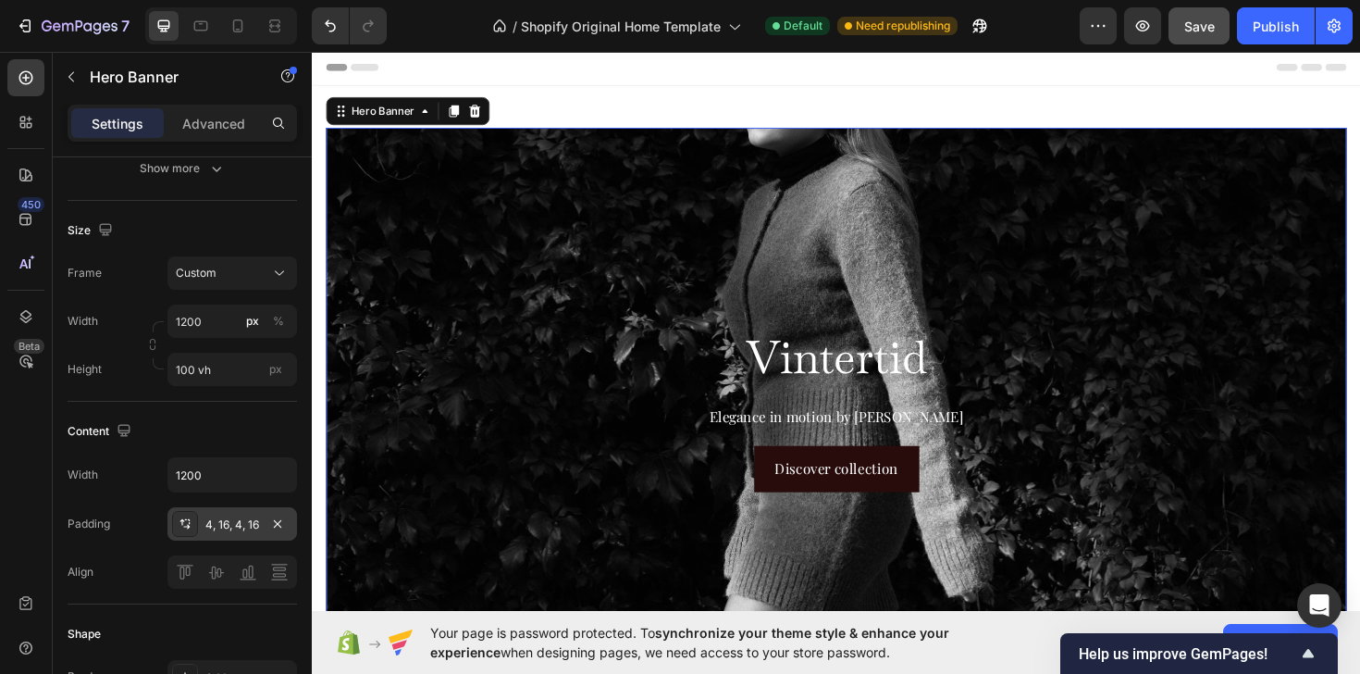
click at [220, 522] on div "4, 16, 4, 16" at bounding box center [232, 524] width 54 height 17
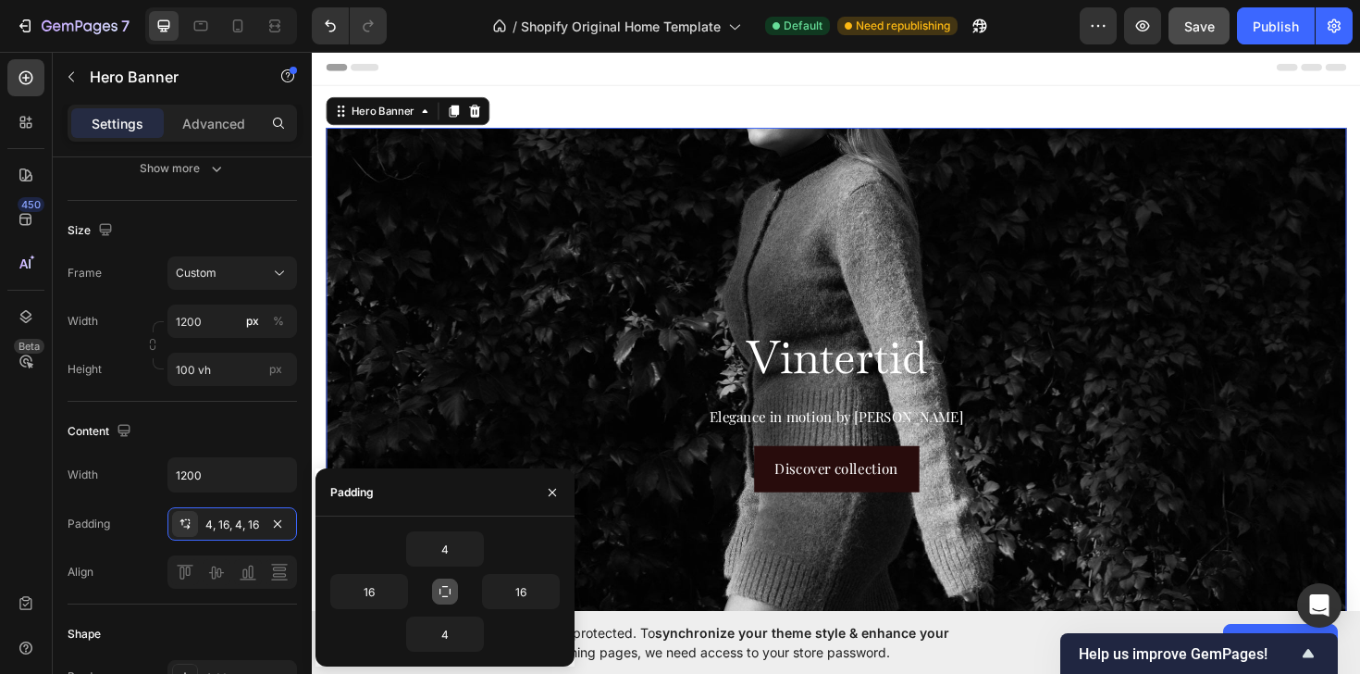
click at [450, 589] on icon "button" at bounding box center [444, 591] width 11 height 11
type input "4"
click at [450, 549] on input "4" at bounding box center [445, 548] width 76 height 33
click at [461, 550] on input "4" at bounding box center [445, 548] width 76 height 33
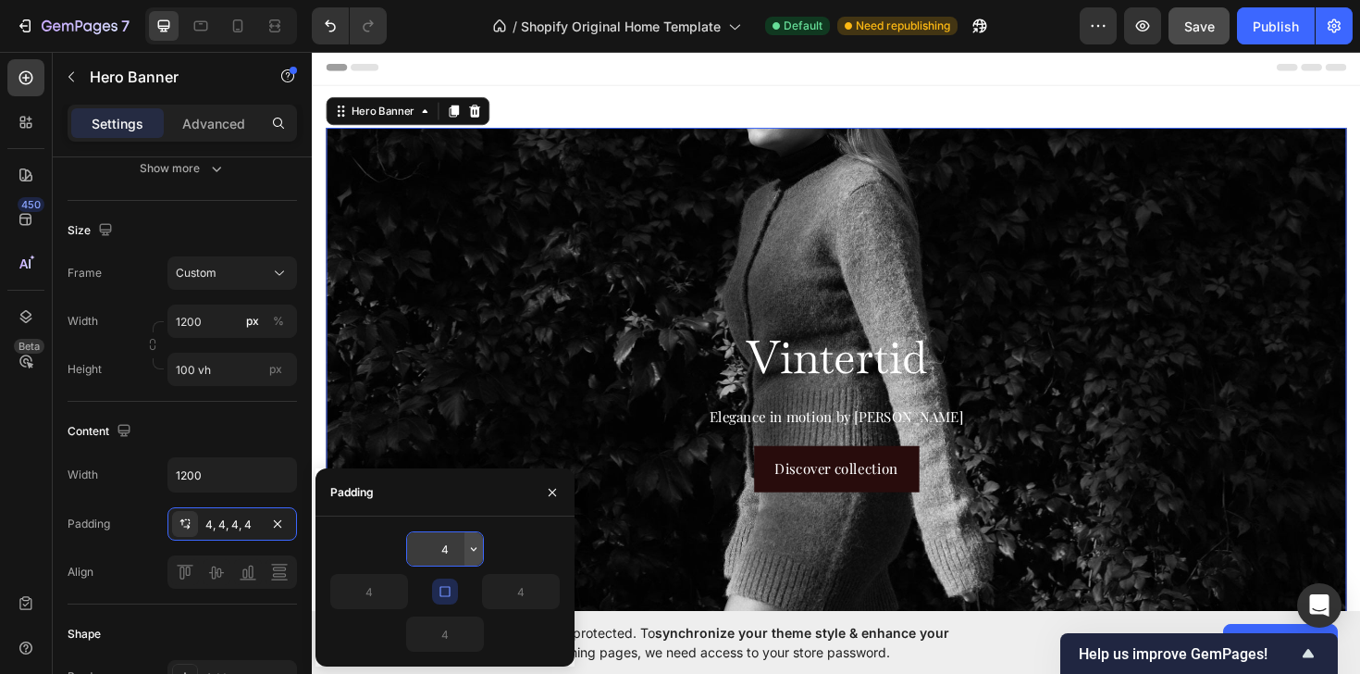
click at [472, 549] on icon "button" at bounding box center [474, 549] width 6 height 4
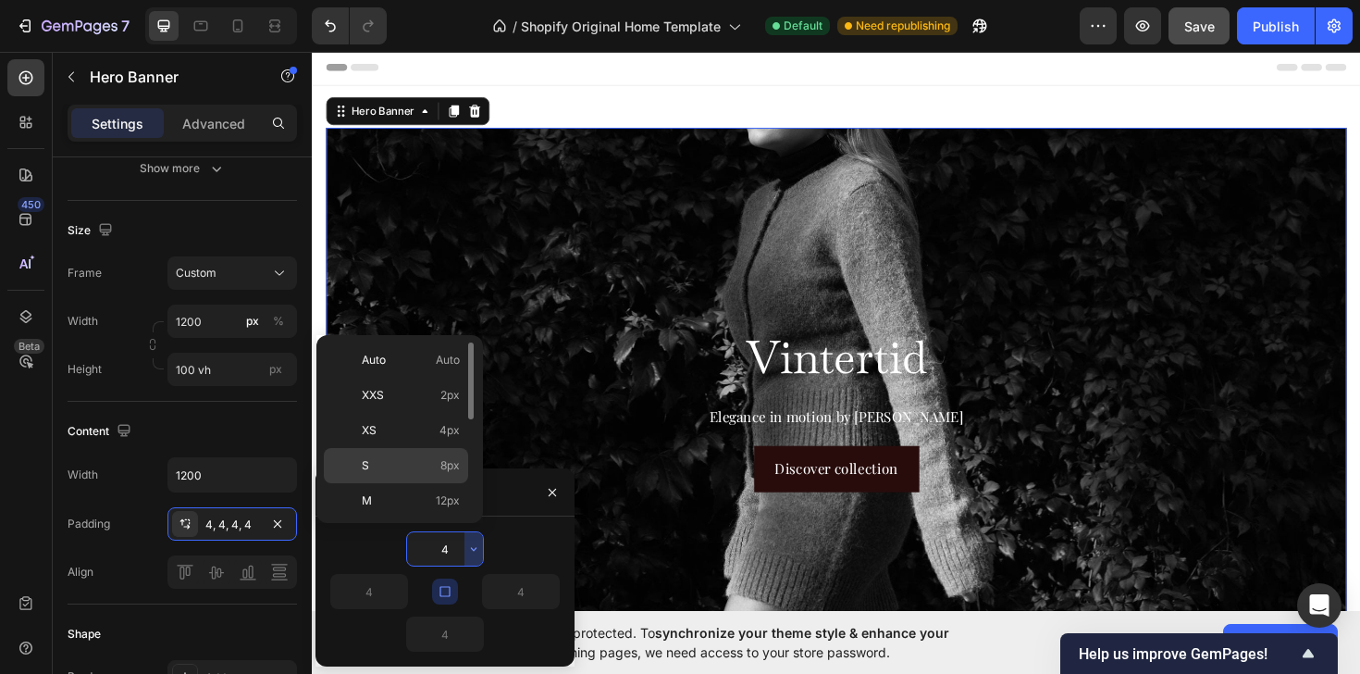
click at [439, 462] on p "S 8px" at bounding box center [411, 465] width 98 height 17
type input "8"
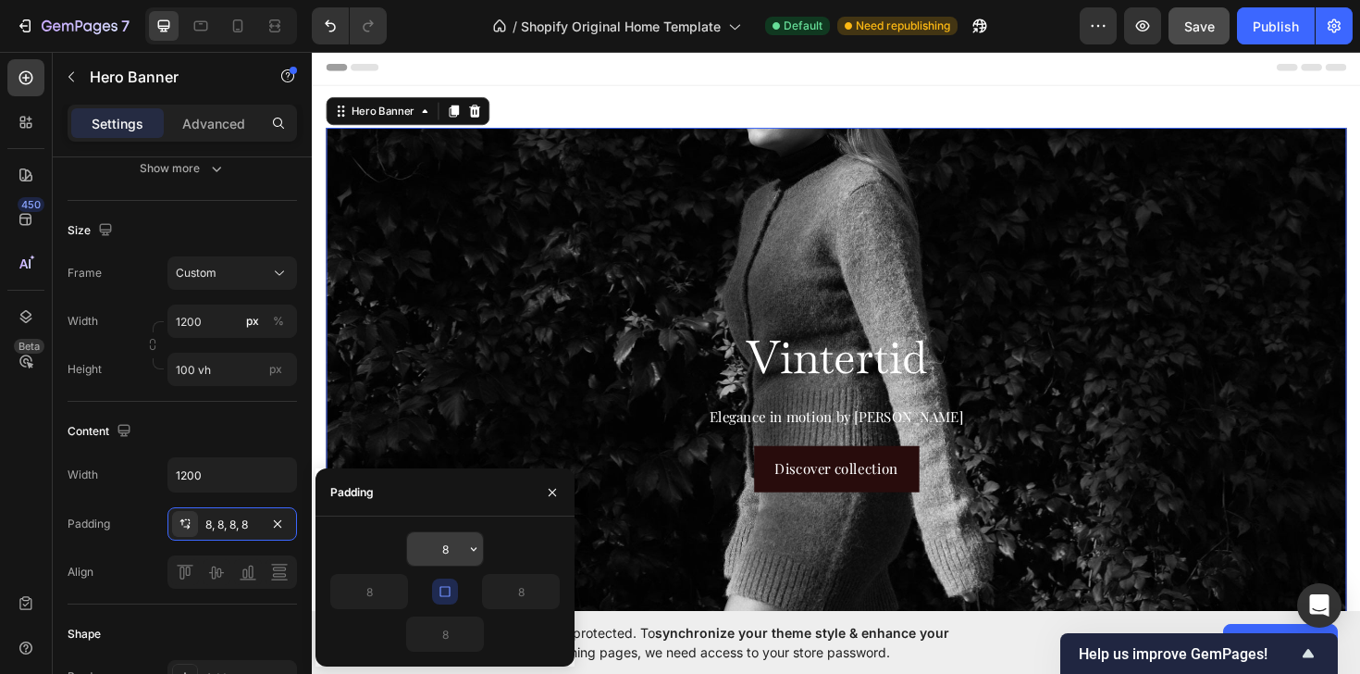
click at [459, 550] on input "8" at bounding box center [445, 548] width 76 height 33
click at [479, 550] on icon "button" at bounding box center [473, 548] width 15 height 15
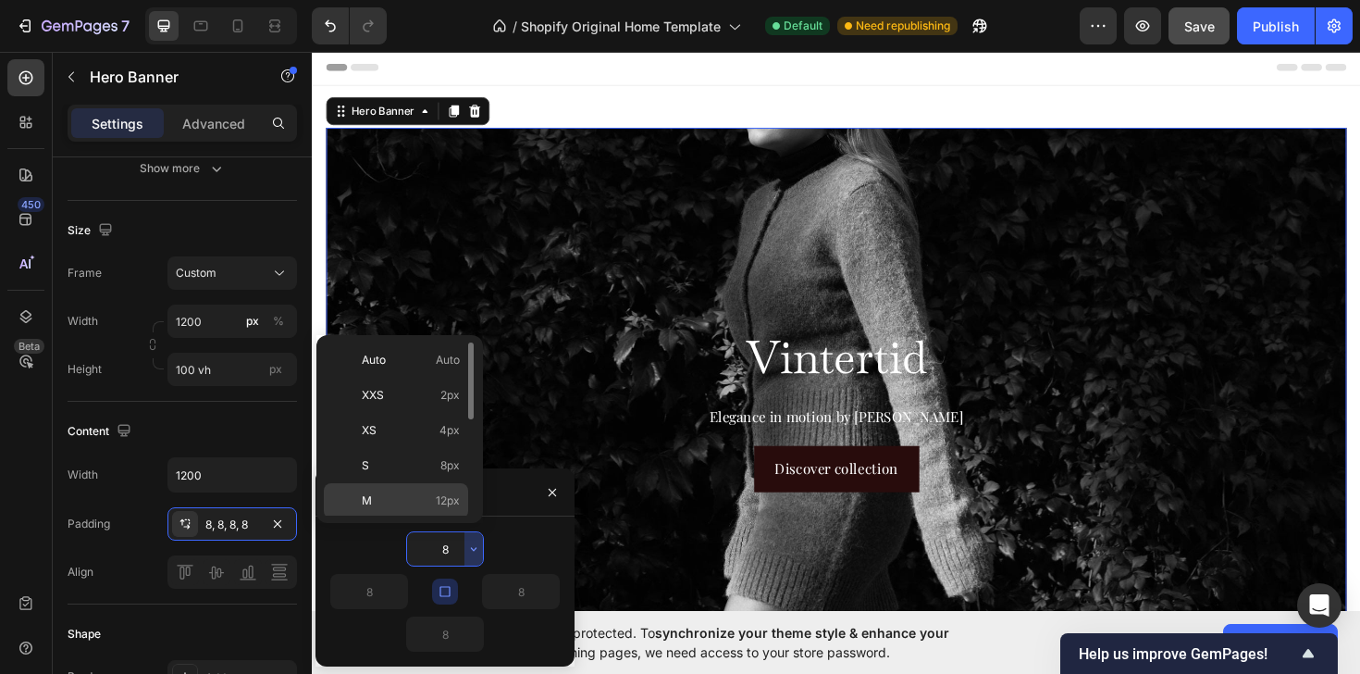
click at [445, 506] on span "12px" at bounding box center [448, 500] width 24 height 17
type input "12"
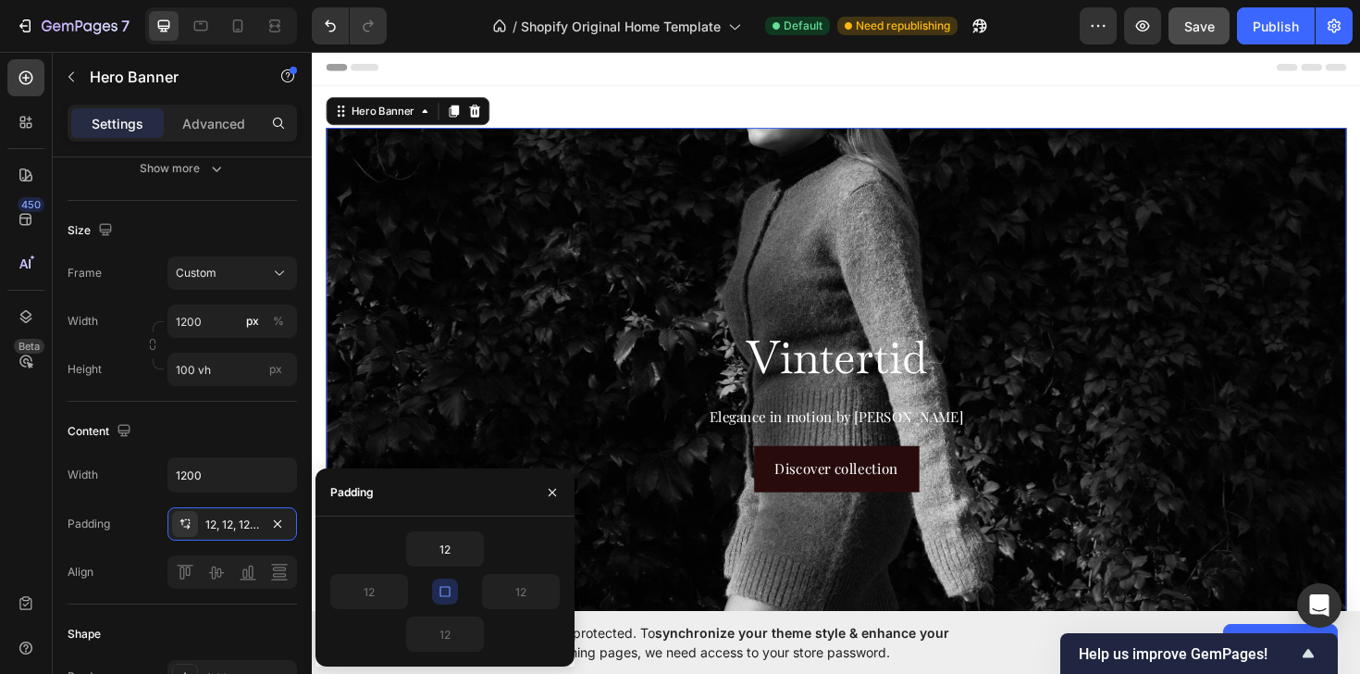
click at [440, 584] on icon "button" at bounding box center [445, 591] width 15 height 15
drag, startPoint x: 442, startPoint y: 588, endPoint x: 442, endPoint y: 539, distance: 49.0
click at [442, 539] on div "12 12 12 12" at bounding box center [444, 591] width 229 height 120
click at [469, 545] on icon "button" at bounding box center [473, 548] width 15 height 15
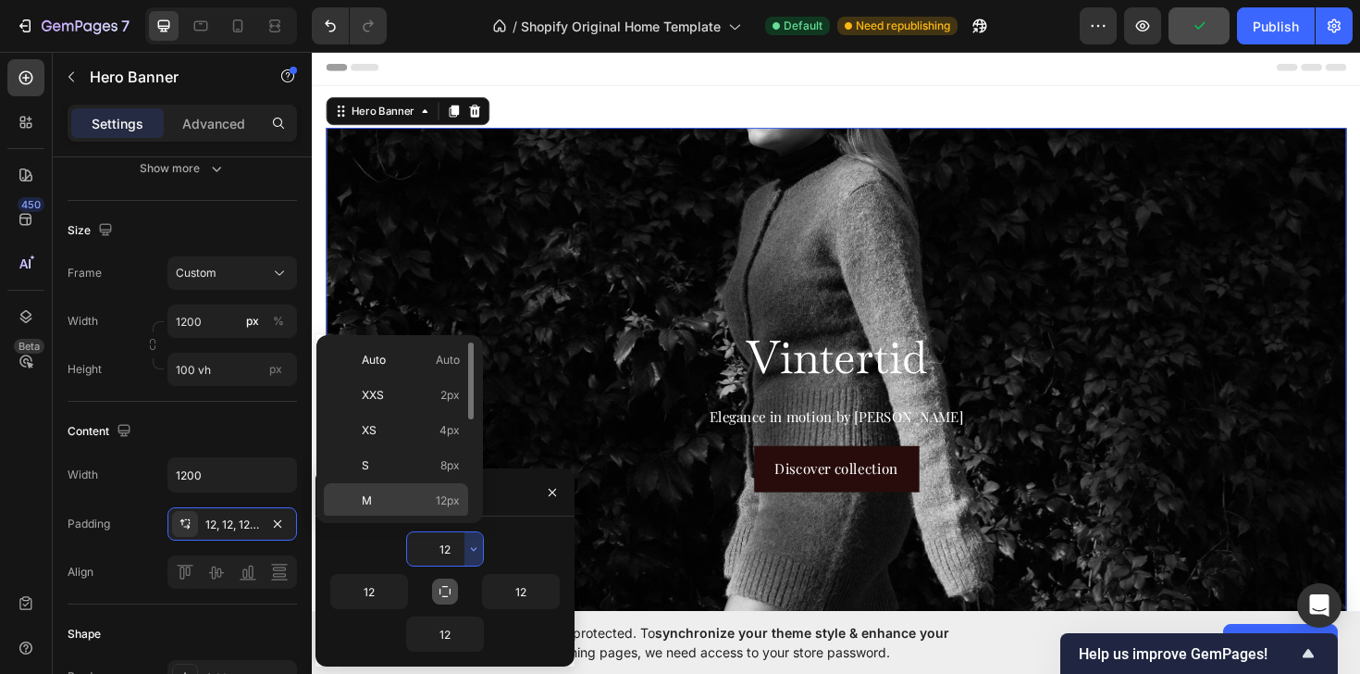
click at [396, 507] on p "M 12px" at bounding box center [411, 500] width 98 height 17
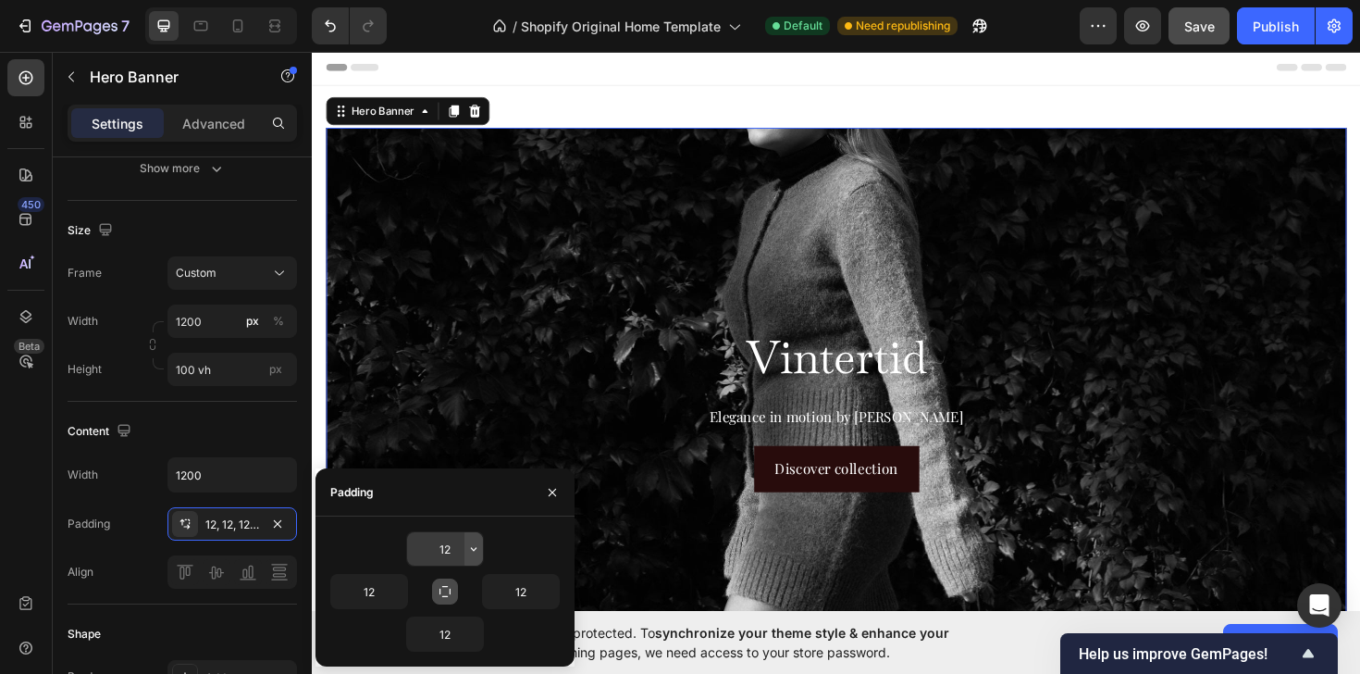
click at [464, 541] on button "button" at bounding box center [473, 548] width 19 height 33
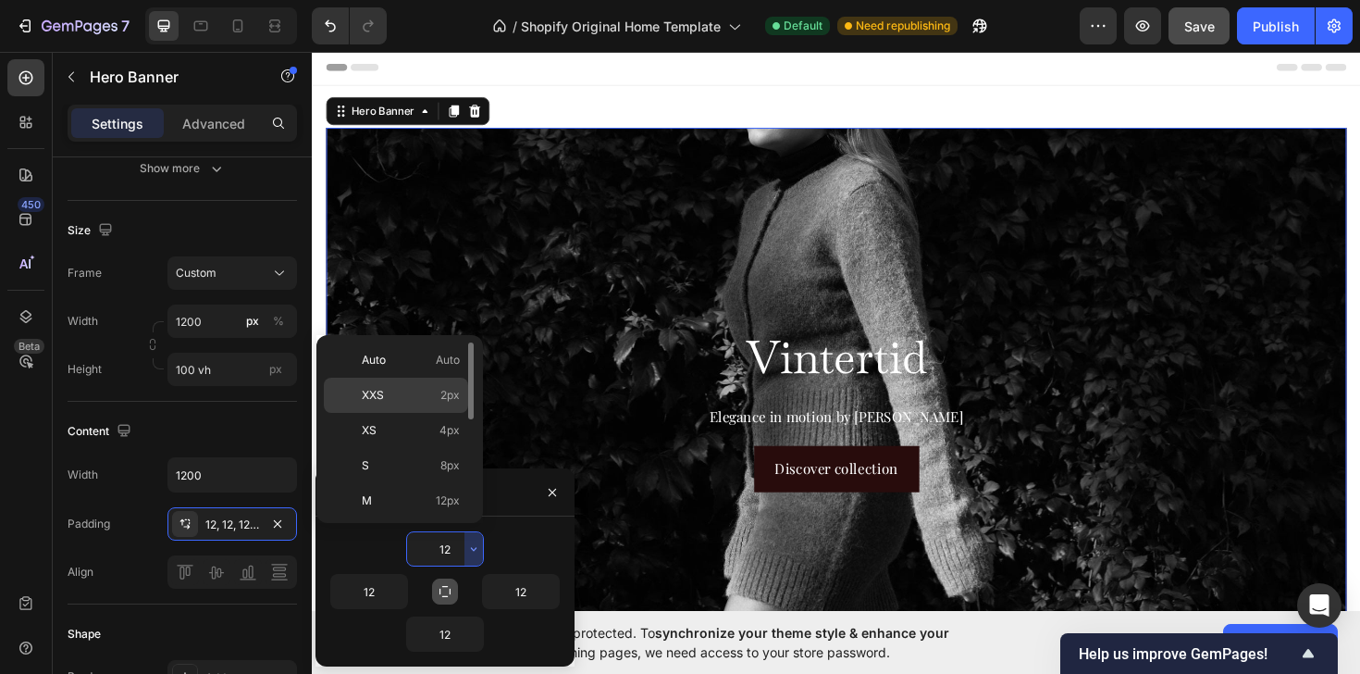
click at [385, 395] on p "XXS 2px" at bounding box center [411, 395] width 98 height 17
type input "2"
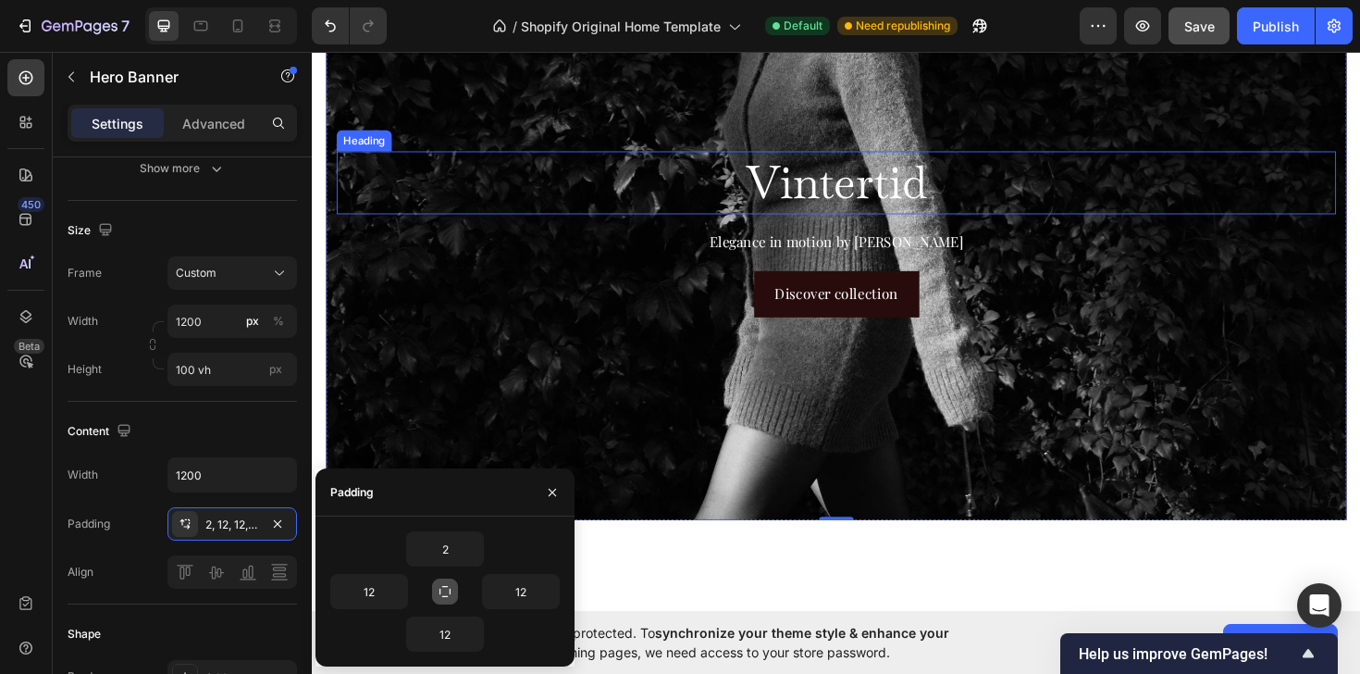
scroll to position [0, 0]
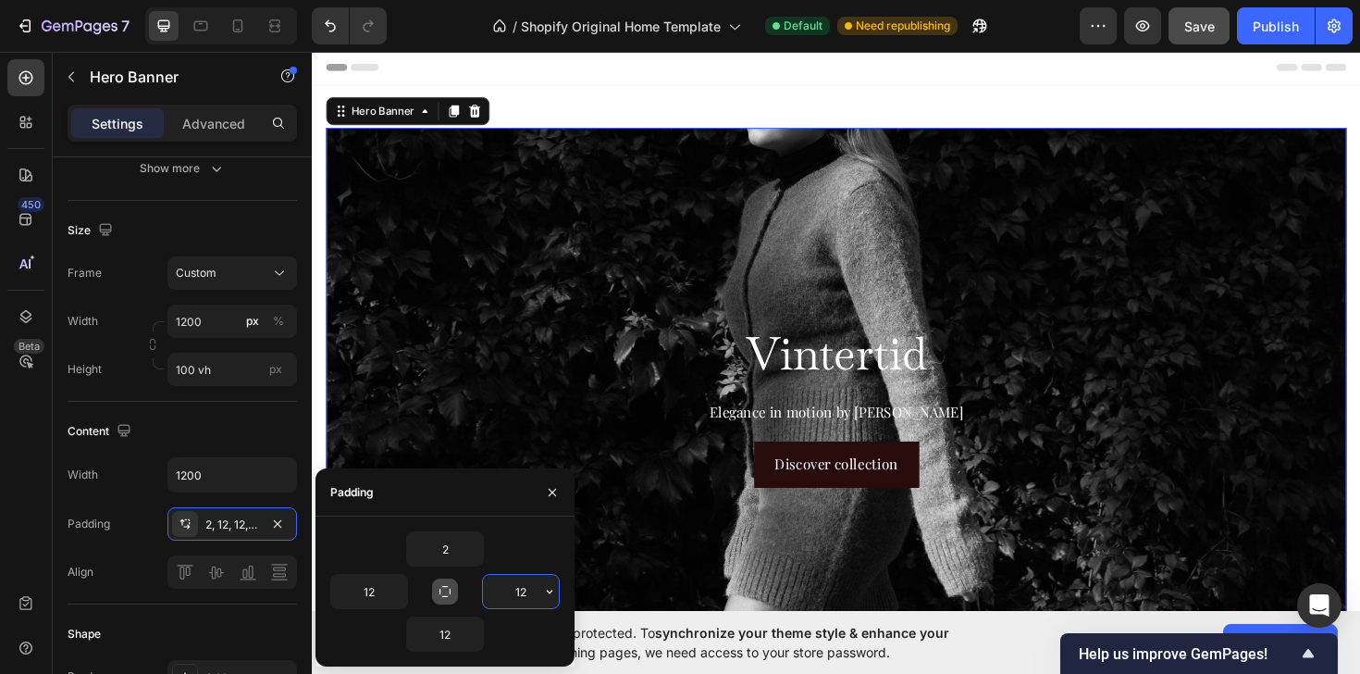
click at [530, 598] on input "12" at bounding box center [521, 591] width 76 height 33
click at [554, 596] on icon "button" at bounding box center [549, 591] width 15 height 15
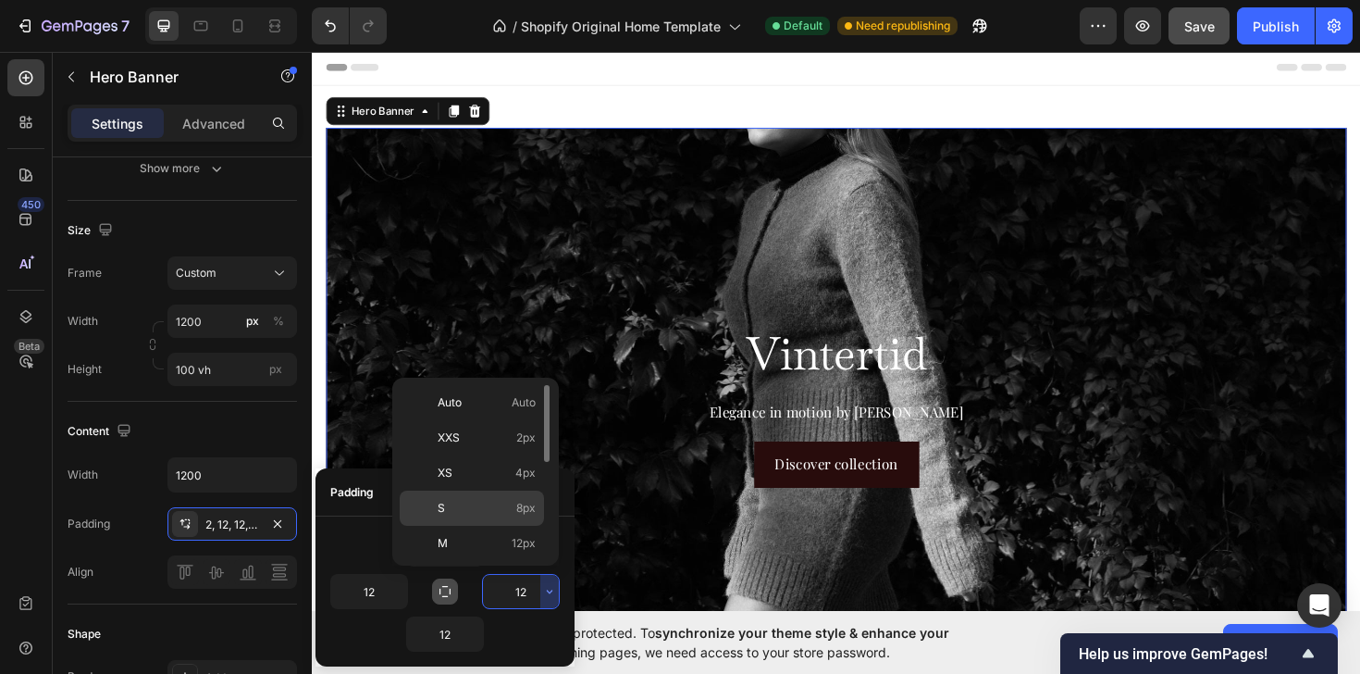
click at [506, 496] on div "S 8px" at bounding box center [472, 507] width 144 height 35
type input "8"
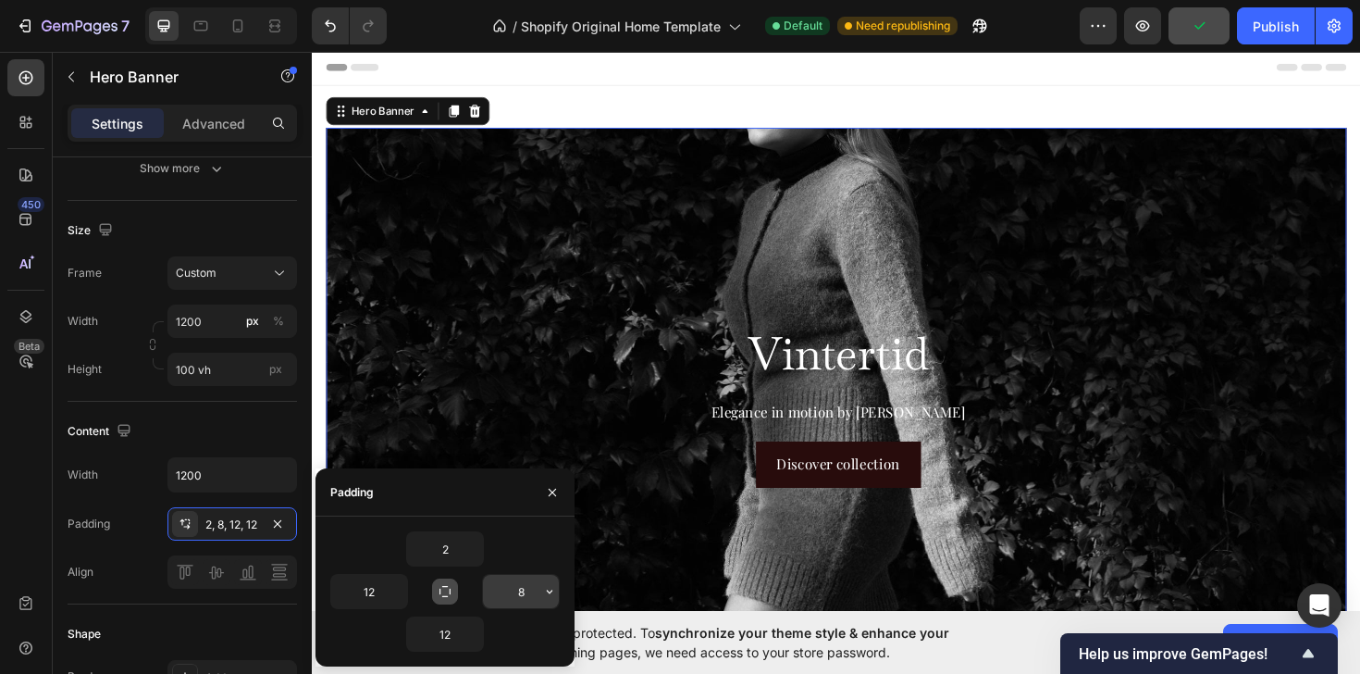
click at [528, 587] on input "8" at bounding box center [521, 591] width 76 height 33
type input "12"
click at [550, 479] on button "button" at bounding box center [553, 492] width 30 height 30
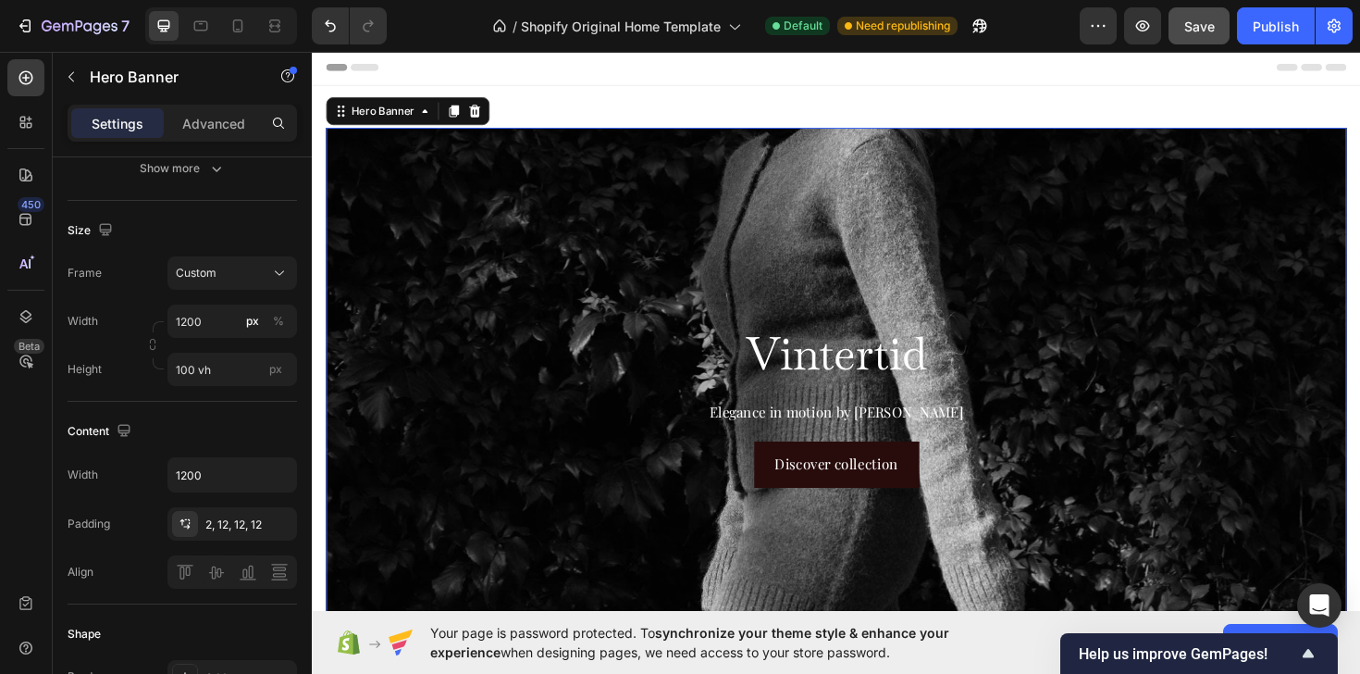
click at [527, 246] on div "Background Image" at bounding box center [866, 429] width 1297 height 715
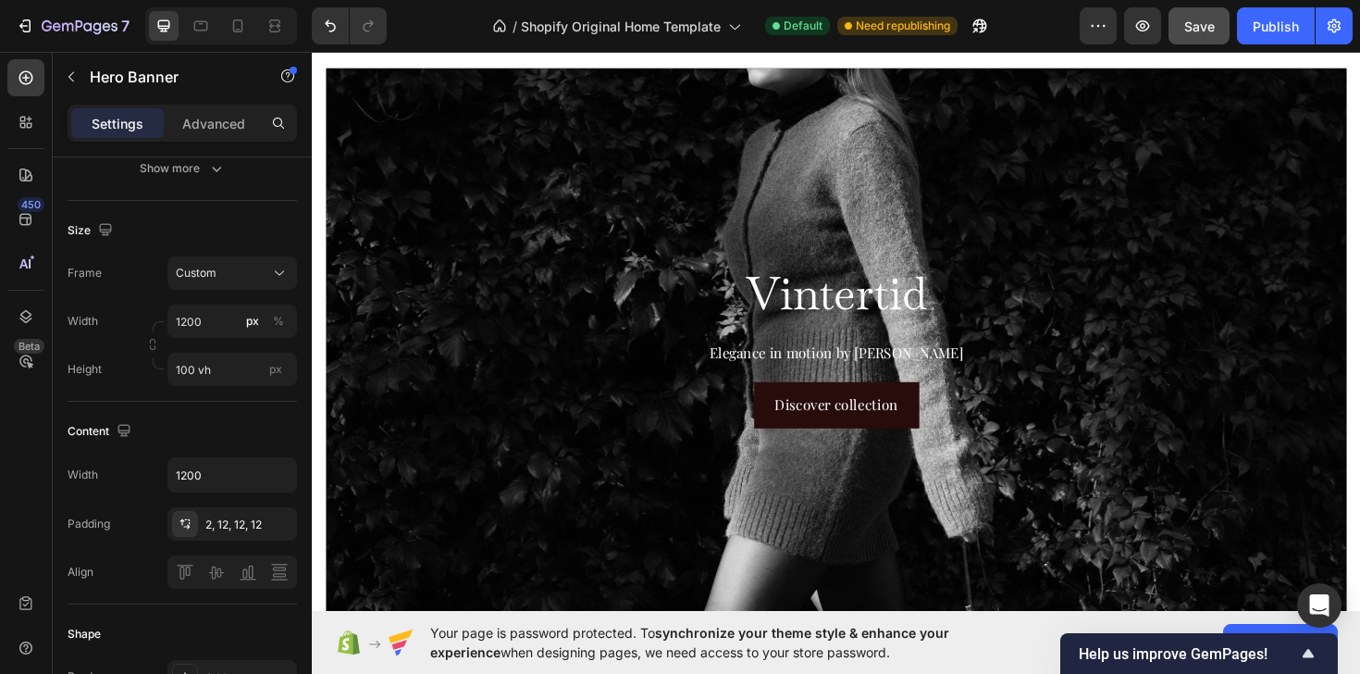
scroll to position [69, 0]
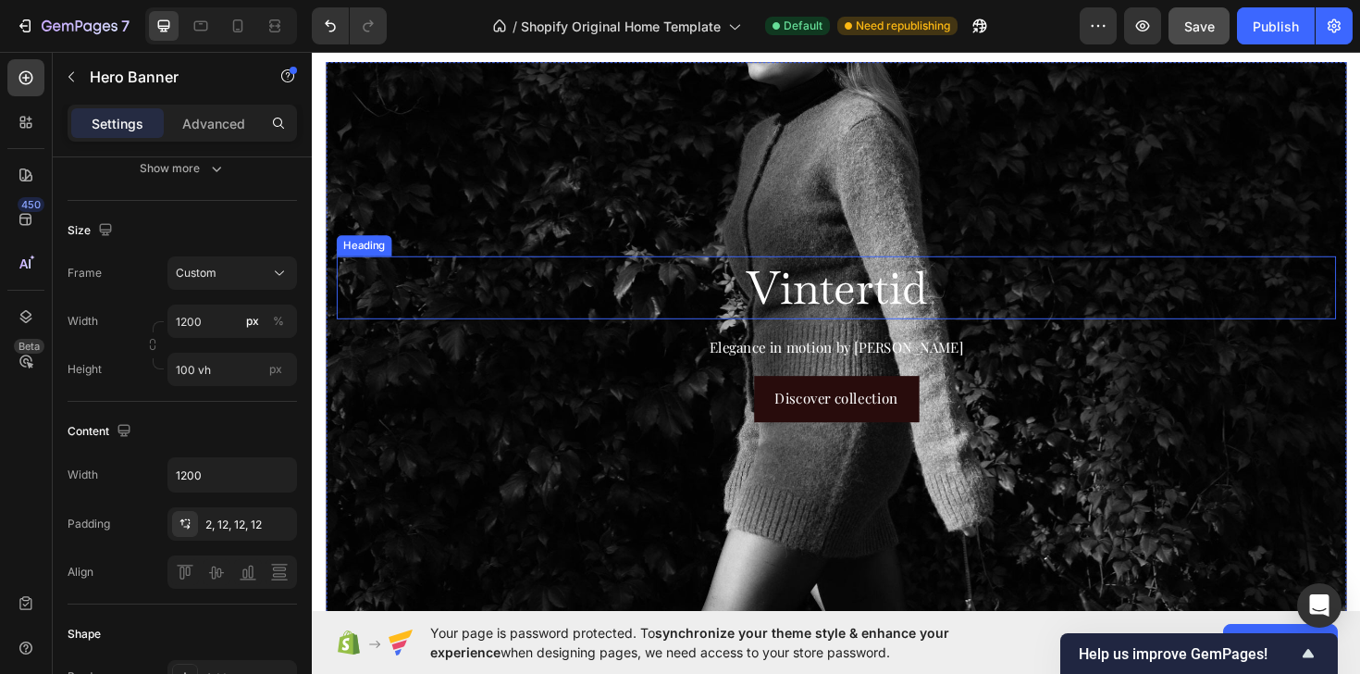
click at [480, 309] on h2 "Vintertid" at bounding box center [867, 301] width 1058 height 67
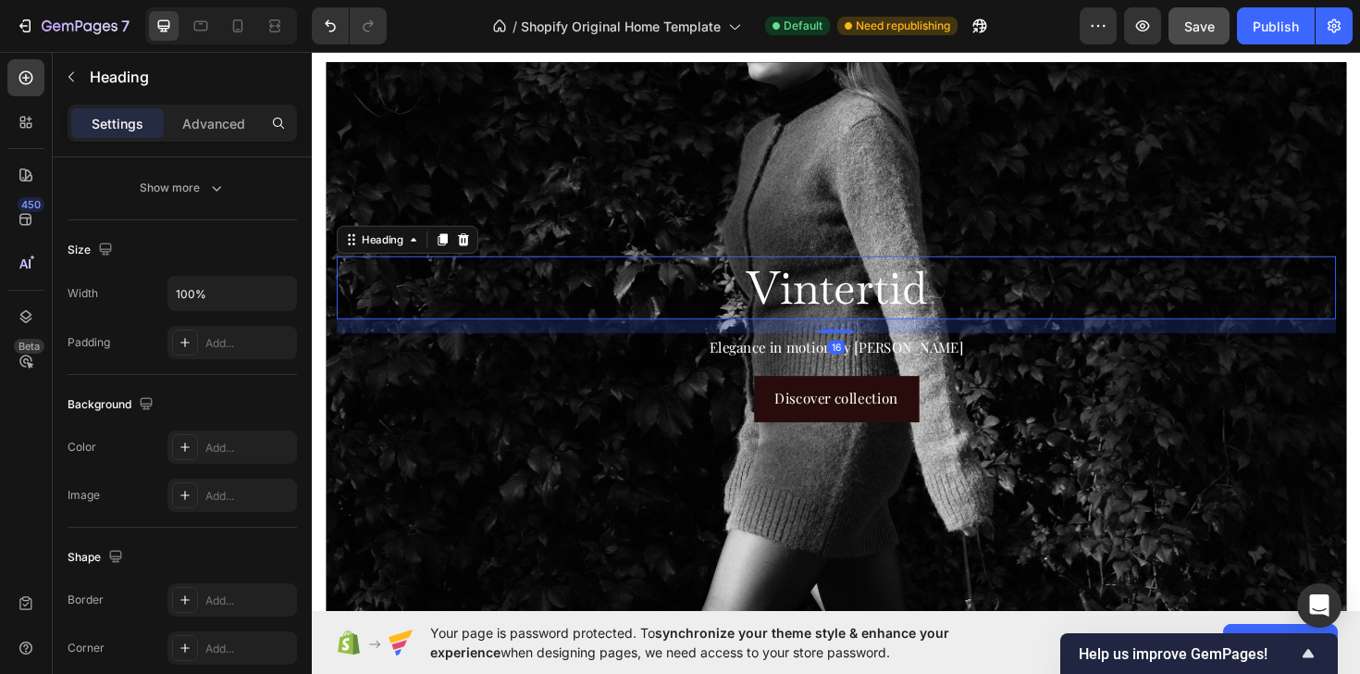
scroll to position [0, 0]
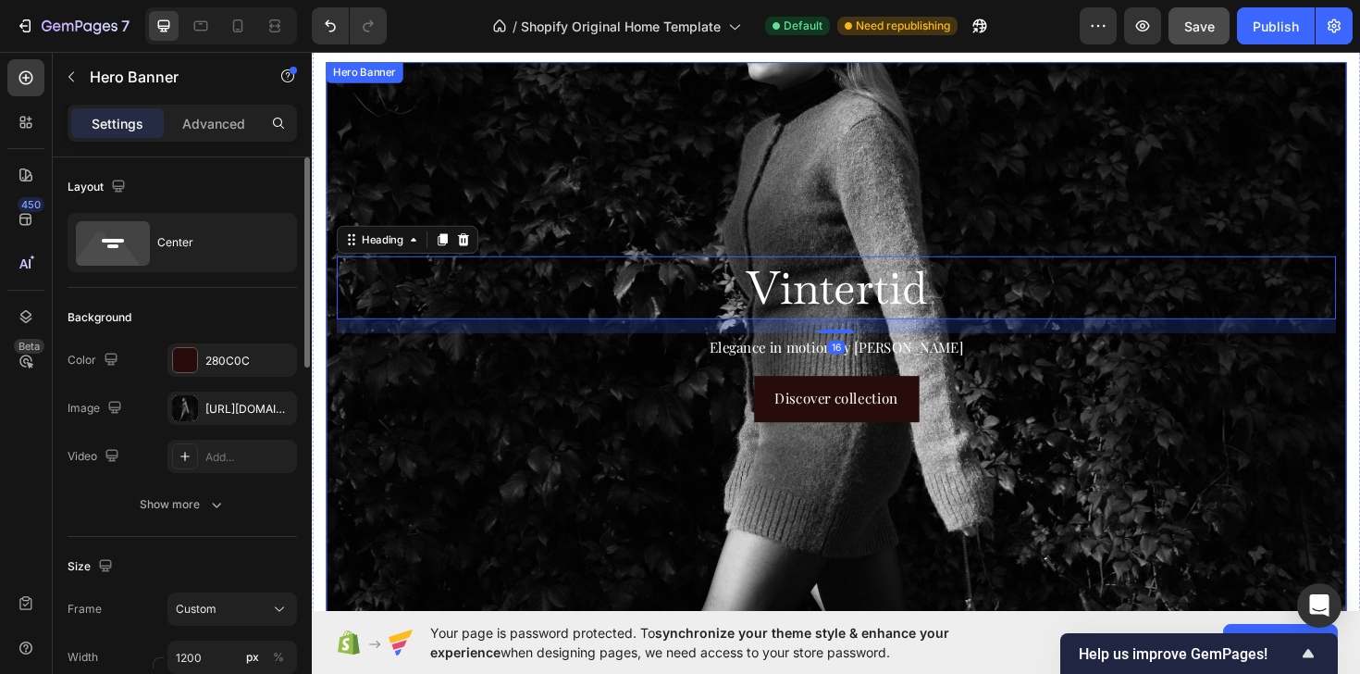
click at [473, 174] on div "Background Image" at bounding box center [867, 361] width 1081 height 596
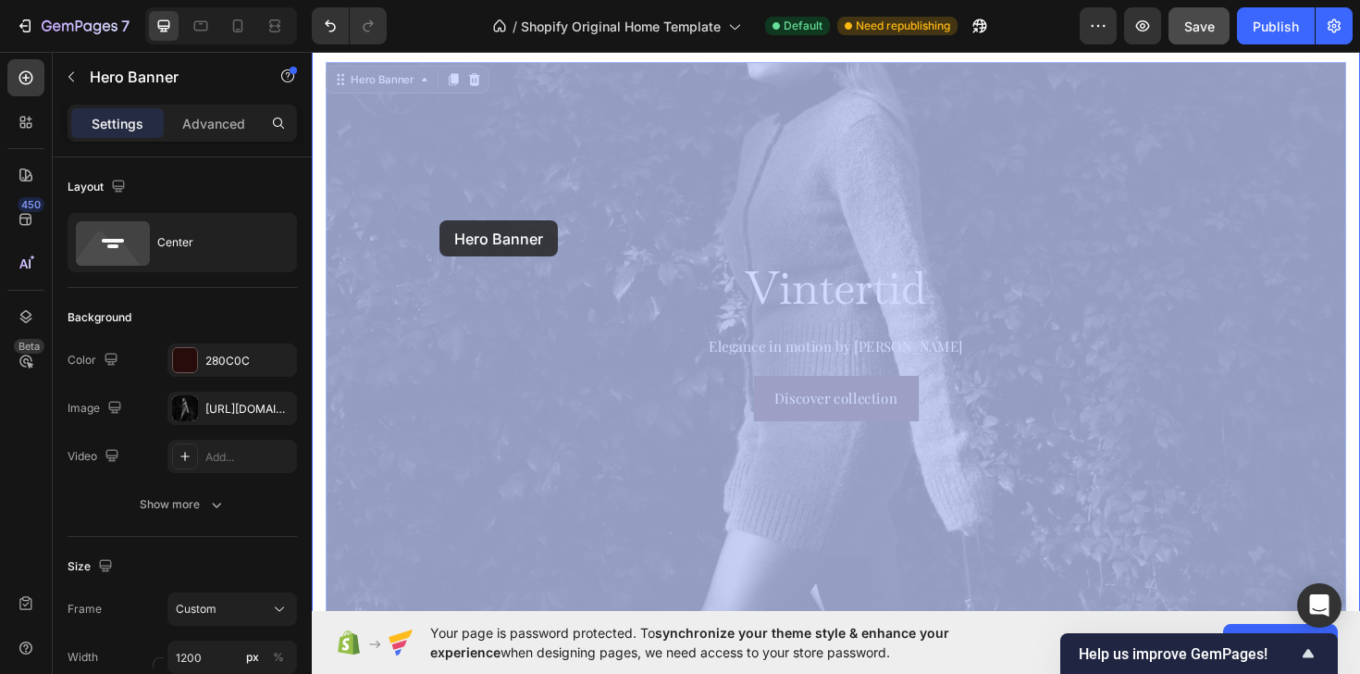
drag, startPoint x: 447, startPoint y: 182, endPoint x: 447, endPoint y: 229, distance: 47.2
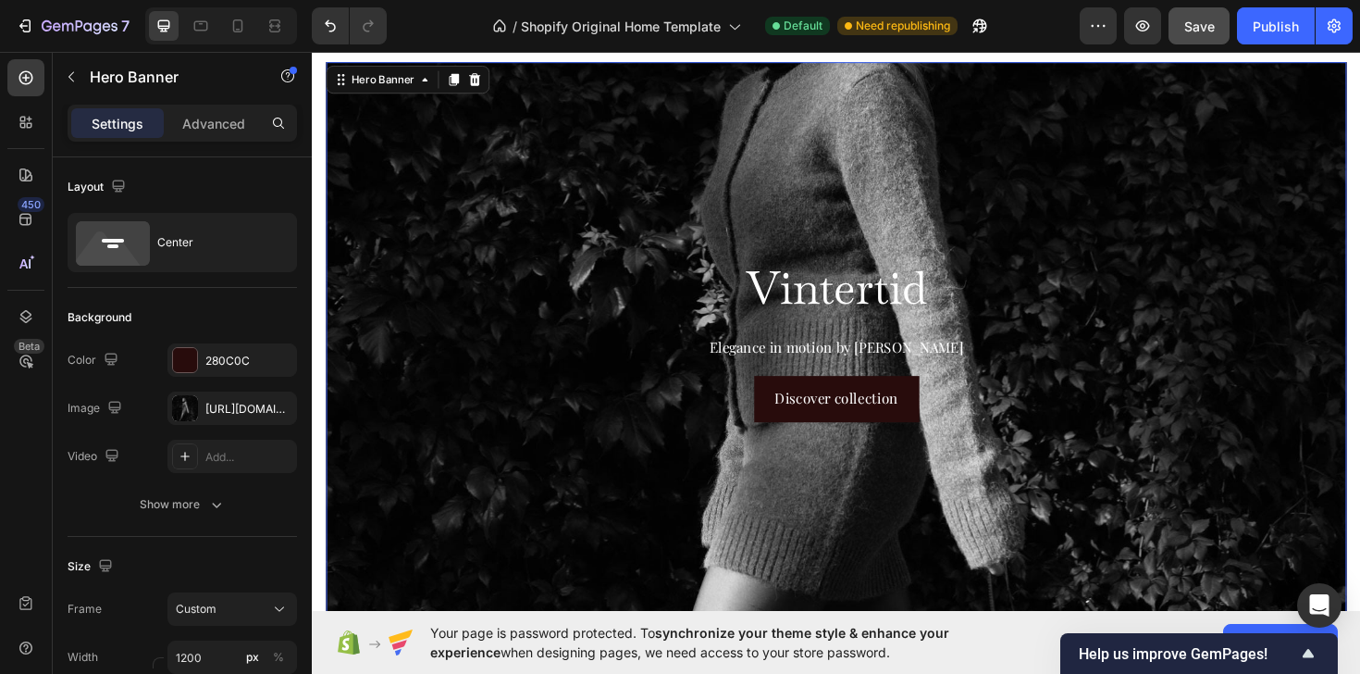
click at [442, 174] on div "Background Image" at bounding box center [866, 361] width 1297 height 715
click at [442, 173] on div "Background Image" at bounding box center [866, 361] width 1297 height 715
click at [443, 173] on div "Background Image" at bounding box center [866, 361] width 1297 height 715
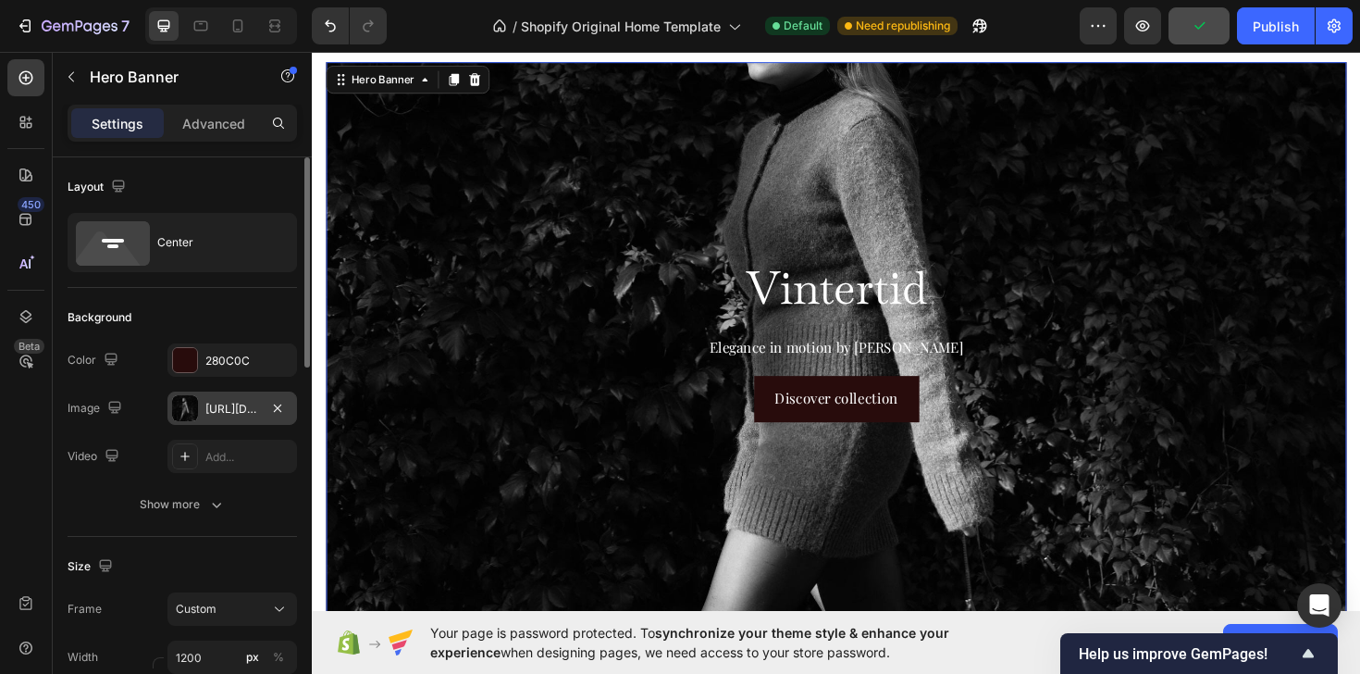
click at [216, 402] on div "[URL][DOMAIN_NAME]" at bounding box center [232, 409] width 54 height 17
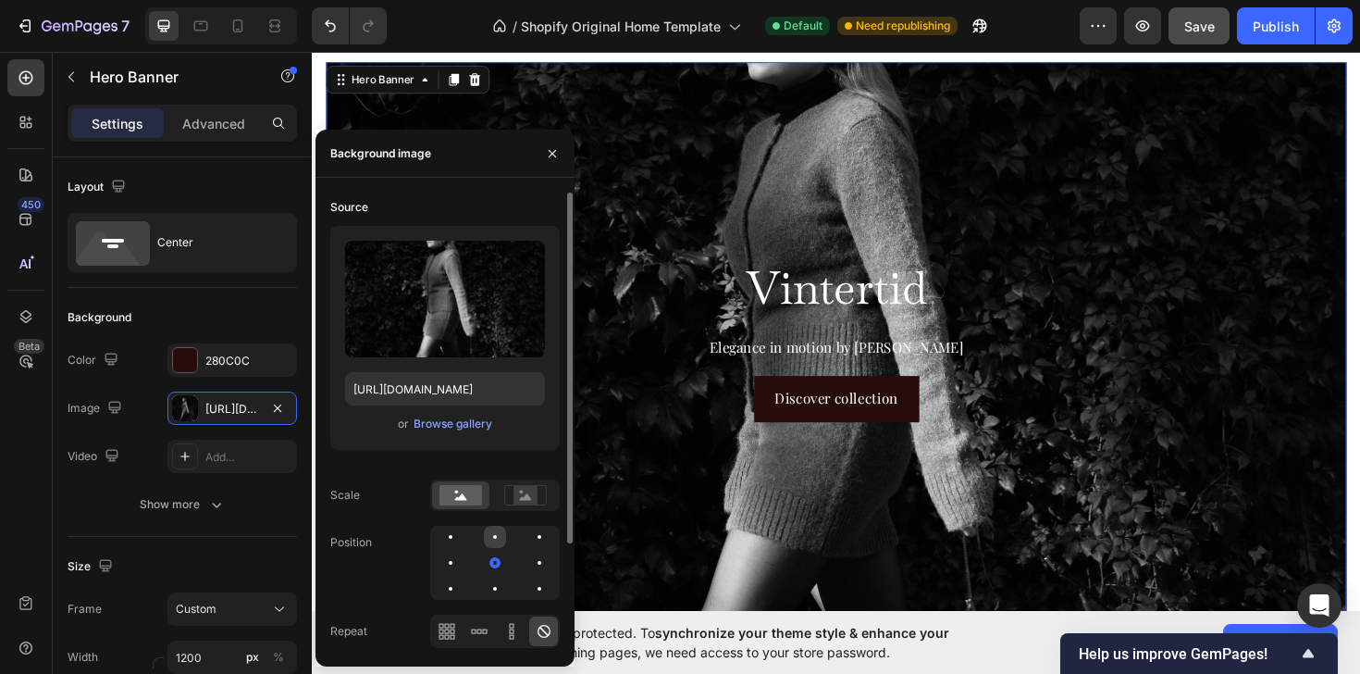
click at [500, 538] on div at bounding box center [495, 536] width 22 height 22
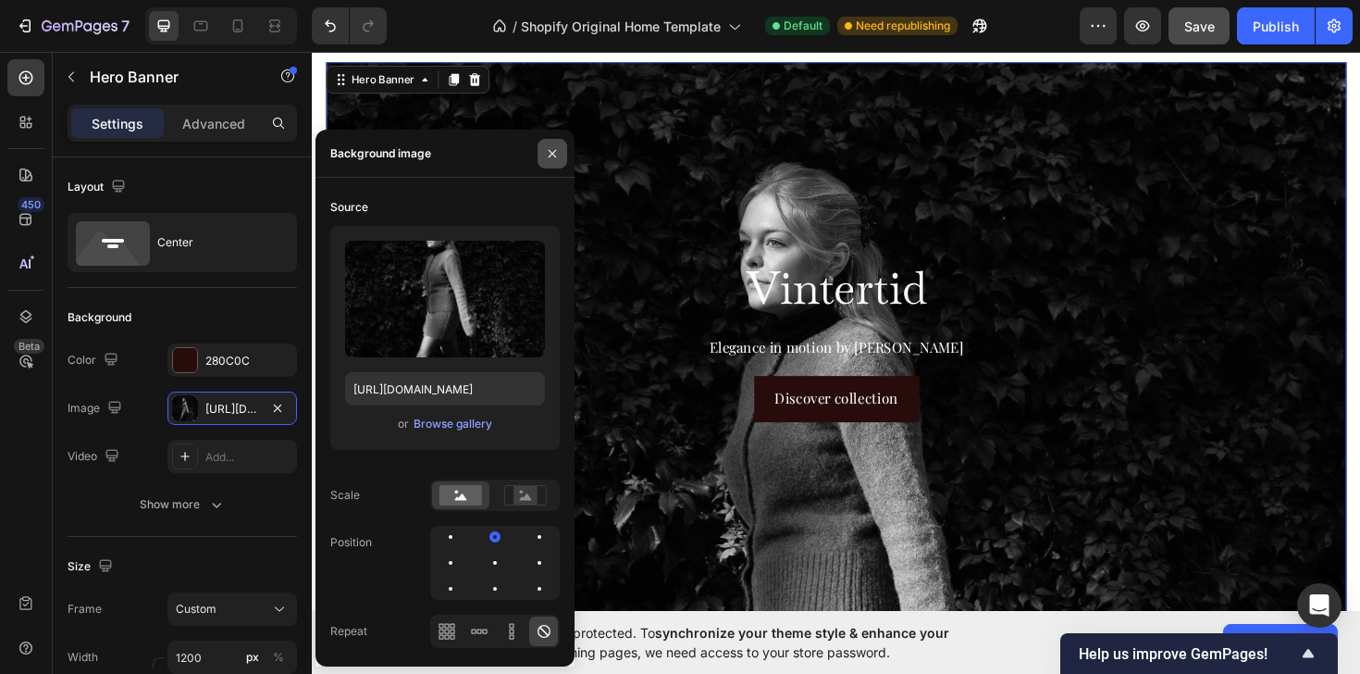
click at [552, 153] on icon "button" at bounding box center [552, 152] width 7 height 7
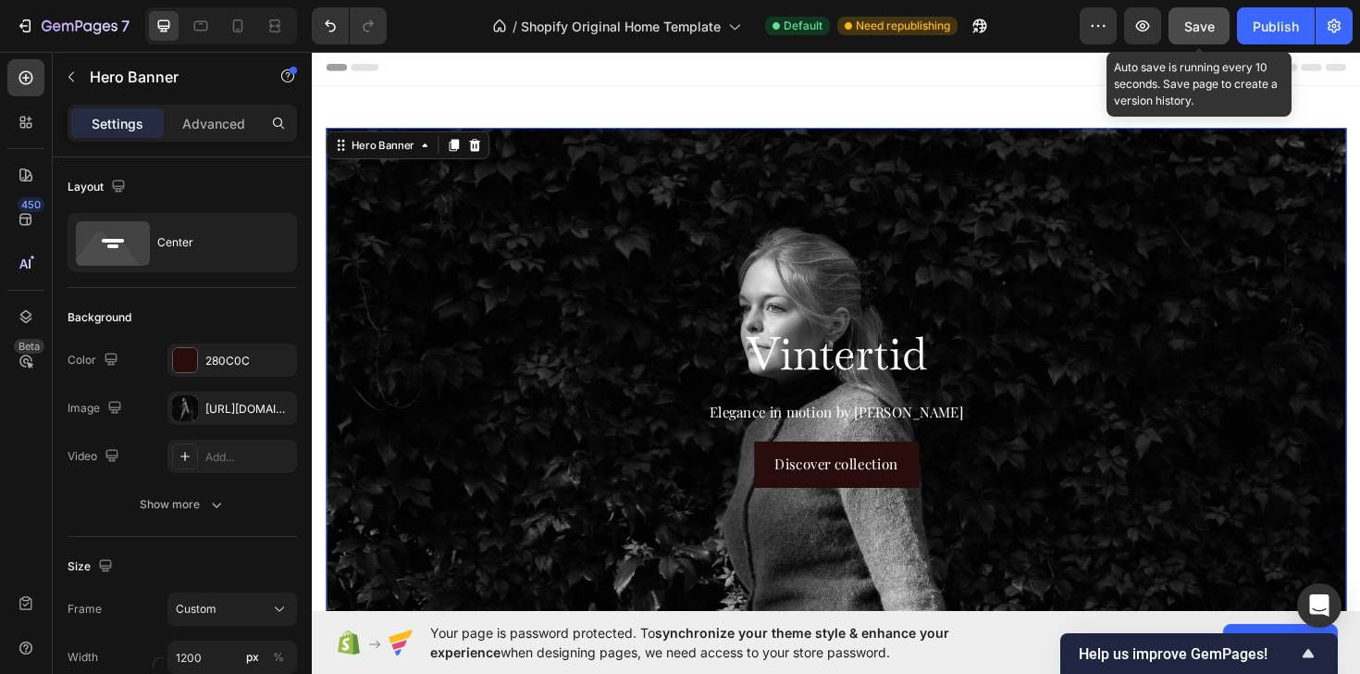
click at [1201, 27] on span "Save" at bounding box center [1199, 27] width 31 height 16
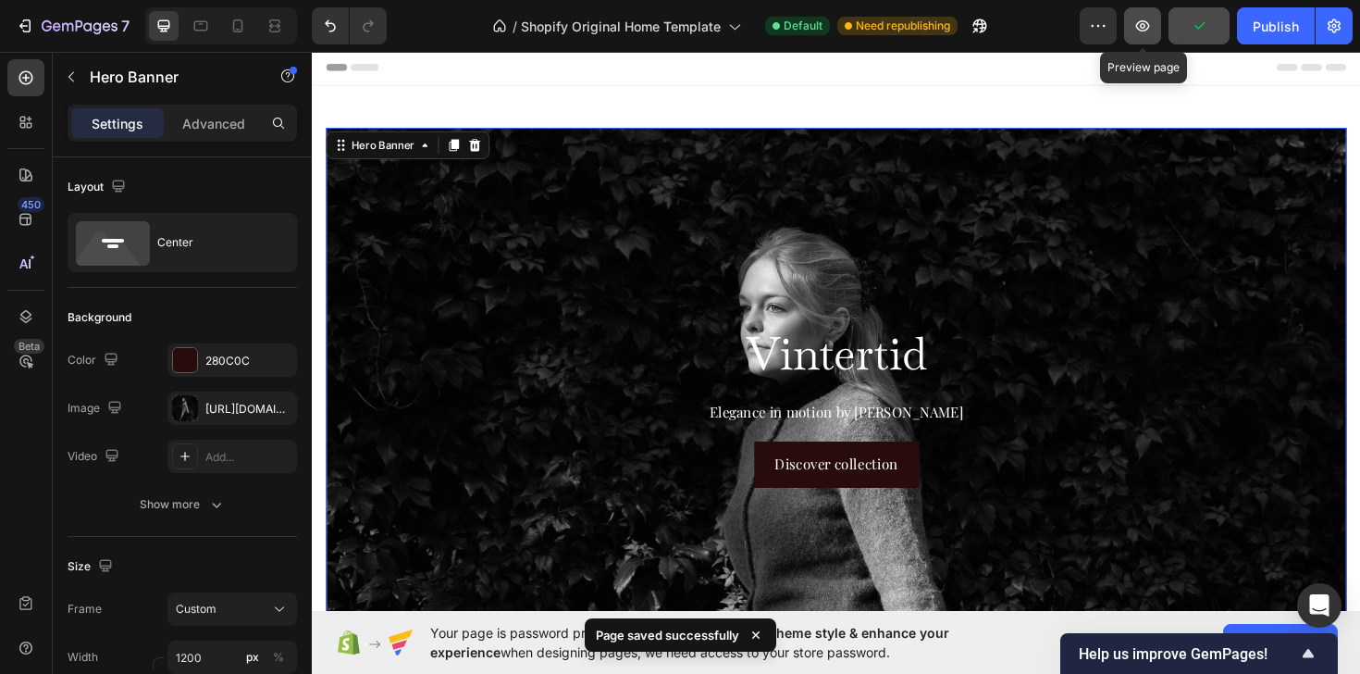
click at [1148, 22] on icon "button" at bounding box center [1142, 26] width 19 height 19
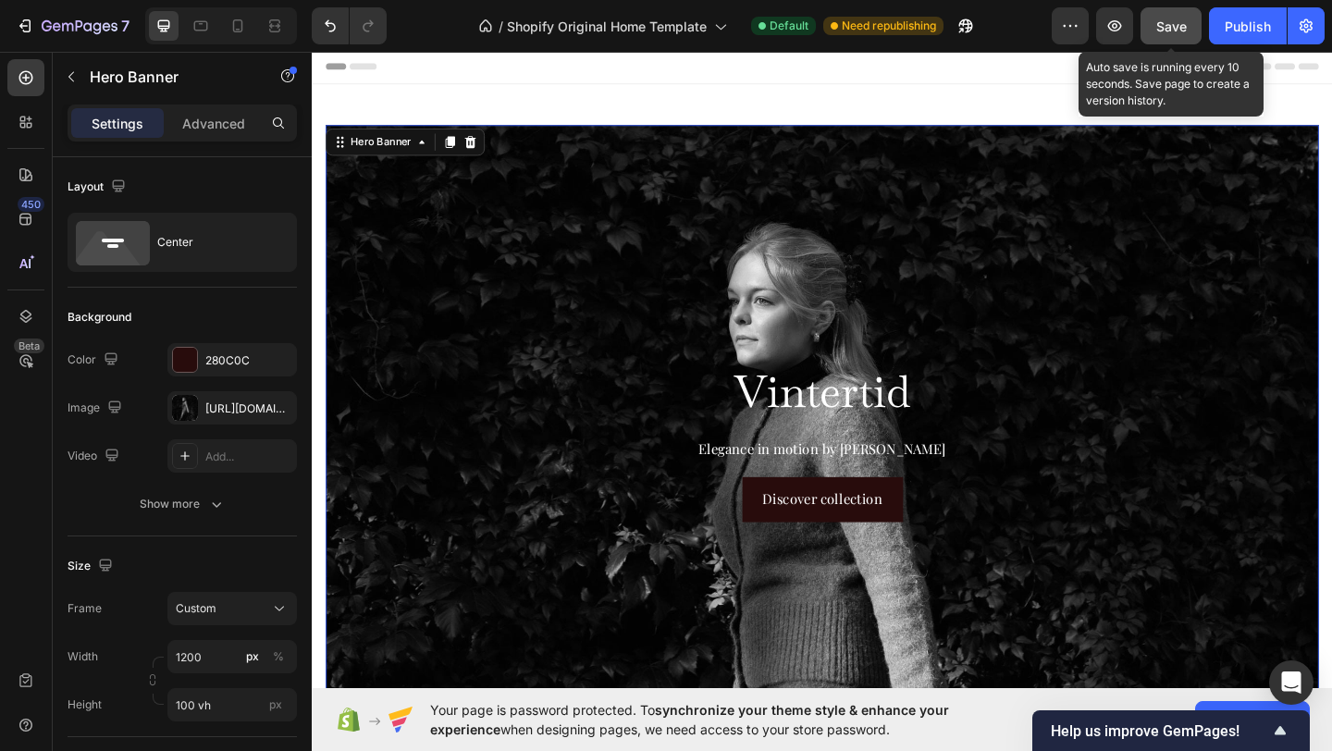
click at [1161, 19] on span "Save" at bounding box center [1171, 27] width 31 height 16
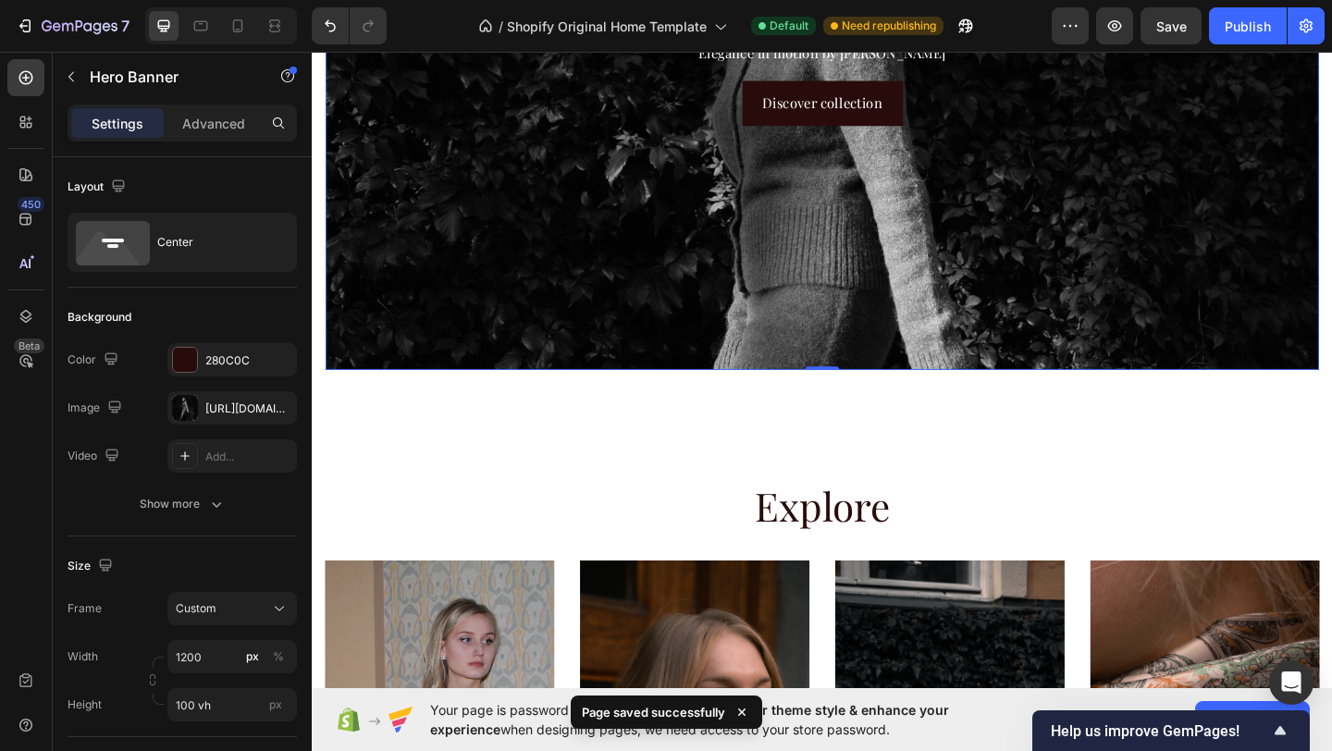
scroll to position [605, 0]
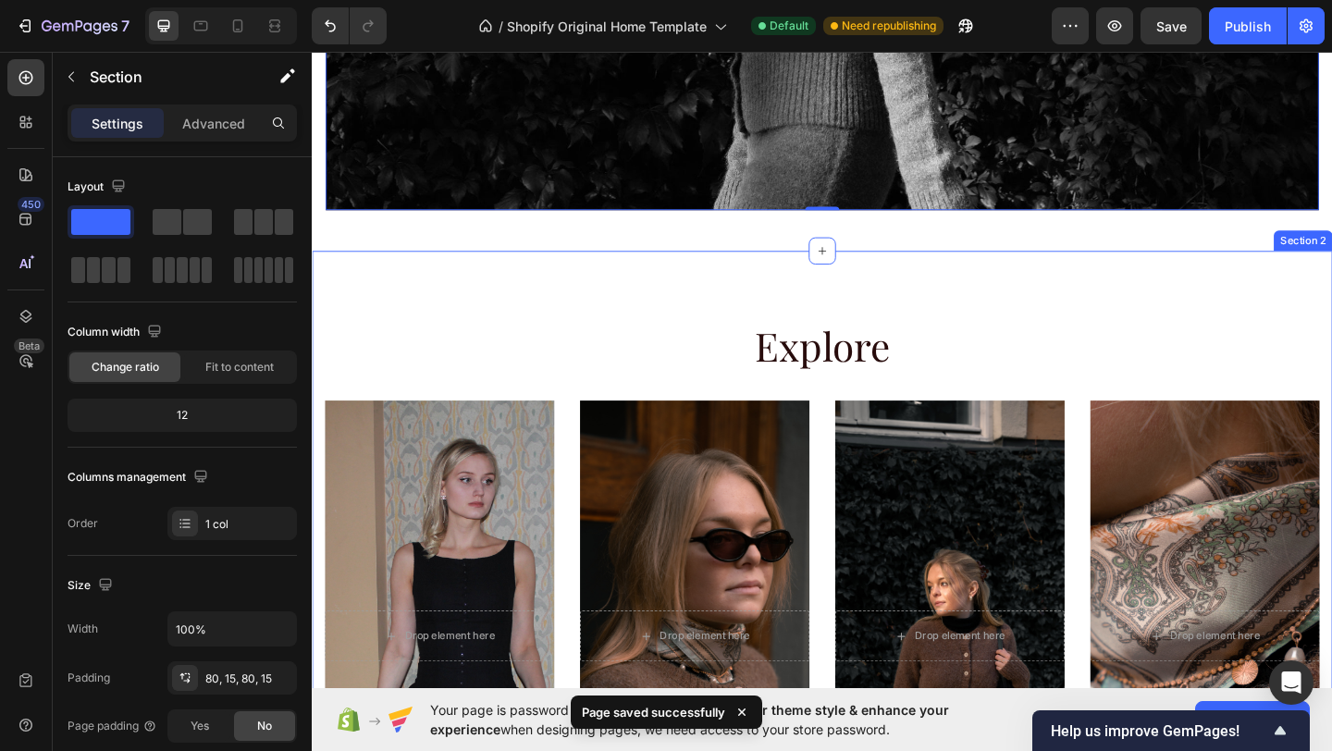
click at [858, 304] on div "Explore Heading Row After a long time of molding and crafting, our high-class c…" at bounding box center [867, 662] width 1110 height 789
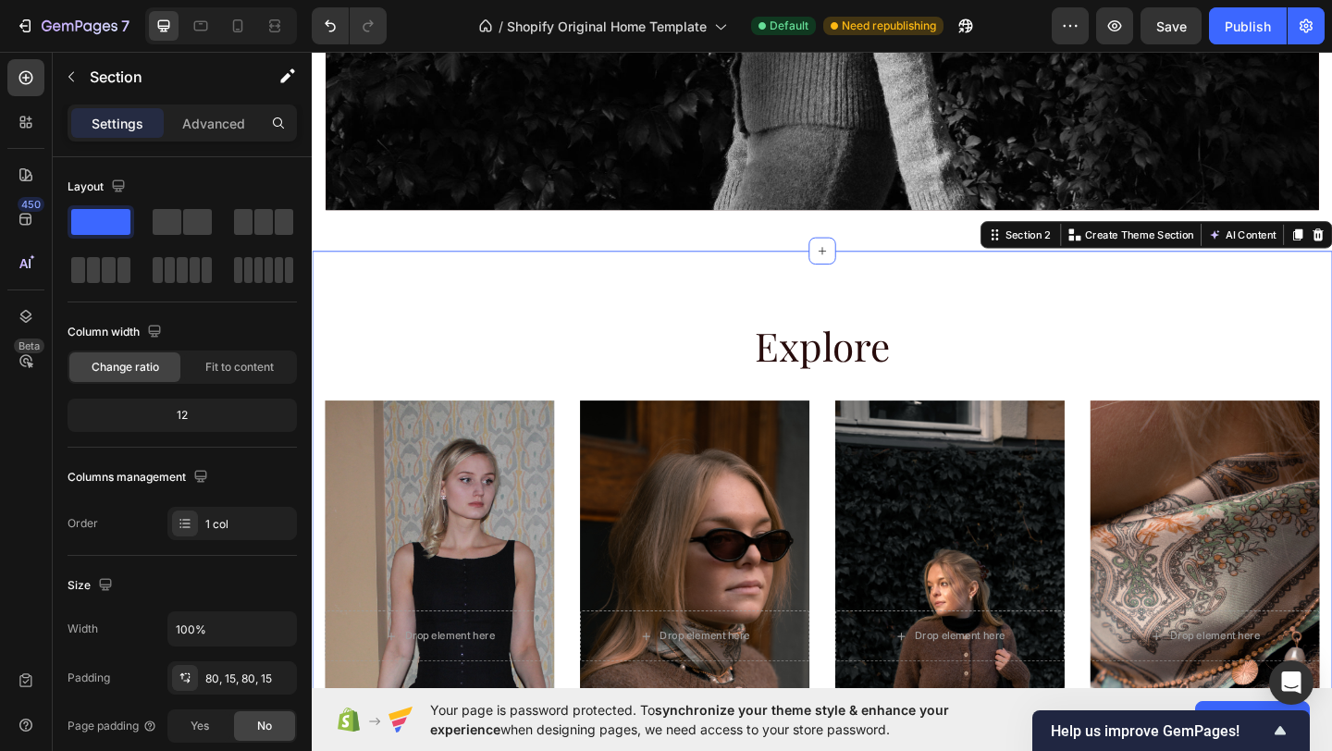
drag, startPoint x: 867, startPoint y: 262, endPoint x: 868, endPoint y: 313, distance: 50.9
click at [868, 312] on div "Explore Heading Row After a long time of molding and crafting, our high-class c…" at bounding box center [867, 662] width 1110 height 789
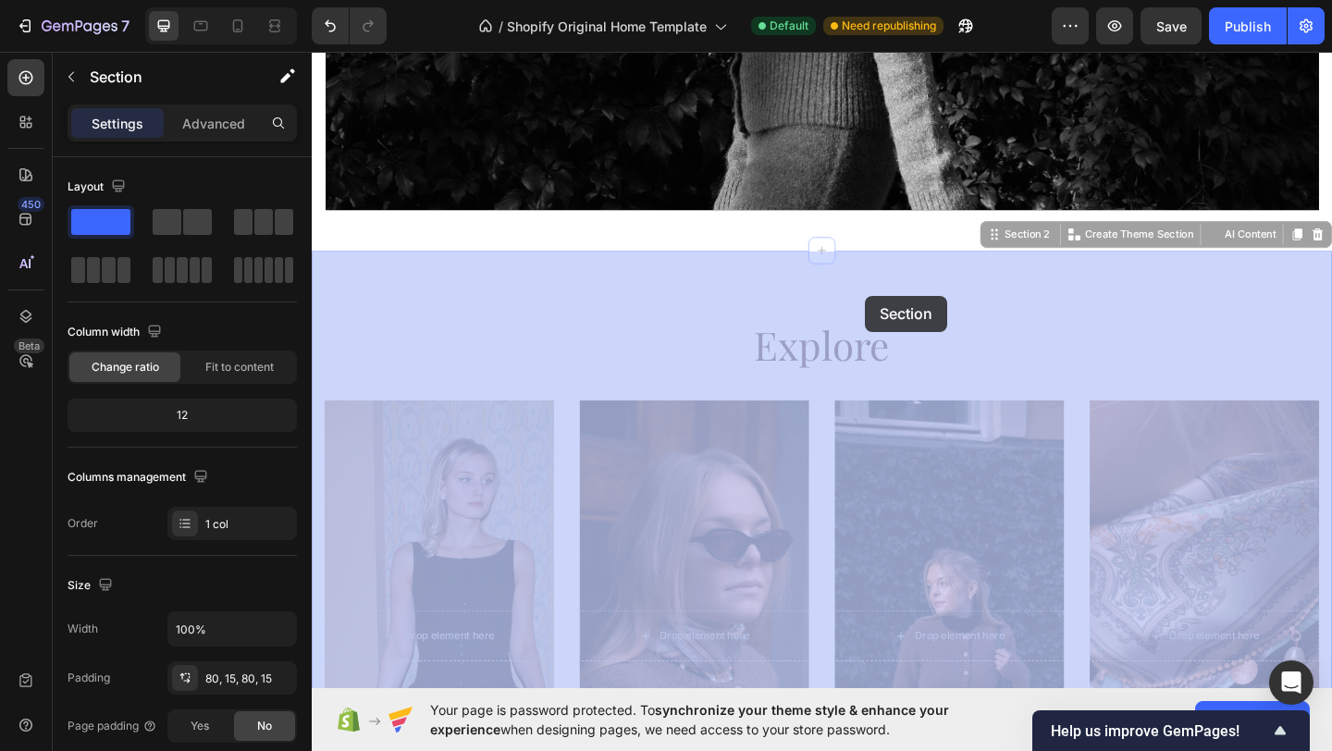
drag, startPoint x: 913, startPoint y: 268, endPoint x: 914, endPoint y: 317, distance: 49.0
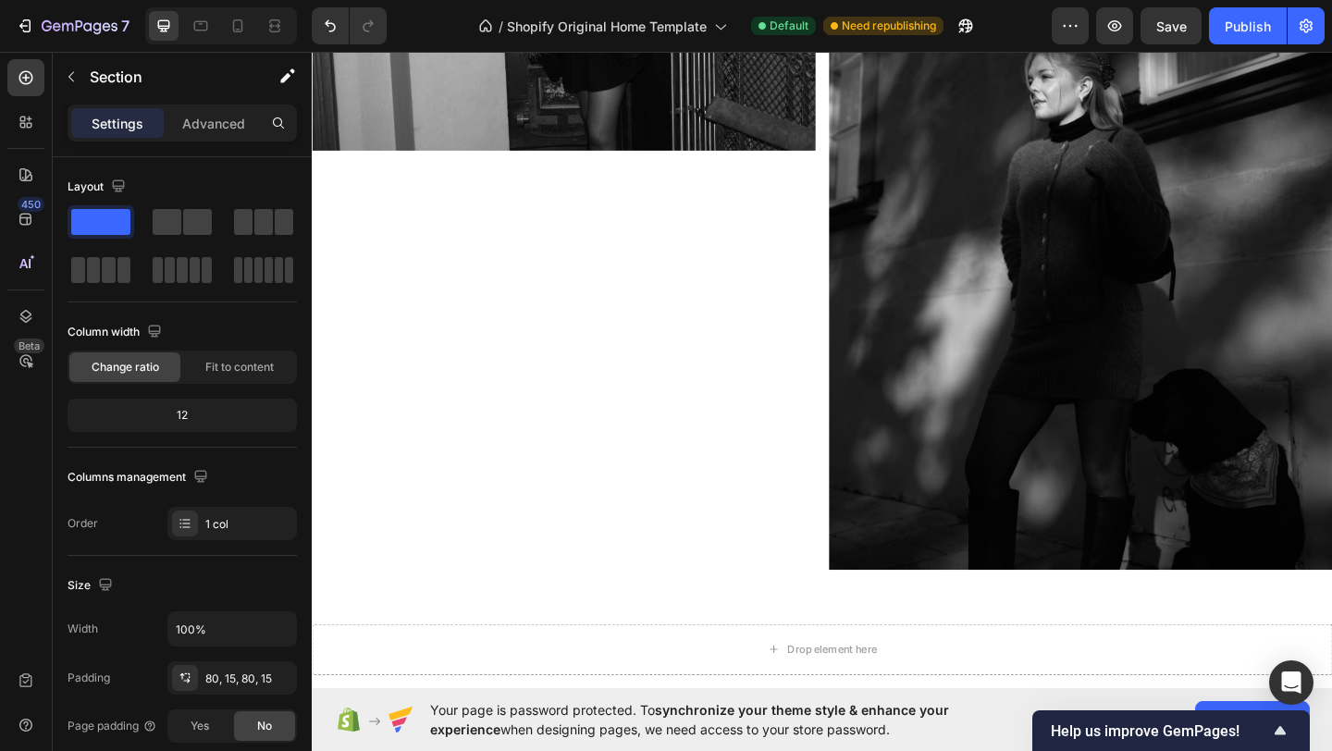
scroll to position [1897, 0]
click at [723, 390] on div "Image" at bounding box center [586, 206] width 548 height 822
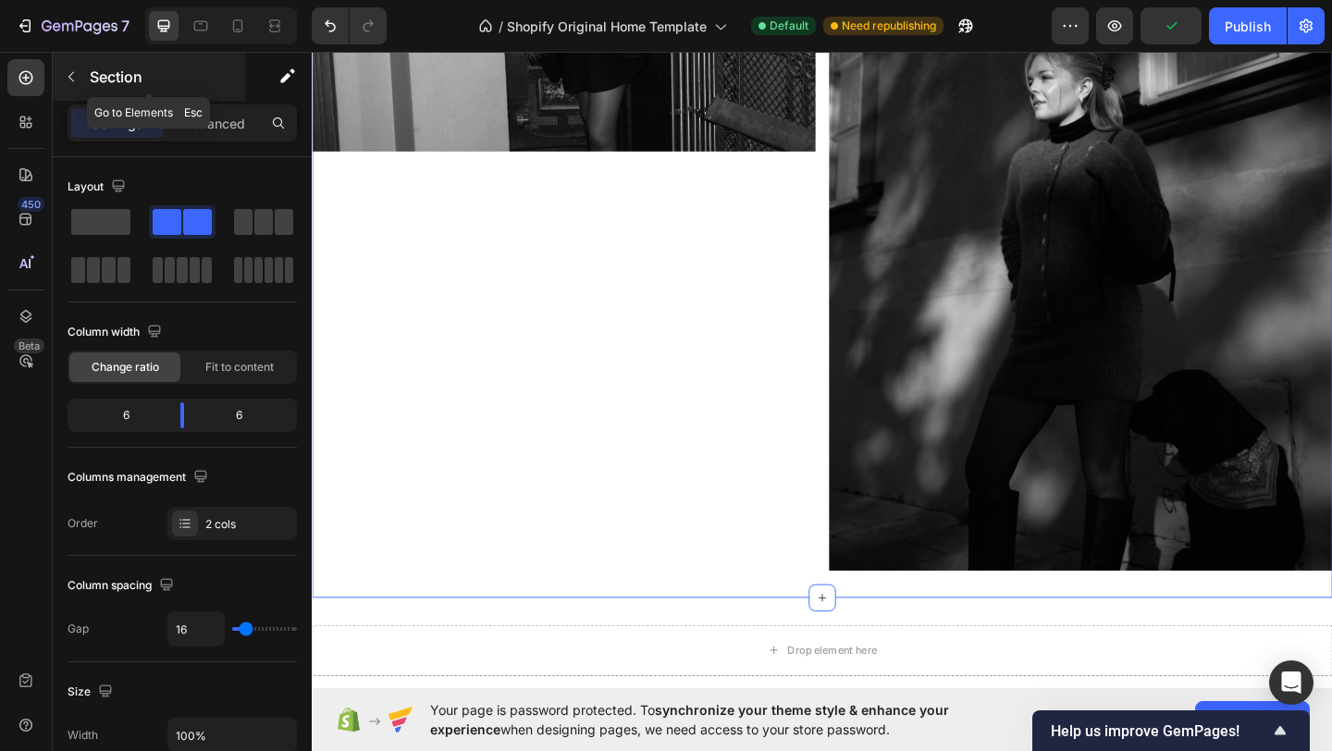
click at [69, 65] on button "button" at bounding box center [71, 77] width 30 height 30
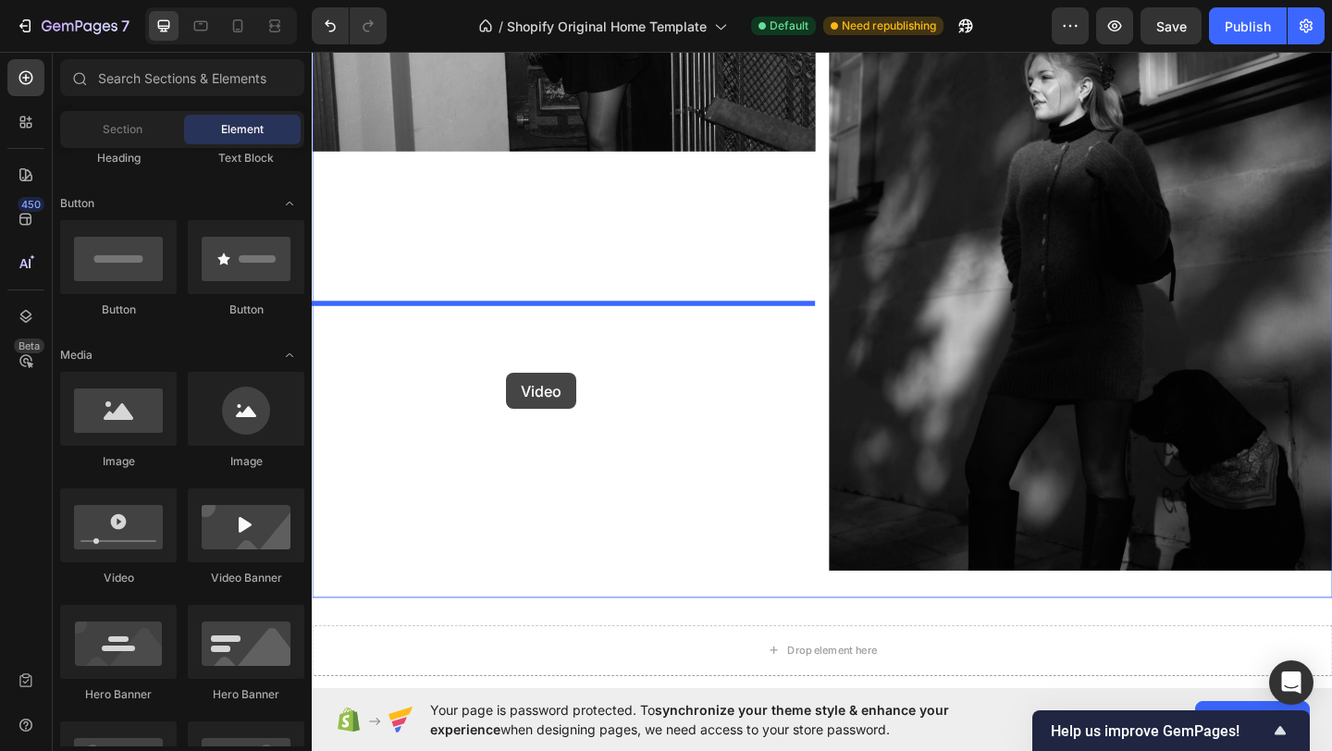
drag, startPoint x: 433, startPoint y: 579, endPoint x: 539, endPoint y: 375, distance: 230.5
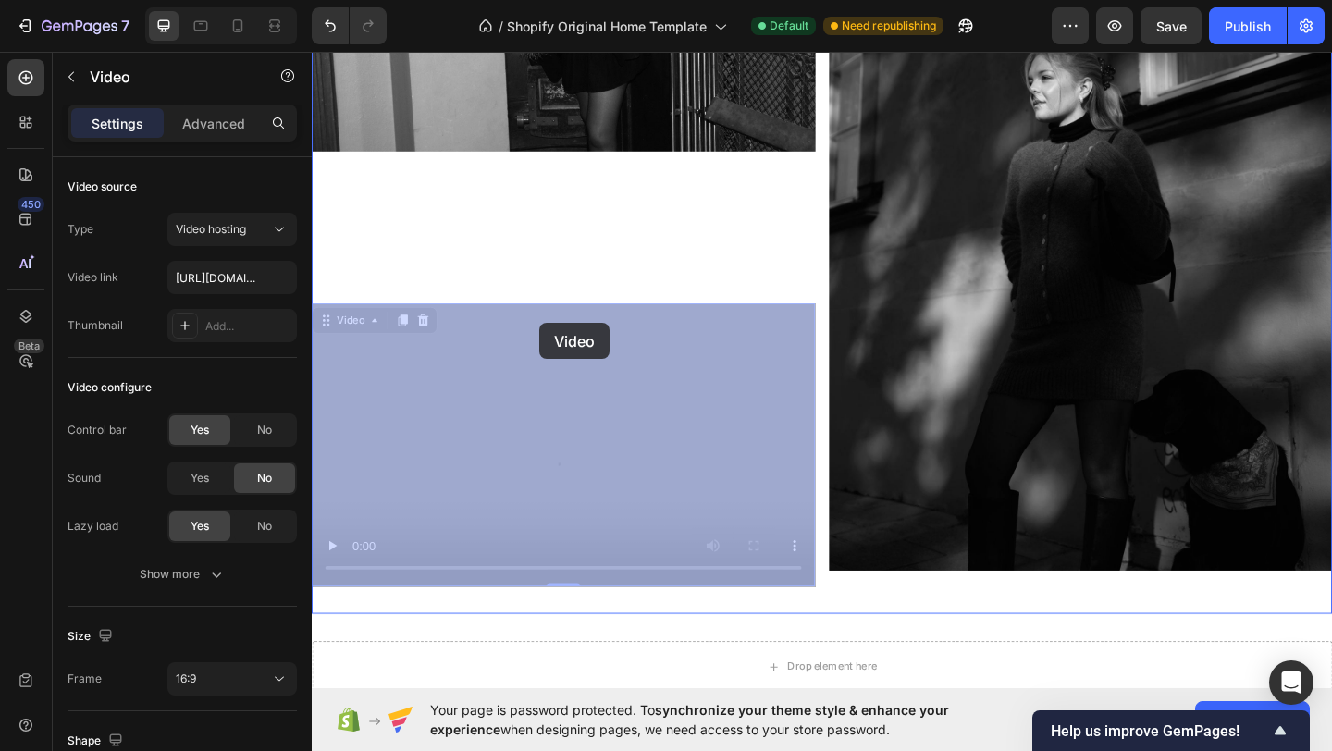
drag, startPoint x: 560, startPoint y: 388, endPoint x: 561, endPoint y: 340, distance: 47.2
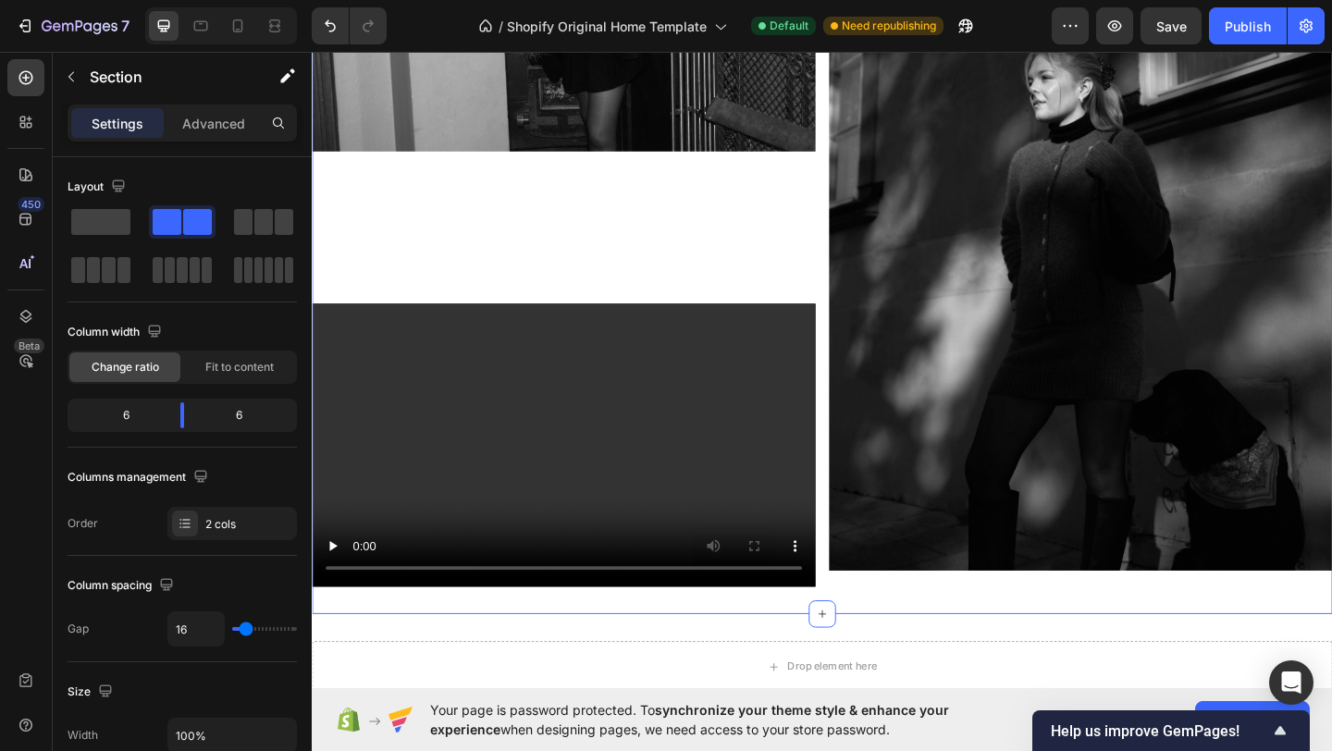
click at [587, 223] on div "Image Video" at bounding box center [586, 214] width 548 height 839
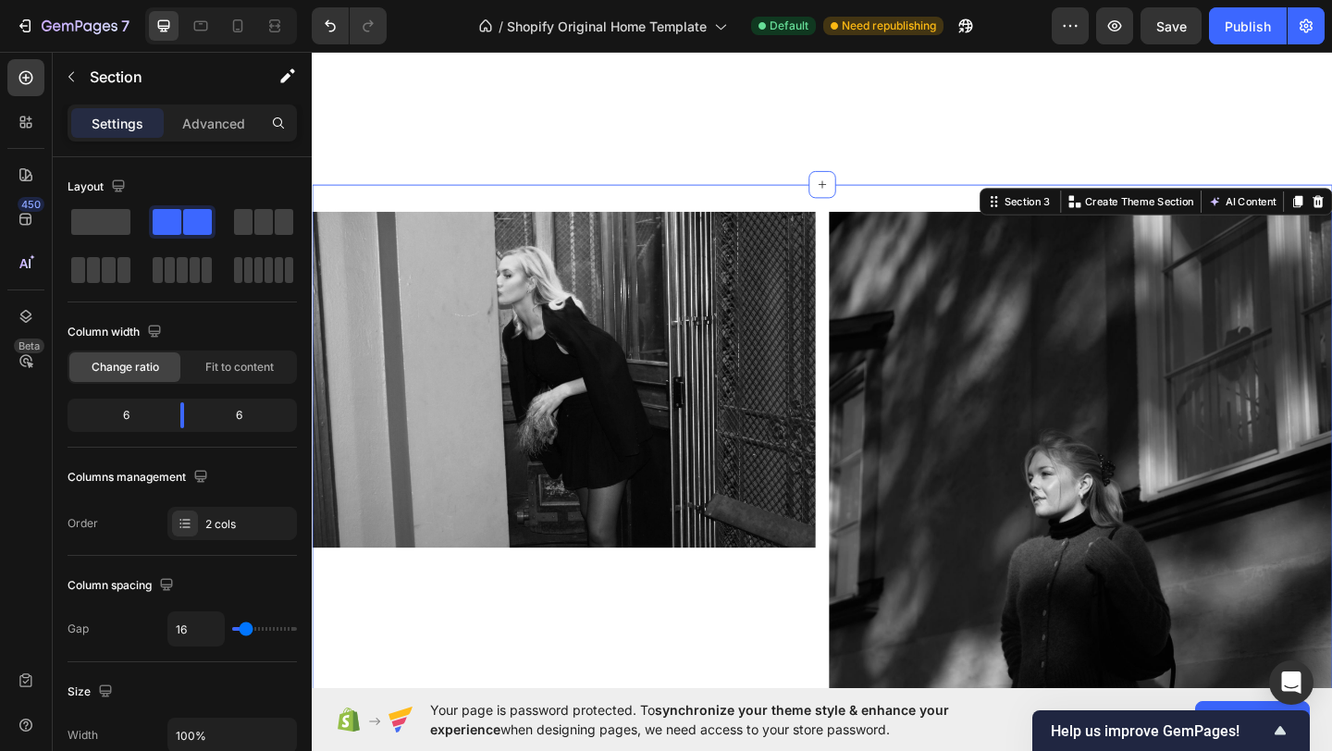
scroll to position [1826, 0]
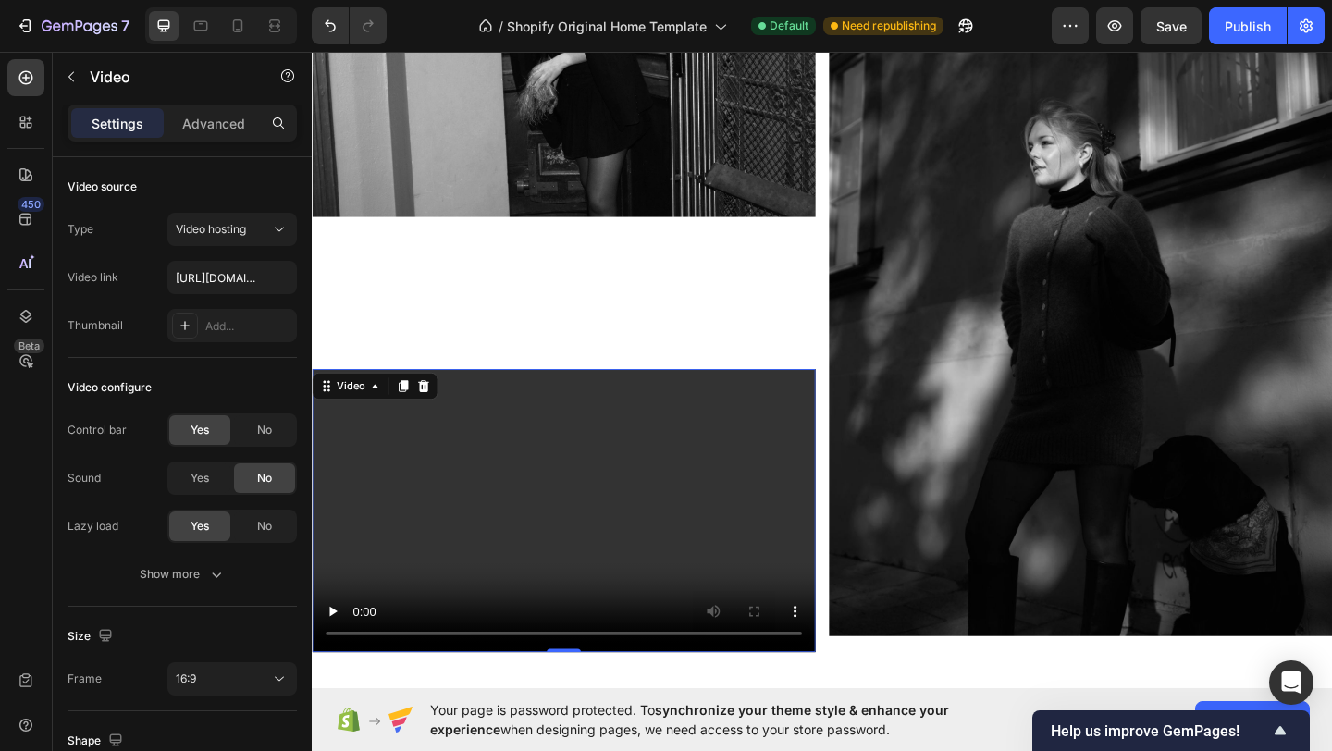
click at [579, 405] on video at bounding box center [586, 551] width 548 height 308
click at [436, 410] on icon at bounding box center [433, 415] width 15 height 15
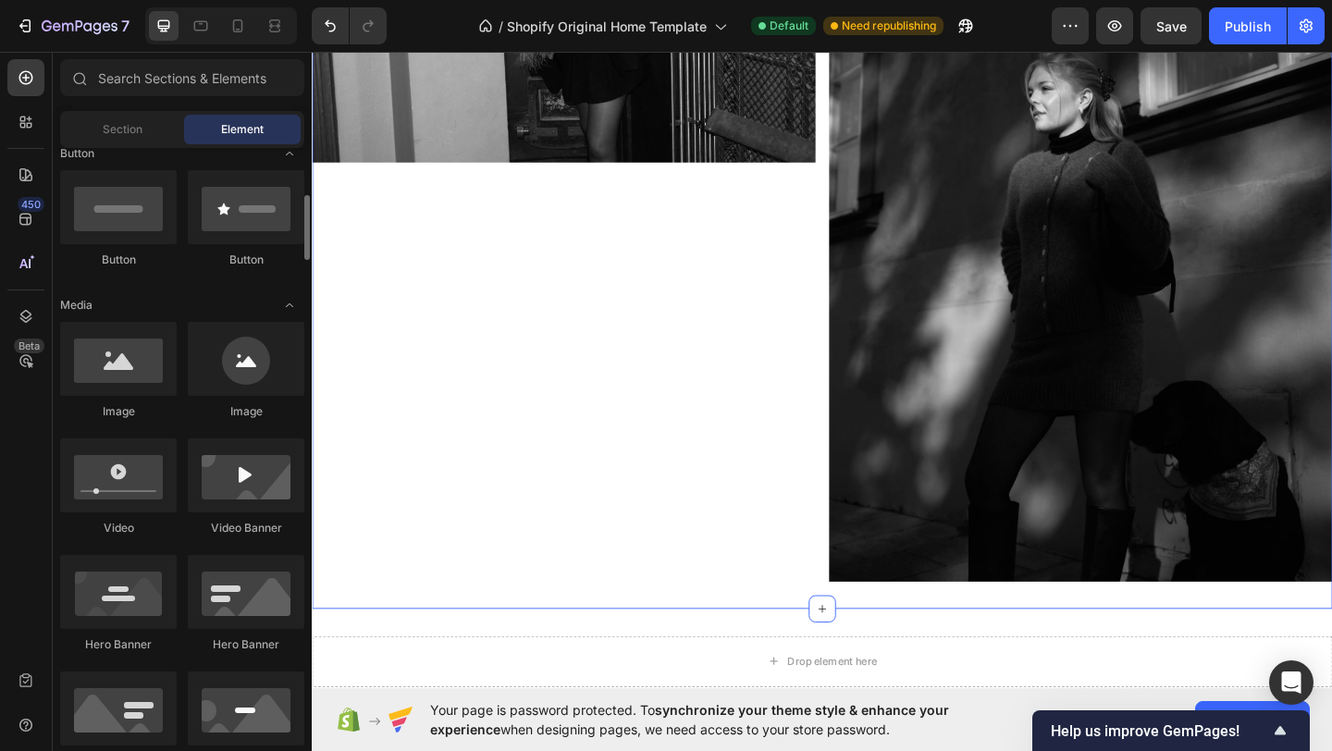
scroll to position [1815, 0]
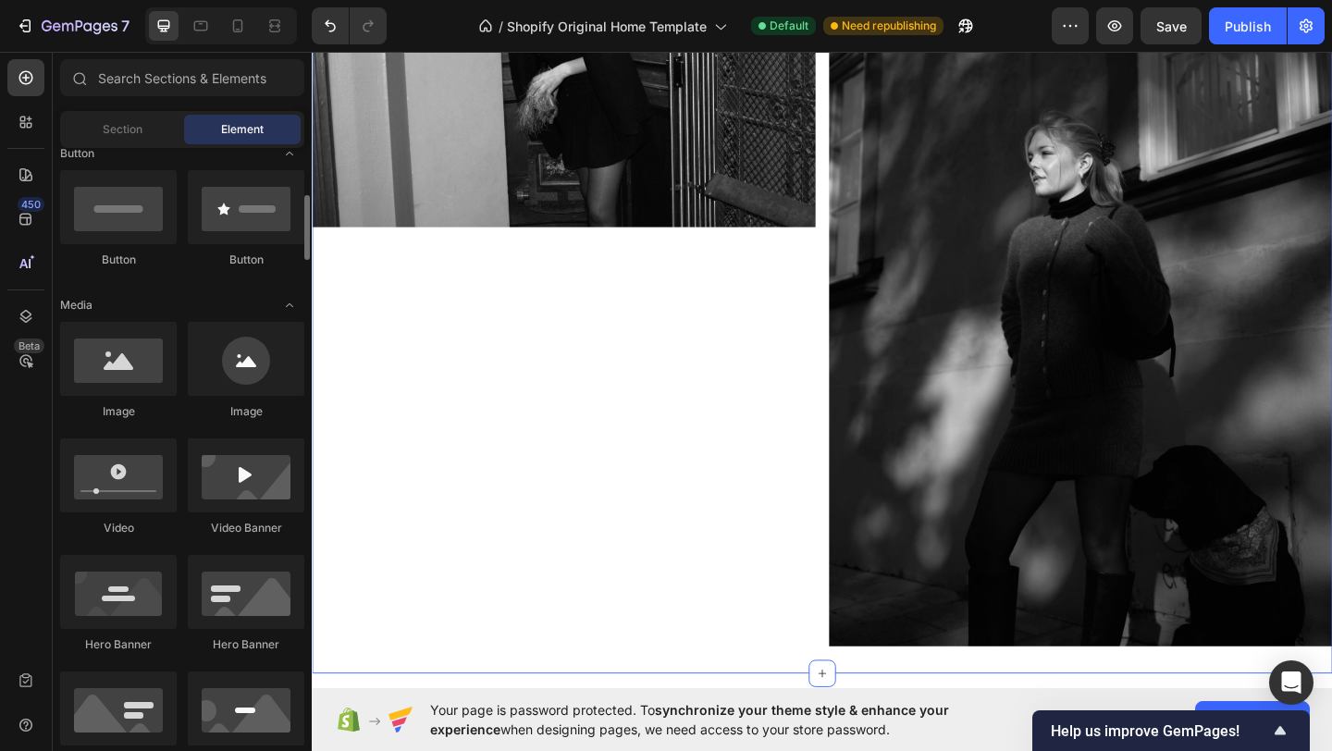
click at [599, 229] on img at bounding box center [586, 59] width 548 height 365
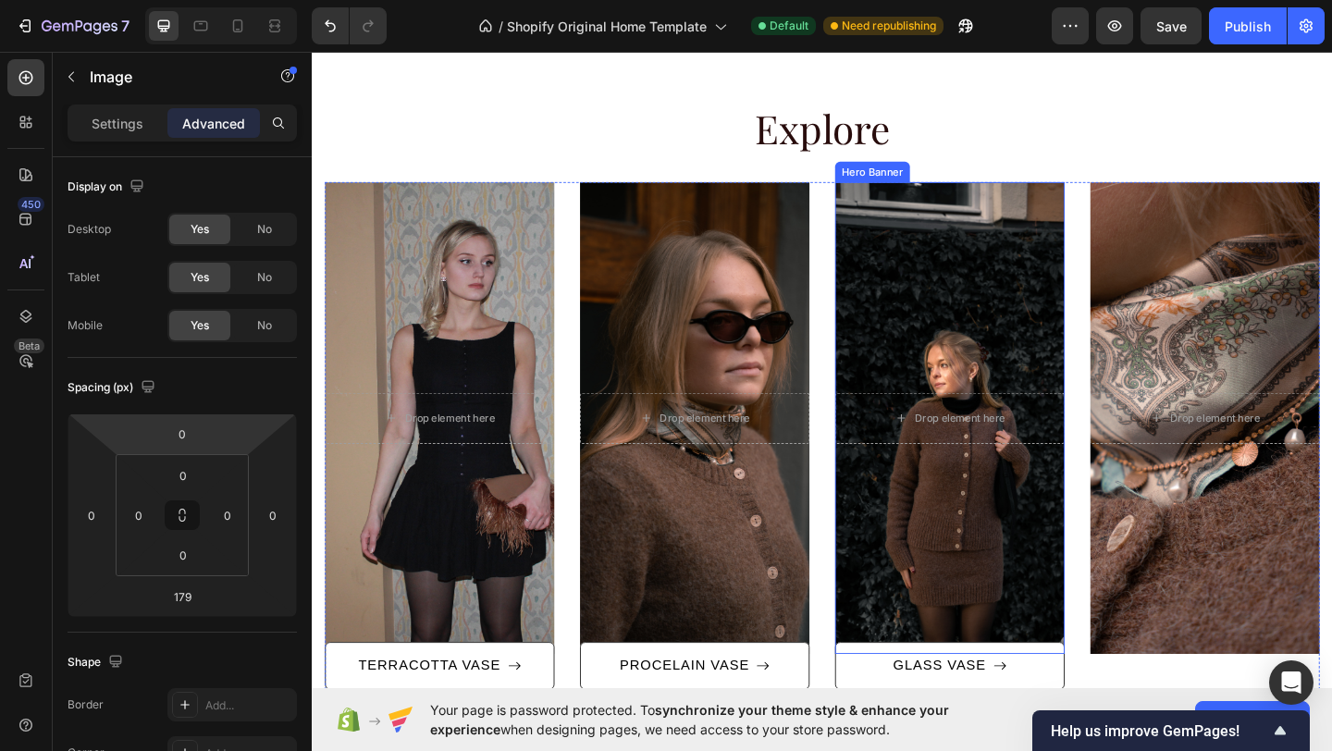
scroll to position [847, 0]
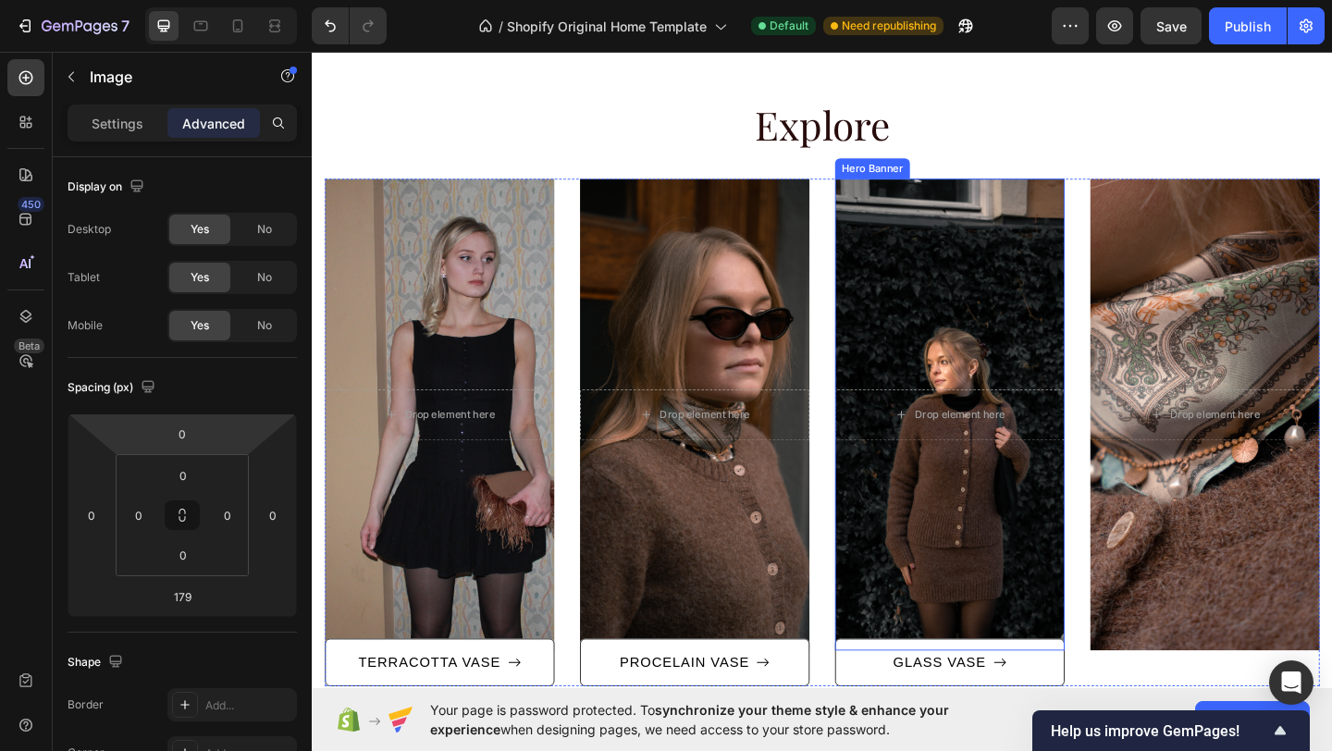
click at [984, 284] on div "Overlay" at bounding box center [1006, 446] width 250 height 513
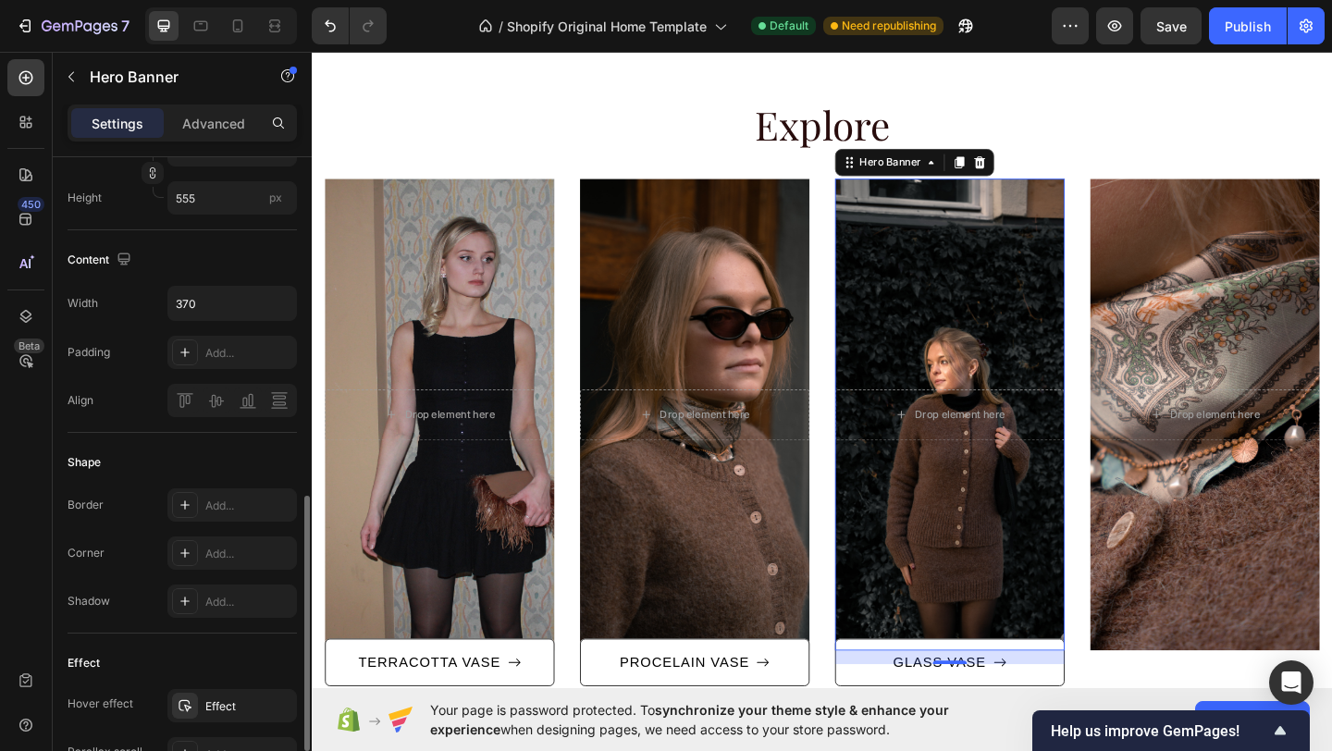
scroll to position [322, 0]
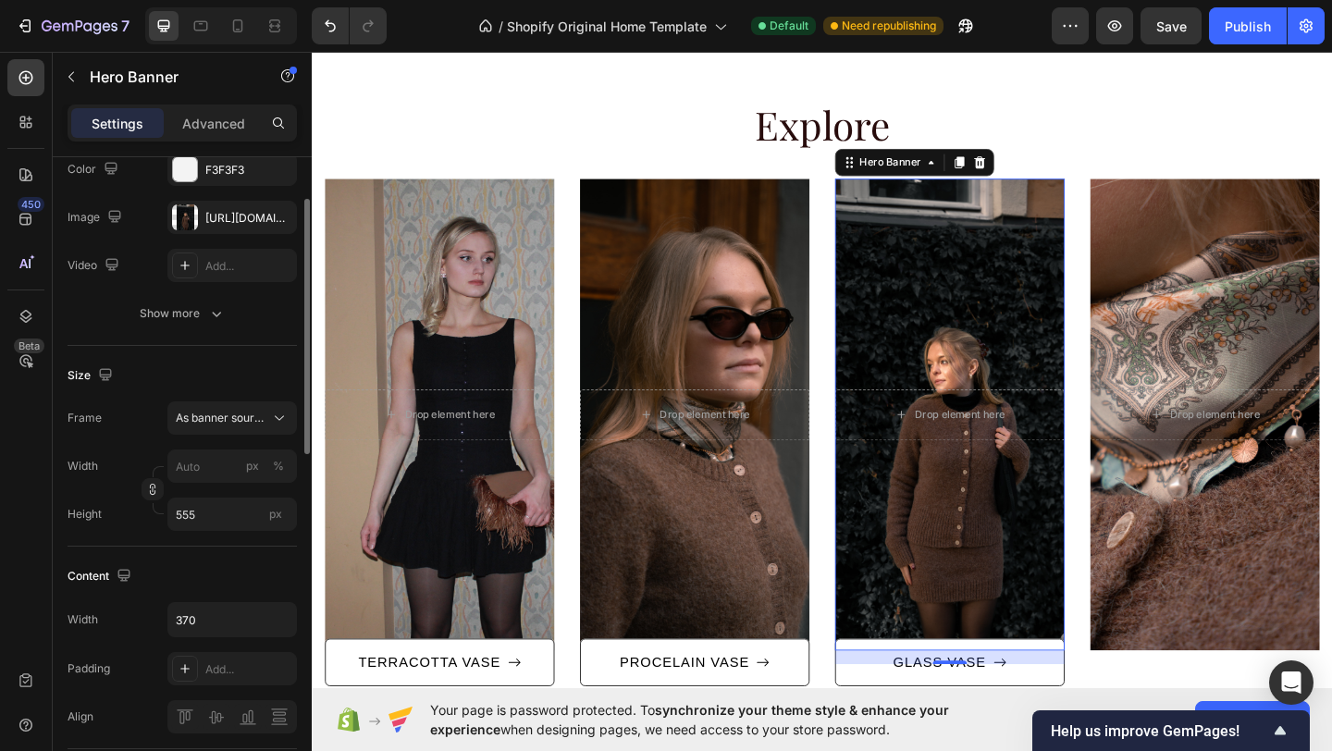
scroll to position [163, 0]
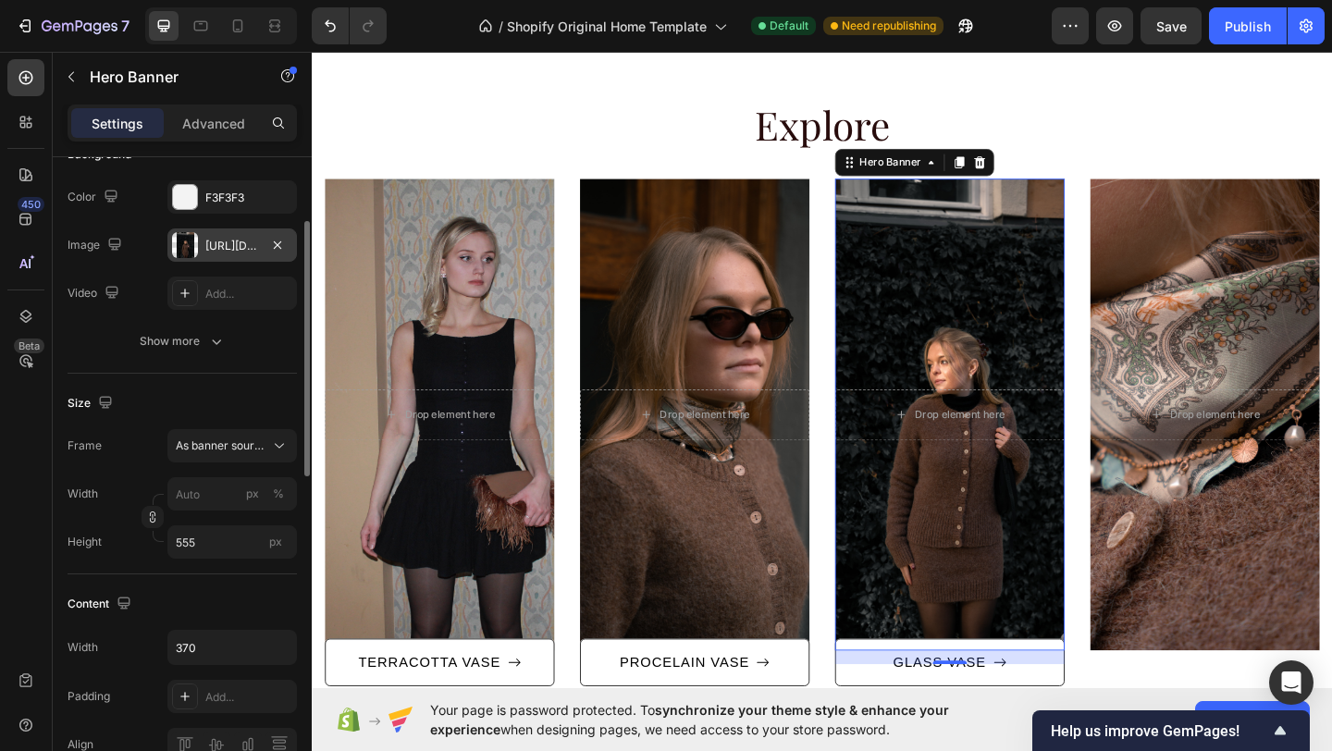
click at [235, 245] on div "[URL][DOMAIN_NAME]" at bounding box center [232, 246] width 54 height 17
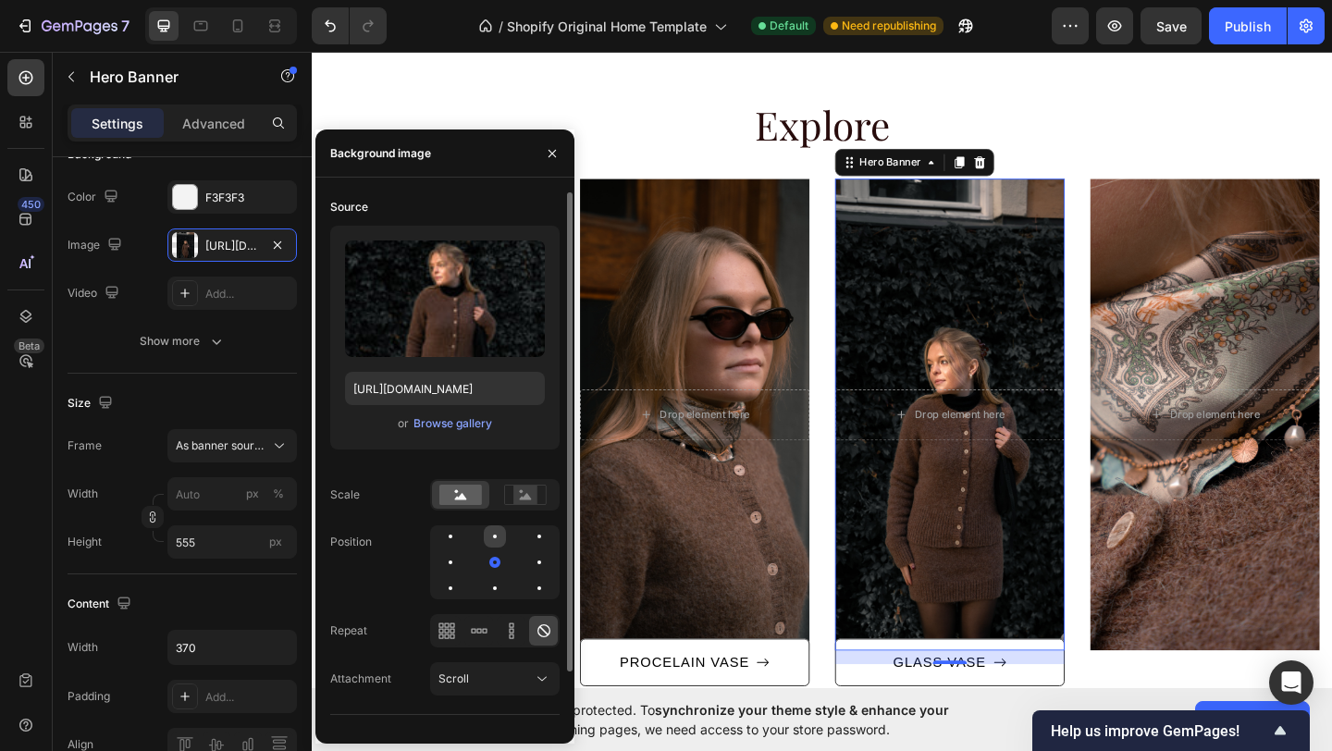
click at [493, 537] on div at bounding box center [495, 537] width 4 height 4
click at [497, 589] on div at bounding box center [495, 588] width 22 height 22
click at [497, 589] on div at bounding box center [494, 588] width 11 height 11
click at [498, 535] on div at bounding box center [495, 536] width 22 height 22
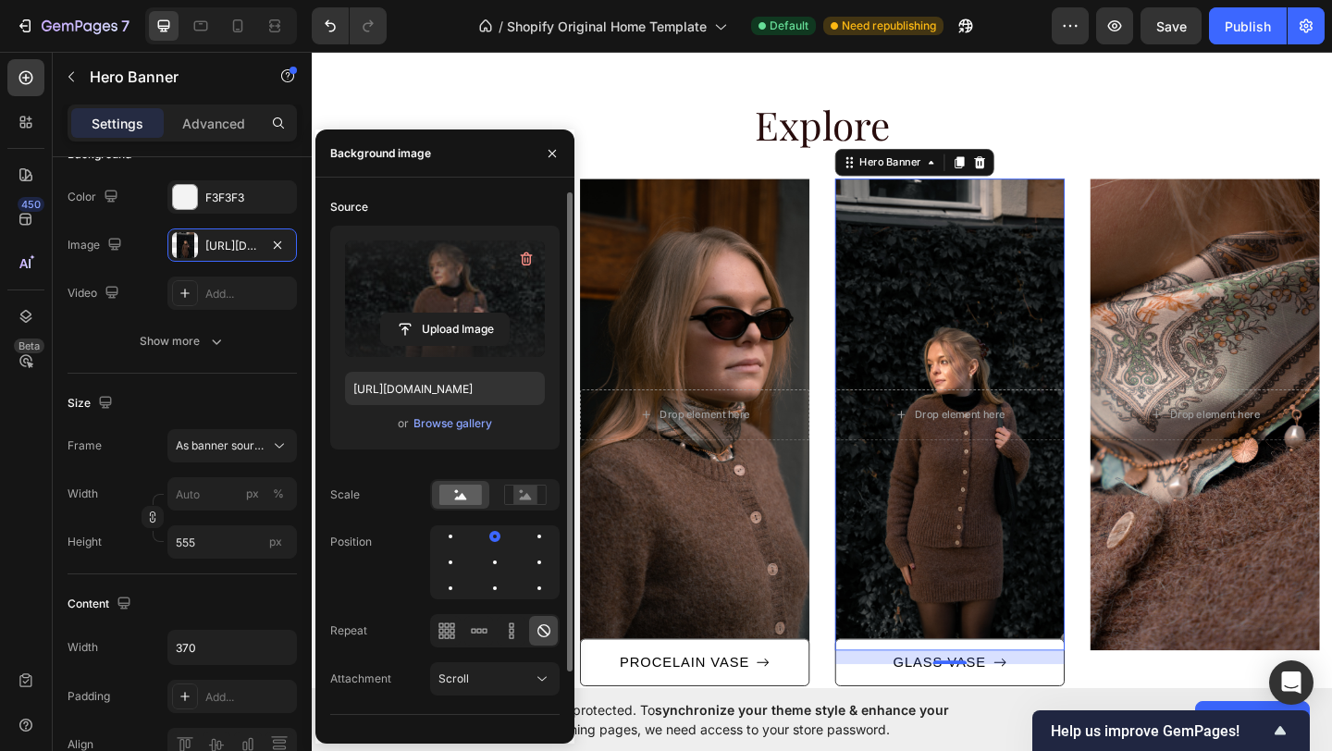
click at [472, 280] on label at bounding box center [445, 299] width 200 height 117
click at [472, 314] on input "file" at bounding box center [445, 329] width 128 height 31
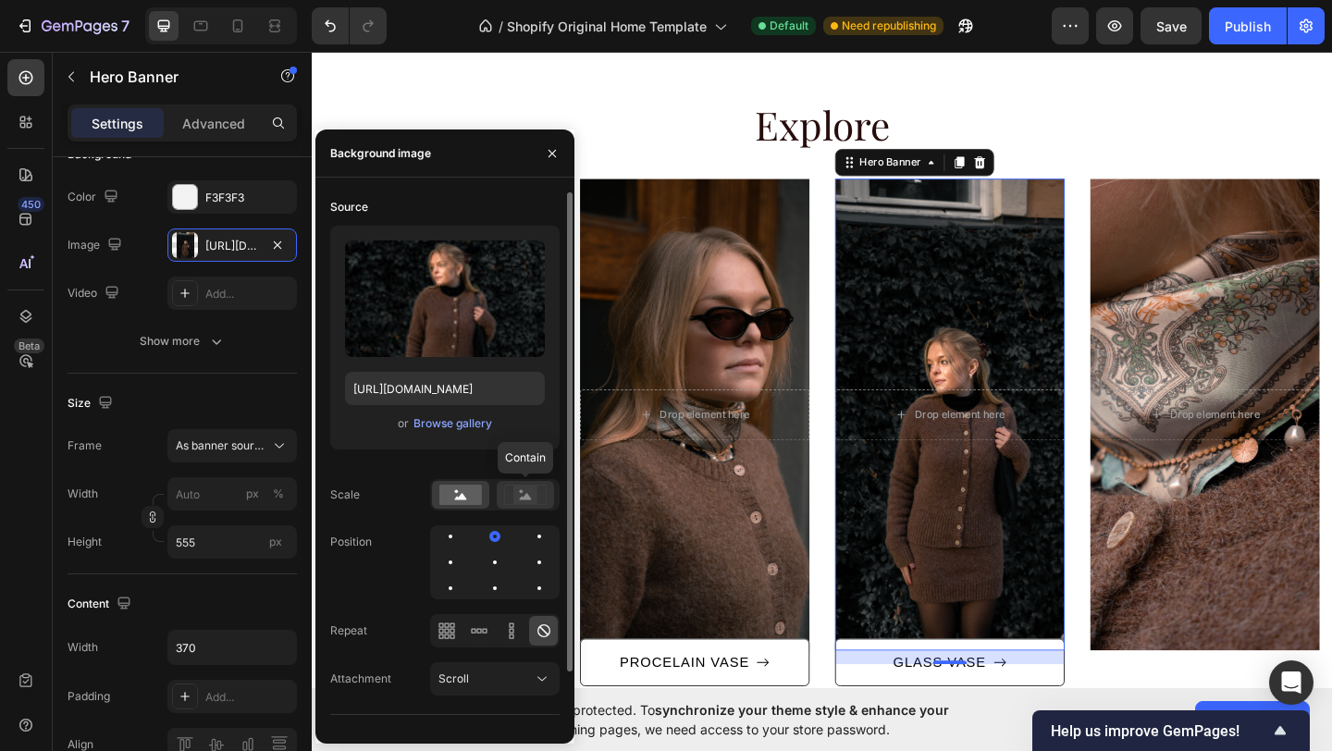
click at [535, 499] on rect at bounding box center [525, 495] width 24 height 19
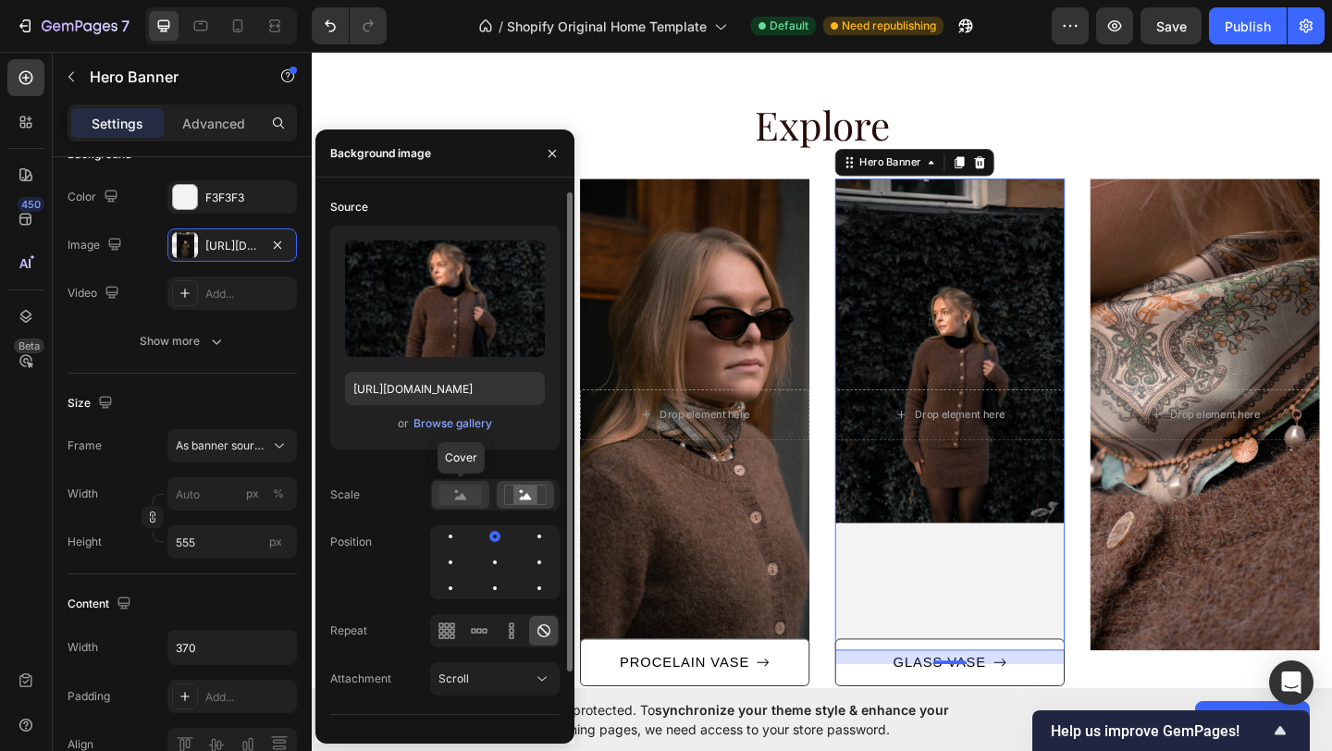
click at [463, 504] on rect at bounding box center [460, 495] width 43 height 20
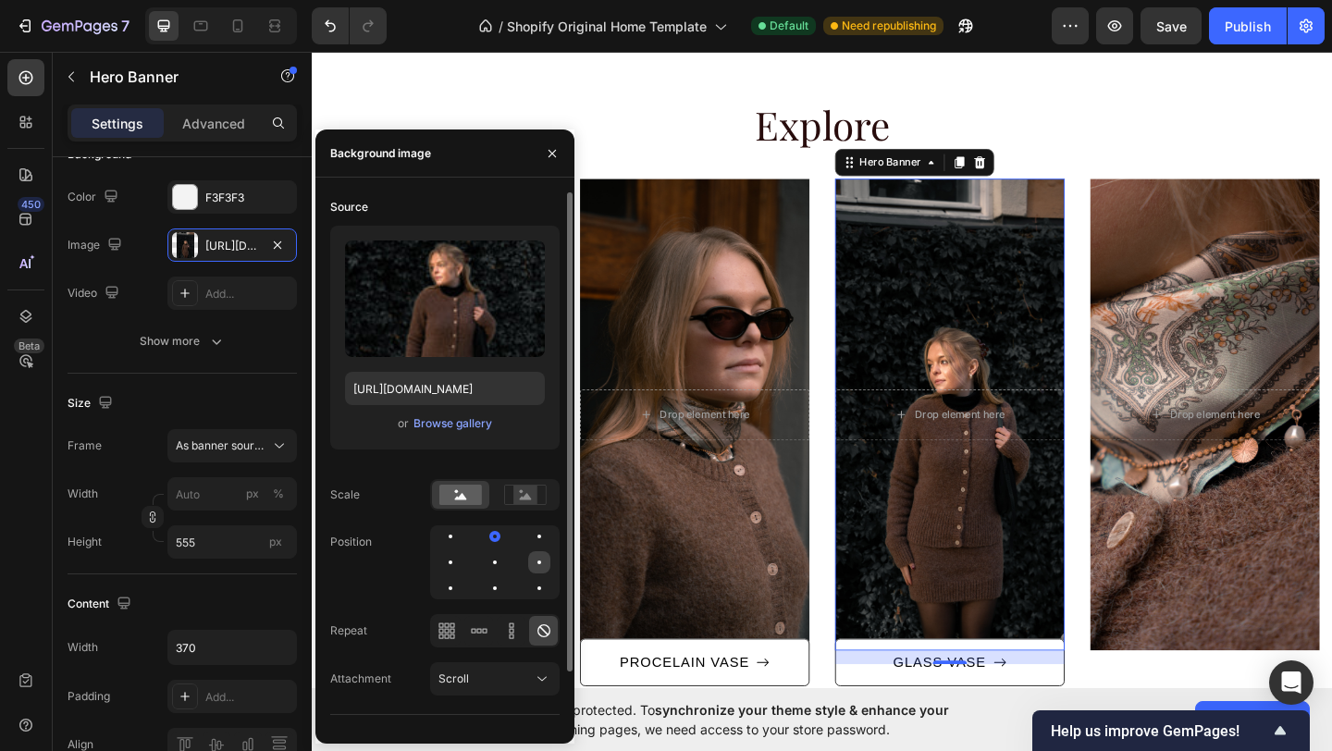
click at [542, 555] on div at bounding box center [539, 562] width 22 height 22
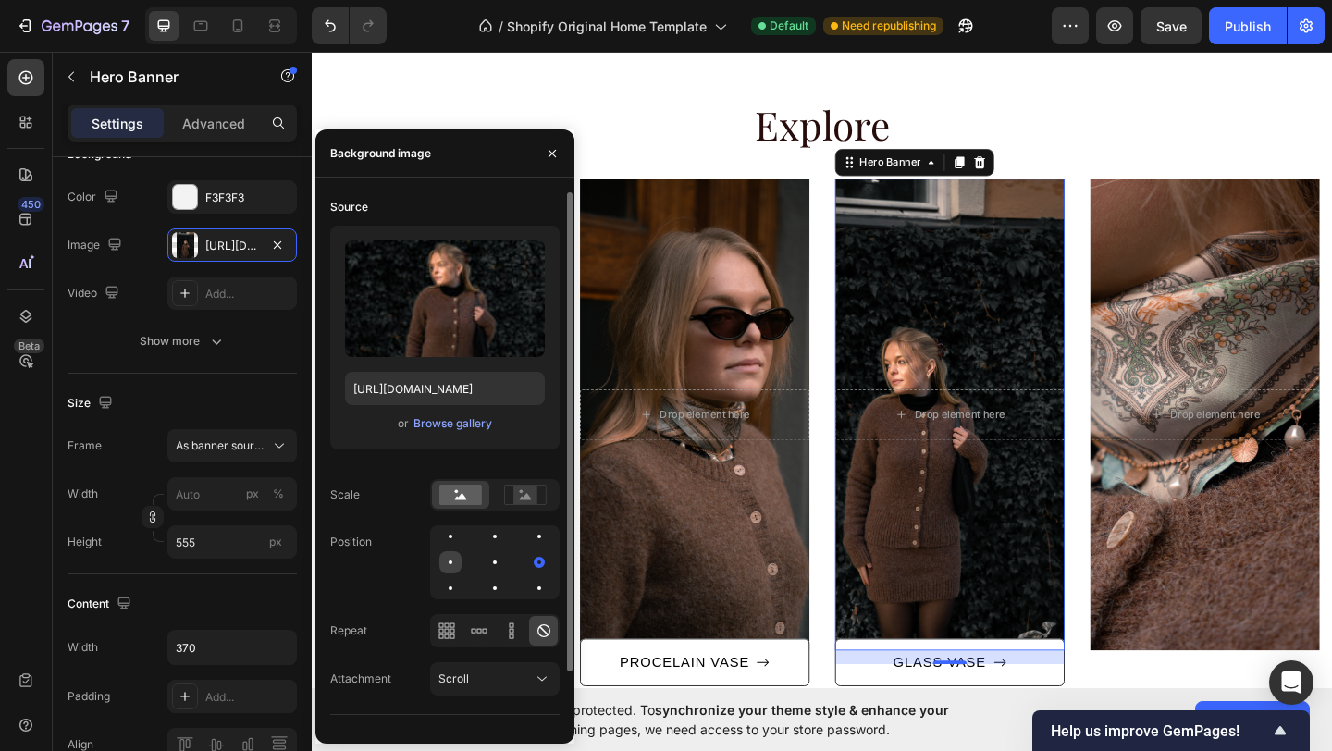
click at [450, 562] on div at bounding box center [451, 563] width 4 height 4
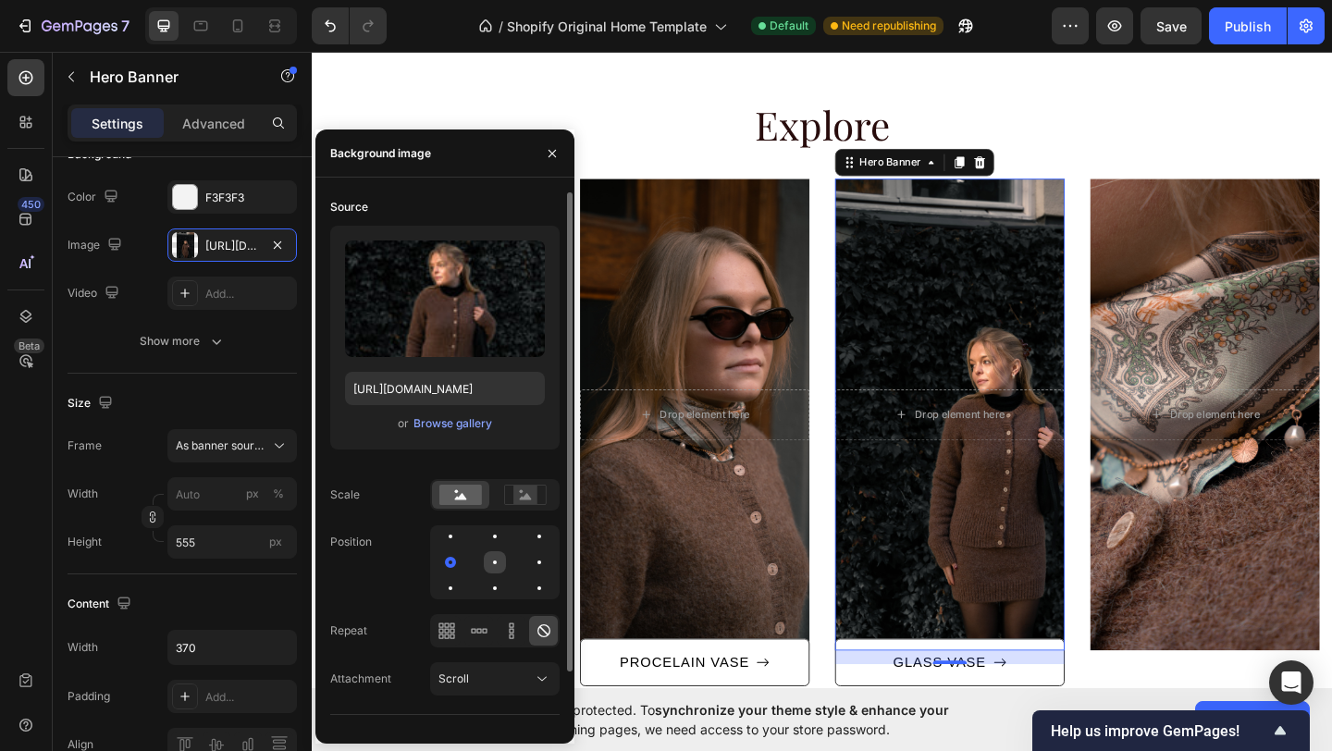
click at [500, 561] on div at bounding box center [495, 562] width 22 height 22
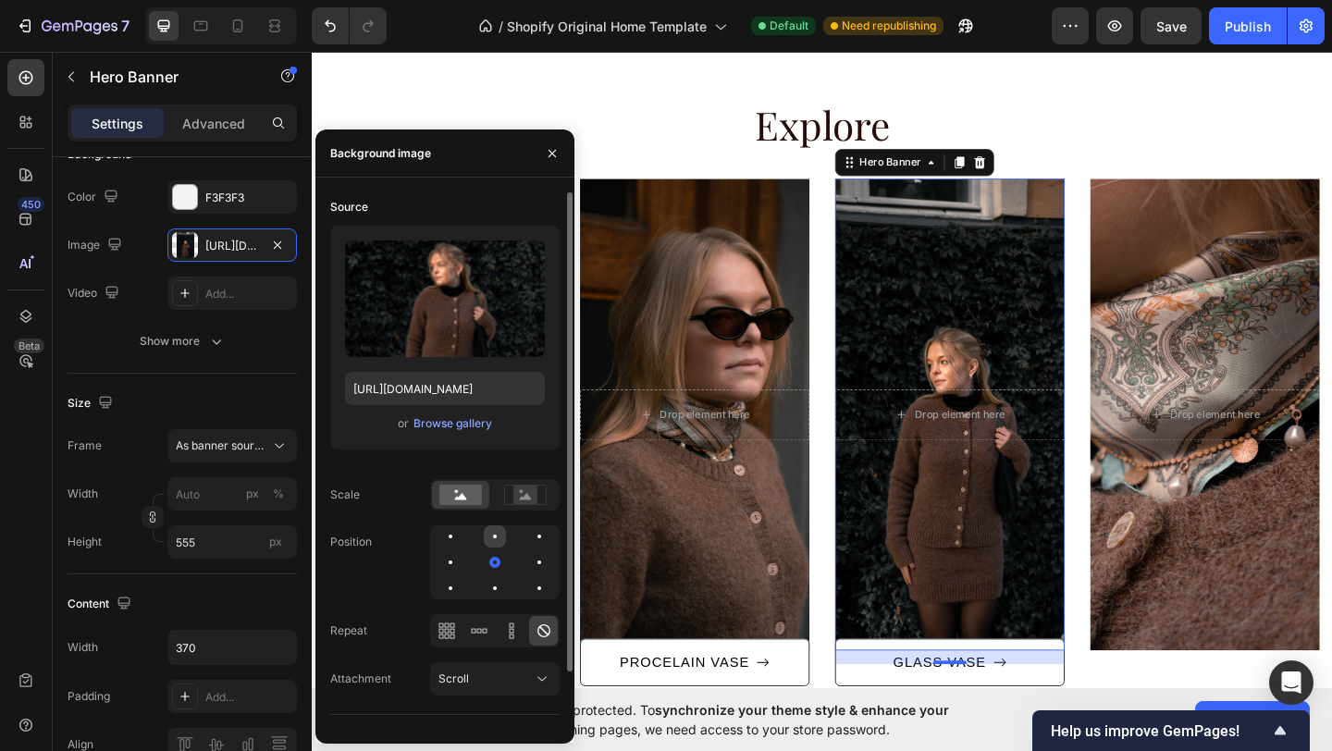
click at [499, 540] on div at bounding box center [495, 536] width 22 height 22
click at [503, 590] on div at bounding box center [495, 588] width 22 height 22
click at [488, 625] on icon at bounding box center [479, 631] width 19 height 19
click at [488, 638] on div at bounding box center [478, 631] width 29 height 30
click at [515, 636] on icon at bounding box center [511, 631] width 19 height 19
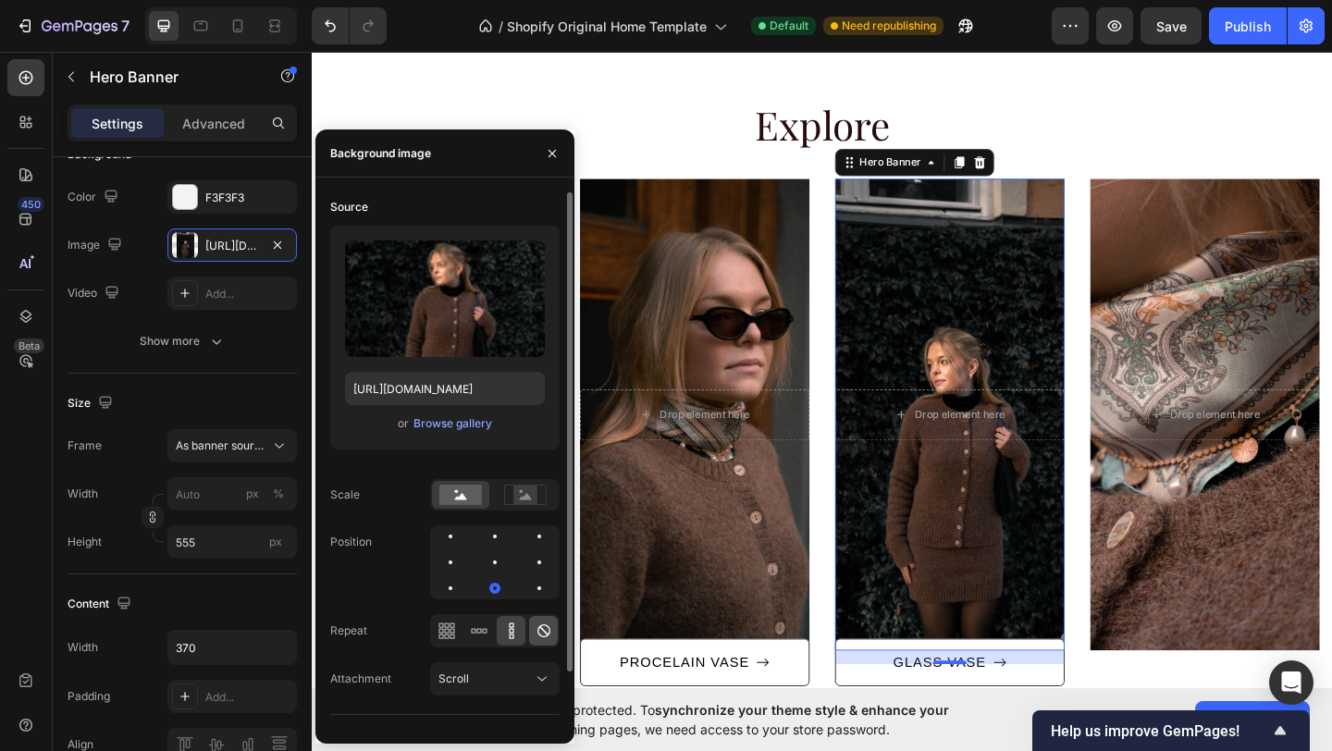
click at [541, 636] on icon at bounding box center [544, 630] width 13 height 13
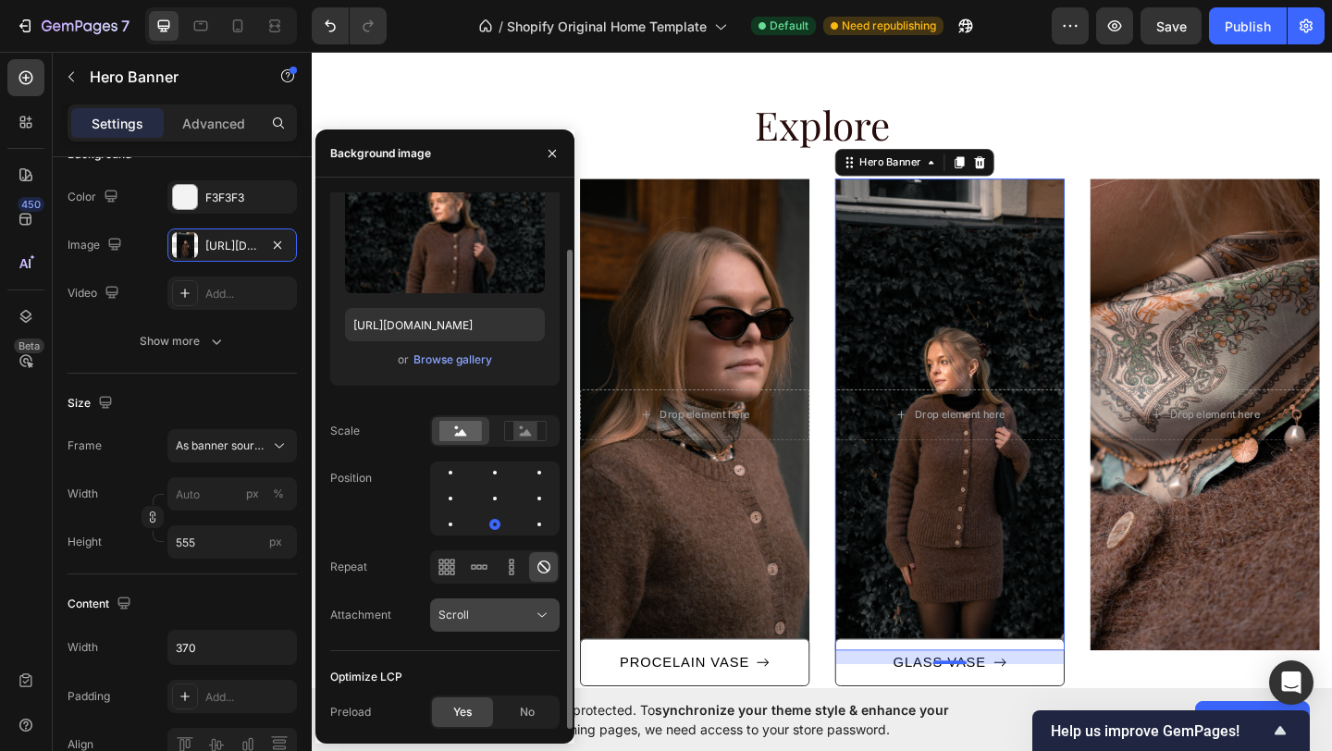
click at [554, 617] on button "Scroll" at bounding box center [495, 615] width 130 height 33
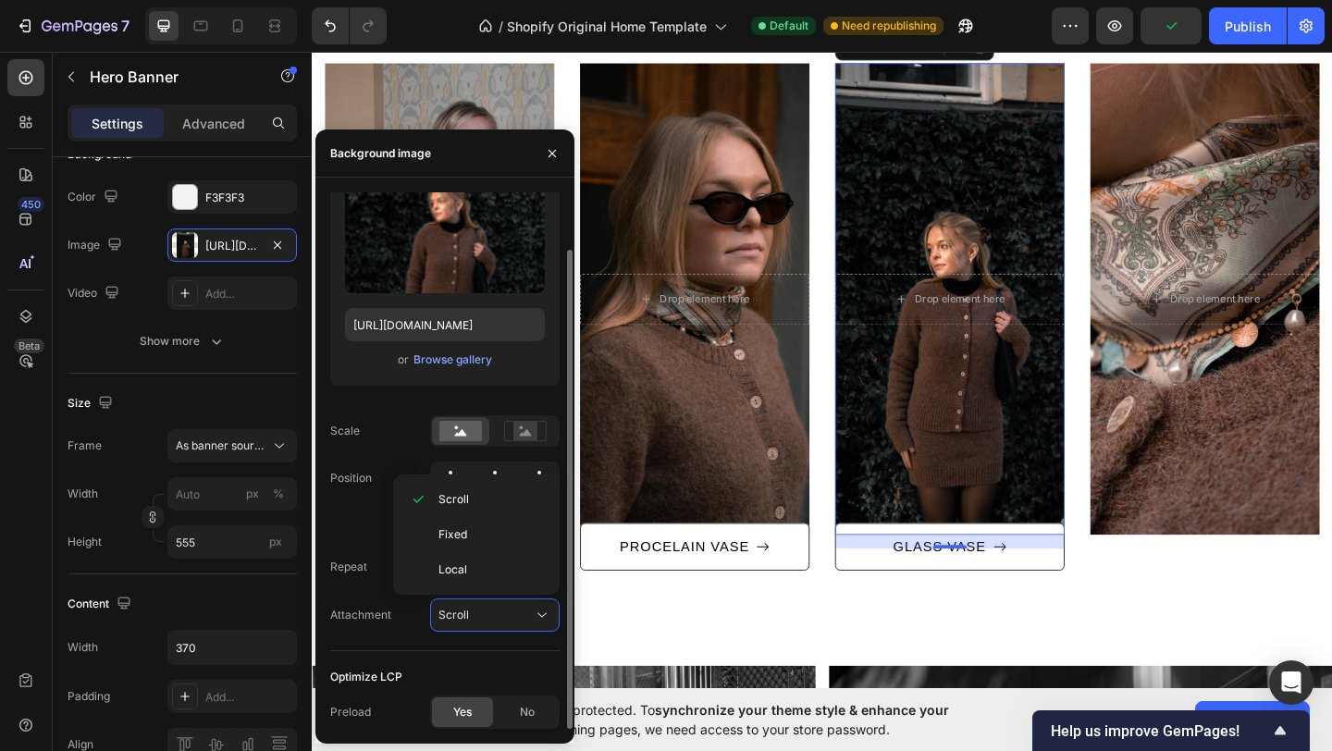
scroll to position [0, 0]
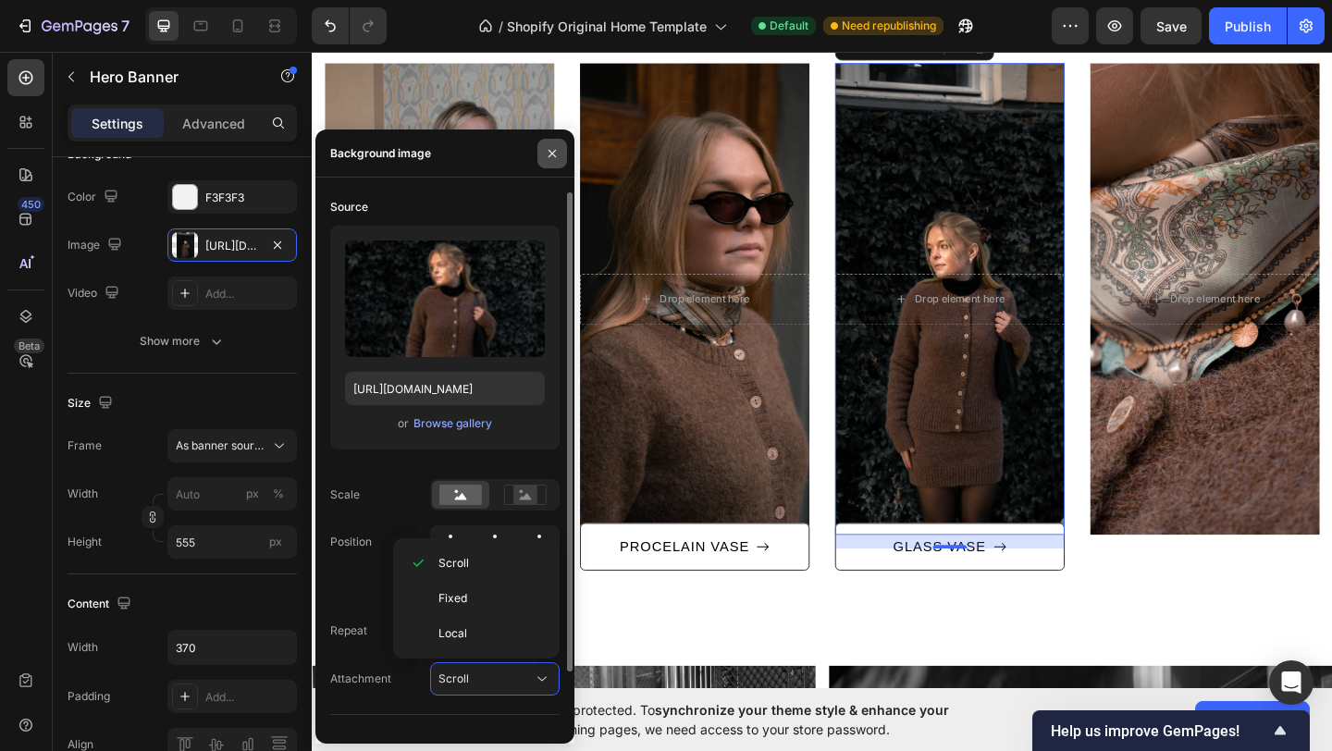
click at [559, 141] on button "button" at bounding box center [553, 154] width 30 height 30
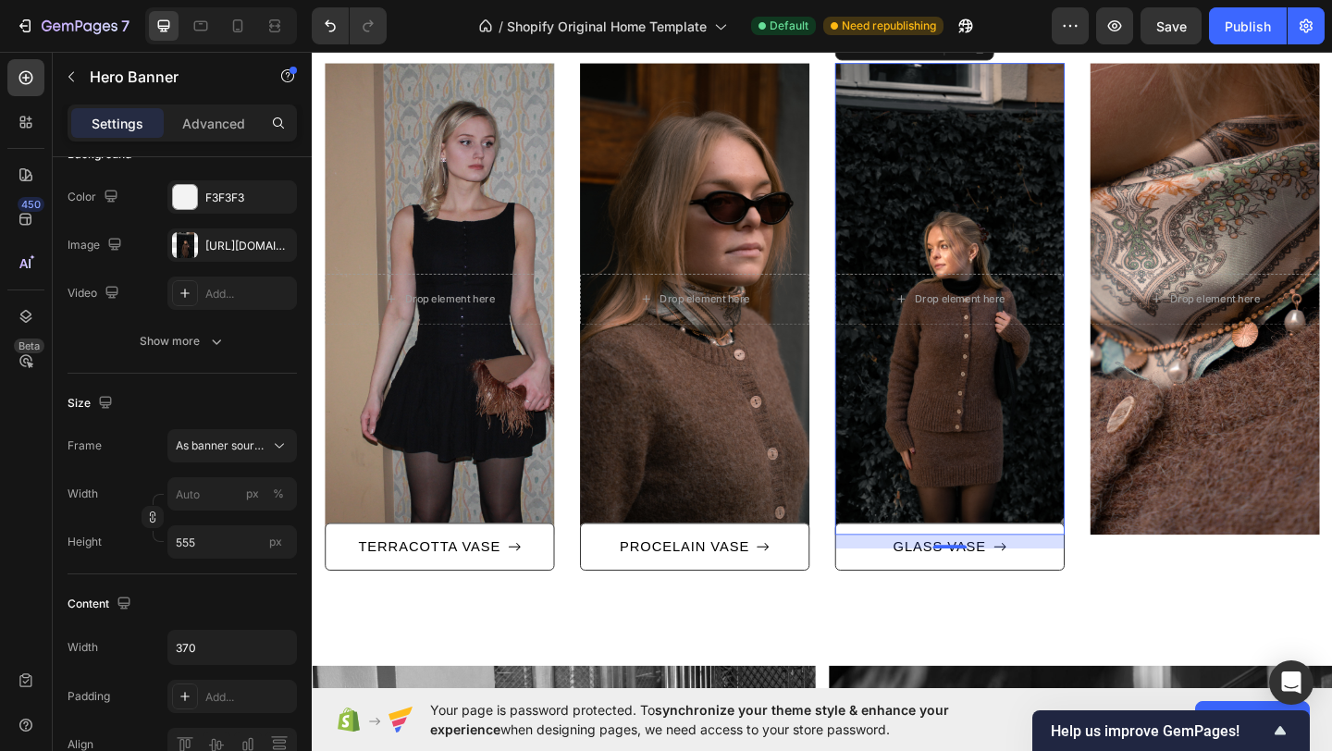
click at [575, 163] on div "After a long time of molding and crafting, our high-class ceramics, I always ha…" at bounding box center [867, 340] width 1082 height 552
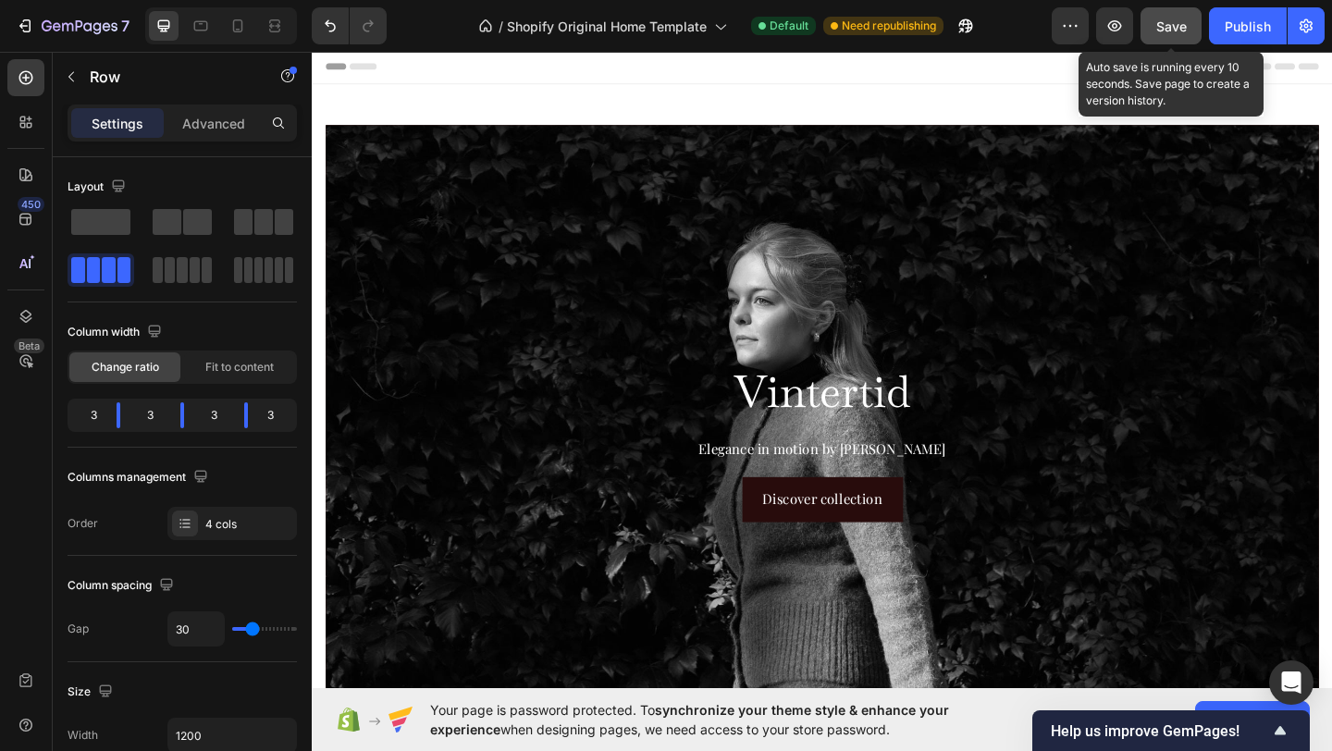
click at [1159, 24] on span "Save" at bounding box center [1171, 27] width 31 height 16
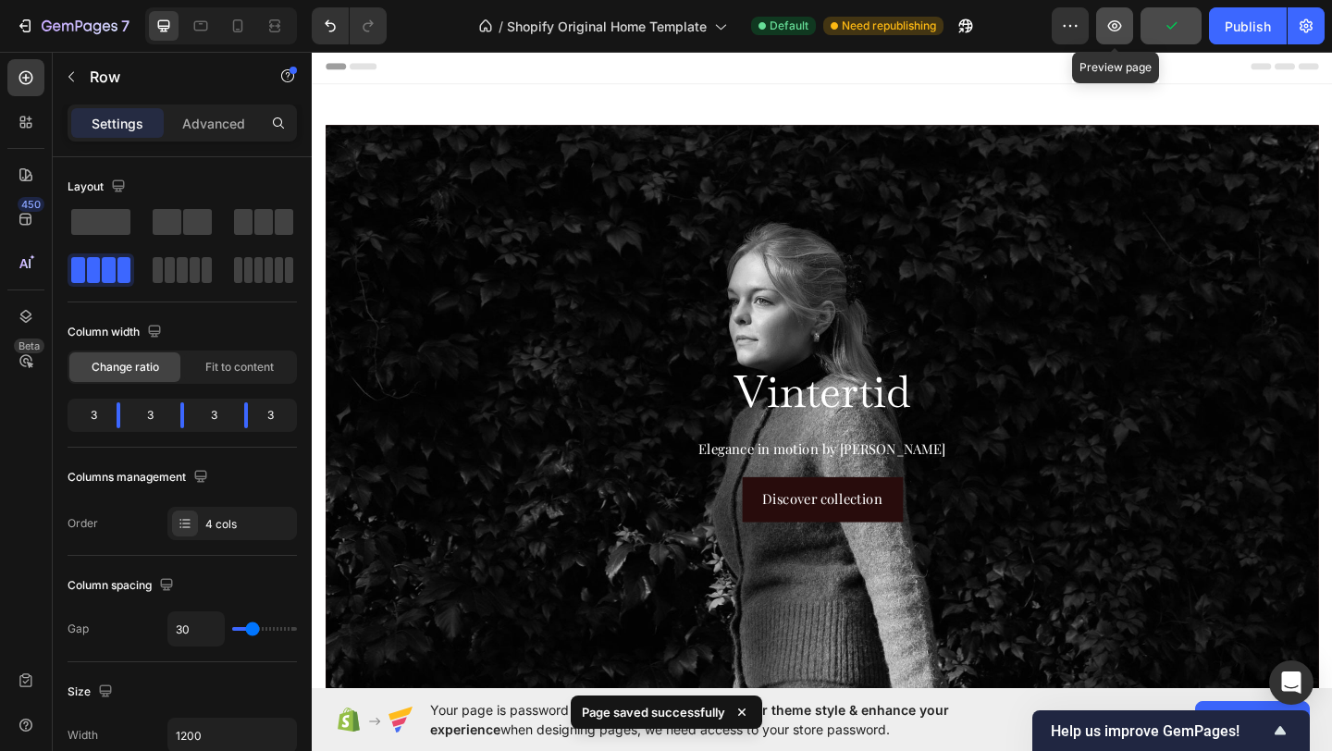
click at [1104, 21] on button "button" at bounding box center [1114, 25] width 37 height 37
